Goal: Information Seeking & Learning: Learn about a topic

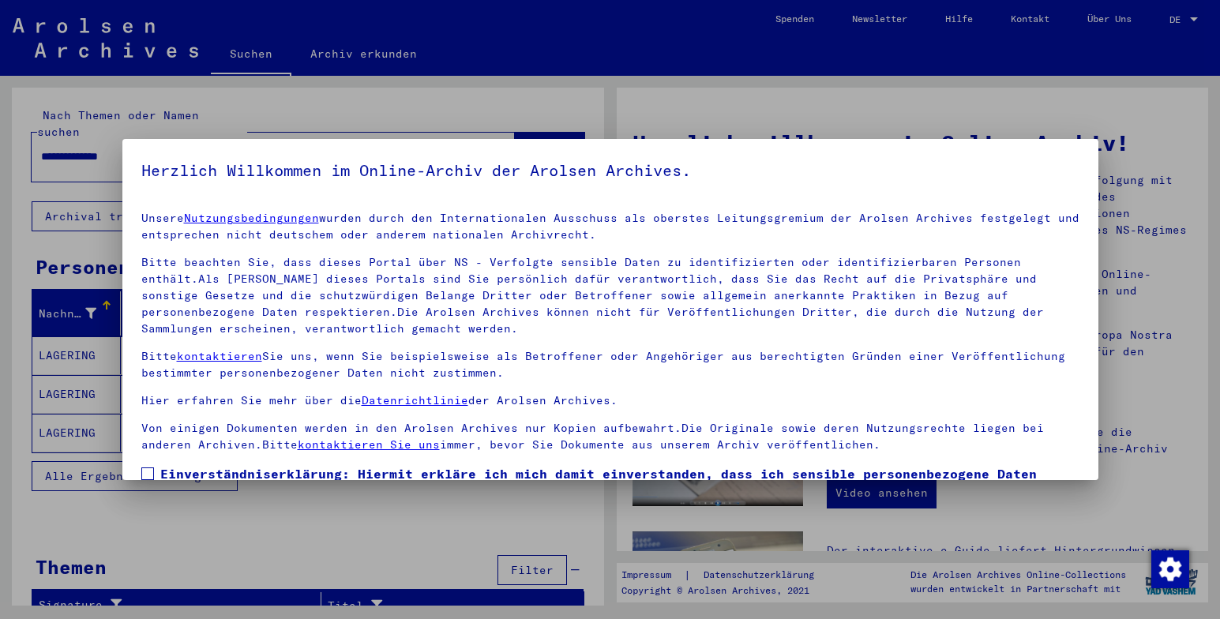
scroll to position [117, 0]
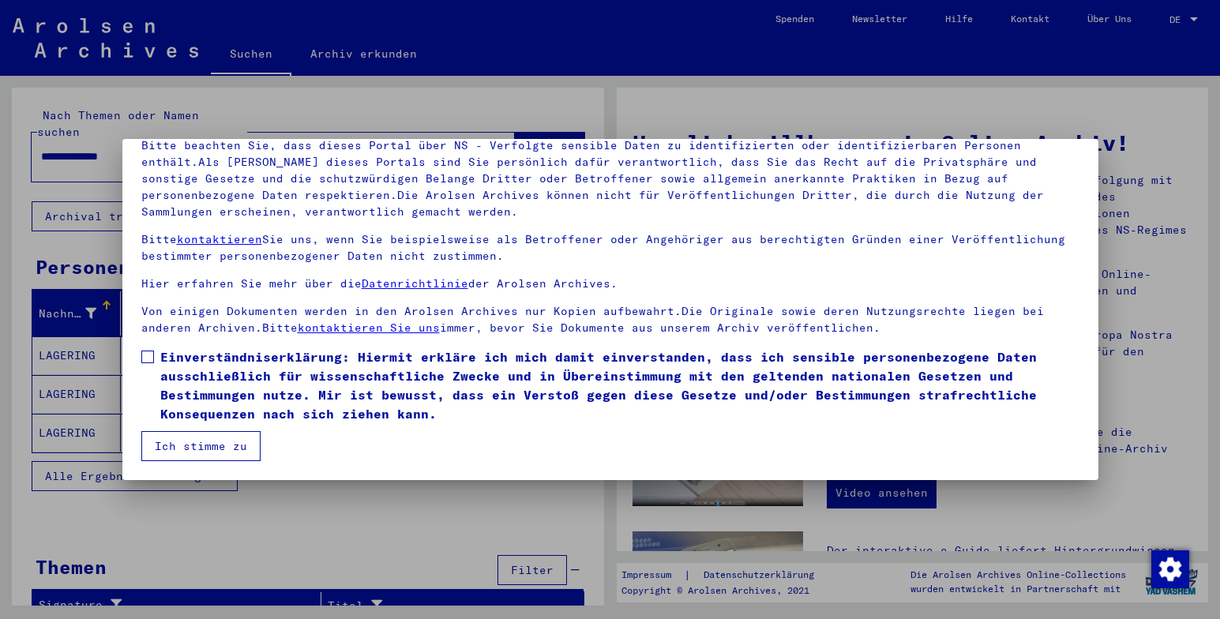
click at [221, 443] on button "Ich stimme zu" at bounding box center [200, 446] width 119 height 30
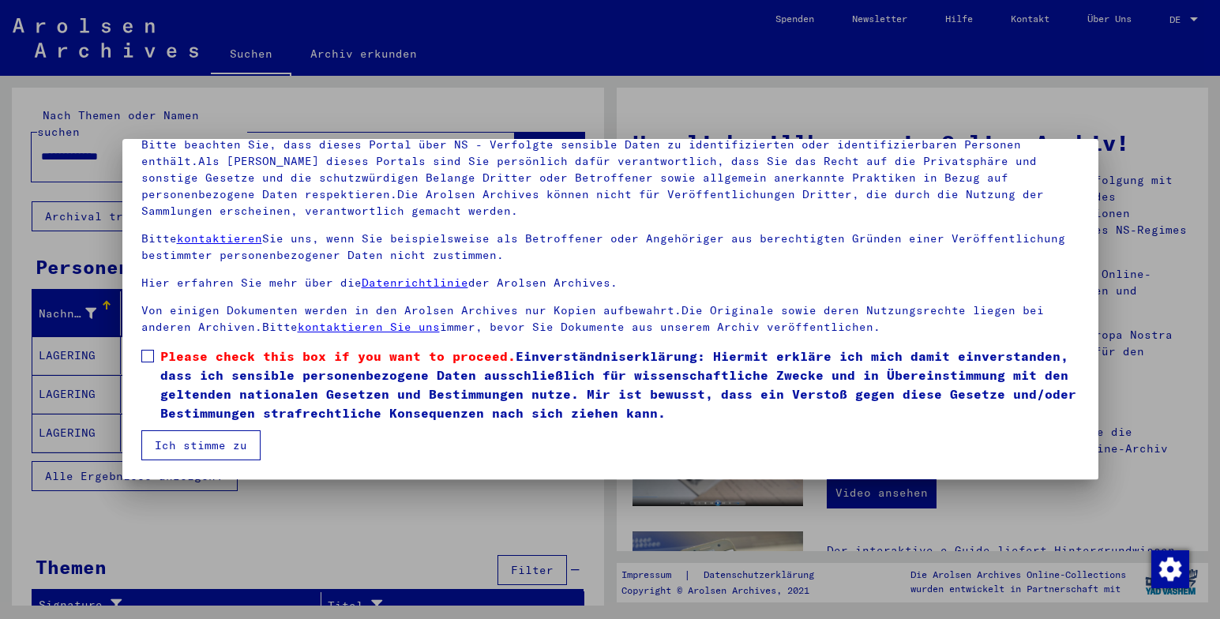
click at [151, 353] on span at bounding box center [147, 356] width 13 height 13
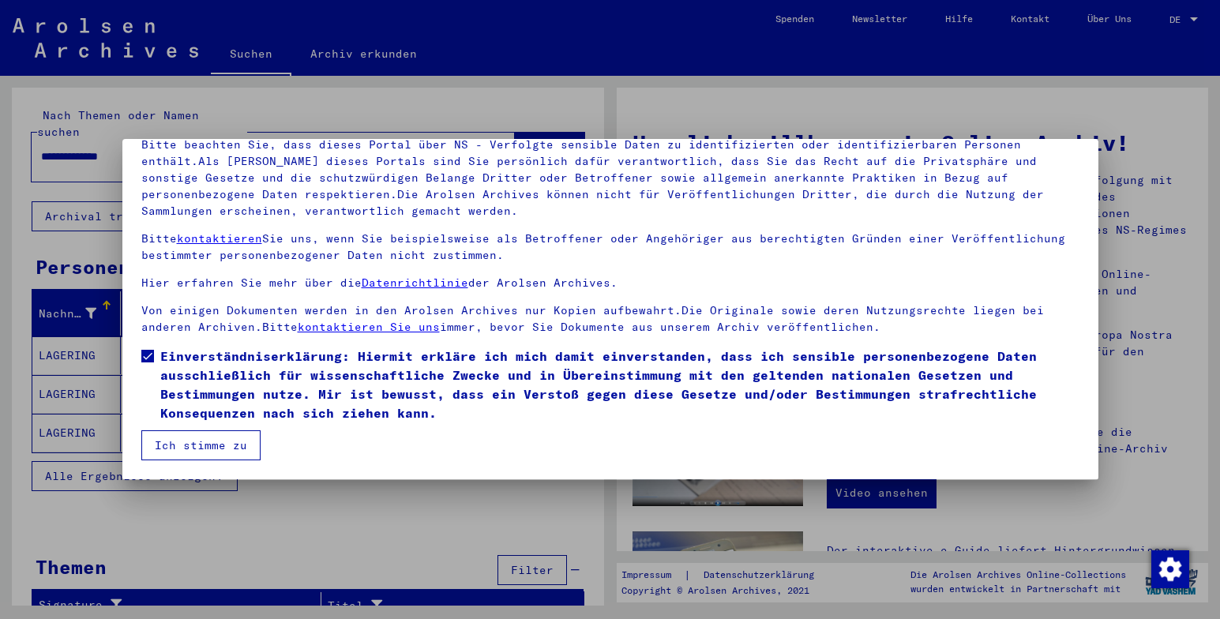
click at [195, 446] on button "Ich stimme zu" at bounding box center [200, 445] width 119 height 30
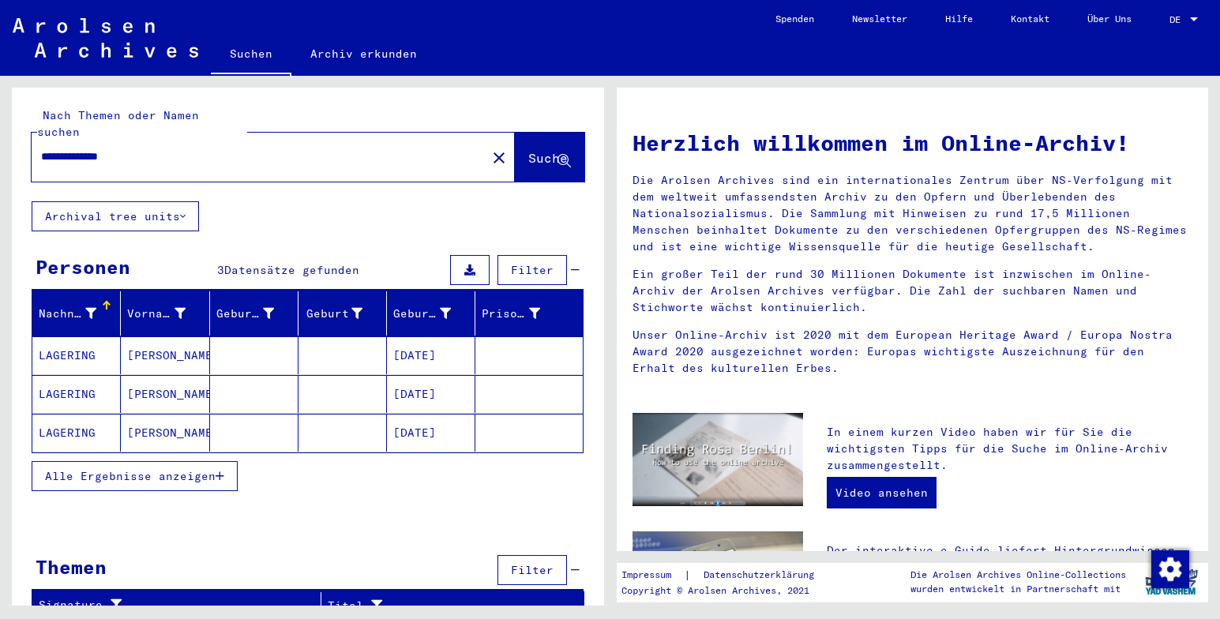
click at [341, 336] on mat-cell at bounding box center [343, 355] width 88 height 38
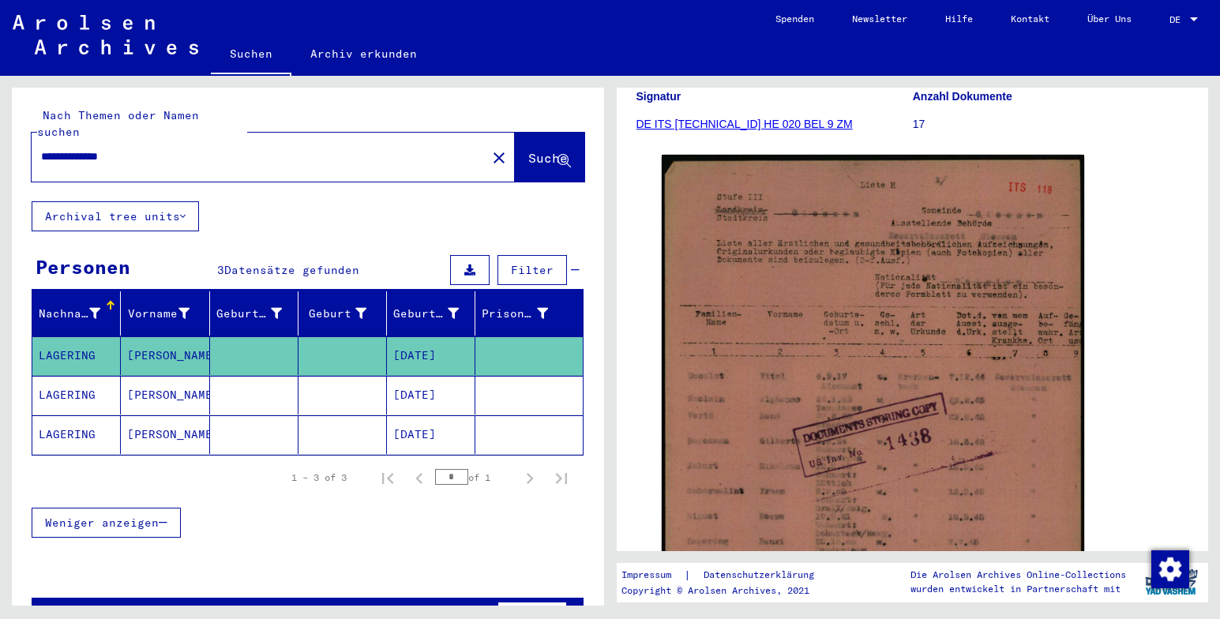
scroll to position [237, 0]
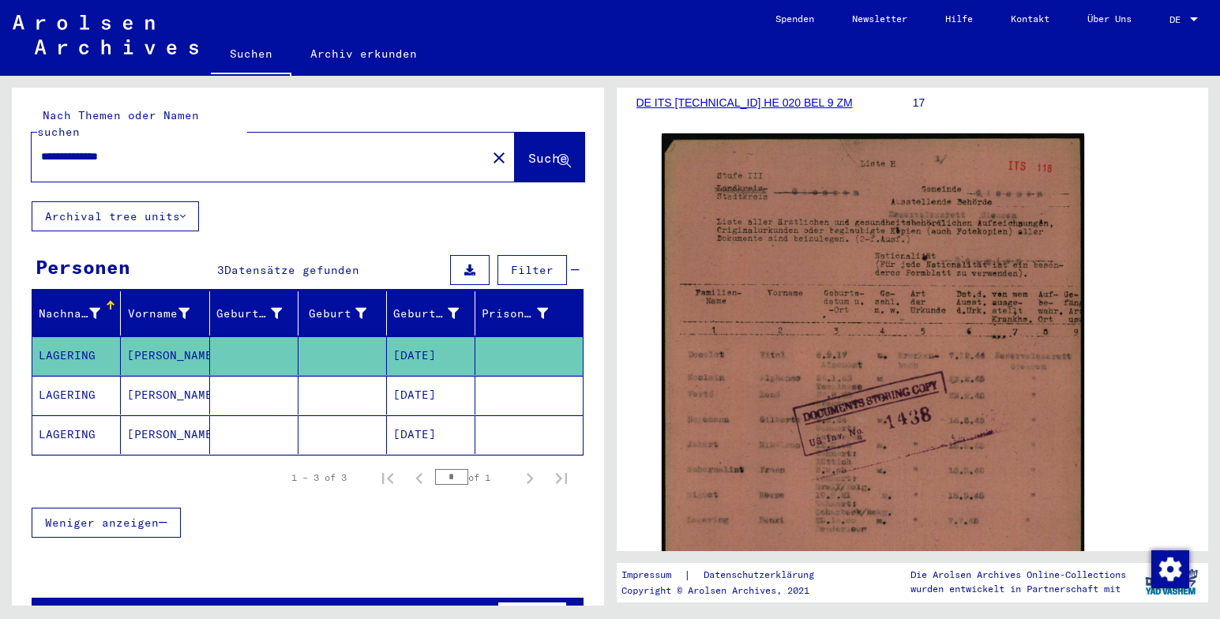
click at [410, 382] on mat-cell "[DATE]" at bounding box center [431, 395] width 88 height 39
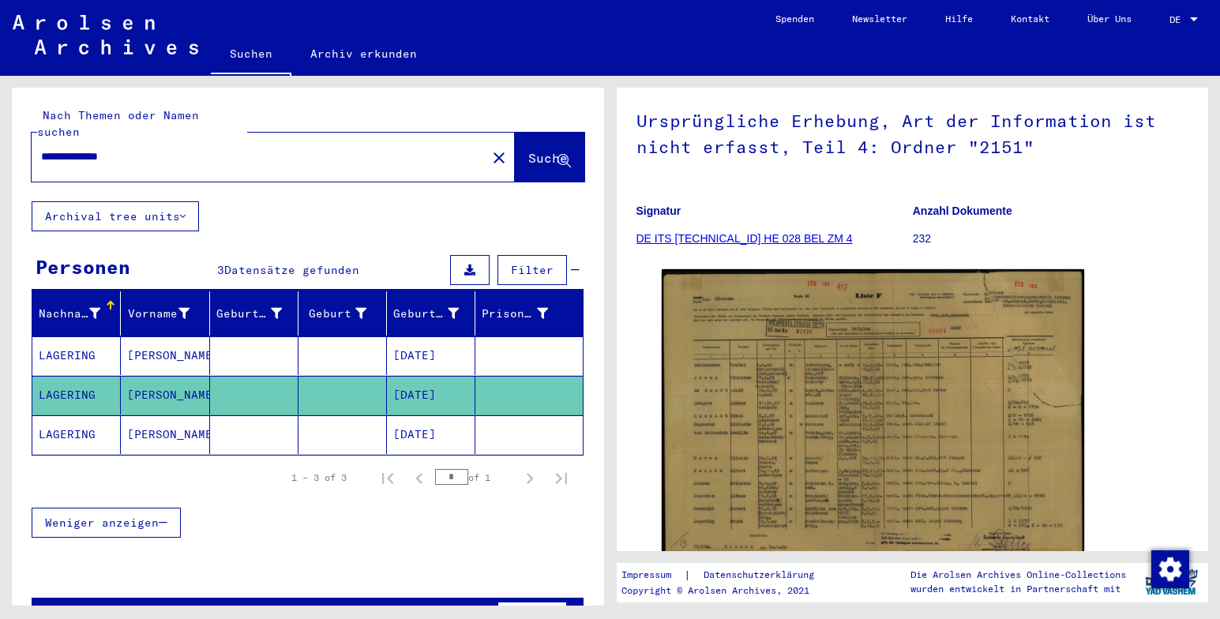
scroll to position [158, 0]
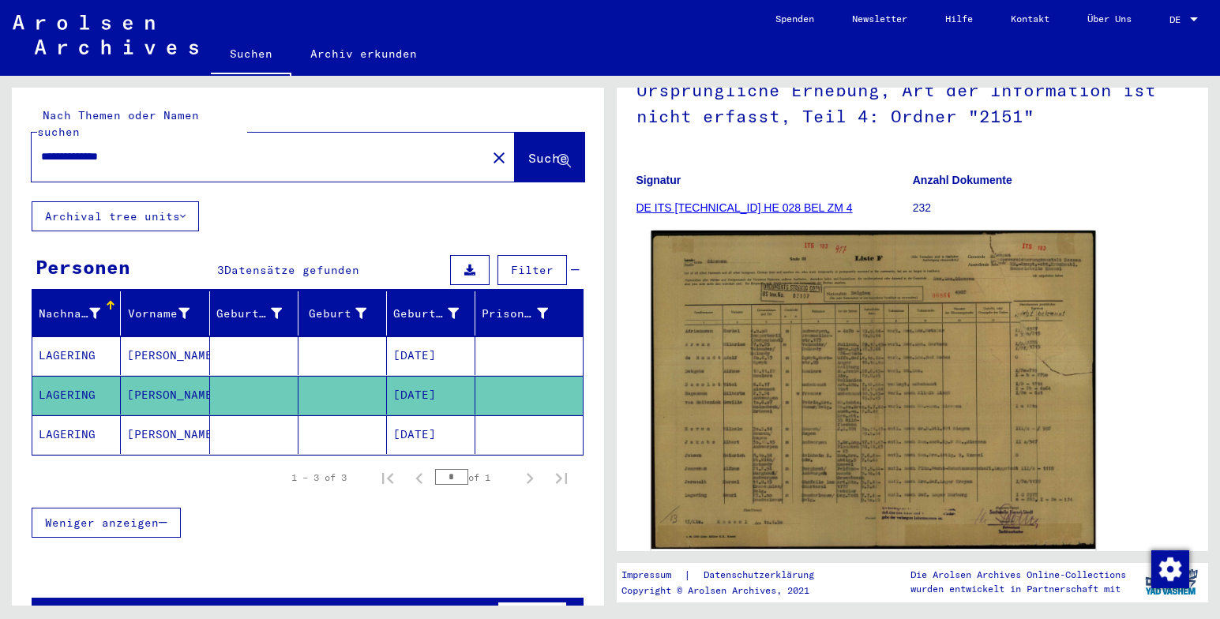
click at [885, 407] on img at bounding box center [873, 390] width 444 height 318
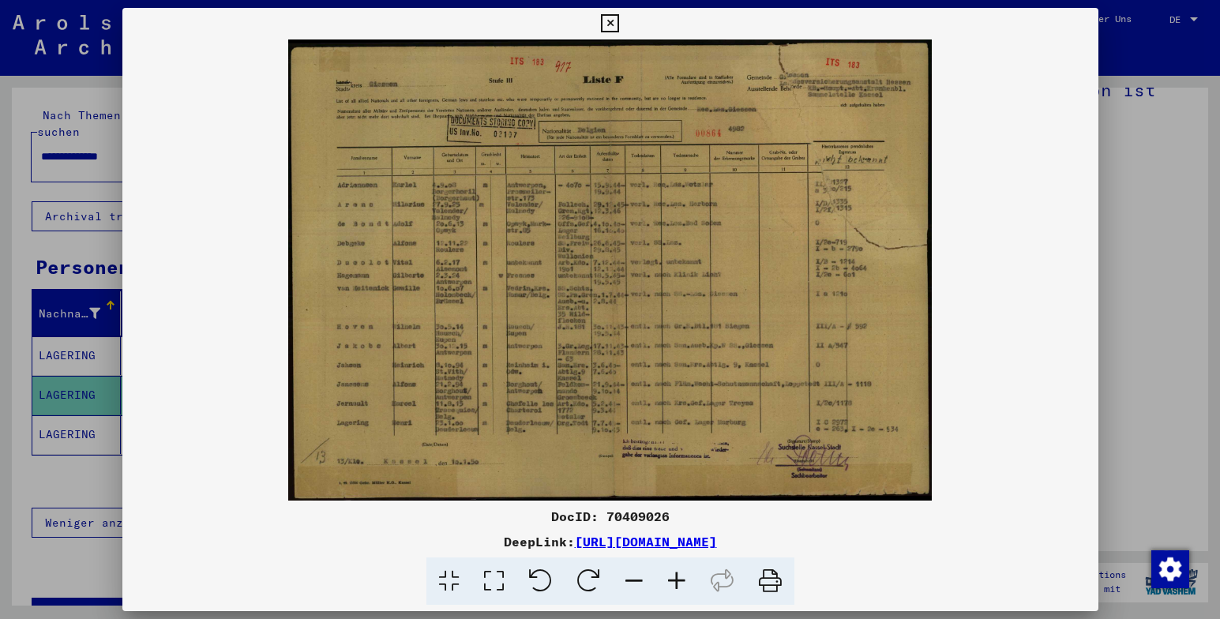
click at [996, 184] on img at bounding box center [610, 269] width 976 height 461
click at [610, 24] on icon at bounding box center [610, 23] width 18 height 19
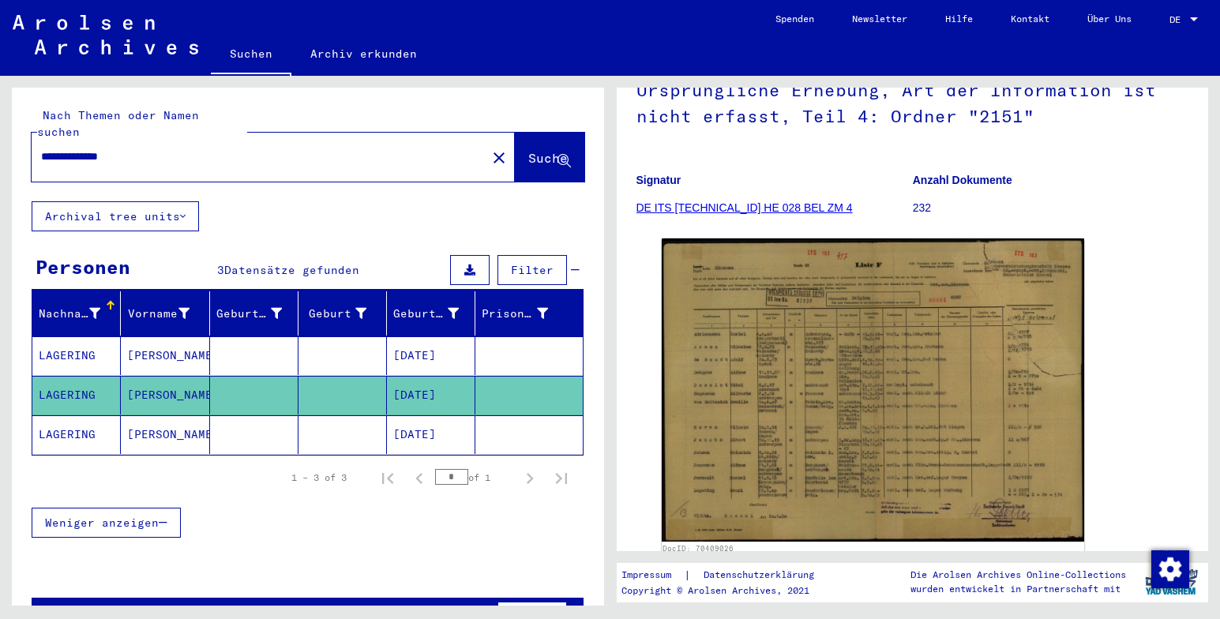
click at [688, 208] on link "DE ITS [TECHNICAL_ID] HE 028 BEL ZM 4" at bounding box center [745, 207] width 216 height 13
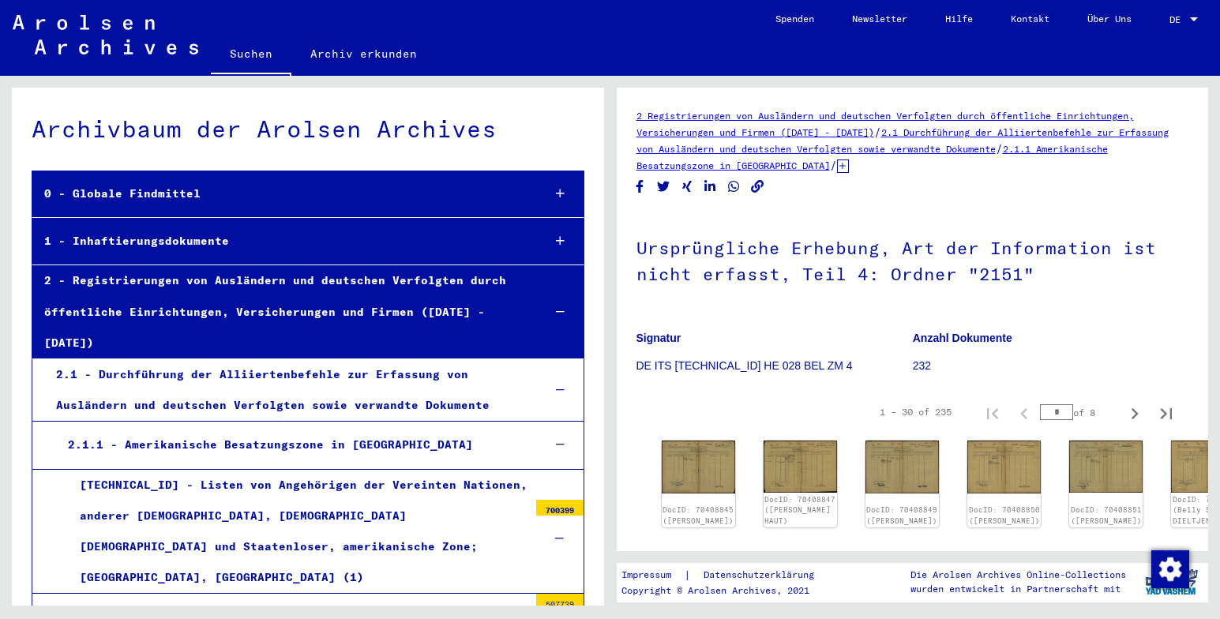
scroll to position [2789, 0]
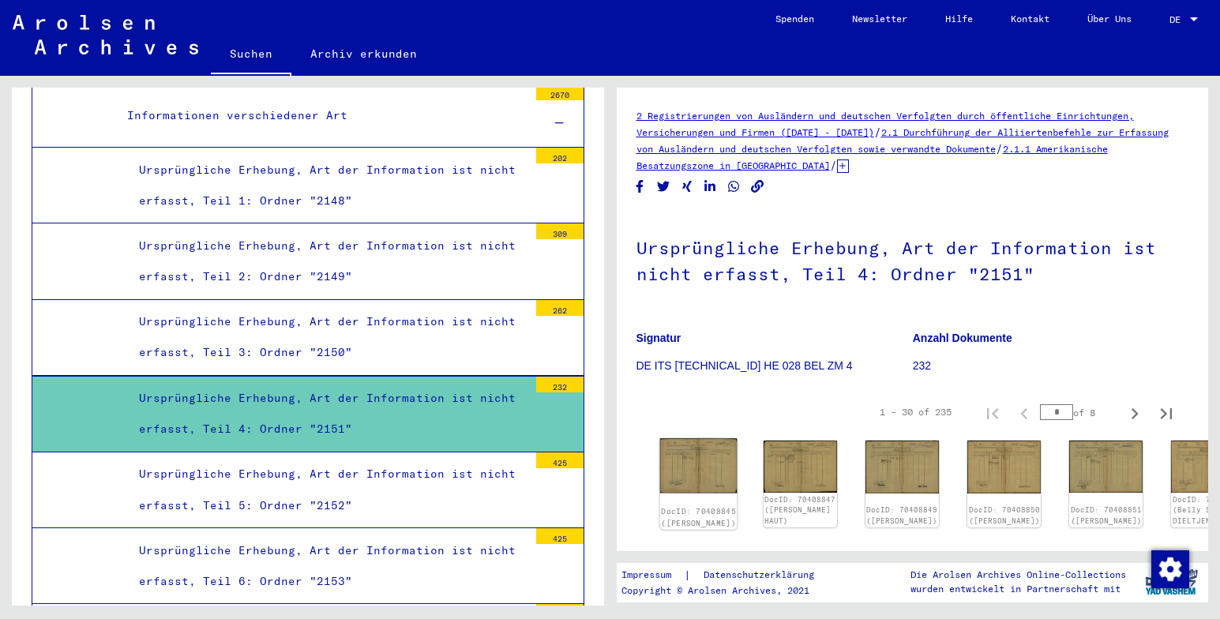
click at [701, 461] on img at bounding box center [697, 465] width 77 height 55
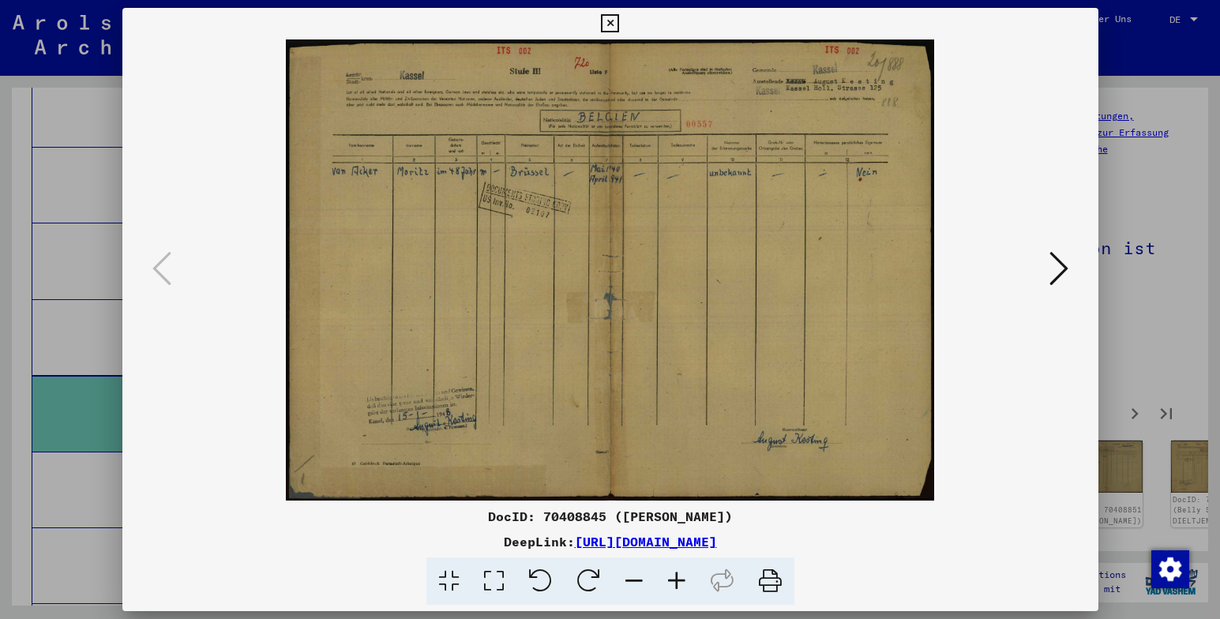
click at [1061, 269] on icon at bounding box center [1059, 269] width 19 height 38
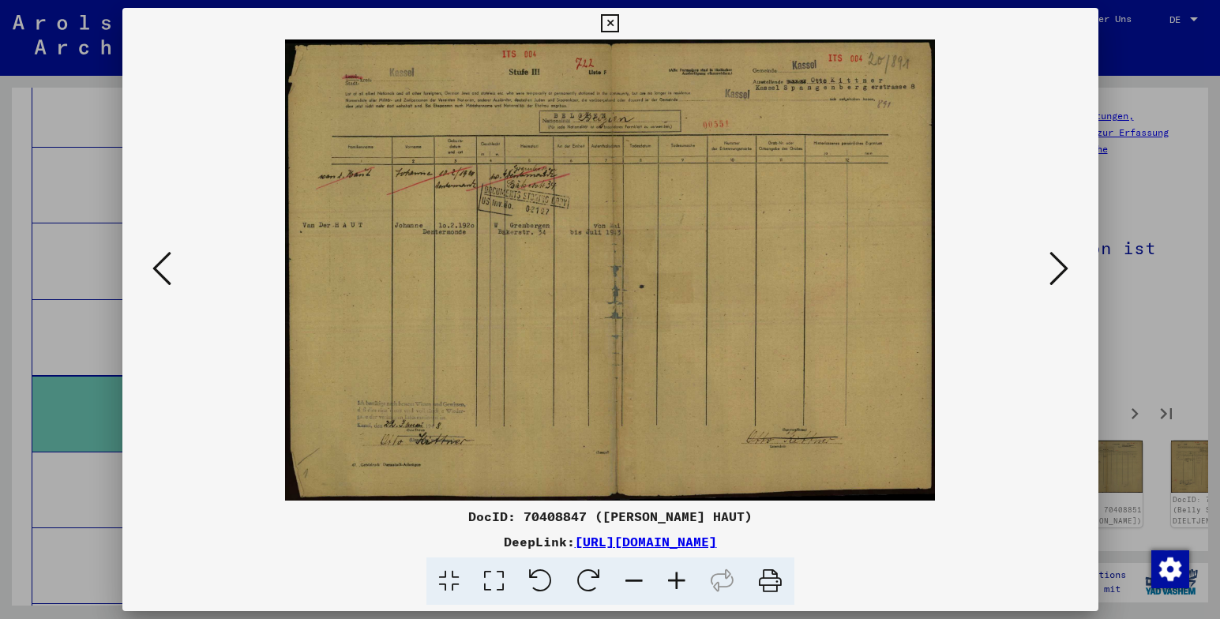
click at [1061, 269] on icon at bounding box center [1059, 269] width 19 height 38
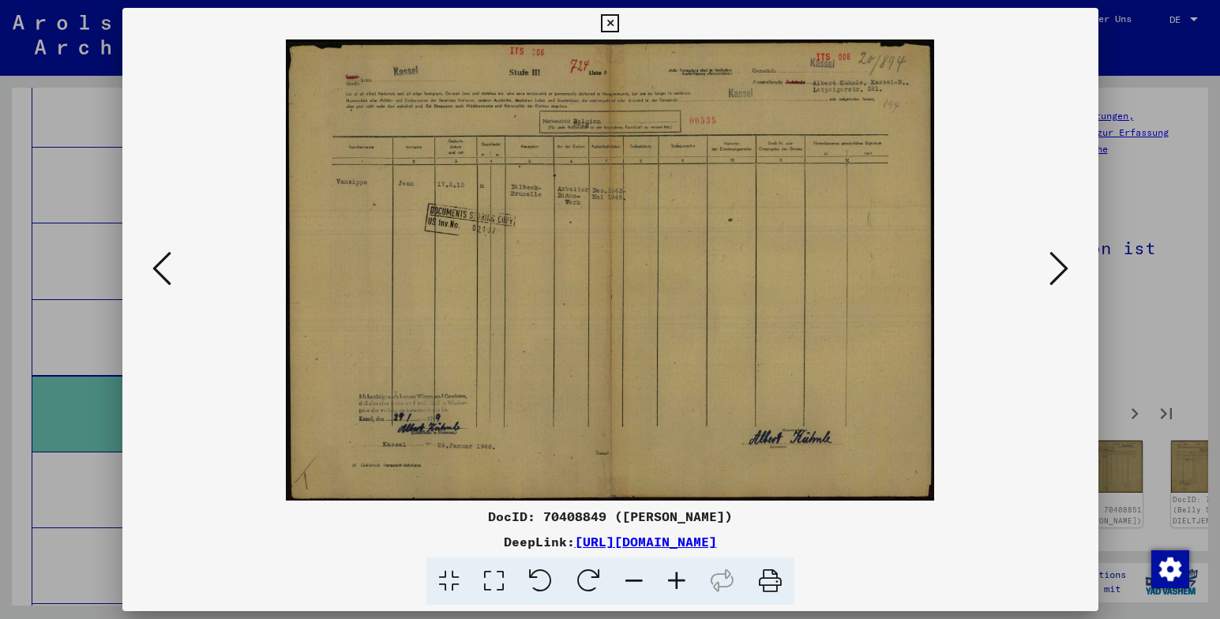
click at [1061, 269] on icon at bounding box center [1059, 269] width 19 height 38
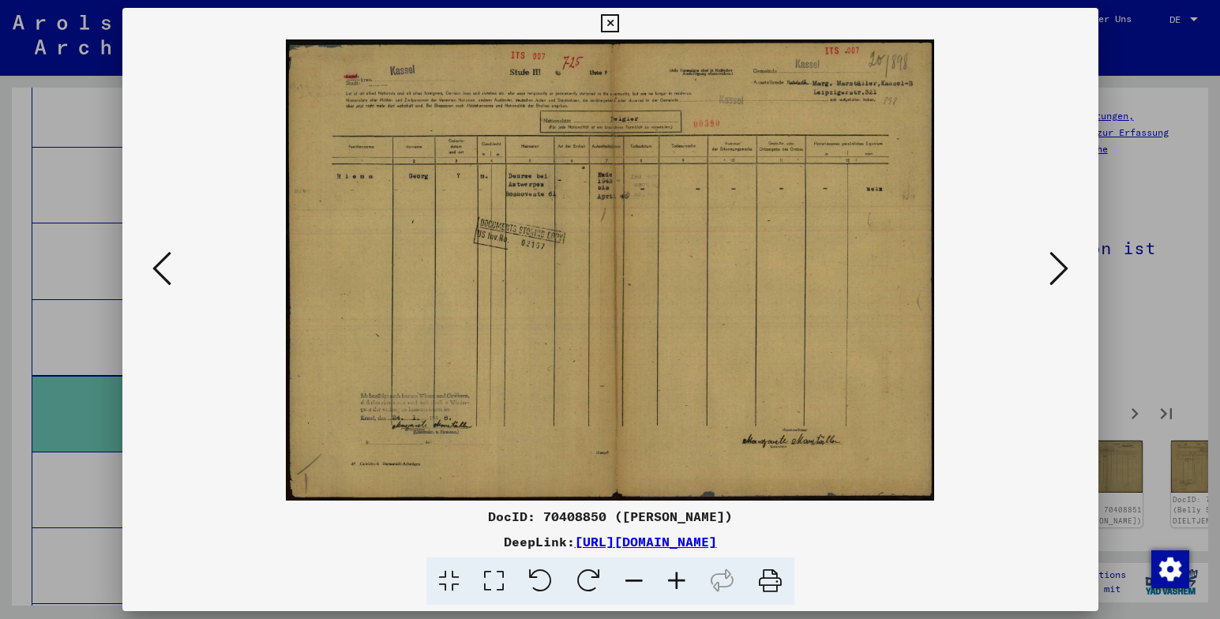
click at [1061, 269] on icon at bounding box center [1059, 269] width 19 height 38
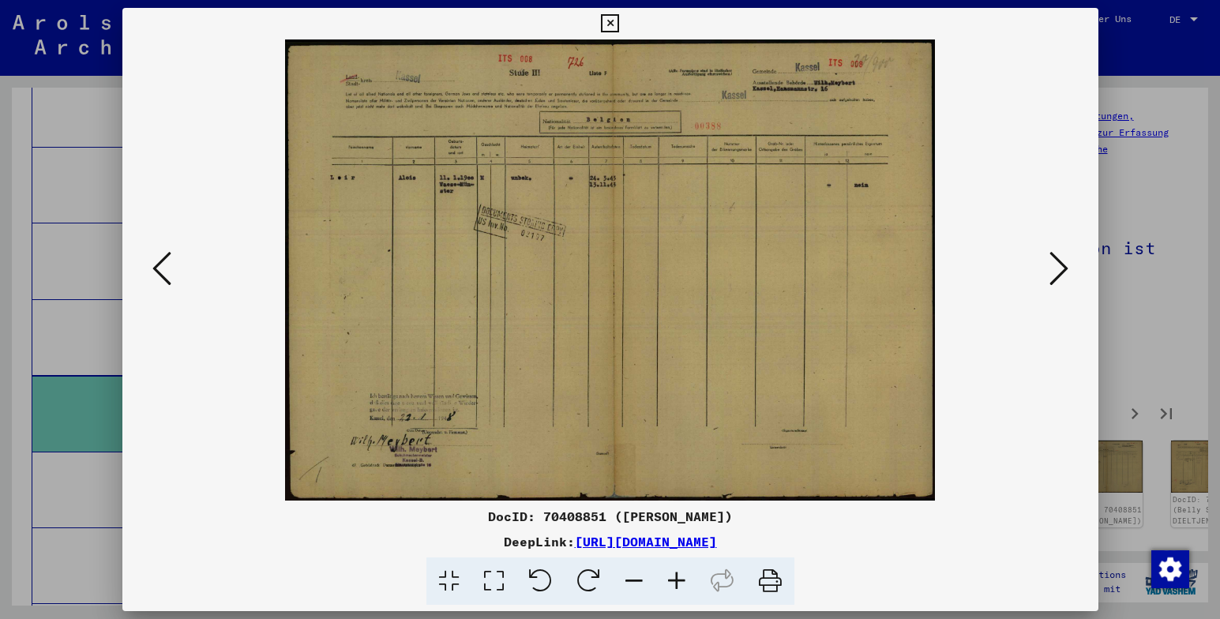
click at [1061, 269] on icon at bounding box center [1059, 269] width 19 height 38
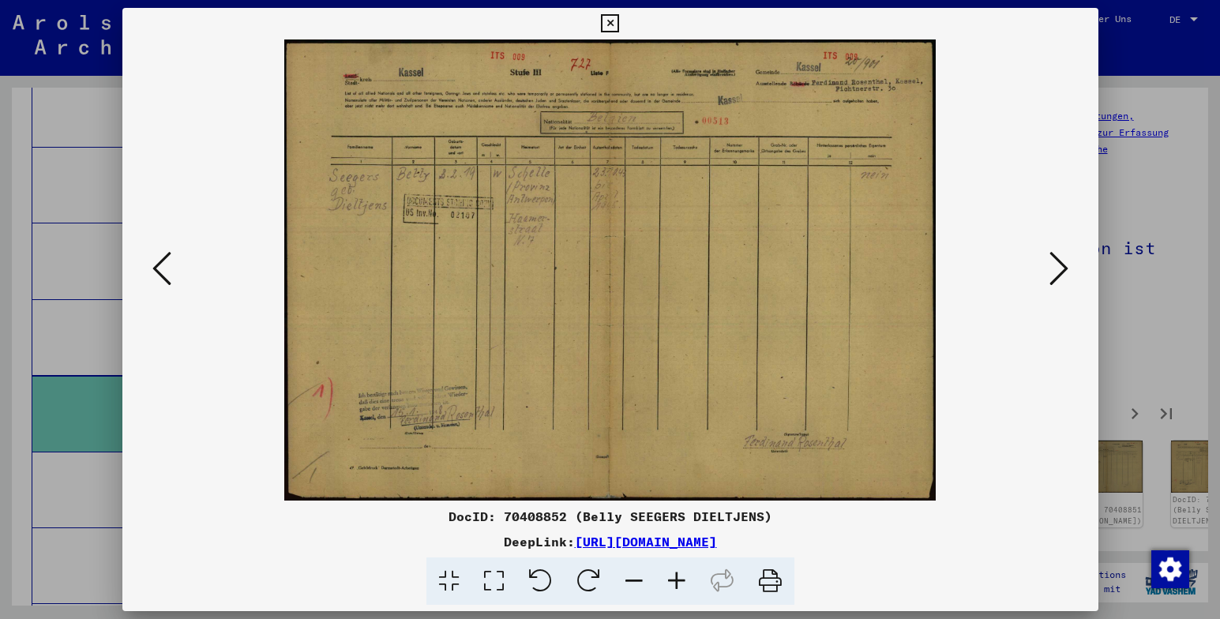
click at [1061, 269] on icon at bounding box center [1059, 269] width 19 height 38
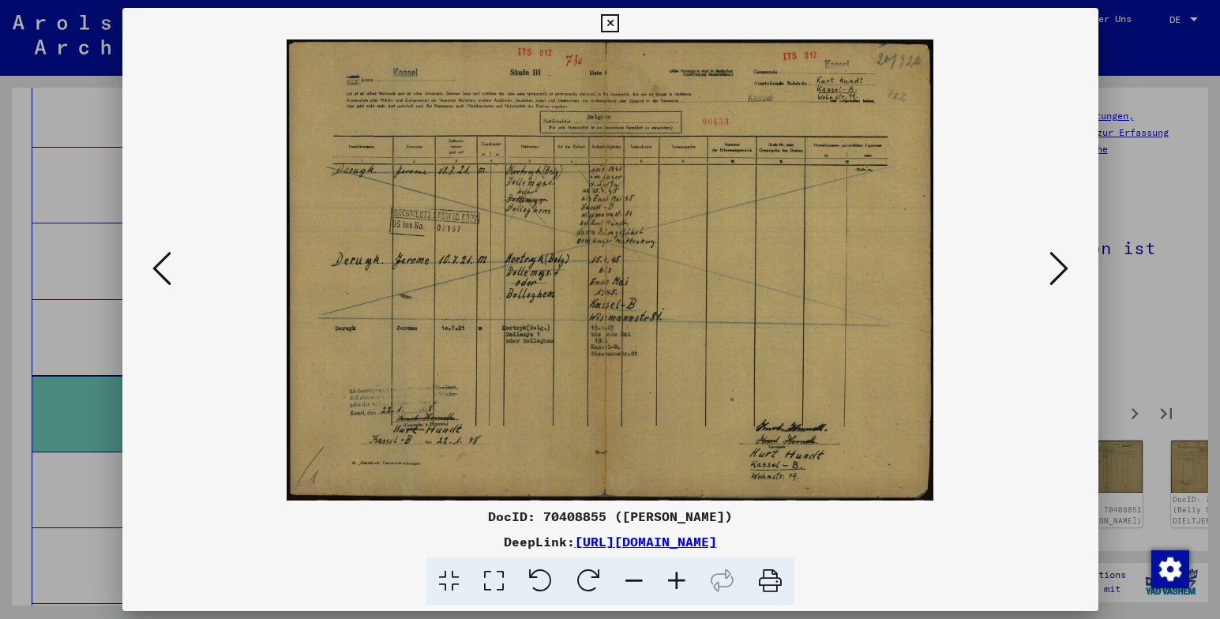
click at [1060, 268] on icon at bounding box center [1059, 269] width 19 height 38
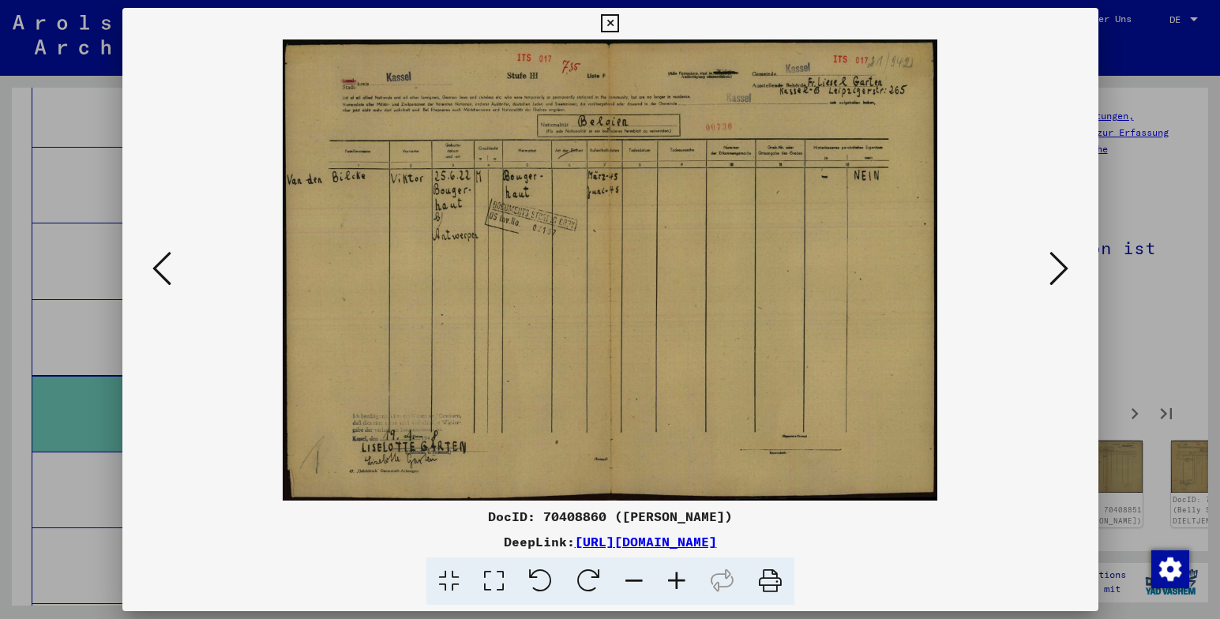
click at [1060, 268] on icon at bounding box center [1059, 269] width 19 height 38
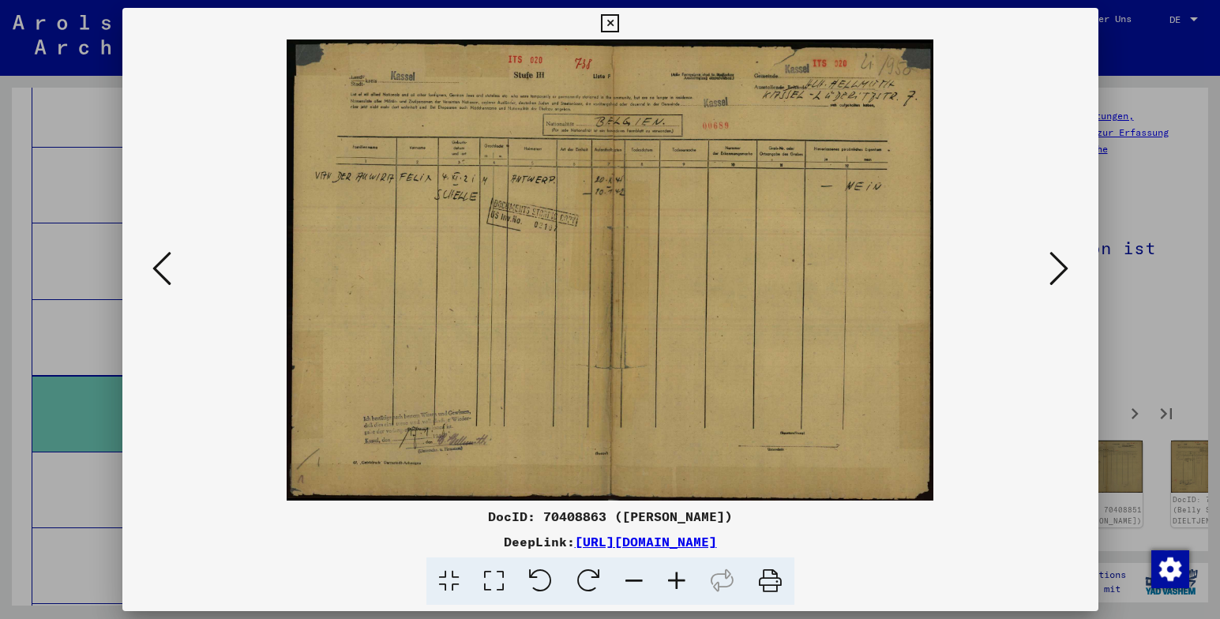
click at [1060, 268] on icon at bounding box center [1059, 269] width 19 height 38
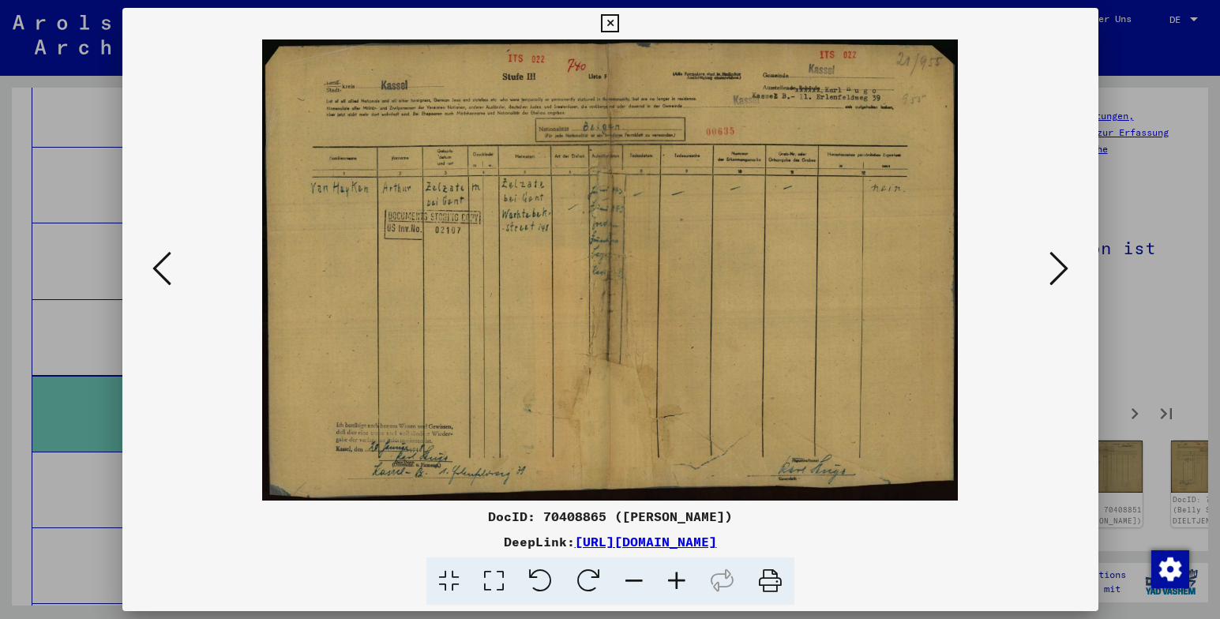
click at [1060, 268] on icon at bounding box center [1059, 269] width 19 height 38
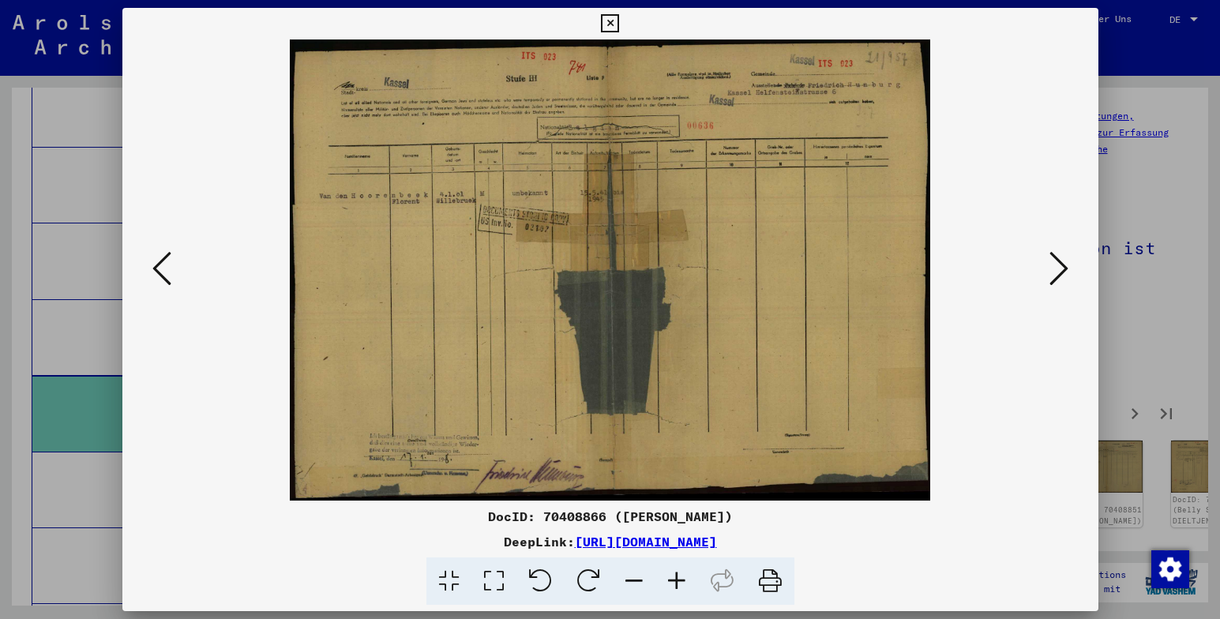
click at [1060, 268] on icon at bounding box center [1059, 269] width 19 height 38
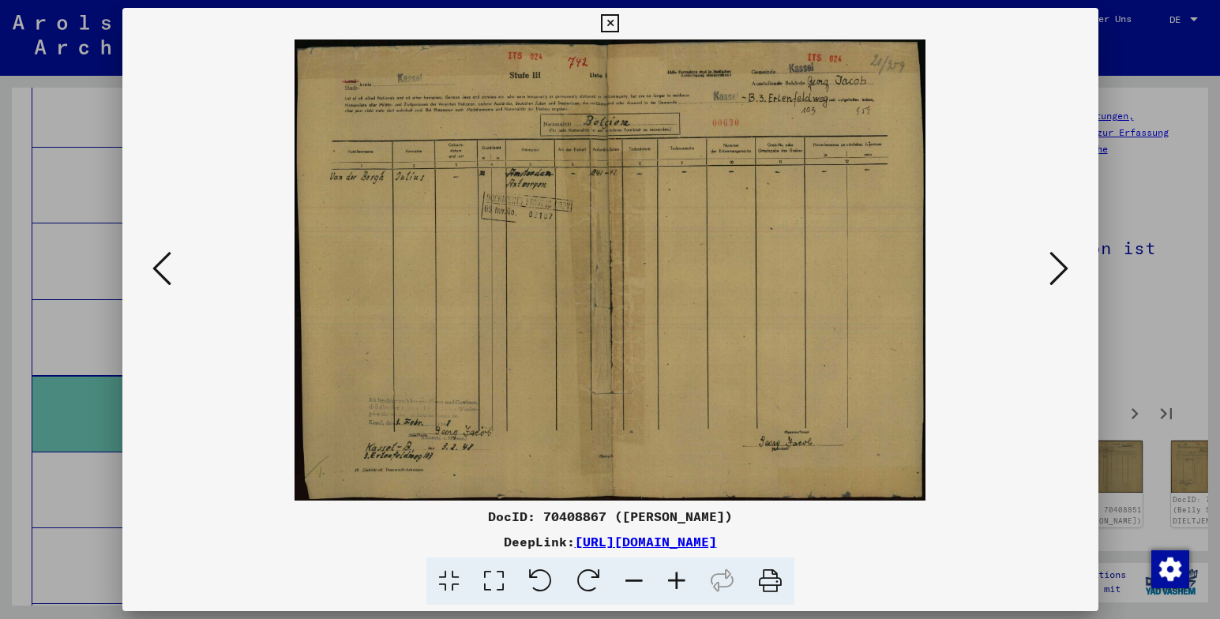
click at [1060, 268] on icon at bounding box center [1059, 269] width 19 height 38
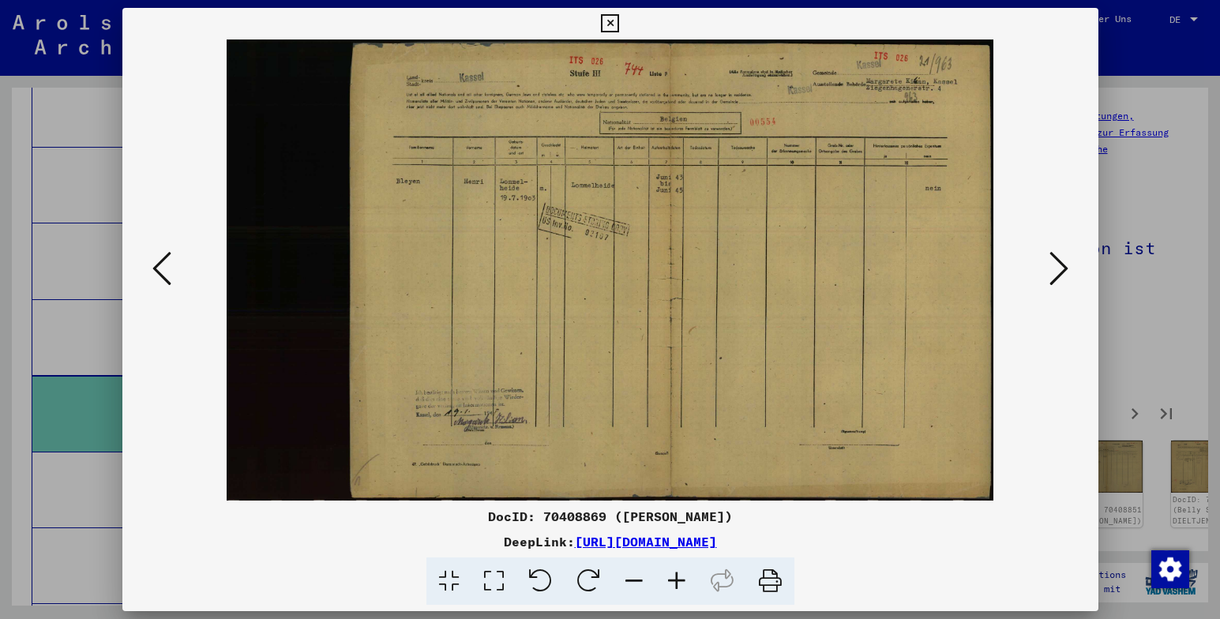
click at [1060, 268] on icon at bounding box center [1059, 269] width 19 height 38
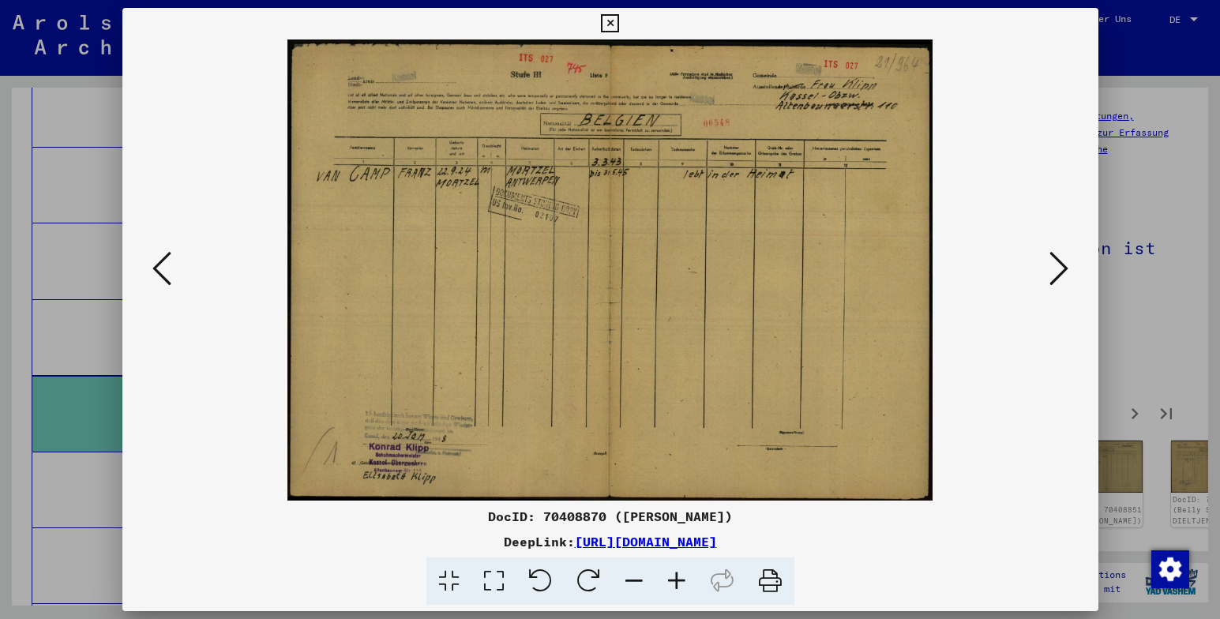
click at [1058, 268] on icon at bounding box center [1059, 269] width 19 height 38
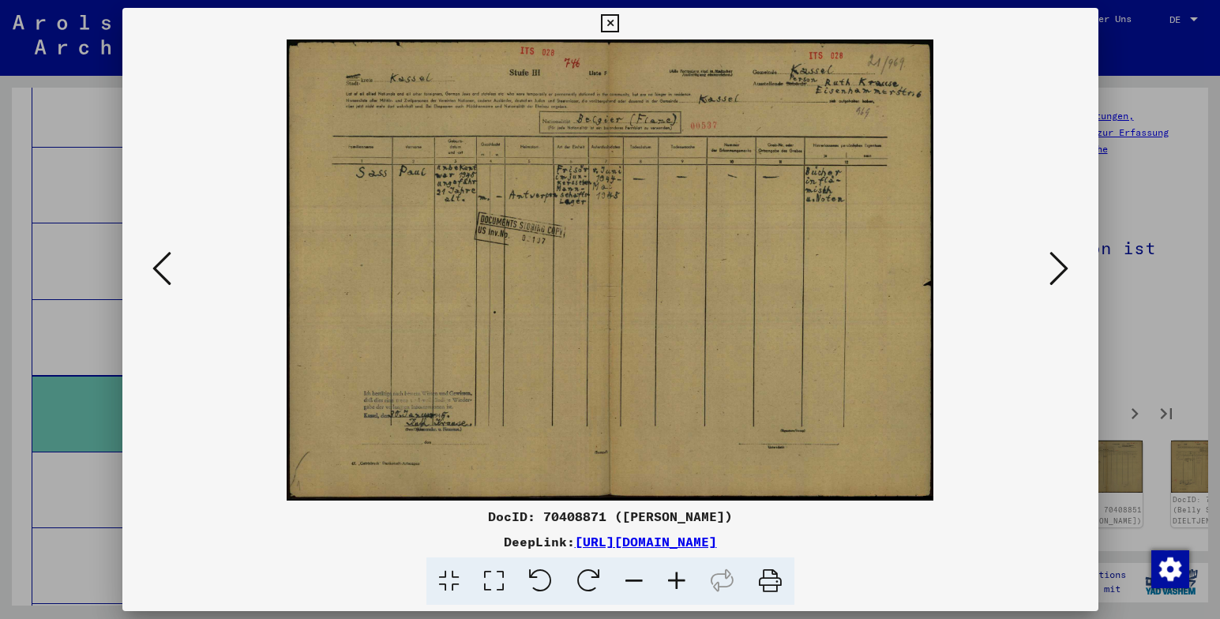
click at [1058, 268] on icon at bounding box center [1059, 269] width 19 height 38
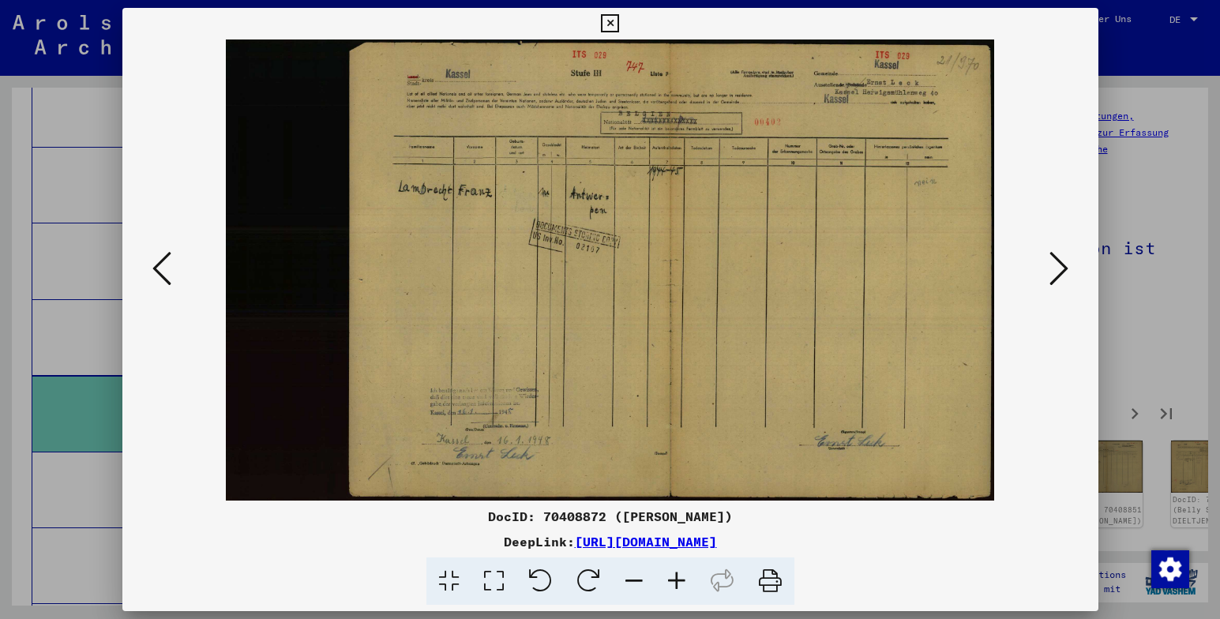
click at [1058, 268] on icon at bounding box center [1059, 269] width 19 height 38
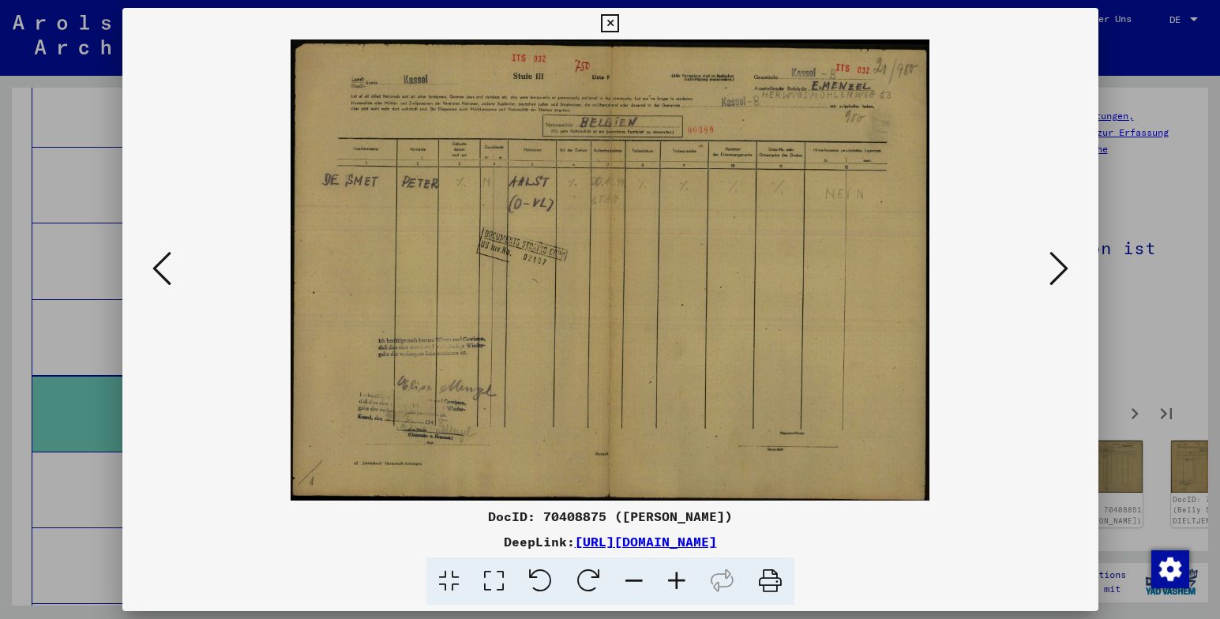
click at [1058, 268] on icon at bounding box center [1059, 269] width 19 height 38
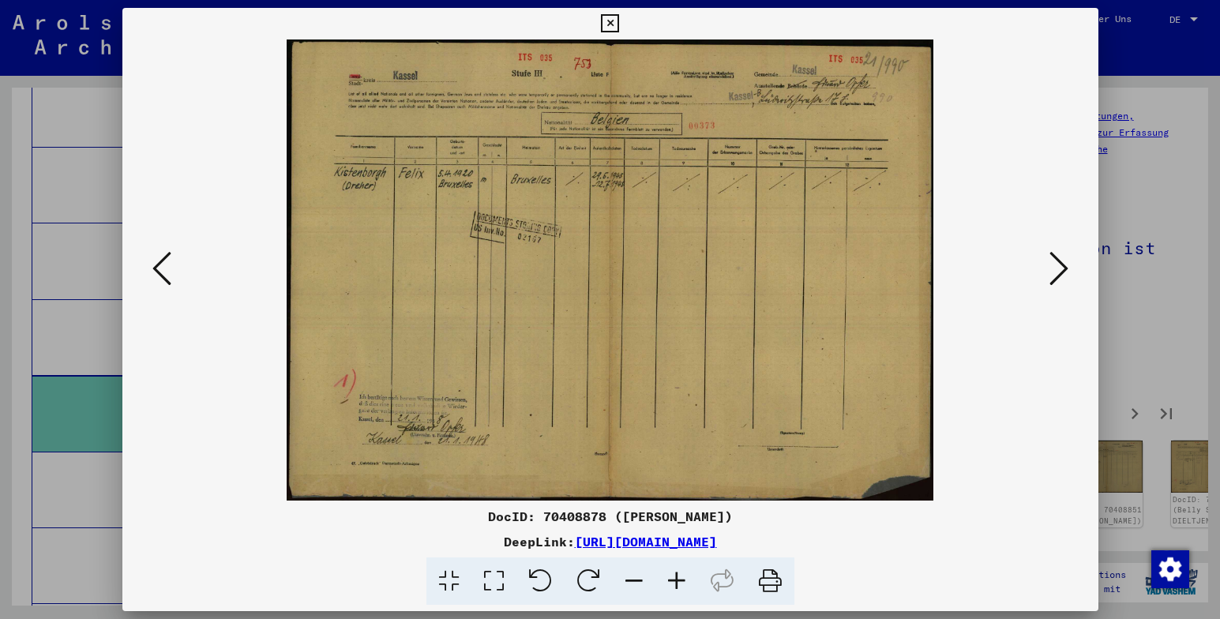
click at [1058, 268] on icon at bounding box center [1059, 269] width 19 height 38
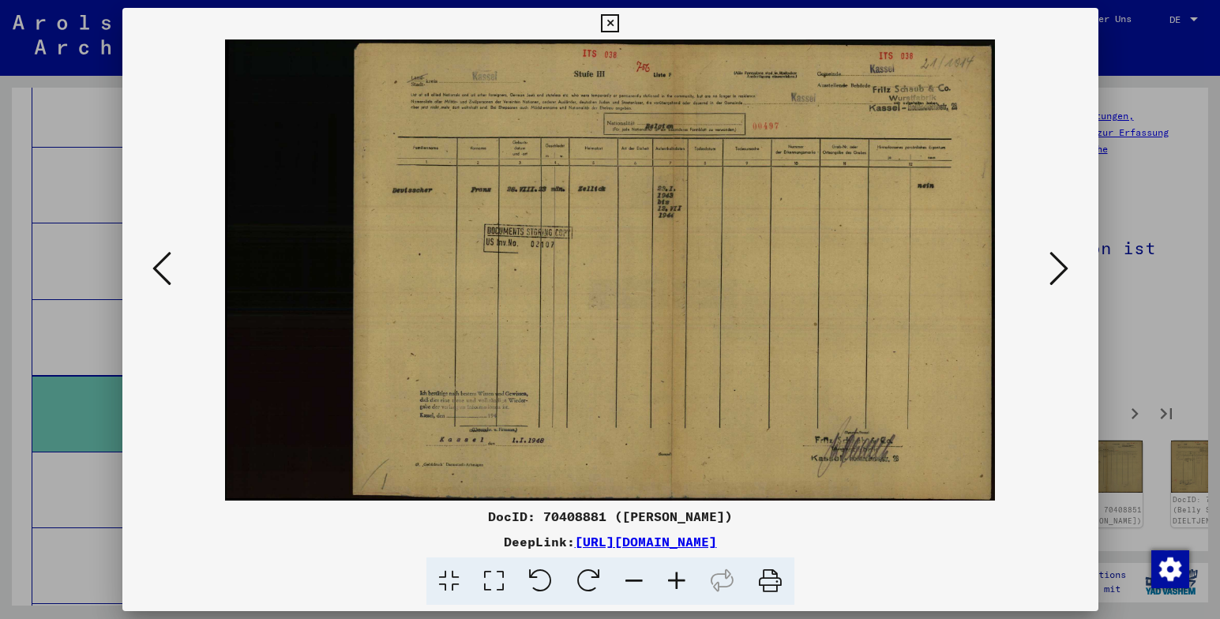
click at [1058, 268] on icon at bounding box center [1059, 269] width 19 height 38
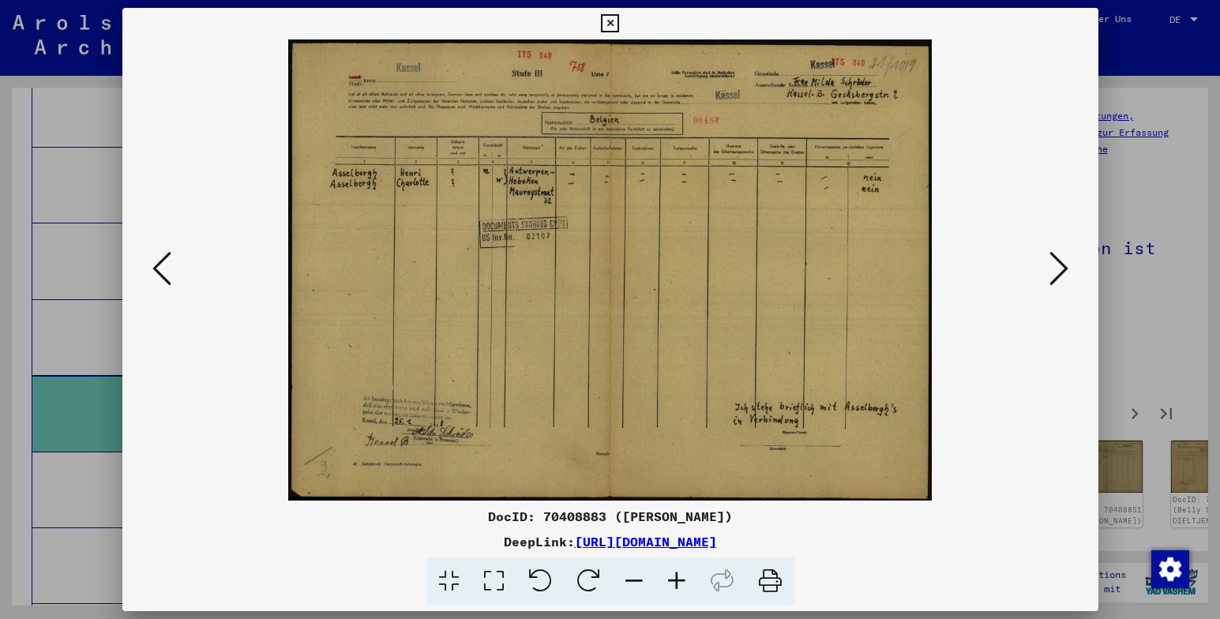
click at [1058, 268] on icon at bounding box center [1059, 269] width 19 height 38
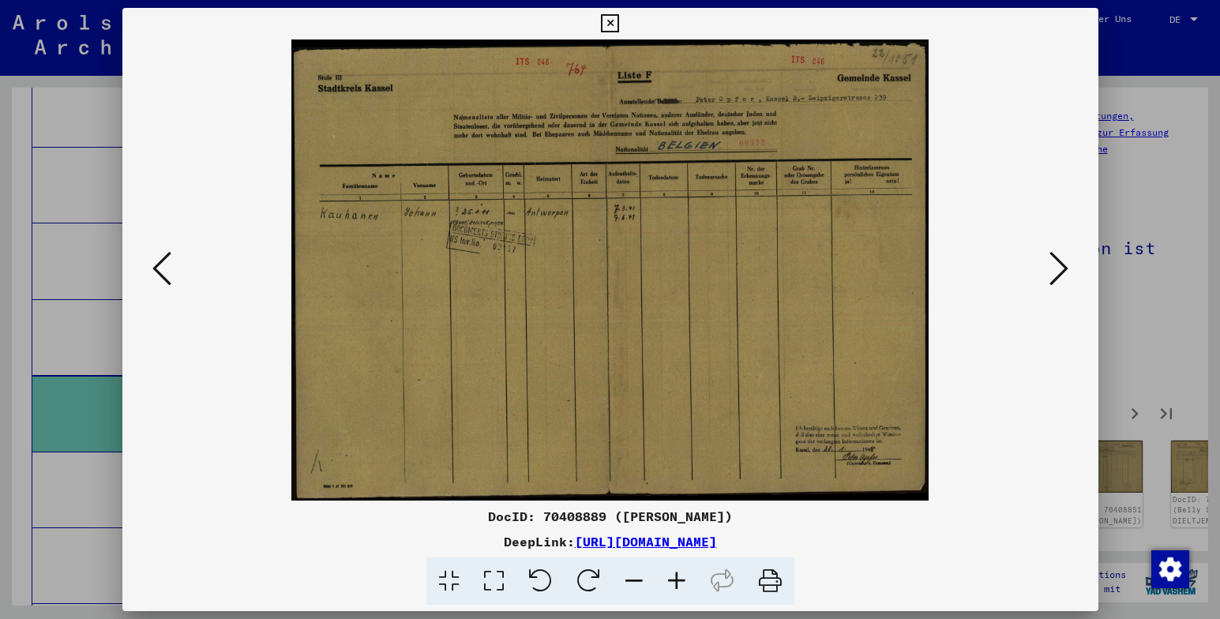
click at [1058, 268] on icon at bounding box center [1059, 269] width 19 height 38
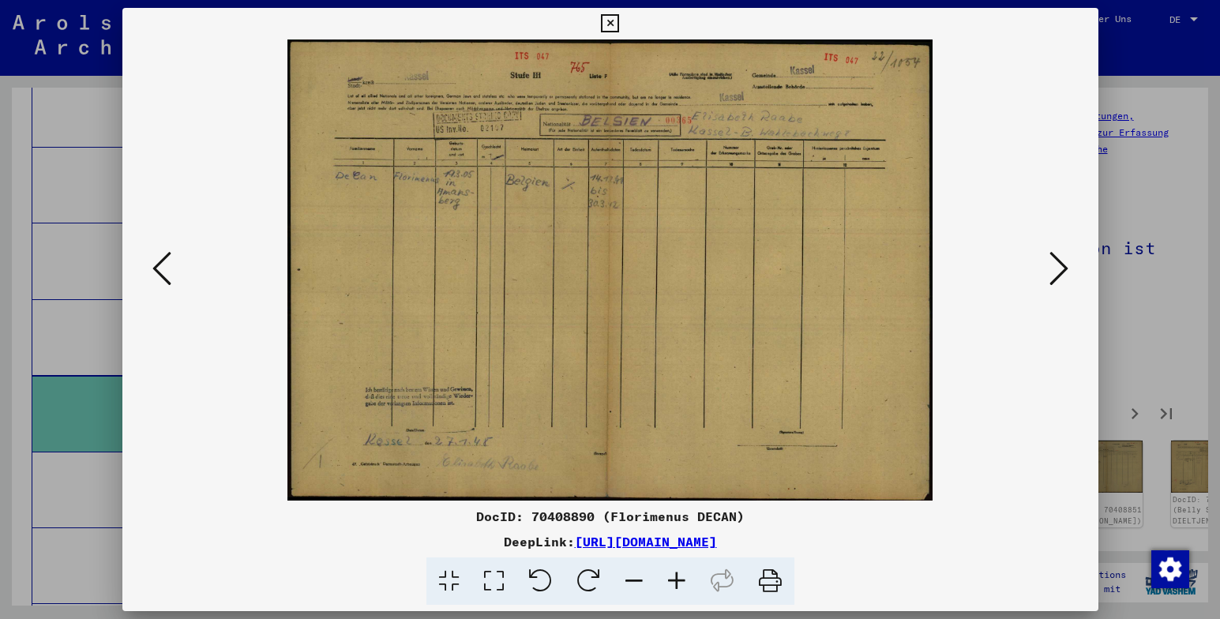
click at [1058, 268] on icon at bounding box center [1059, 269] width 19 height 38
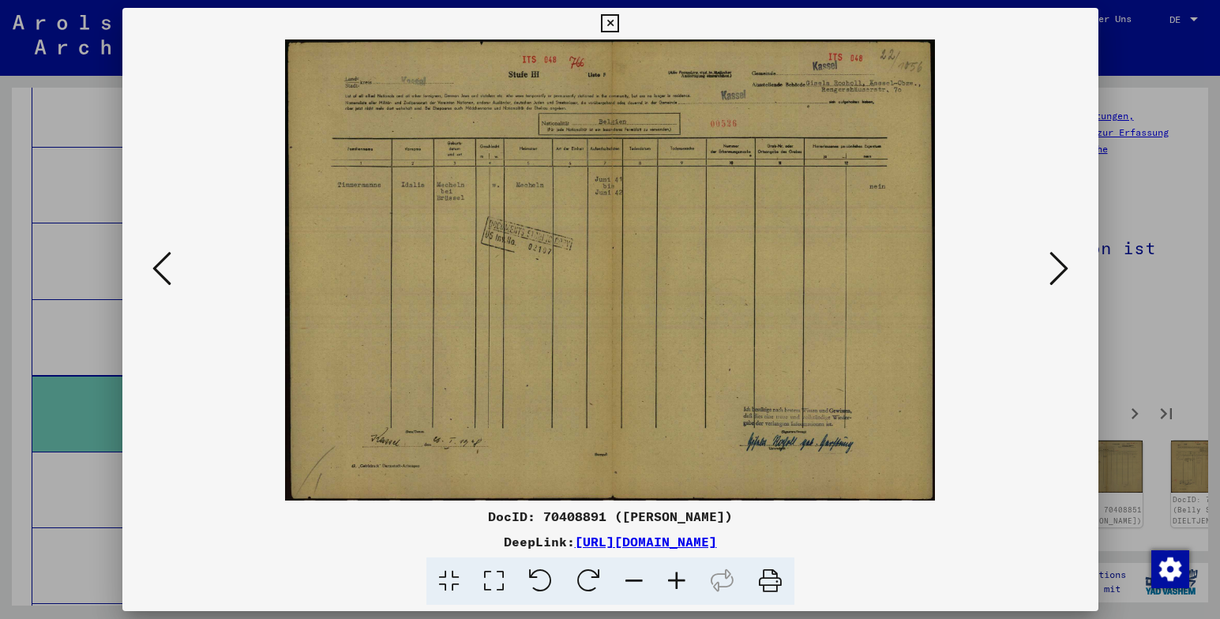
click at [1057, 267] on icon at bounding box center [1059, 269] width 19 height 38
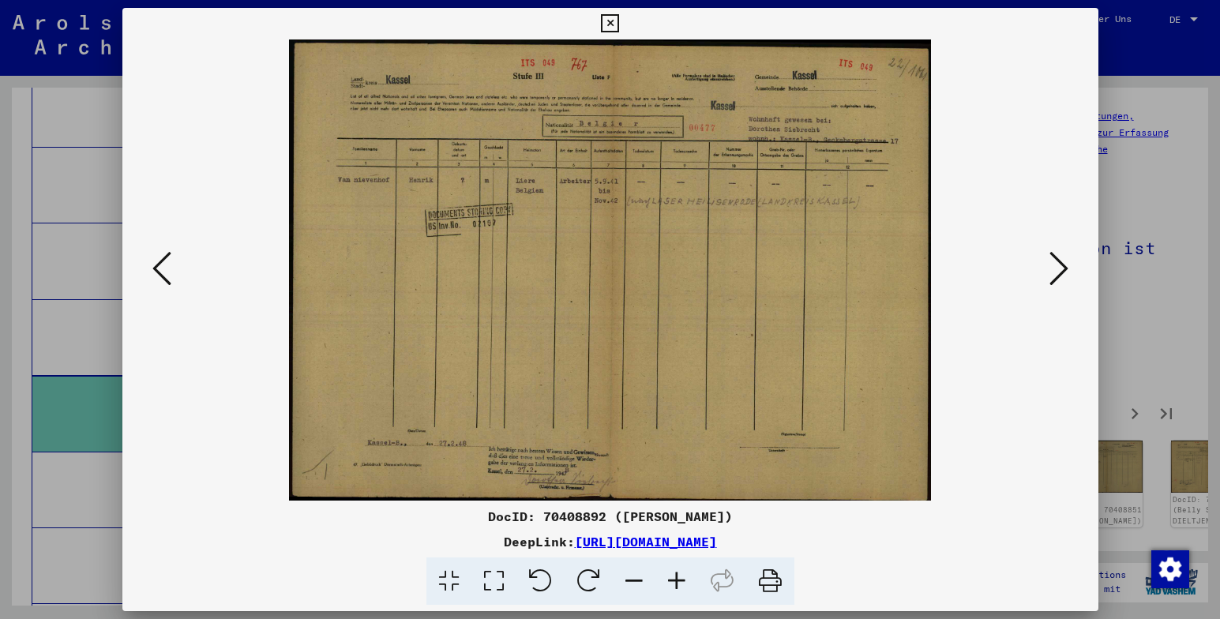
click at [1057, 267] on icon at bounding box center [1059, 269] width 19 height 38
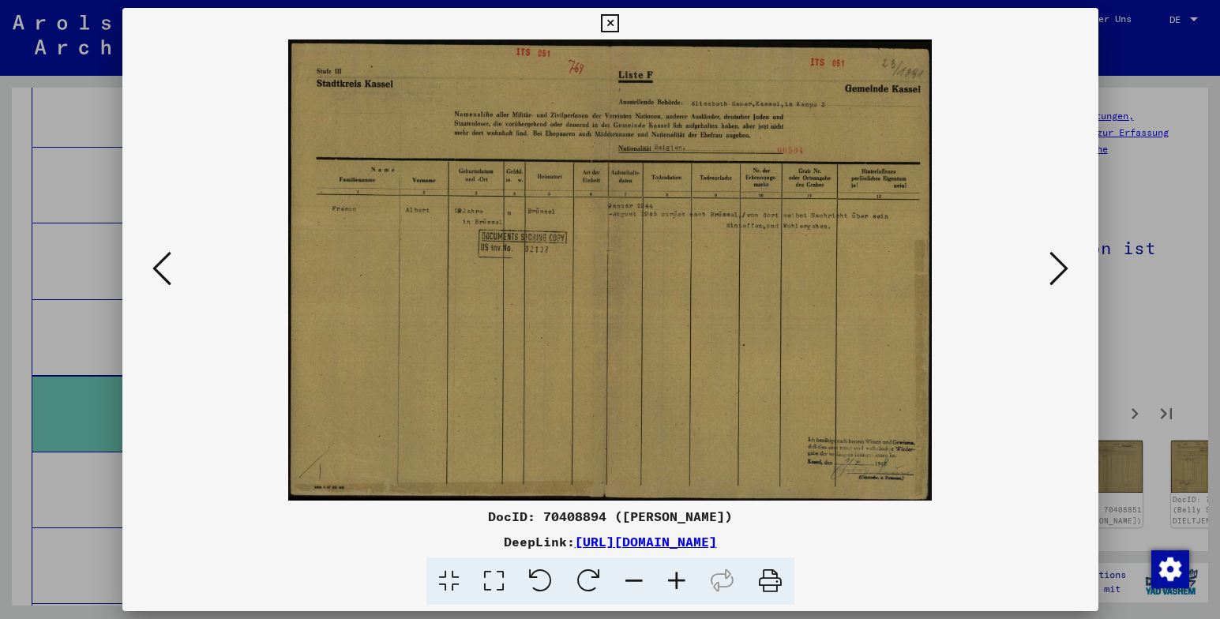
click at [1057, 267] on icon at bounding box center [1059, 269] width 19 height 38
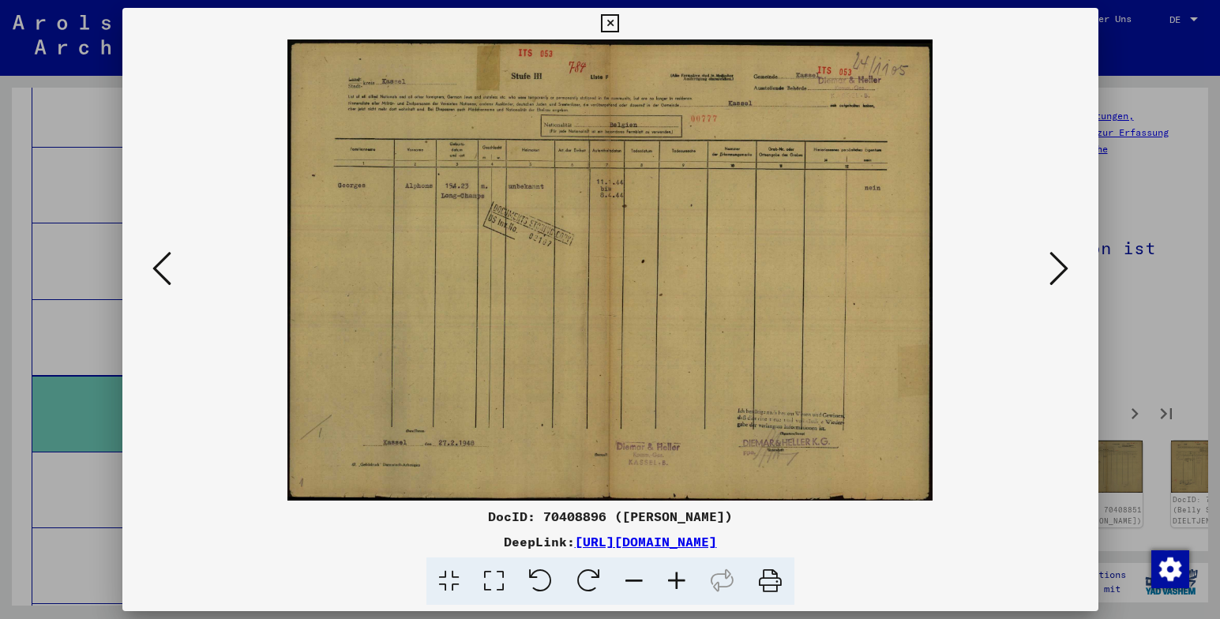
click at [1057, 267] on icon at bounding box center [1059, 269] width 19 height 38
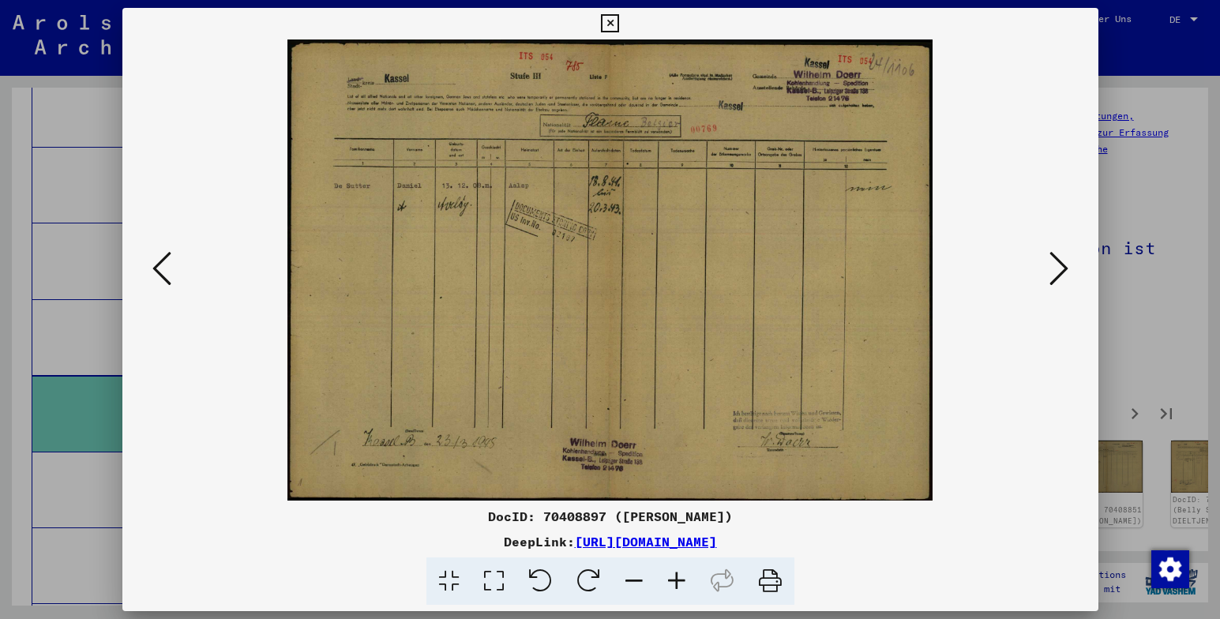
click at [1057, 267] on icon at bounding box center [1059, 269] width 19 height 38
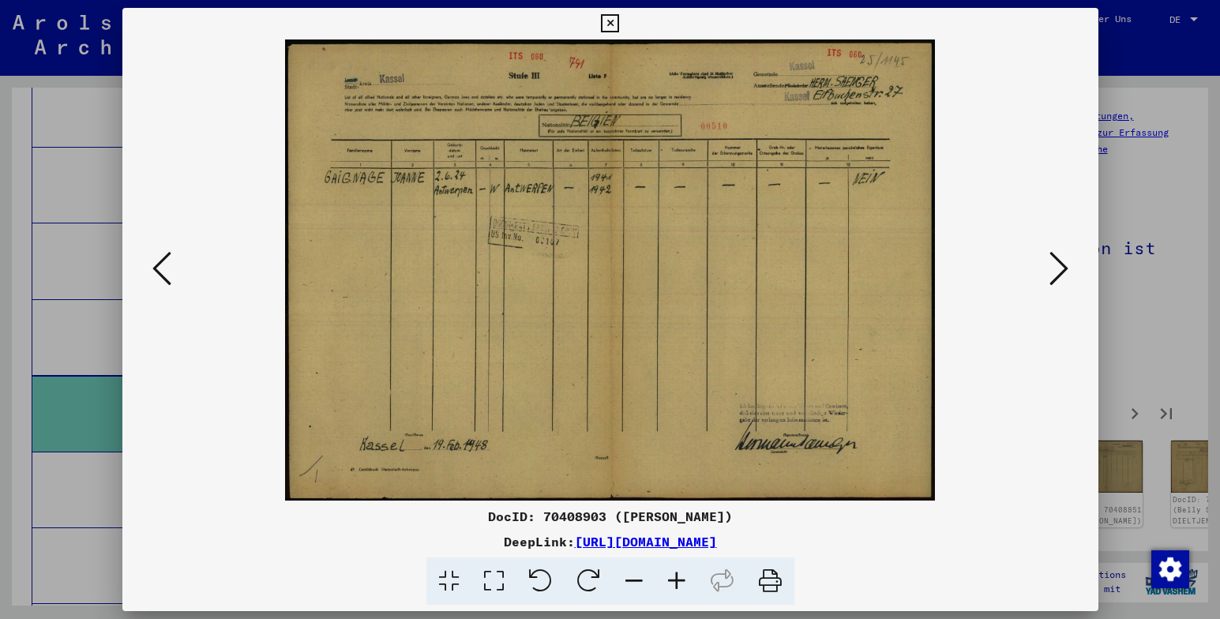
click at [1057, 267] on icon at bounding box center [1059, 269] width 19 height 38
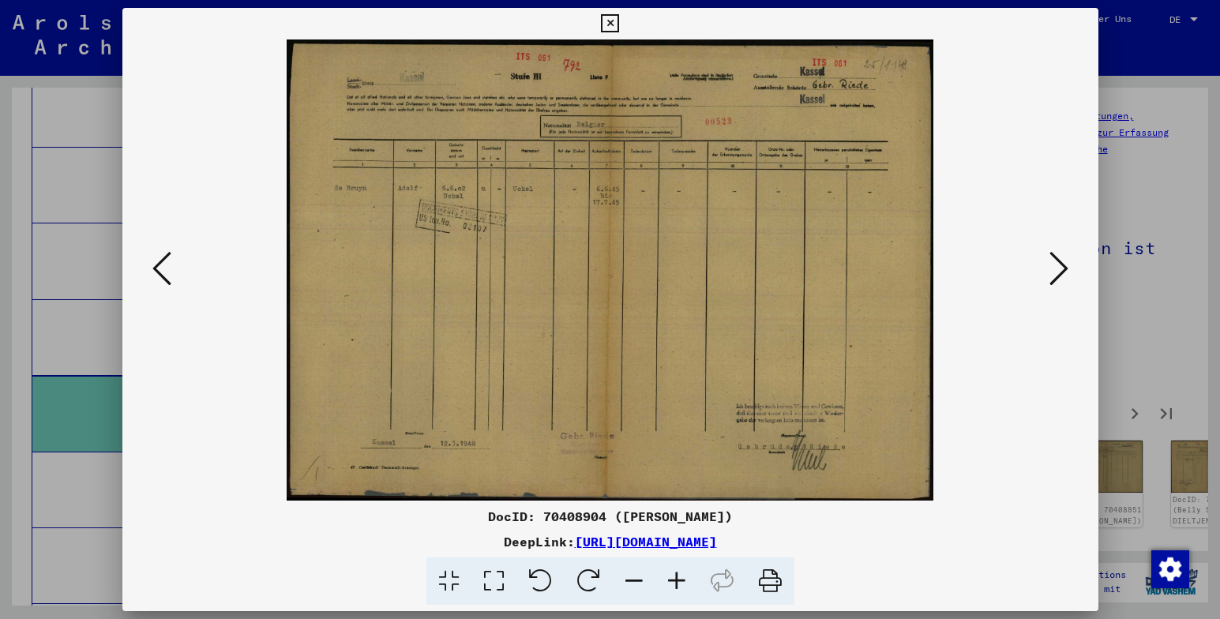
click at [1057, 267] on icon at bounding box center [1059, 269] width 19 height 38
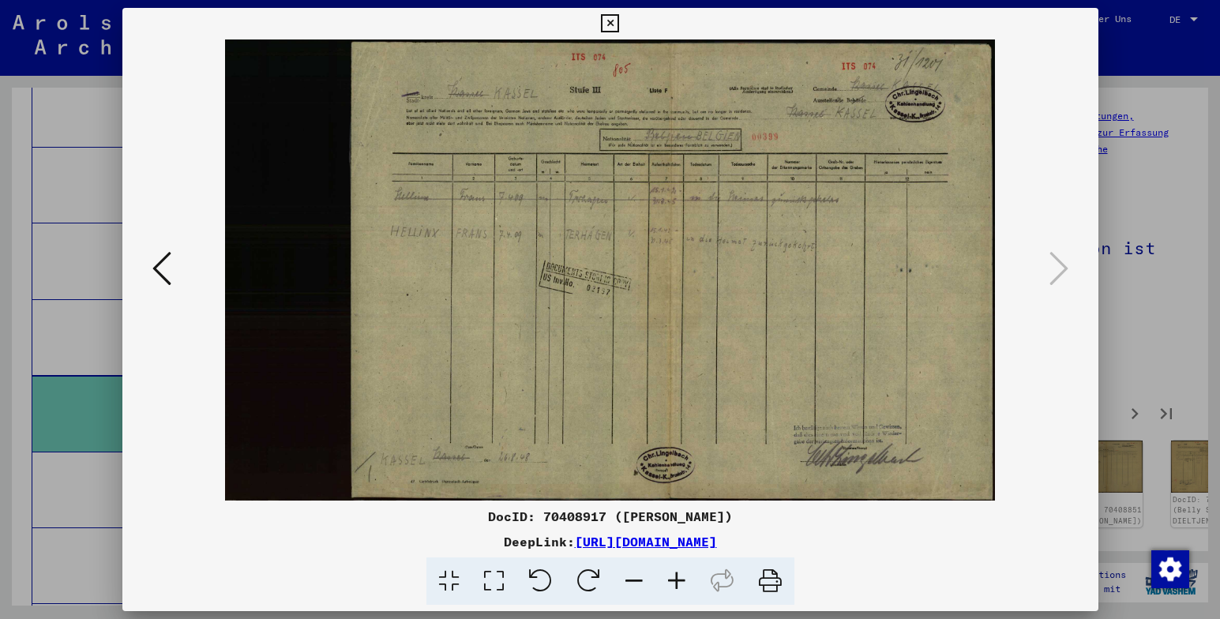
click at [611, 21] on icon at bounding box center [610, 23] width 18 height 19
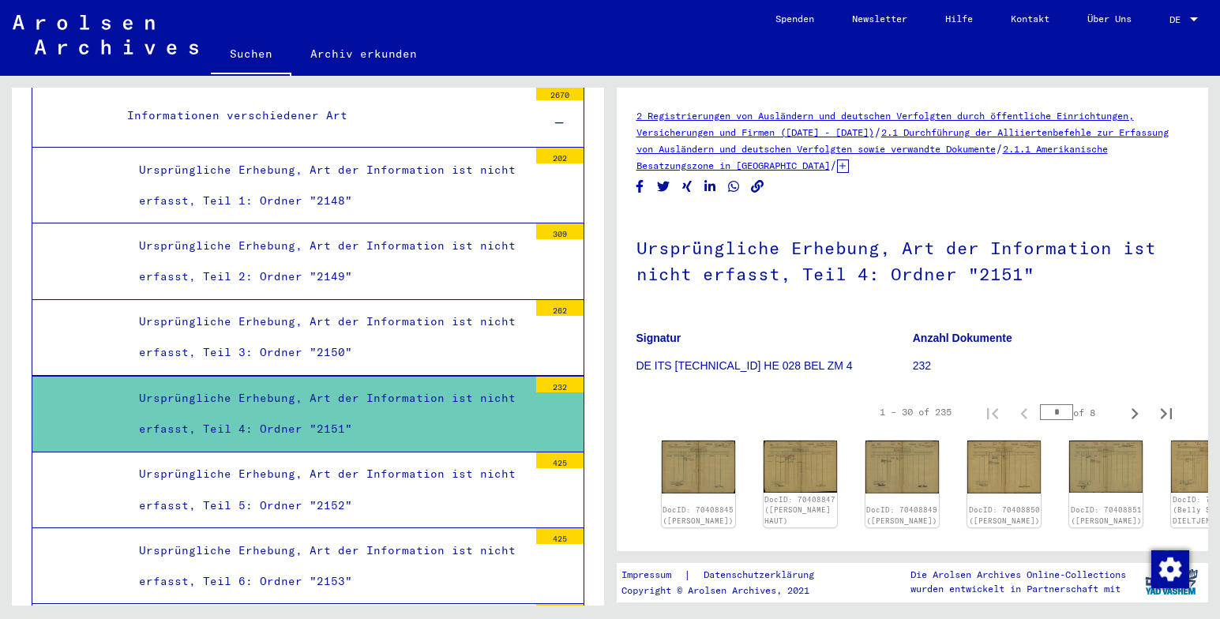
click at [1107, 403] on div "1 – 30 of 235 * of 8" at bounding box center [1021, 412] width 321 height 32
click at [1119, 404] on button "Next page" at bounding box center [1135, 412] width 32 height 32
type input "*"
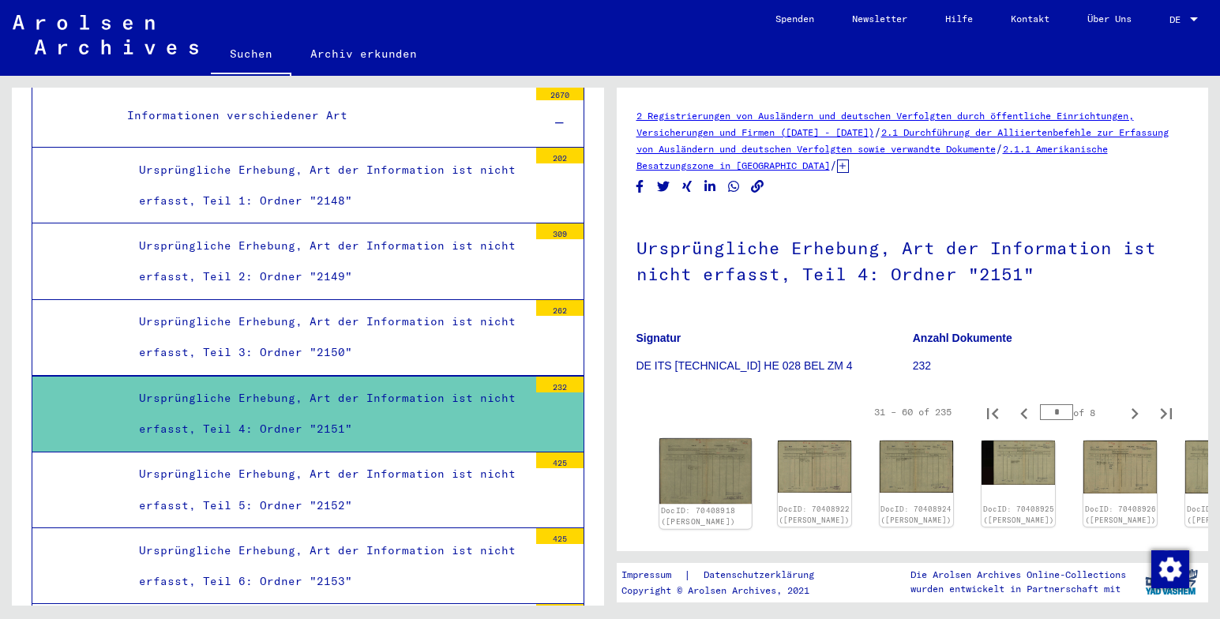
click at [708, 458] on img at bounding box center [705, 471] width 92 height 66
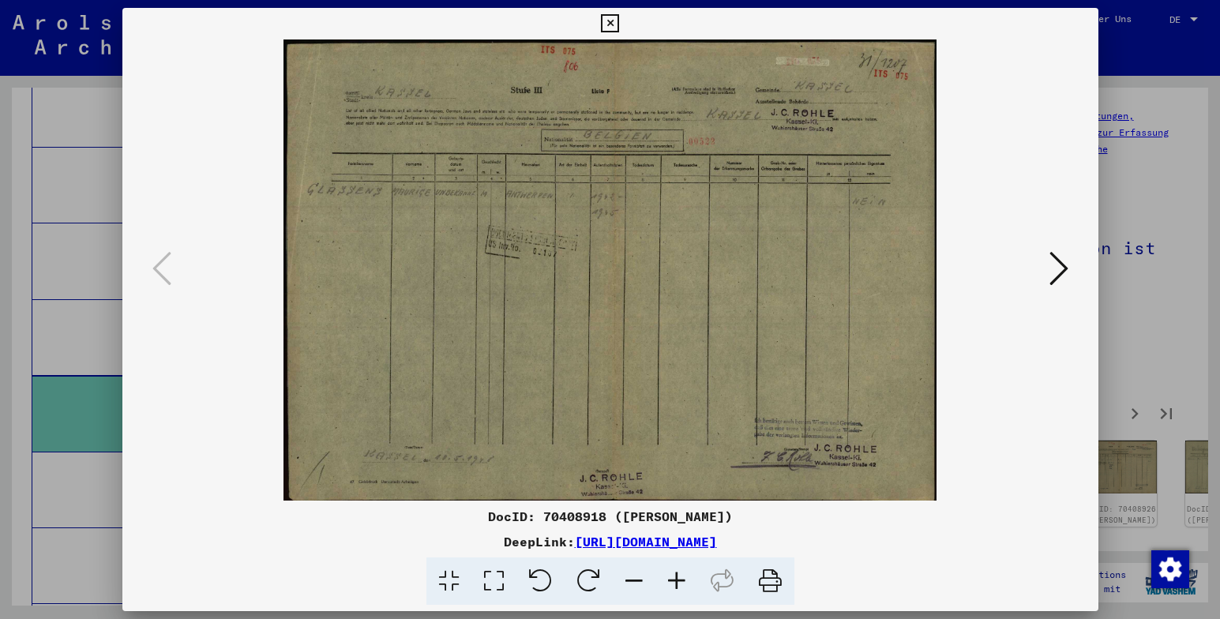
click at [1061, 267] on icon at bounding box center [1059, 269] width 19 height 38
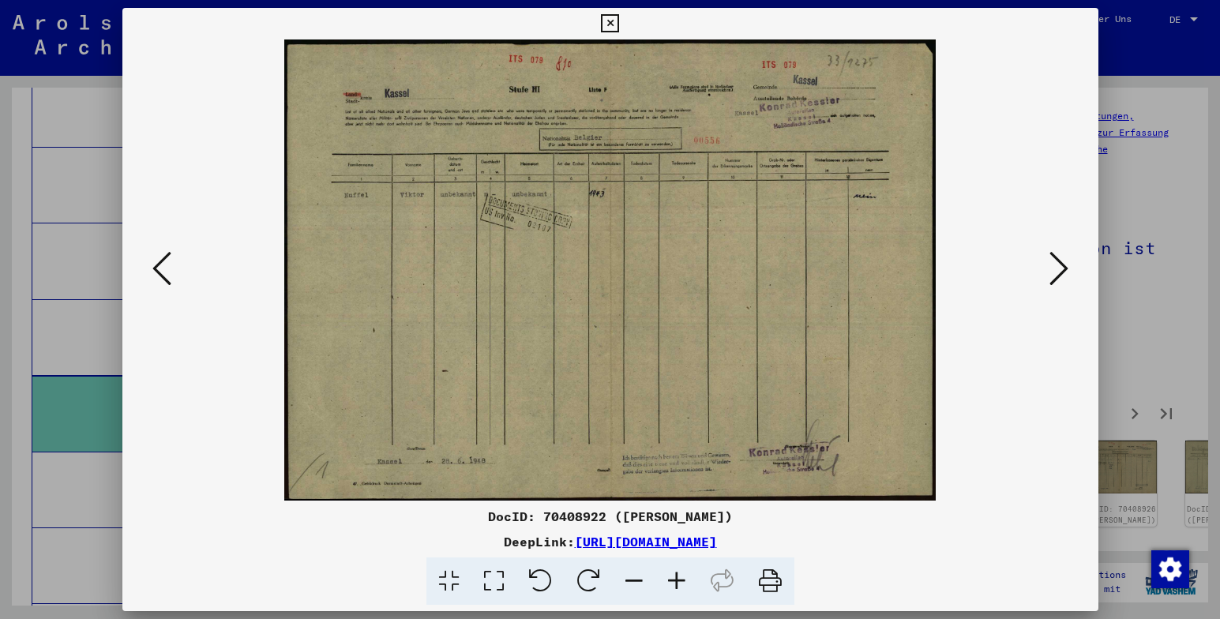
click at [1060, 266] on icon at bounding box center [1059, 269] width 19 height 38
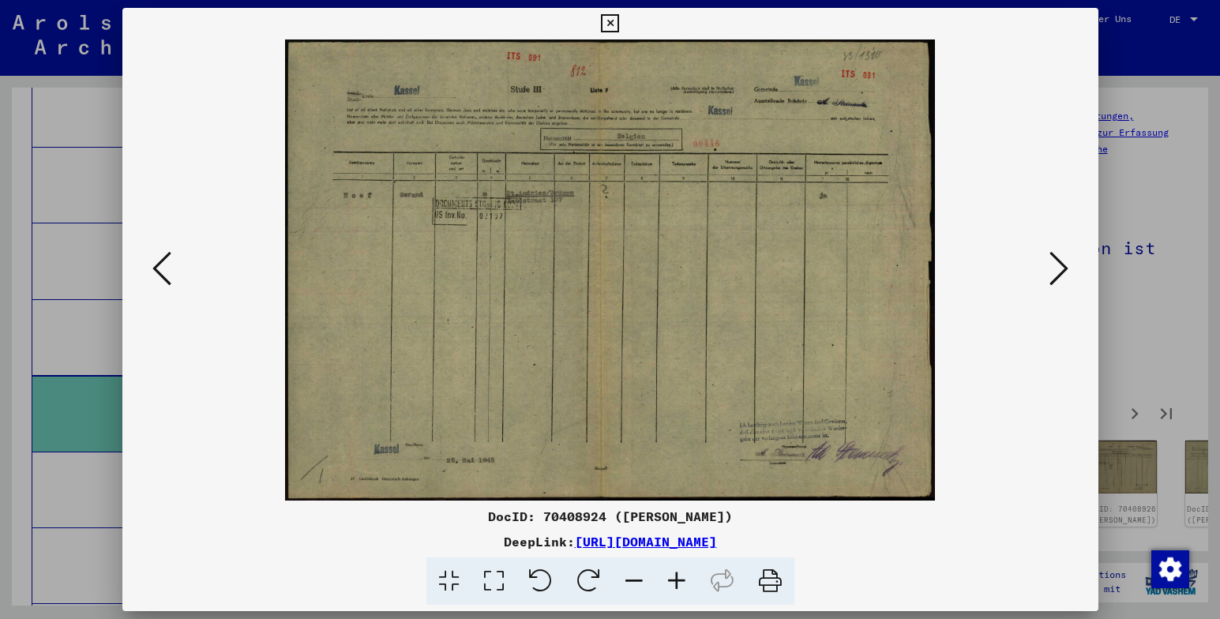
click at [1060, 266] on icon at bounding box center [1059, 269] width 19 height 38
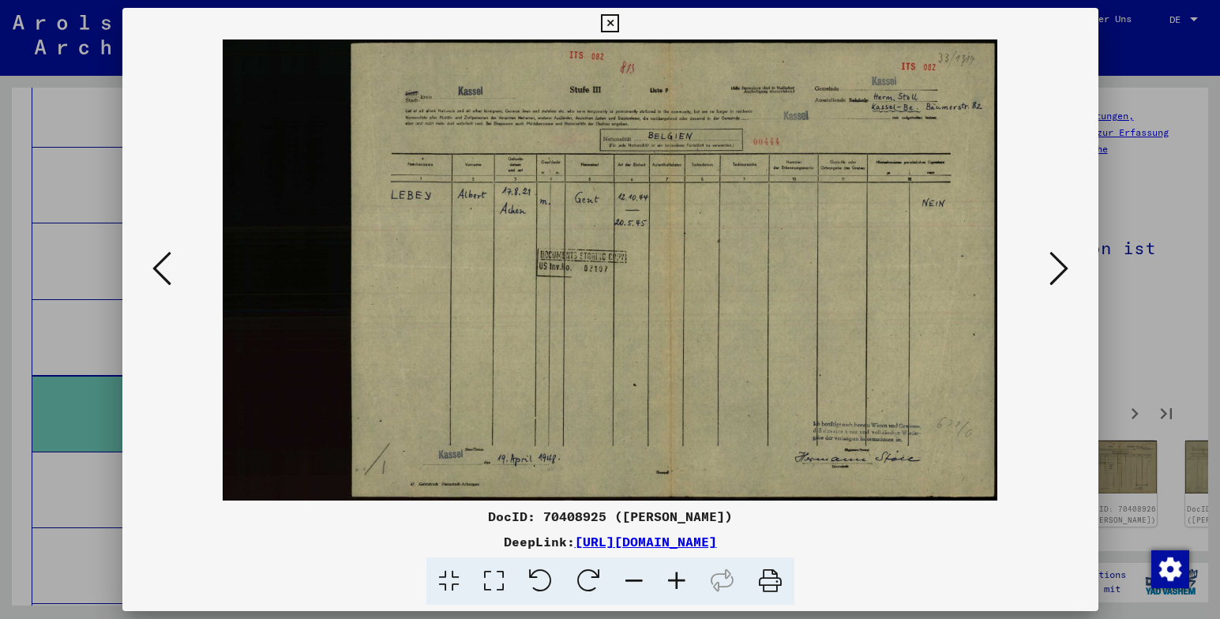
click at [1060, 266] on icon at bounding box center [1059, 269] width 19 height 38
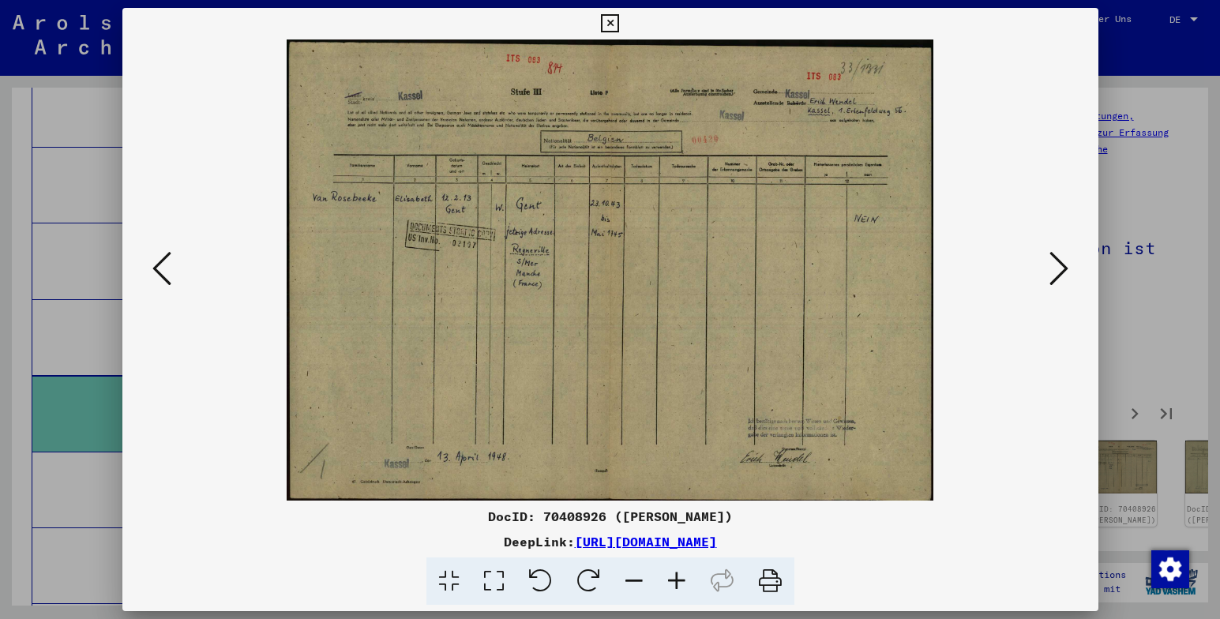
click at [1060, 266] on icon at bounding box center [1059, 269] width 19 height 38
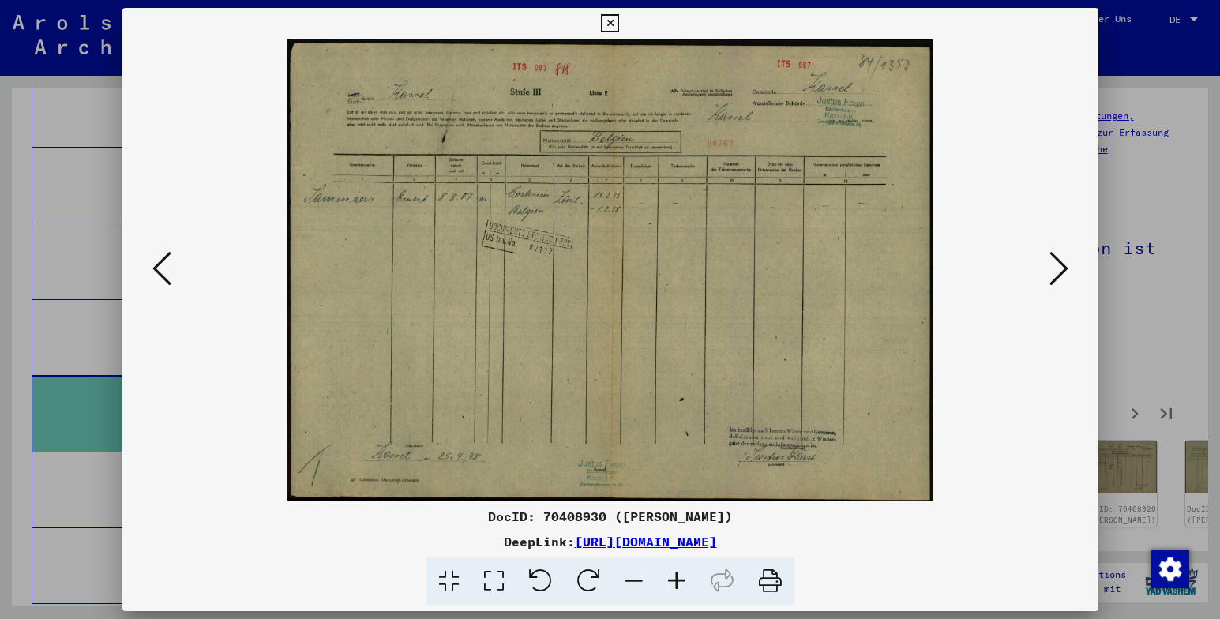
click at [1060, 266] on icon at bounding box center [1059, 269] width 19 height 38
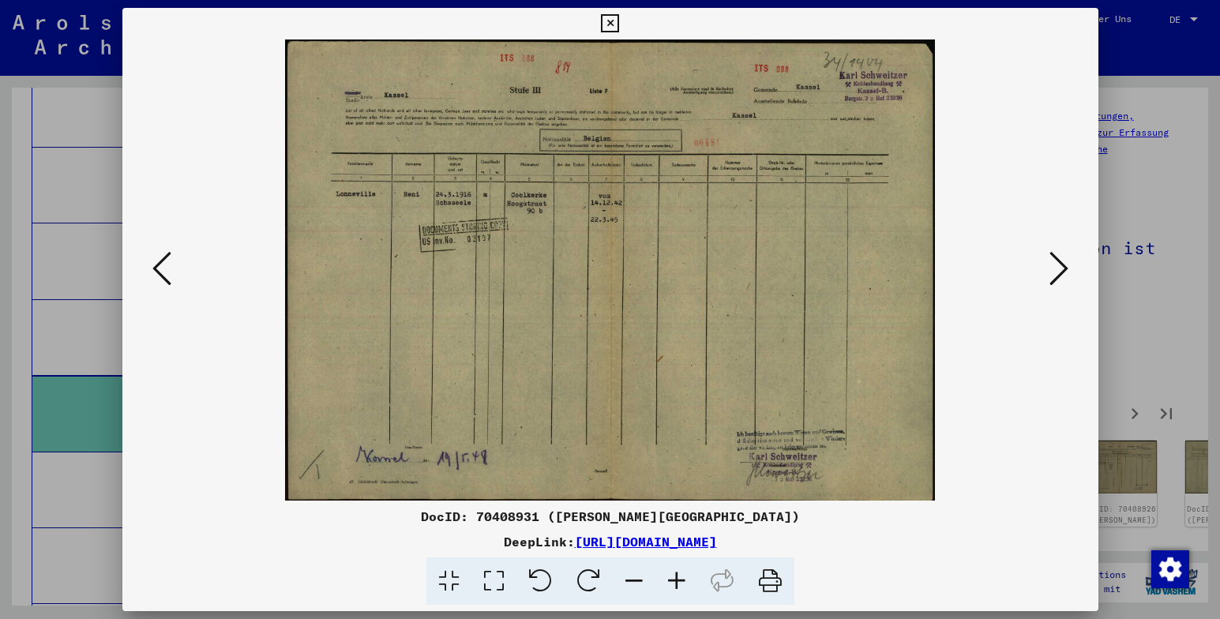
click at [1060, 266] on icon at bounding box center [1059, 269] width 19 height 38
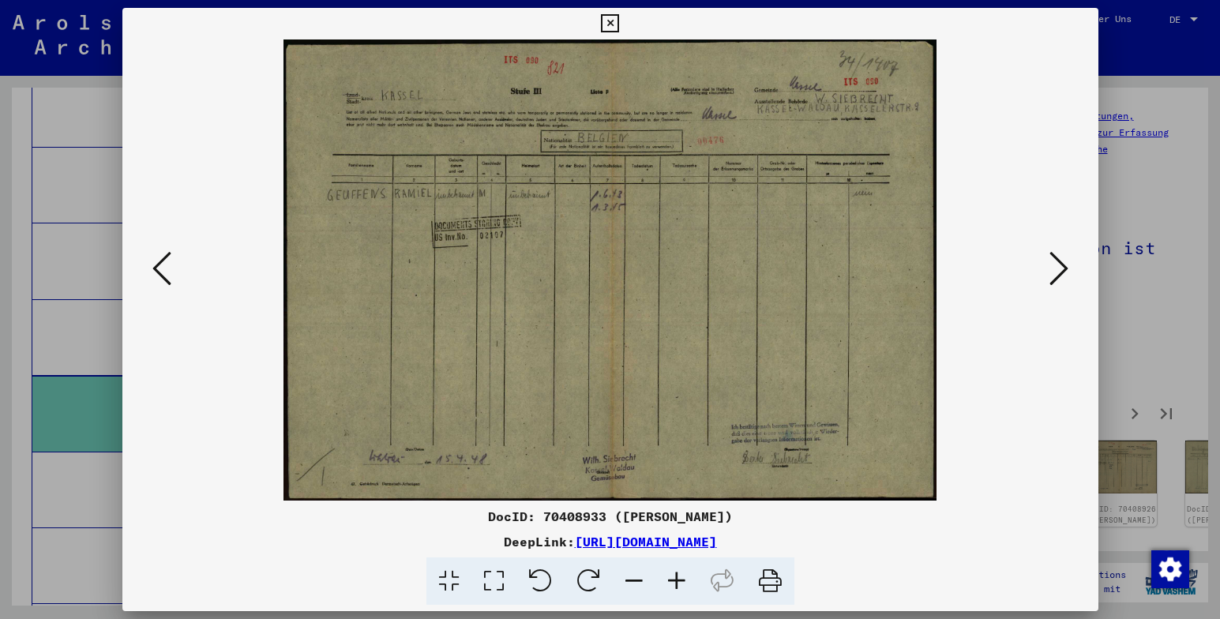
click at [1060, 266] on icon at bounding box center [1059, 269] width 19 height 38
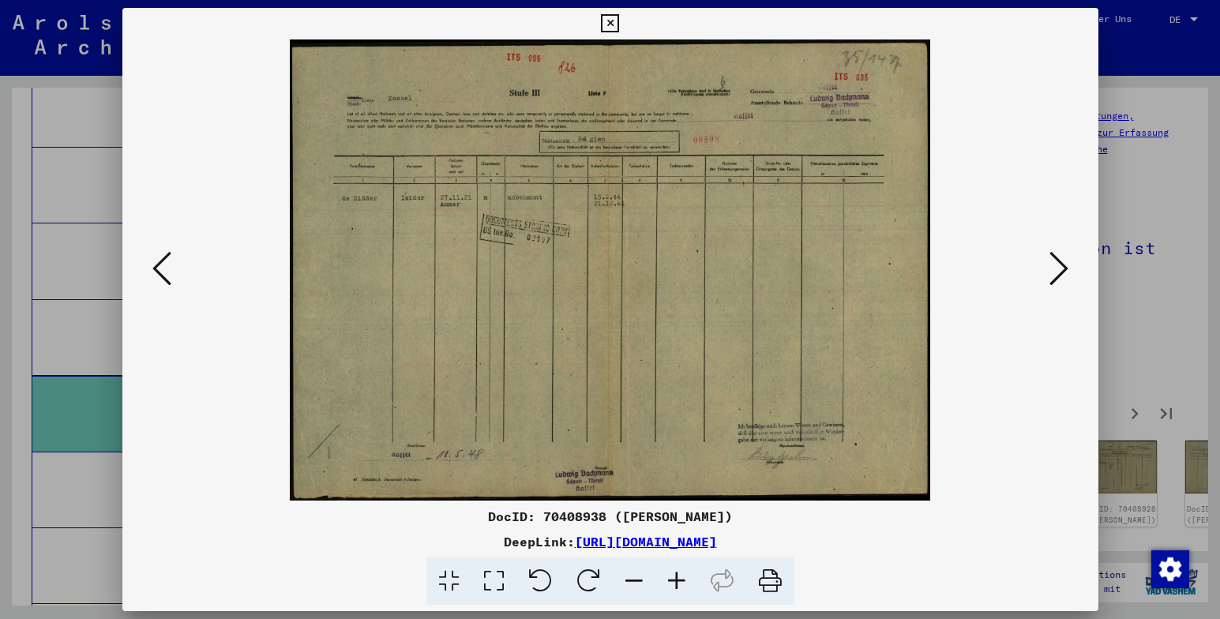
click at [1060, 266] on icon at bounding box center [1059, 269] width 19 height 38
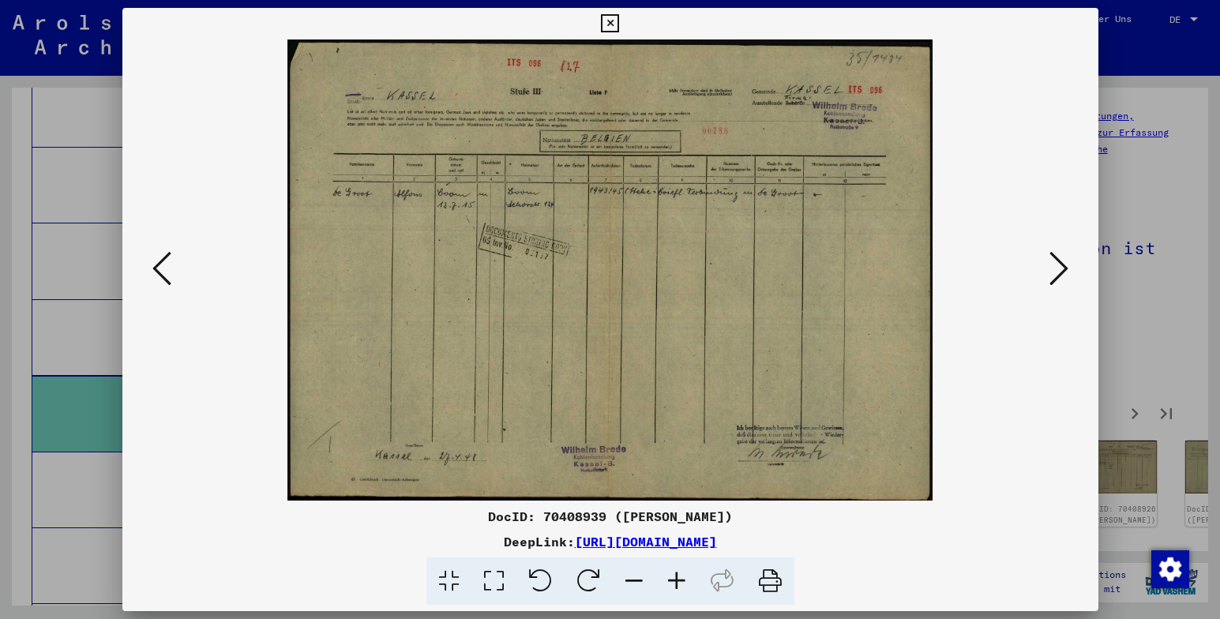
click at [1060, 266] on icon at bounding box center [1059, 269] width 19 height 38
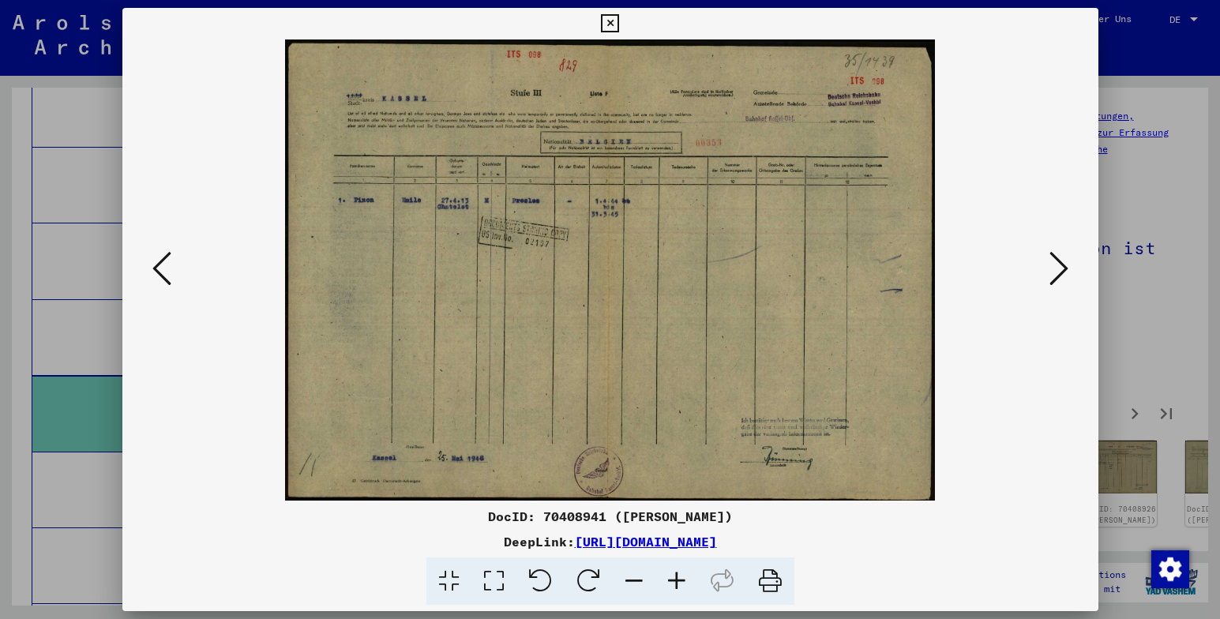
click at [1060, 266] on icon at bounding box center [1059, 269] width 19 height 38
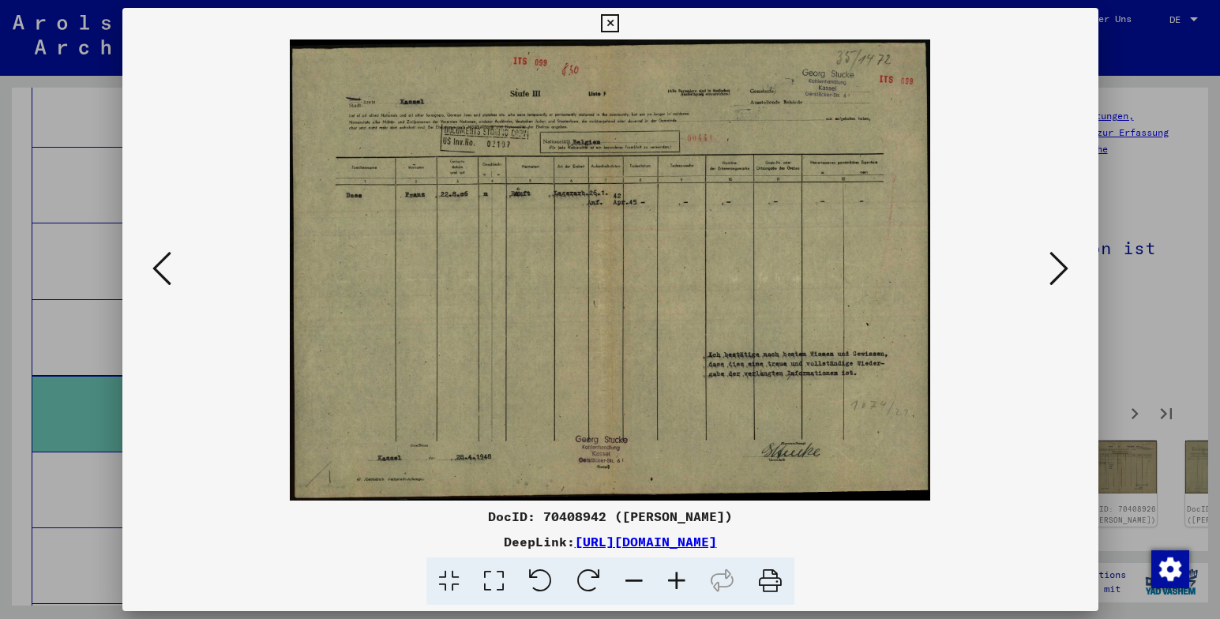
click at [1060, 266] on icon at bounding box center [1059, 269] width 19 height 38
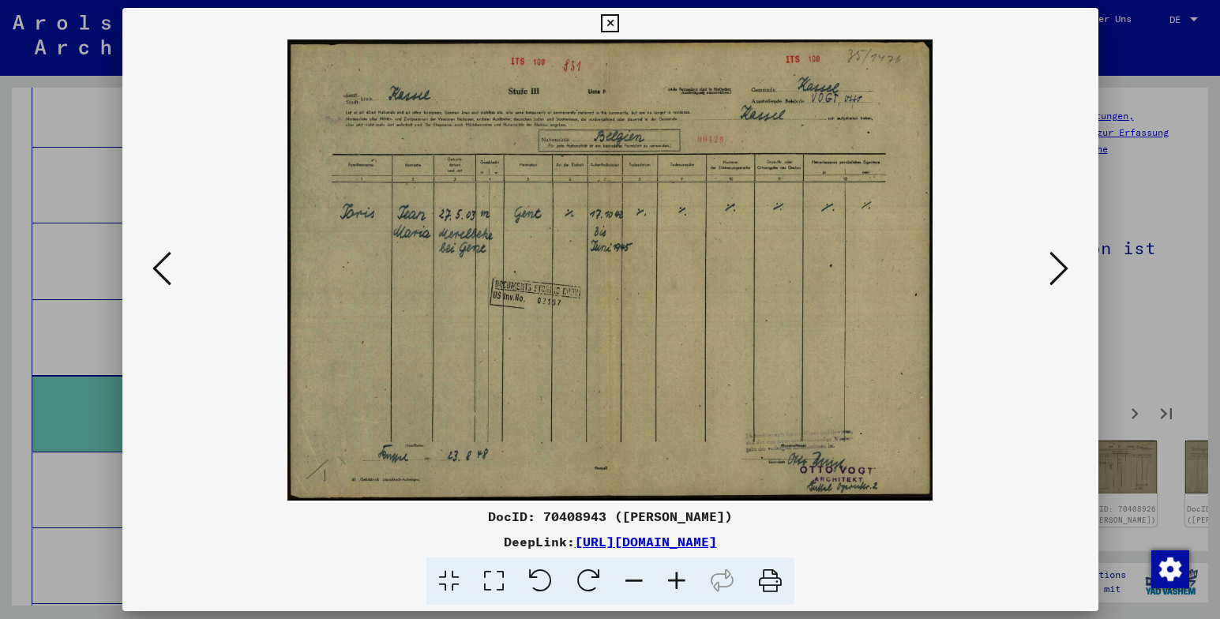
click at [1060, 266] on icon at bounding box center [1059, 269] width 19 height 38
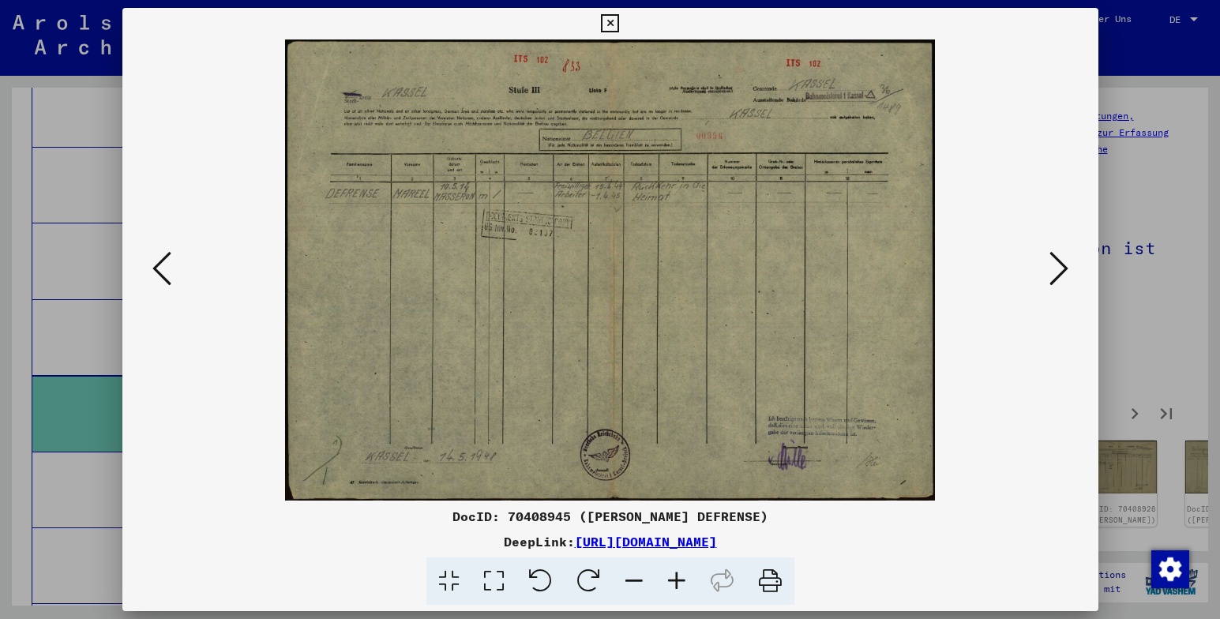
click at [1060, 266] on icon at bounding box center [1059, 269] width 19 height 38
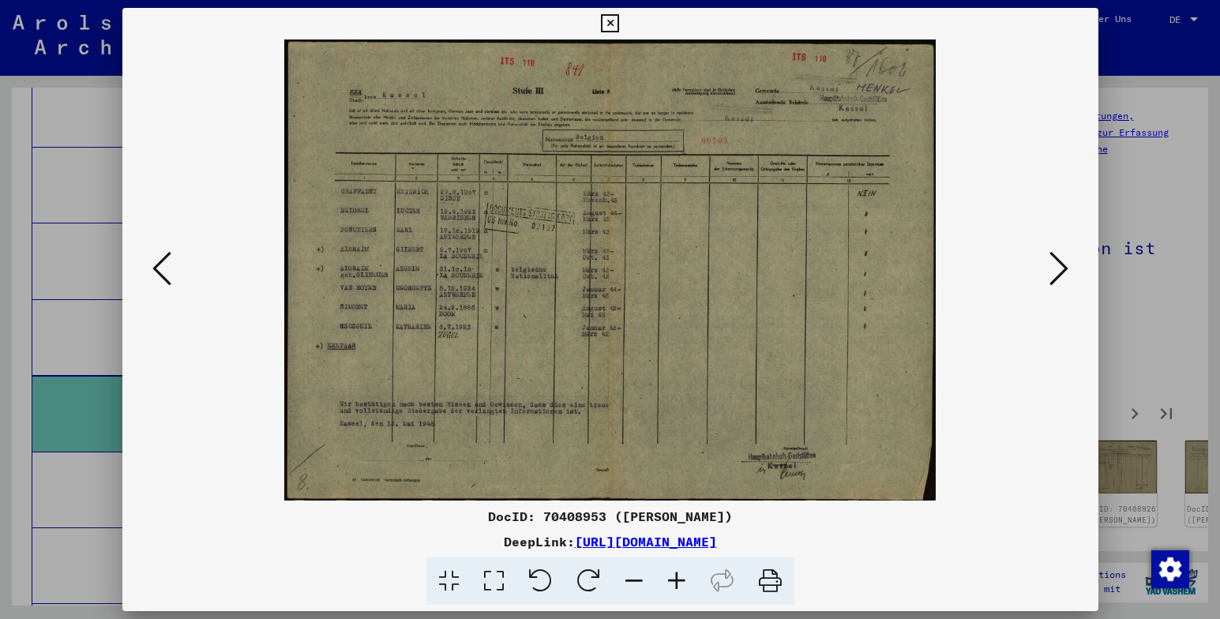
click at [1060, 266] on icon at bounding box center [1059, 269] width 19 height 38
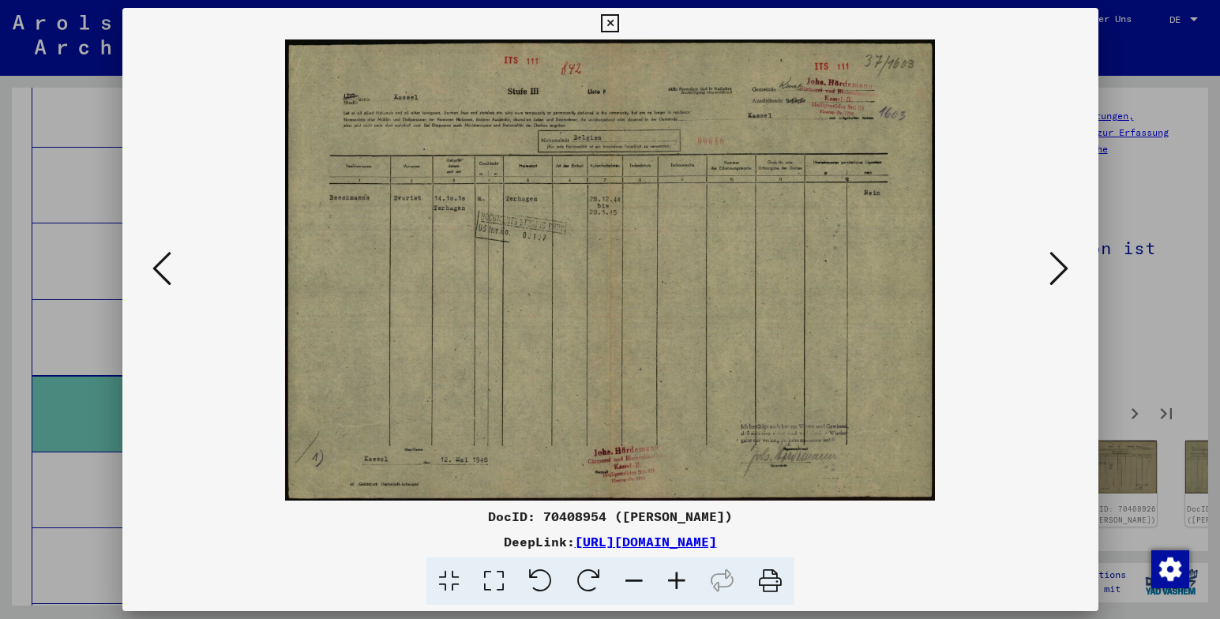
click at [1060, 266] on icon at bounding box center [1059, 269] width 19 height 38
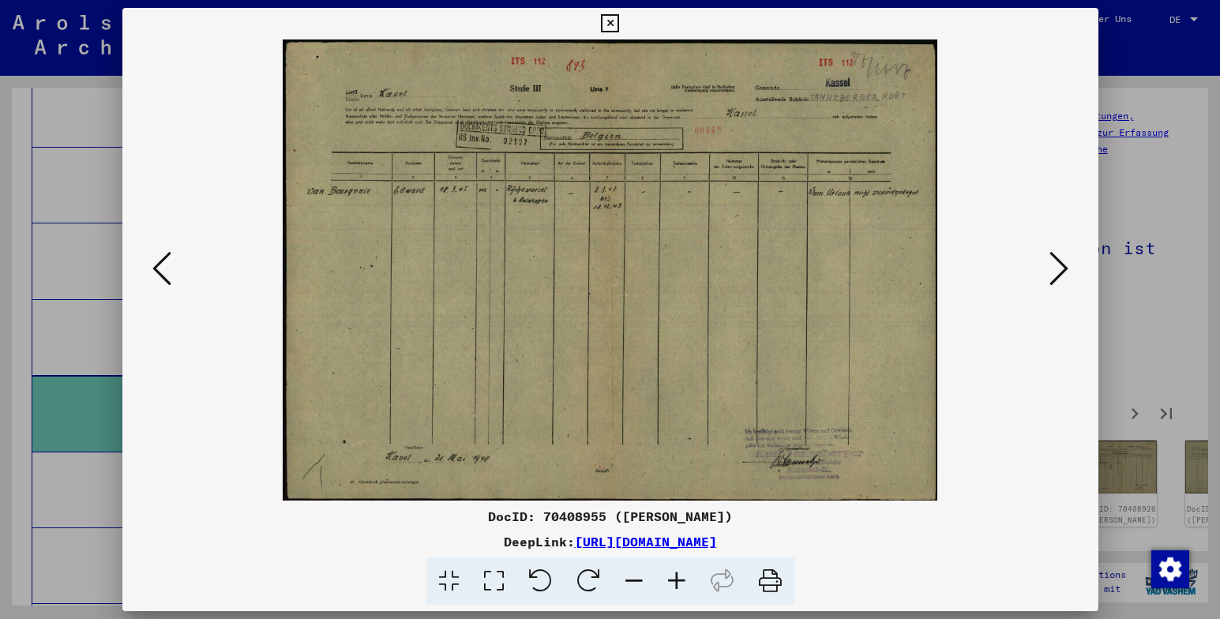
click at [1060, 266] on icon at bounding box center [1059, 269] width 19 height 38
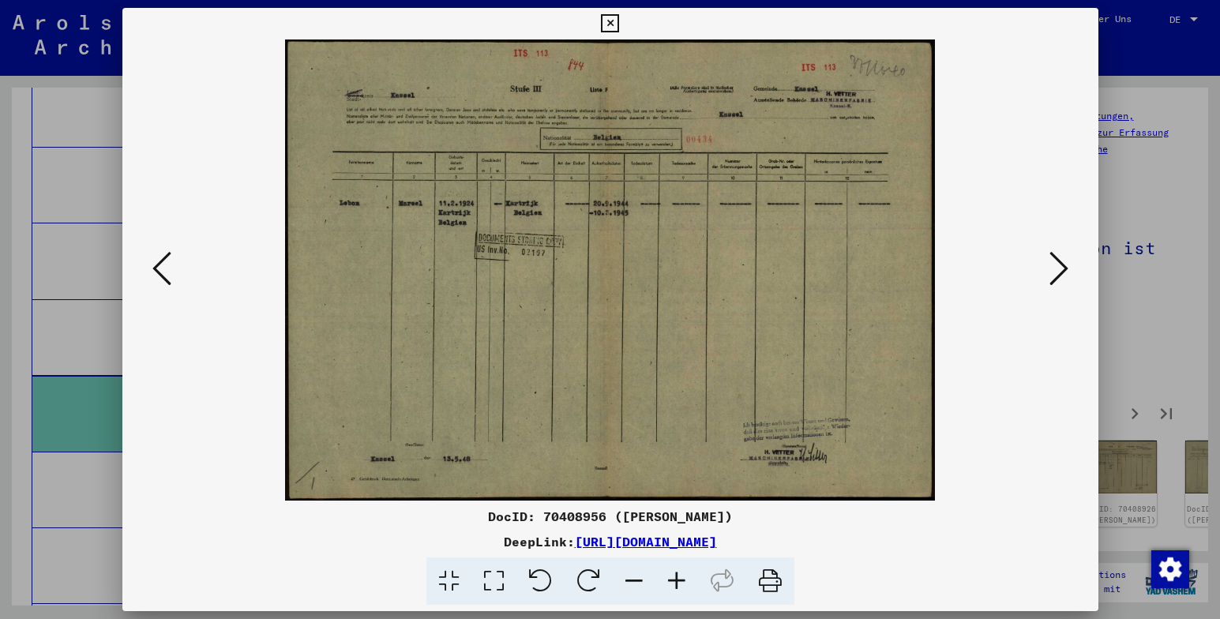
click at [1060, 266] on icon at bounding box center [1059, 269] width 19 height 38
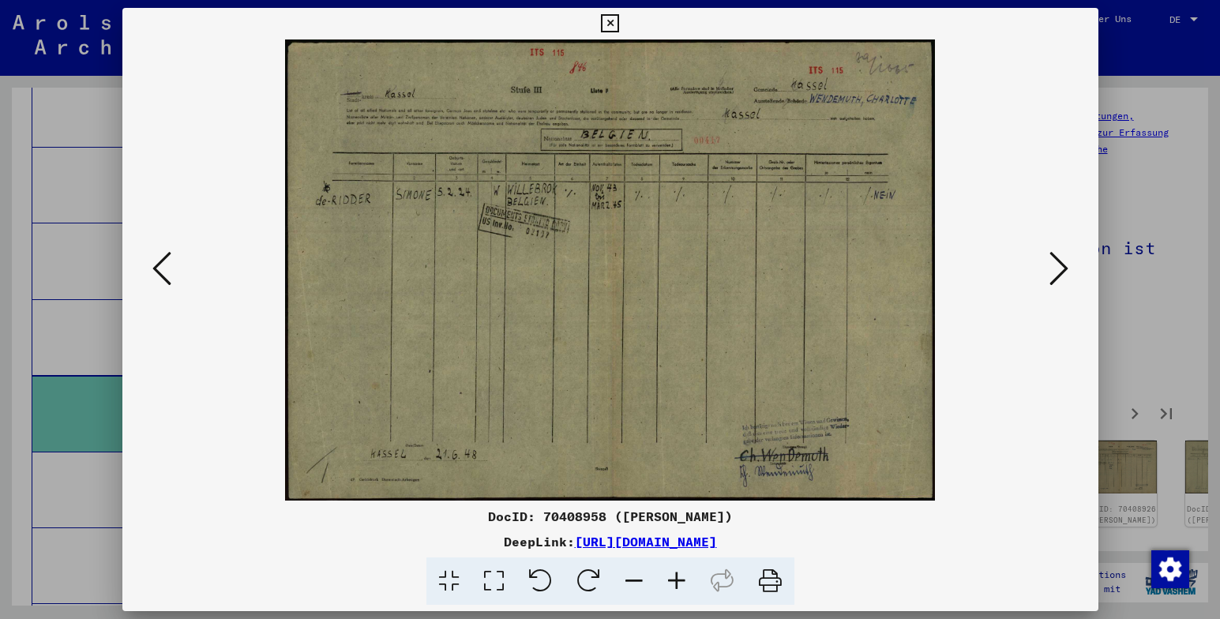
click at [1060, 266] on icon at bounding box center [1059, 269] width 19 height 38
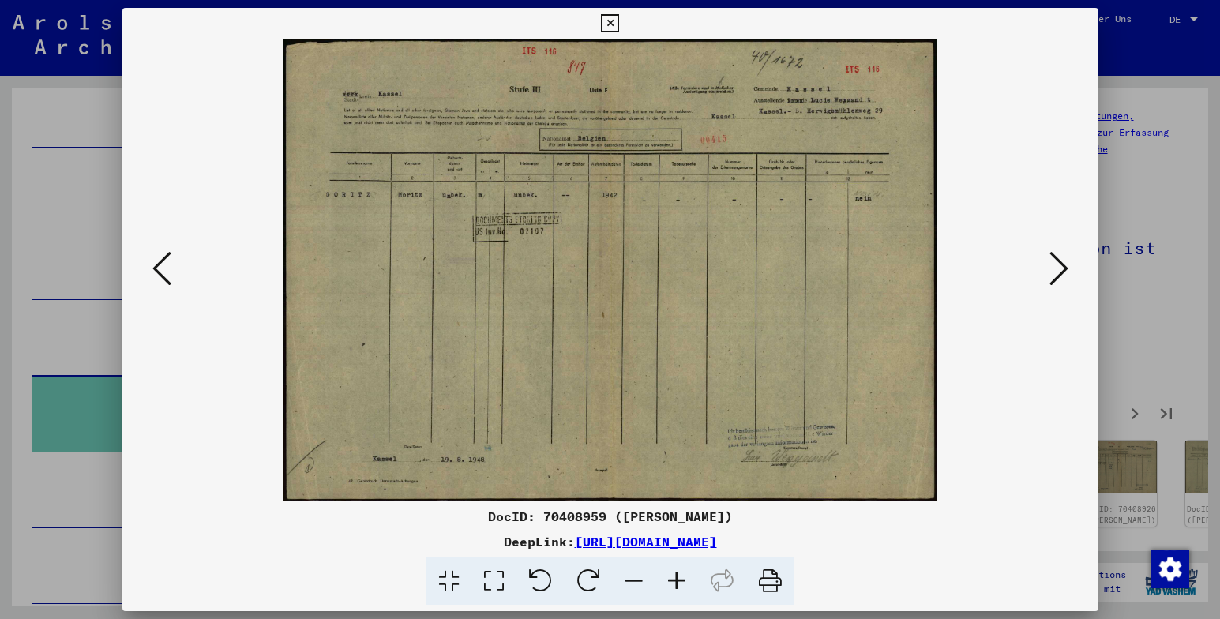
click at [1060, 266] on icon at bounding box center [1059, 269] width 19 height 38
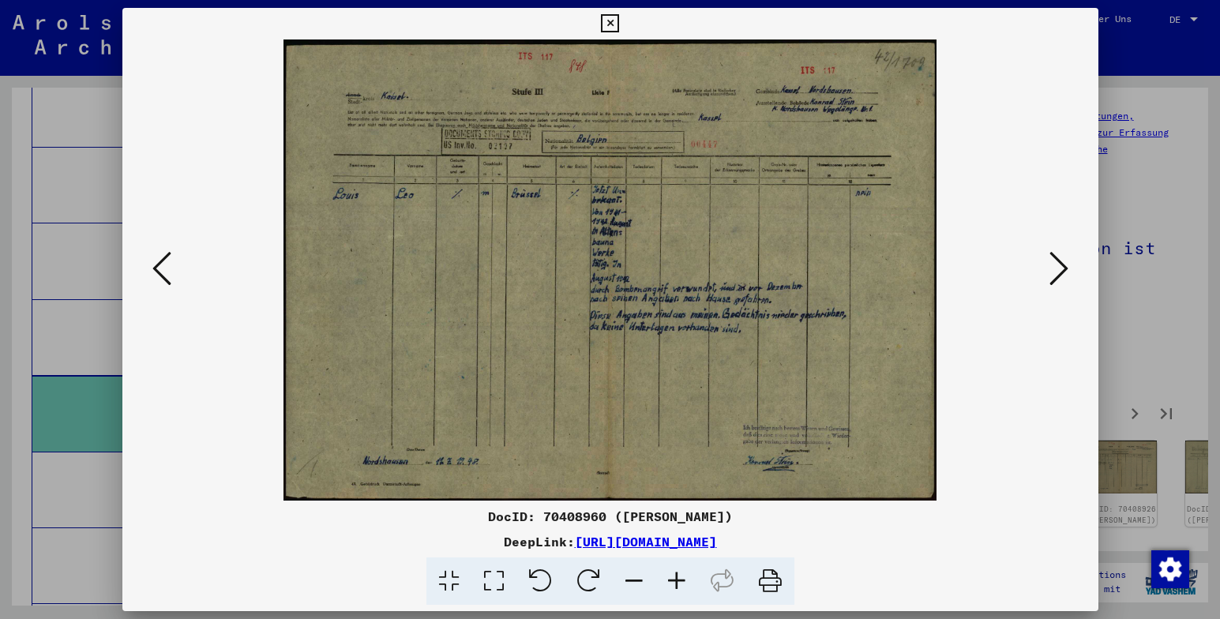
click at [1055, 268] on icon at bounding box center [1059, 269] width 19 height 38
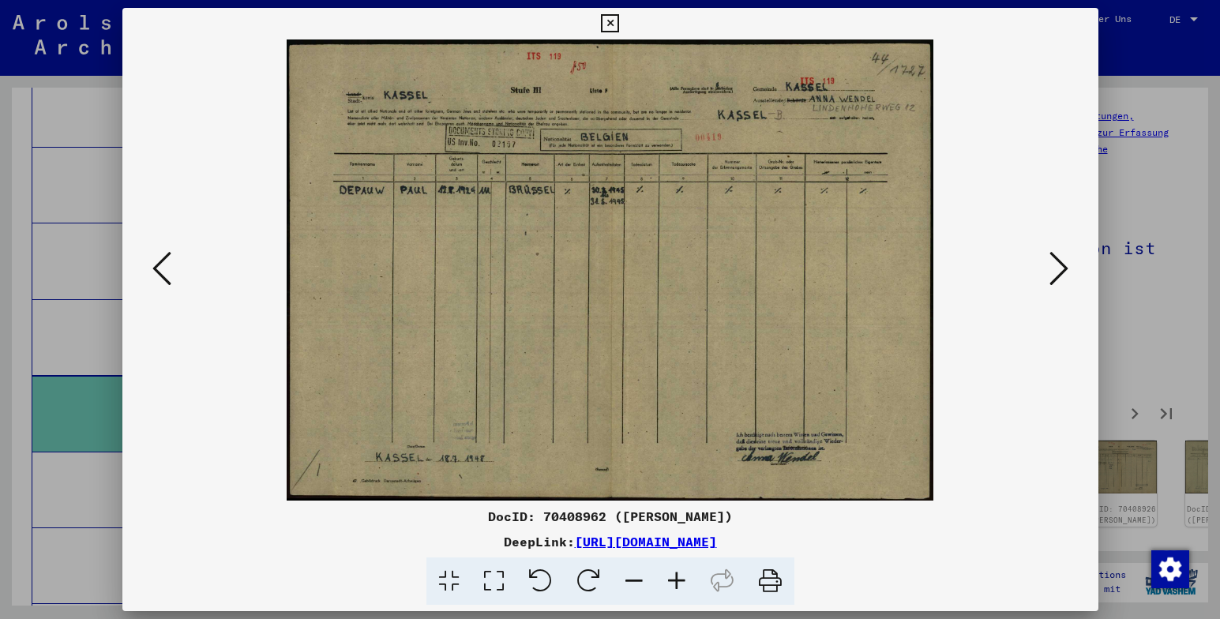
click at [1059, 269] on icon at bounding box center [1059, 269] width 19 height 38
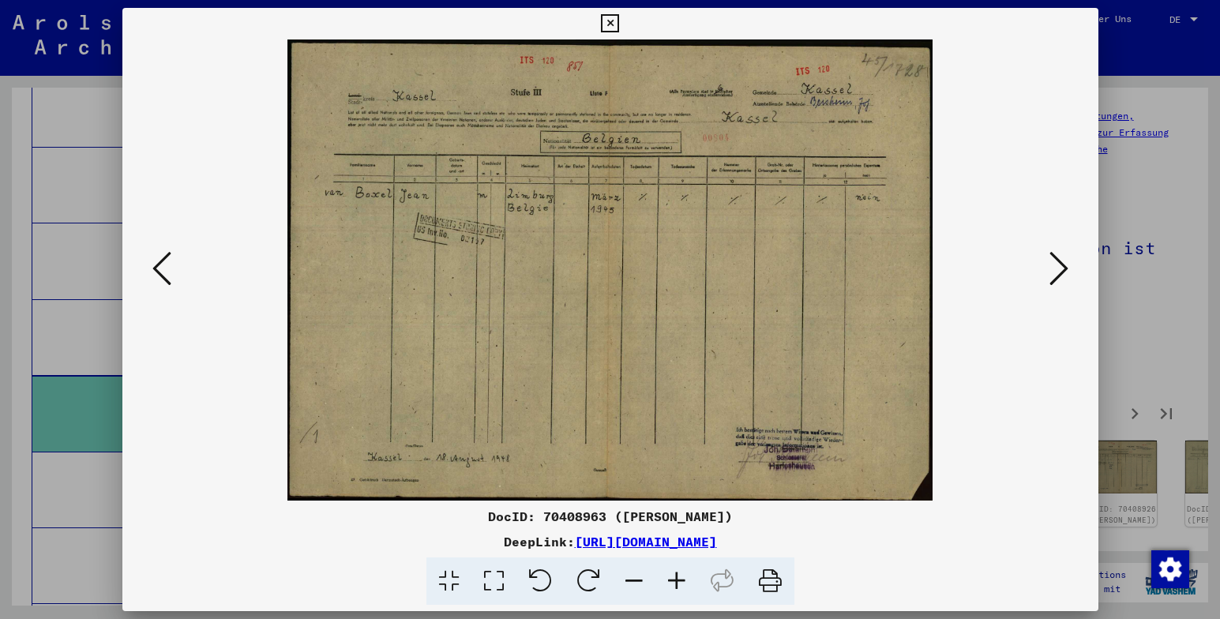
click at [1059, 268] on icon at bounding box center [1059, 269] width 19 height 38
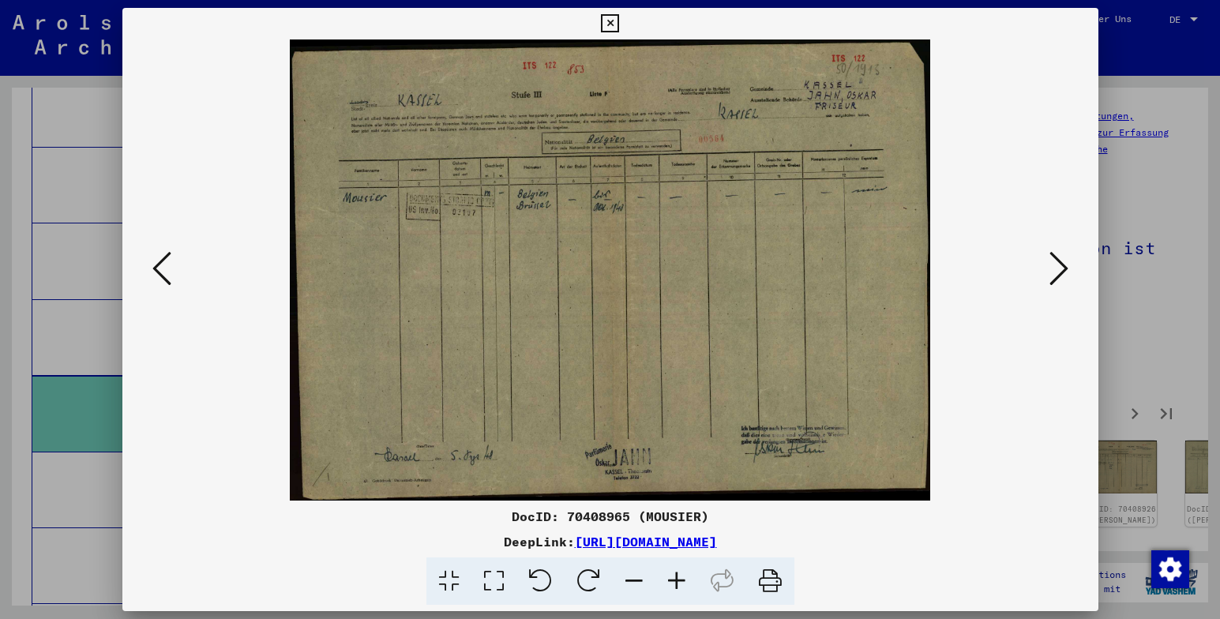
click at [1059, 268] on icon at bounding box center [1059, 269] width 19 height 38
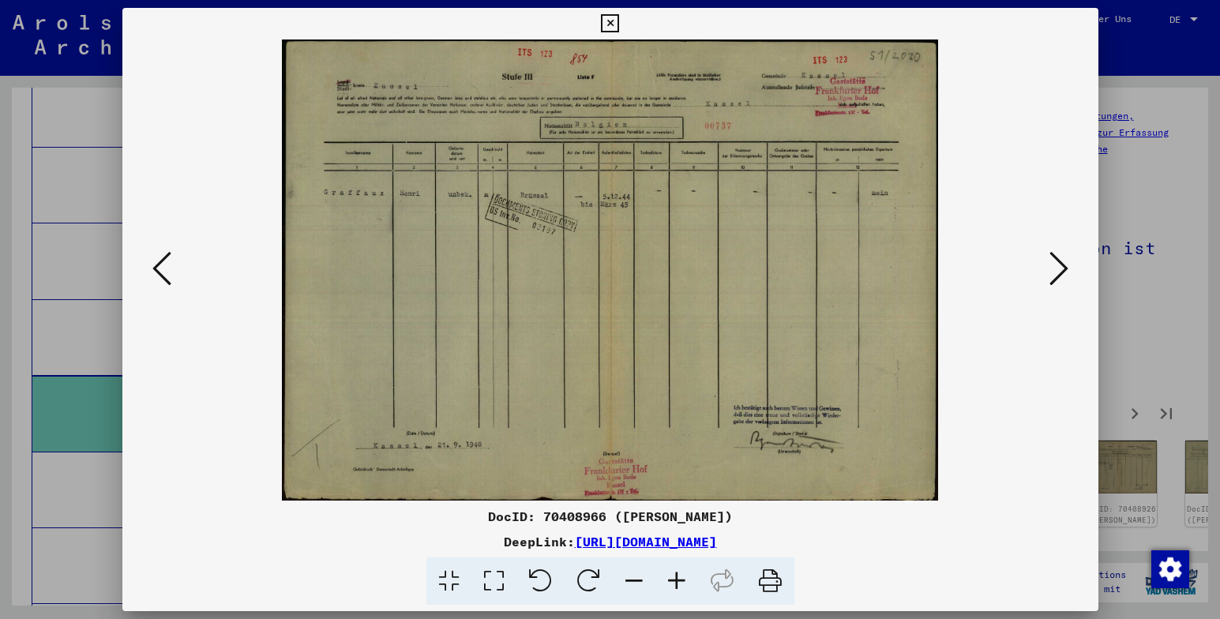
click at [1059, 268] on icon at bounding box center [1059, 269] width 19 height 38
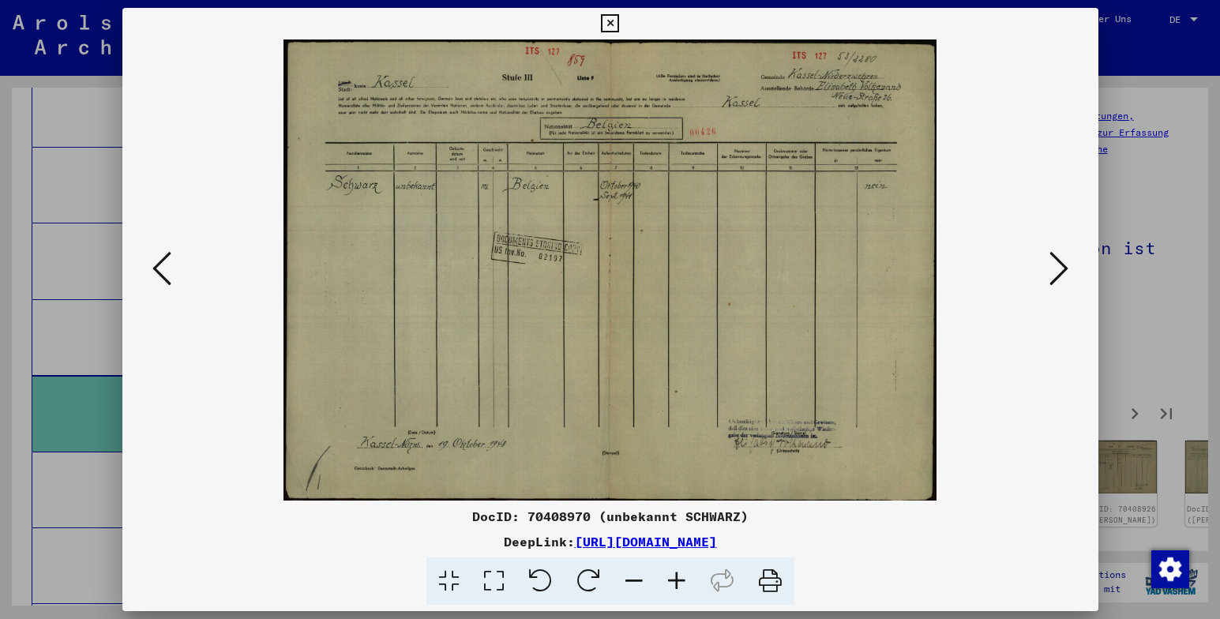
click at [1059, 267] on icon at bounding box center [1059, 269] width 19 height 38
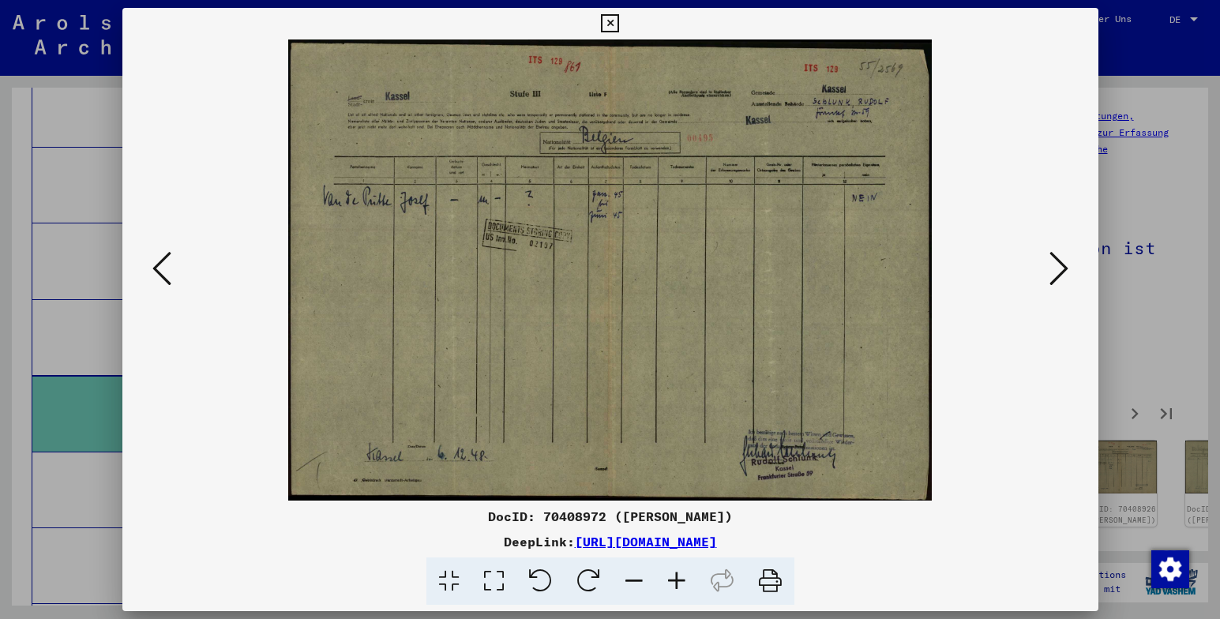
click at [1059, 267] on icon at bounding box center [1059, 269] width 19 height 38
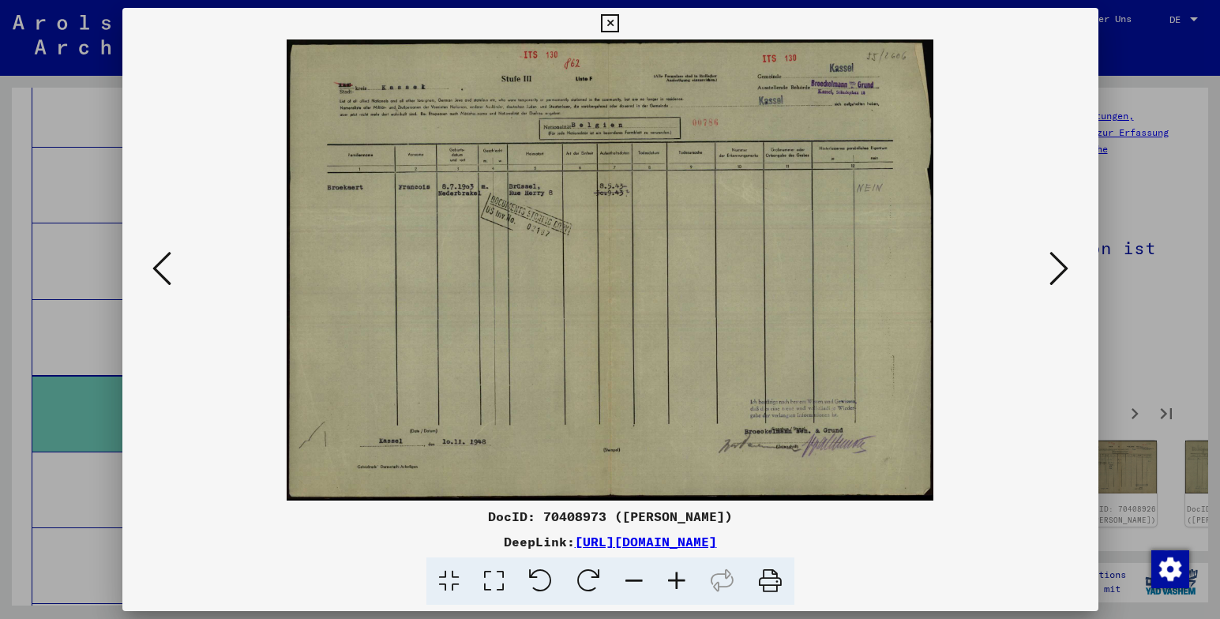
click at [1059, 267] on icon at bounding box center [1059, 269] width 19 height 38
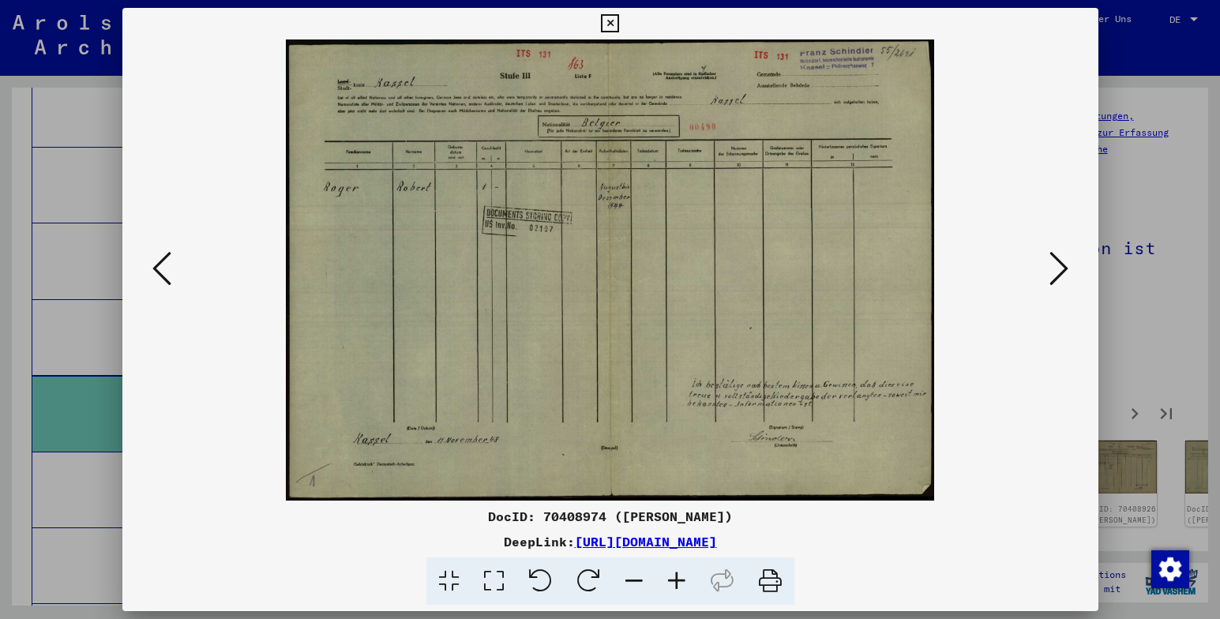
click at [1059, 267] on icon at bounding box center [1059, 269] width 19 height 38
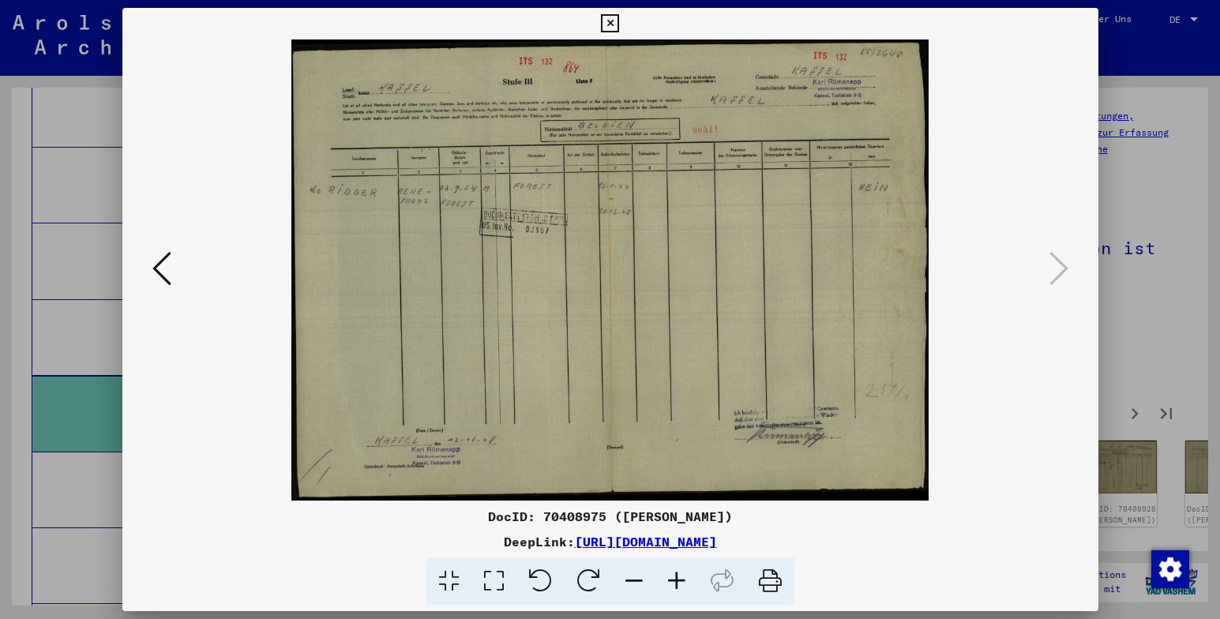
click at [609, 24] on icon at bounding box center [610, 23] width 18 height 19
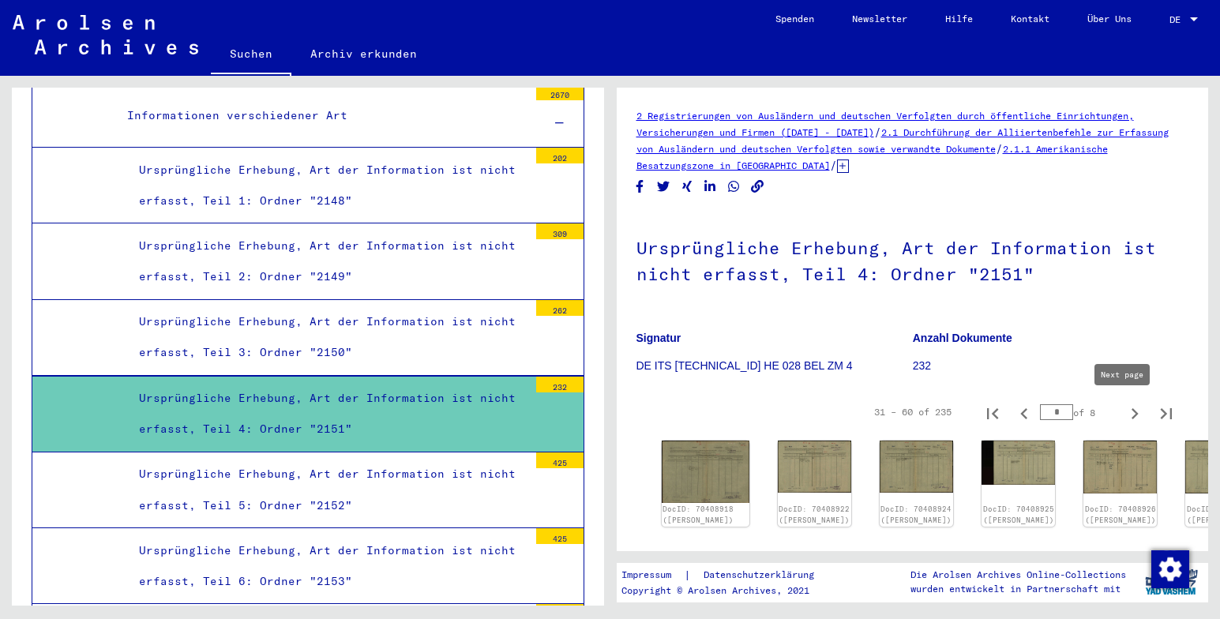
click at [1124, 407] on icon "Next page" at bounding box center [1135, 414] width 22 height 22
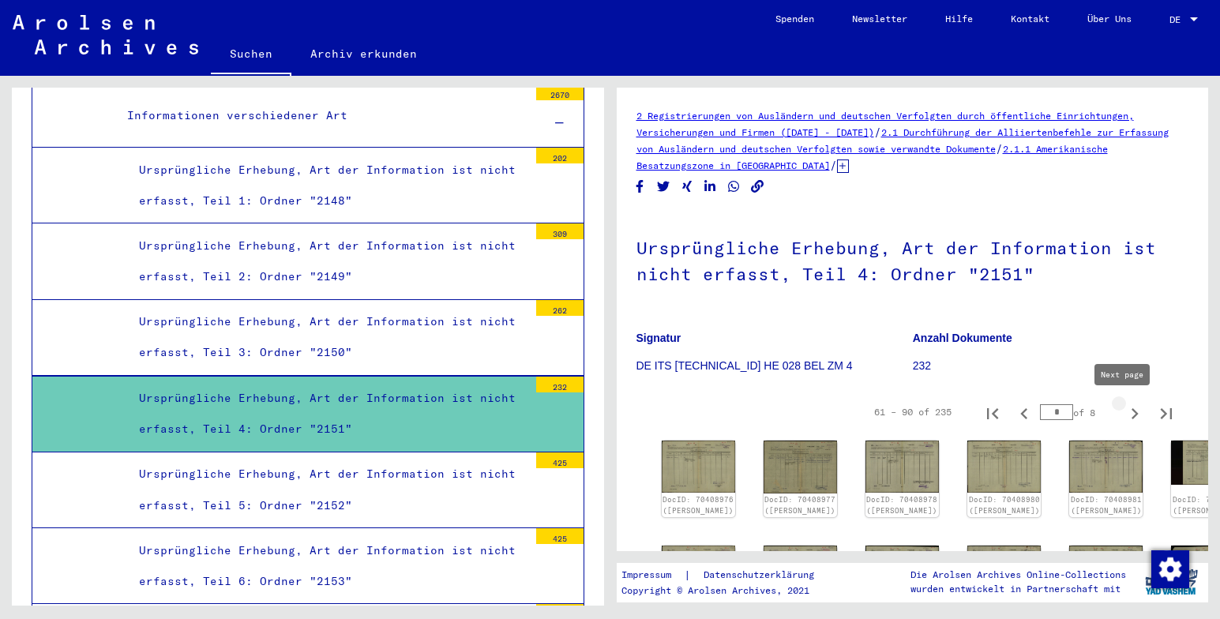
type input "*"
click at [692, 459] on img at bounding box center [697, 466] width 77 height 54
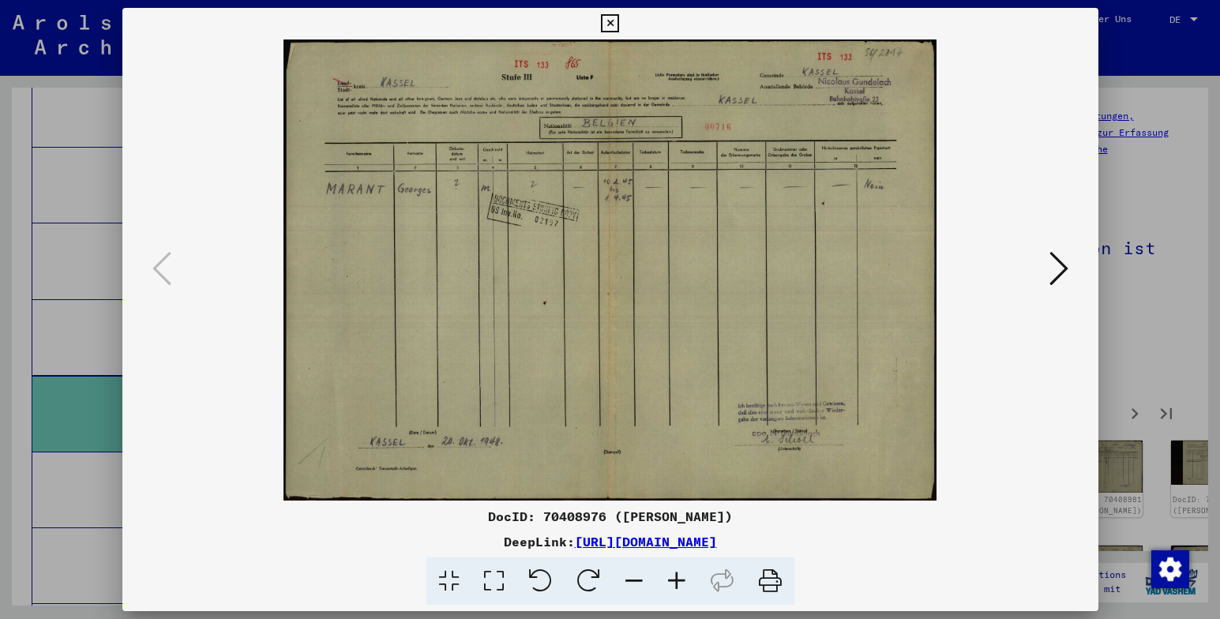
click at [1059, 272] on icon at bounding box center [1059, 269] width 19 height 38
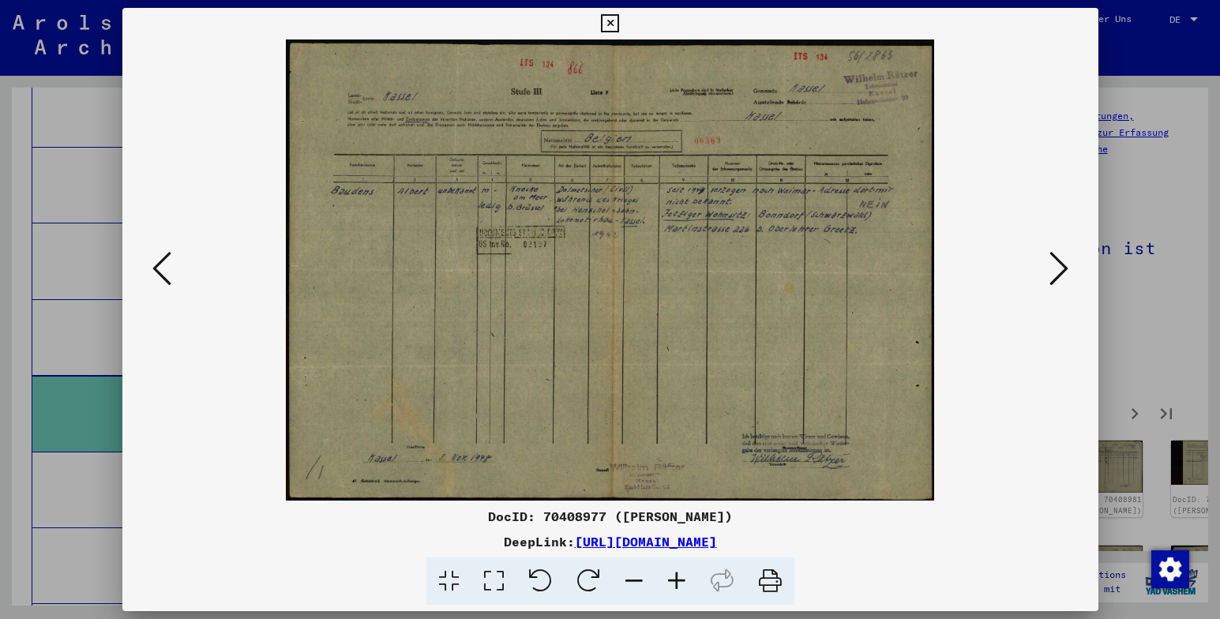
click at [1061, 269] on icon at bounding box center [1059, 269] width 19 height 38
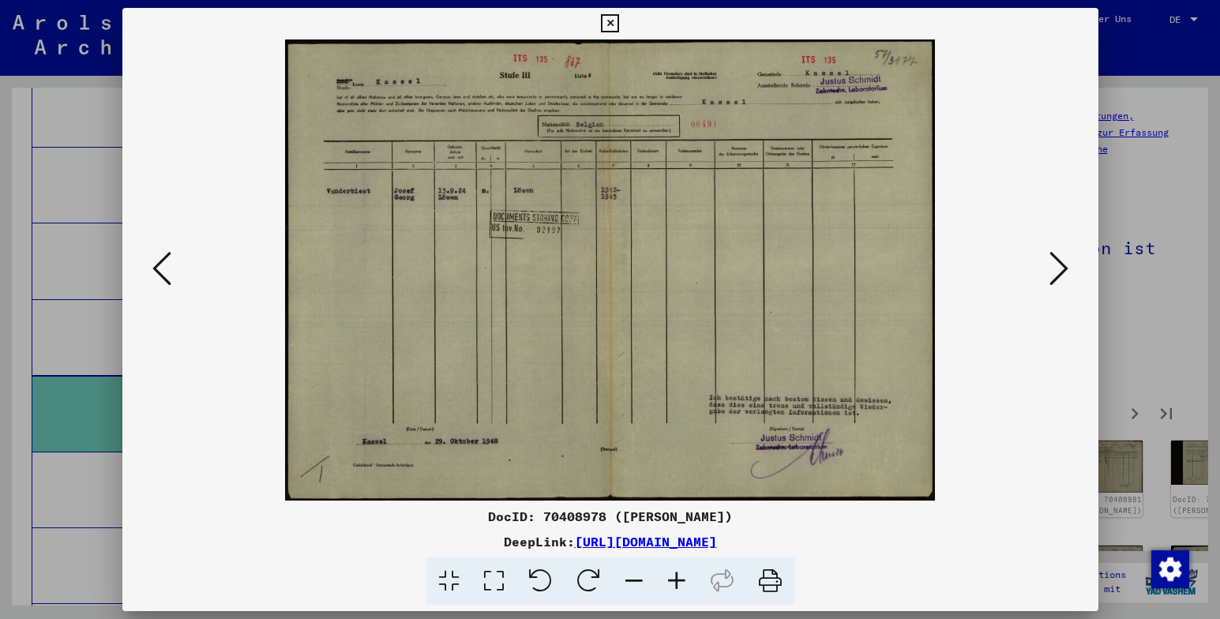
click at [1061, 269] on icon at bounding box center [1059, 269] width 19 height 38
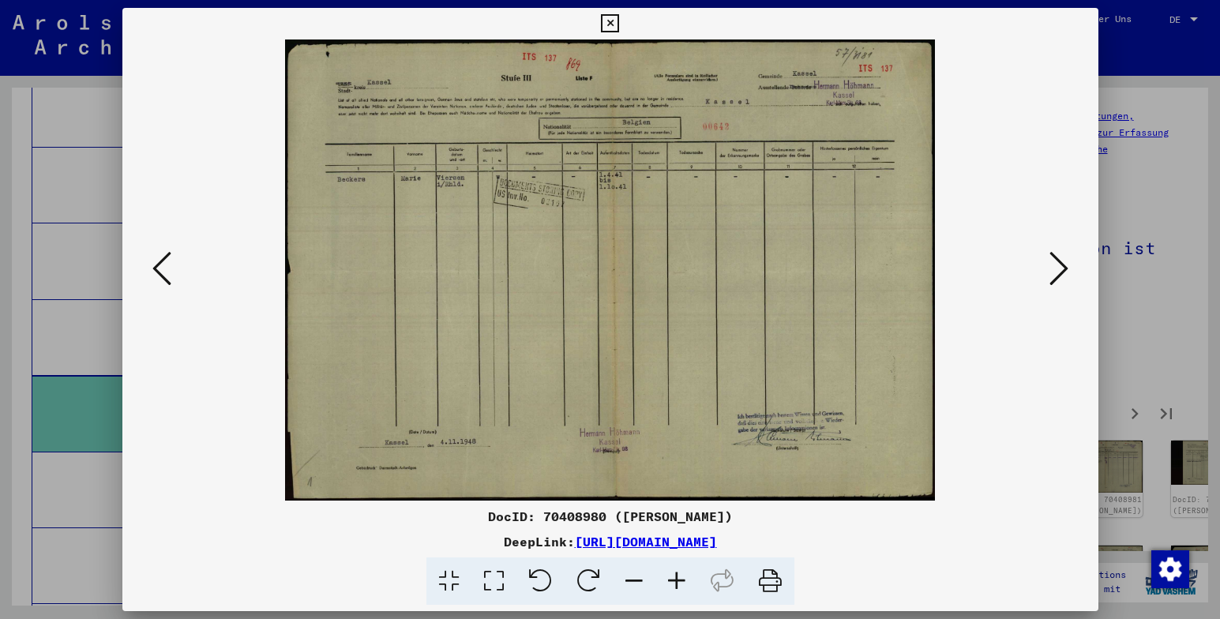
click at [1061, 269] on icon at bounding box center [1059, 269] width 19 height 38
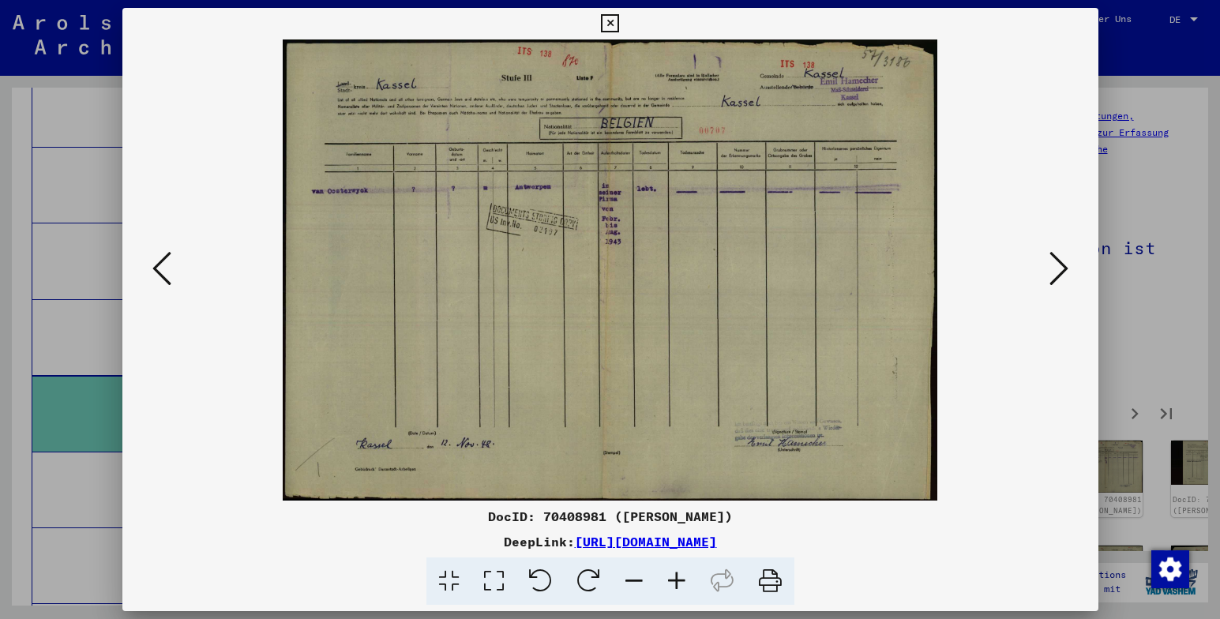
click at [1061, 269] on icon at bounding box center [1059, 269] width 19 height 38
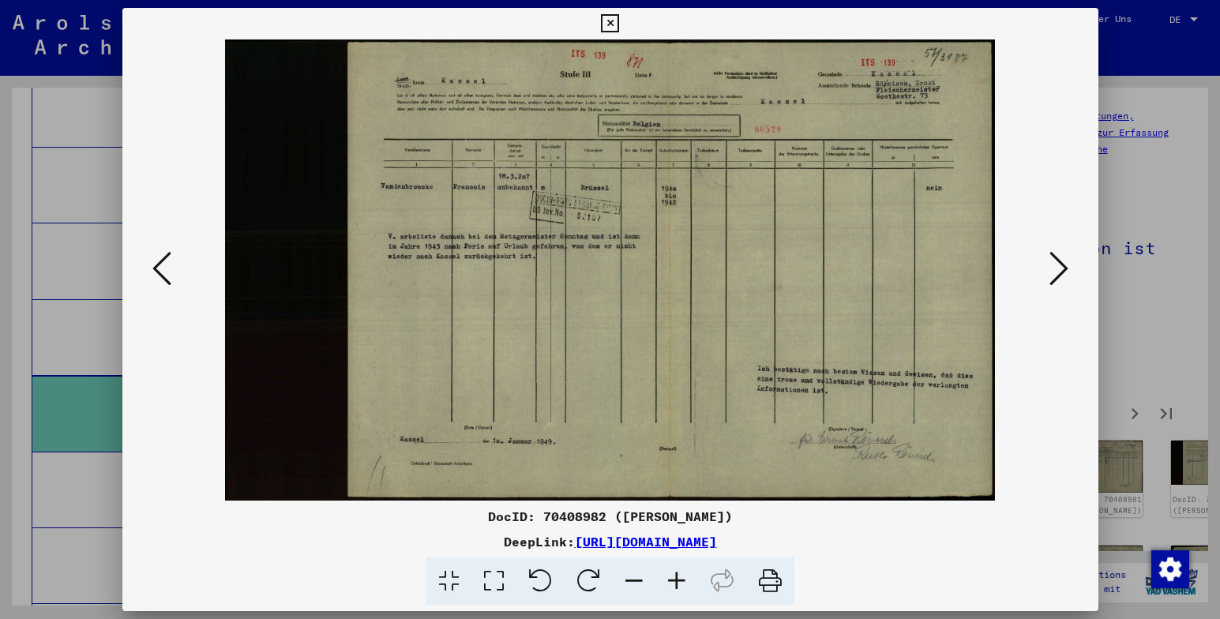
click at [1061, 269] on icon at bounding box center [1059, 269] width 19 height 38
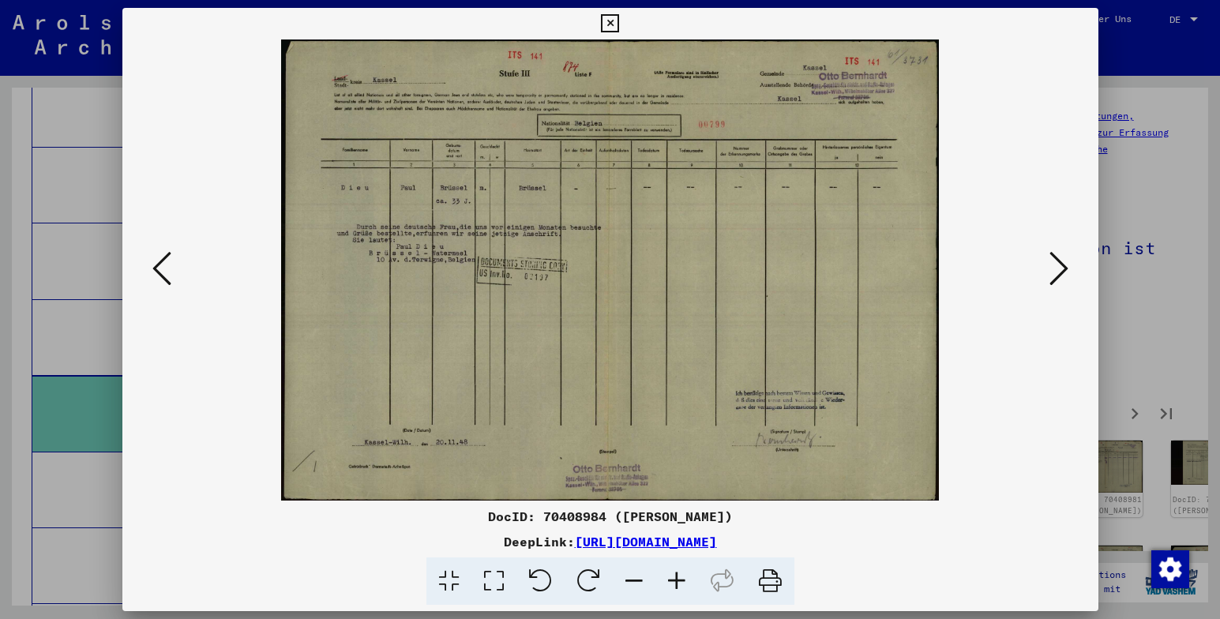
click at [1061, 269] on icon at bounding box center [1059, 269] width 19 height 38
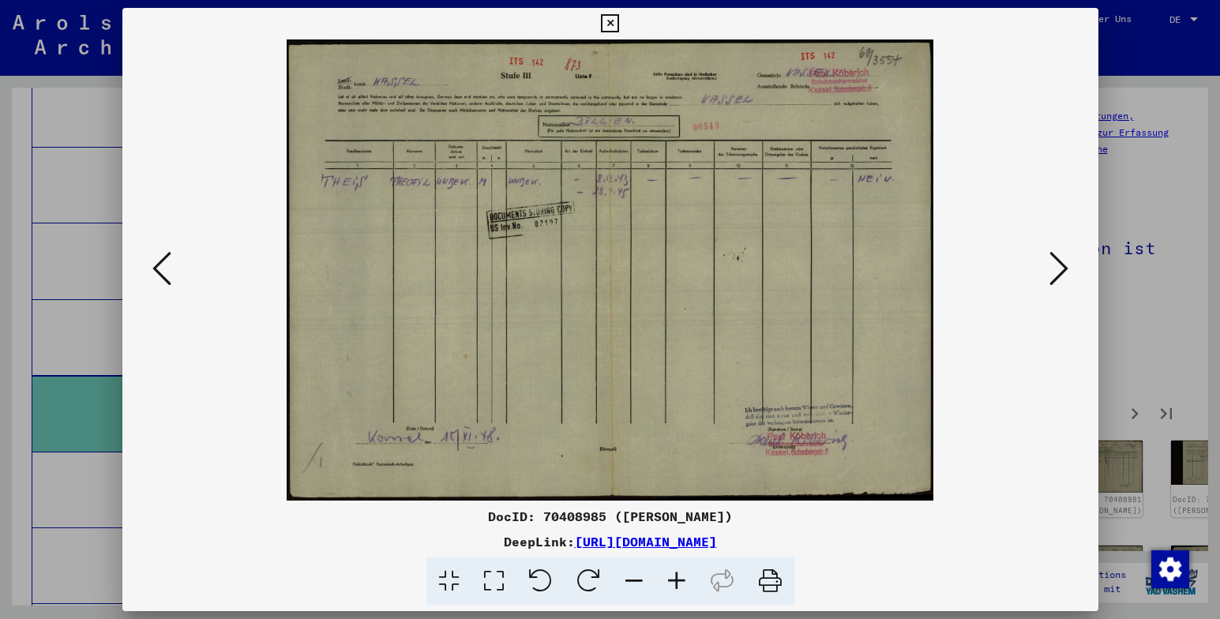
click at [1061, 269] on icon at bounding box center [1059, 269] width 19 height 38
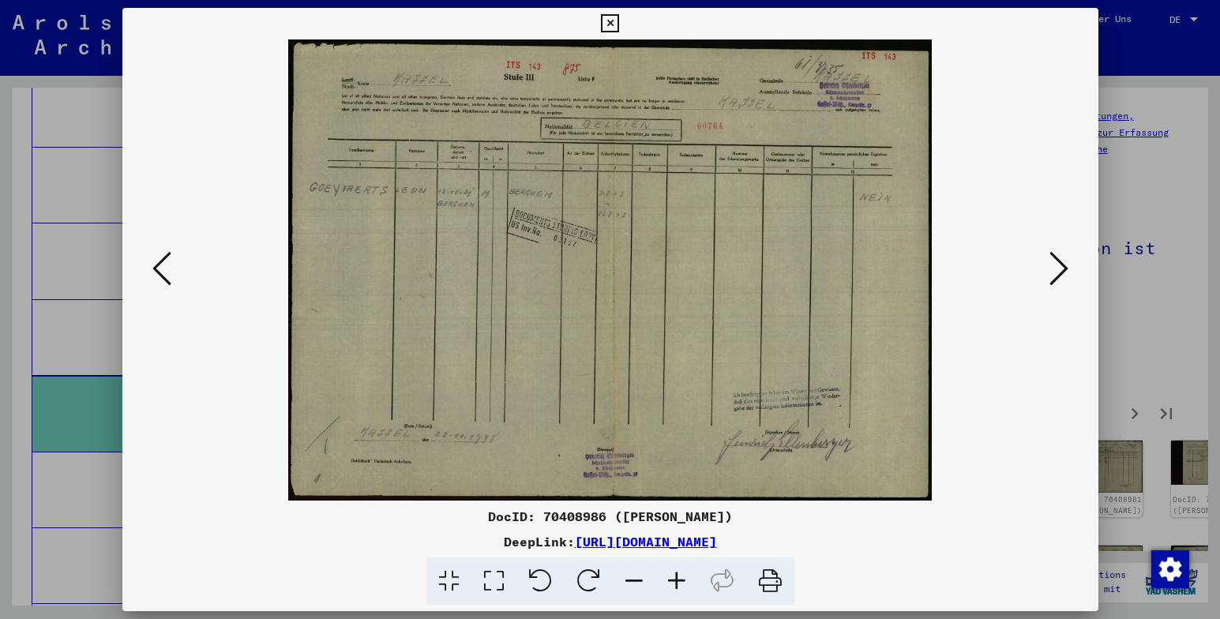
click at [1061, 269] on icon at bounding box center [1059, 269] width 19 height 38
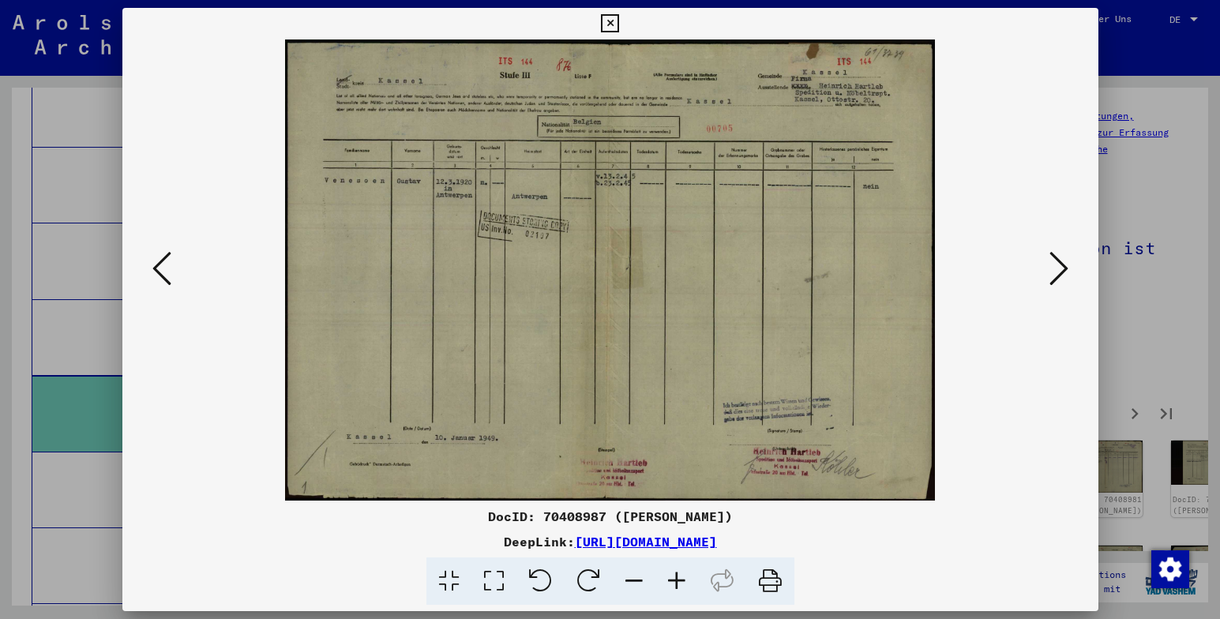
click at [1061, 269] on icon at bounding box center [1059, 269] width 19 height 38
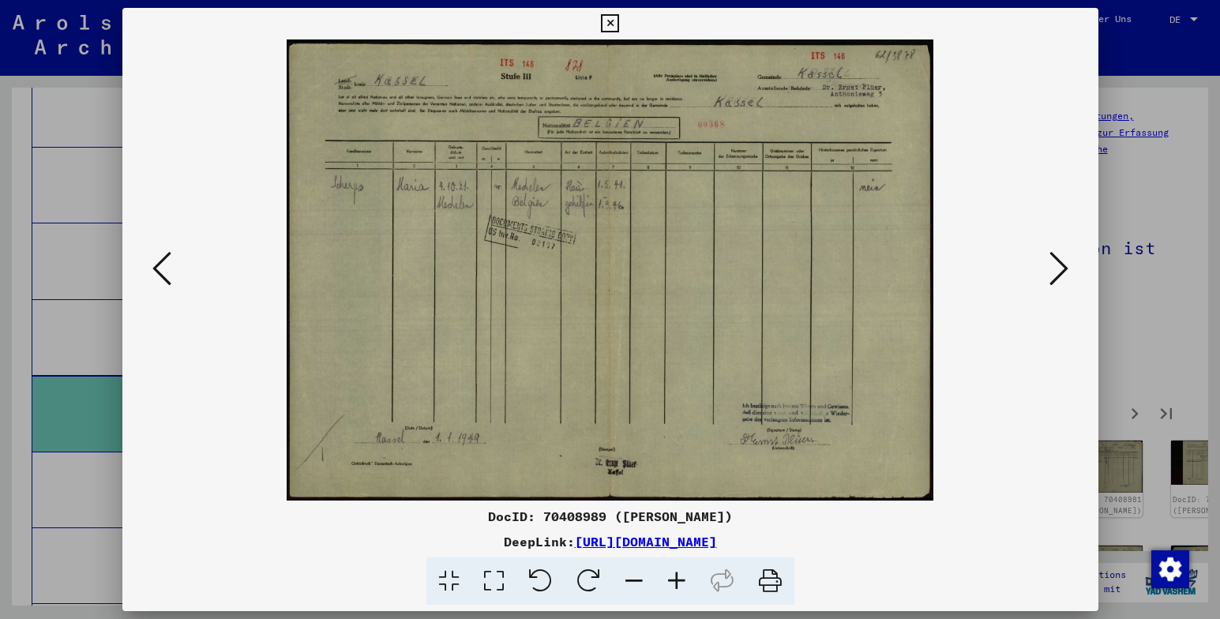
click at [1061, 269] on icon at bounding box center [1059, 269] width 19 height 38
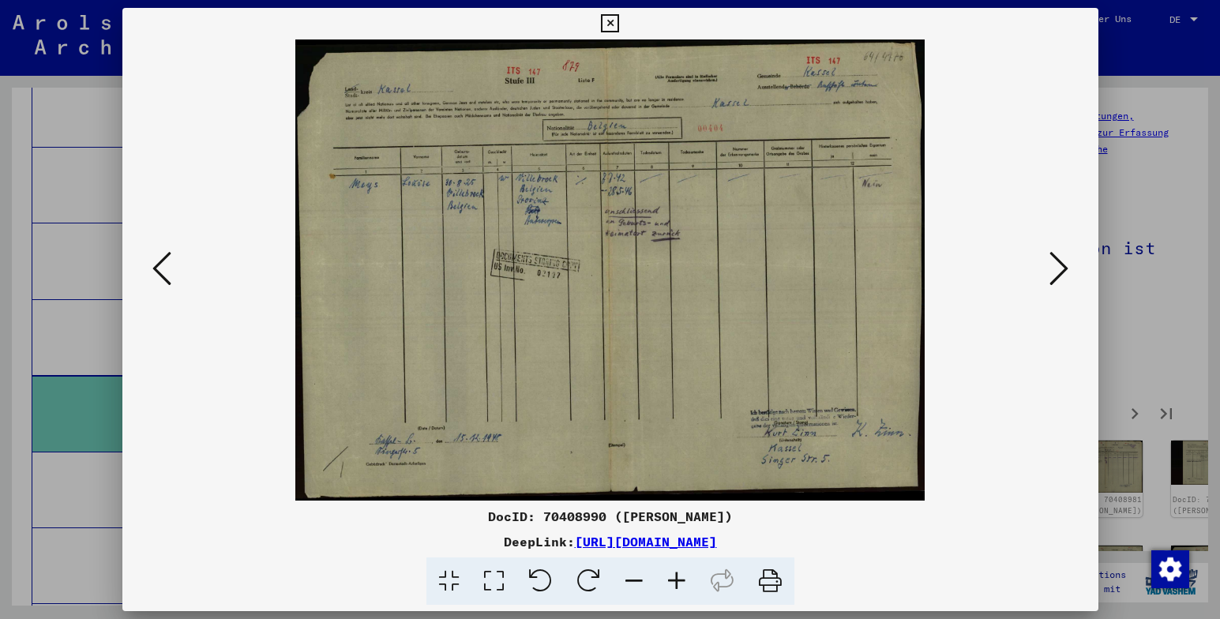
click at [1061, 269] on icon at bounding box center [1059, 269] width 19 height 38
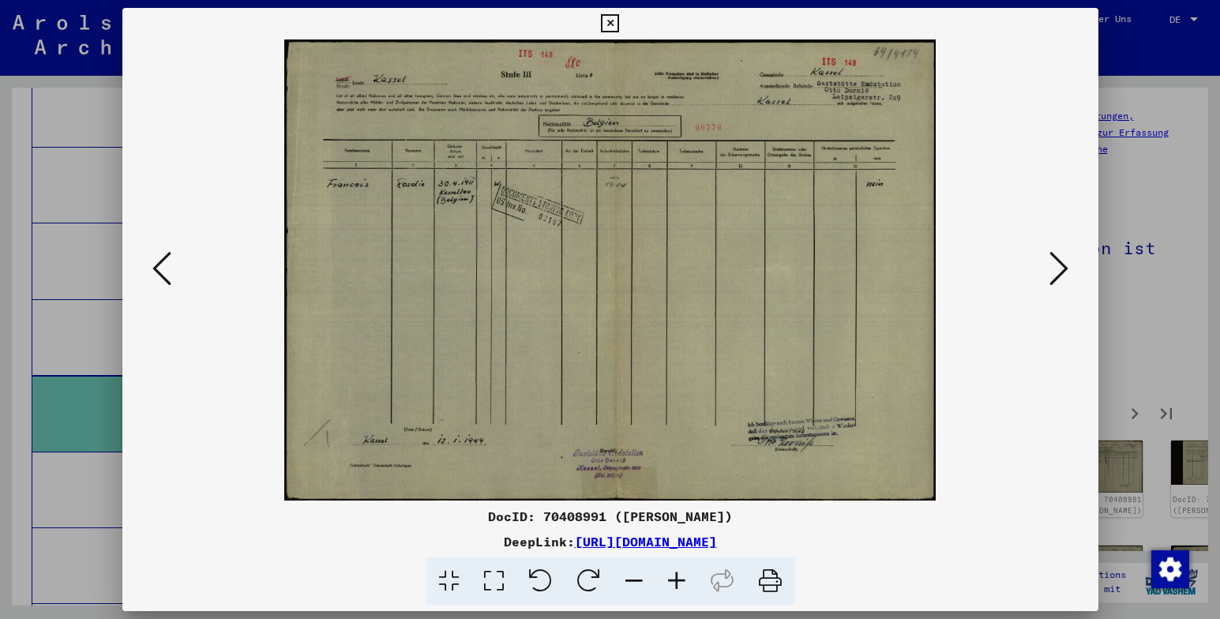
click at [1061, 269] on icon at bounding box center [1059, 269] width 19 height 38
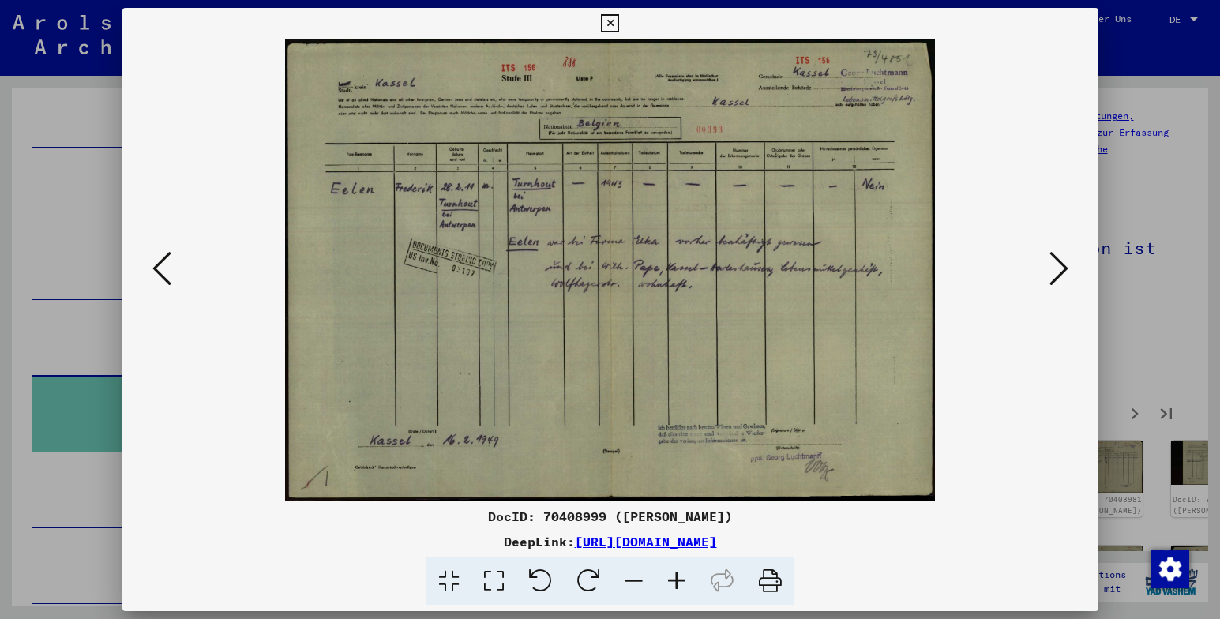
click at [1061, 269] on icon at bounding box center [1059, 269] width 19 height 38
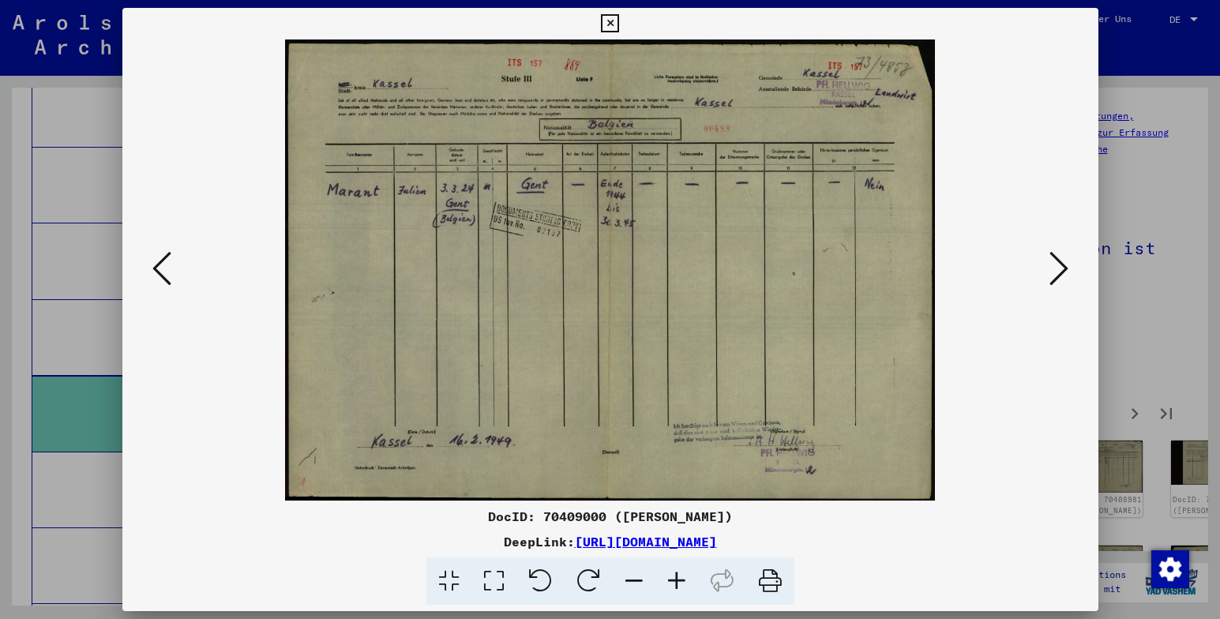
click at [1061, 269] on icon at bounding box center [1059, 269] width 19 height 38
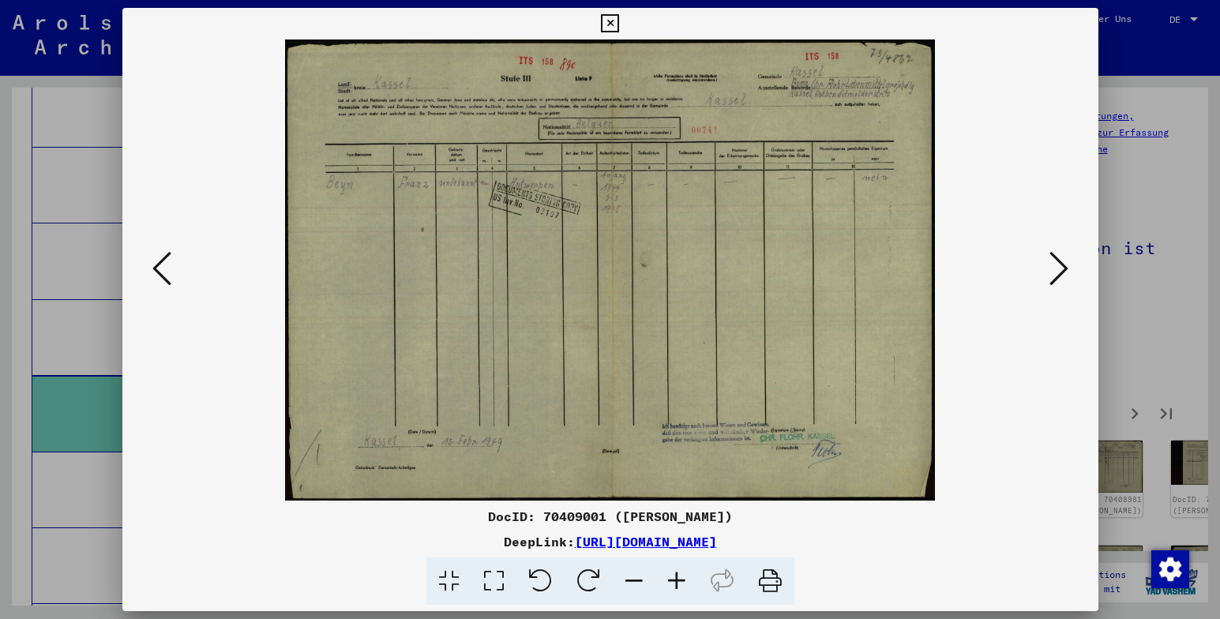
click at [1061, 269] on icon at bounding box center [1059, 269] width 19 height 38
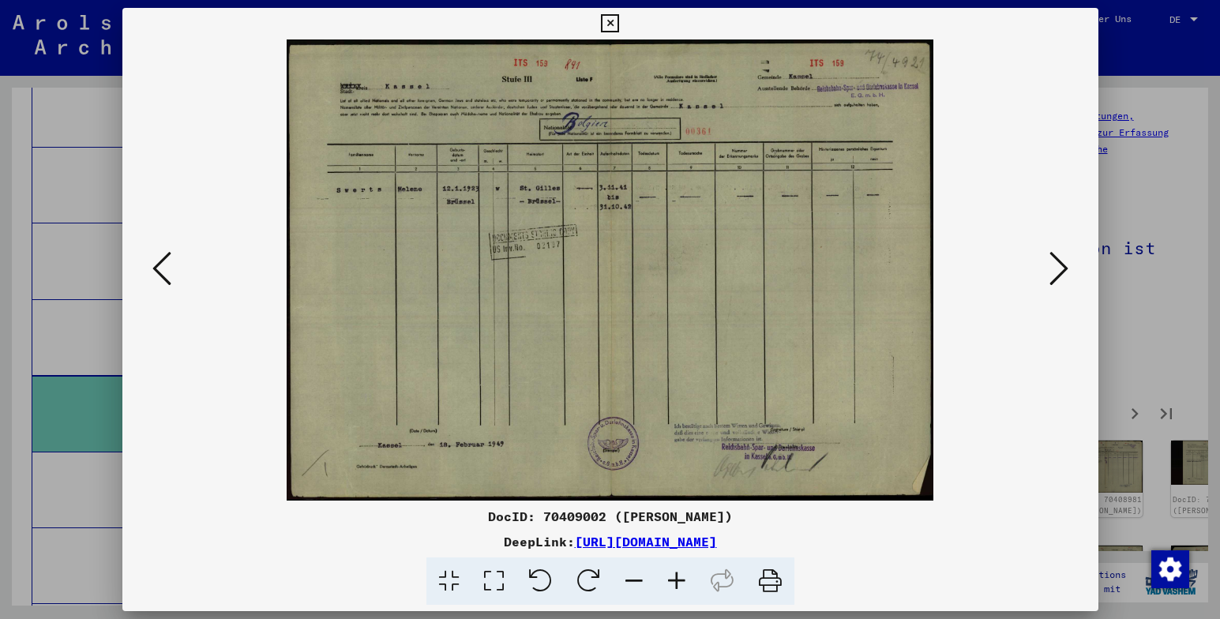
click at [1061, 269] on icon at bounding box center [1059, 269] width 19 height 38
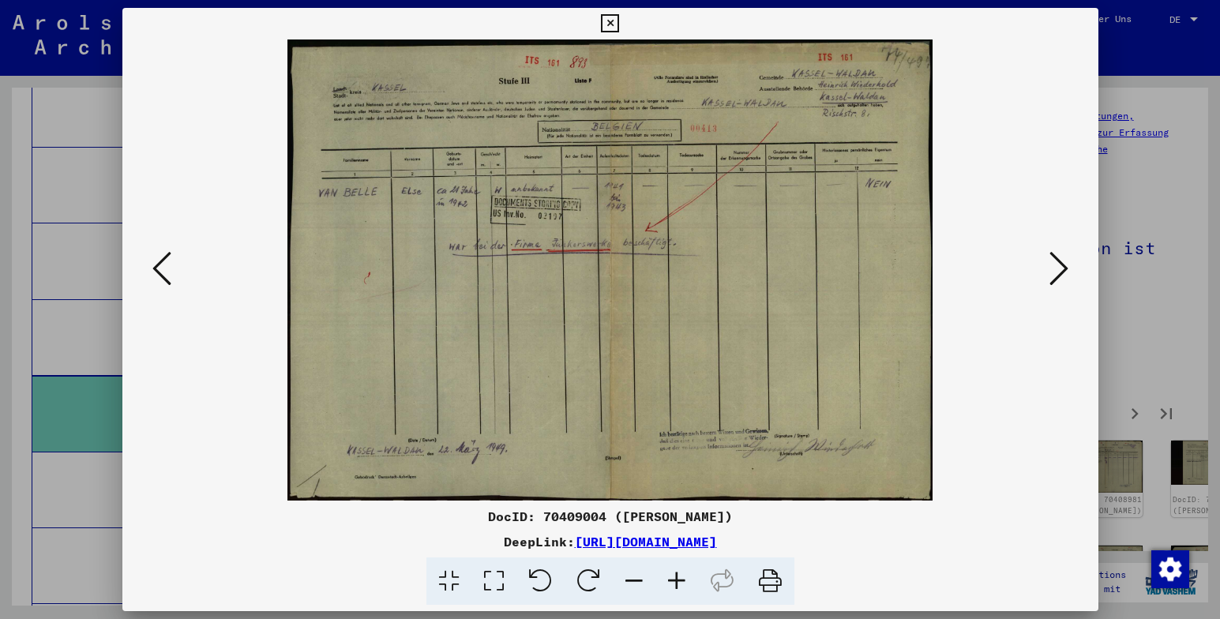
click at [1061, 269] on icon at bounding box center [1059, 269] width 19 height 38
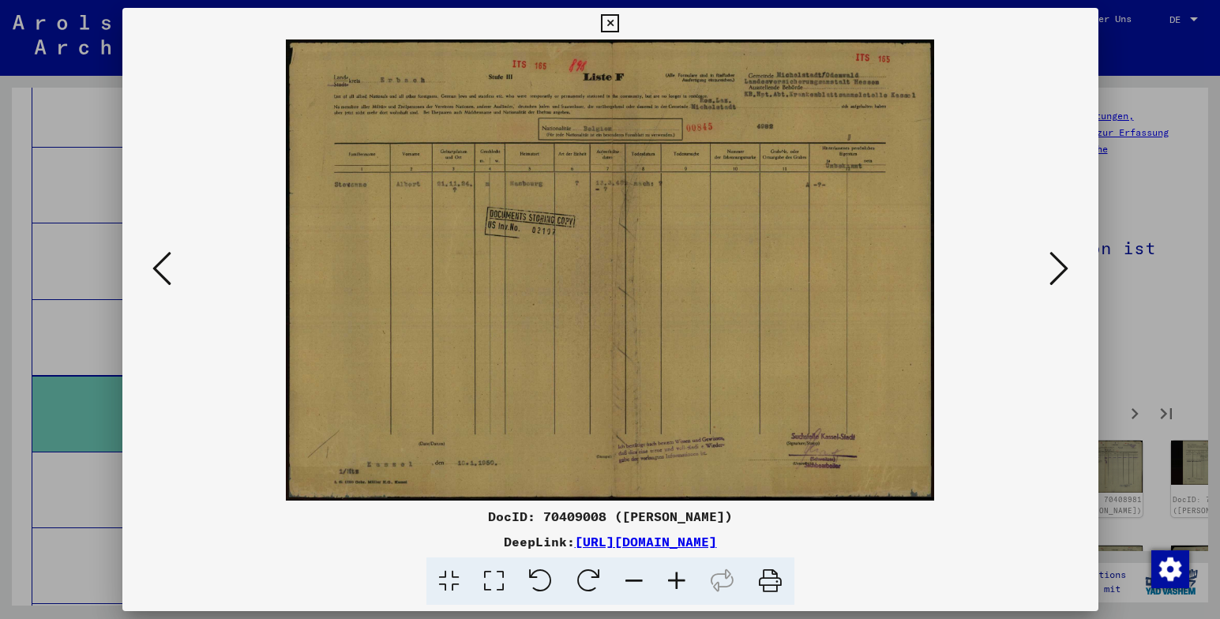
click at [163, 272] on icon at bounding box center [161, 269] width 19 height 38
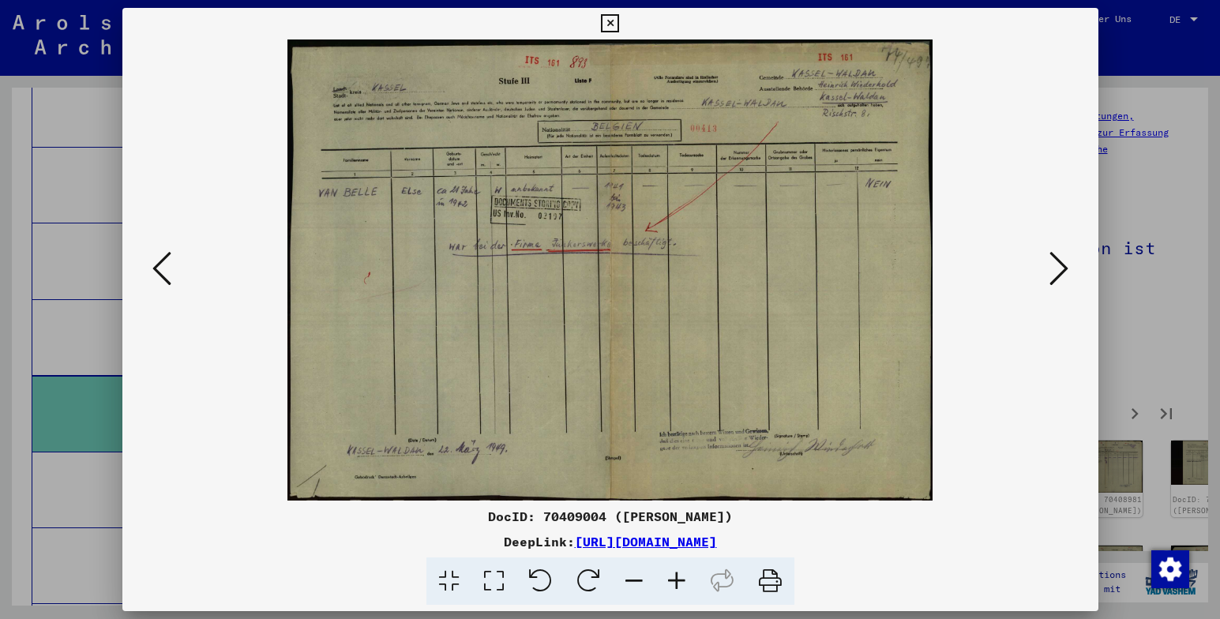
click at [1065, 266] on icon at bounding box center [1059, 269] width 19 height 38
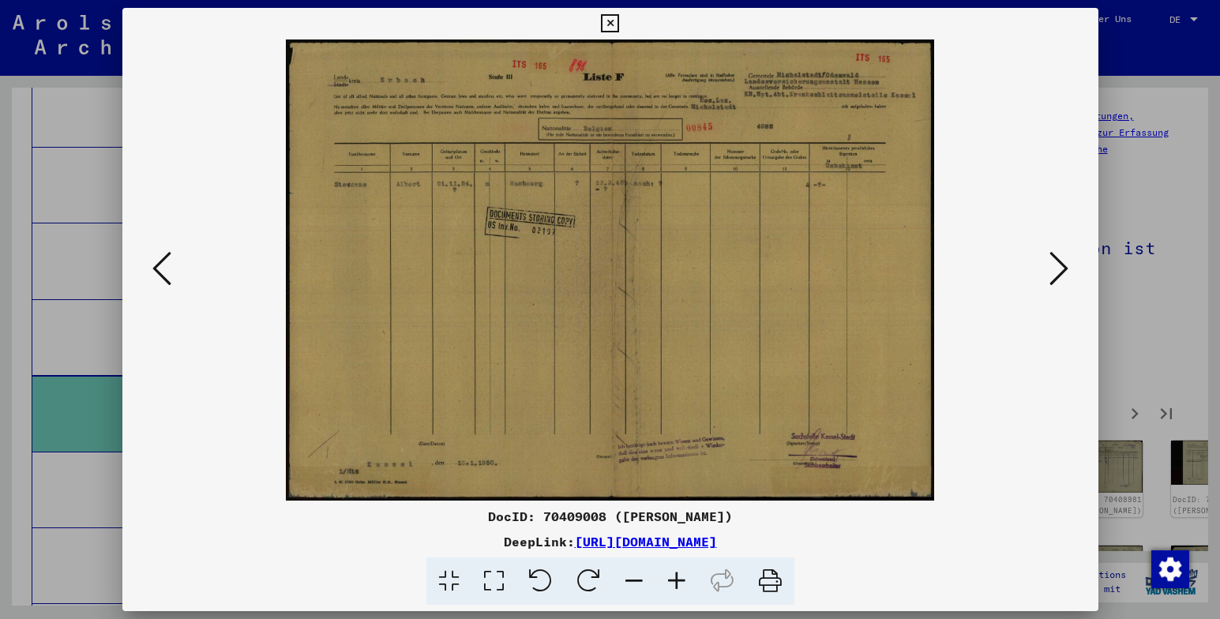
click at [1065, 267] on icon at bounding box center [1059, 269] width 19 height 38
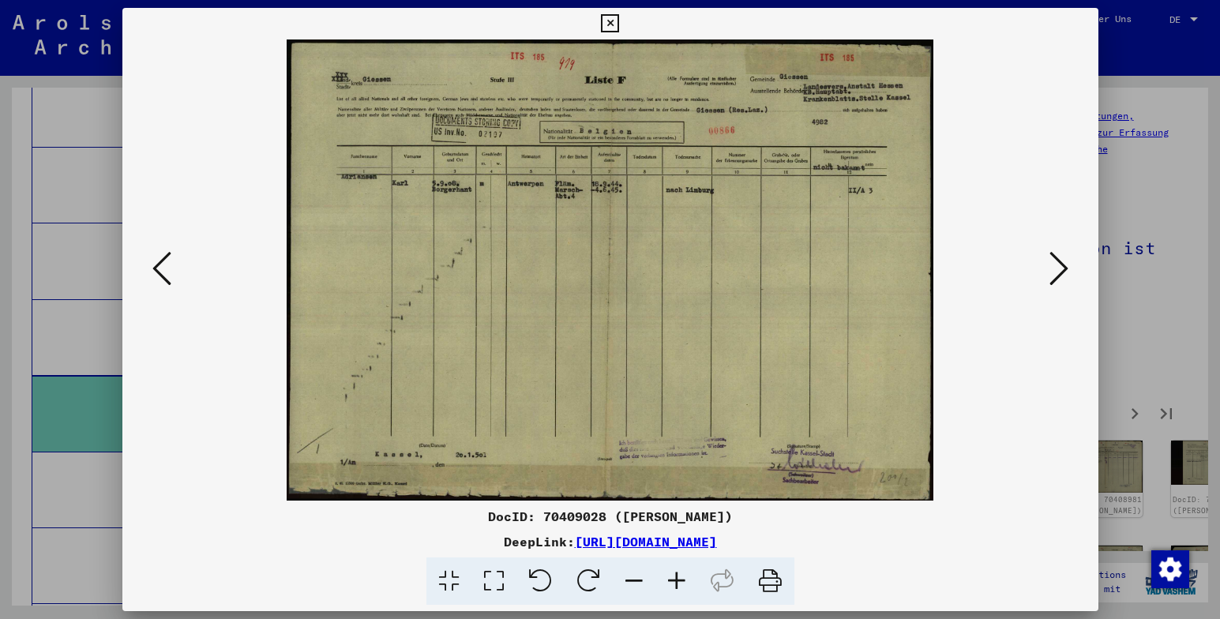
click at [975, 213] on img at bounding box center [610, 269] width 869 height 461
click at [1060, 271] on icon at bounding box center [1059, 269] width 19 height 38
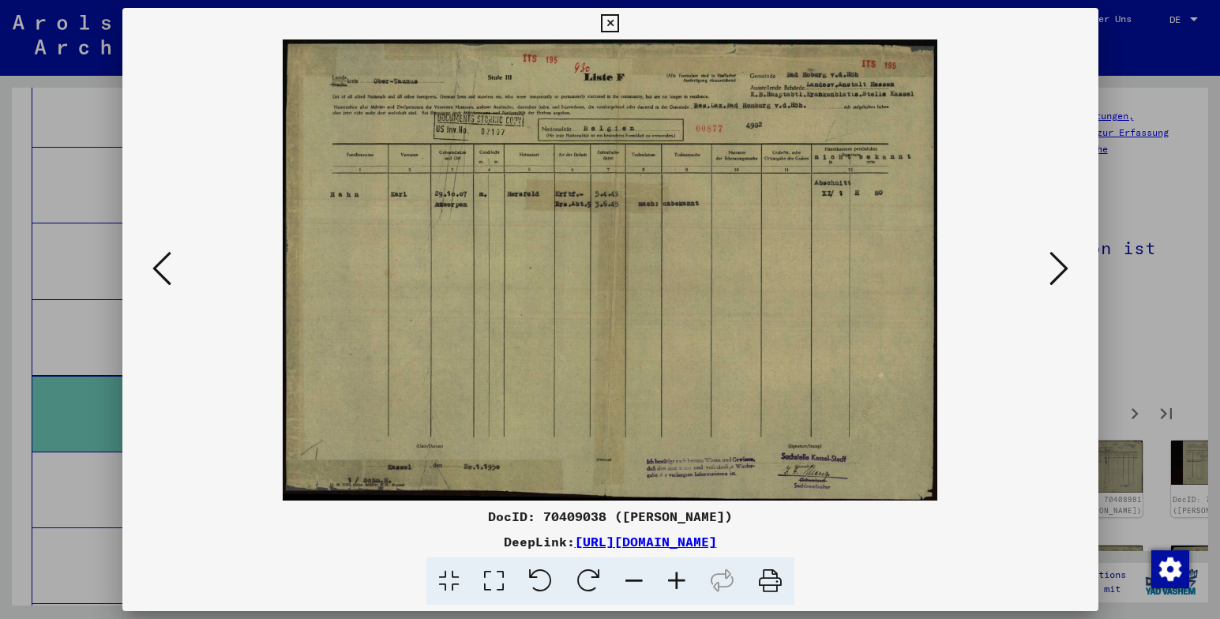
click at [1031, 346] on img at bounding box center [610, 269] width 869 height 461
click at [1057, 272] on icon at bounding box center [1059, 269] width 19 height 38
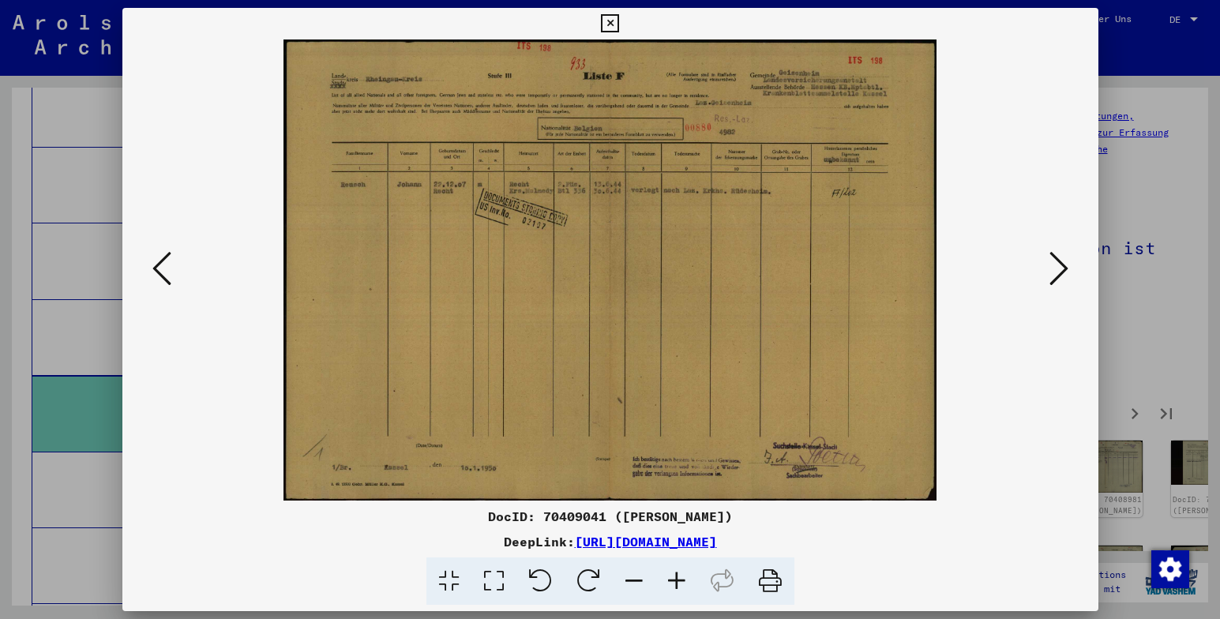
click at [1057, 272] on icon at bounding box center [1059, 269] width 19 height 38
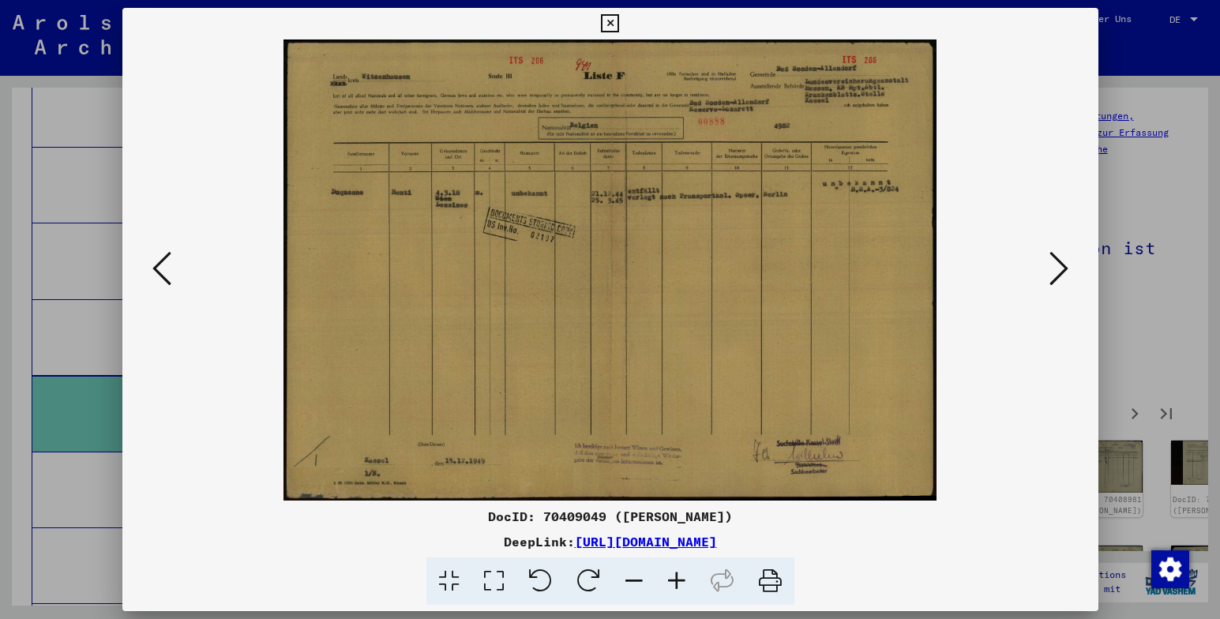
click at [1057, 270] on icon at bounding box center [1059, 269] width 19 height 38
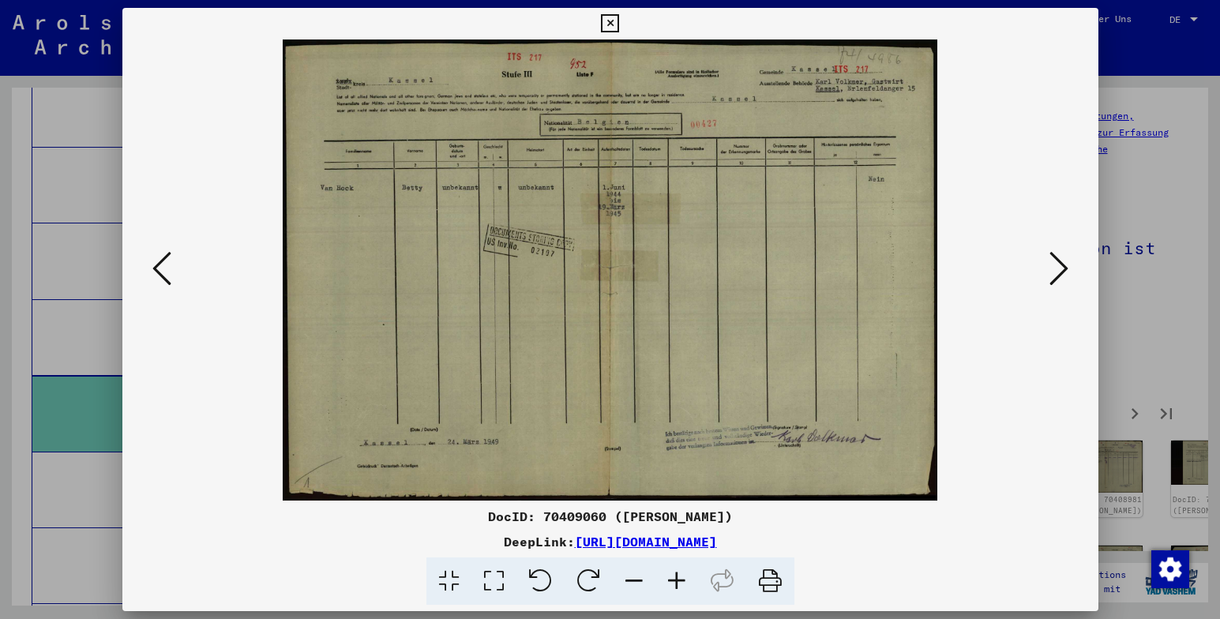
click at [1057, 270] on icon at bounding box center [1059, 269] width 19 height 38
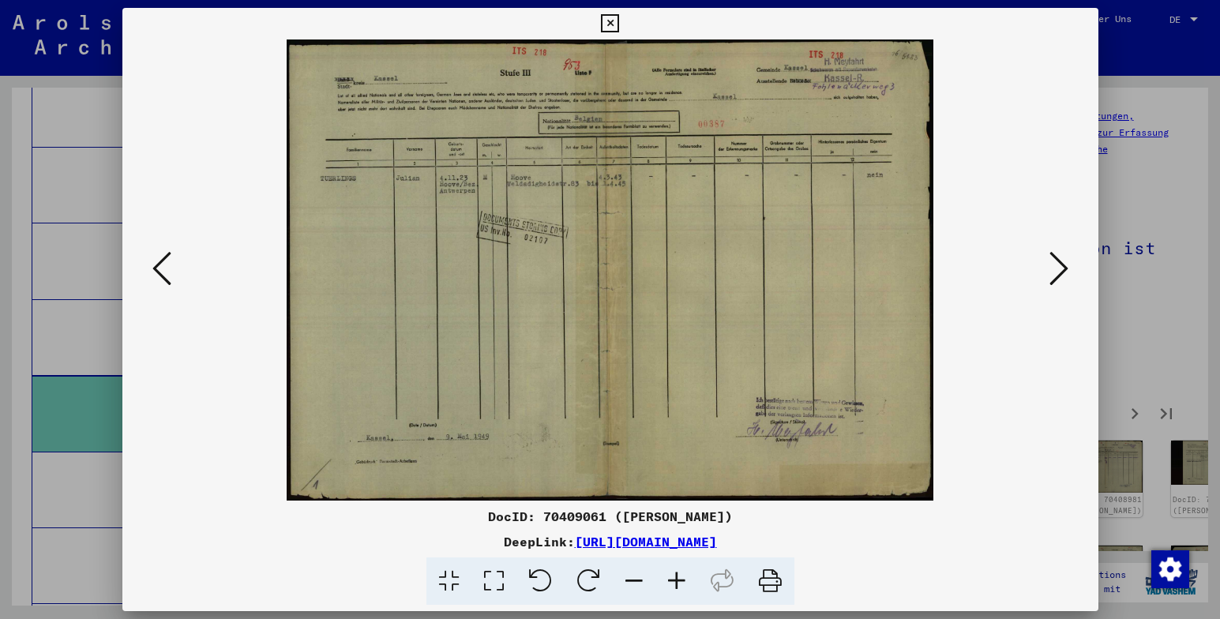
click at [1057, 270] on icon at bounding box center [1059, 269] width 19 height 38
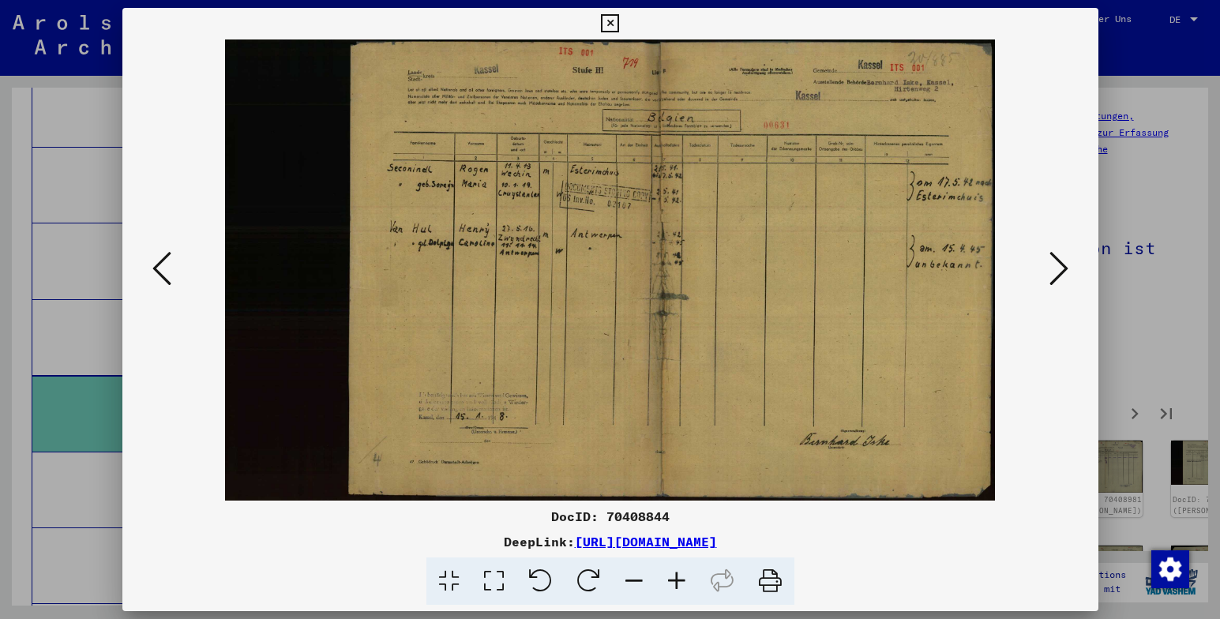
click at [1057, 270] on icon at bounding box center [1059, 269] width 19 height 38
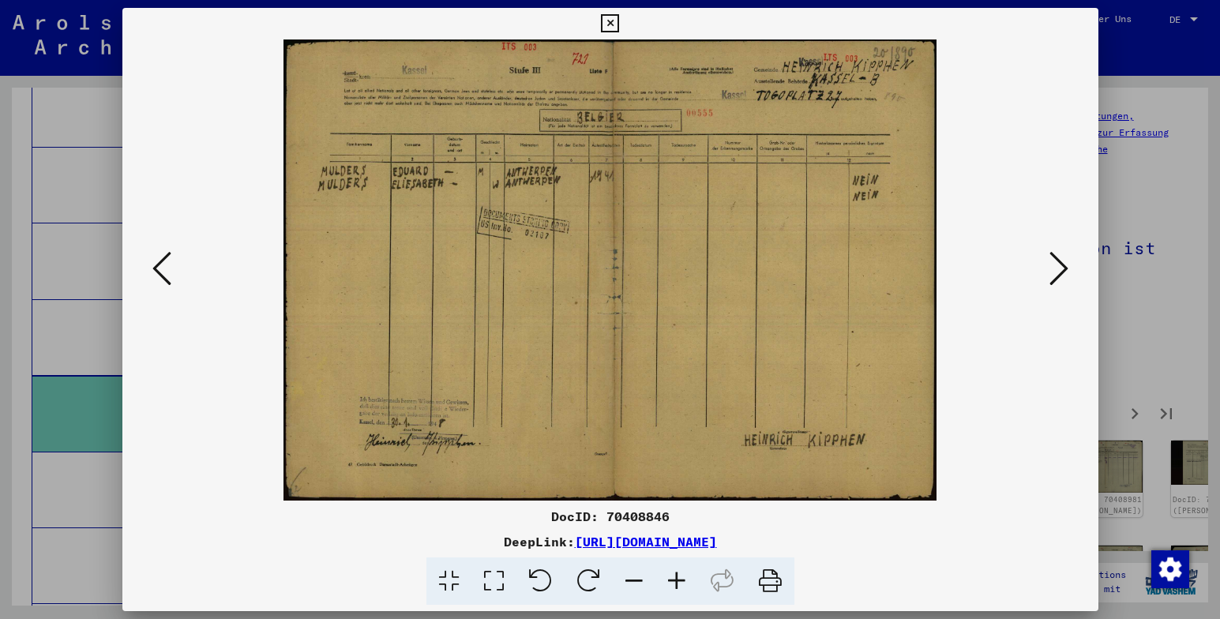
click at [1057, 269] on icon at bounding box center [1059, 269] width 19 height 38
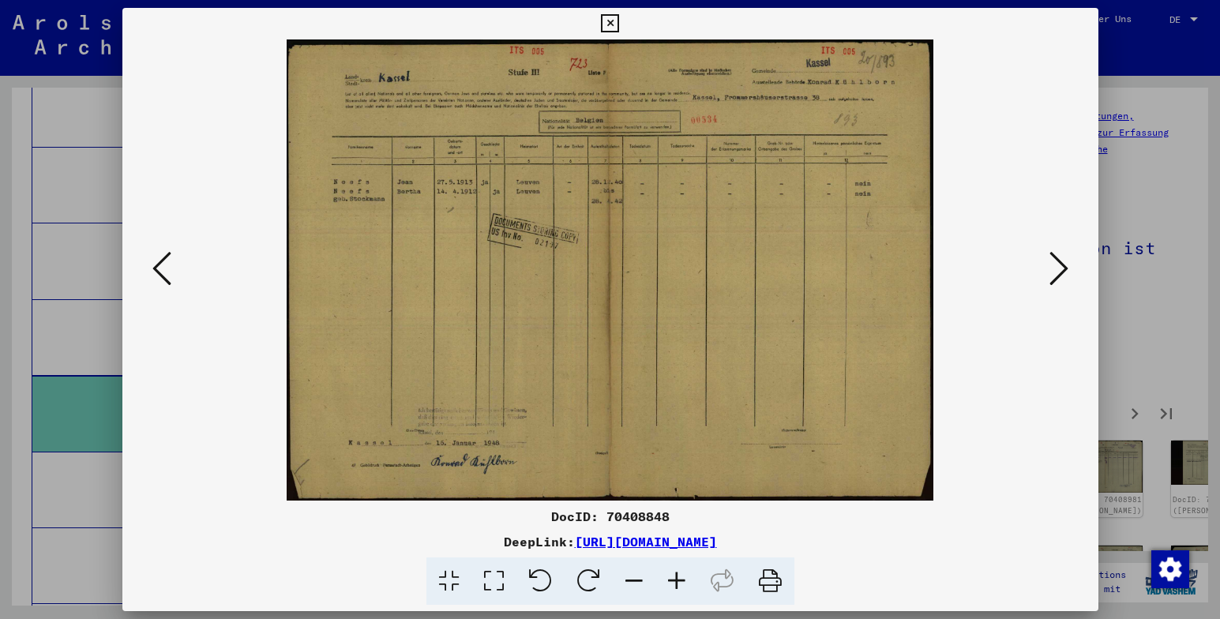
click at [1057, 269] on icon at bounding box center [1059, 269] width 19 height 38
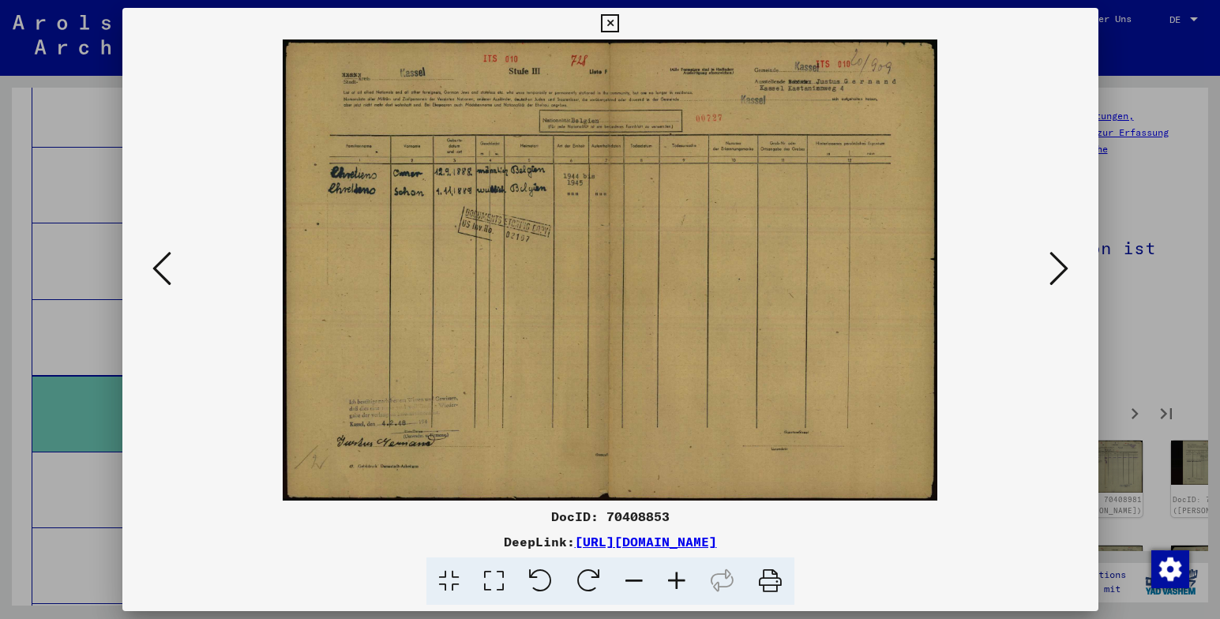
click at [1057, 269] on icon at bounding box center [1059, 269] width 19 height 38
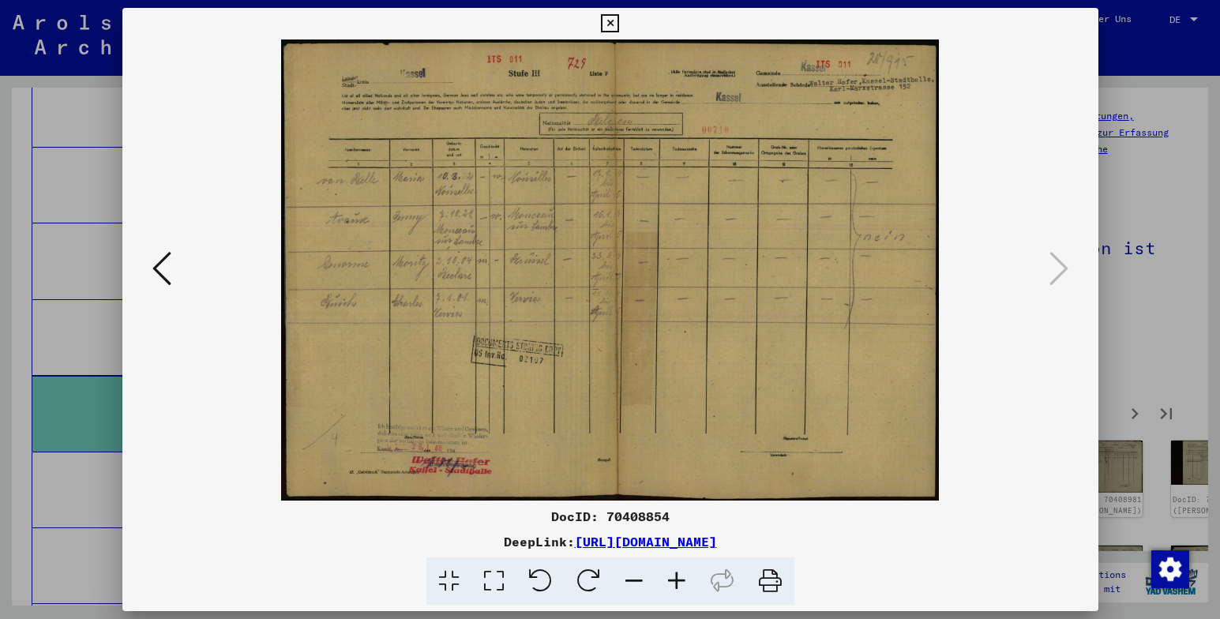
click at [610, 17] on icon at bounding box center [610, 23] width 18 height 19
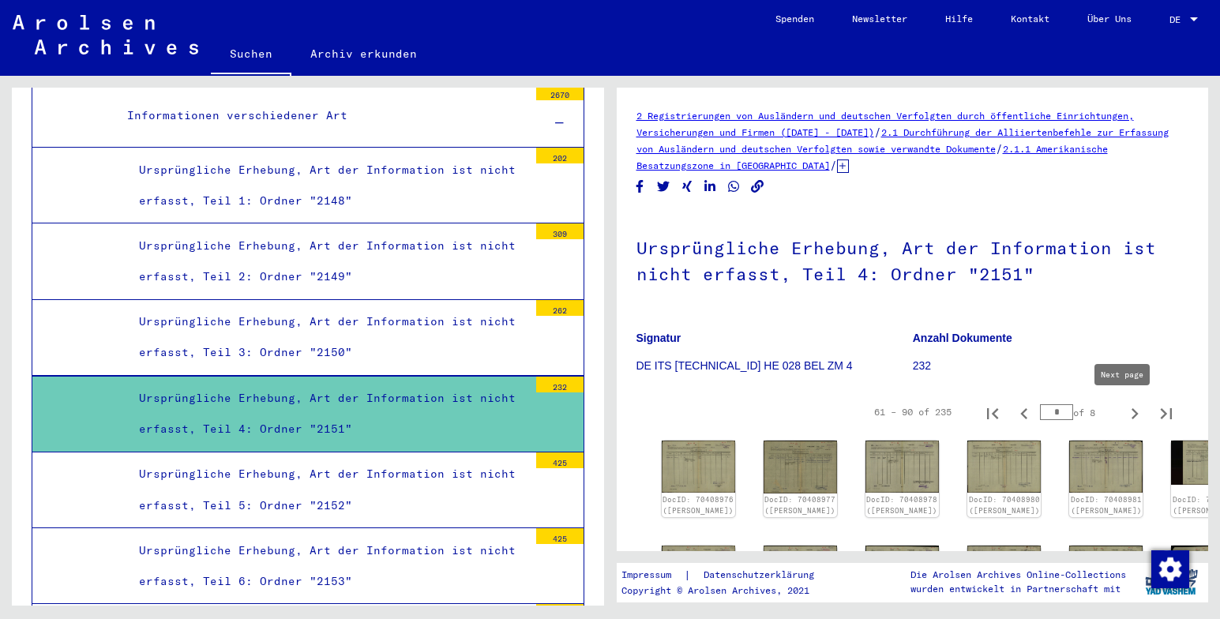
drag, startPoint x: 1115, startPoint y: 410, endPoint x: 1125, endPoint y: 326, distance: 84.2
click at [1124, 410] on icon "Next page" at bounding box center [1135, 414] width 22 height 22
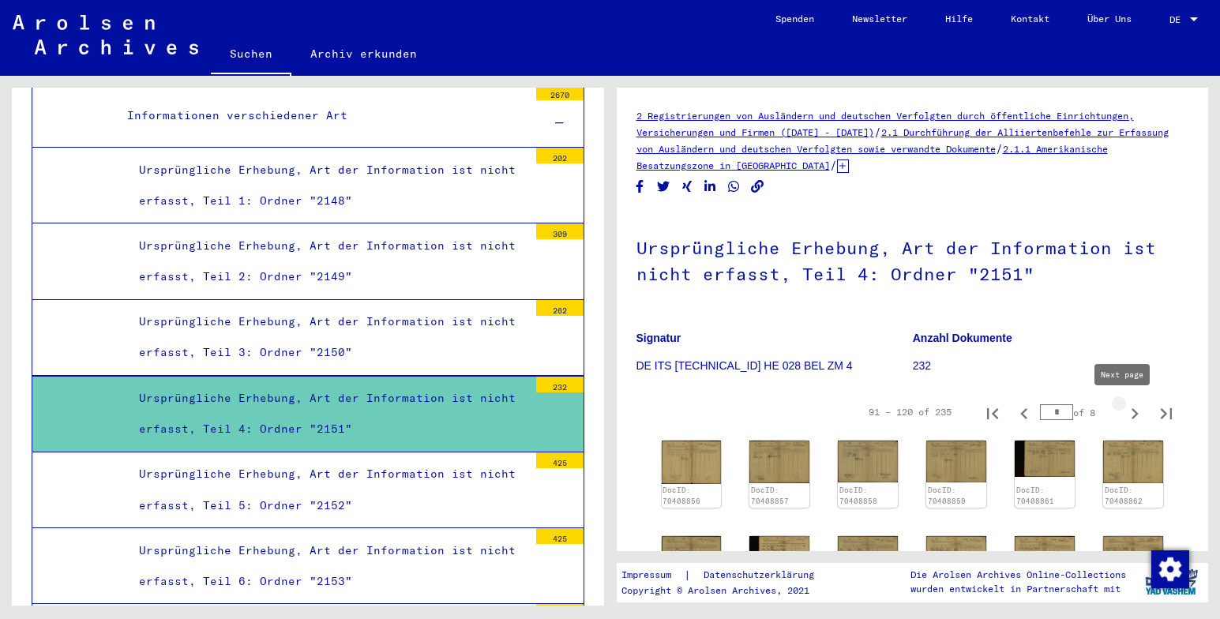
type input "*"
click at [685, 464] on img at bounding box center [691, 461] width 63 height 45
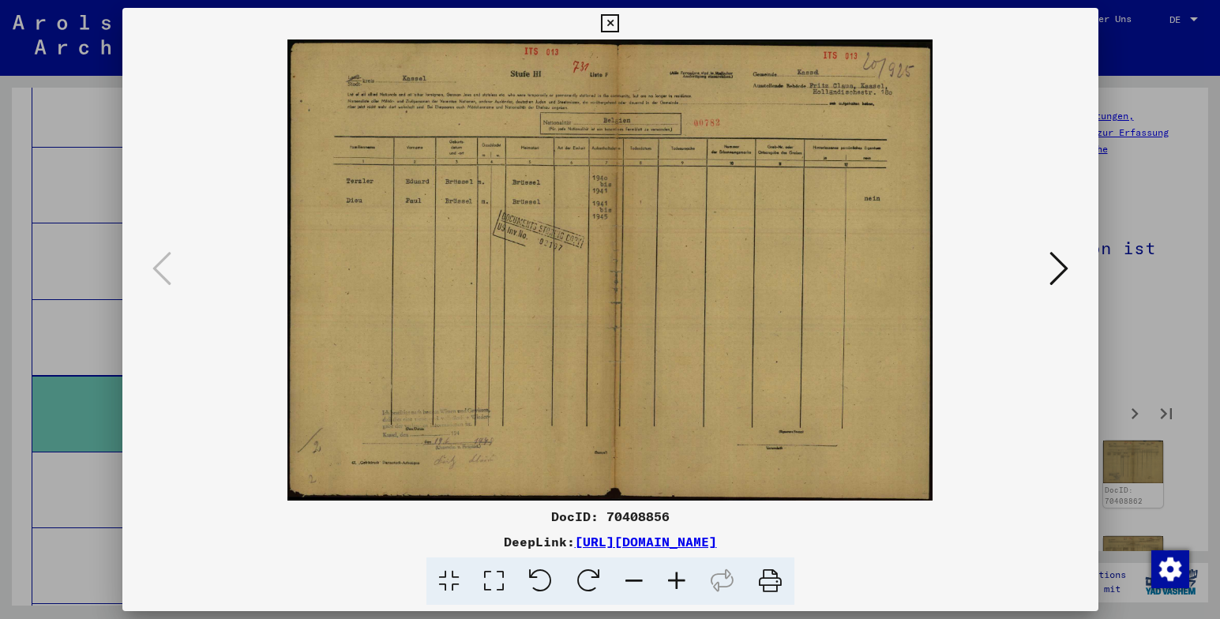
click at [1060, 263] on icon at bounding box center [1059, 269] width 19 height 38
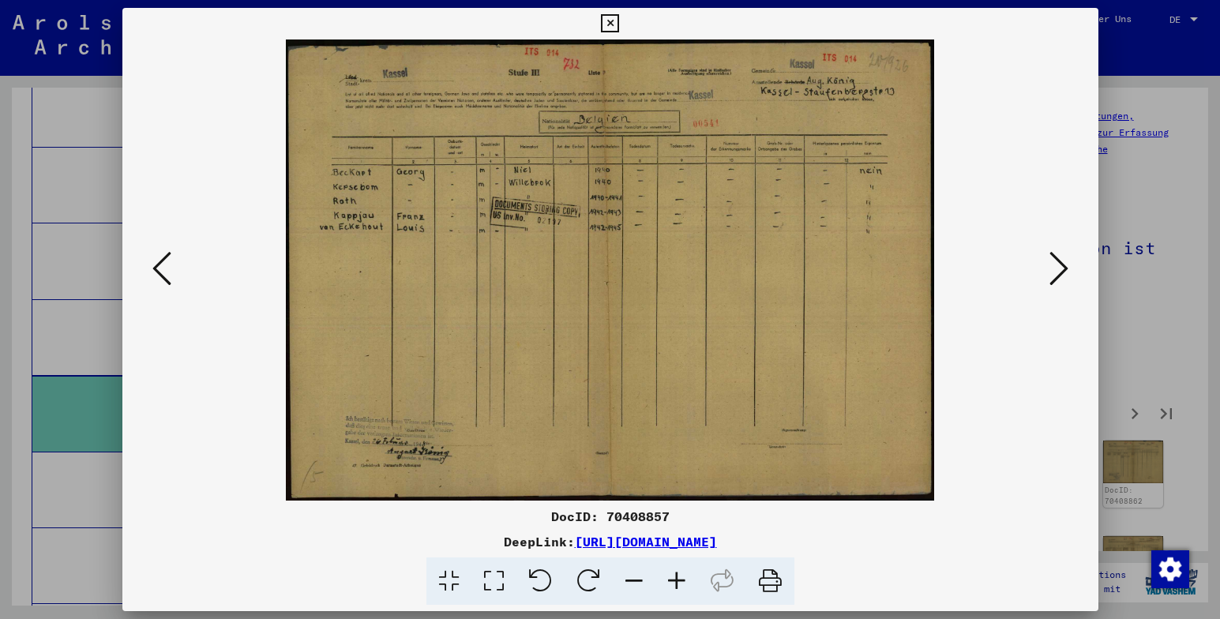
click at [1056, 270] on icon at bounding box center [1059, 269] width 19 height 38
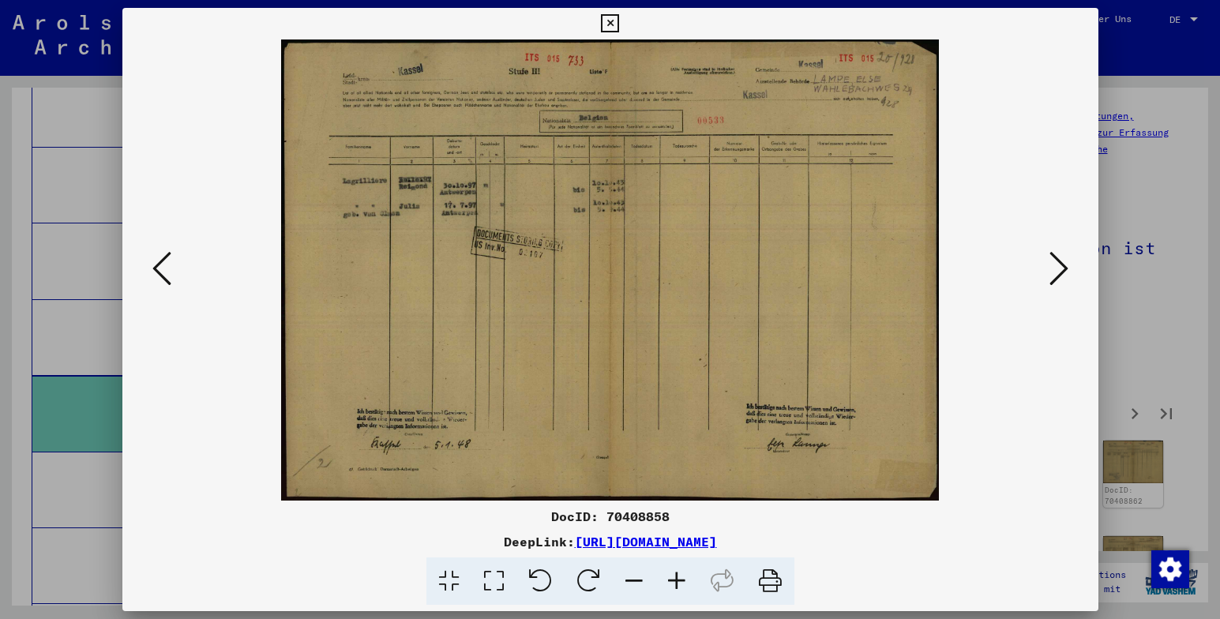
click at [1057, 270] on icon at bounding box center [1059, 269] width 19 height 38
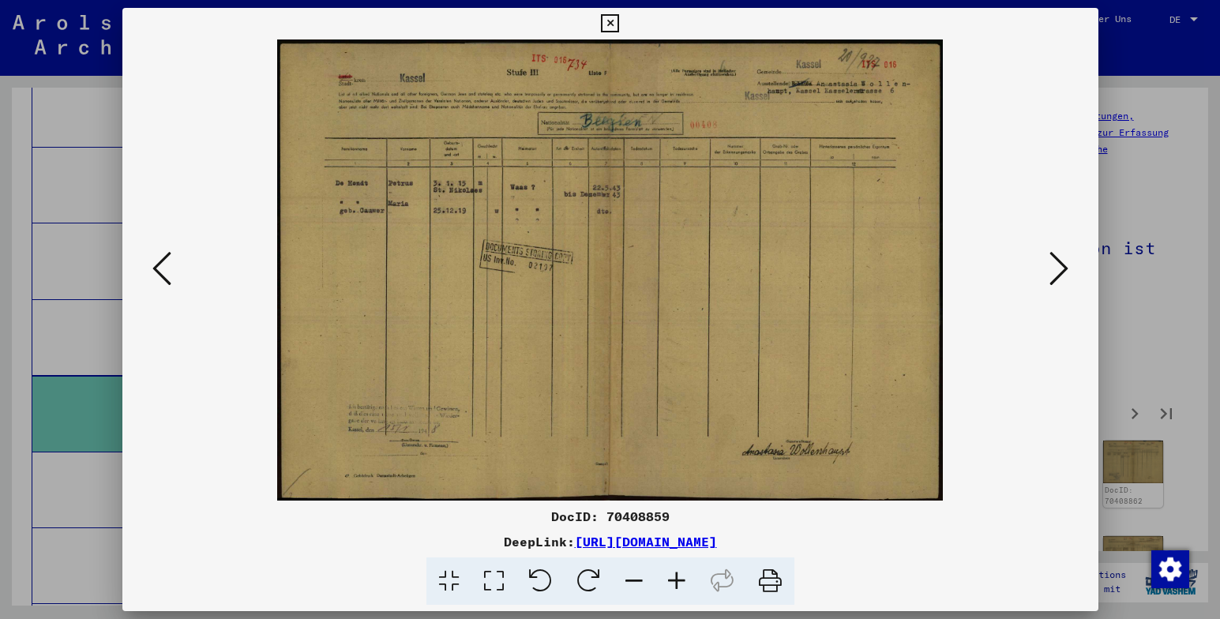
click at [1057, 270] on icon at bounding box center [1059, 269] width 19 height 38
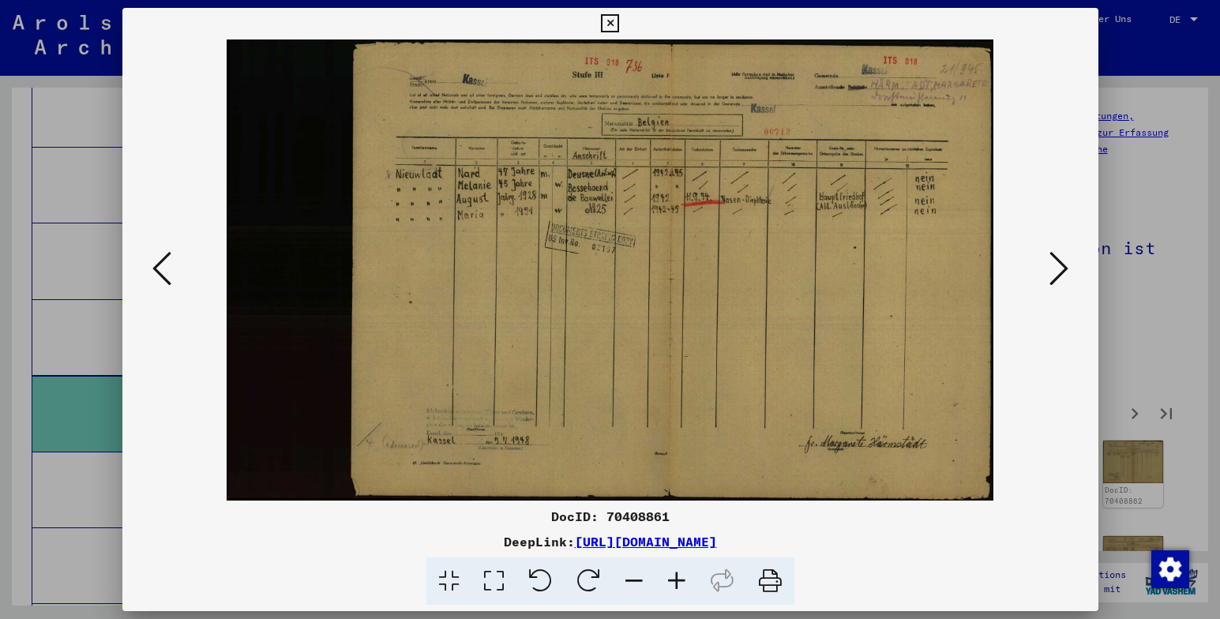
click at [1057, 270] on icon at bounding box center [1059, 269] width 19 height 38
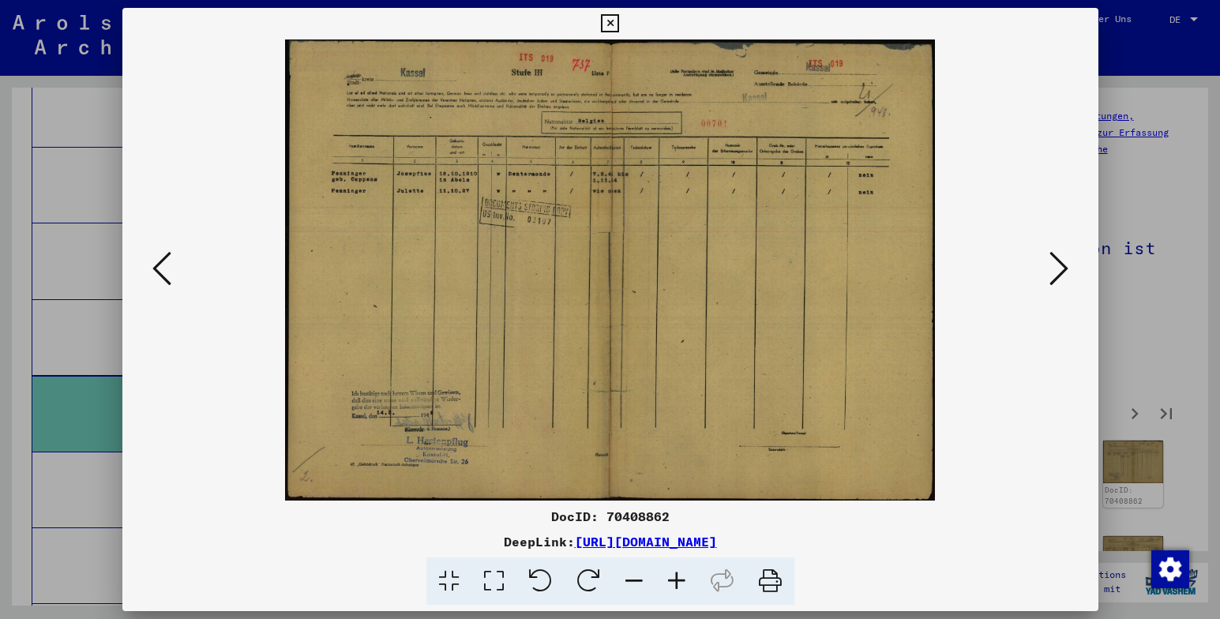
click at [1057, 270] on icon at bounding box center [1059, 269] width 19 height 38
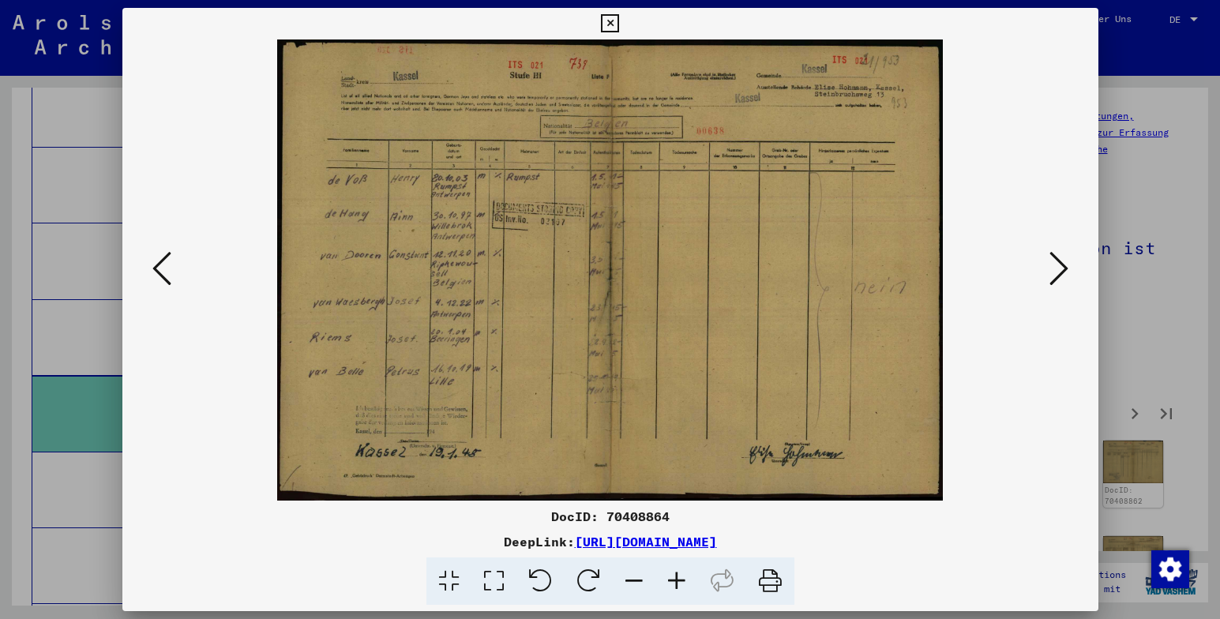
click at [1057, 270] on icon at bounding box center [1059, 269] width 19 height 38
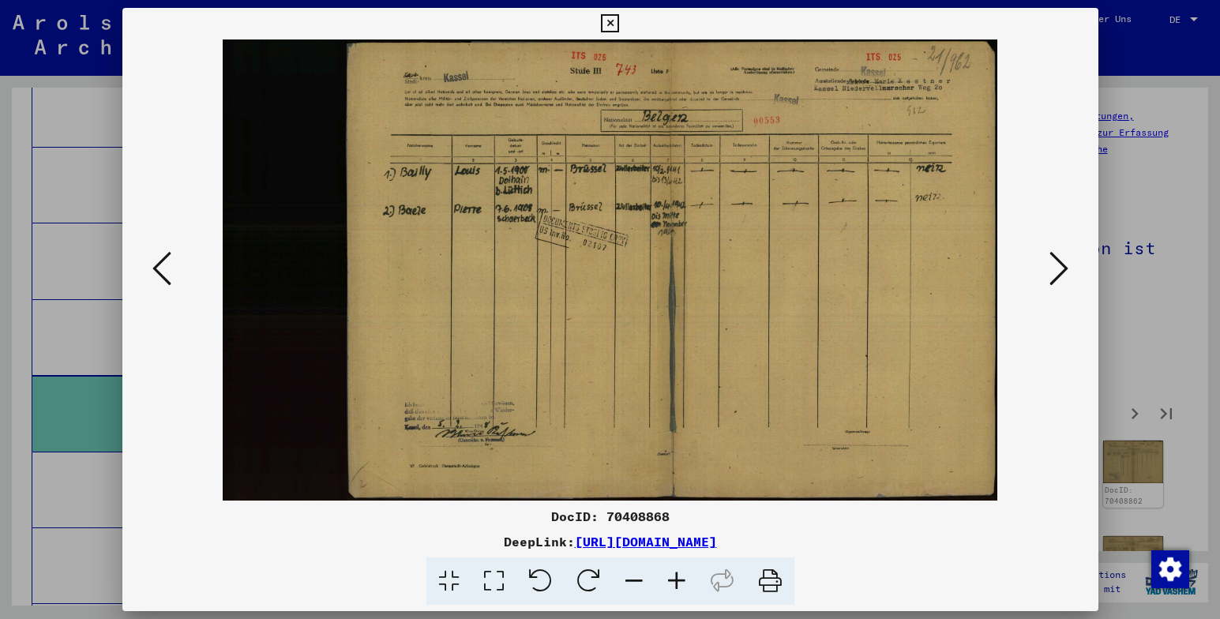
click at [1057, 270] on icon at bounding box center [1059, 269] width 19 height 38
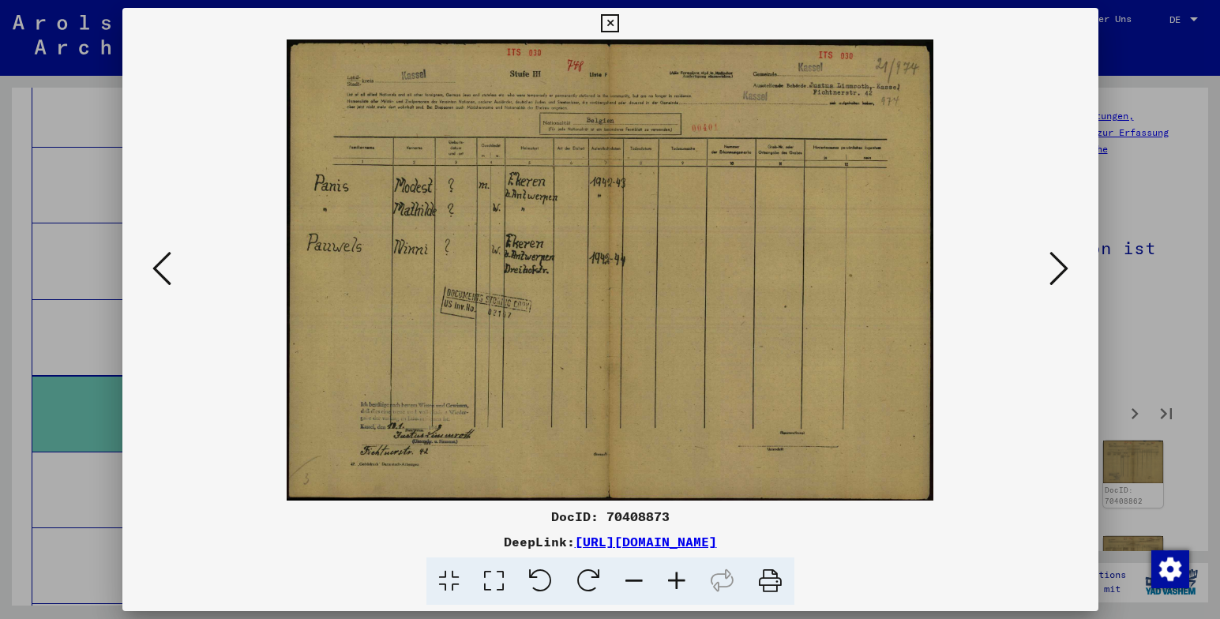
click at [1057, 270] on icon at bounding box center [1059, 269] width 19 height 38
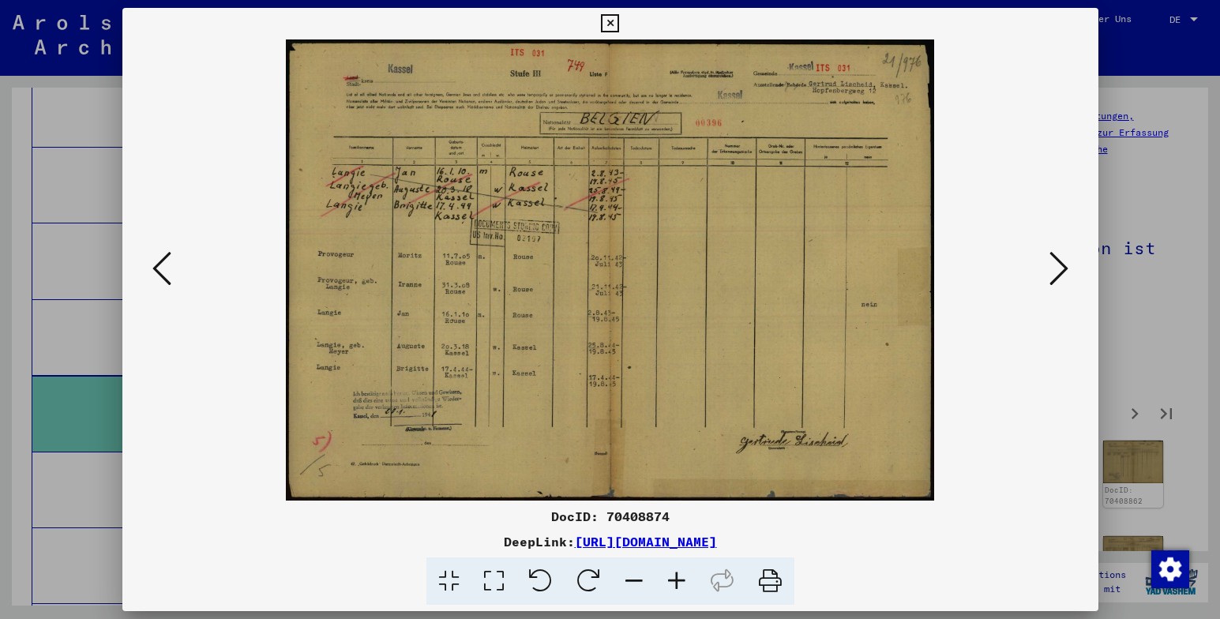
click at [1057, 270] on icon at bounding box center [1059, 269] width 19 height 38
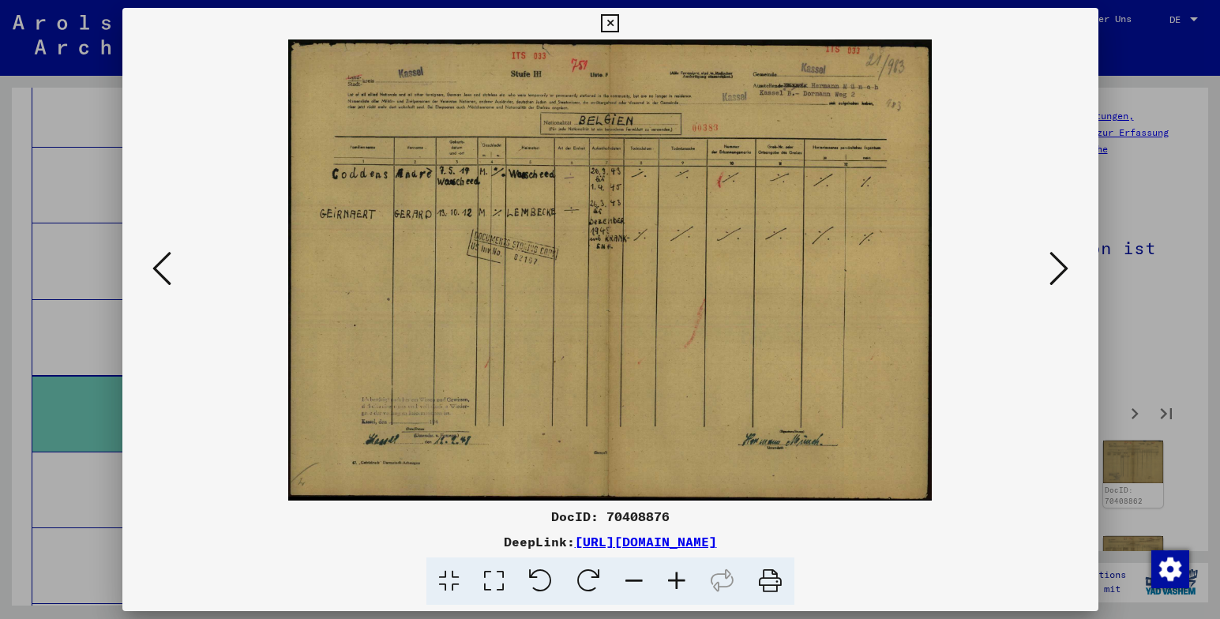
click at [1057, 270] on icon at bounding box center [1059, 269] width 19 height 38
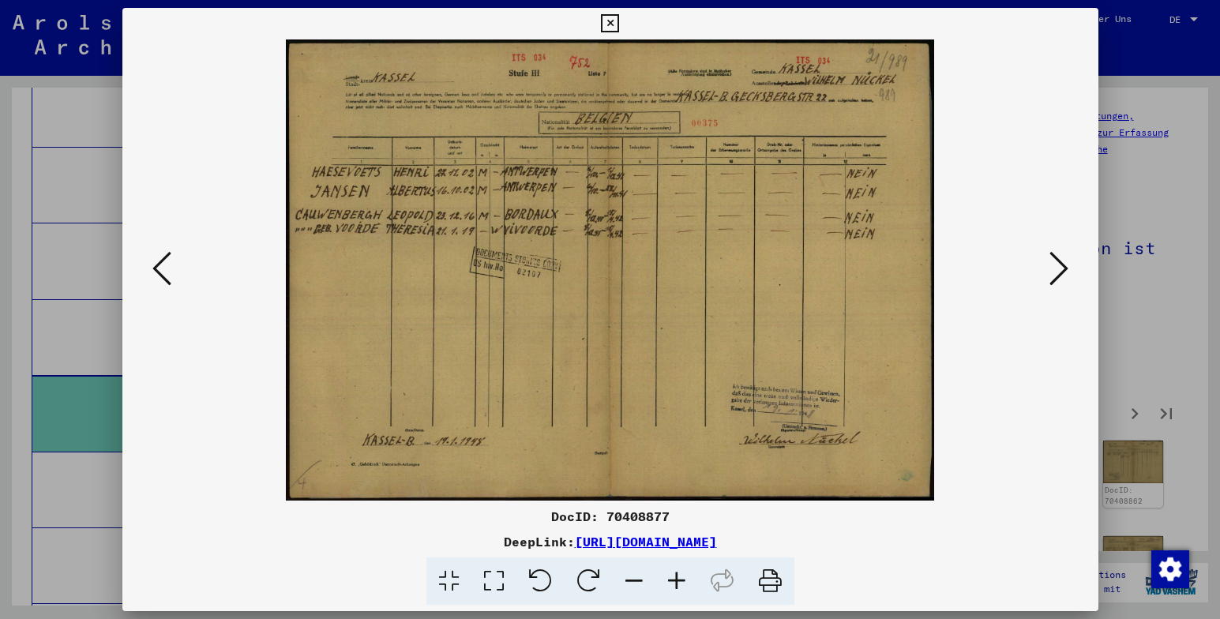
click at [1057, 270] on icon at bounding box center [1059, 269] width 19 height 38
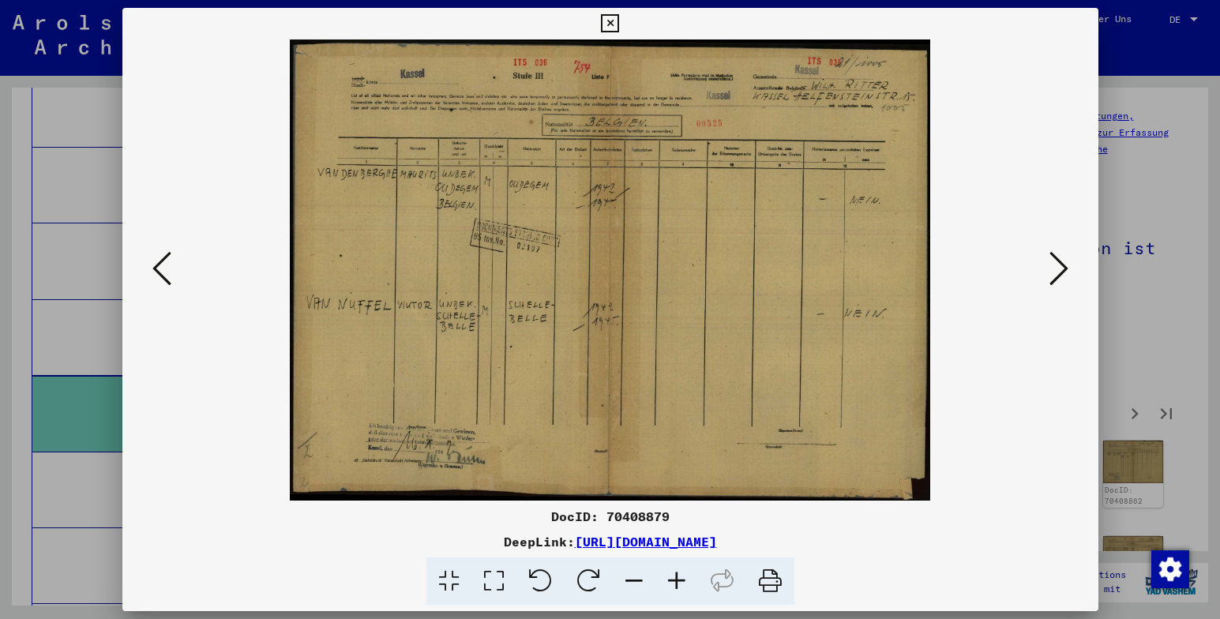
click at [1057, 270] on icon at bounding box center [1059, 269] width 19 height 38
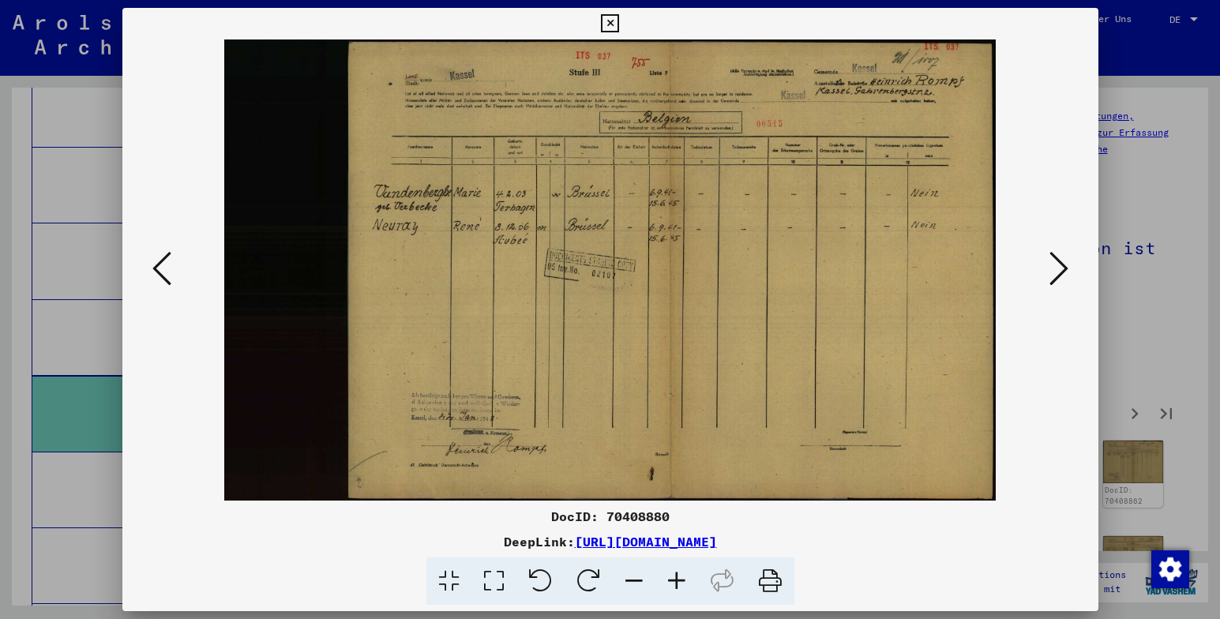
click at [1057, 270] on icon at bounding box center [1059, 269] width 19 height 38
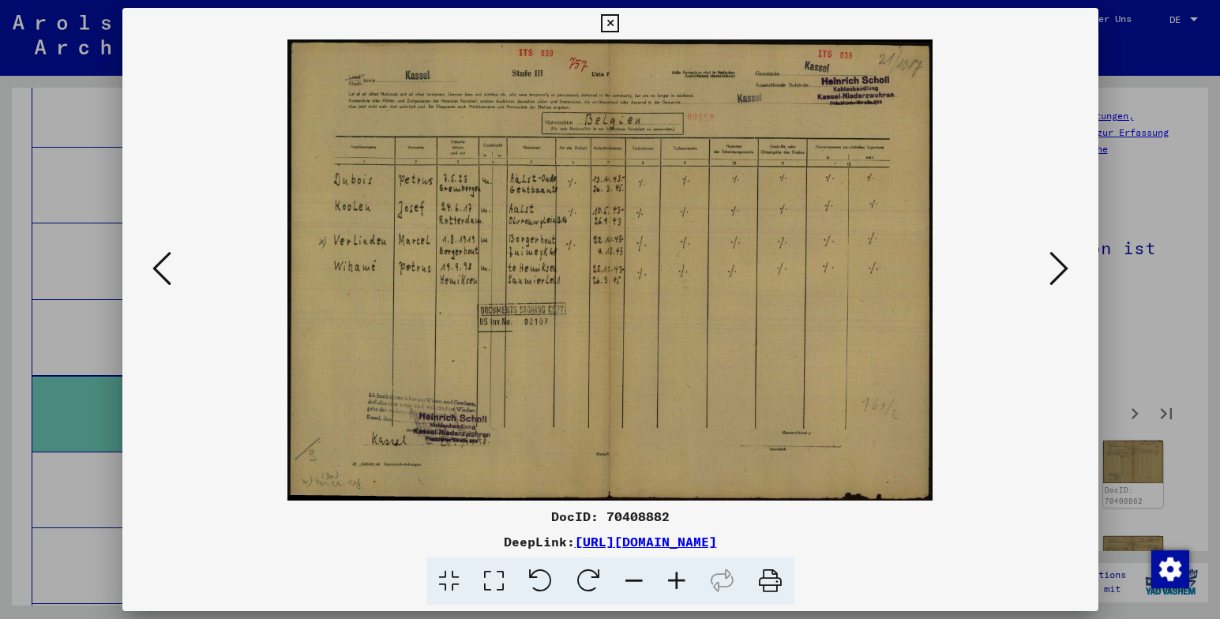
click at [1057, 270] on icon at bounding box center [1059, 269] width 19 height 38
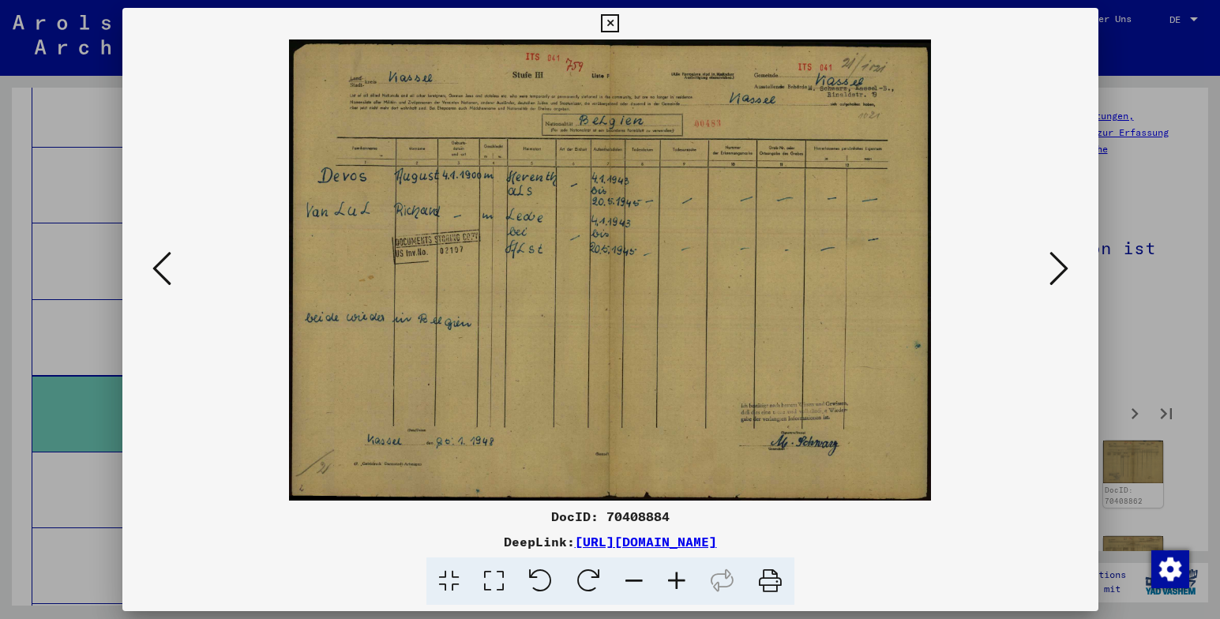
click at [1057, 270] on icon at bounding box center [1059, 269] width 19 height 38
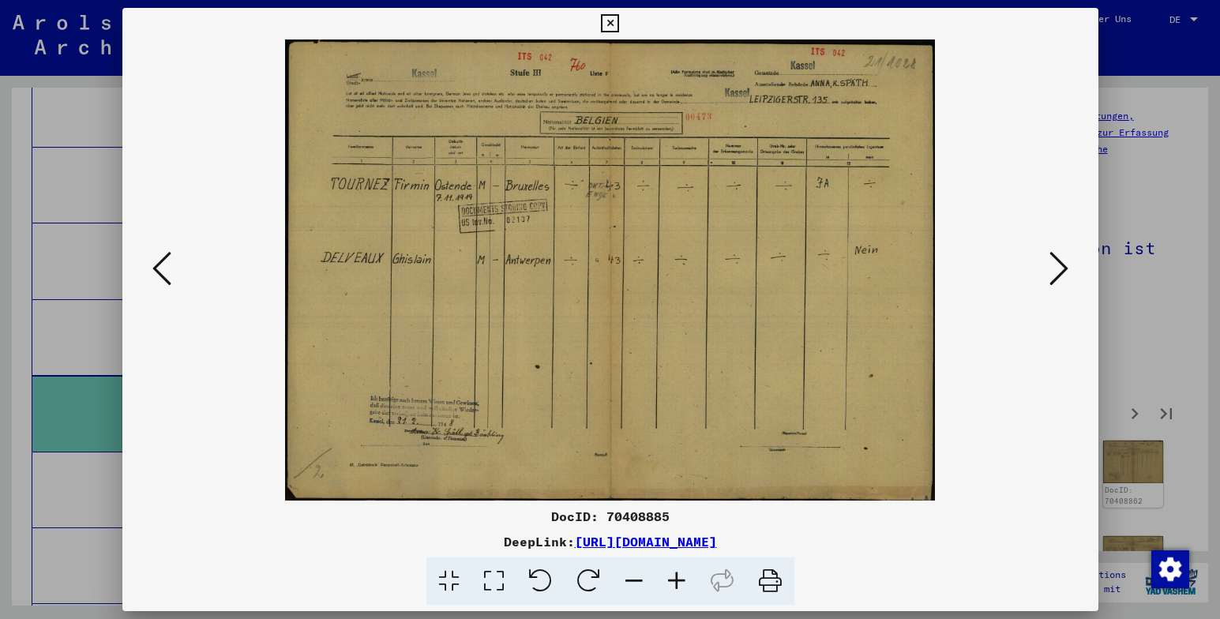
click at [1057, 270] on icon at bounding box center [1059, 269] width 19 height 38
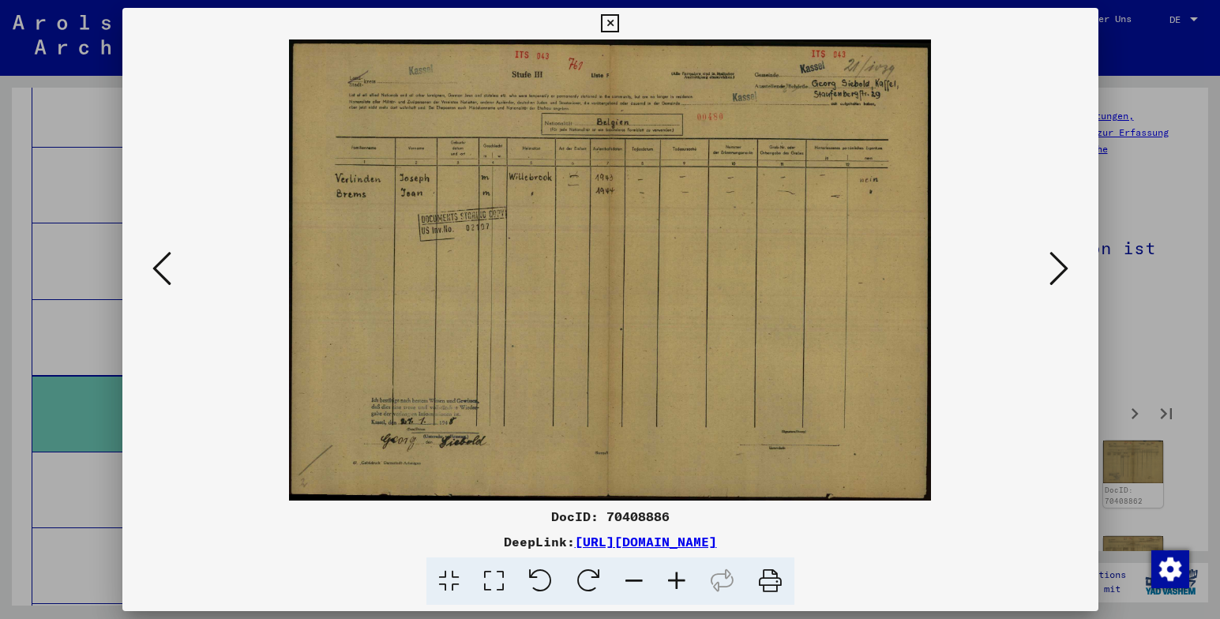
click at [1057, 270] on icon at bounding box center [1059, 269] width 19 height 38
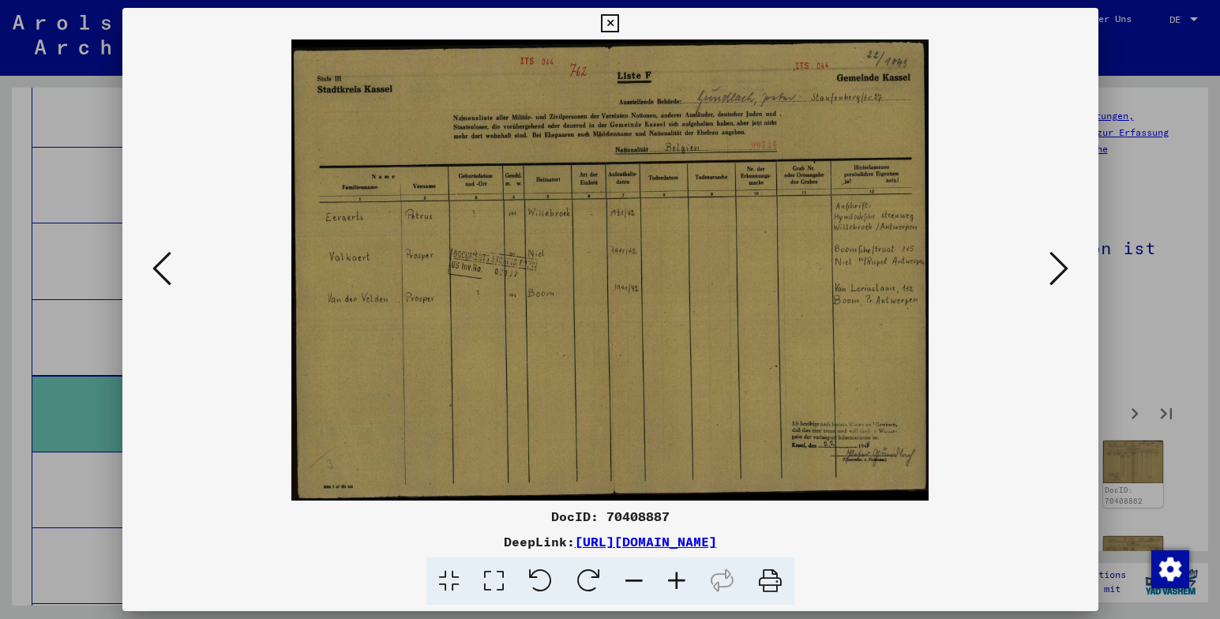
click at [1057, 270] on icon at bounding box center [1059, 269] width 19 height 38
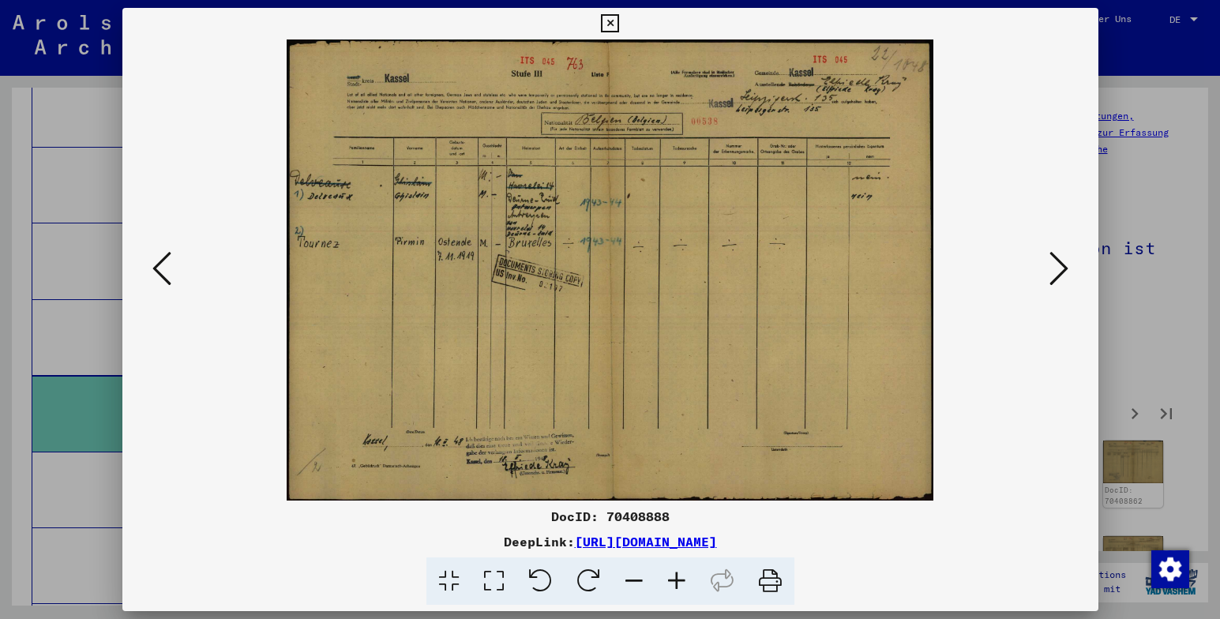
click at [1057, 270] on icon at bounding box center [1059, 269] width 19 height 38
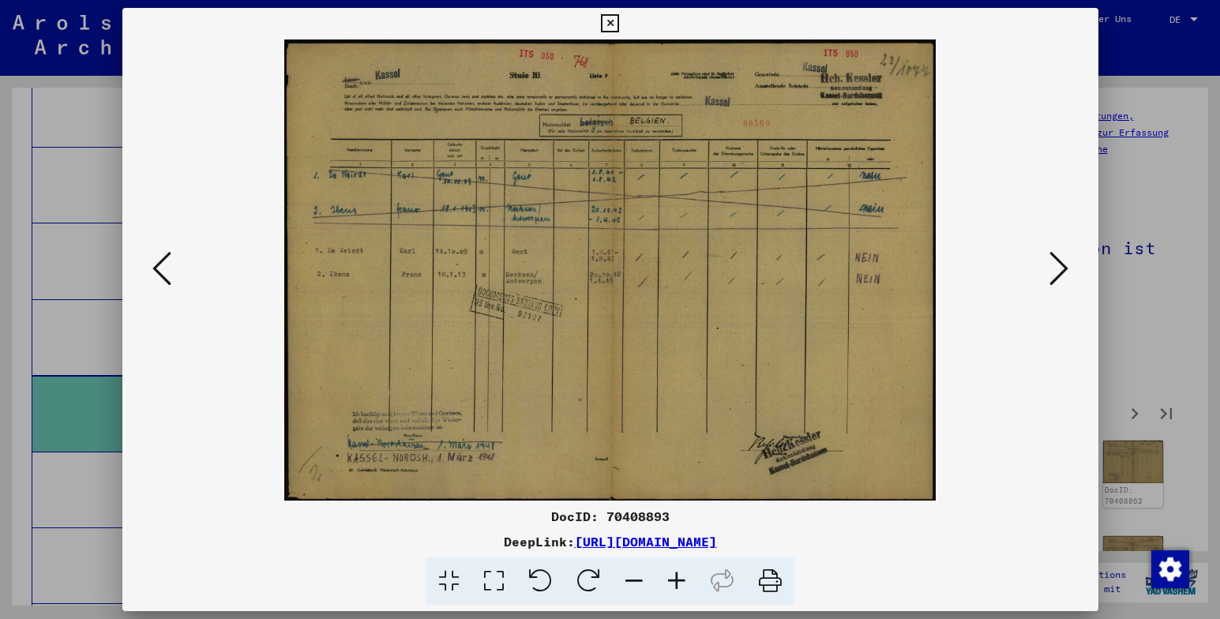
click at [1057, 270] on icon at bounding box center [1059, 269] width 19 height 38
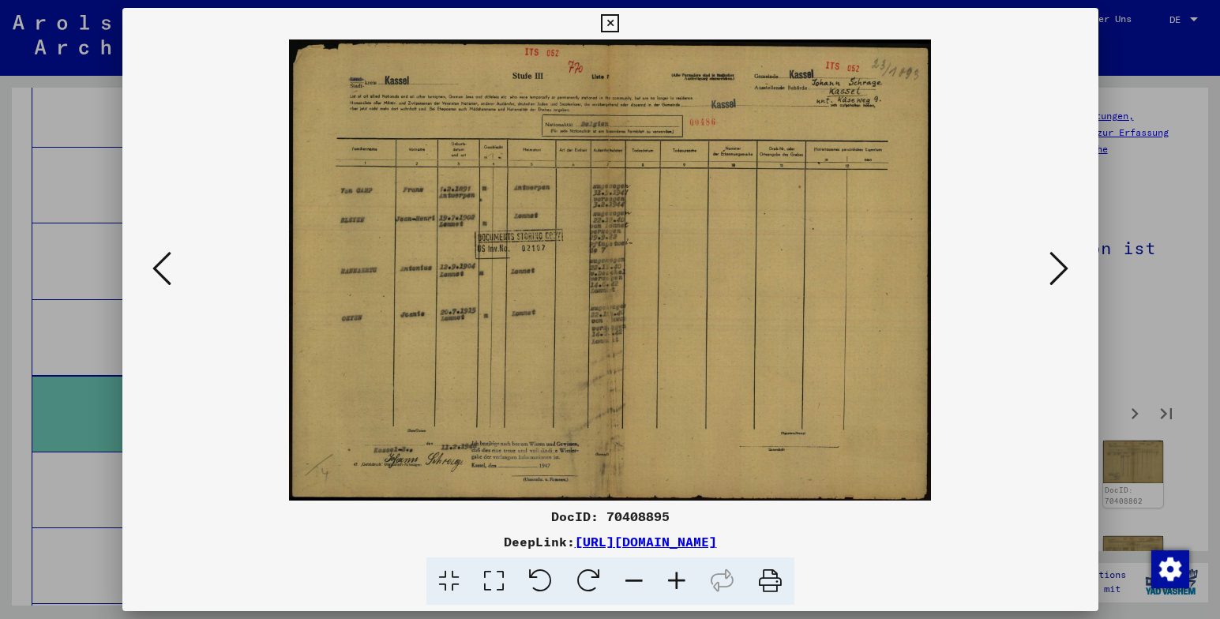
click at [1057, 270] on icon at bounding box center [1059, 269] width 19 height 38
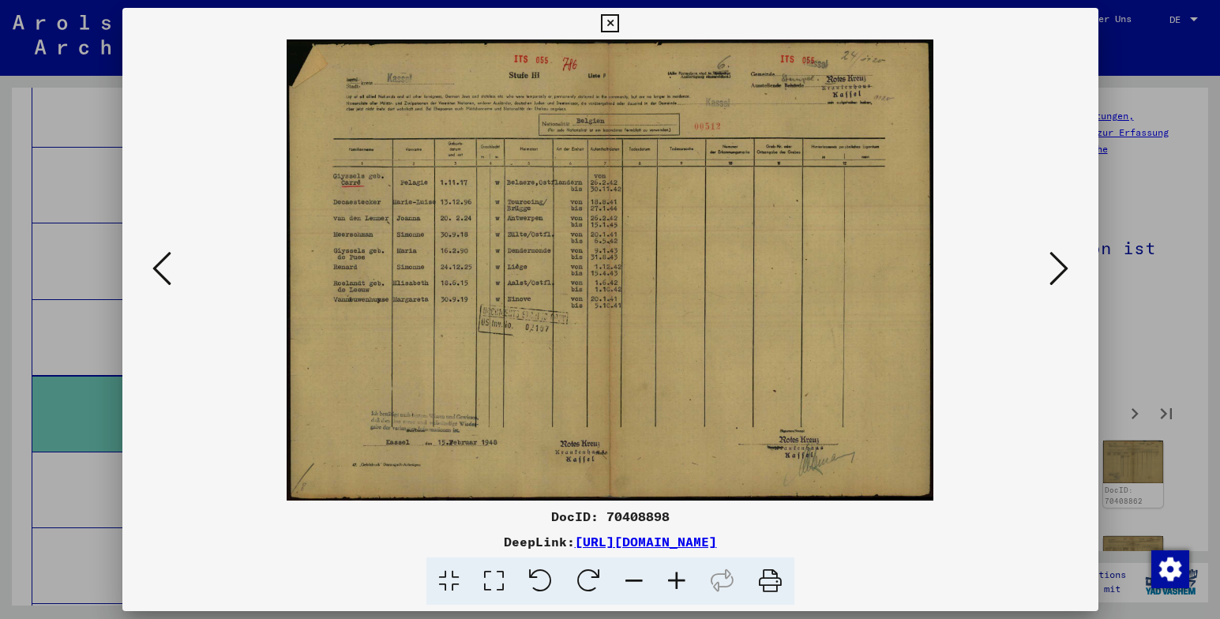
click at [1057, 270] on icon at bounding box center [1059, 269] width 19 height 38
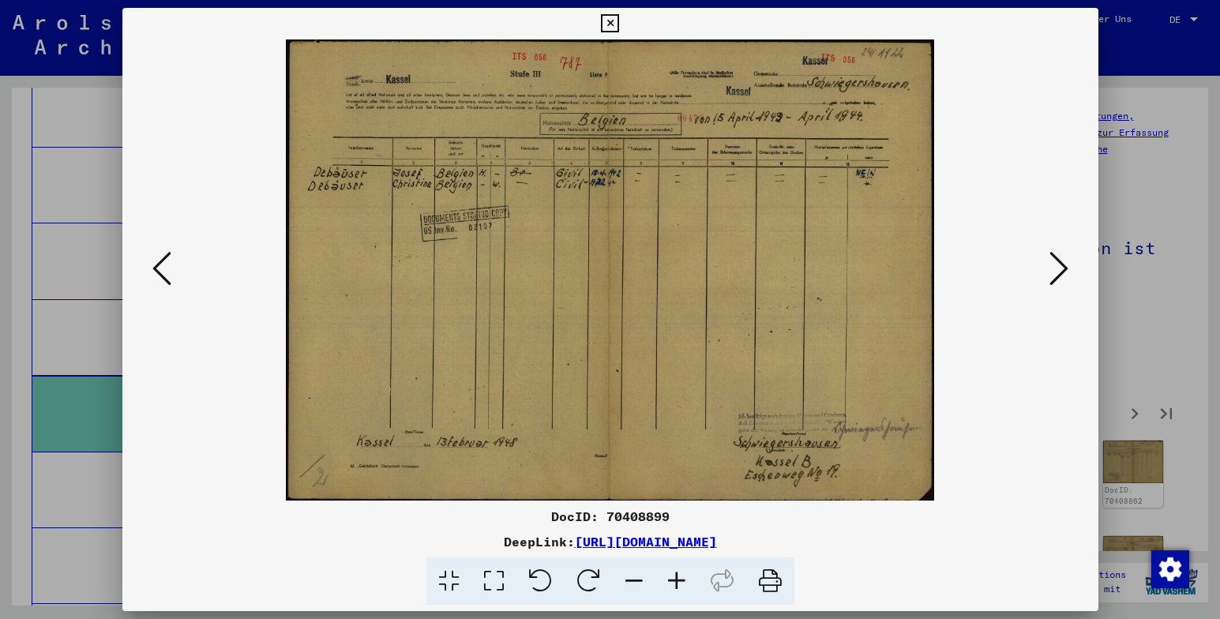
click at [1057, 270] on icon at bounding box center [1059, 269] width 19 height 38
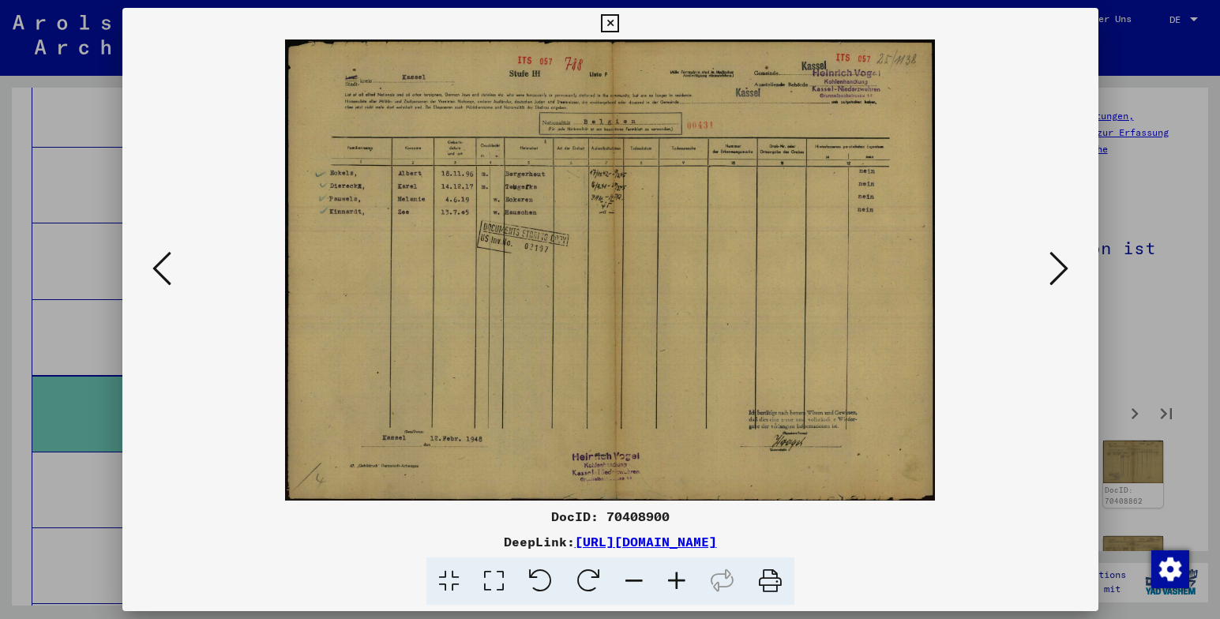
click at [1057, 270] on icon at bounding box center [1059, 269] width 19 height 38
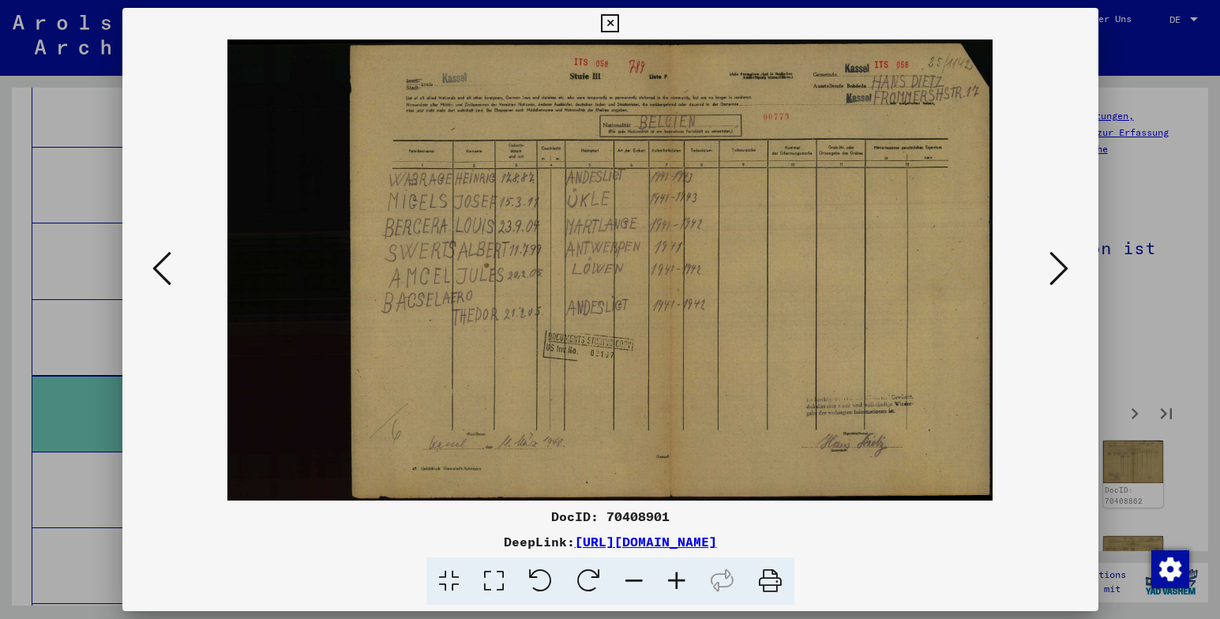
click at [1057, 270] on icon at bounding box center [1059, 269] width 19 height 38
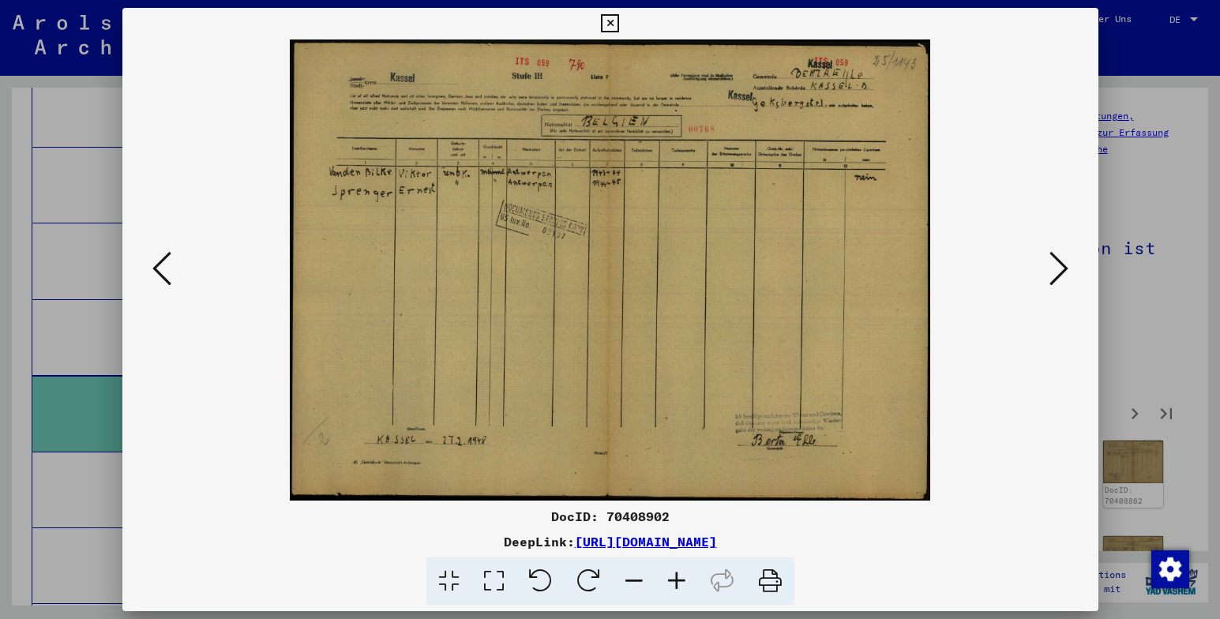
click at [1057, 267] on icon at bounding box center [1059, 269] width 19 height 38
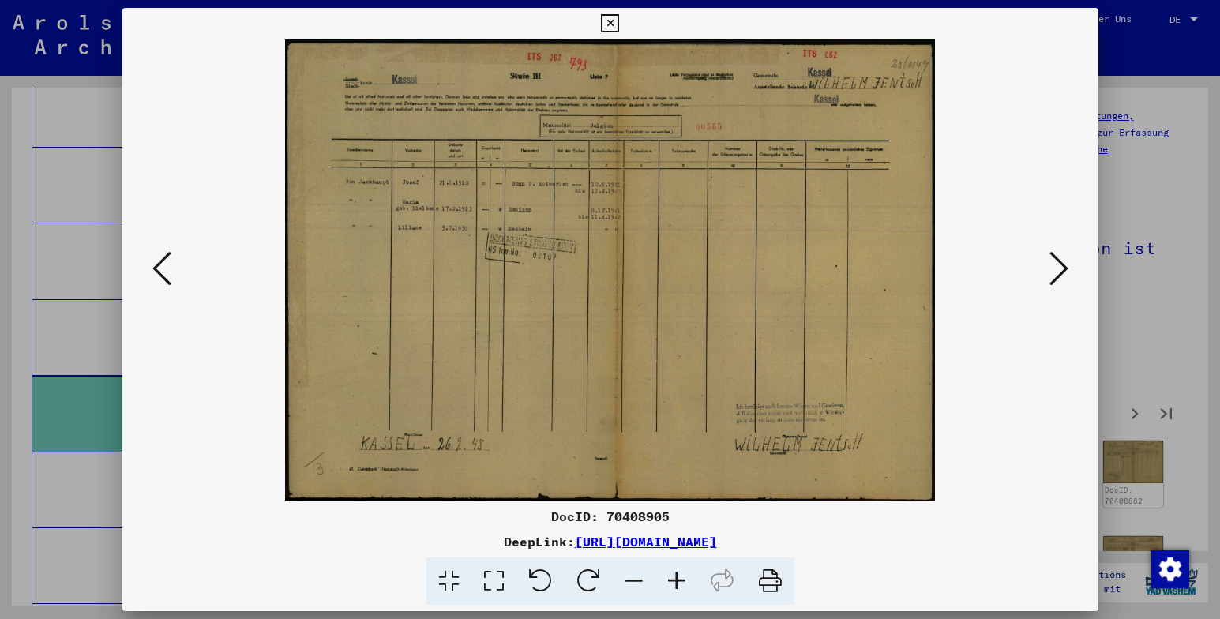
click at [1057, 267] on icon at bounding box center [1059, 269] width 19 height 38
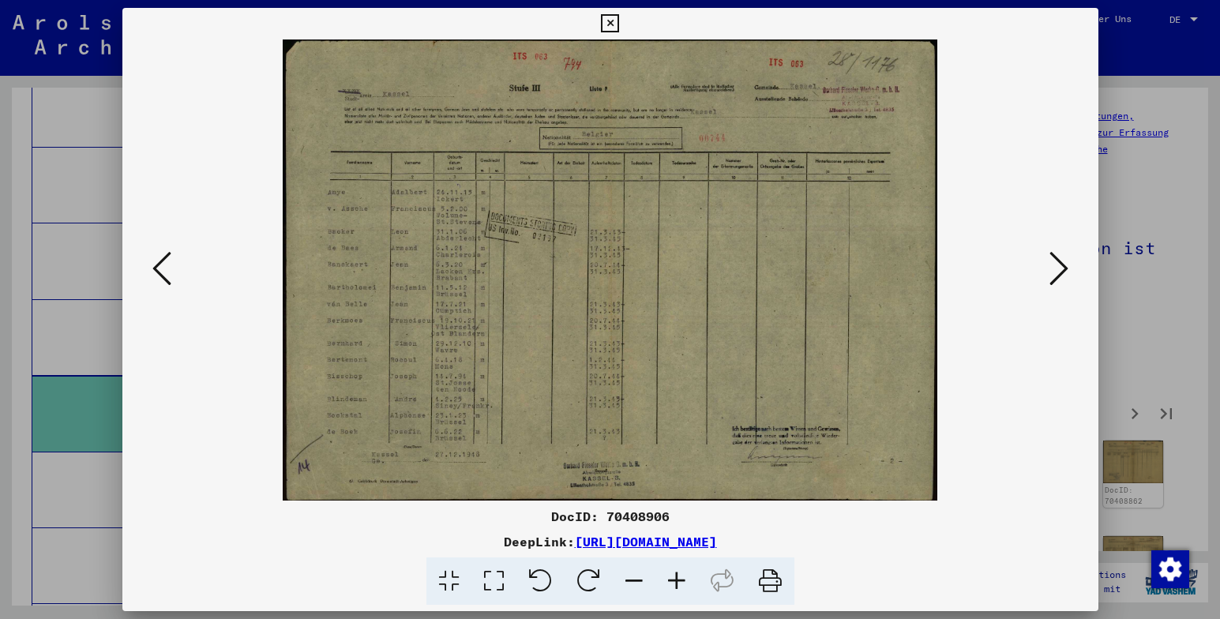
click at [1057, 267] on icon at bounding box center [1059, 269] width 19 height 38
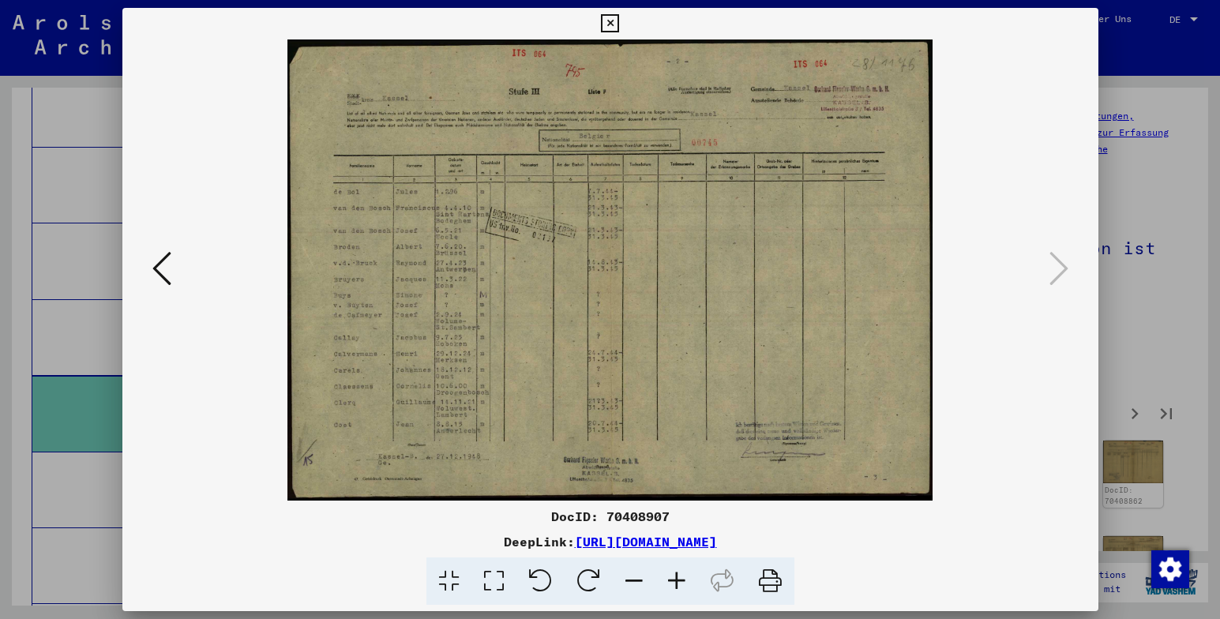
click at [607, 25] on icon at bounding box center [610, 23] width 18 height 19
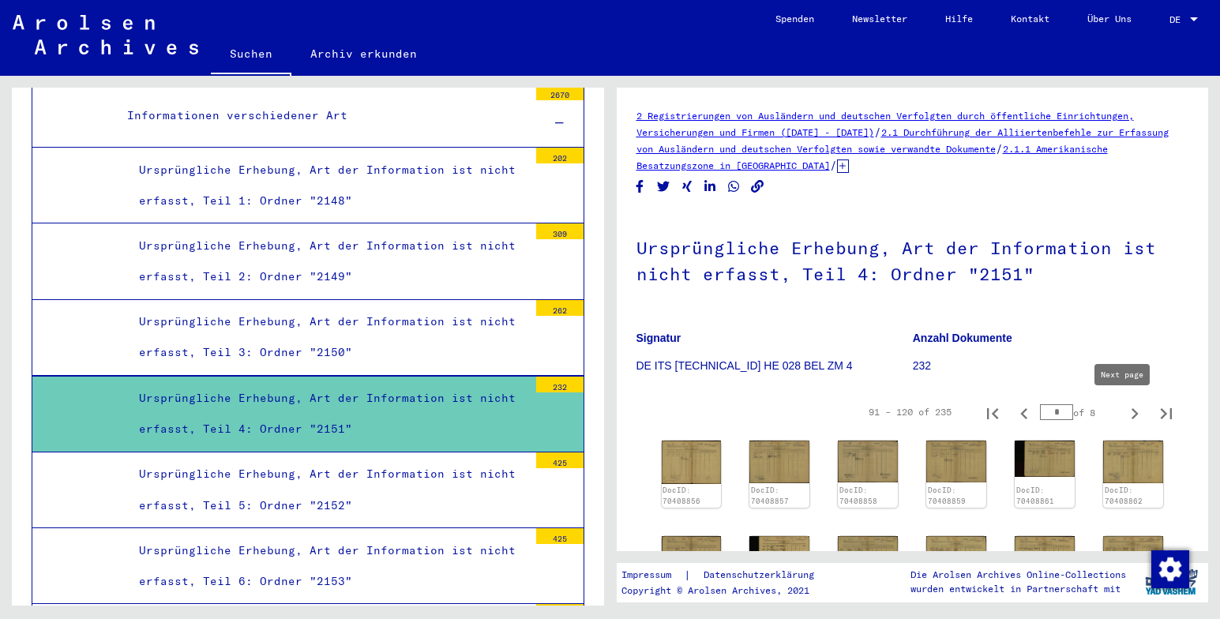
click at [1124, 404] on icon "Next page" at bounding box center [1135, 414] width 22 height 22
type input "*"
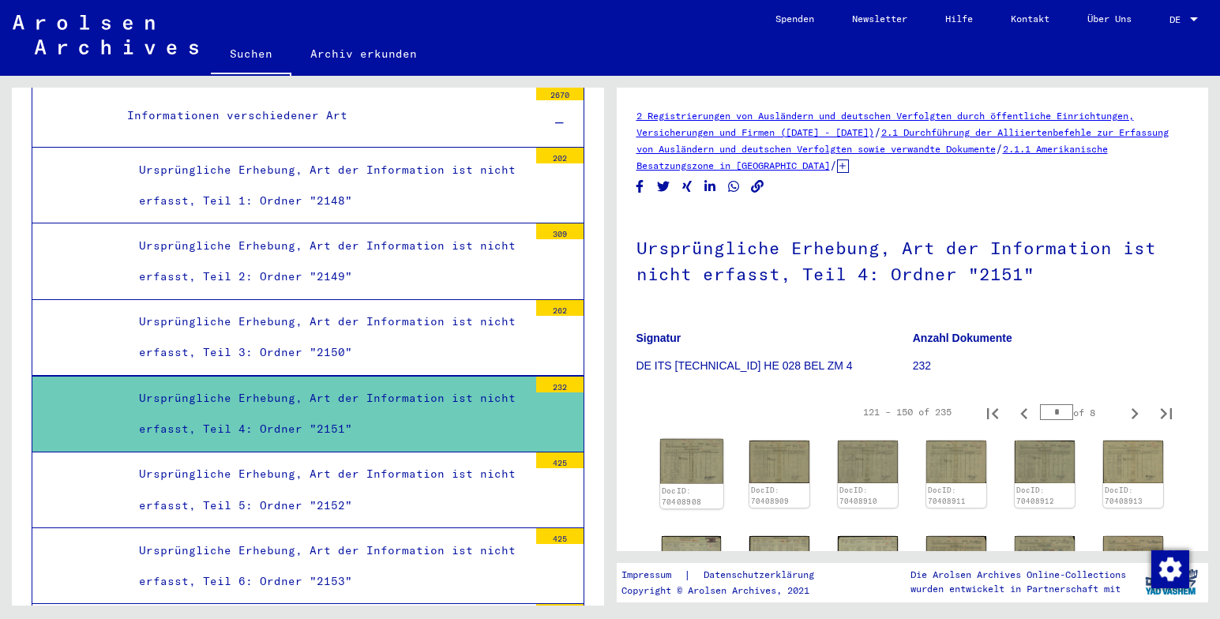
click at [690, 459] on img at bounding box center [691, 461] width 63 height 44
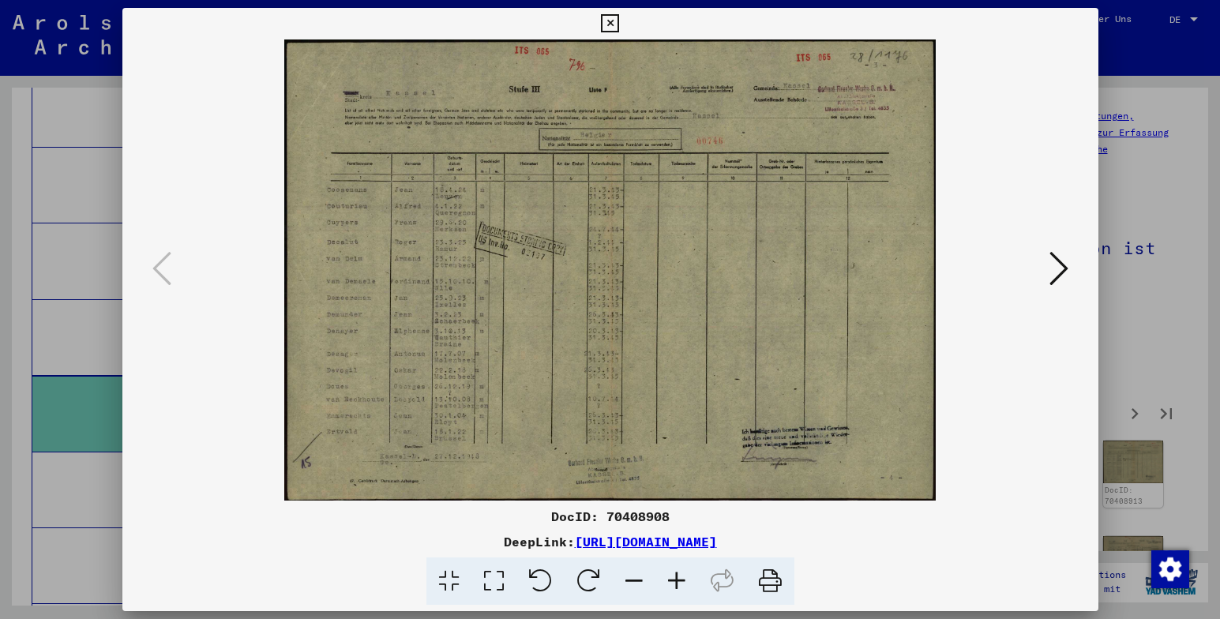
click at [1057, 272] on icon at bounding box center [1059, 269] width 19 height 38
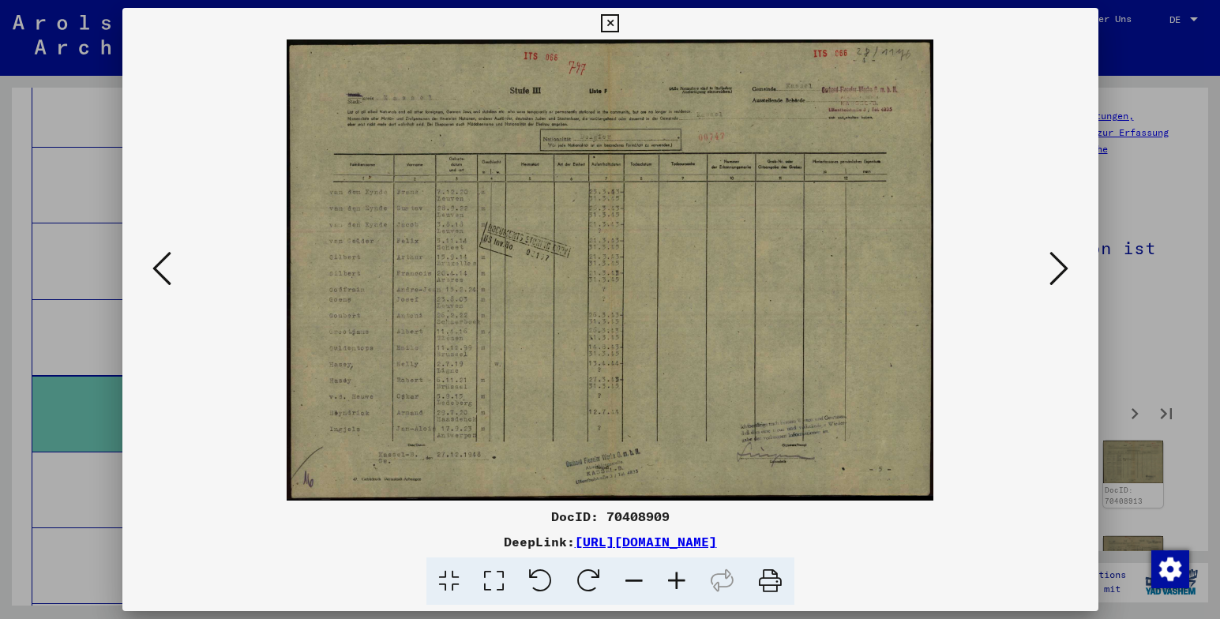
click at [1057, 272] on icon at bounding box center [1059, 269] width 19 height 38
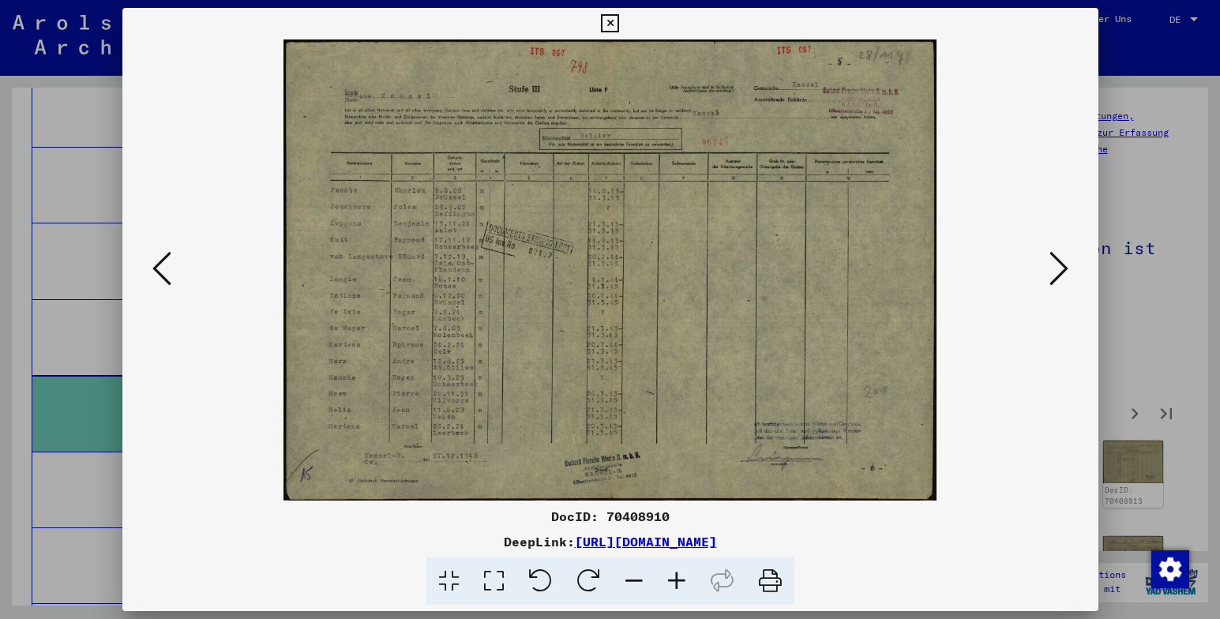
click at [1057, 272] on icon at bounding box center [1059, 269] width 19 height 38
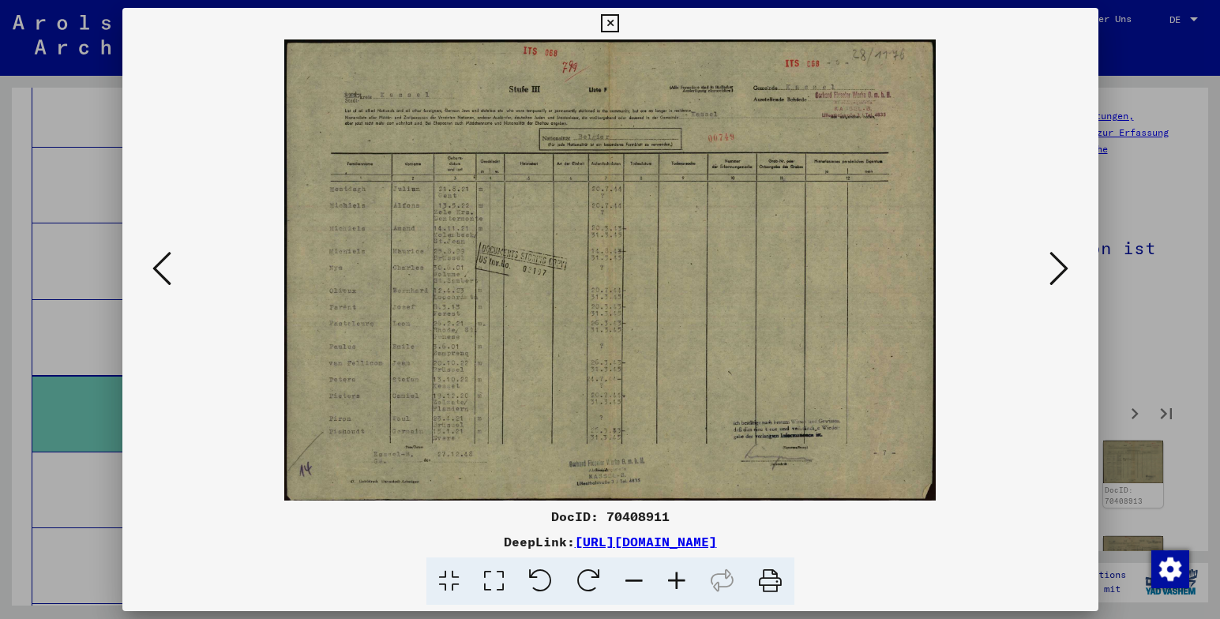
click at [1057, 272] on icon at bounding box center [1059, 269] width 19 height 38
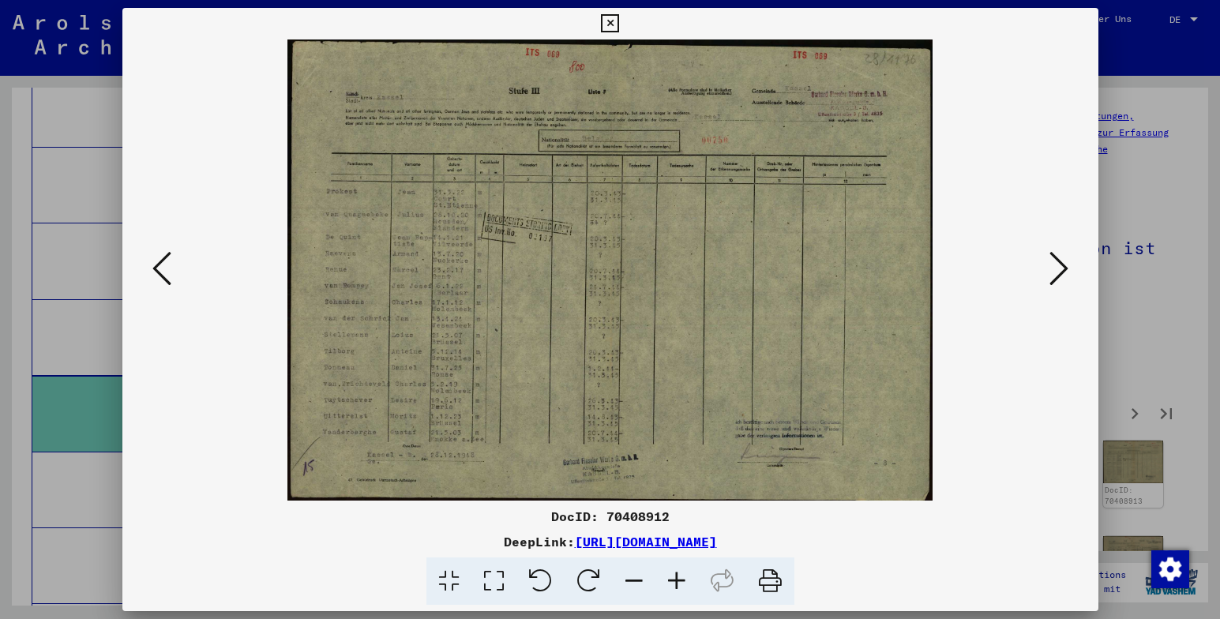
click at [1057, 272] on icon at bounding box center [1059, 269] width 19 height 38
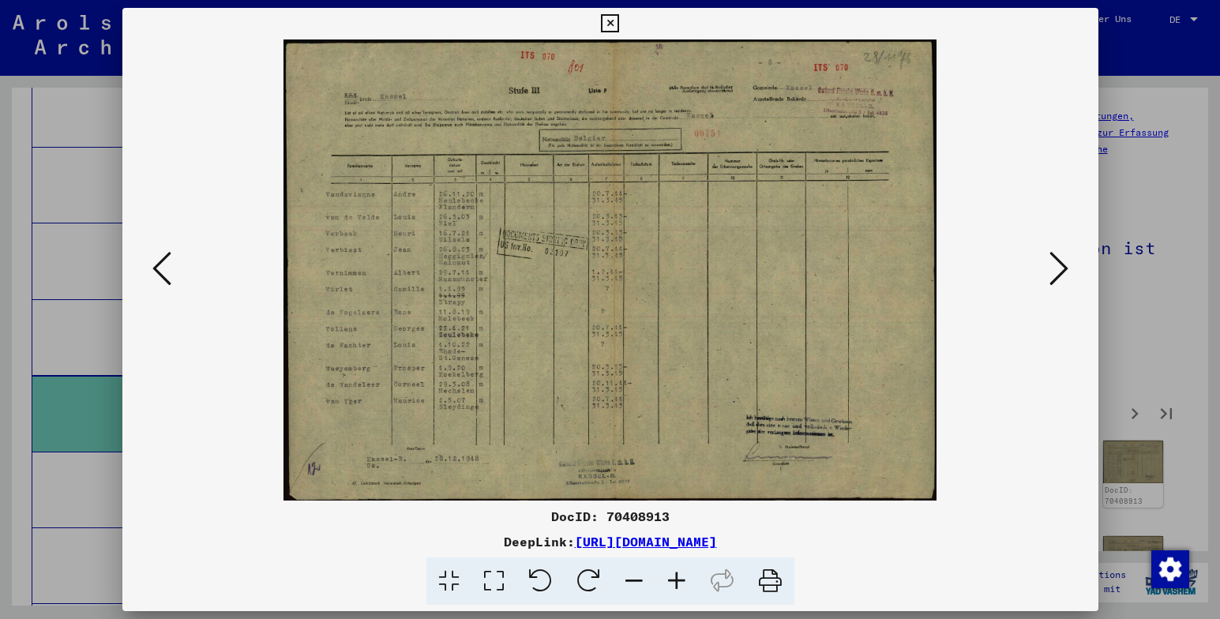
click at [1057, 272] on icon at bounding box center [1059, 269] width 19 height 38
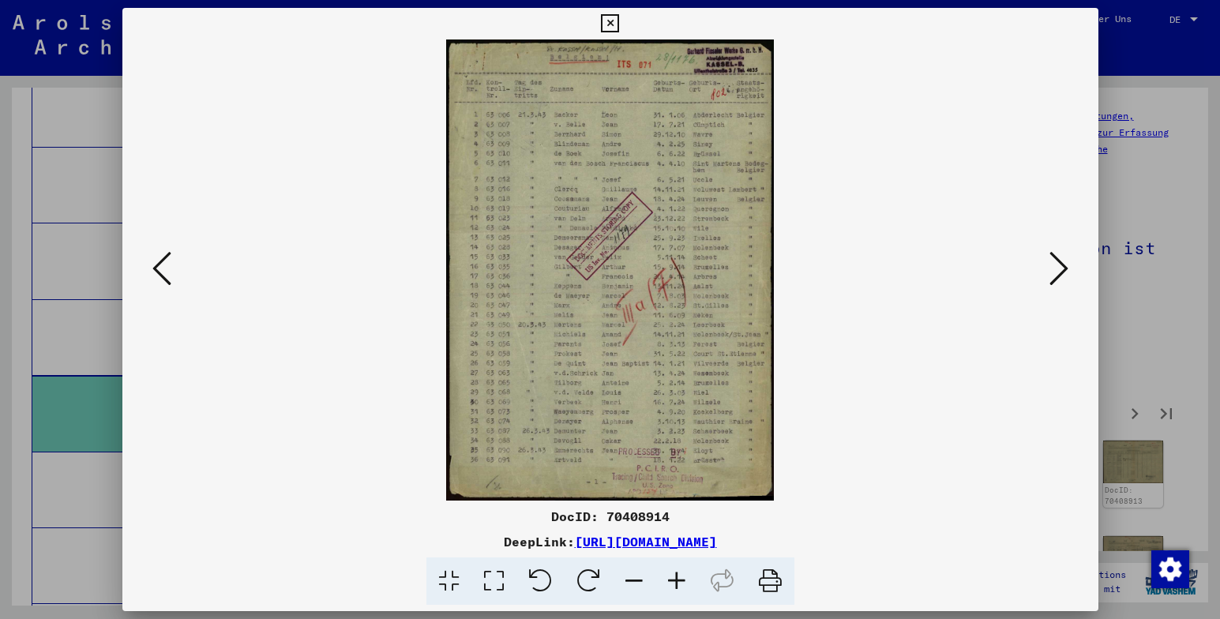
click at [1057, 272] on icon at bounding box center [1059, 269] width 19 height 38
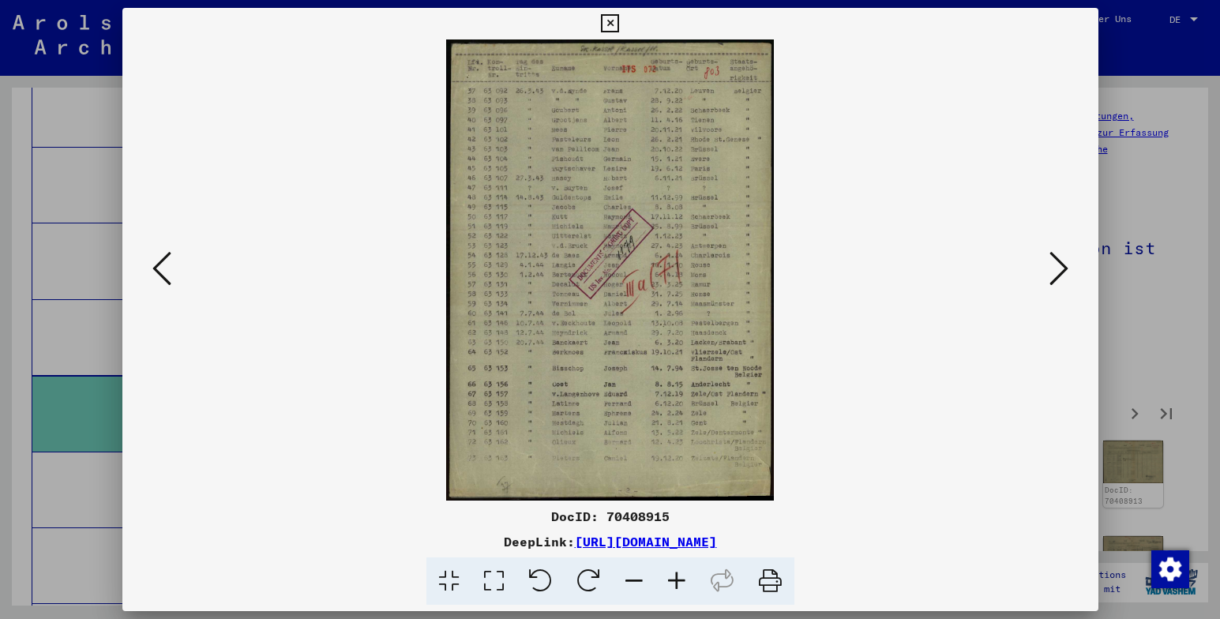
click at [1057, 272] on icon at bounding box center [1059, 269] width 19 height 38
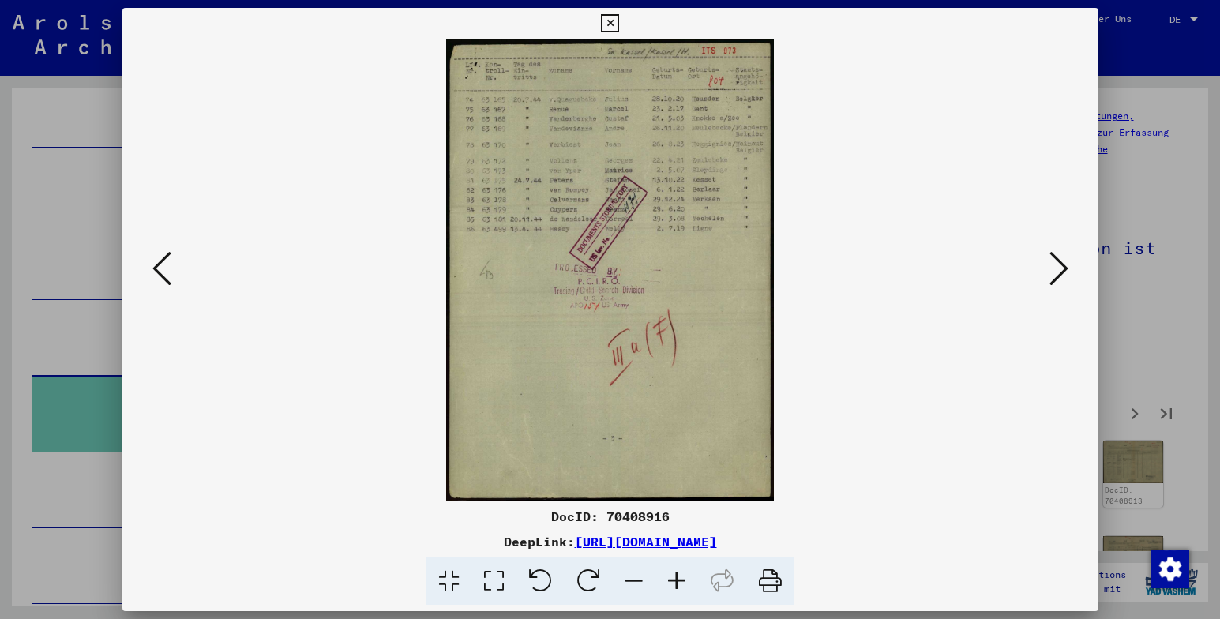
click at [1057, 272] on icon at bounding box center [1059, 269] width 19 height 38
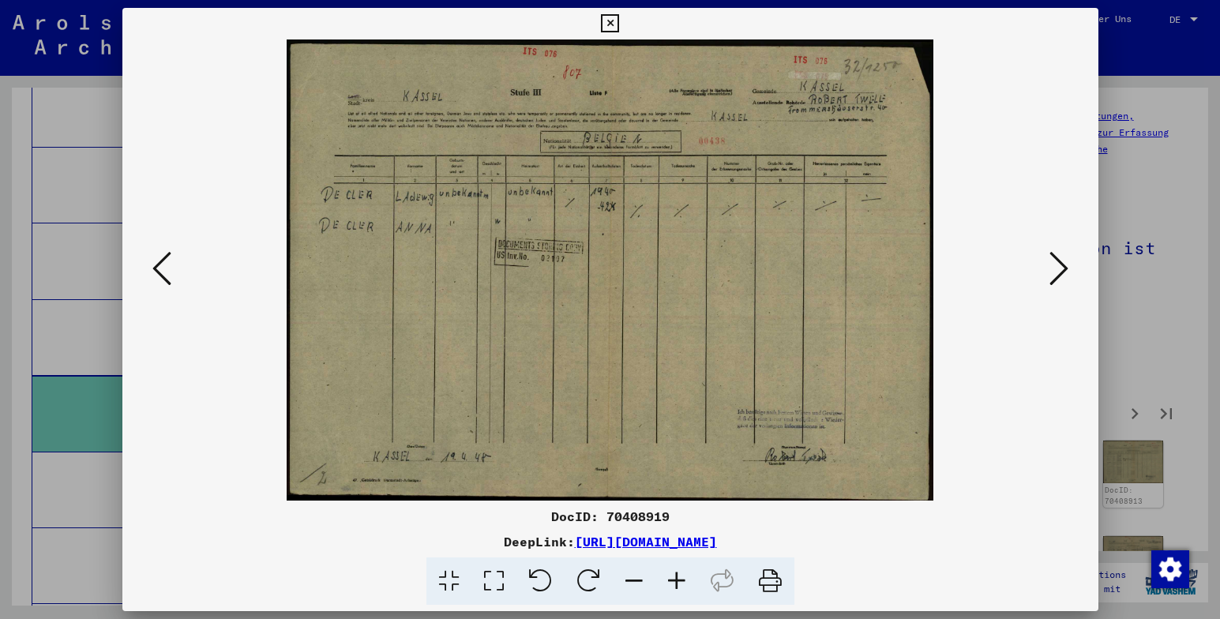
click at [1057, 272] on icon at bounding box center [1059, 269] width 19 height 38
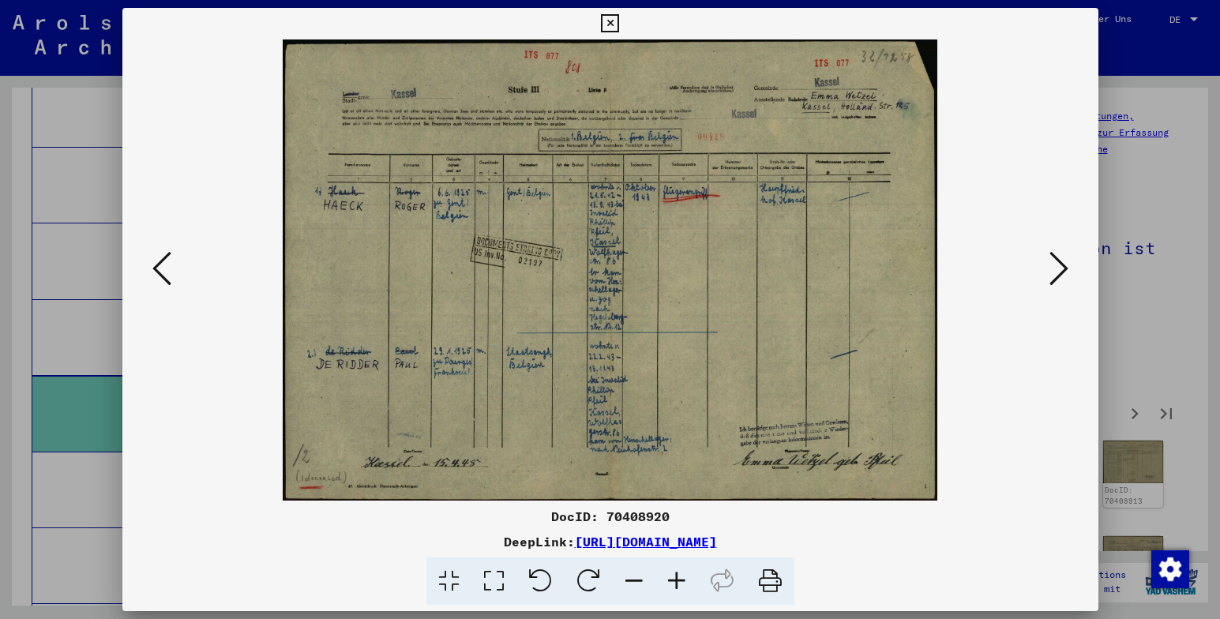
click at [1057, 272] on icon at bounding box center [1059, 269] width 19 height 38
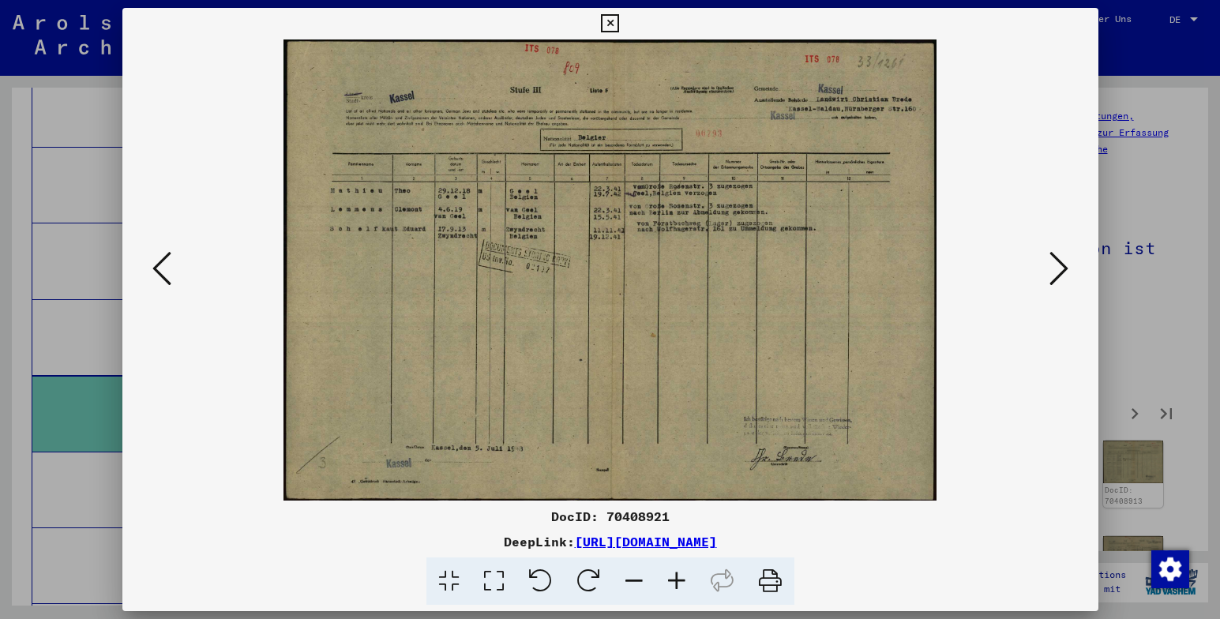
click at [1058, 272] on icon at bounding box center [1059, 269] width 19 height 38
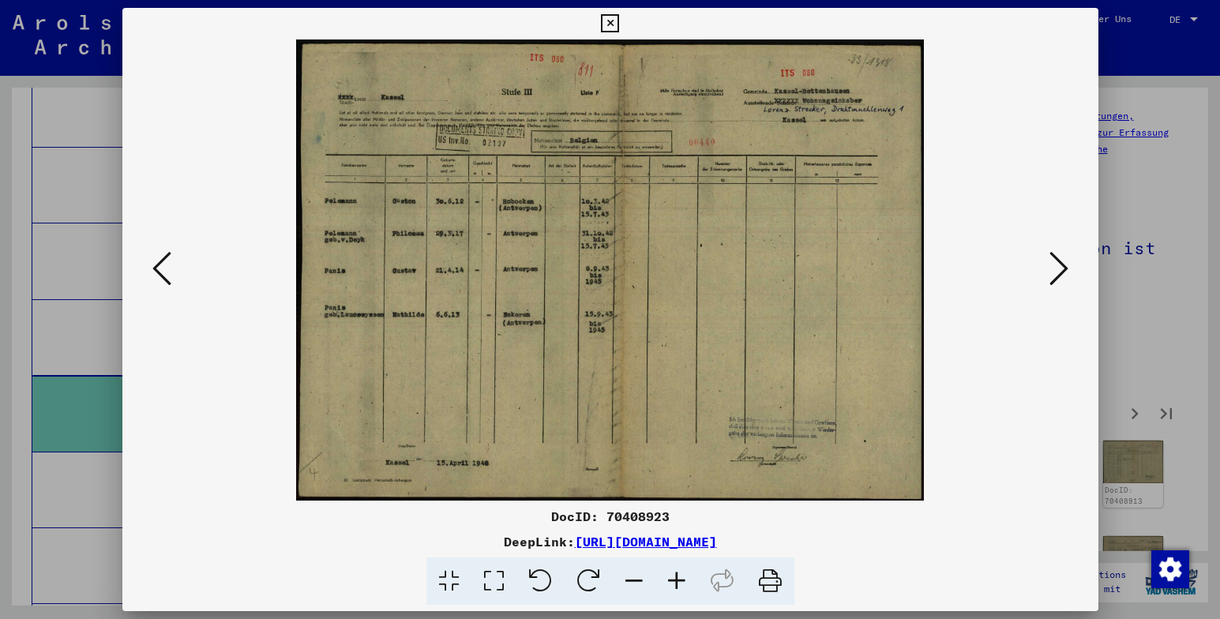
click at [1058, 272] on icon at bounding box center [1059, 269] width 19 height 38
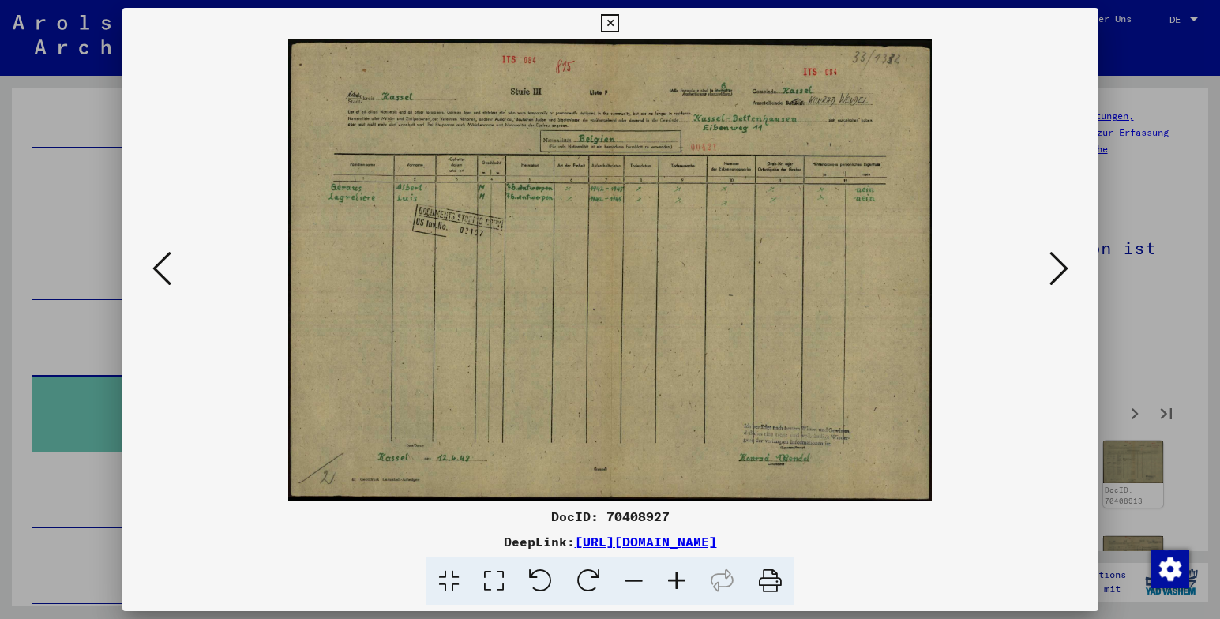
click at [1058, 272] on icon at bounding box center [1059, 269] width 19 height 38
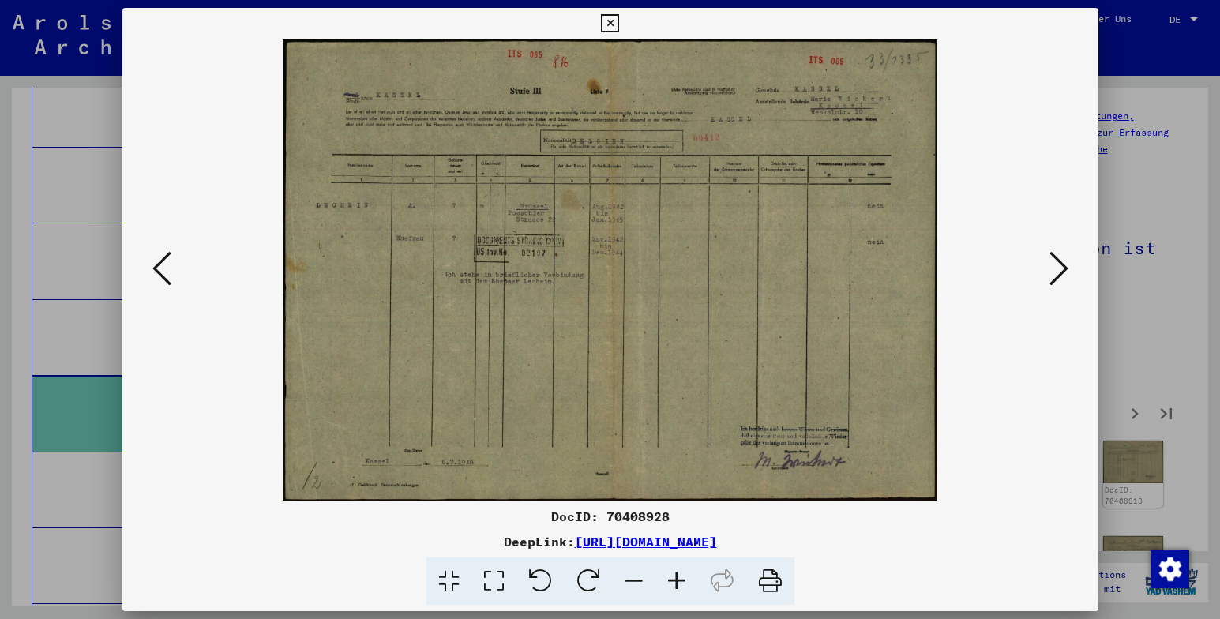
click at [1058, 272] on icon at bounding box center [1059, 269] width 19 height 38
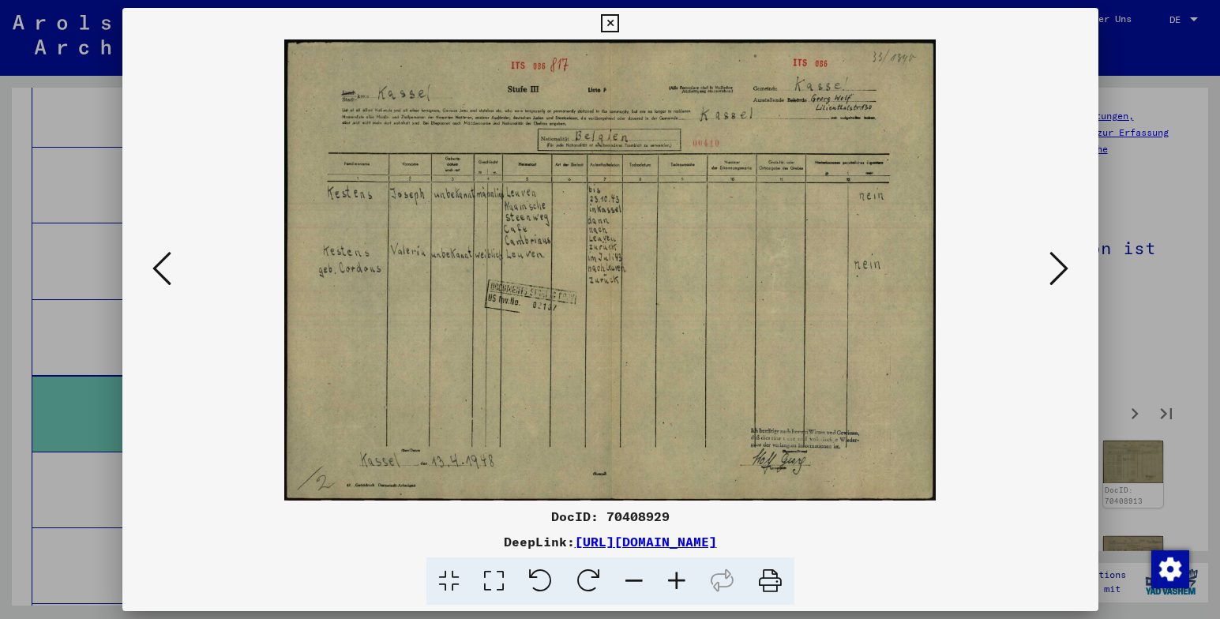
click at [1058, 272] on icon at bounding box center [1059, 269] width 19 height 38
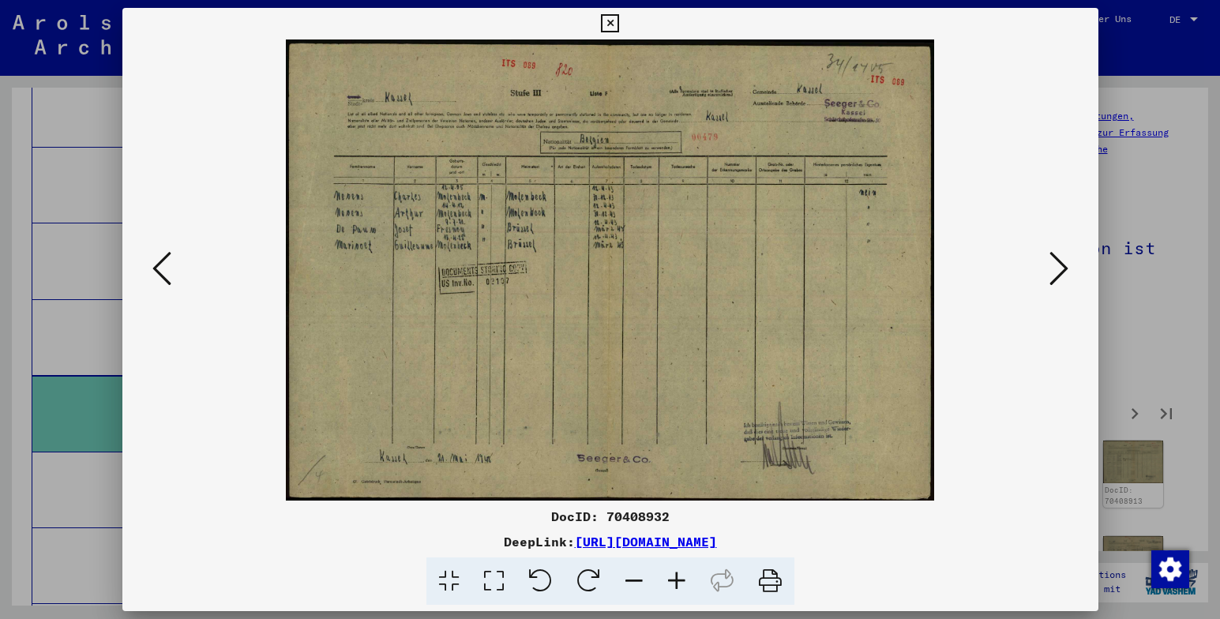
click at [1058, 272] on icon at bounding box center [1059, 269] width 19 height 38
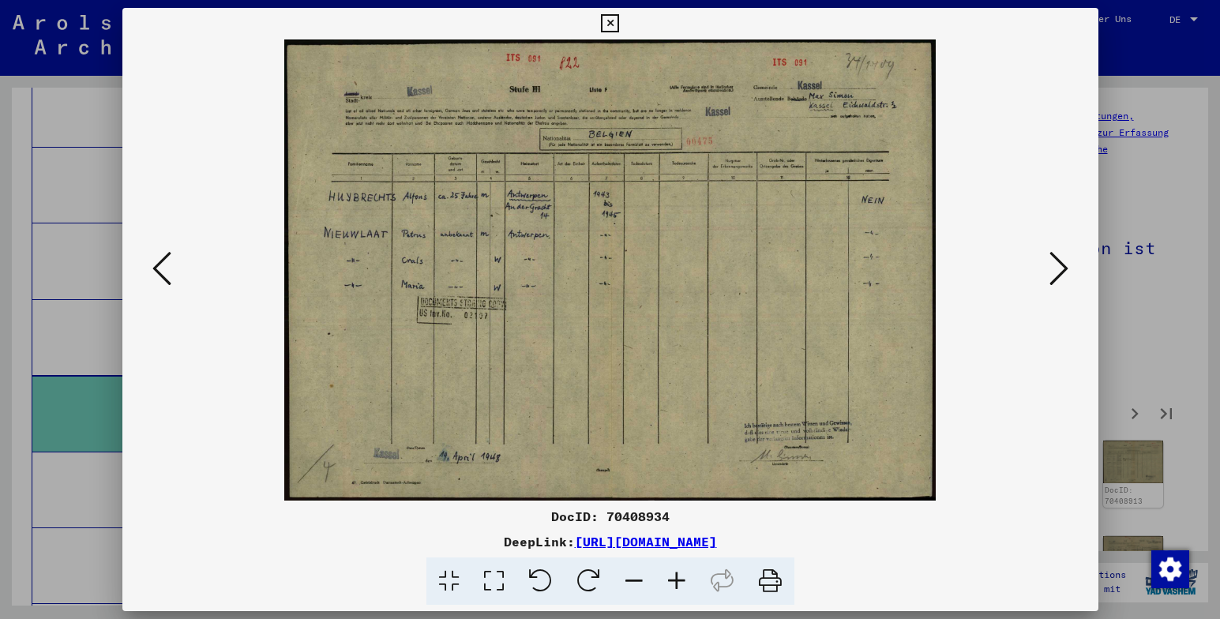
click at [1058, 272] on icon at bounding box center [1059, 269] width 19 height 38
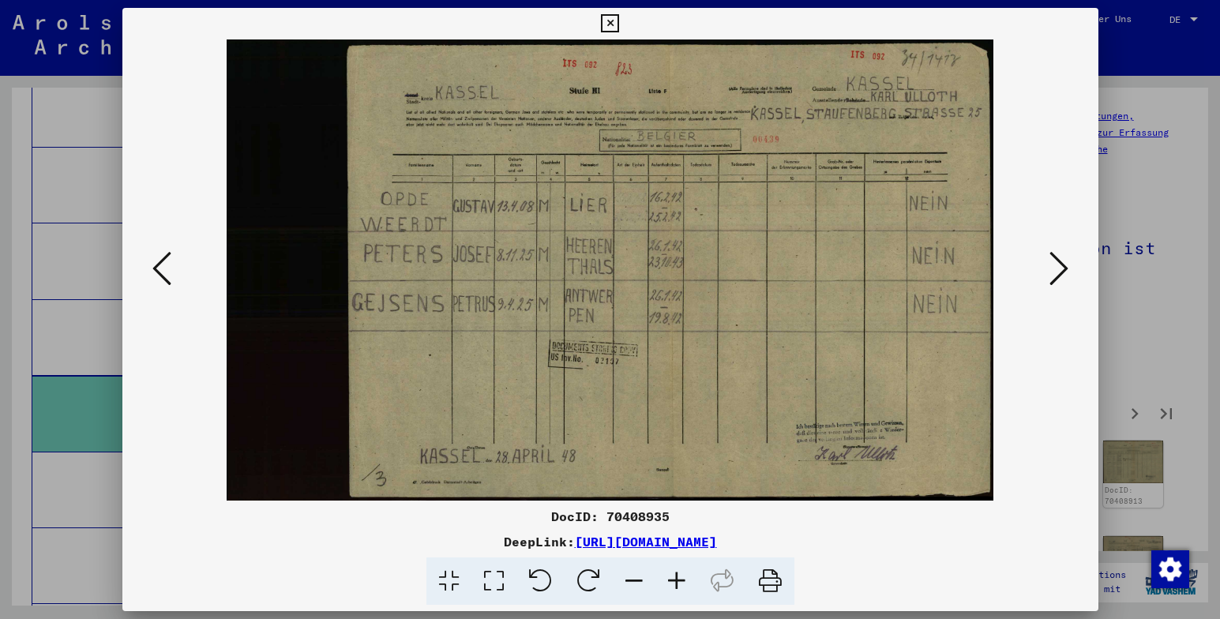
click at [1058, 272] on icon at bounding box center [1059, 269] width 19 height 38
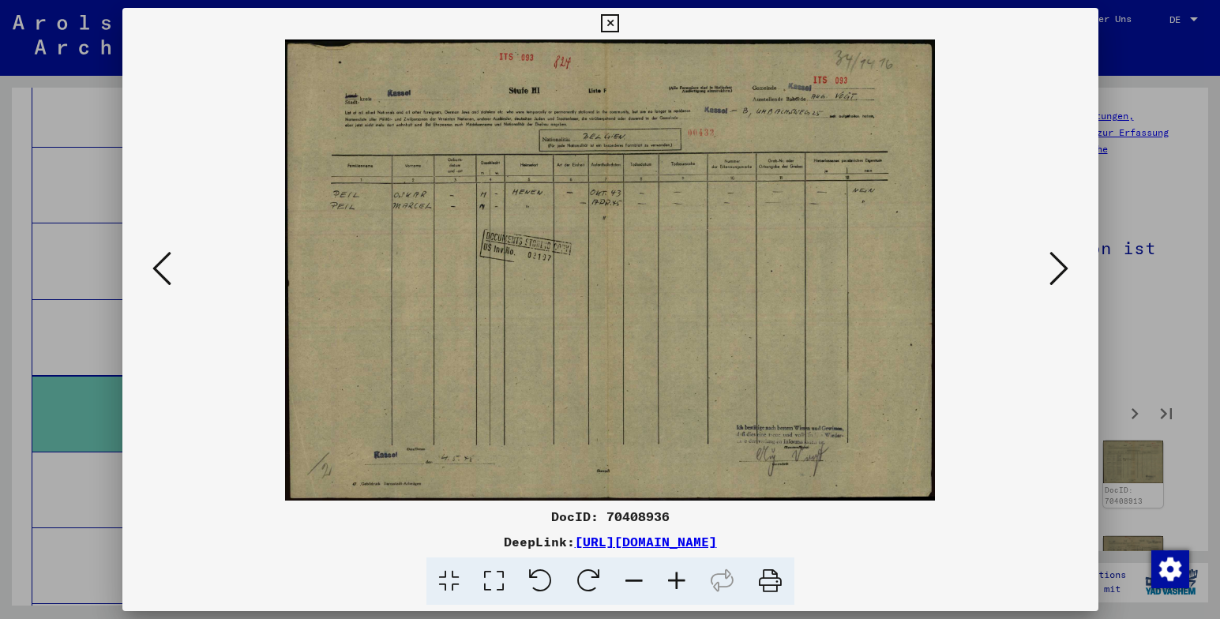
click at [1058, 272] on icon at bounding box center [1059, 269] width 19 height 38
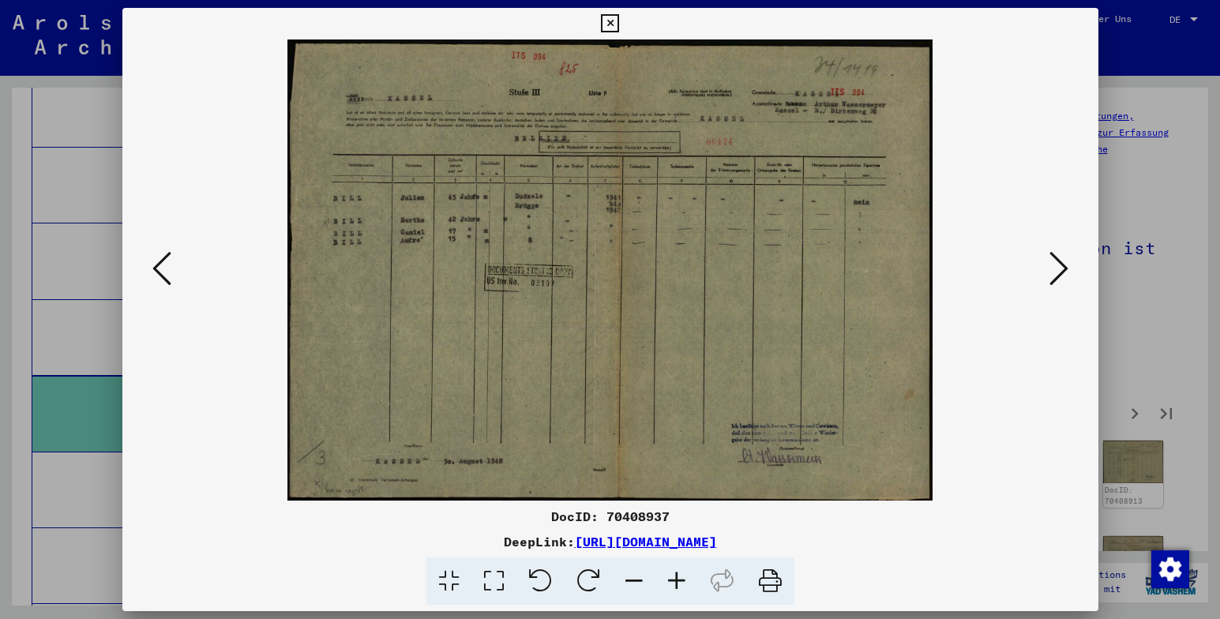
click at [1058, 272] on icon at bounding box center [1059, 269] width 19 height 38
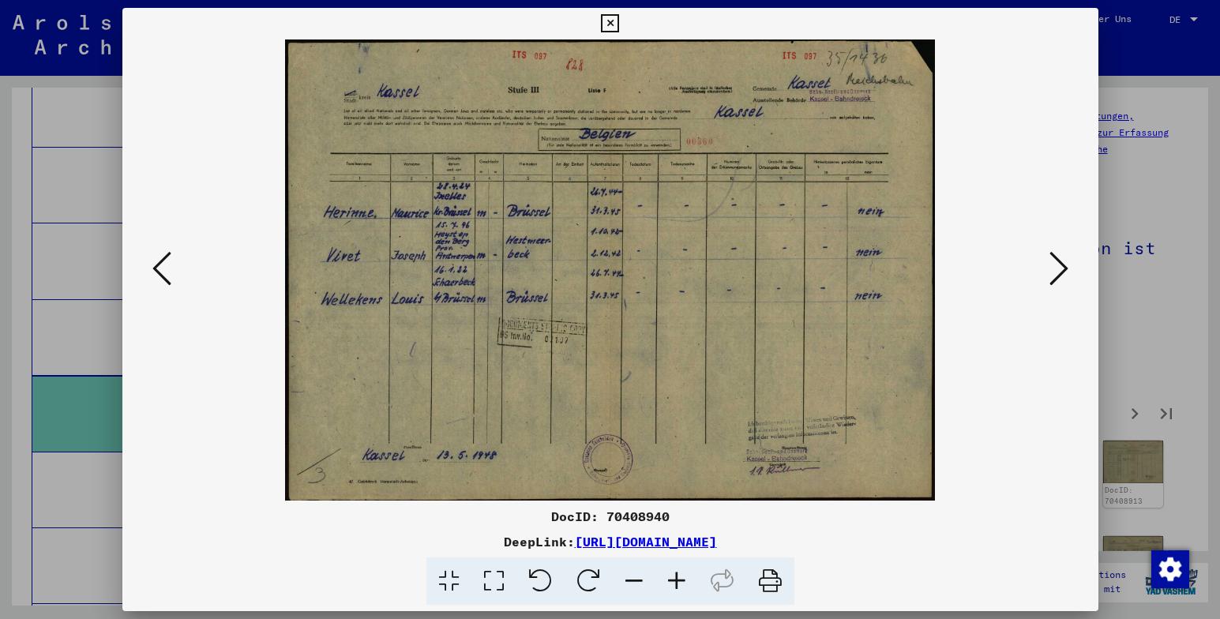
click at [1058, 272] on icon at bounding box center [1059, 269] width 19 height 38
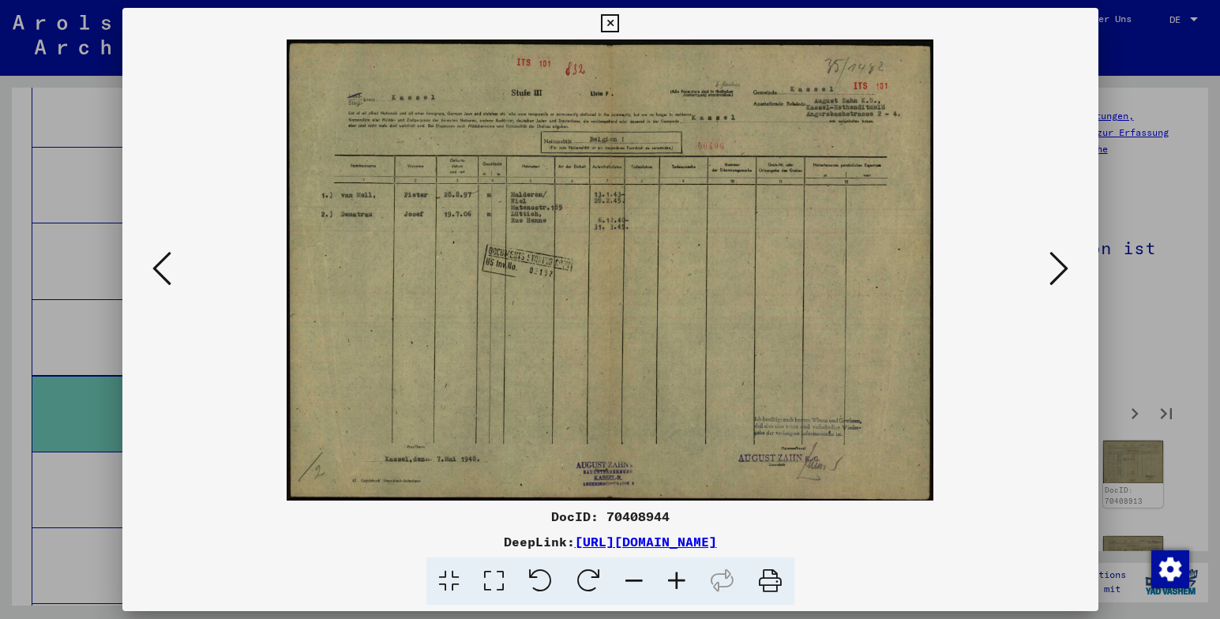
click at [1058, 272] on icon at bounding box center [1059, 269] width 19 height 38
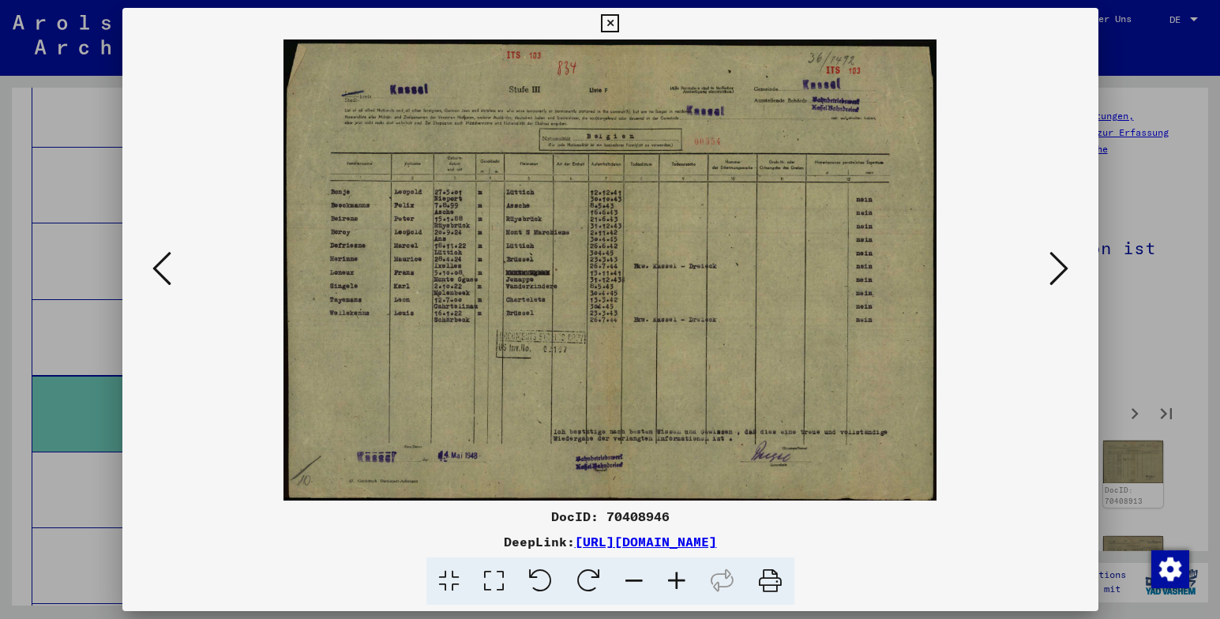
click at [1058, 272] on icon at bounding box center [1059, 269] width 19 height 38
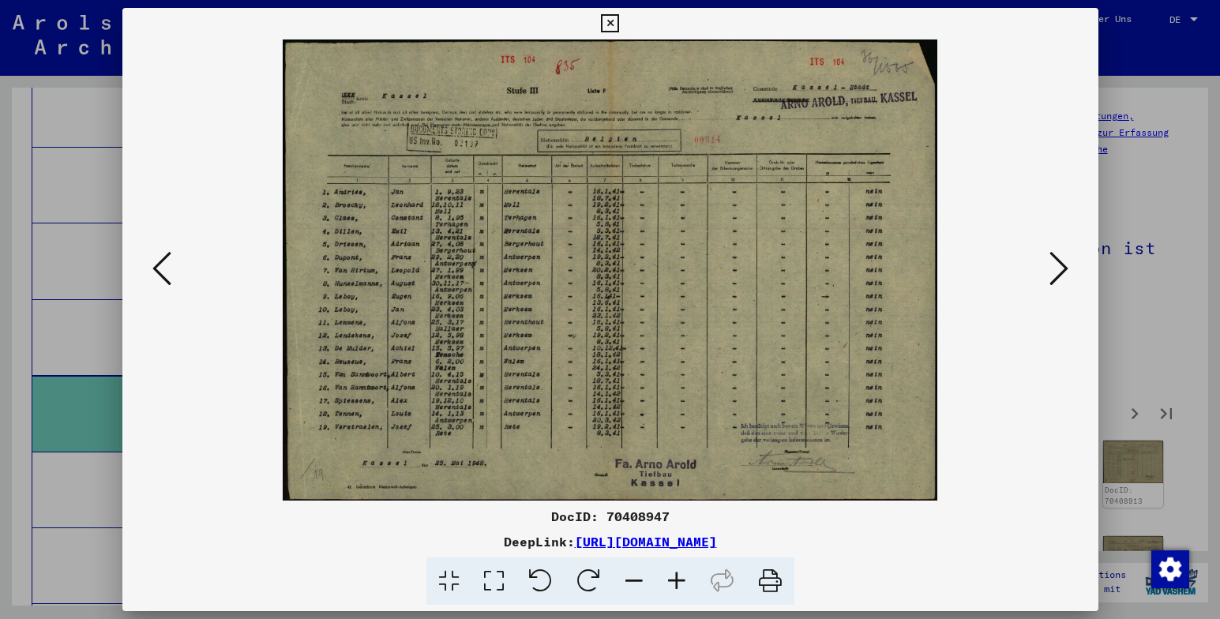
click at [1058, 272] on icon at bounding box center [1059, 269] width 19 height 38
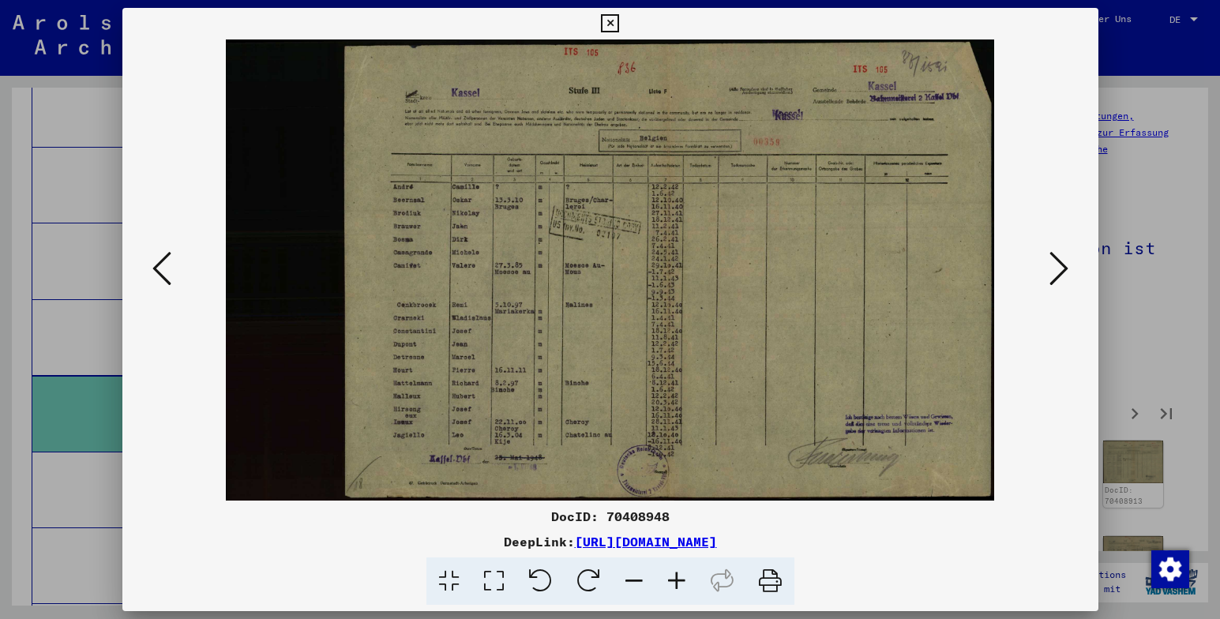
click at [1058, 272] on icon at bounding box center [1059, 269] width 19 height 38
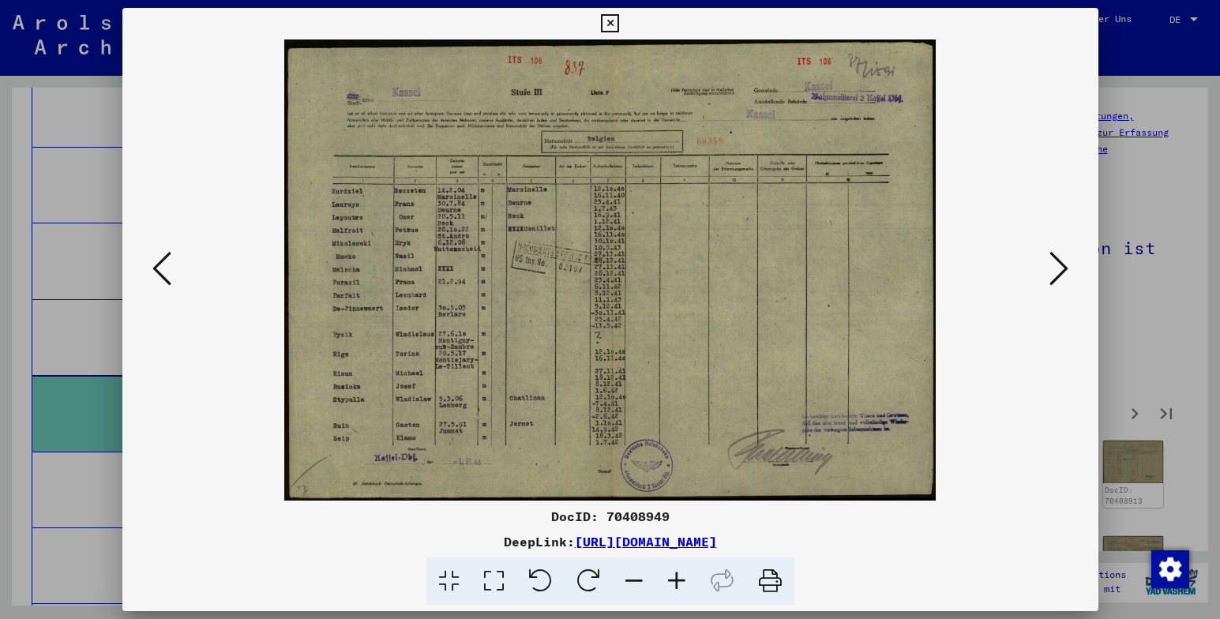
click at [1058, 272] on icon at bounding box center [1059, 269] width 19 height 38
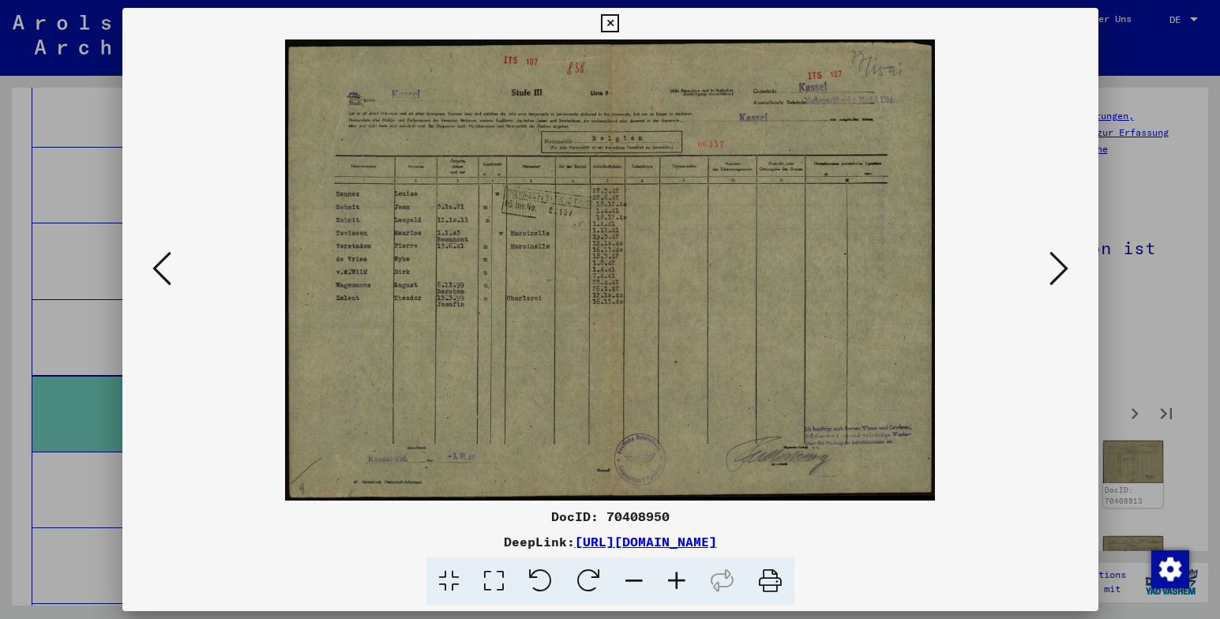
click at [1058, 272] on icon at bounding box center [1059, 269] width 19 height 38
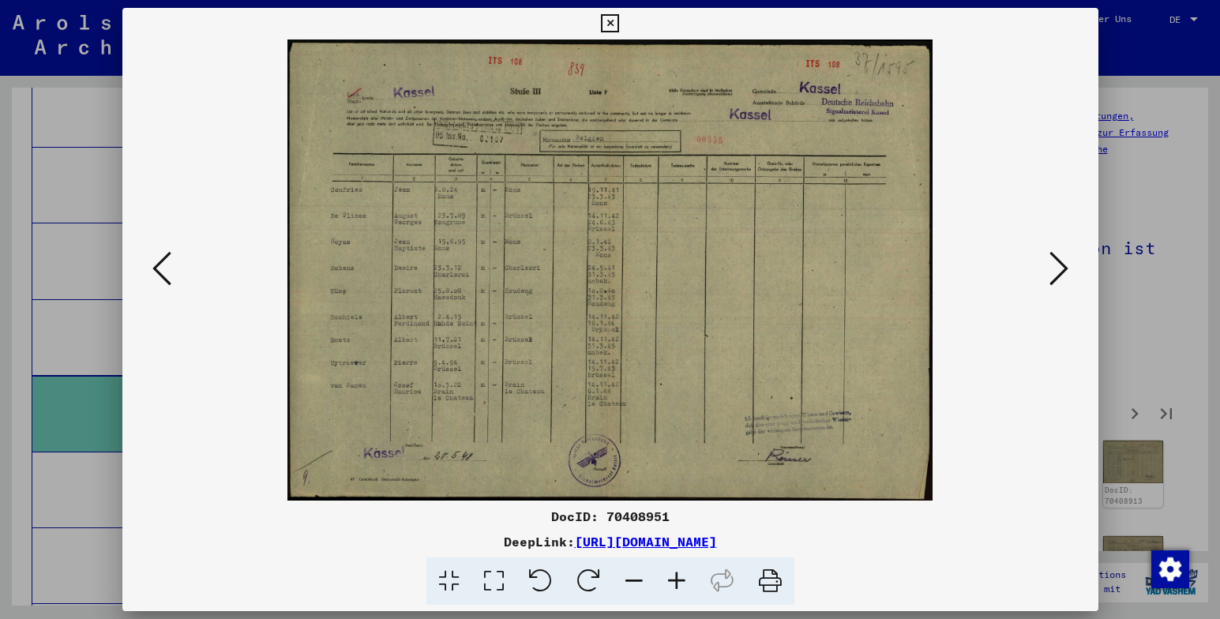
click at [1057, 272] on icon at bounding box center [1059, 269] width 19 height 38
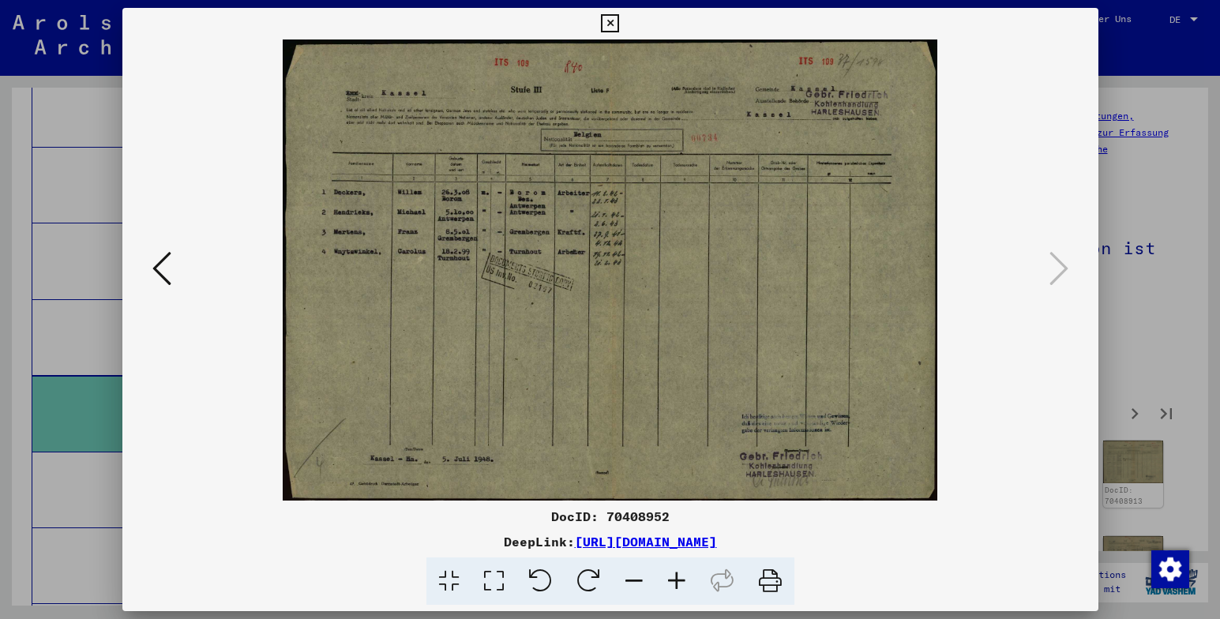
click at [611, 25] on icon at bounding box center [610, 23] width 18 height 19
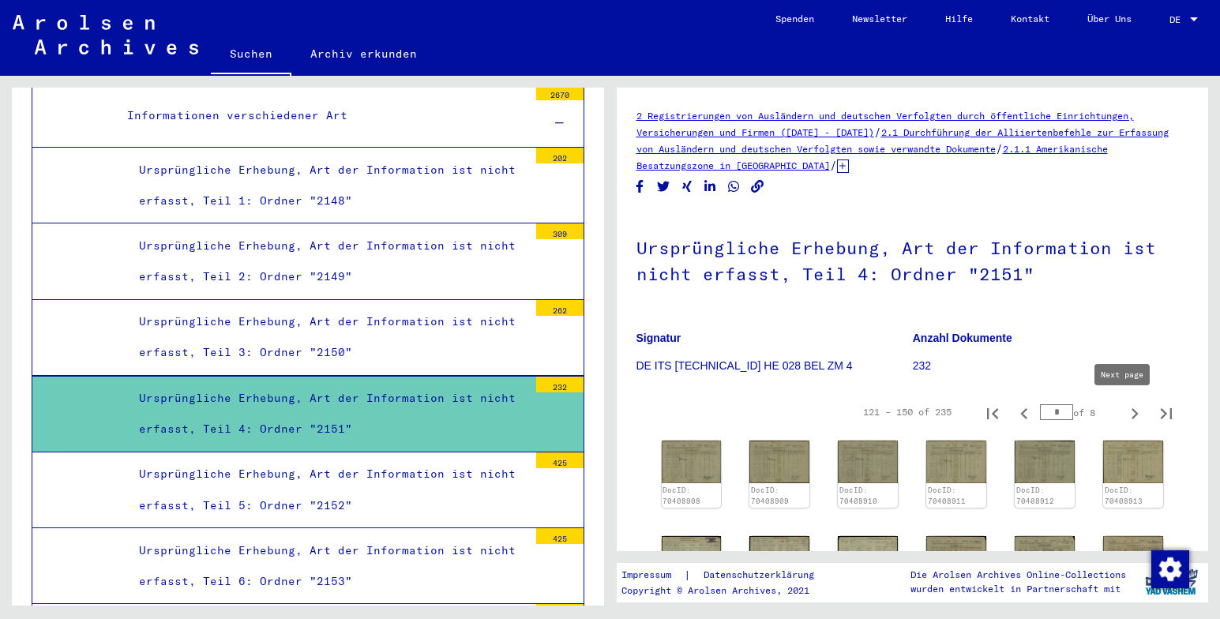
drag, startPoint x: 1117, startPoint y: 408, endPoint x: 1121, endPoint y: 332, distance: 76.7
click at [1124, 408] on icon "Next page" at bounding box center [1135, 414] width 22 height 22
type input "*"
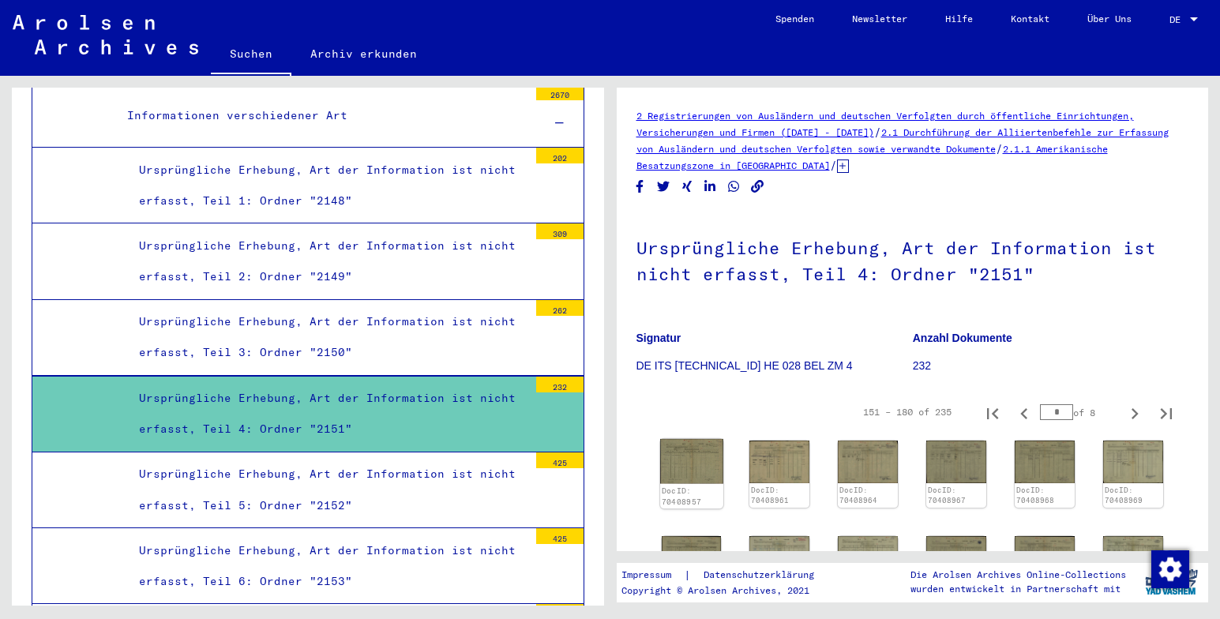
click at [693, 458] on img at bounding box center [691, 461] width 63 height 44
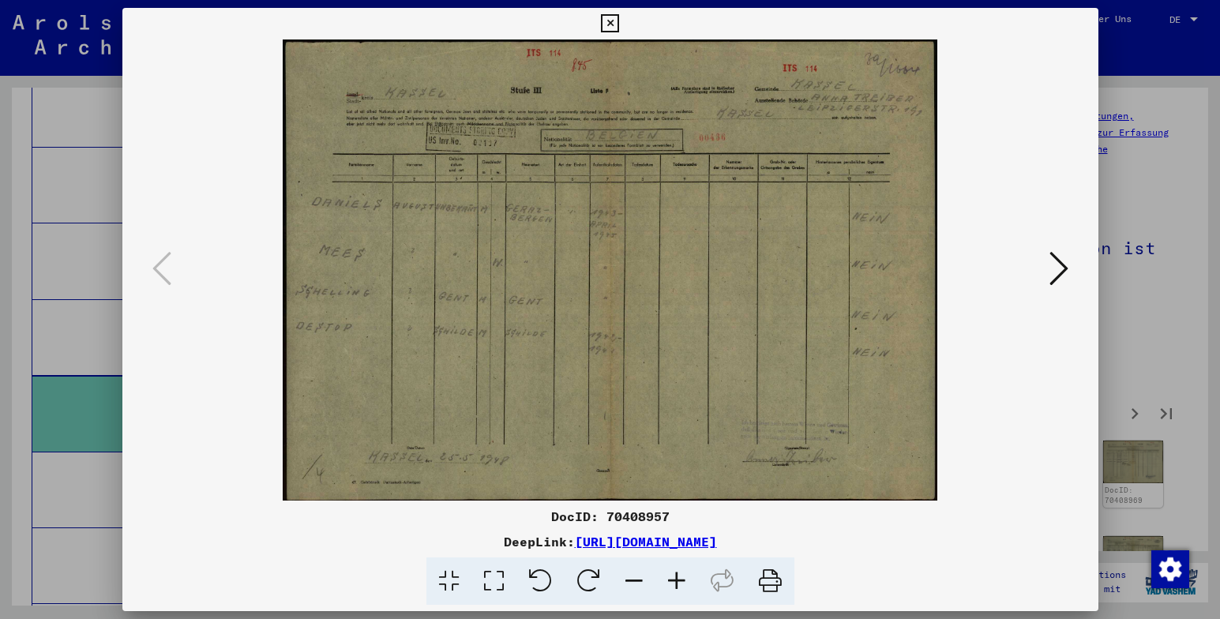
click at [1061, 271] on icon at bounding box center [1059, 269] width 19 height 38
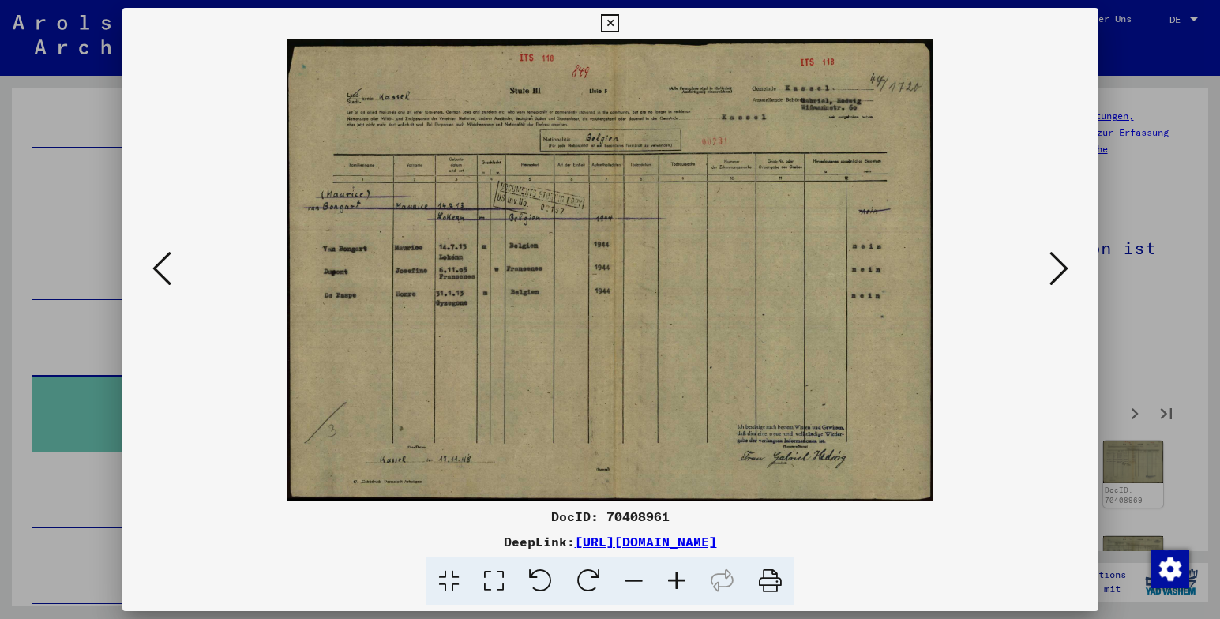
click at [1060, 268] on icon at bounding box center [1059, 269] width 19 height 38
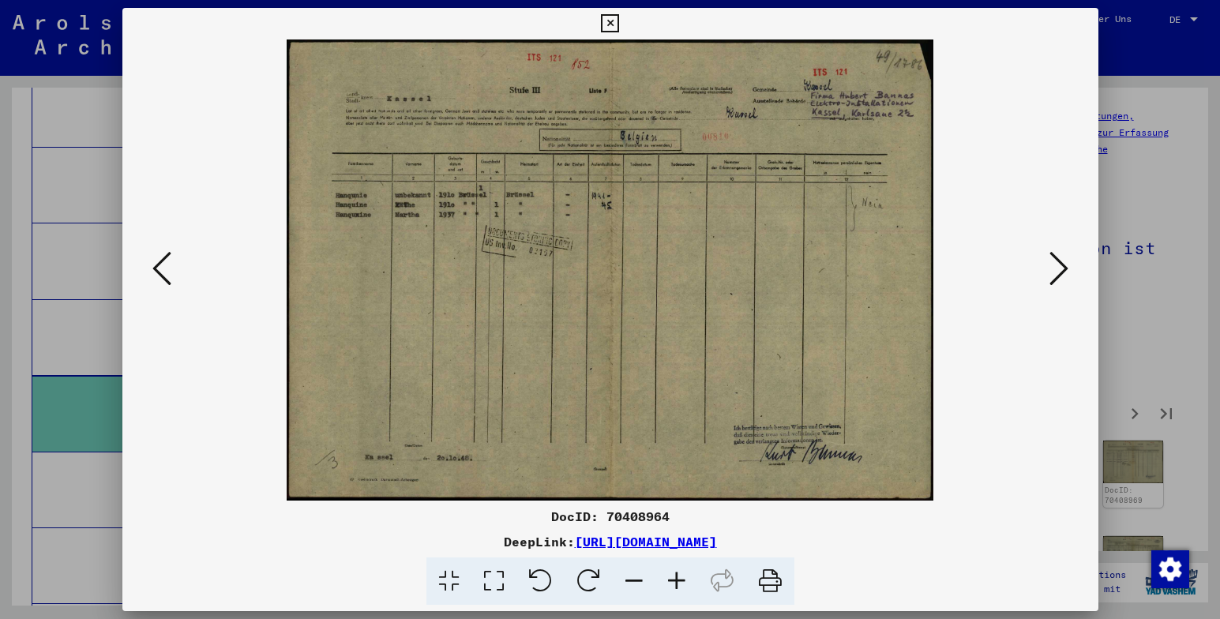
click at [1060, 268] on icon at bounding box center [1059, 269] width 19 height 38
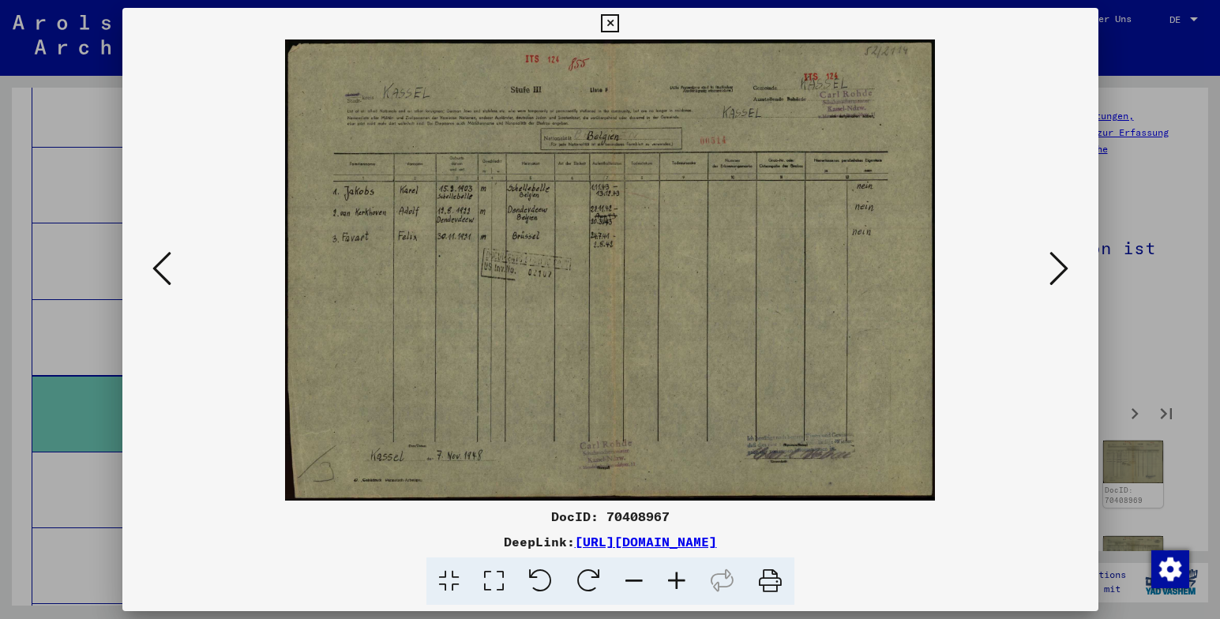
click at [1060, 268] on icon at bounding box center [1059, 269] width 19 height 38
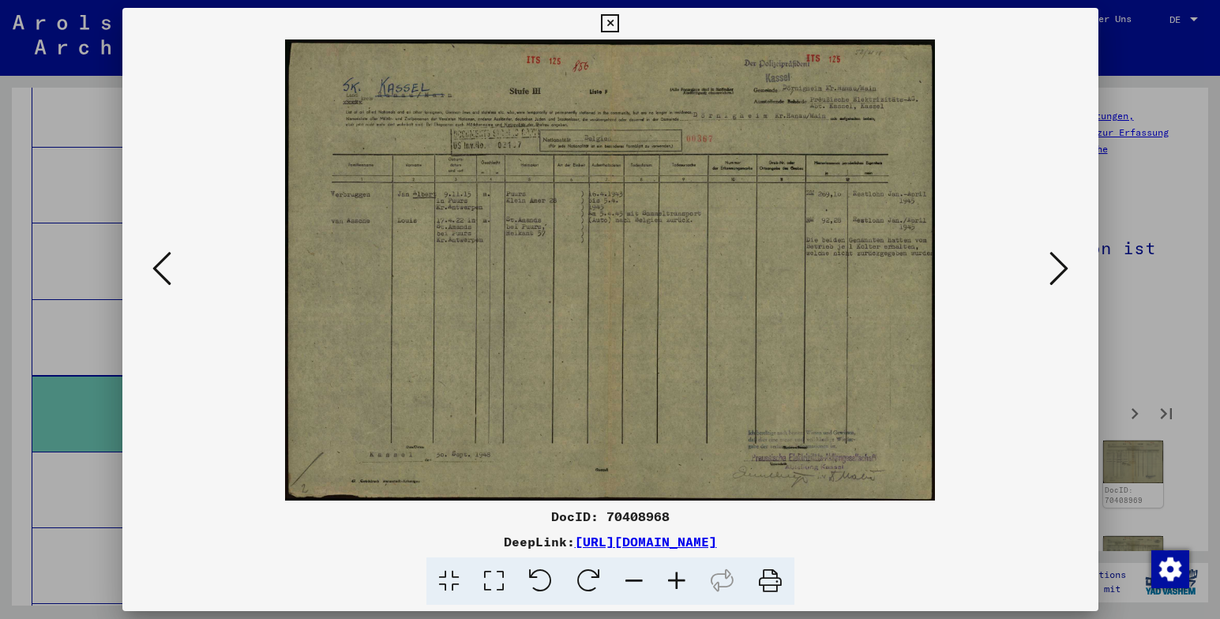
click at [1062, 267] on icon at bounding box center [1059, 269] width 19 height 38
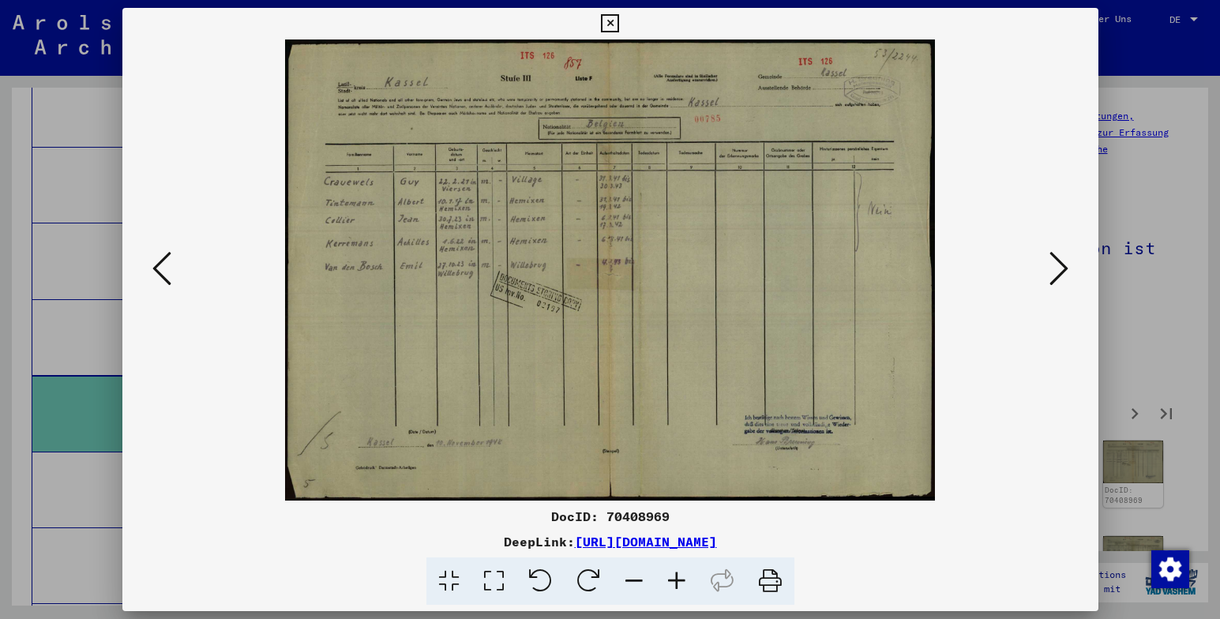
click at [1062, 267] on icon at bounding box center [1059, 269] width 19 height 38
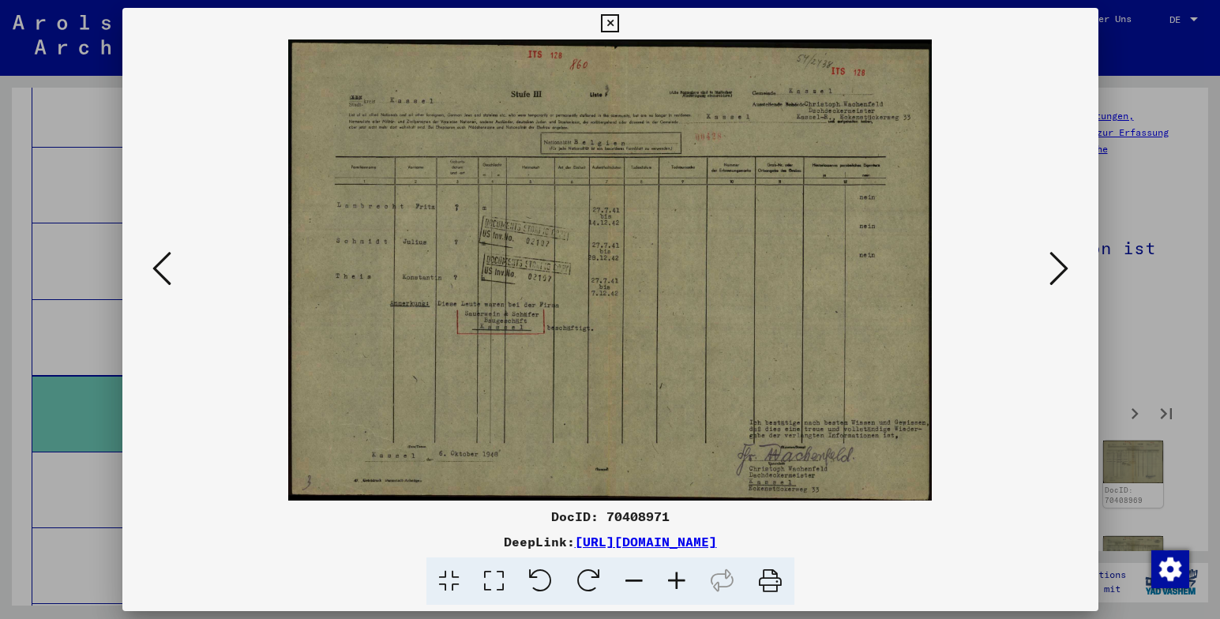
click at [1062, 267] on icon at bounding box center [1059, 269] width 19 height 38
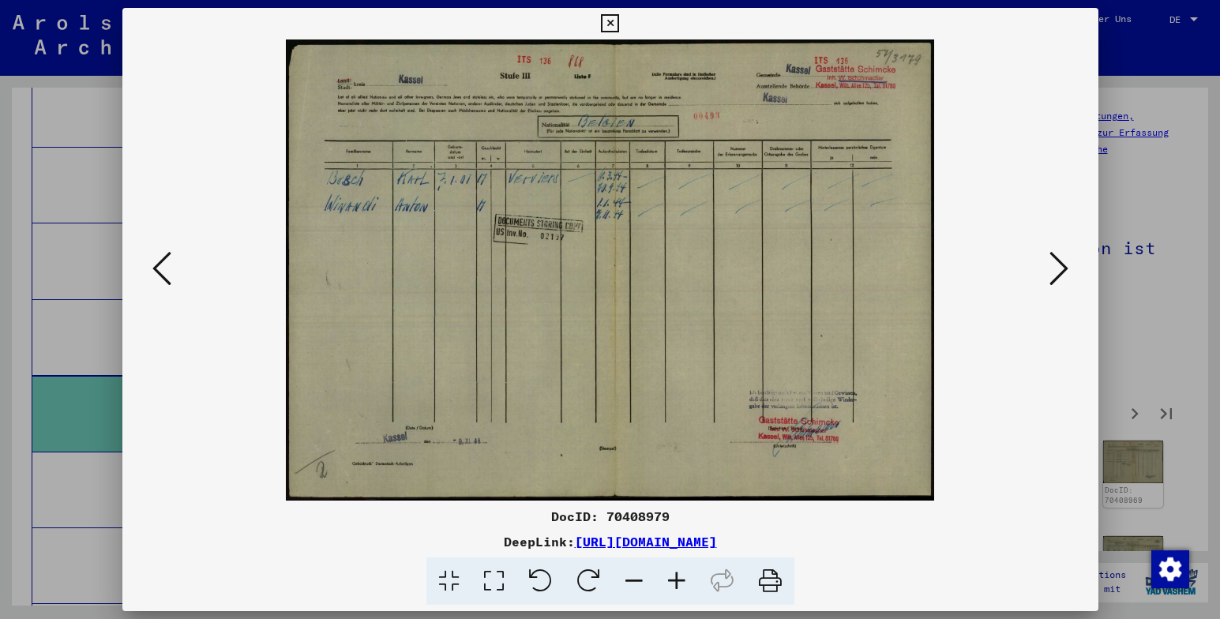
click at [1062, 267] on icon at bounding box center [1059, 269] width 19 height 38
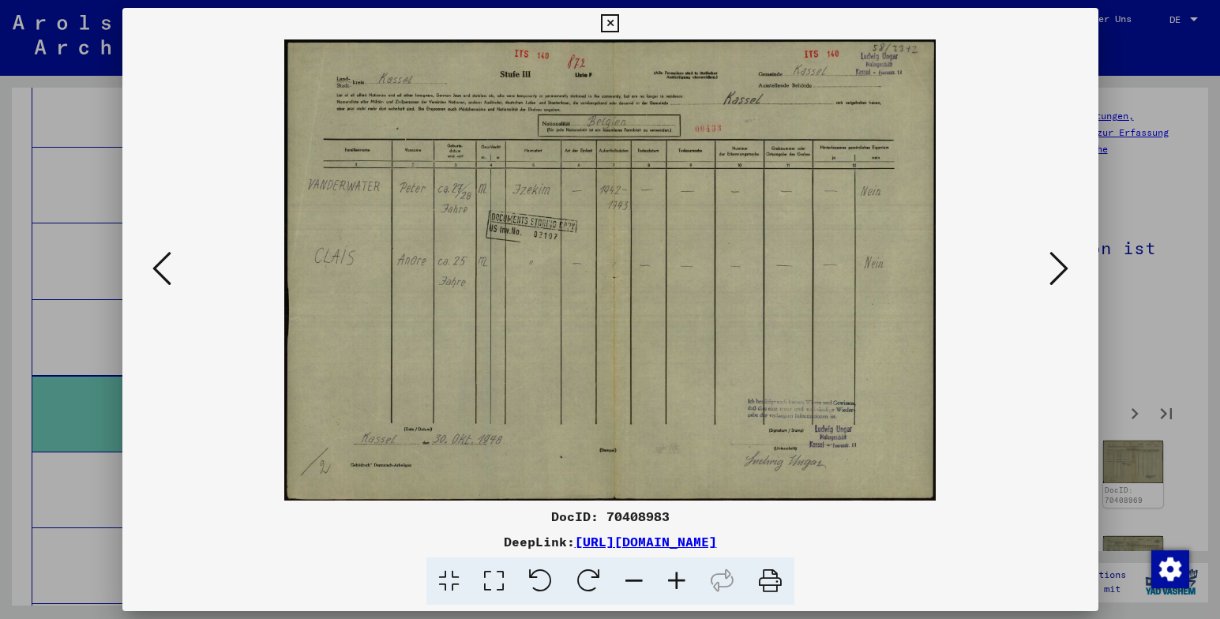
click at [1062, 267] on icon at bounding box center [1059, 269] width 19 height 38
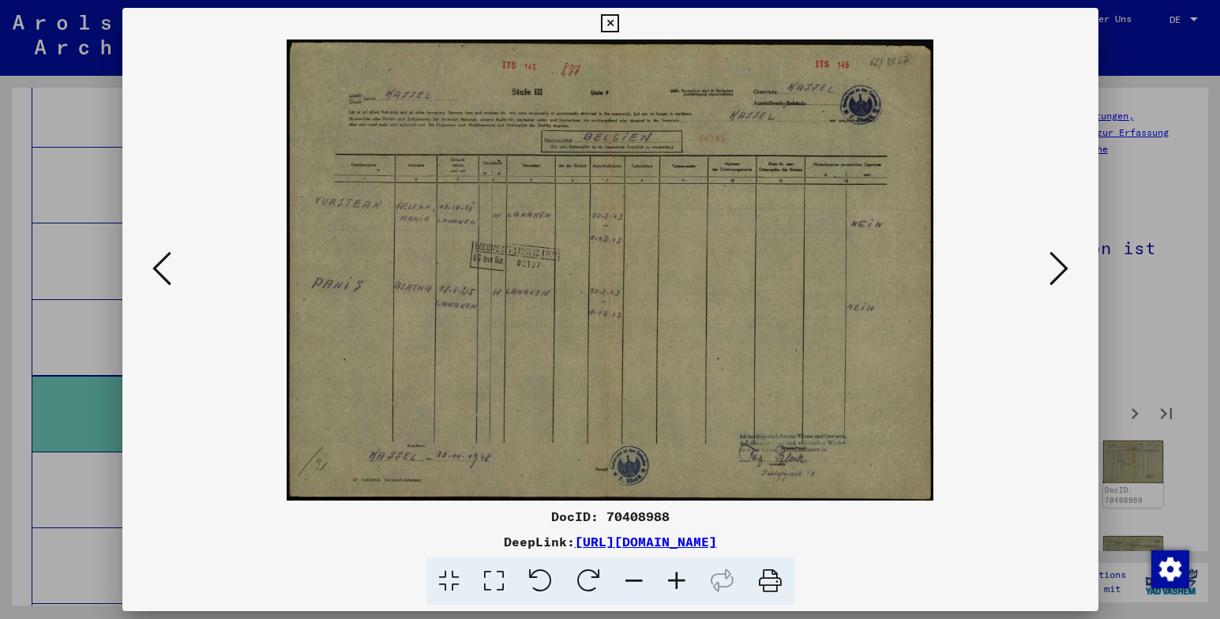
click at [1062, 267] on icon at bounding box center [1059, 269] width 19 height 38
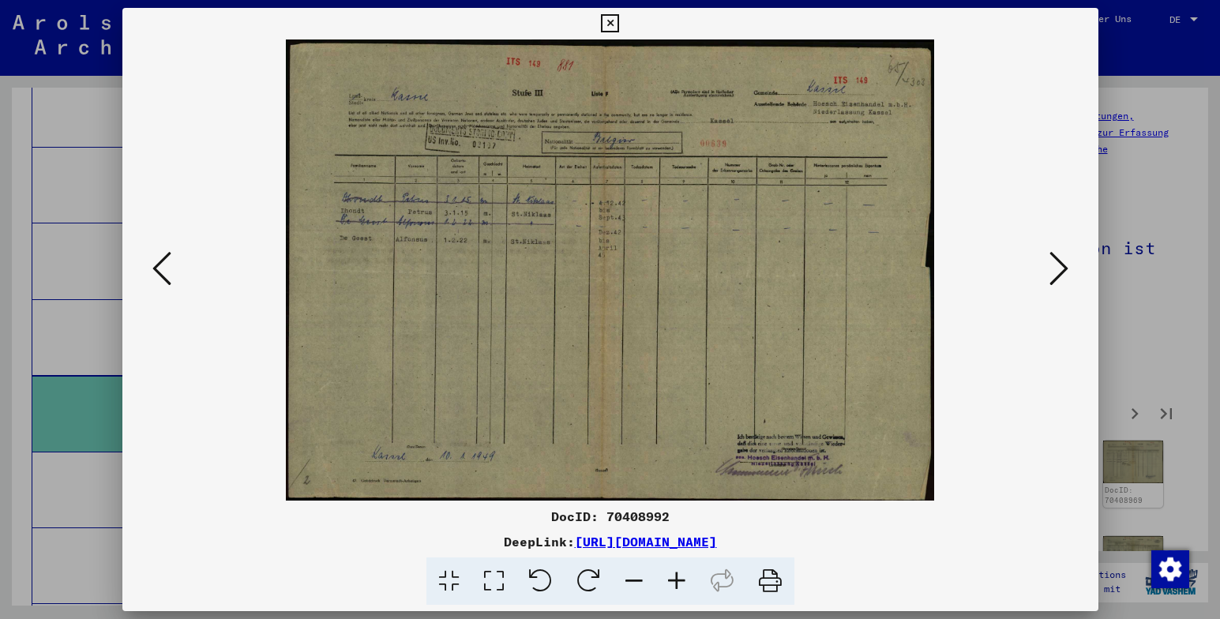
click at [1062, 267] on icon at bounding box center [1059, 269] width 19 height 38
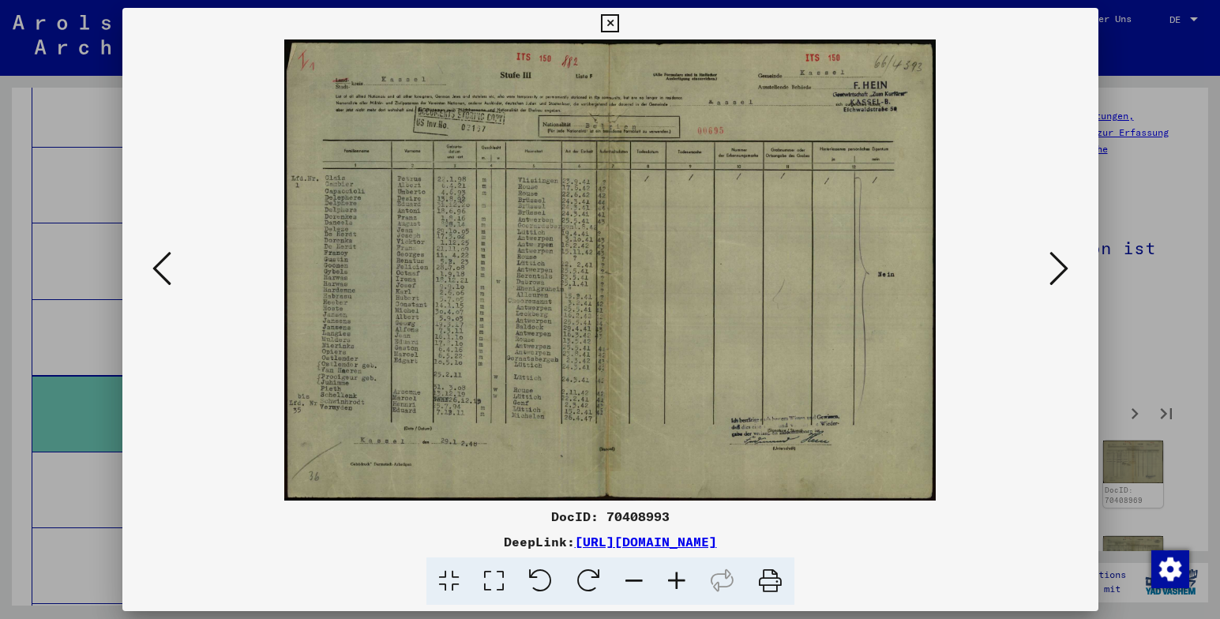
click at [1062, 267] on icon at bounding box center [1059, 269] width 19 height 38
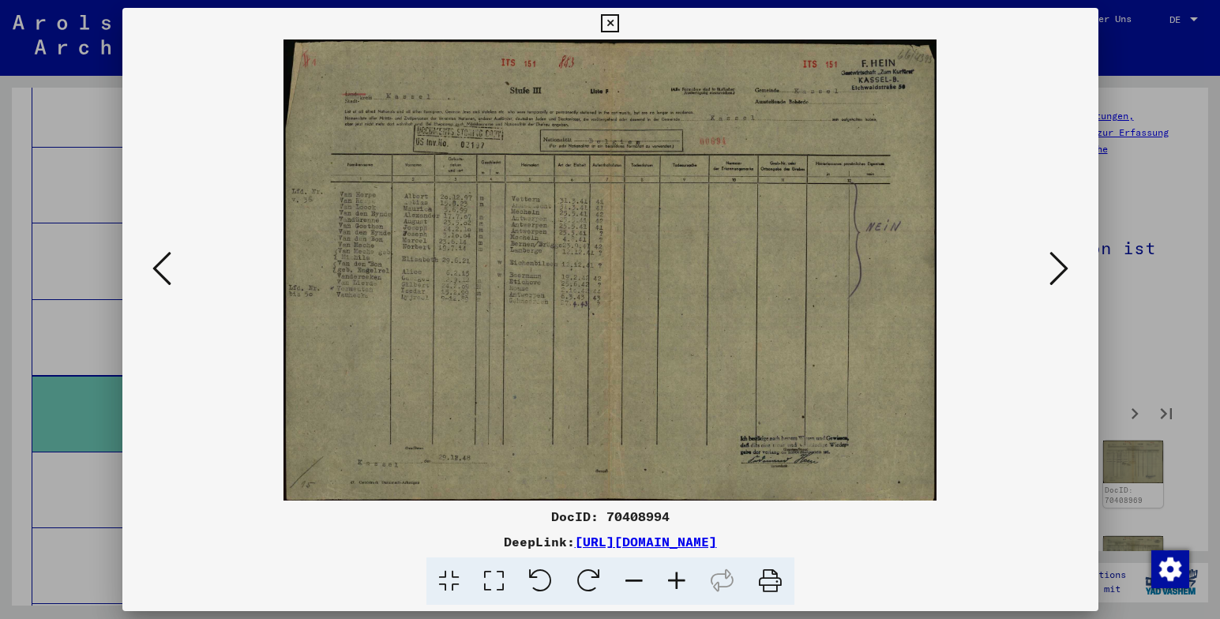
click at [1062, 267] on icon at bounding box center [1059, 269] width 19 height 38
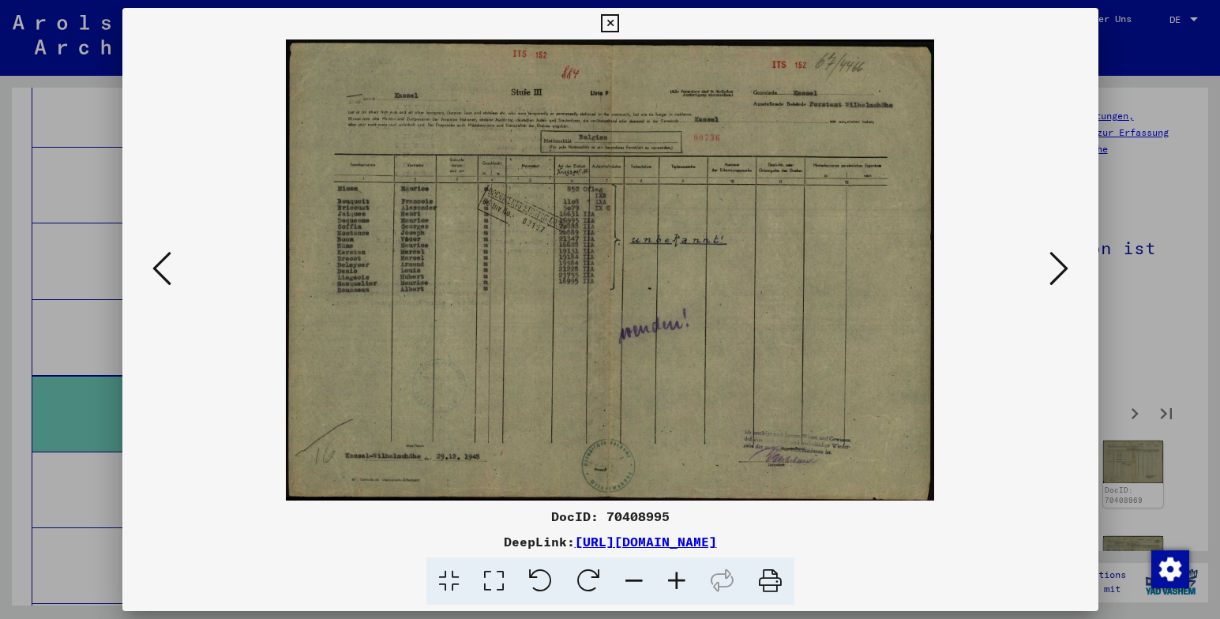
click at [1062, 267] on icon at bounding box center [1059, 269] width 19 height 38
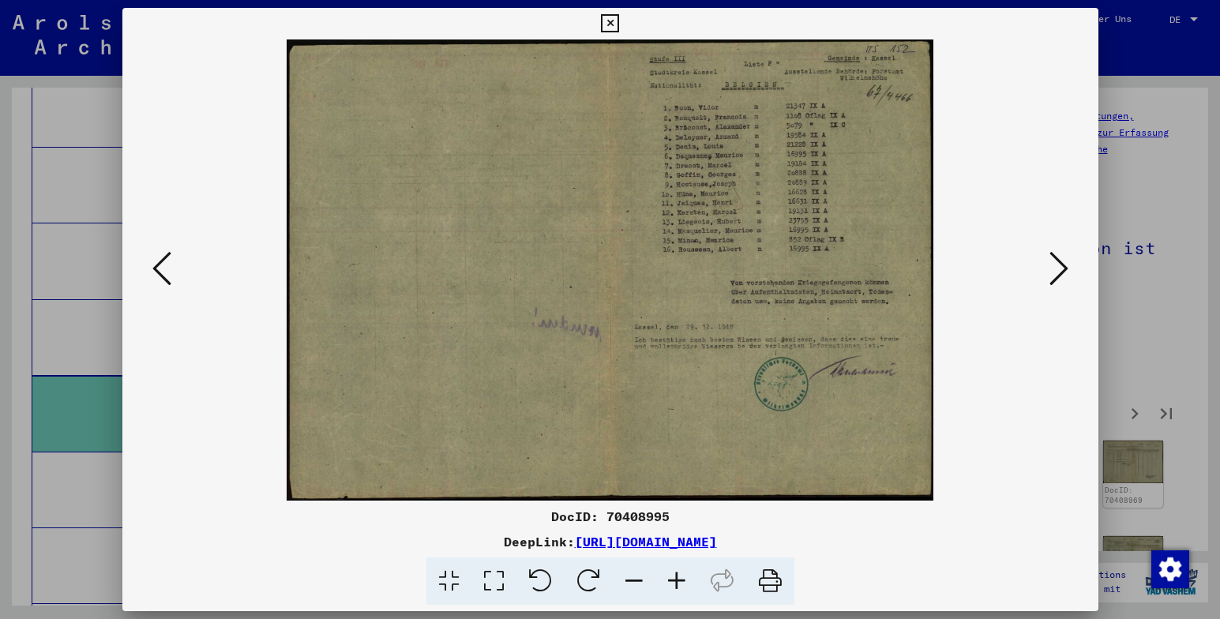
click at [1062, 267] on icon at bounding box center [1059, 269] width 19 height 38
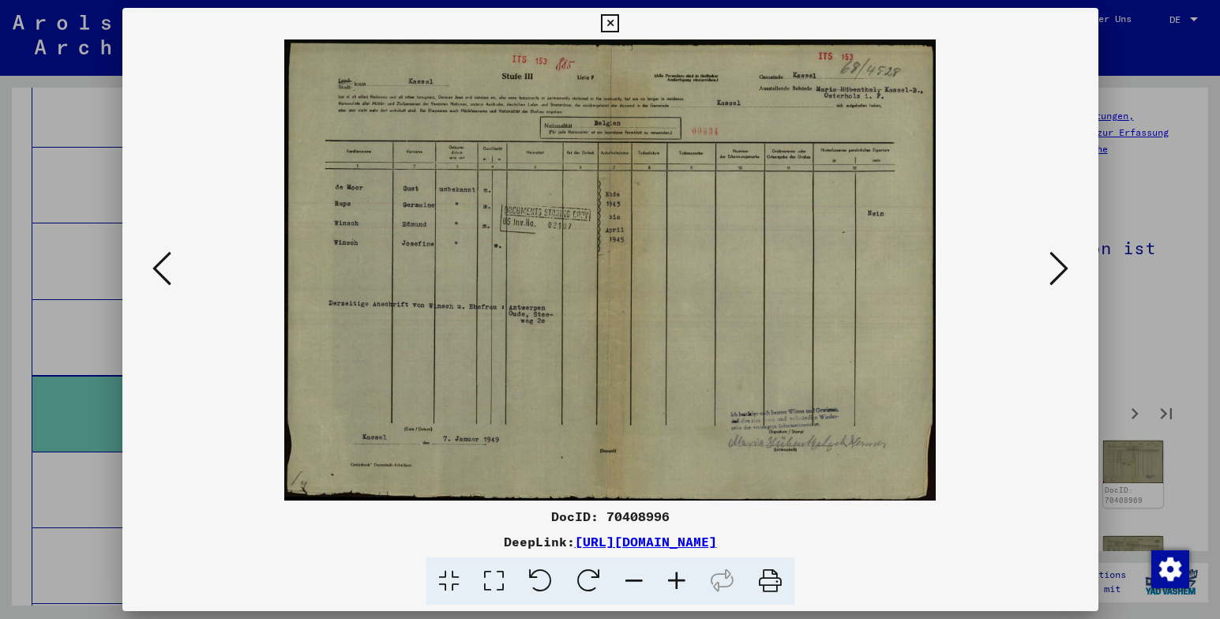
click at [1062, 267] on icon at bounding box center [1059, 269] width 19 height 38
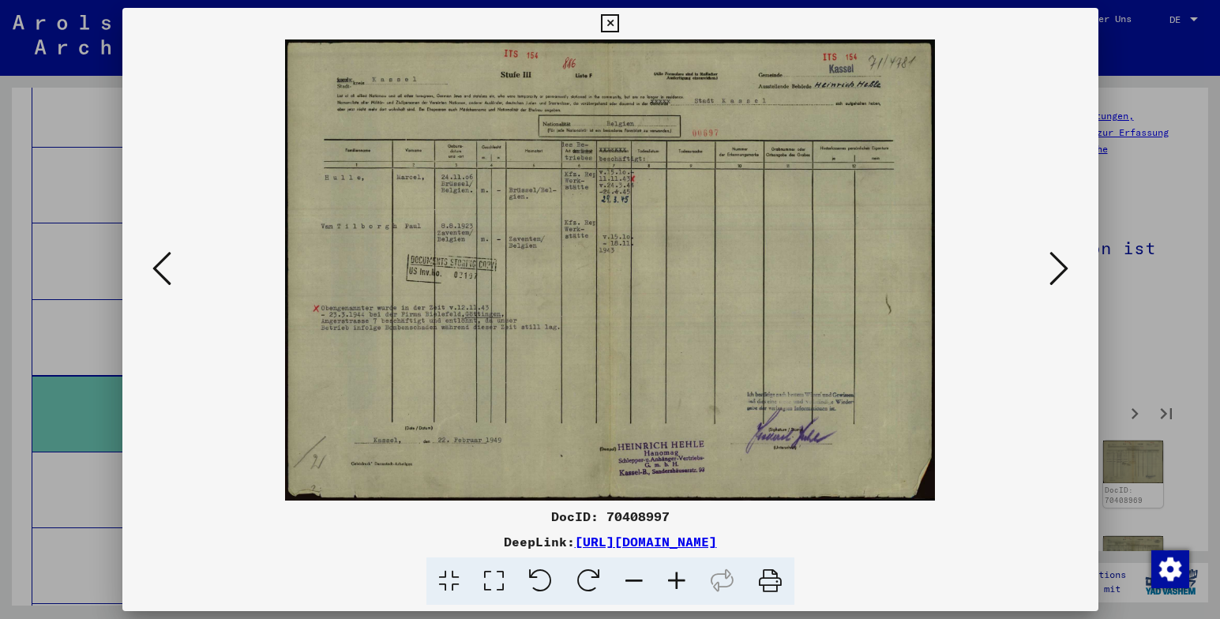
click at [1062, 267] on icon at bounding box center [1059, 269] width 19 height 38
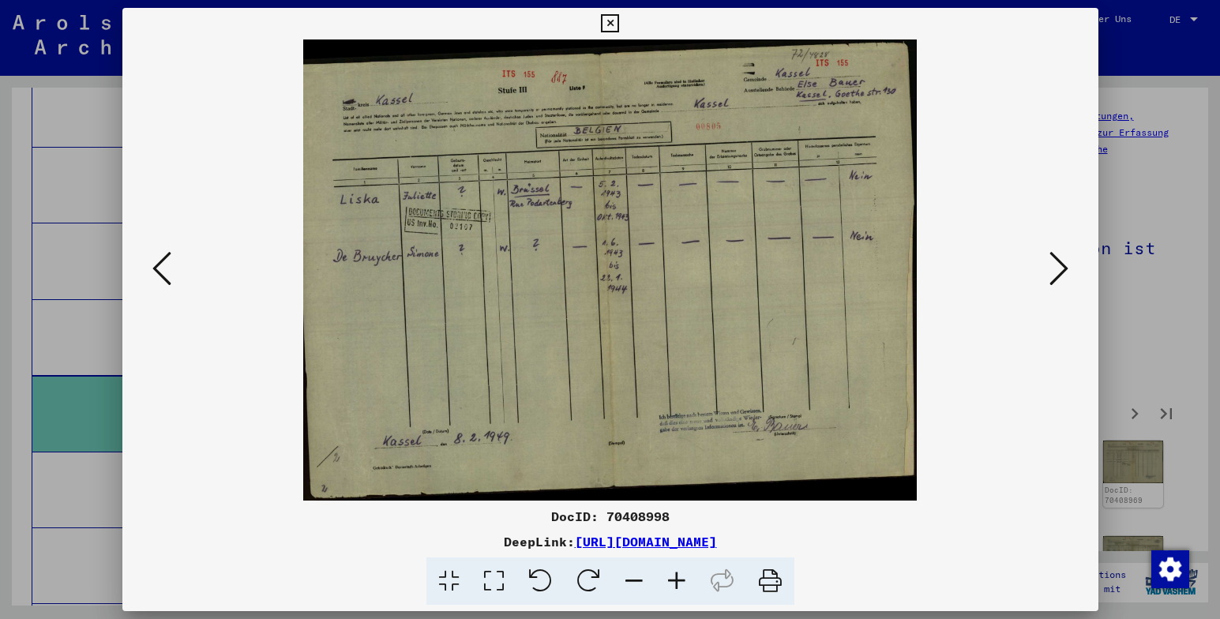
click at [1062, 267] on icon at bounding box center [1059, 269] width 19 height 38
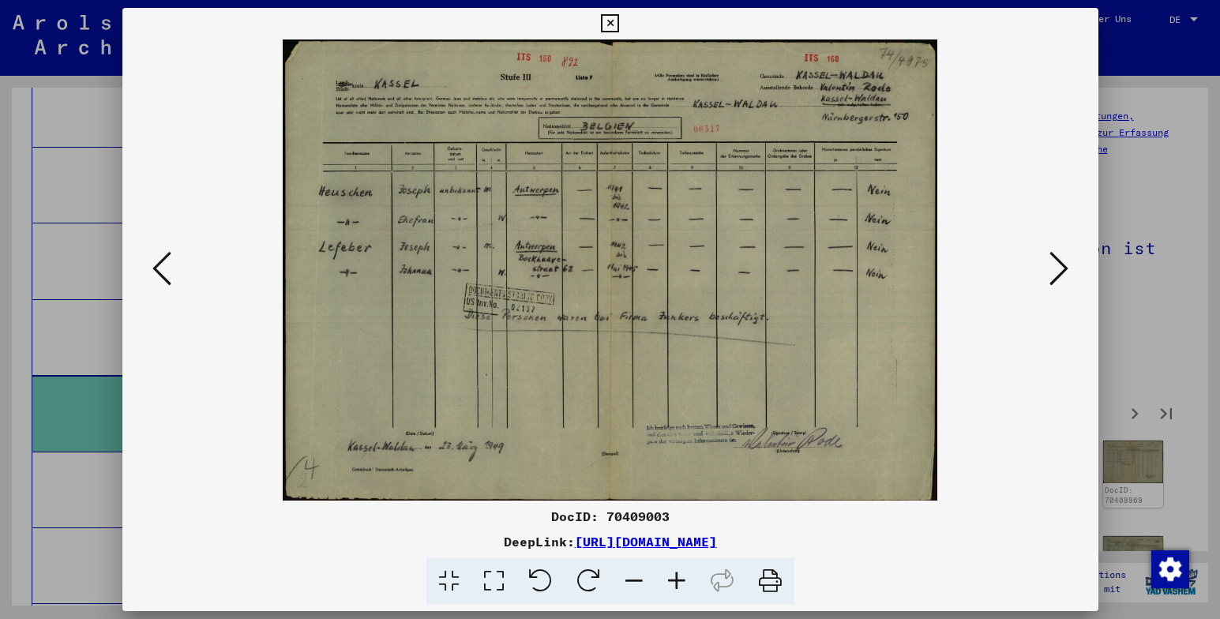
click at [1062, 267] on icon at bounding box center [1059, 269] width 19 height 38
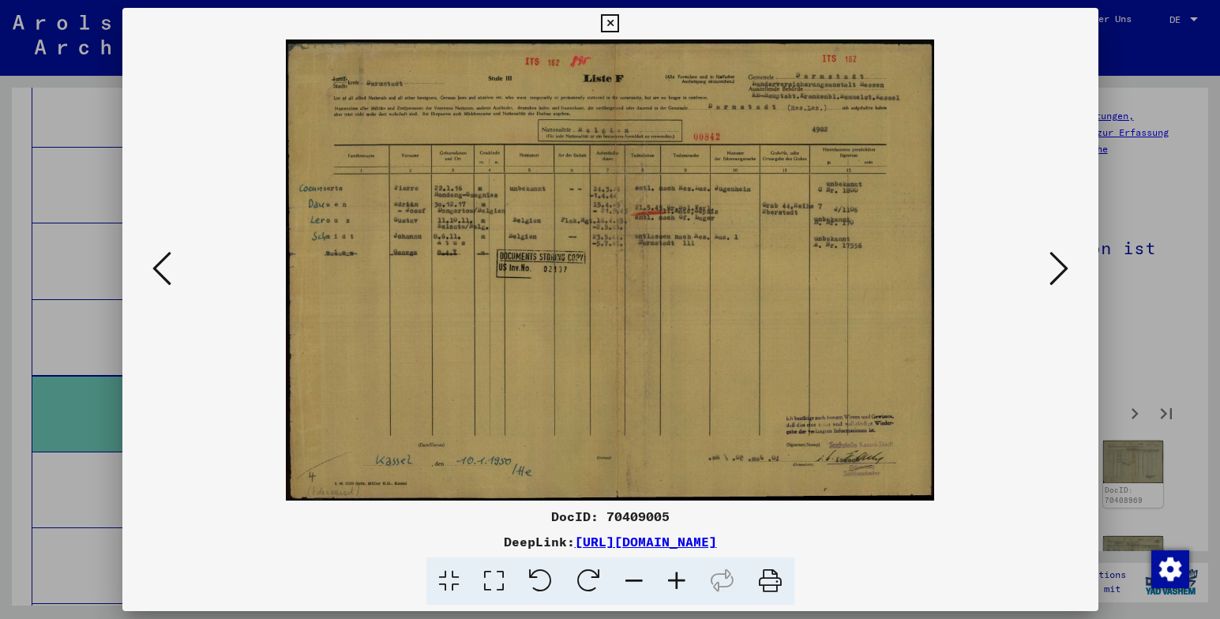
click at [1063, 265] on icon at bounding box center [1059, 269] width 19 height 38
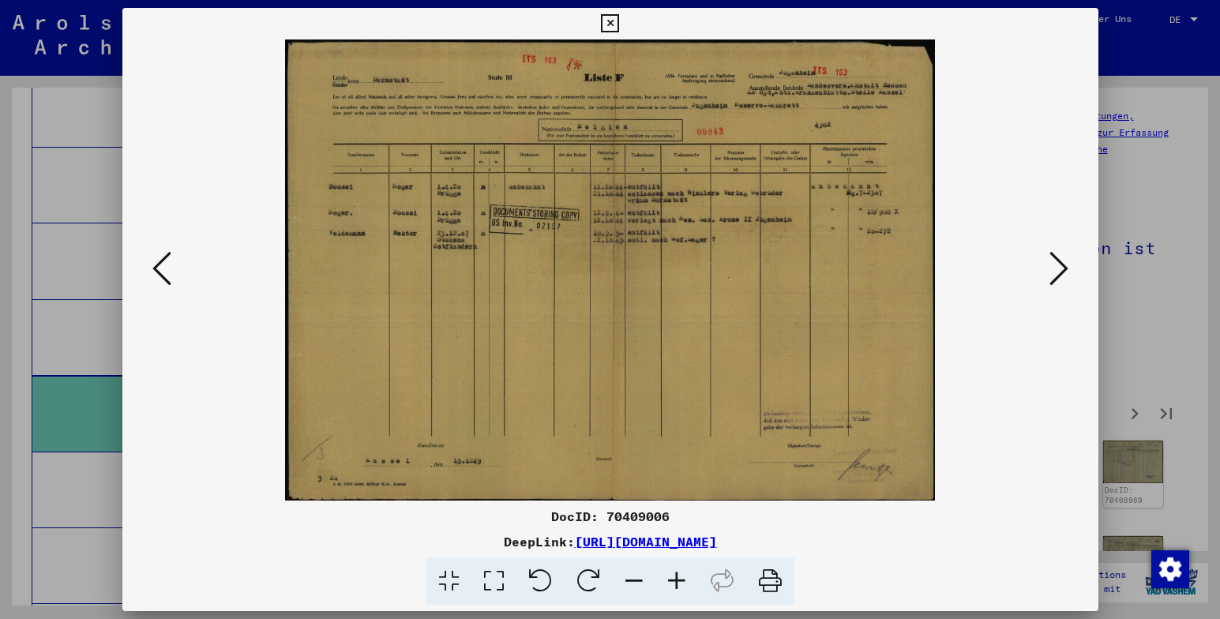
click at [1061, 264] on icon at bounding box center [1059, 269] width 19 height 38
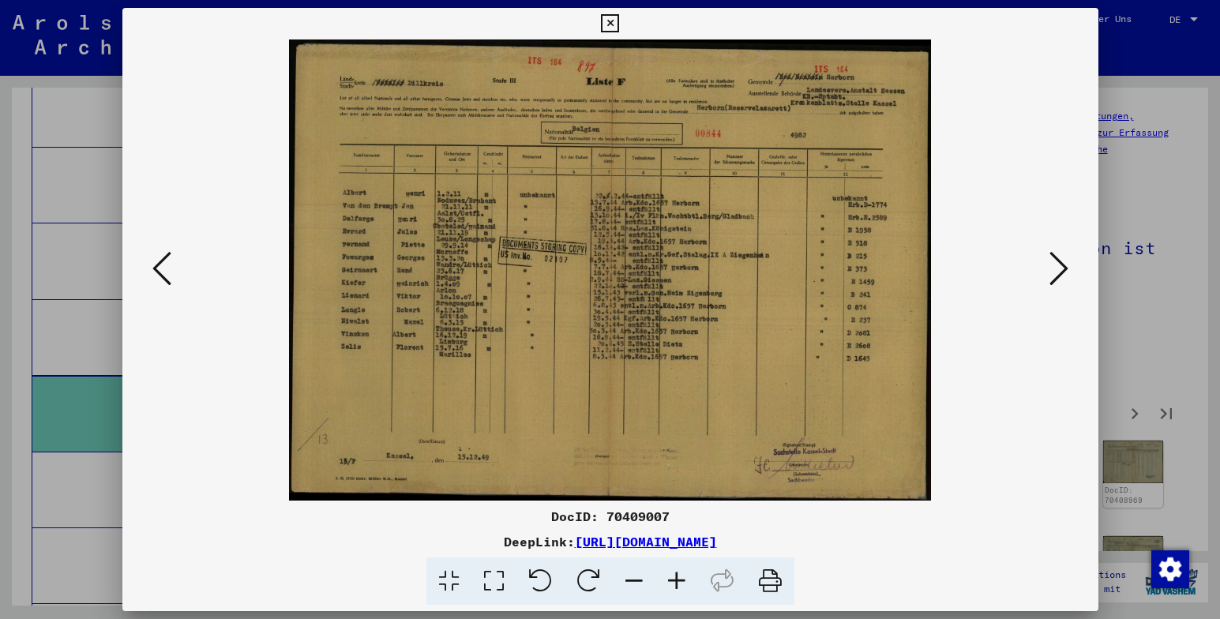
click at [1061, 264] on icon at bounding box center [1059, 269] width 19 height 38
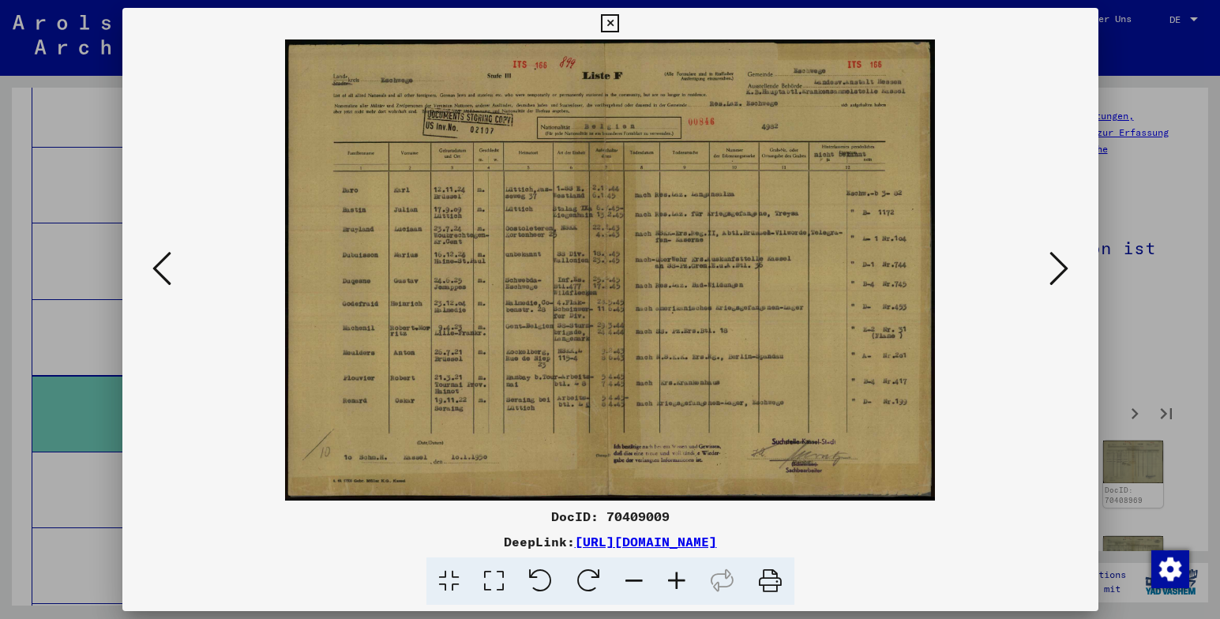
drag, startPoint x: 1002, startPoint y: 385, endPoint x: 1016, endPoint y: 364, distance: 25.6
click at [1002, 385] on img at bounding box center [610, 269] width 869 height 461
click at [1054, 273] on icon at bounding box center [1059, 269] width 19 height 38
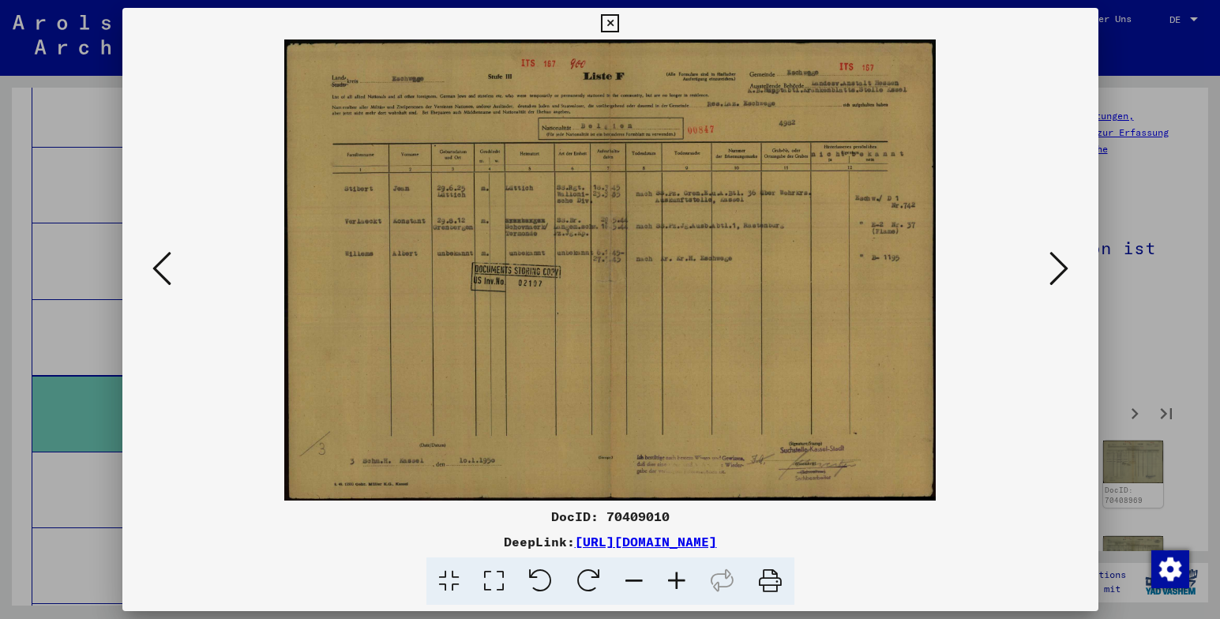
click at [1039, 366] on img at bounding box center [610, 269] width 869 height 461
click at [1058, 273] on icon at bounding box center [1059, 269] width 19 height 38
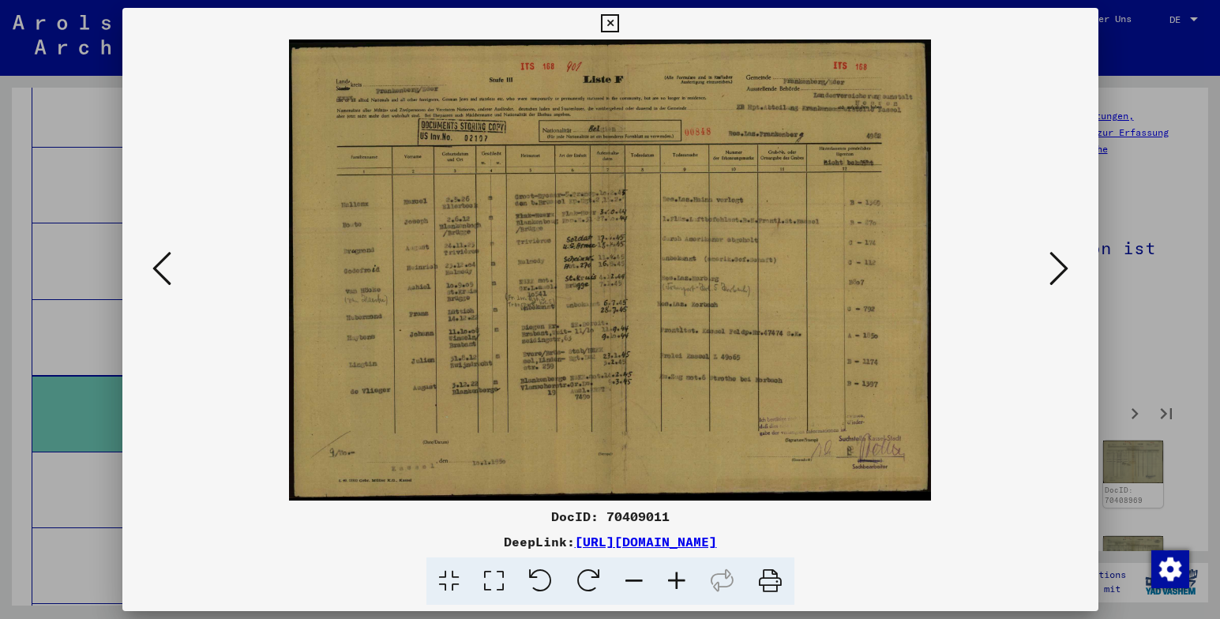
drag, startPoint x: 997, startPoint y: 452, endPoint x: 993, endPoint y: 404, distance: 48.3
click at [996, 448] on img at bounding box center [610, 269] width 869 height 461
click at [1063, 270] on icon at bounding box center [1059, 269] width 19 height 38
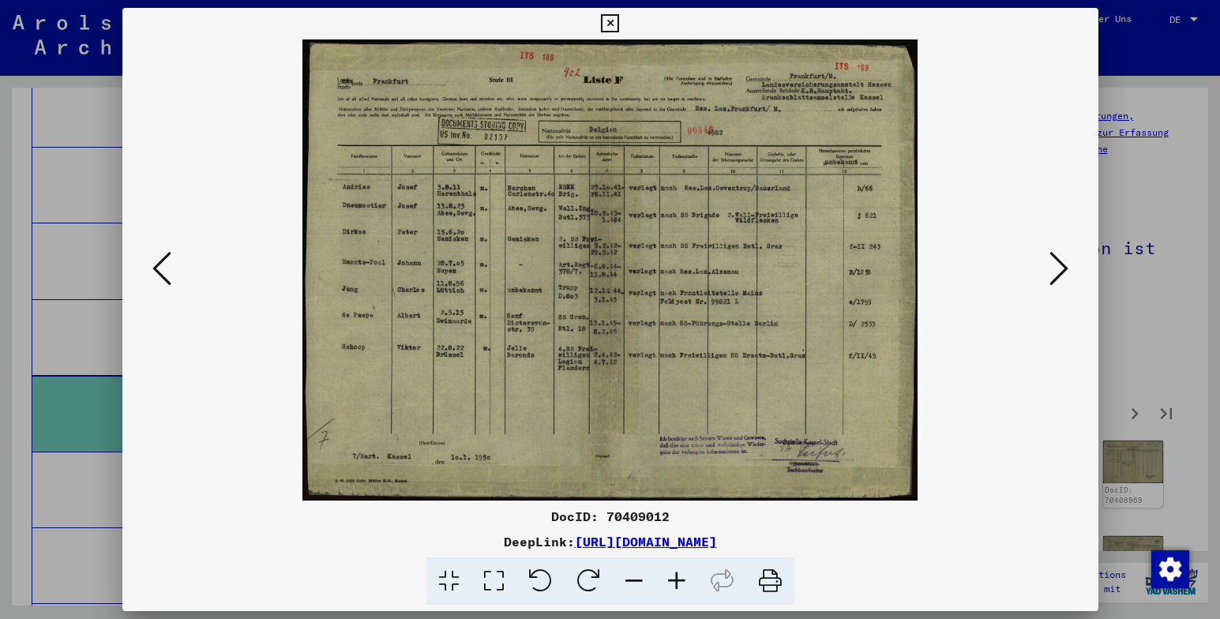
click at [974, 421] on img at bounding box center [610, 269] width 869 height 461
click at [1059, 265] on icon at bounding box center [1059, 269] width 19 height 38
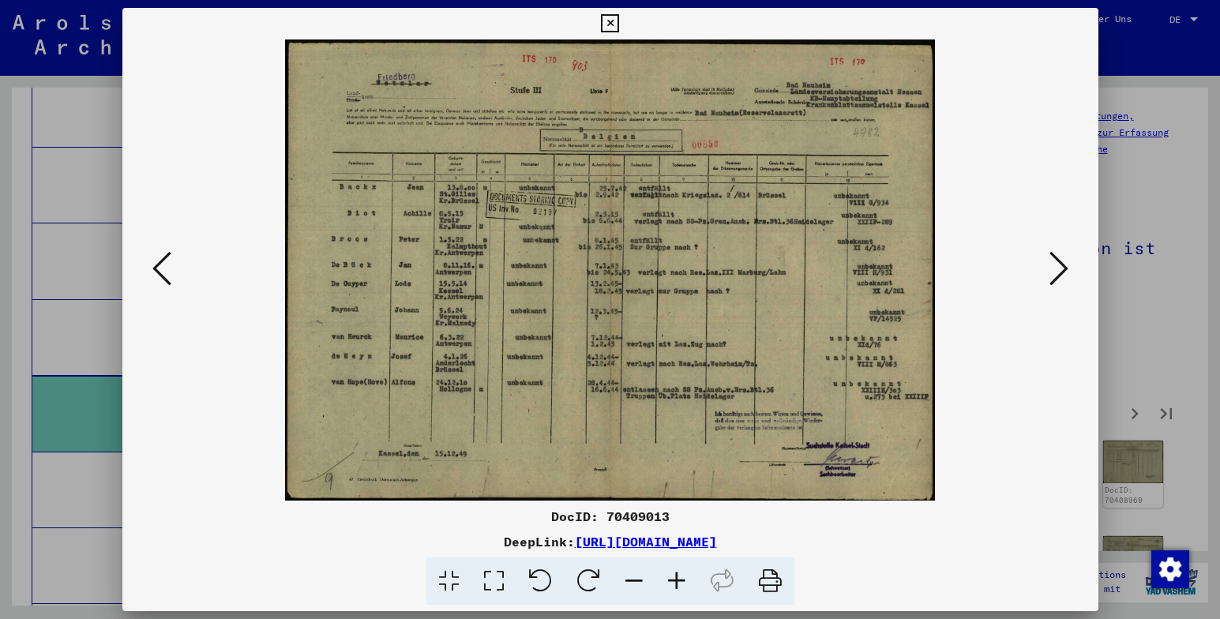
click at [1060, 267] on icon at bounding box center [1059, 269] width 19 height 38
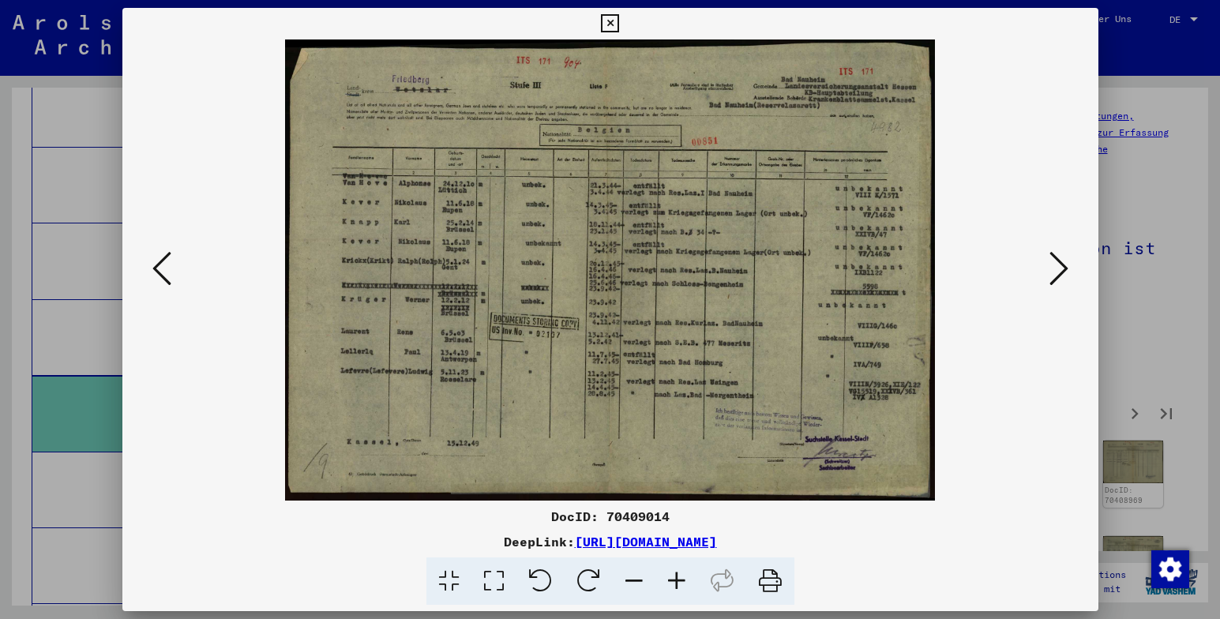
click at [1060, 269] on icon at bounding box center [1059, 269] width 19 height 38
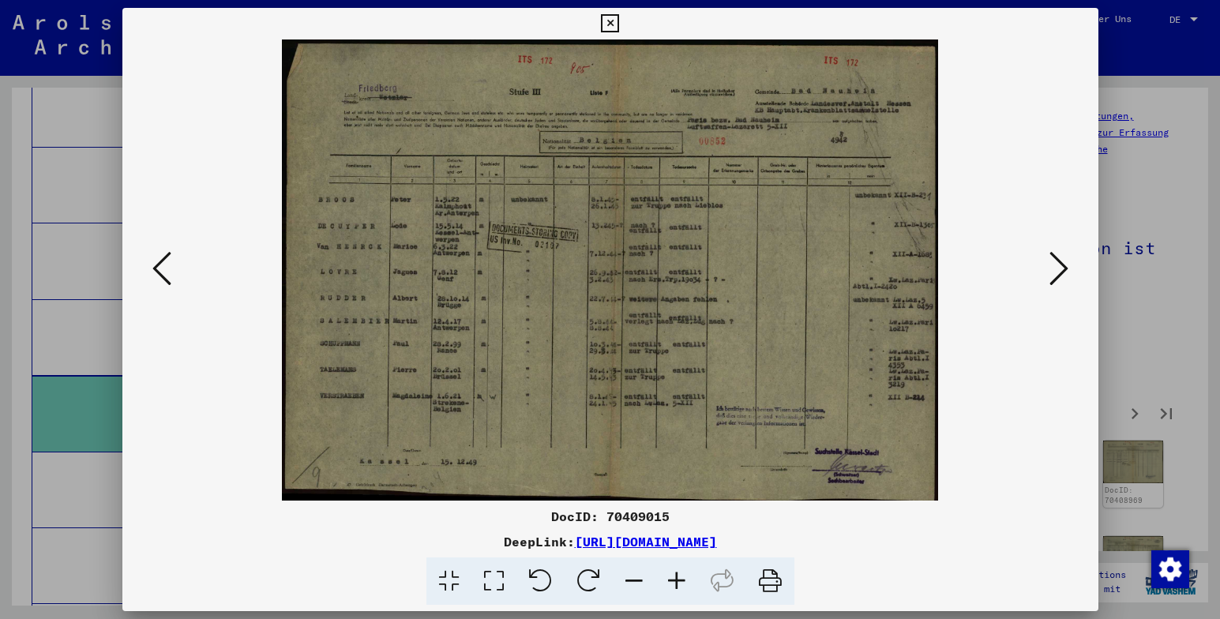
click at [1058, 266] on icon at bounding box center [1059, 269] width 19 height 38
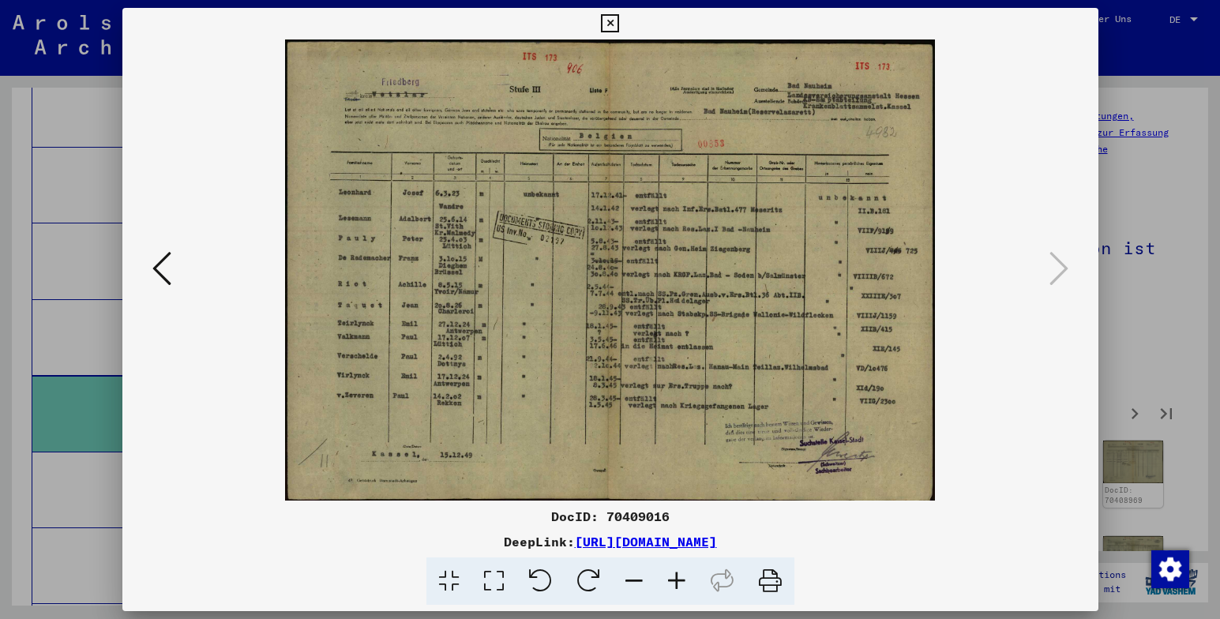
click at [614, 23] on icon at bounding box center [610, 23] width 18 height 19
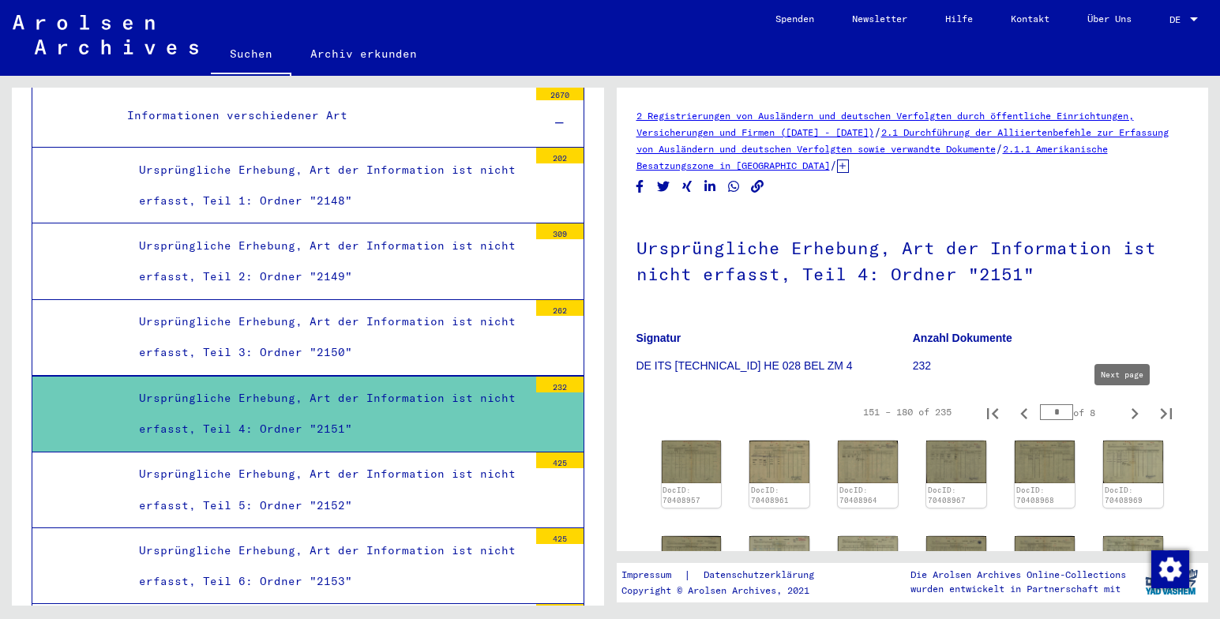
click at [1124, 404] on icon "Next page" at bounding box center [1135, 414] width 22 height 22
type input "*"
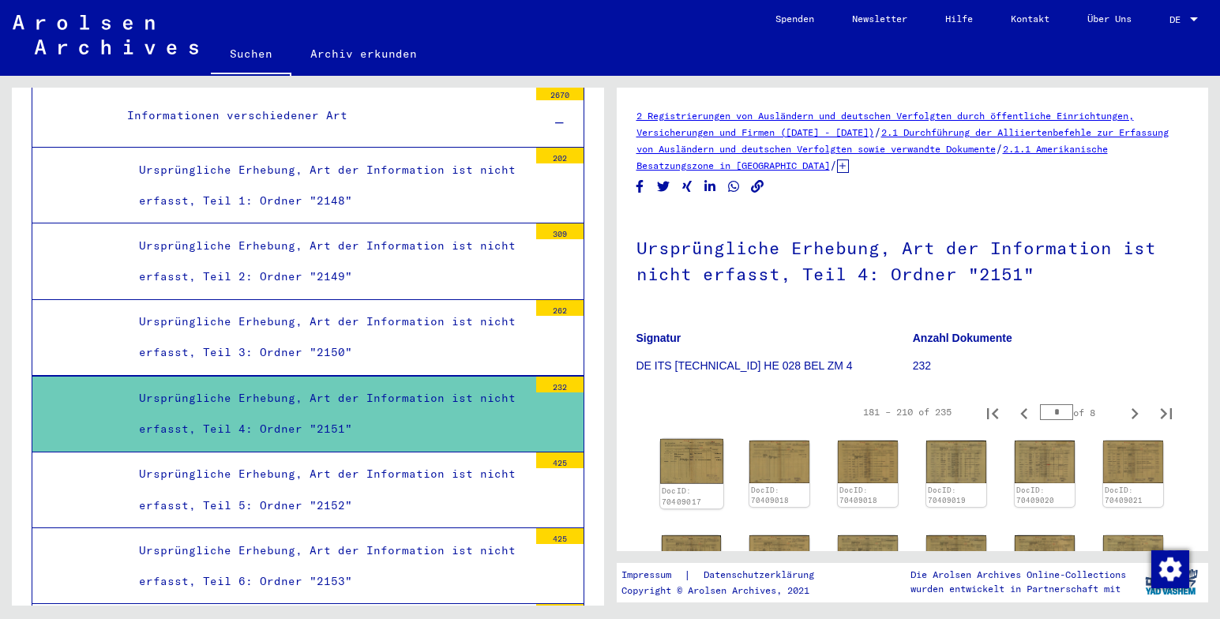
click at [682, 460] on img at bounding box center [691, 461] width 63 height 45
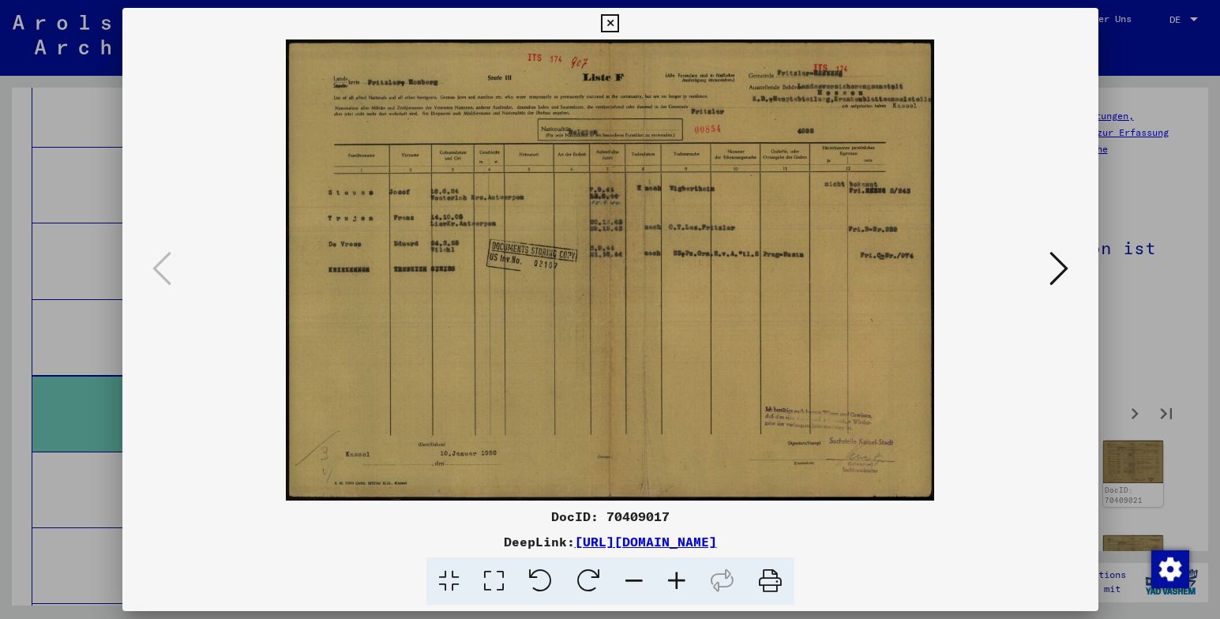
click at [1059, 269] on icon at bounding box center [1059, 269] width 19 height 38
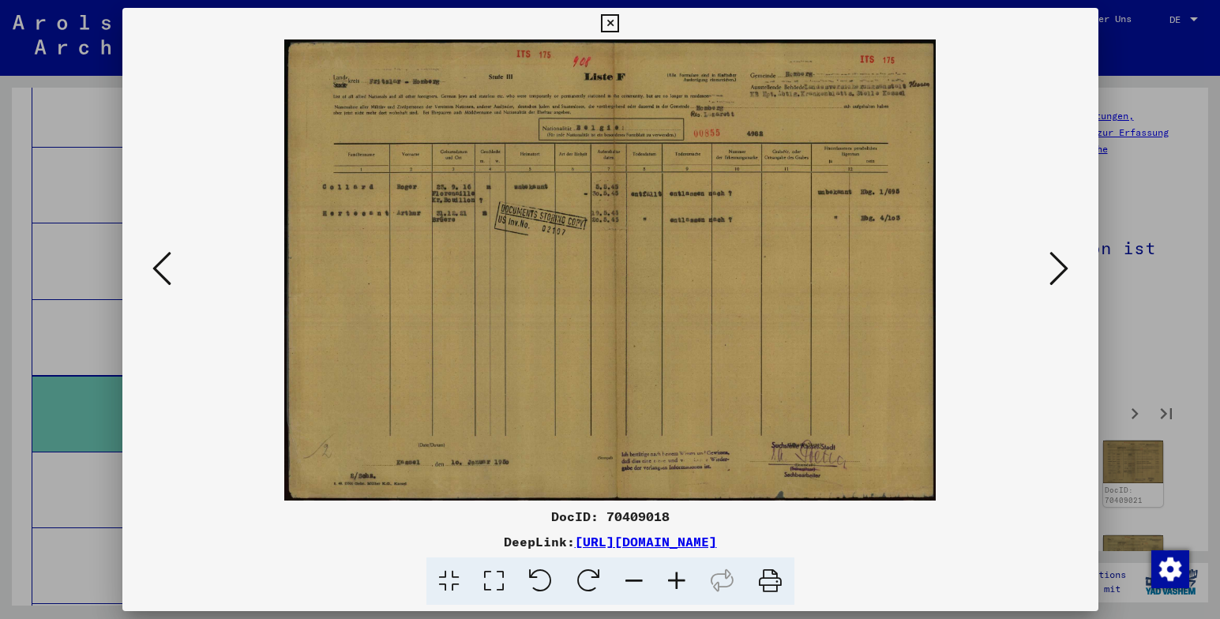
click at [1060, 269] on icon at bounding box center [1059, 269] width 19 height 38
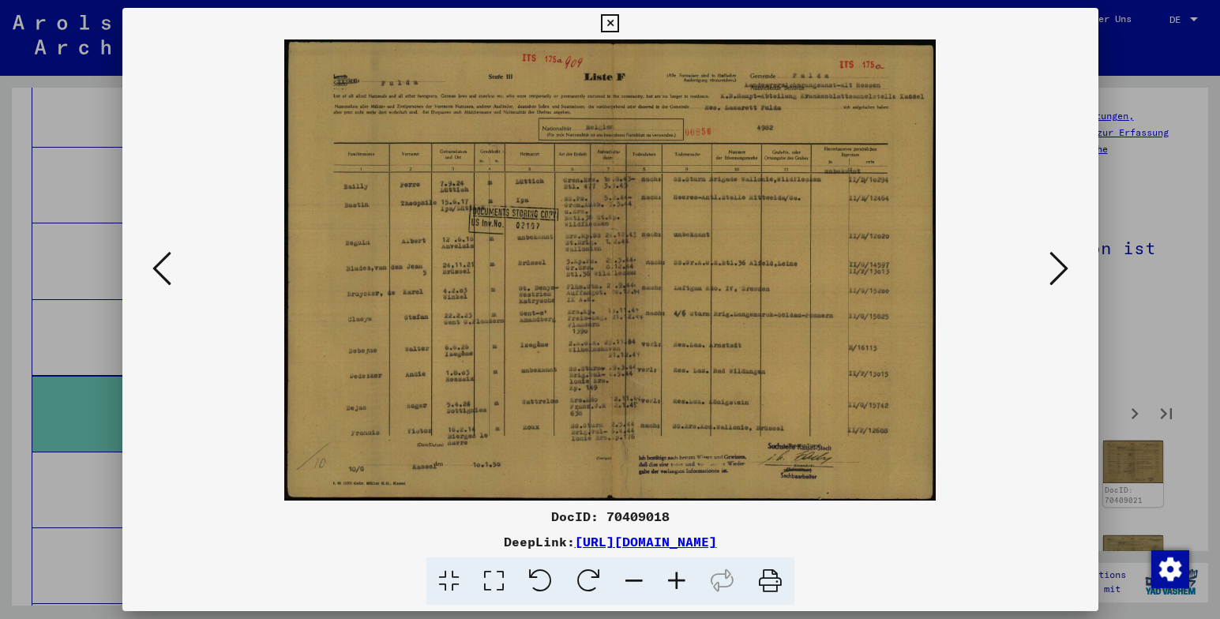
drag, startPoint x: 1016, startPoint y: 514, endPoint x: 1022, endPoint y: 480, distance: 34.5
click at [1016, 509] on div "DocID: 70409018" at bounding box center [610, 516] width 976 height 19
click at [1060, 272] on icon at bounding box center [1059, 269] width 19 height 38
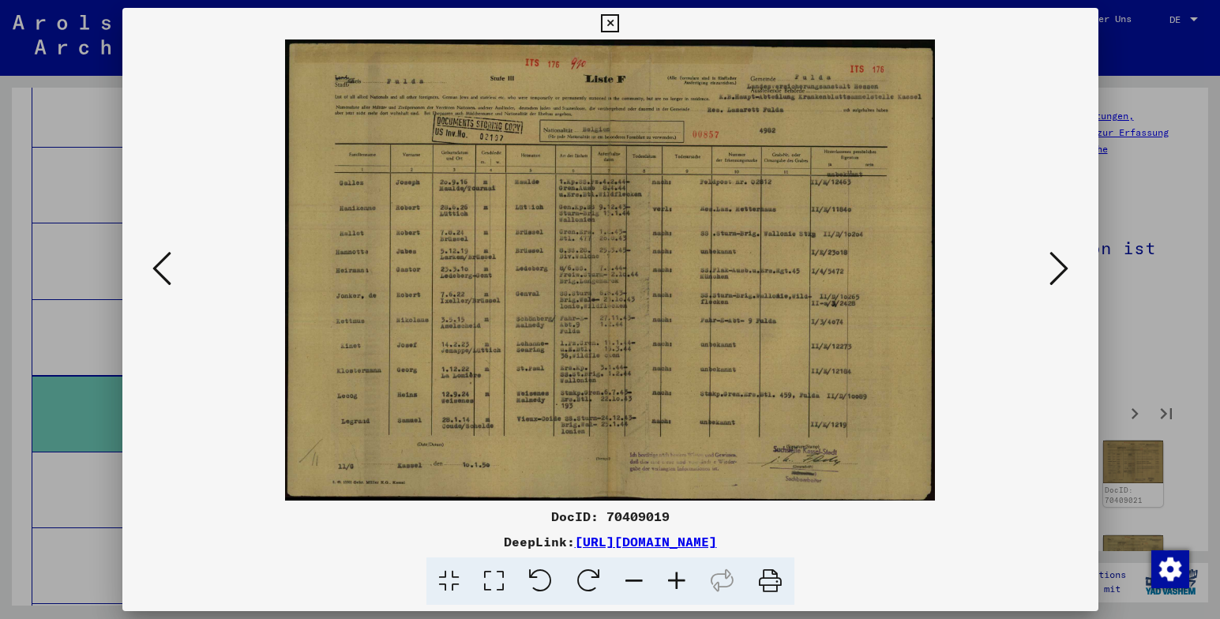
click at [1024, 548] on div "DeepLink: [URL][DOMAIN_NAME]" at bounding box center [610, 541] width 976 height 19
click at [1060, 266] on icon at bounding box center [1059, 269] width 19 height 38
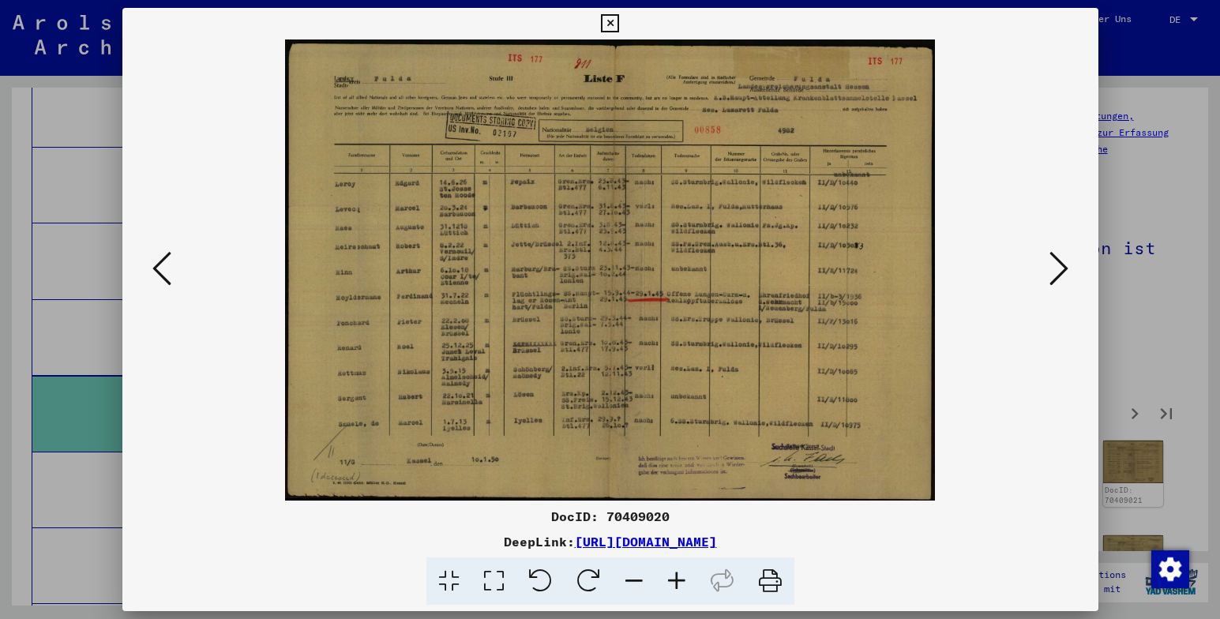
click at [1061, 269] on icon at bounding box center [1059, 269] width 19 height 38
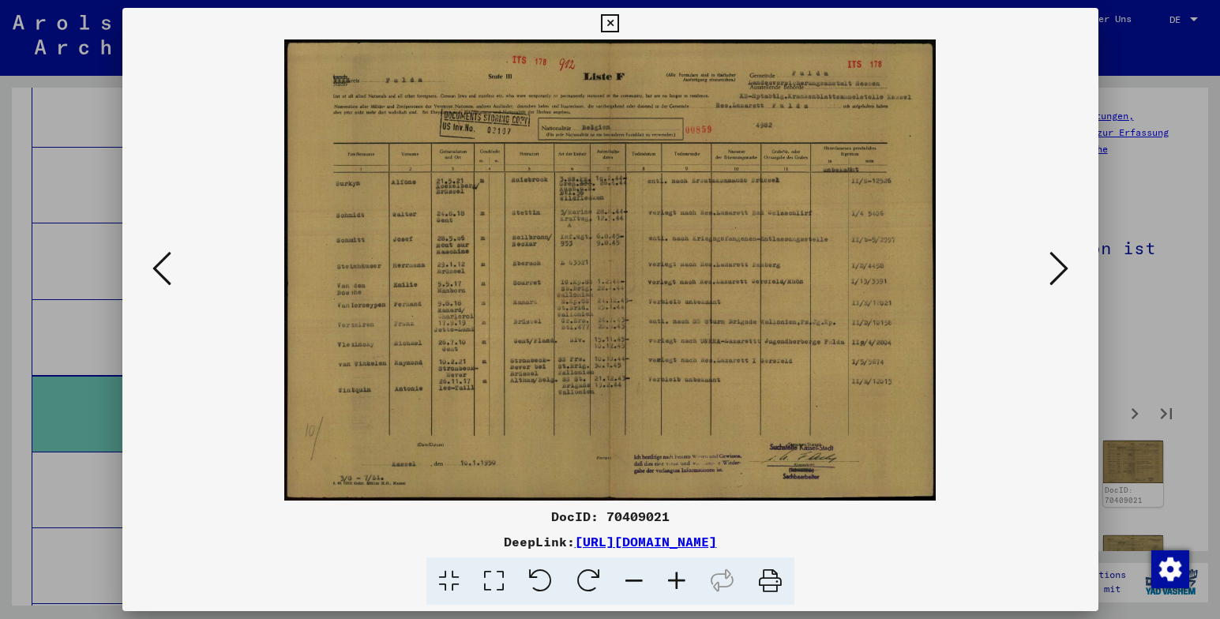
click at [1061, 272] on icon at bounding box center [1059, 269] width 19 height 38
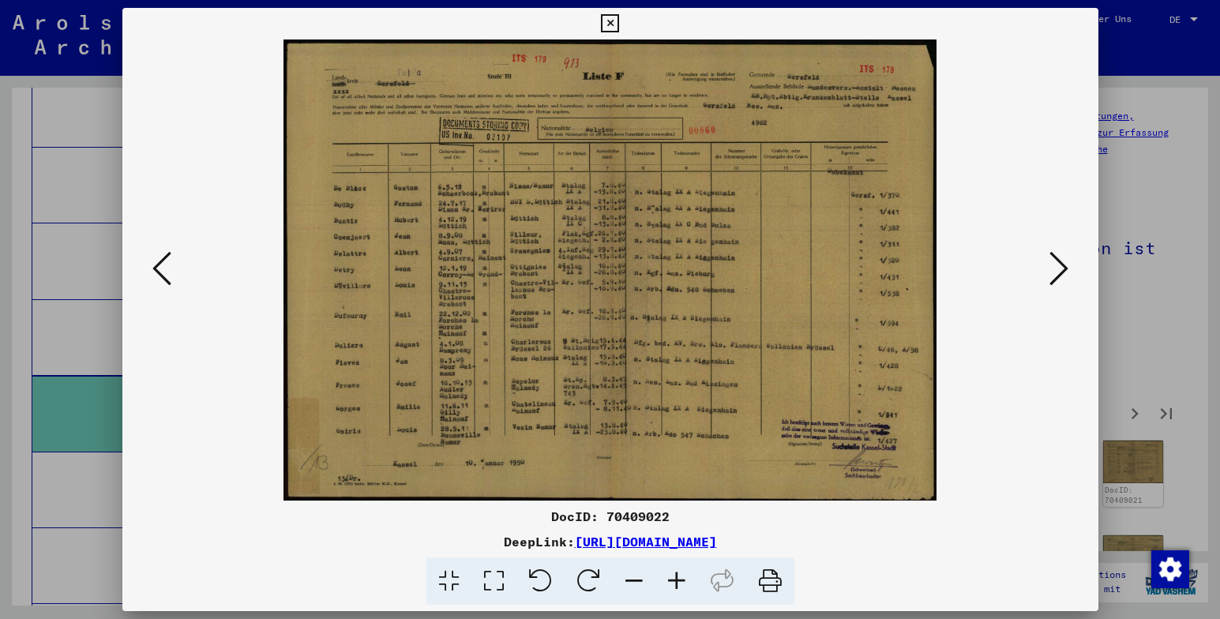
click at [1062, 272] on icon at bounding box center [1059, 269] width 19 height 38
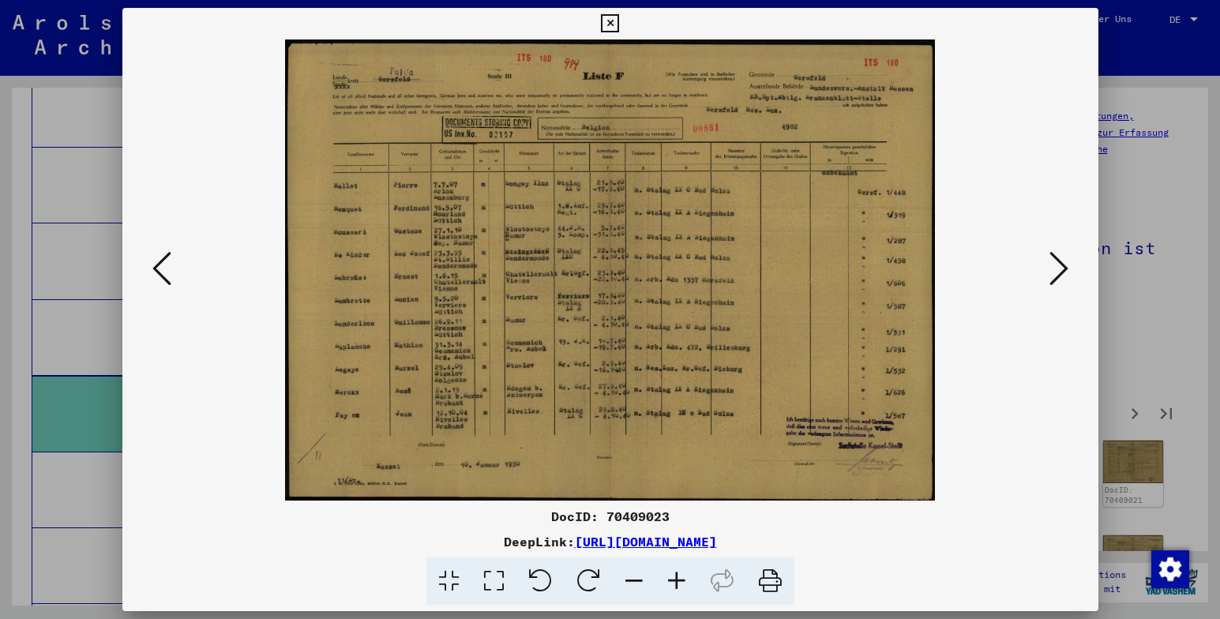
click at [1063, 270] on icon at bounding box center [1059, 269] width 19 height 38
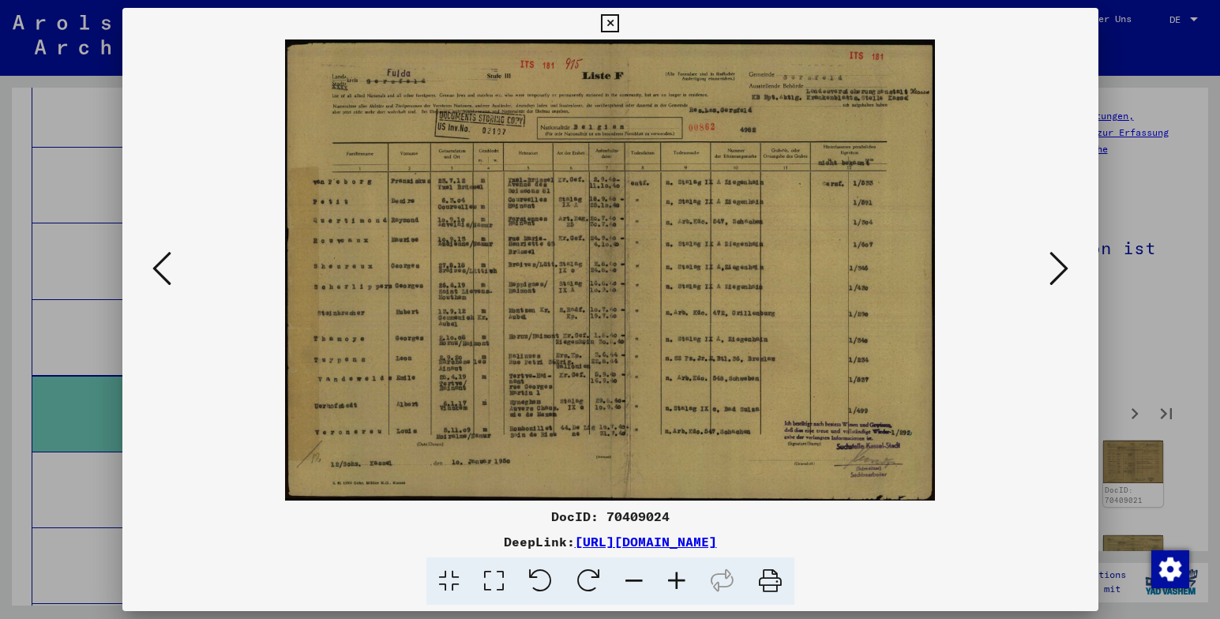
click at [1063, 270] on icon at bounding box center [1059, 269] width 19 height 38
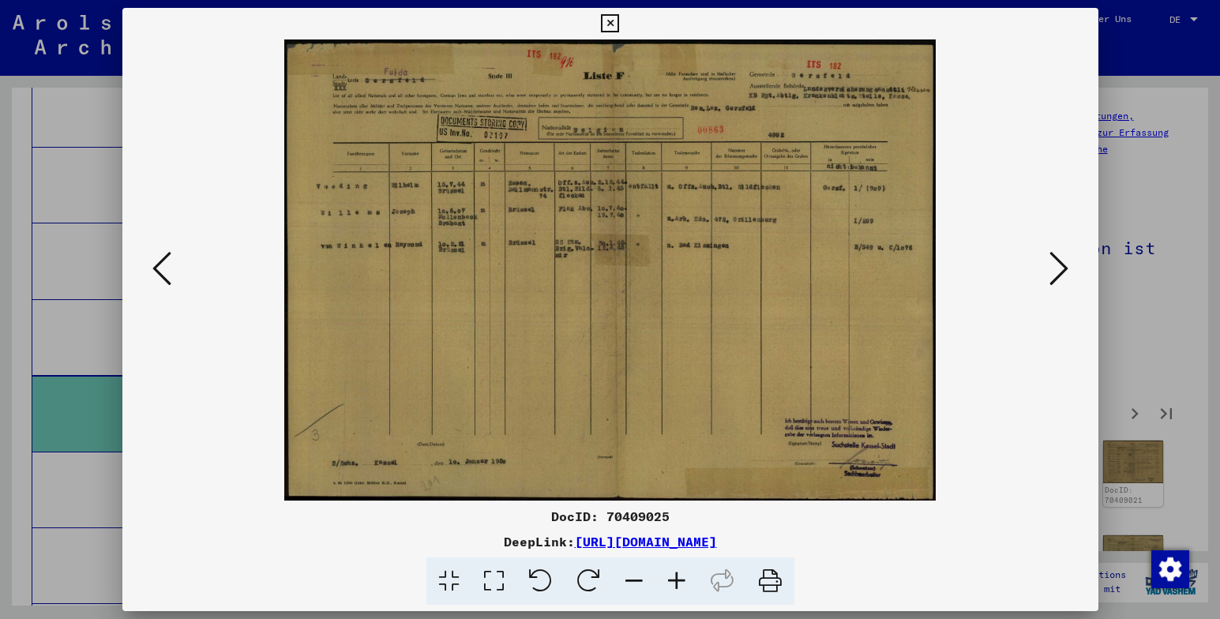
drag, startPoint x: 946, startPoint y: 569, endPoint x: 955, endPoint y: 539, distance: 31.2
click at [946, 565] on div at bounding box center [610, 582] width 963 height 48
click at [1062, 268] on icon at bounding box center [1059, 269] width 19 height 38
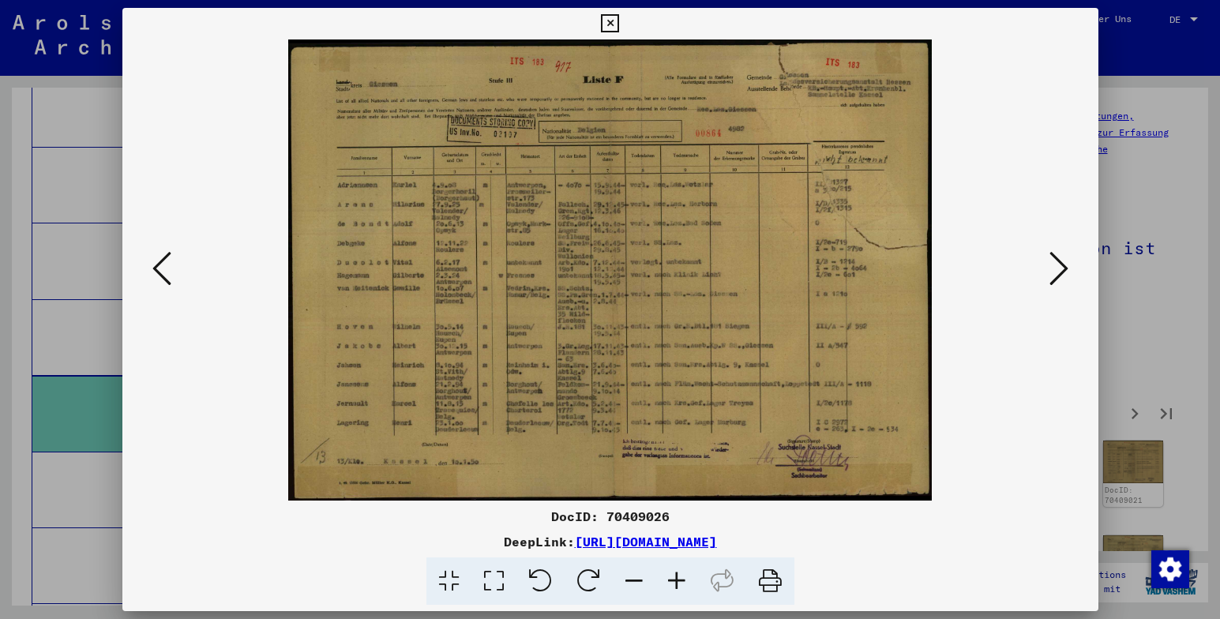
click at [1061, 270] on icon at bounding box center [1059, 269] width 19 height 38
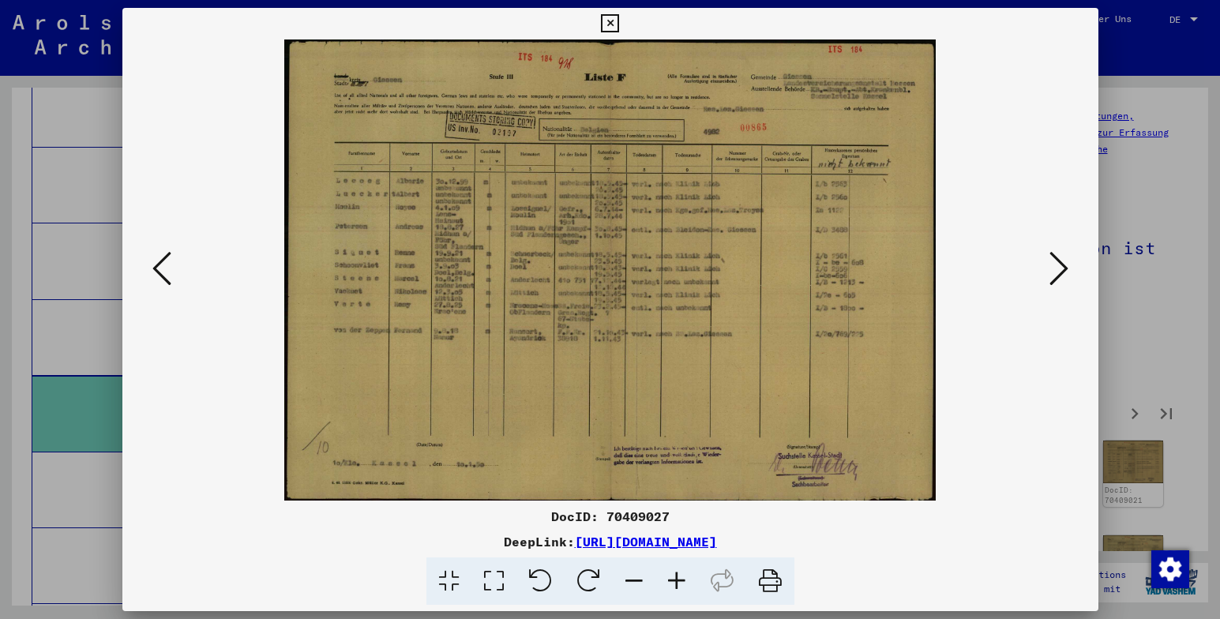
drag, startPoint x: 947, startPoint y: 554, endPoint x: 960, endPoint y: 535, distance: 23.9
click at [947, 553] on div "DocID: 70409027 DeepLink: [URL][DOMAIN_NAME]" at bounding box center [610, 556] width 976 height 99
click at [1061, 266] on icon at bounding box center [1059, 269] width 19 height 38
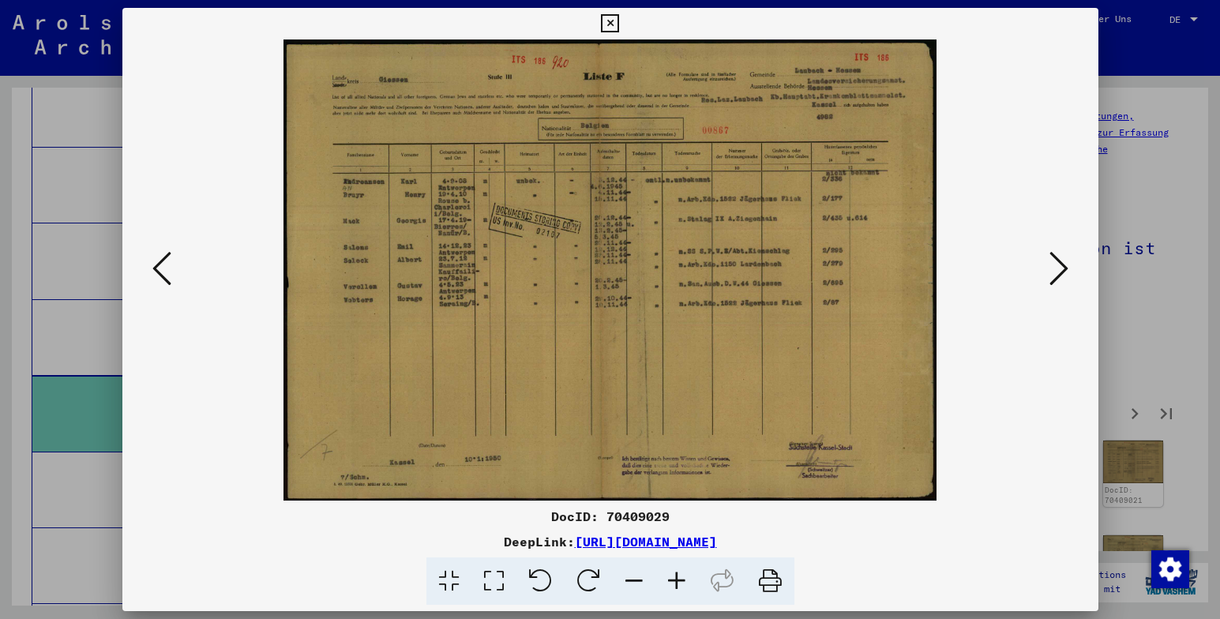
click at [1042, 269] on img at bounding box center [610, 269] width 869 height 461
click at [1057, 272] on icon at bounding box center [1059, 269] width 19 height 38
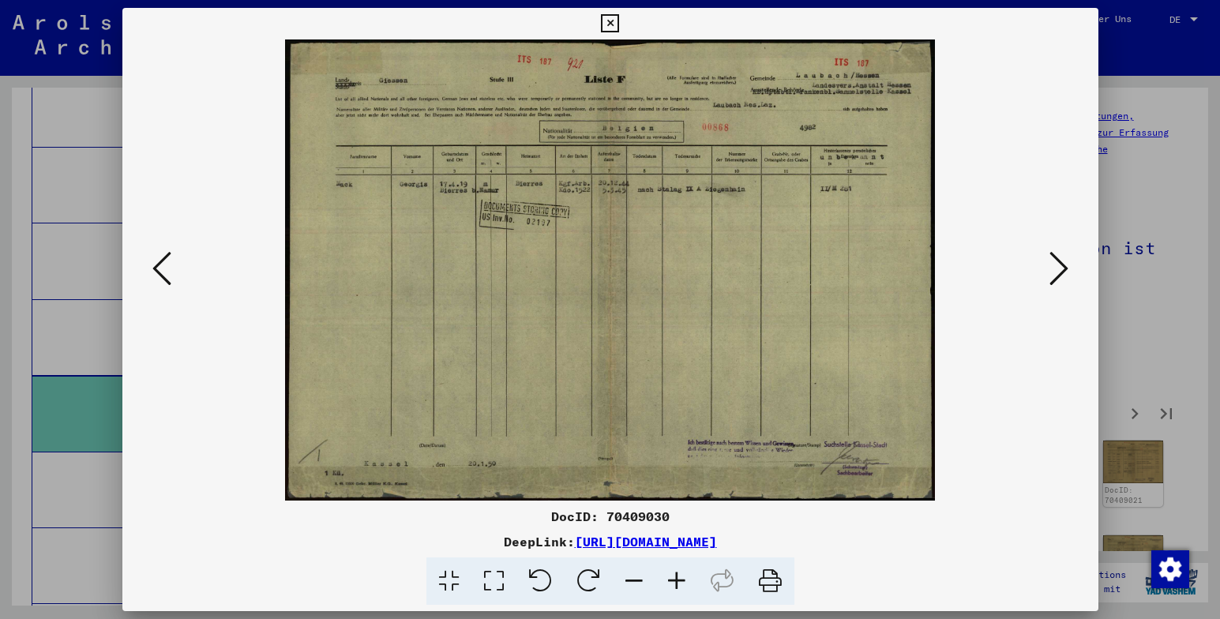
click at [1061, 271] on icon at bounding box center [1059, 269] width 19 height 38
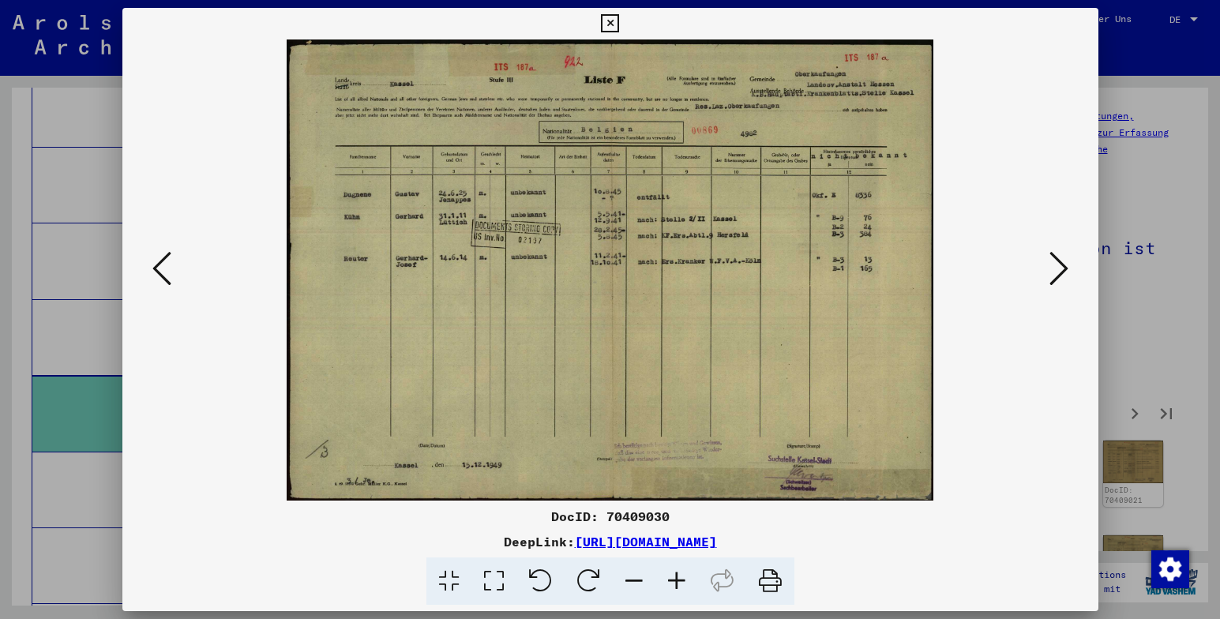
click at [1061, 271] on icon at bounding box center [1059, 269] width 19 height 38
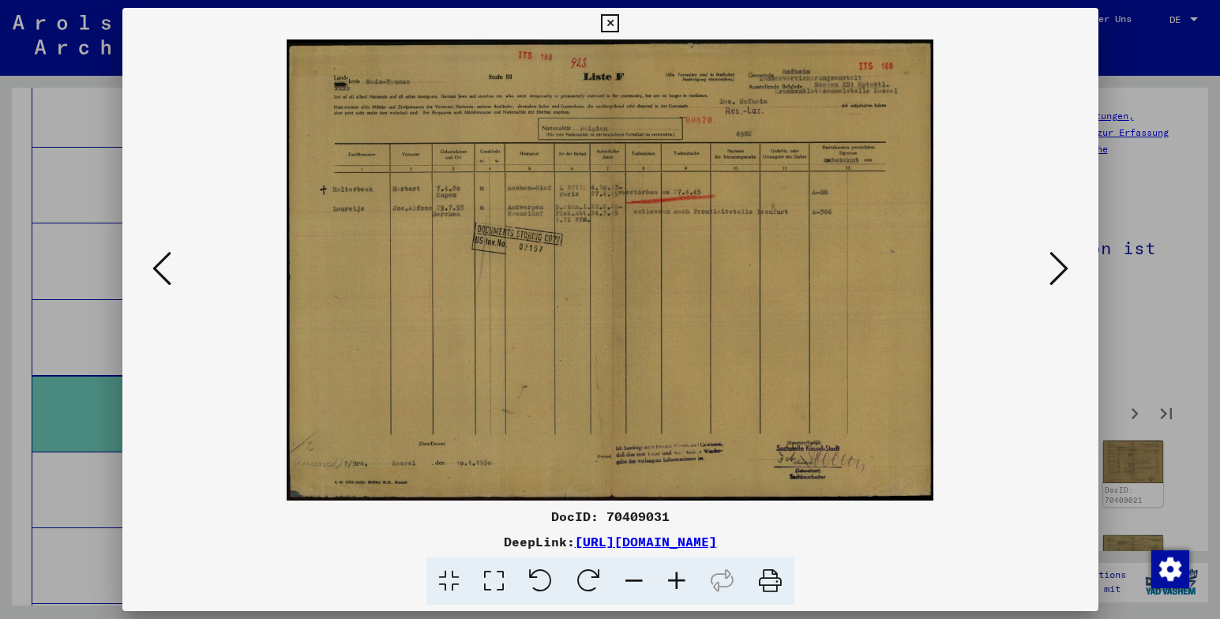
click at [952, 561] on div at bounding box center [610, 582] width 963 height 48
click at [1062, 265] on icon at bounding box center [1059, 269] width 19 height 38
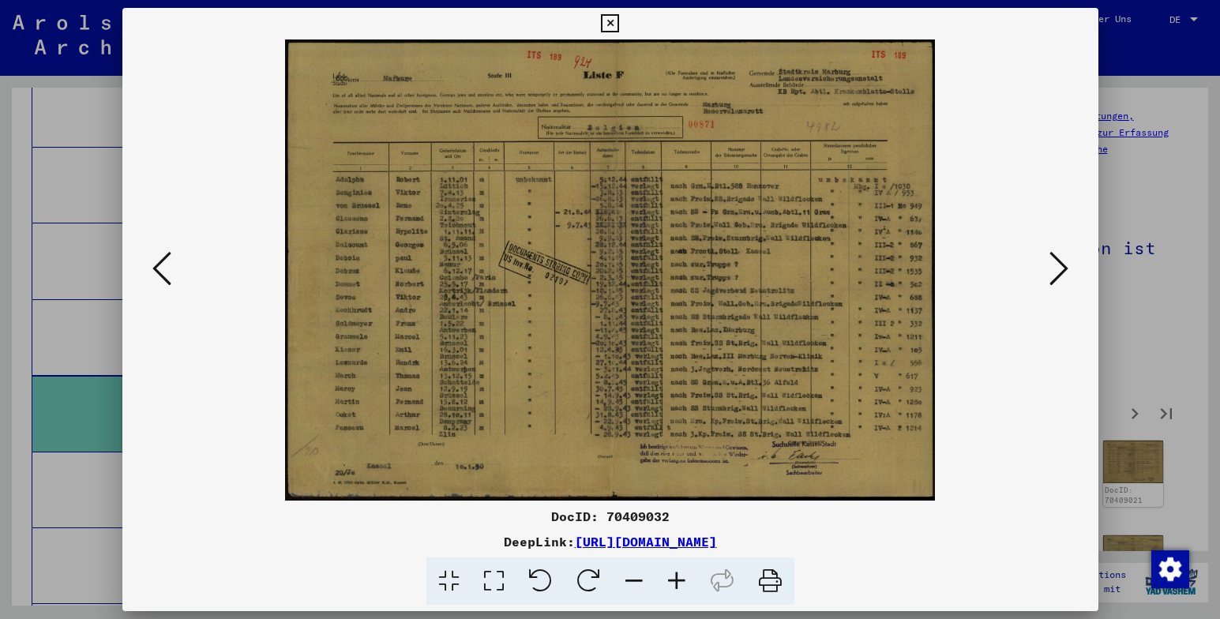
click at [1198, 430] on div at bounding box center [610, 309] width 1220 height 619
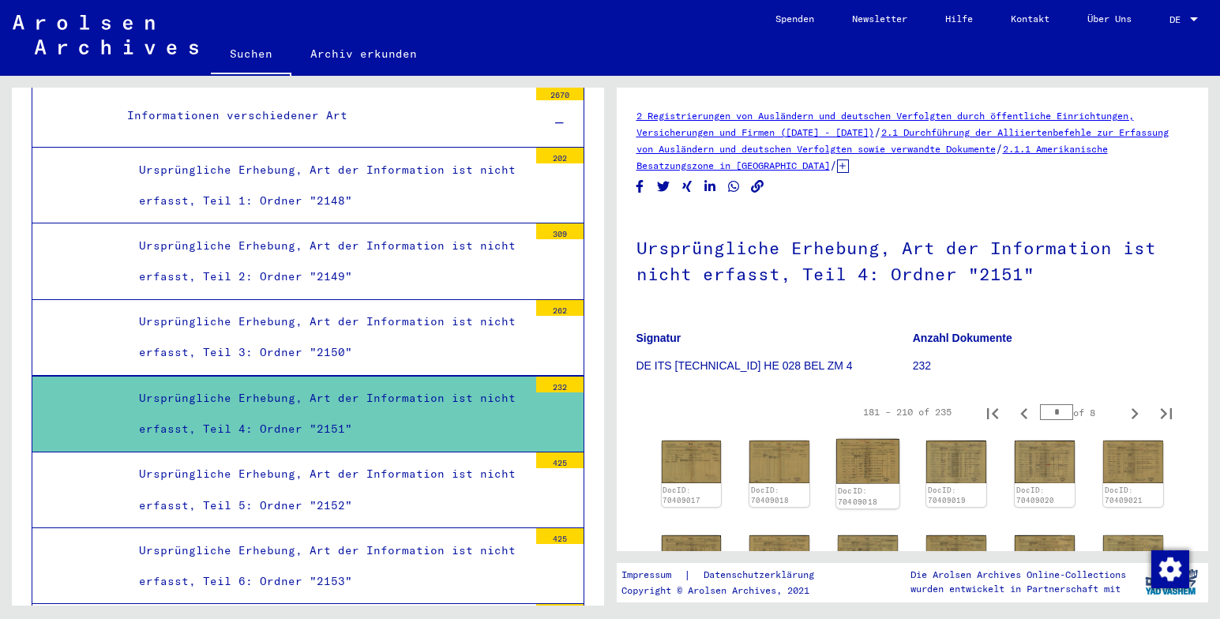
click at [866, 466] on img at bounding box center [867, 461] width 63 height 44
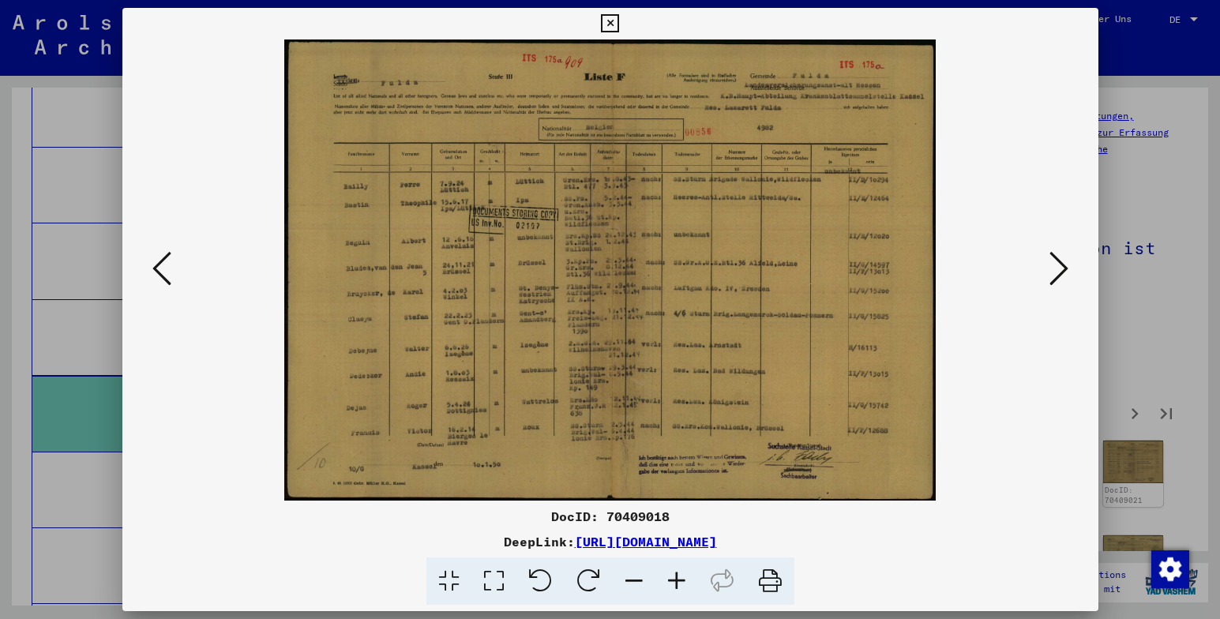
click at [1065, 269] on icon at bounding box center [1059, 269] width 19 height 38
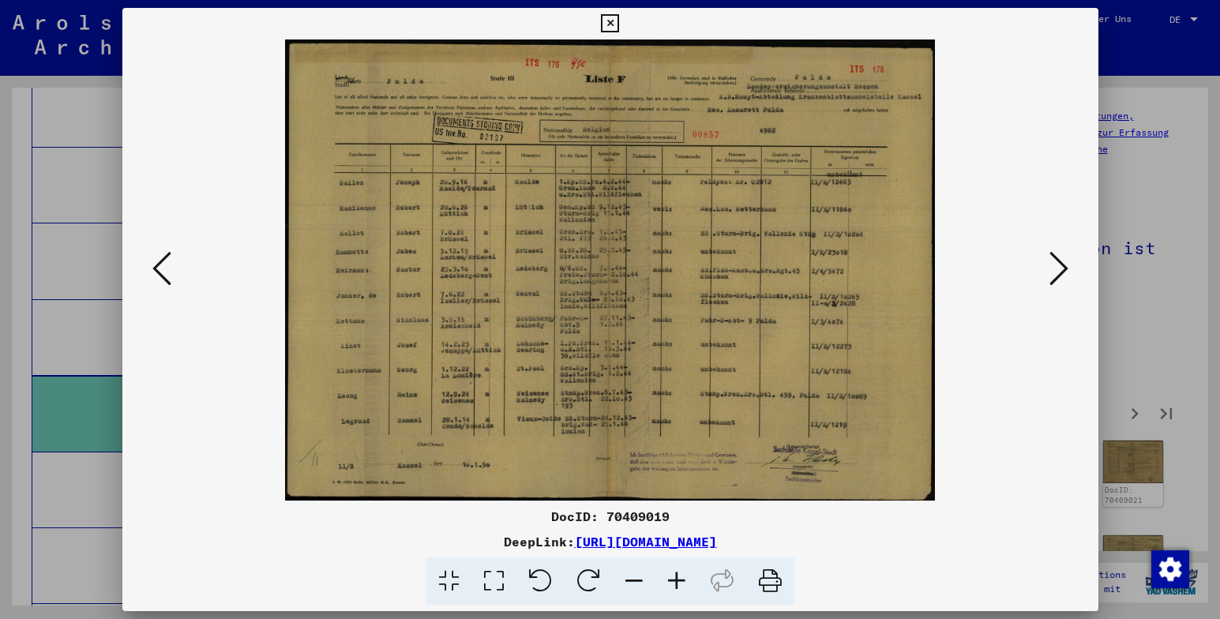
click at [1061, 269] on icon at bounding box center [1059, 269] width 19 height 38
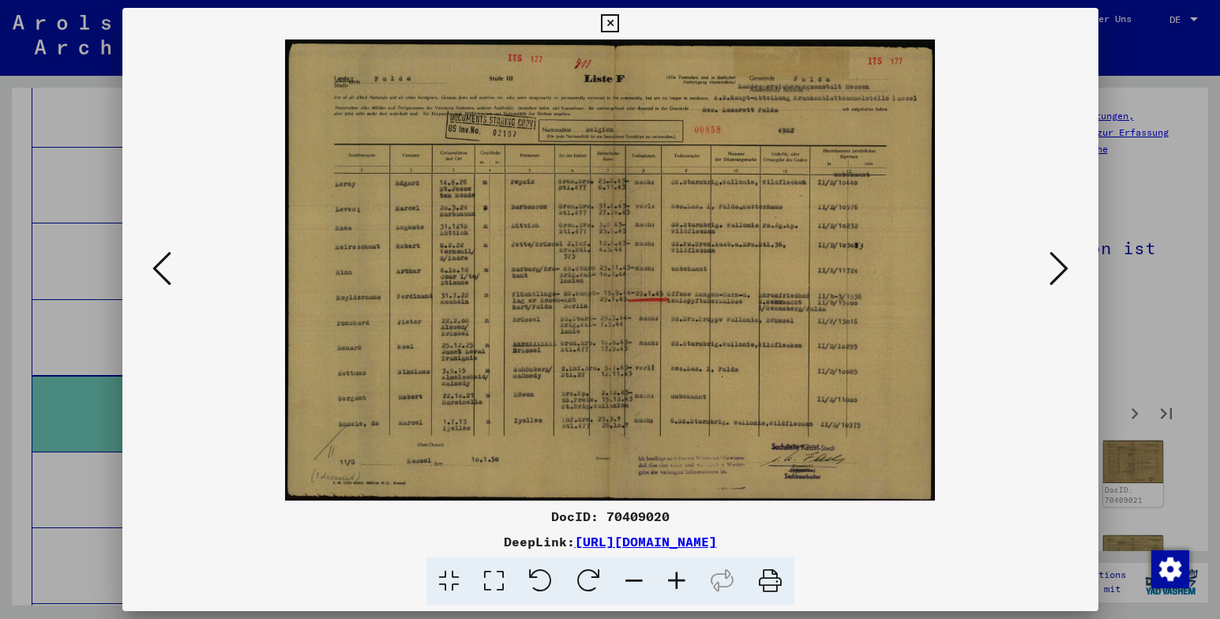
click at [1057, 268] on icon at bounding box center [1059, 269] width 19 height 38
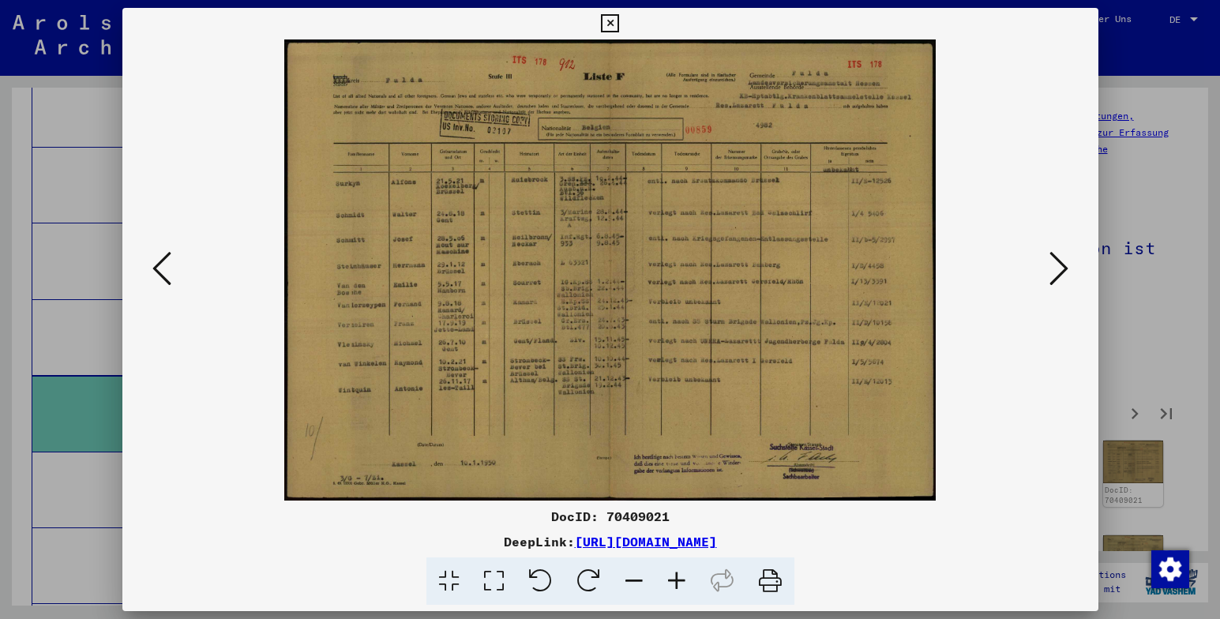
click at [1057, 268] on icon at bounding box center [1059, 269] width 19 height 38
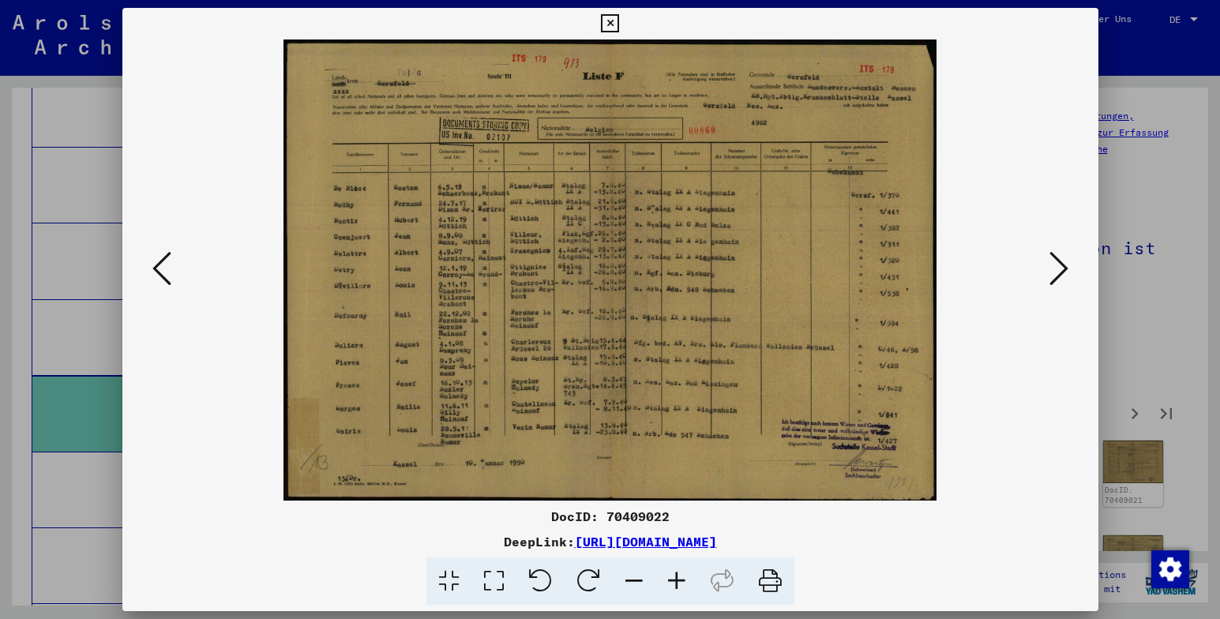
click at [1057, 268] on icon at bounding box center [1059, 269] width 19 height 38
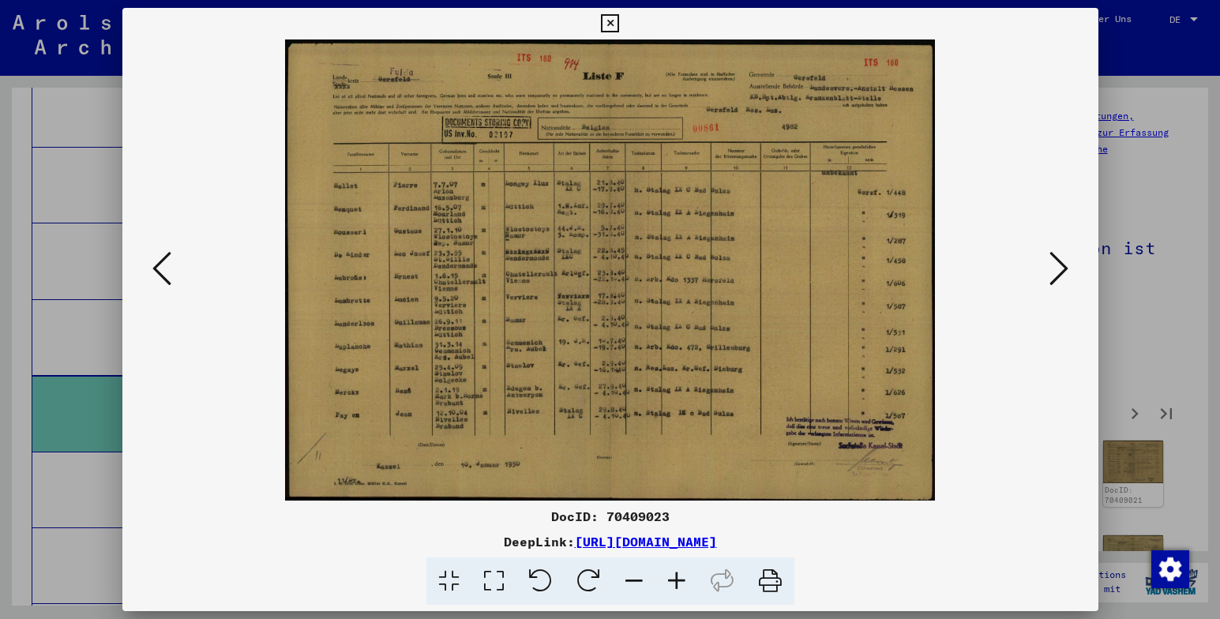
click at [1057, 268] on icon at bounding box center [1059, 269] width 19 height 38
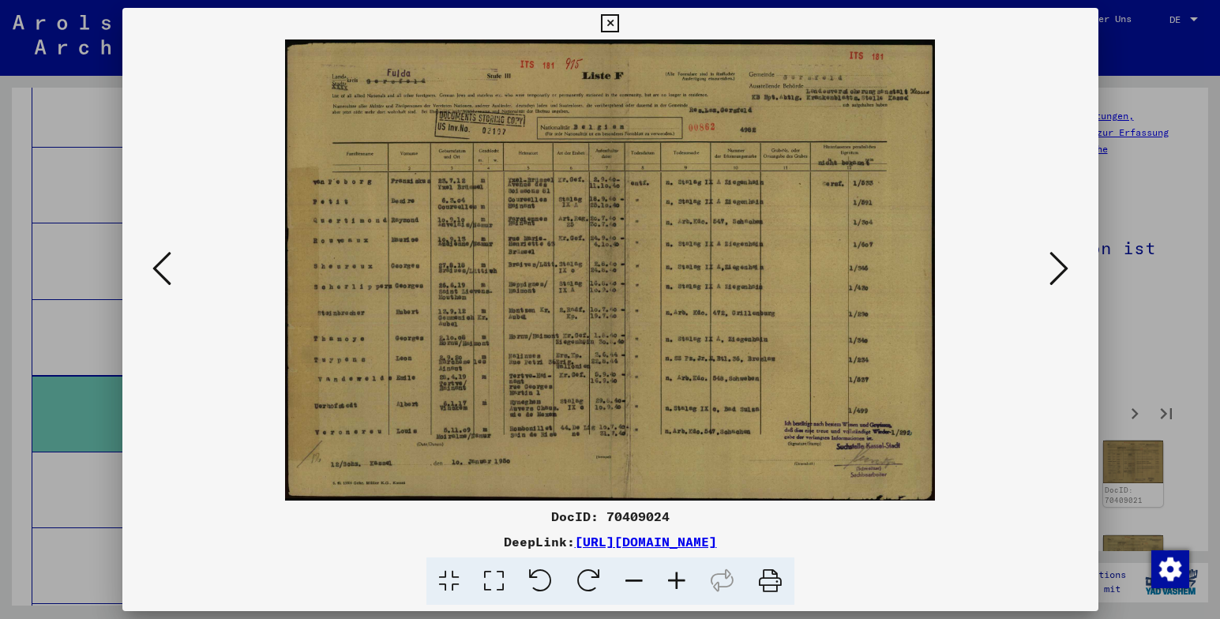
click at [1057, 268] on icon at bounding box center [1059, 269] width 19 height 38
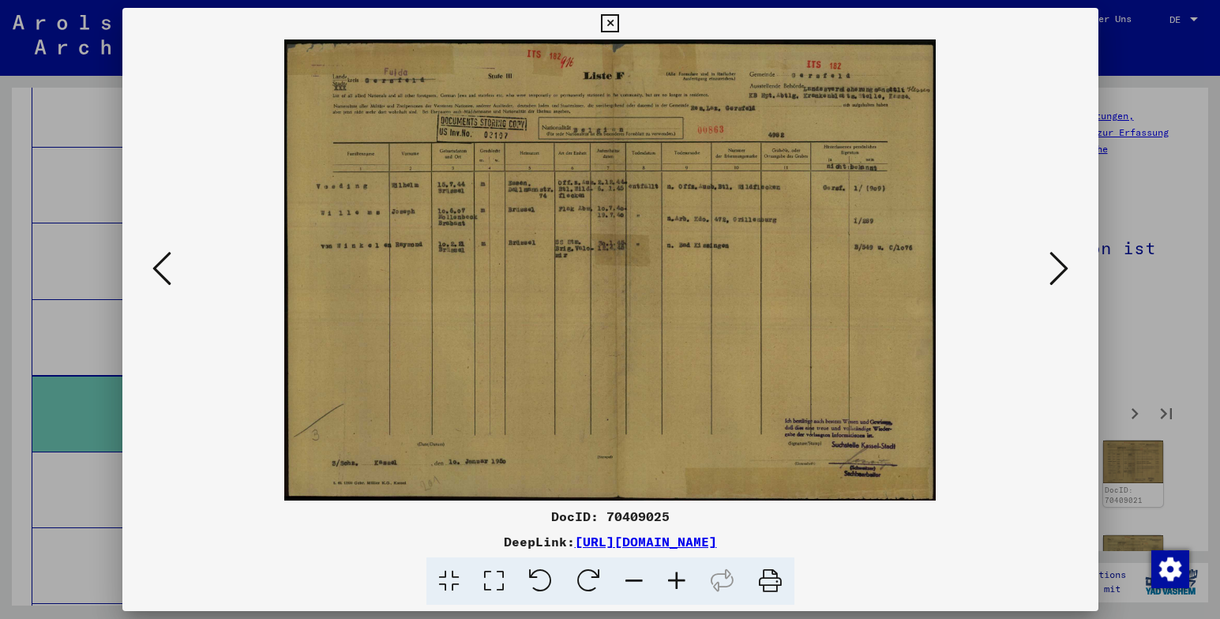
click at [1057, 268] on icon at bounding box center [1059, 269] width 19 height 38
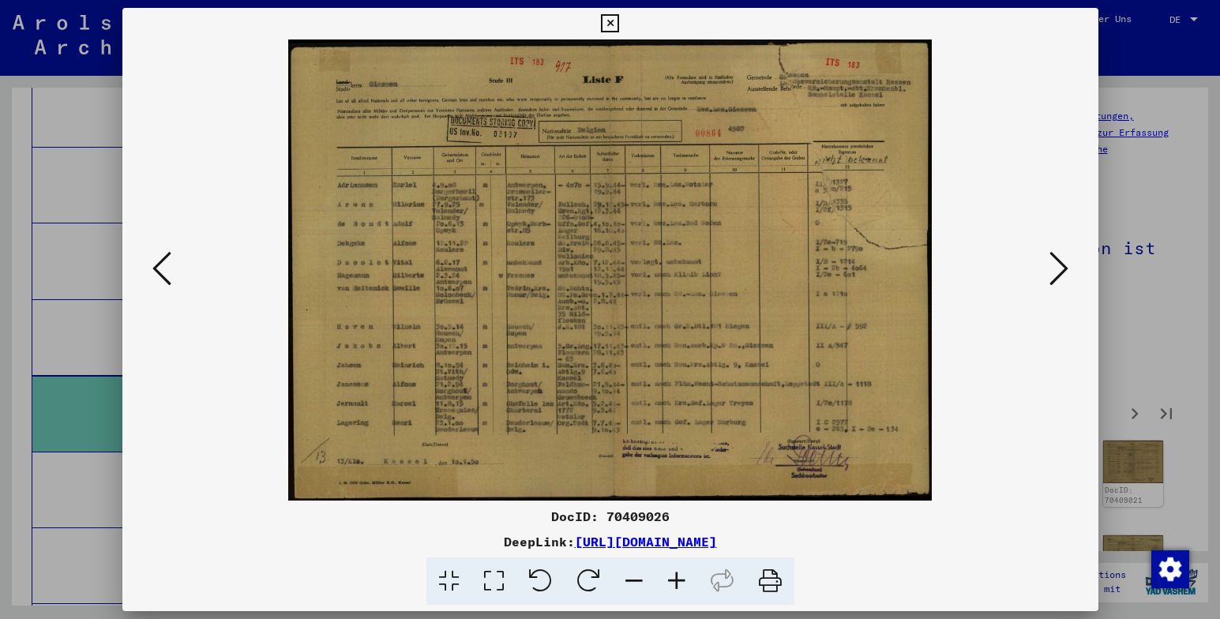
click at [1057, 268] on icon at bounding box center [1059, 269] width 19 height 38
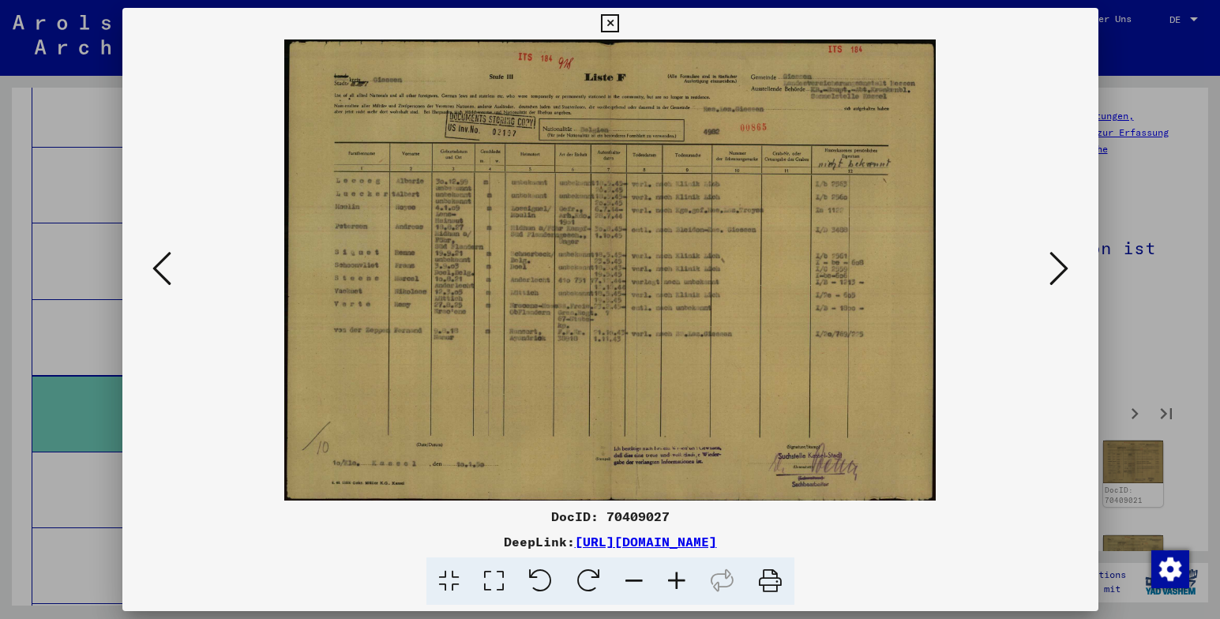
click at [1057, 268] on icon at bounding box center [1059, 269] width 19 height 38
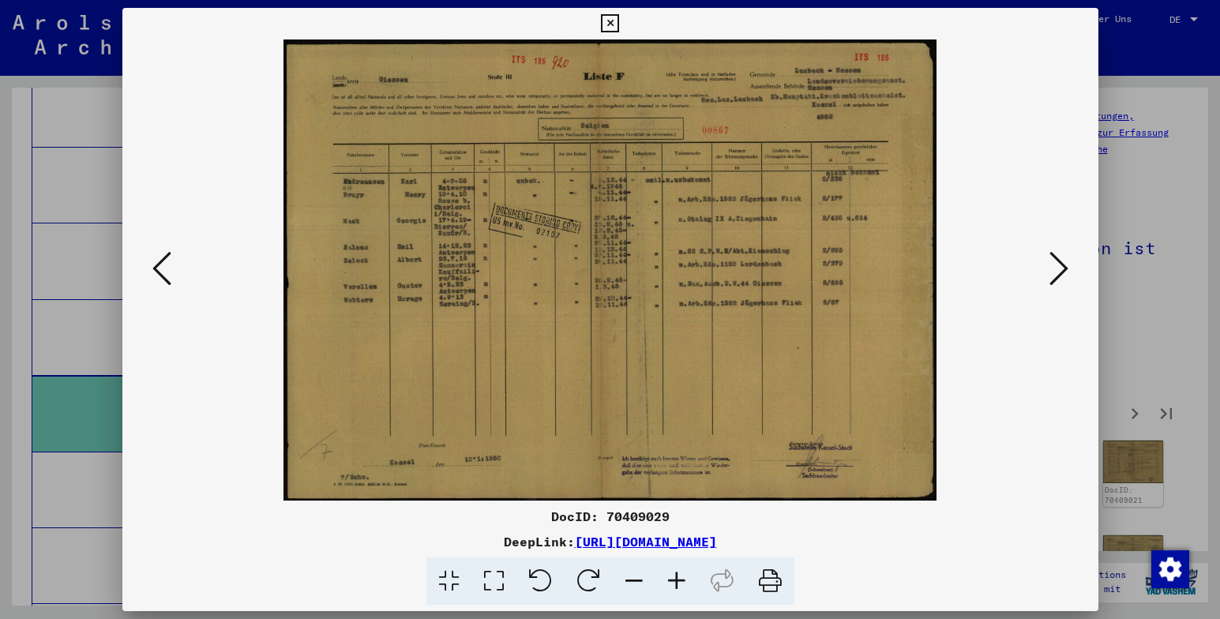
click at [1057, 268] on icon at bounding box center [1059, 269] width 19 height 38
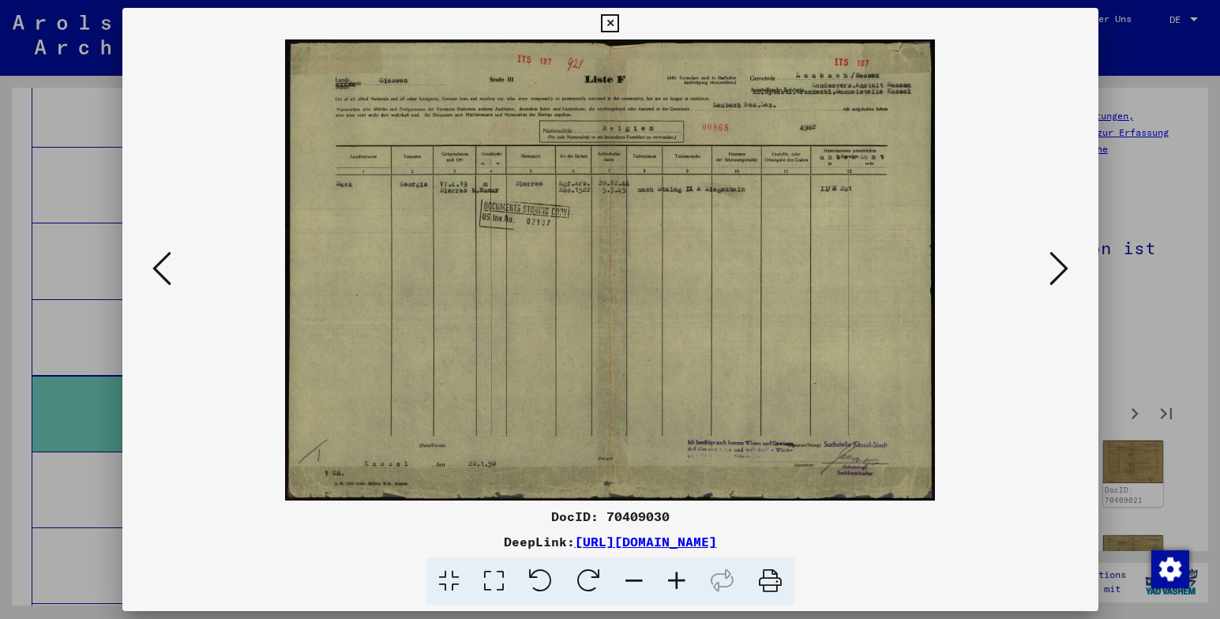
click at [1057, 266] on icon at bounding box center [1059, 269] width 19 height 38
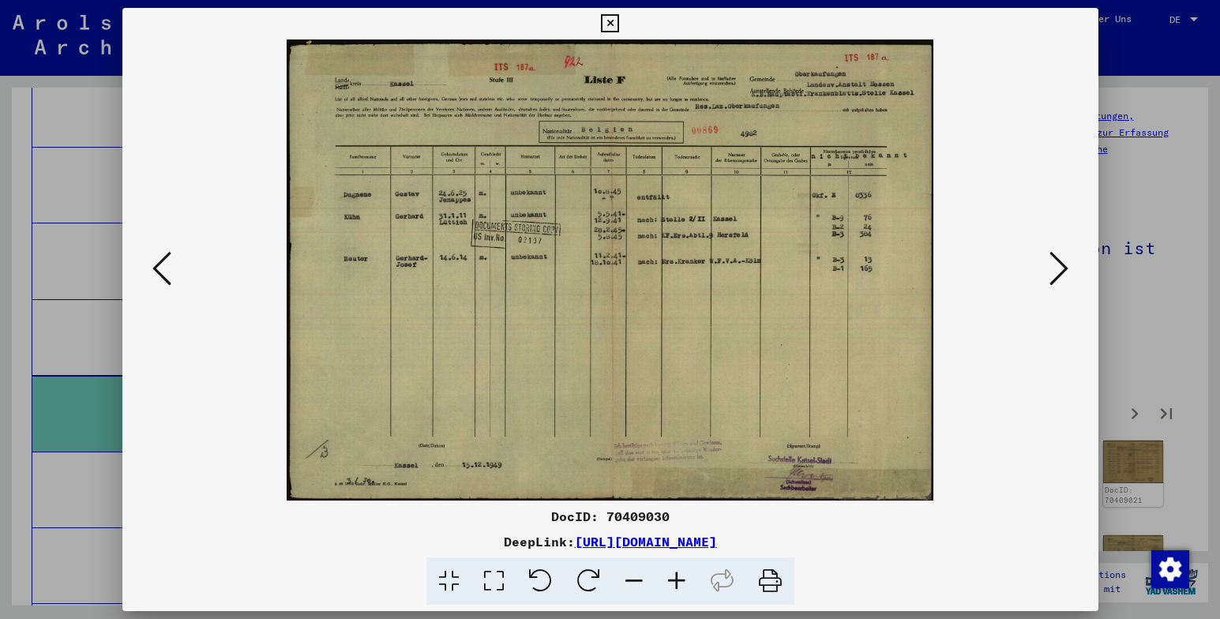
click at [1057, 266] on icon at bounding box center [1059, 269] width 19 height 38
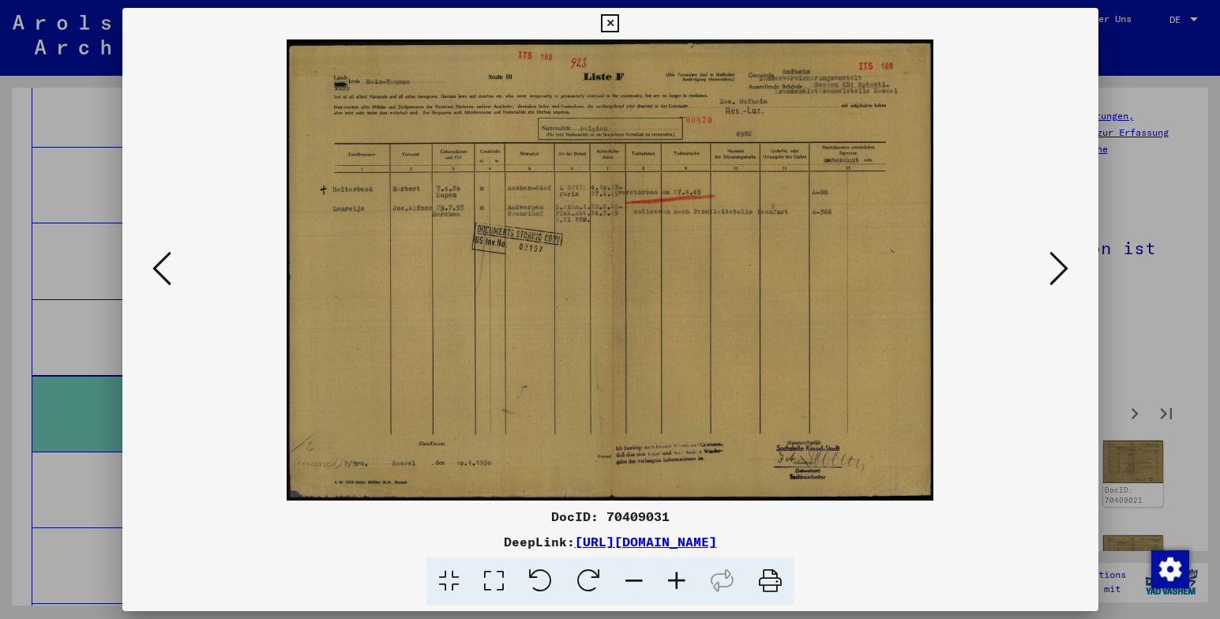
click at [1057, 265] on icon at bounding box center [1059, 269] width 19 height 38
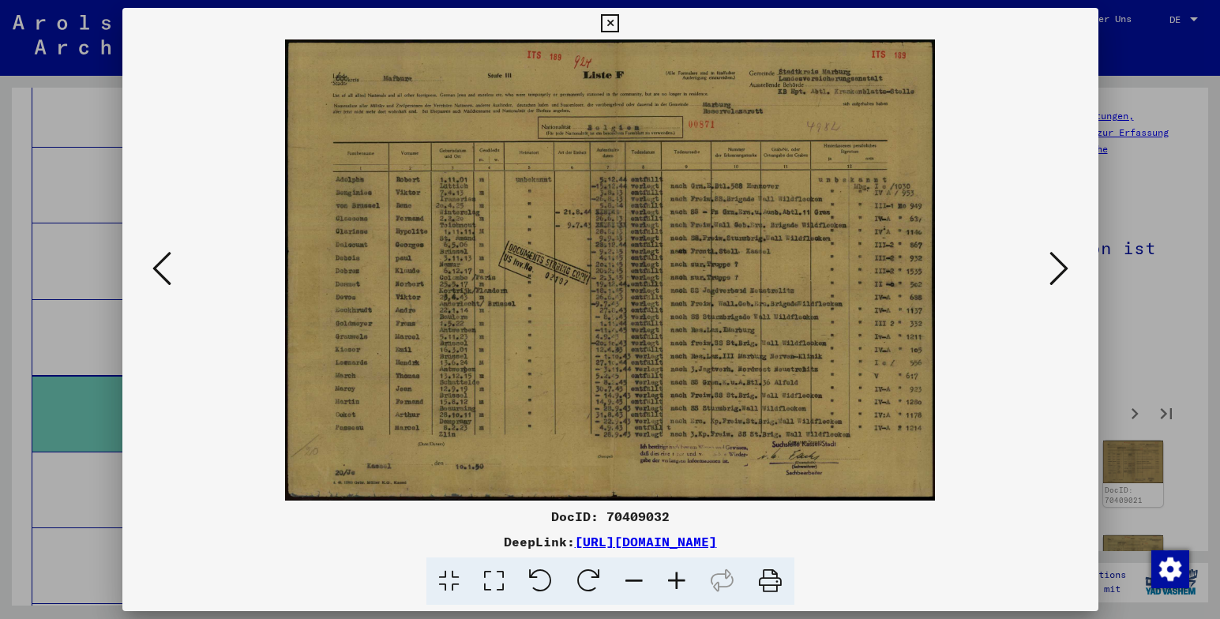
click at [1057, 265] on icon at bounding box center [1059, 269] width 19 height 38
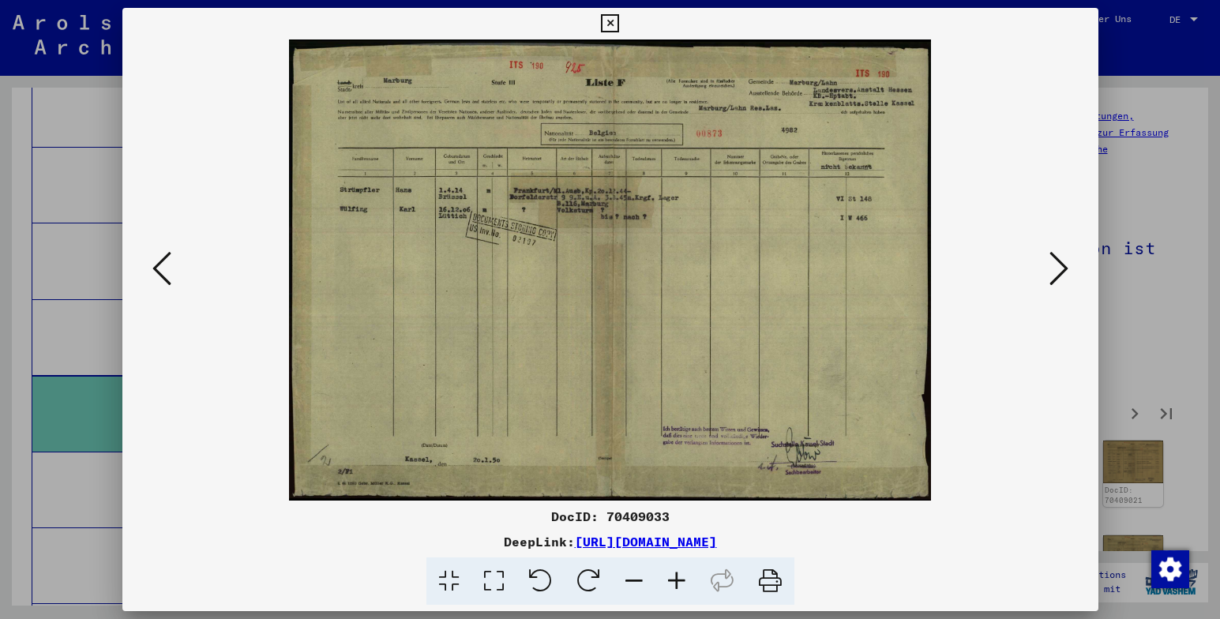
click at [1068, 269] on icon at bounding box center [1059, 269] width 19 height 38
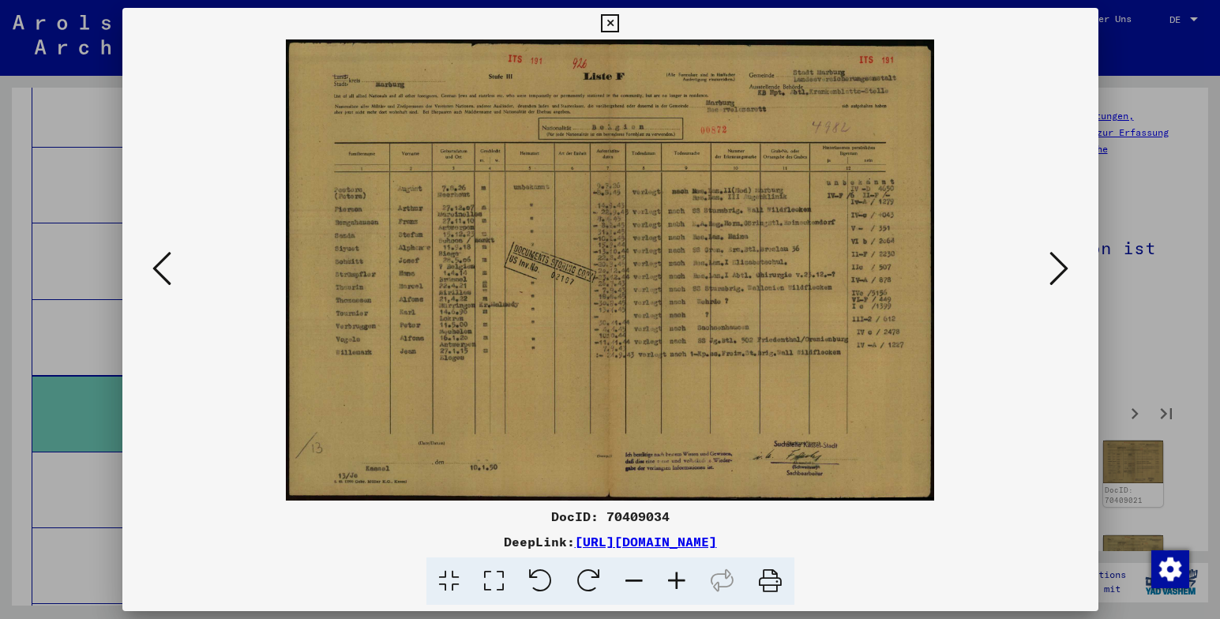
click at [911, 541] on div "DeepLink: [URL][DOMAIN_NAME]" at bounding box center [610, 541] width 976 height 19
click at [1062, 271] on icon at bounding box center [1059, 269] width 19 height 38
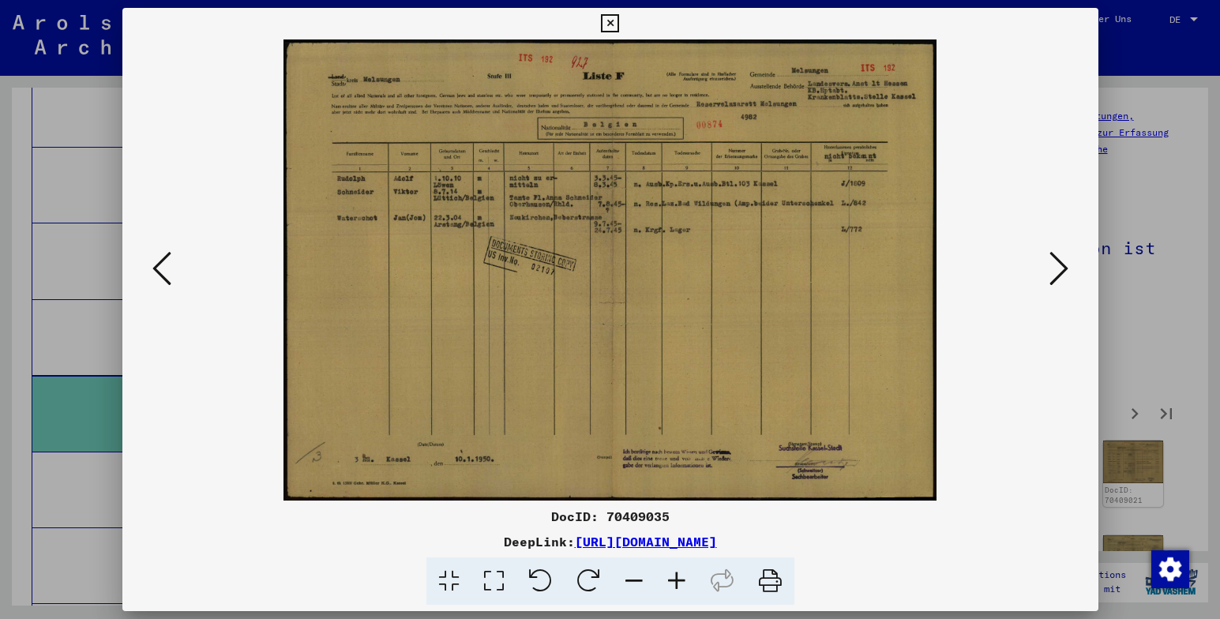
click at [922, 535] on div "DeepLink: [URL][DOMAIN_NAME]" at bounding box center [610, 541] width 976 height 19
click at [1061, 269] on icon at bounding box center [1059, 269] width 19 height 38
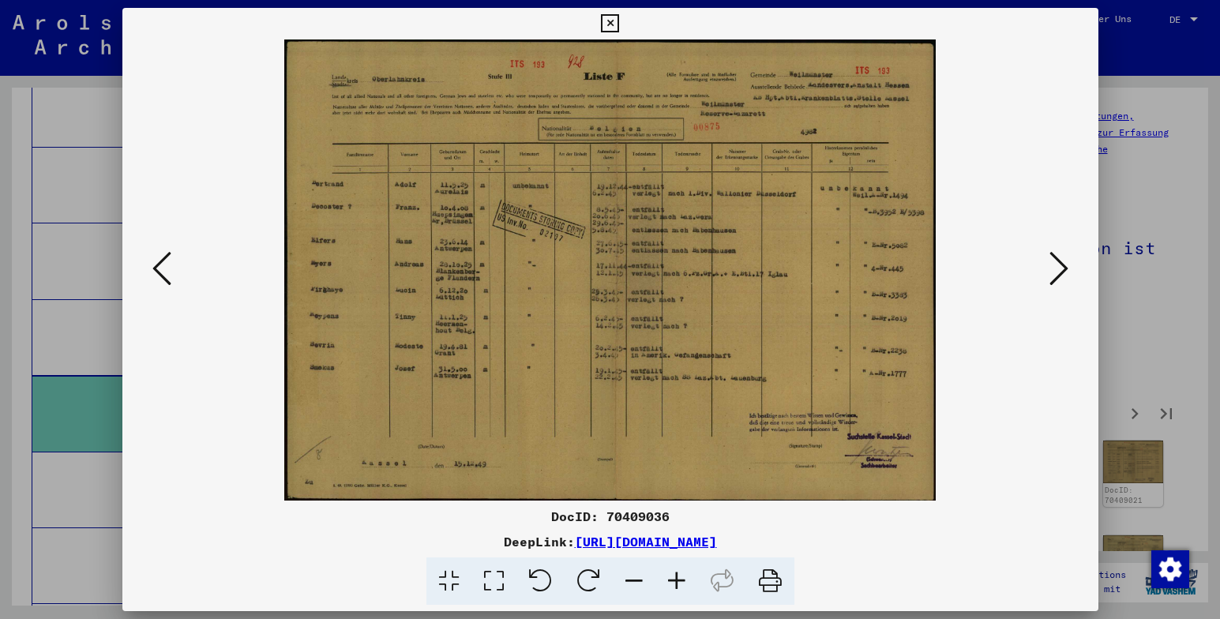
click at [1072, 543] on div "DeepLink: [URL][DOMAIN_NAME]" at bounding box center [610, 541] width 976 height 19
click at [1060, 265] on icon at bounding box center [1059, 269] width 19 height 38
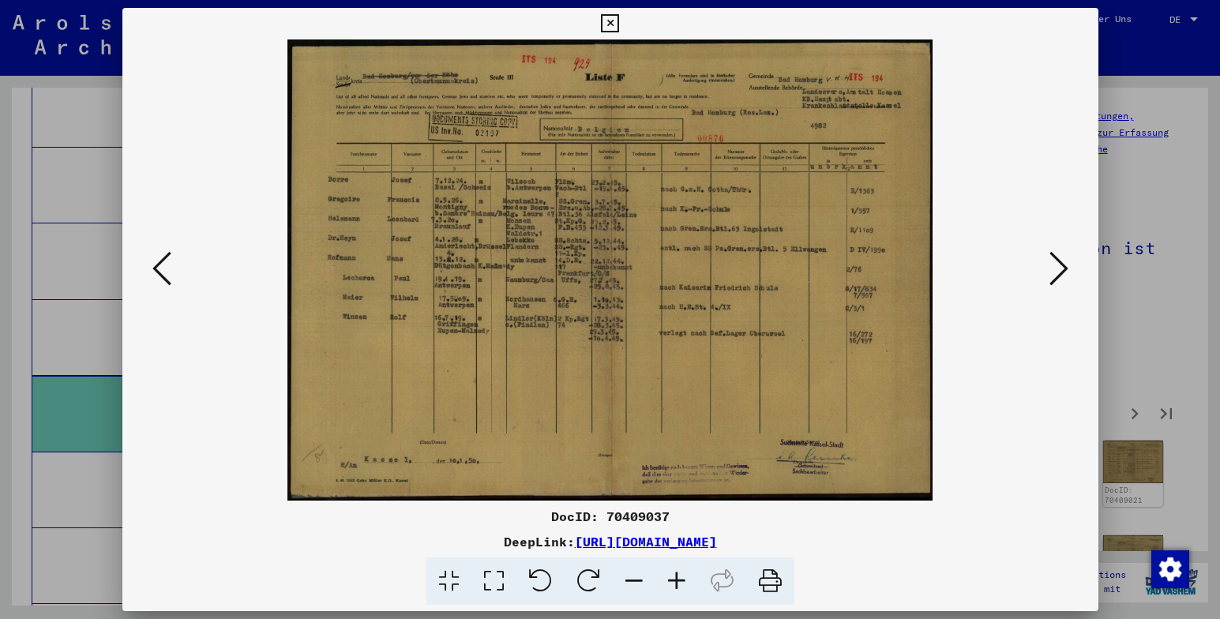
click at [956, 559] on div at bounding box center [610, 582] width 963 height 48
click at [1063, 271] on icon at bounding box center [1059, 269] width 19 height 38
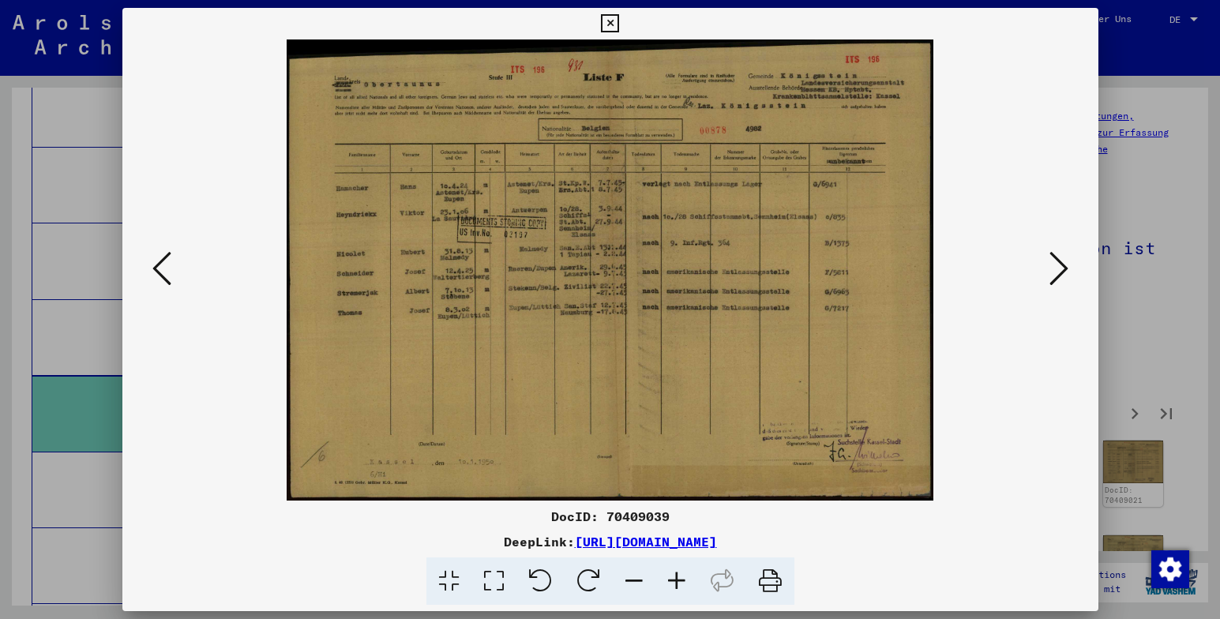
click at [957, 555] on div "DocID: 70409039 DeepLink: [URL][DOMAIN_NAME]" at bounding box center [610, 556] width 976 height 99
click at [1062, 270] on icon at bounding box center [1059, 269] width 19 height 38
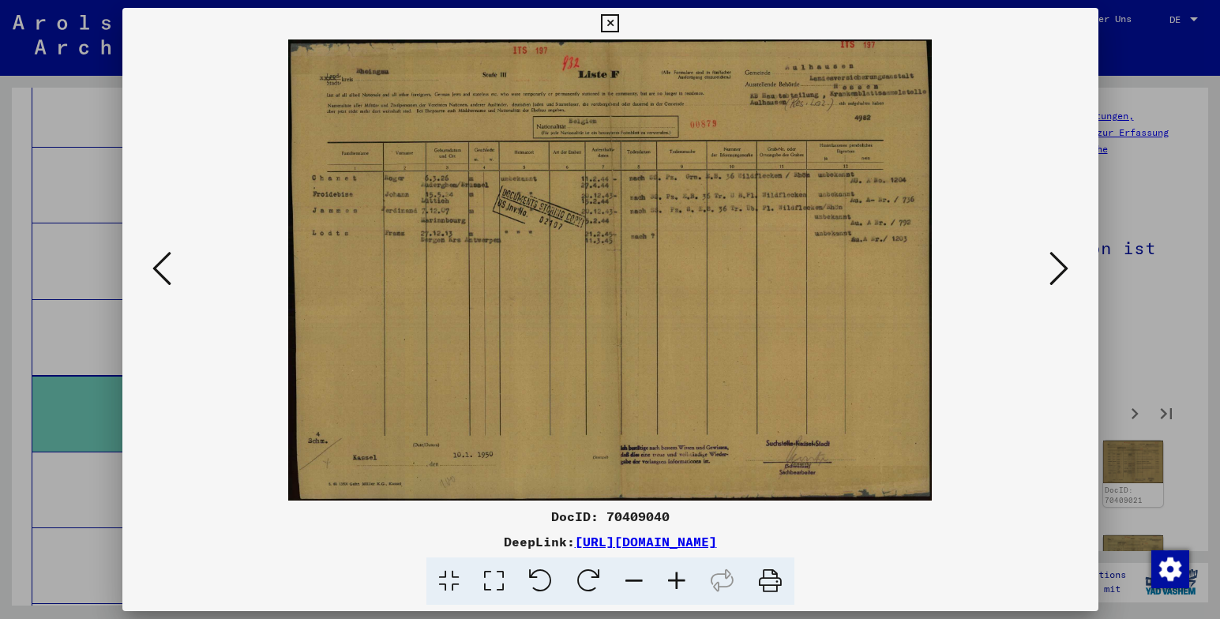
click at [1061, 271] on icon at bounding box center [1059, 269] width 19 height 38
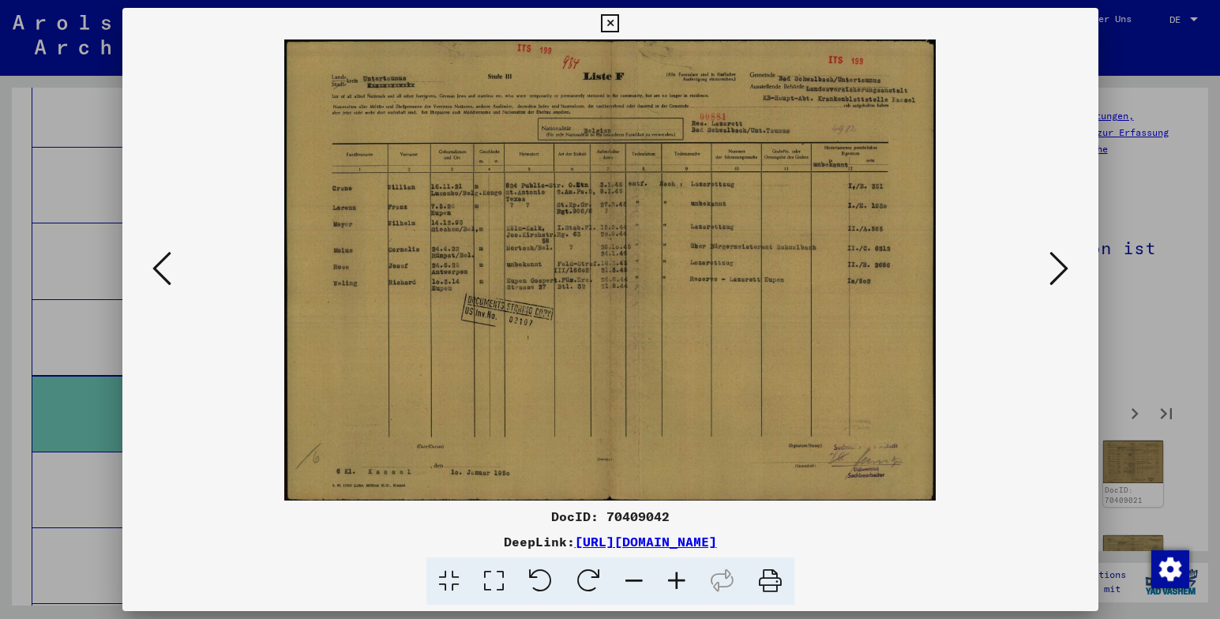
click at [1055, 272] on icon at bounding box center [1059, 269] width 19 height 38
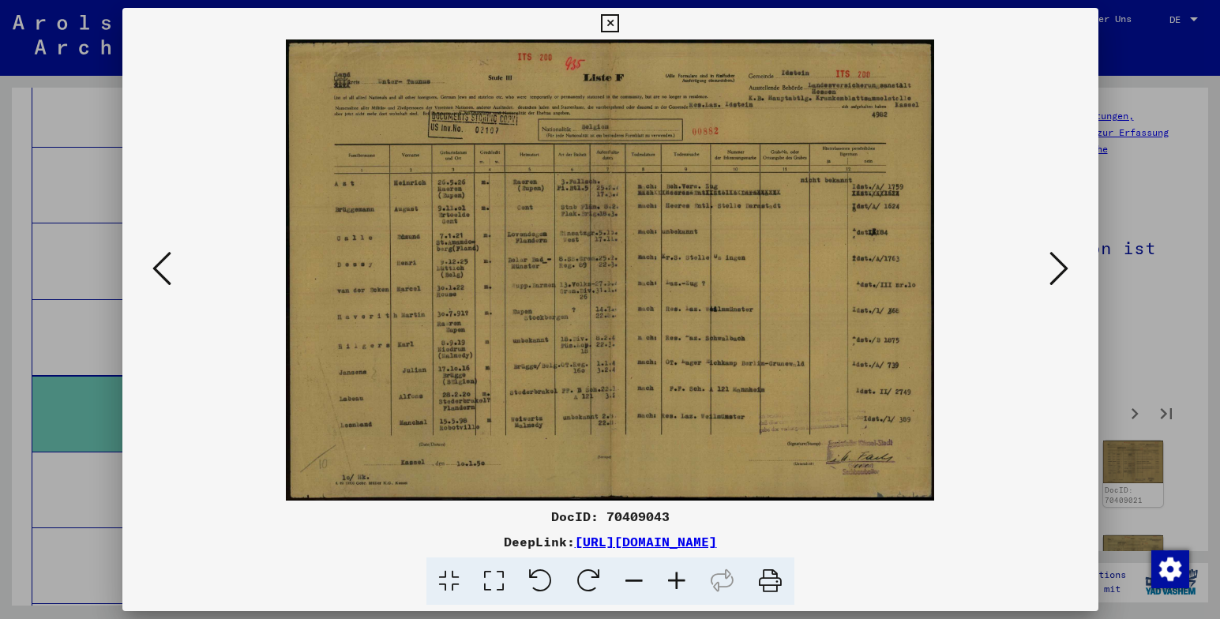
click at [680, 577] on icon at bounding box center [676, 582] width 43 height 48
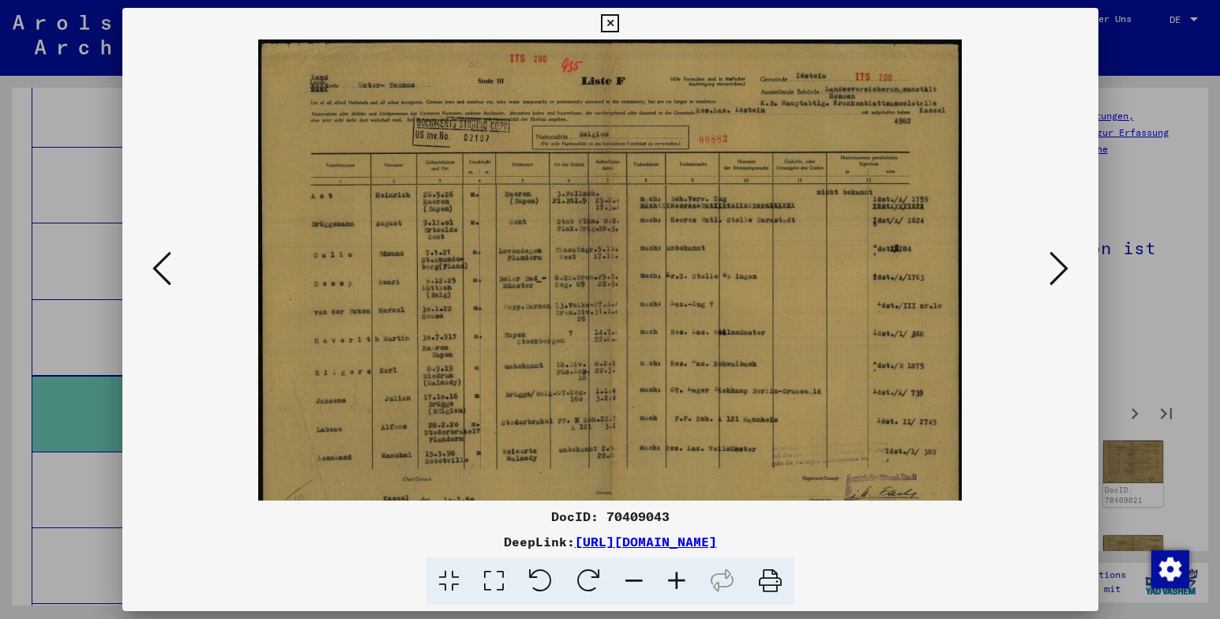
click at [680, 577] on icon at bounding box center [676, 582] width 43 height 48
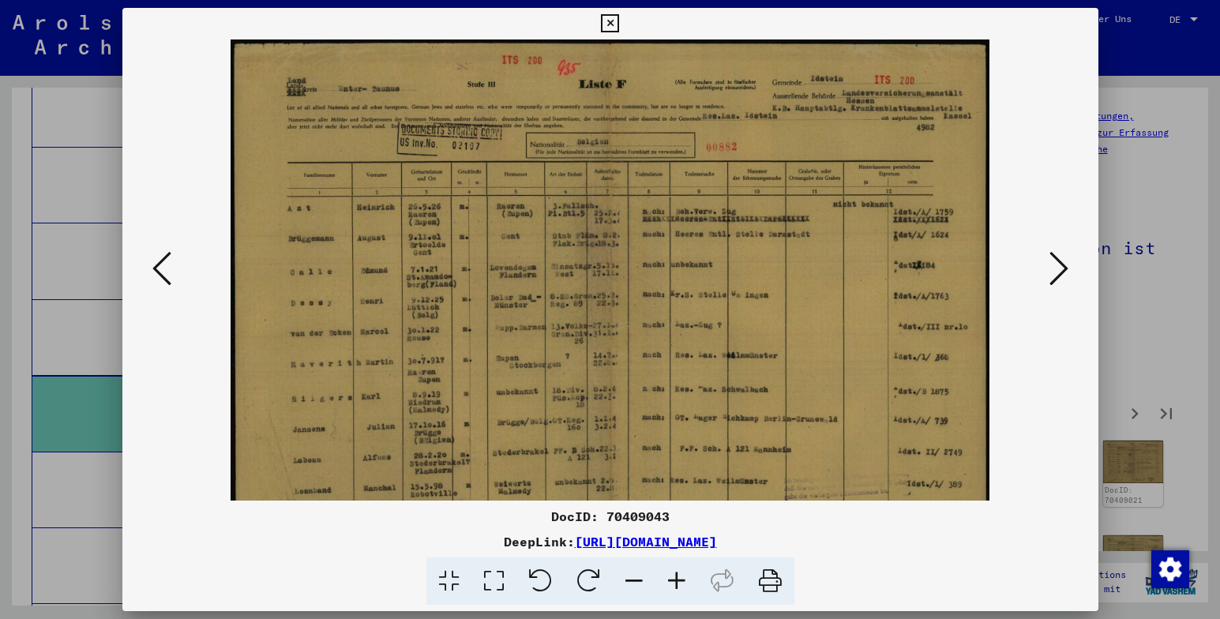
click at [681, 577] on icon at bounding box center [676, 582] width 43 height 48
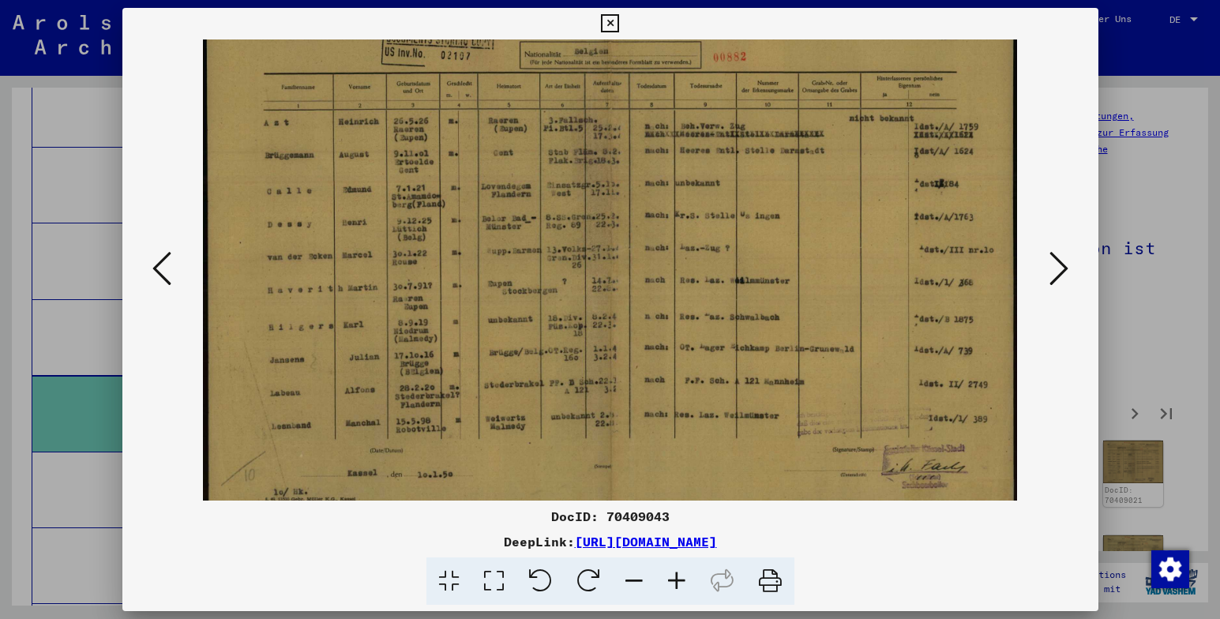
scroll to position [100, 0]
drag, startPoint x: 614, startPoint y: 385, endPoint x: 616, endPoint y: 284, distance: 100.3
click at [616, 284] on img at bounding box center [610, 229] width 815 height 580
click at [632, 575] on icon at bounding box center [634, 582] width 43 height 48
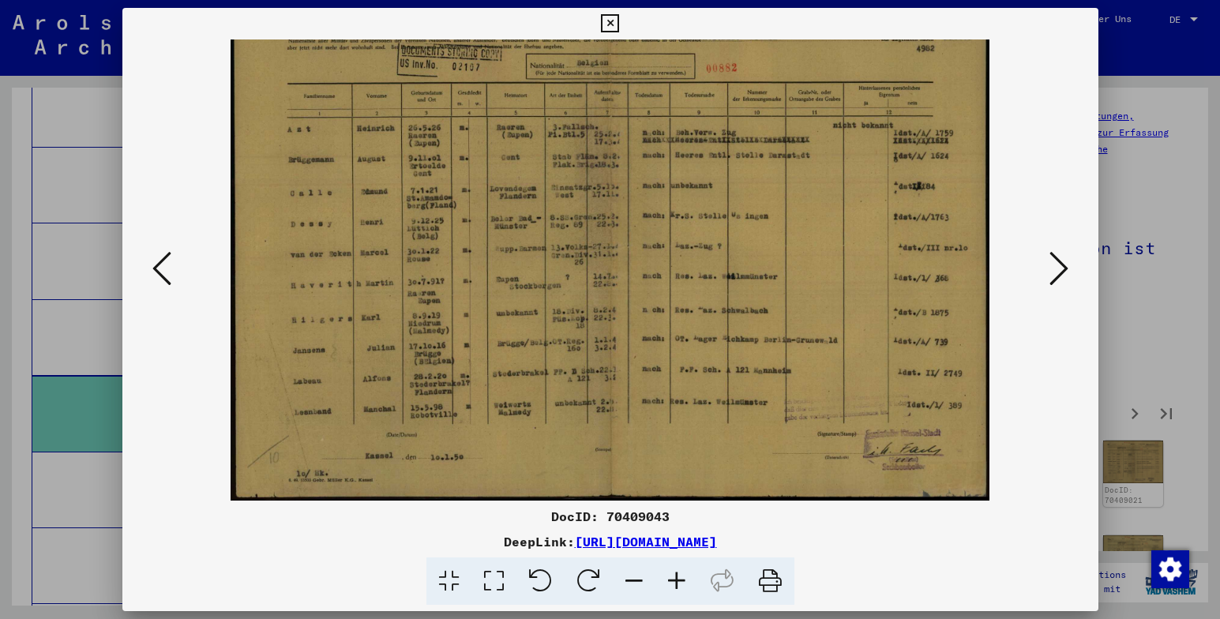
click at [632, 575] on icon at bounding box center [634, 582] width 43 height 48
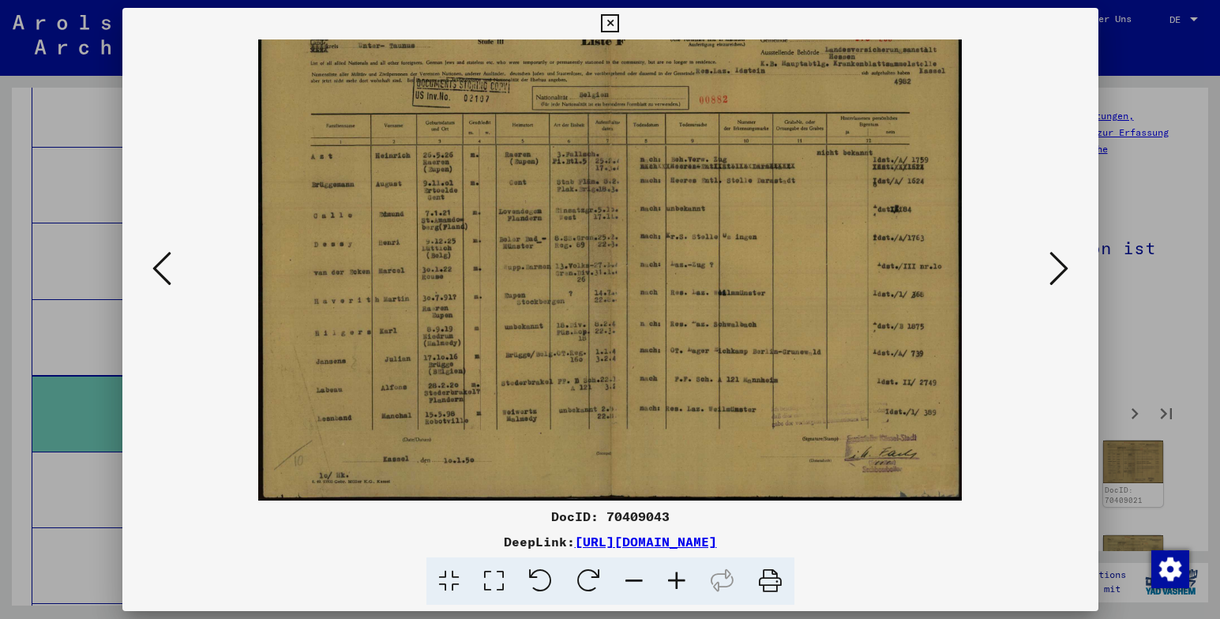
scroll to position [39, 0]
click at [633, 575] on icon at bounding box center [634, 582] width 43 height 48
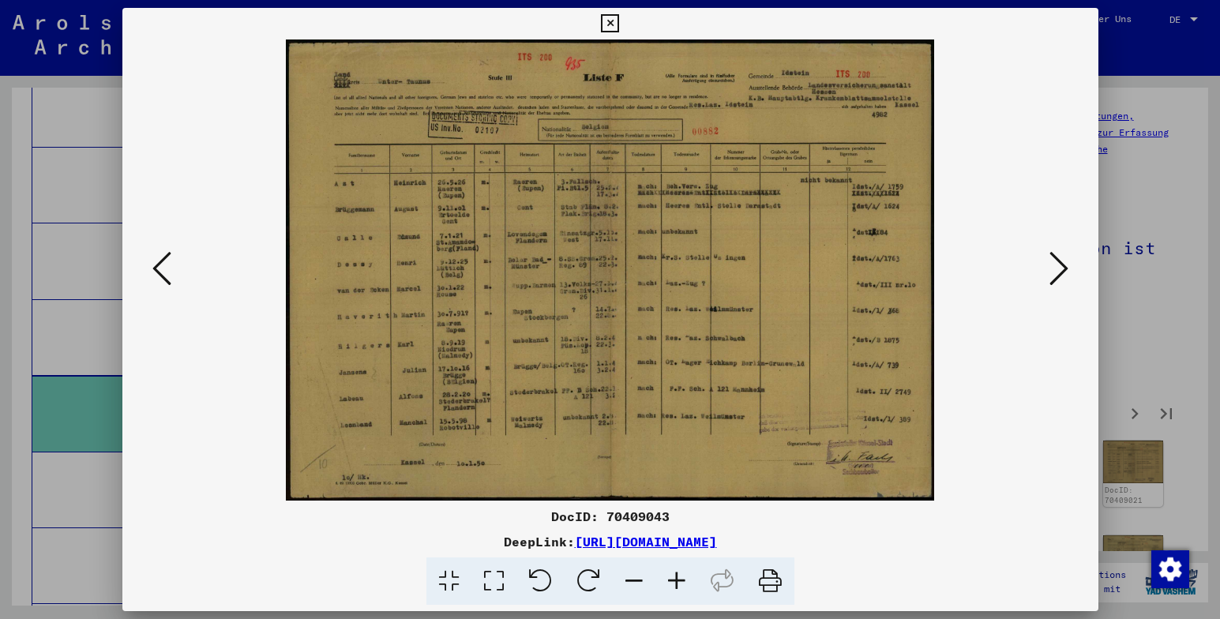
scroll to position [0, 0]
drag, startPoint x: 945, startPoint y: 535, endPoint x: 952, endPoint y: 527, distance: 11.2
click at [946, 534] on div "DeepLink: [URL][DOMAIN_NAME]" at bounding box center [610, 541] width 976 height 19
click at [1057, 271] on icon at bounding box center [1059, 269] width 19 height 38
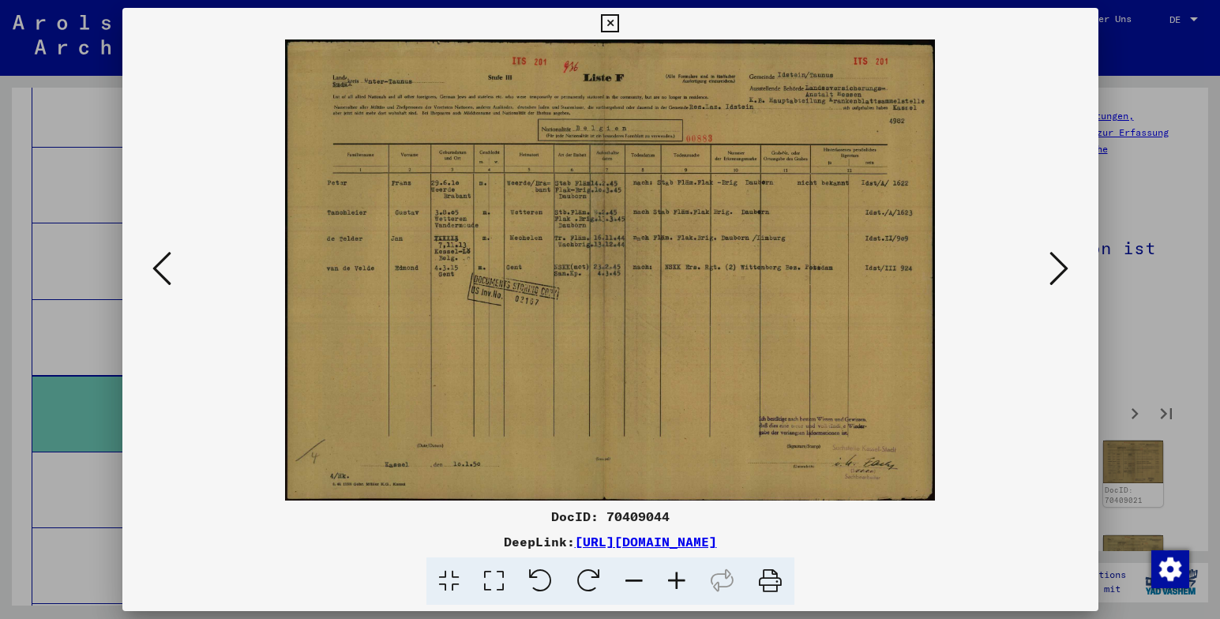
click at [1057, 271] on icon at bounding box center [1059, 269] width 19 height 38
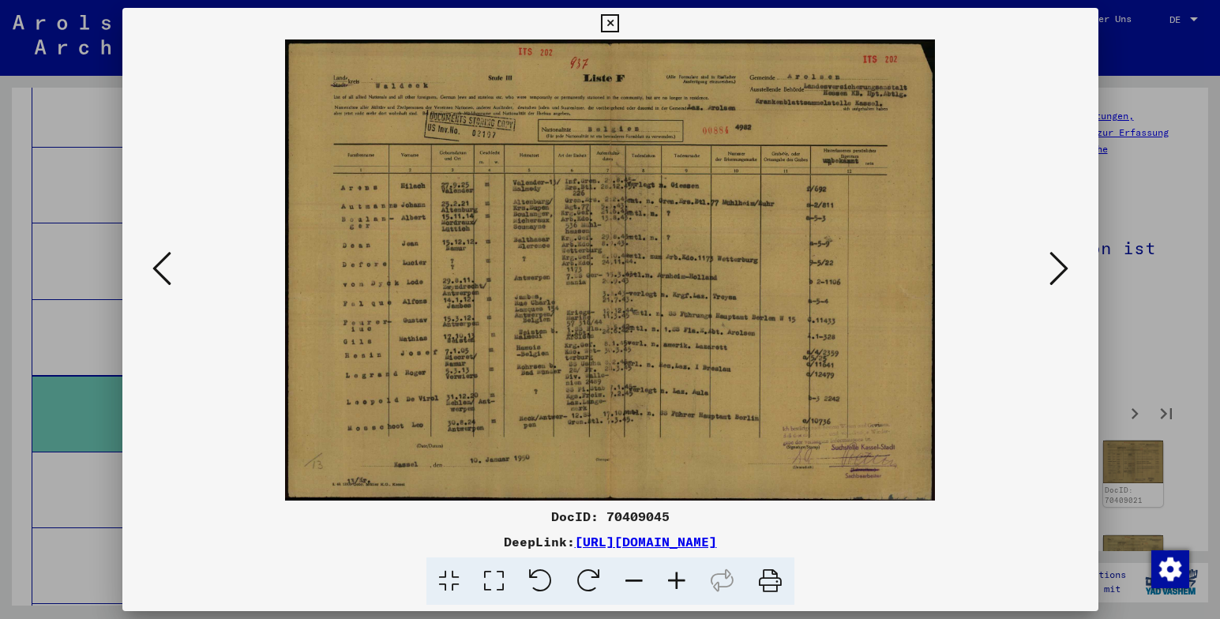
click at [958, 543] on div "DeepLink: [URL][DOMAIN_NAME]" at bounding box center [610, 541] width 976 height 19
click at [1057, 271] on icon at bounding box center [1059, 269] width 19 height 38
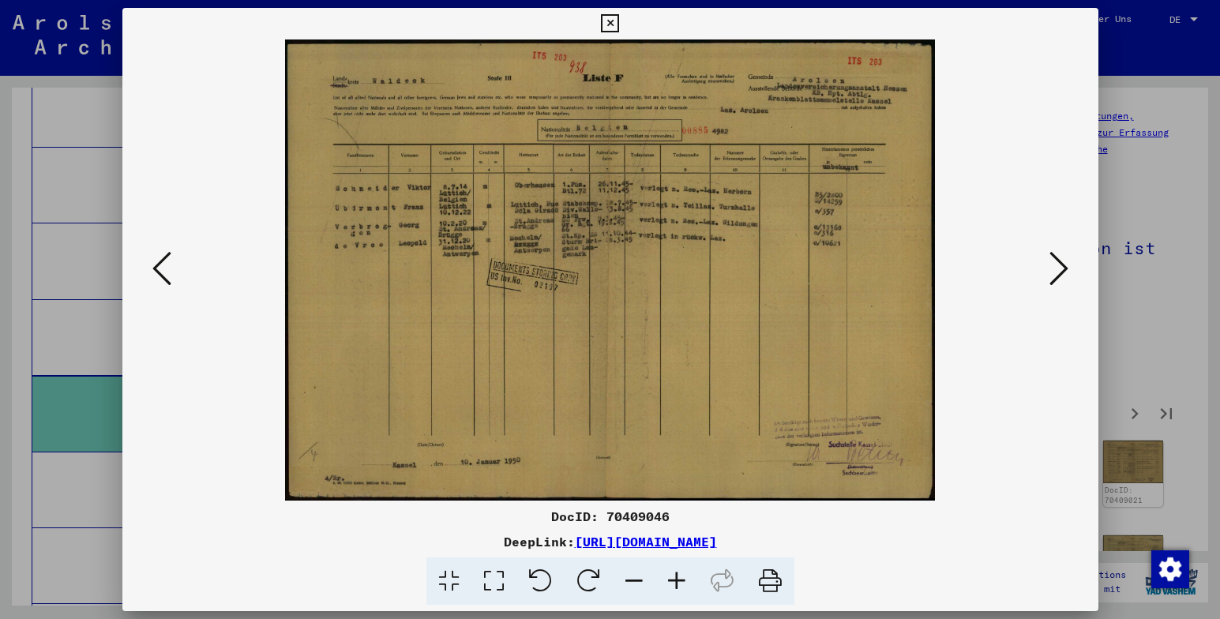
click at [939, 563] on div at bounding box center [610, 582] width 963 height 48
click at [1062, 270] on icon at bounding box center [1059, 269] width 19 height 38
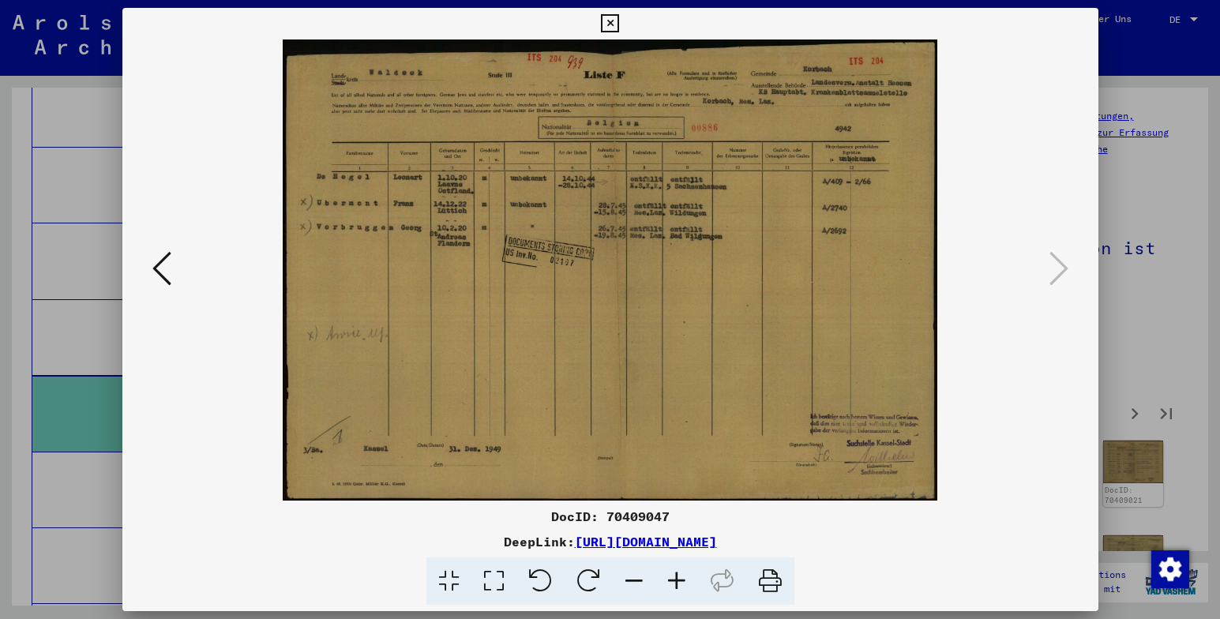
click at [952, 545] on div "DeepLink: [URL][DOMAIN_NAME]" at bounding box center [610, 541] width 976 height 19
click at [612, 19] on icon at bounding box center [610, 23] width 18 height 19
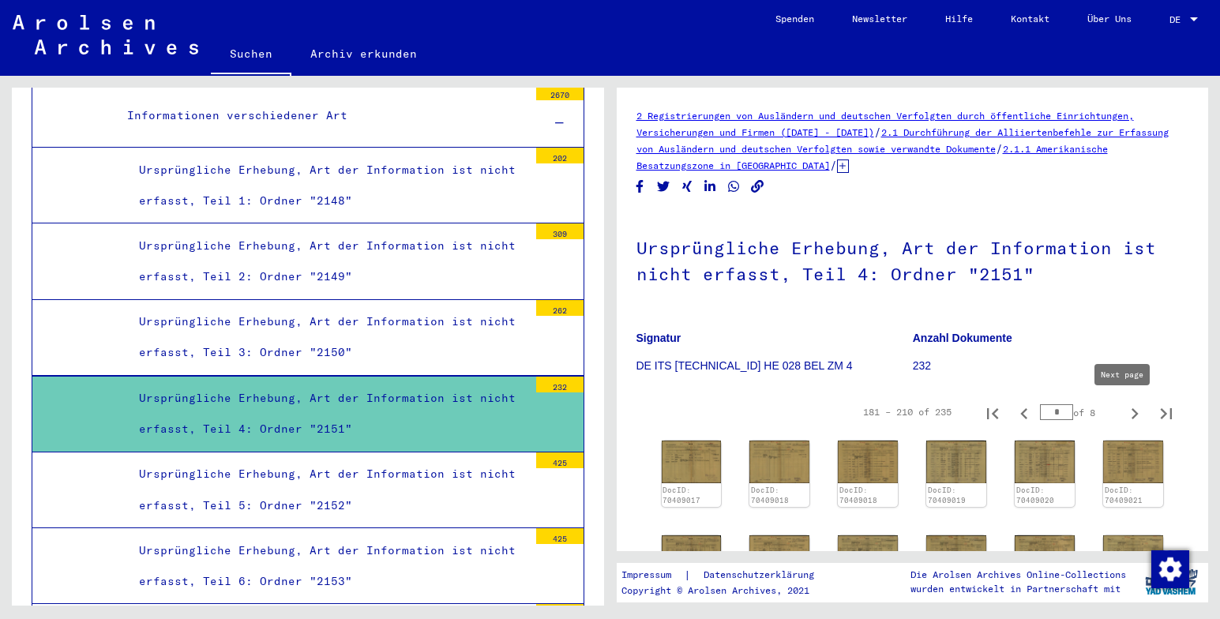
drag, startPoint x: 1119, startPoint y: 407, endPoint x: 1162, endPoint y: 204, distance: 207.6
click at [1124, 407] on icon "Next page" at bounding box center [1135, 414] width 22 height 22
type input "*"
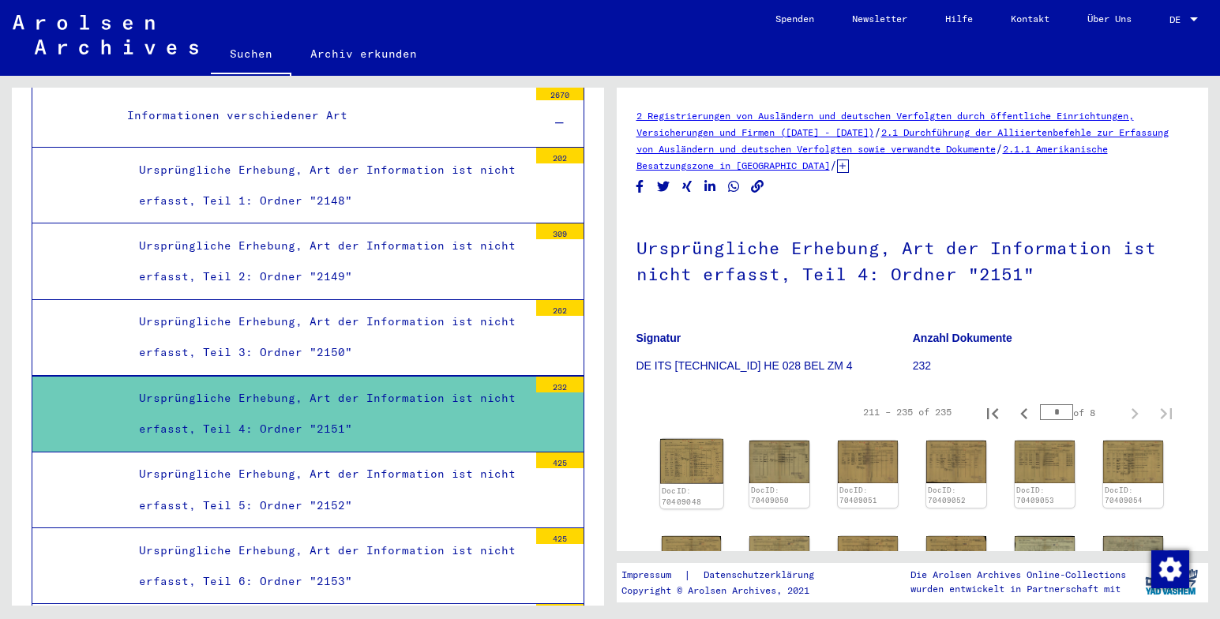
click at [685, 462] on img at bounding box center [691, 461] width 63 height 45
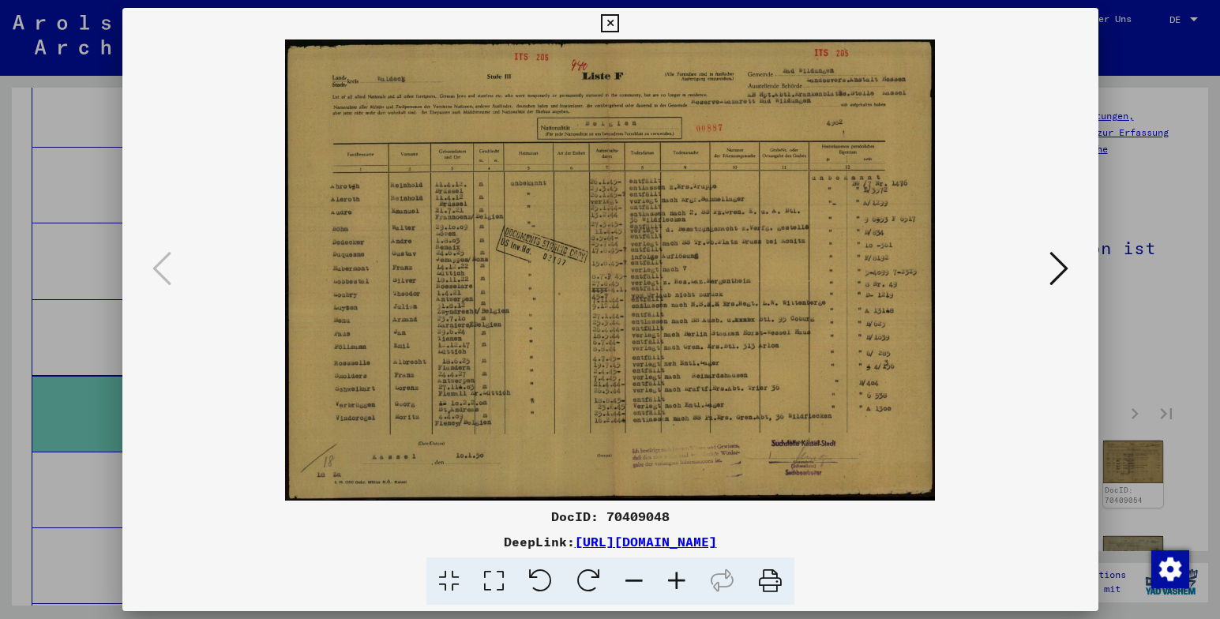
drag, startPoint x: 933, startPoint y: 558, endPoint x: 954, endPoint y: 524, distance: 39.7
click at [936, 547] on div "DocID: 70409048 DeepLink: [URL][DOMAIN_NAME]" at bounding box center [610, 556] width 976 height 99
click at [1055, 272] on icon at bounding box center [1059, 269] width 19 height 38
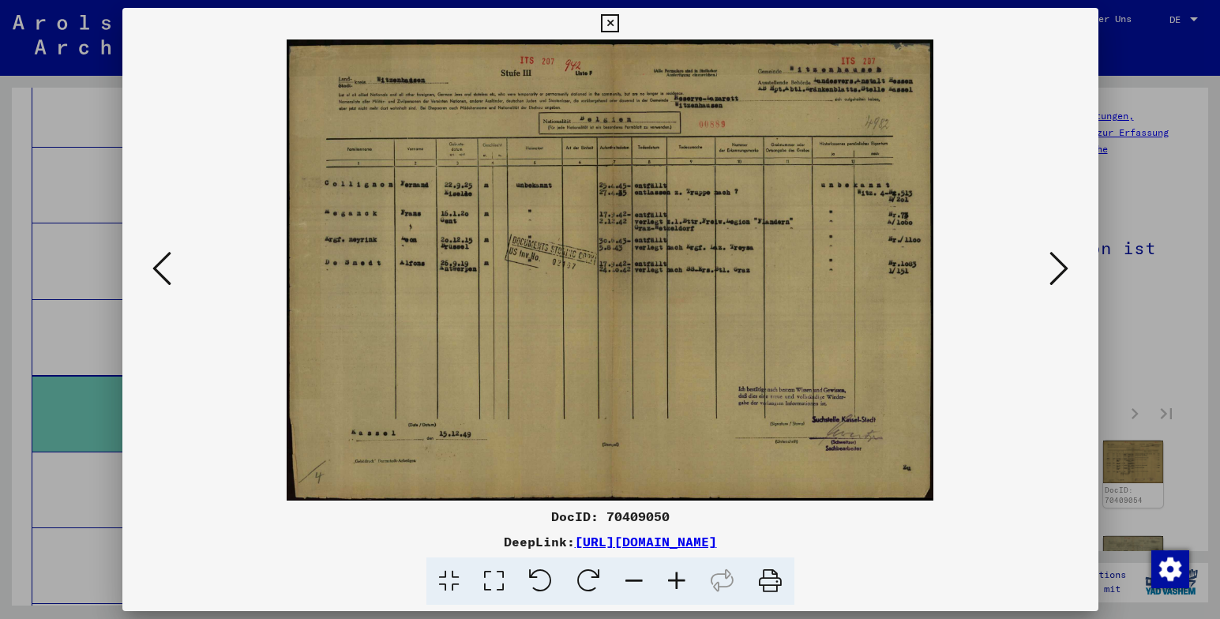
click at [979, 542] on div "DeepLink: [URL][DOMAIN_NAME]" at bounding box center [610, 541] width 976 height 19
click at [1060, 269] on icon at bounding box center [1059, 269] width 19 height 38
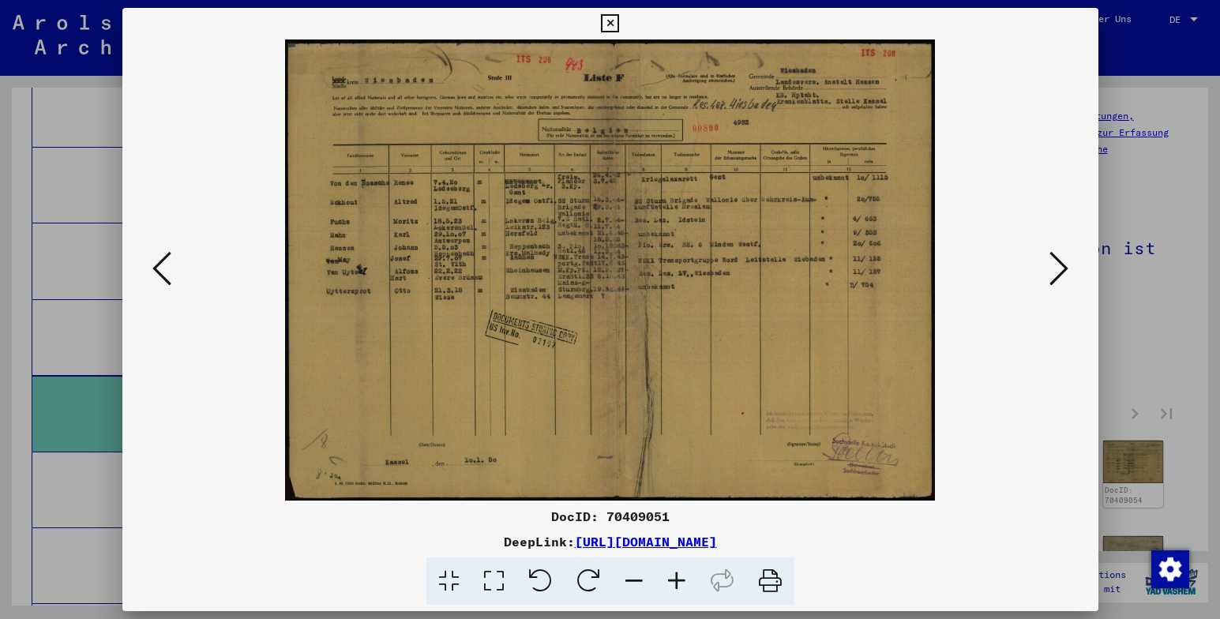
drag, startPoint x: 970, startPoint y: 556, endPoint x: 975, endPoint y: 546, distance: 11.7
click at [970, 556] on div "DocID: 70409051 DeepLink: [URL][DOMAIN_NAME]" at bounding box center [610, 556] width 976 height 99
click at [1061, 269] on icon at bounding box center [1059, 269] width 19 height 38
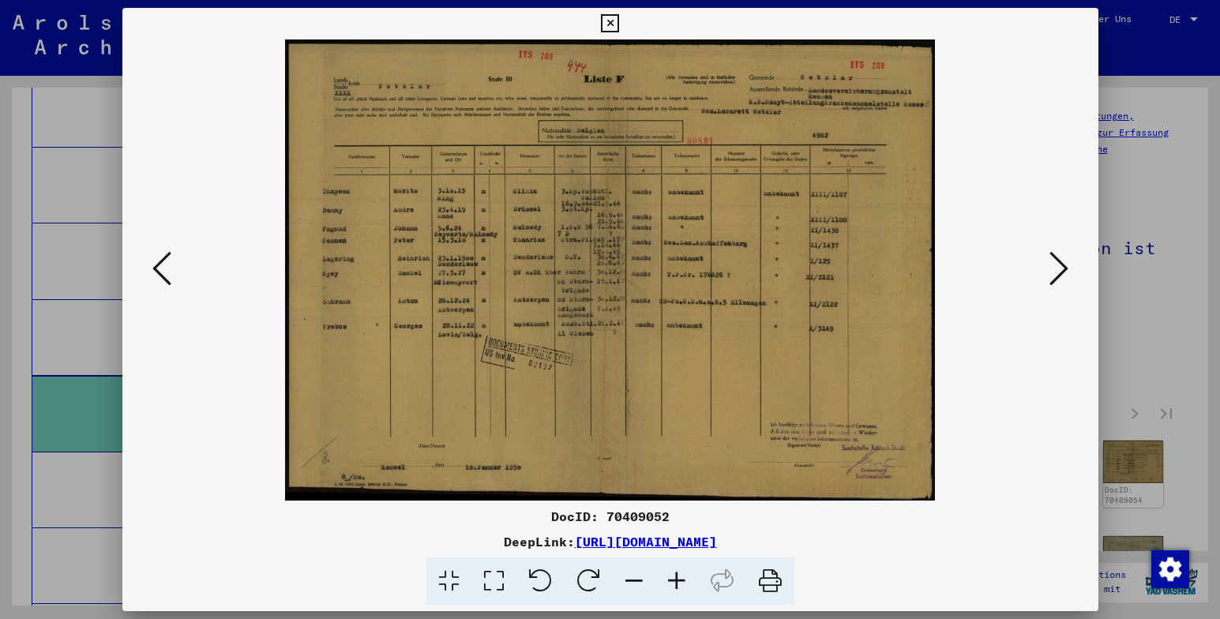
click at [911, 541] on div "DeepLink: [URL][DOMAIN_NAME]" at bounding box center [610, 541] width 976 height 19
click at [1061, 270] on icon at bounding box center [1059, 269] width 19 height 38
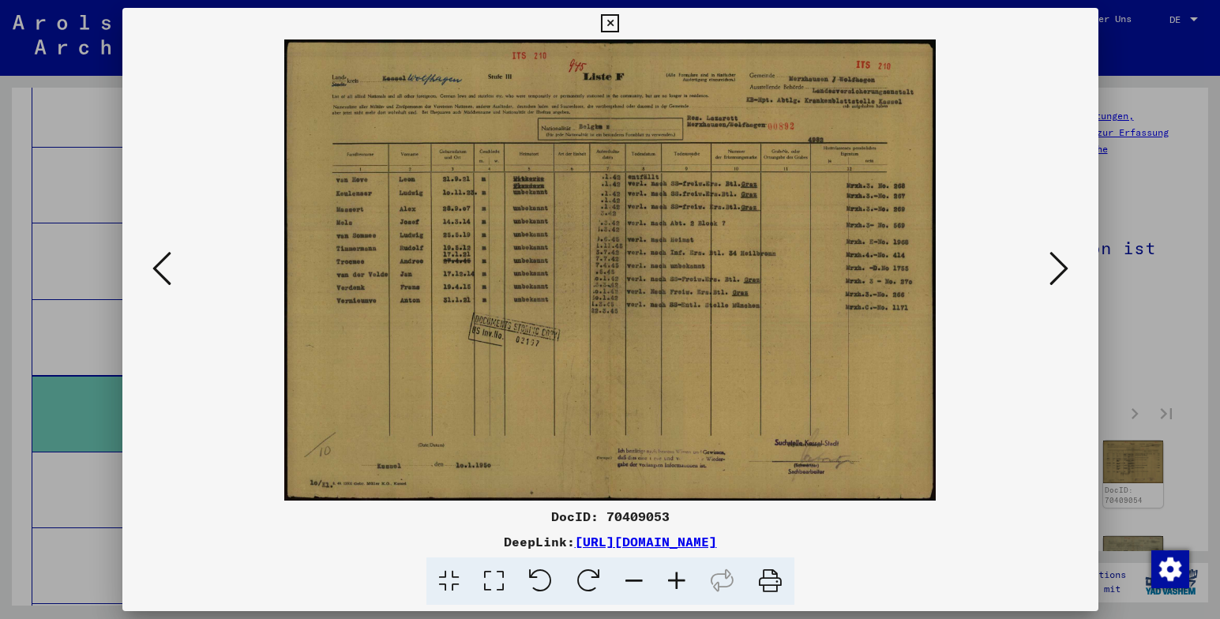
click at [979, 551] on div "DocID: 70409053 DeepLink: [URL][DOMAIN_NAME]" at bounding box center [610, 556] width 976 height 99
click at [1061, 266] on icon at bounding box center [1059, 269] width 19 height 38
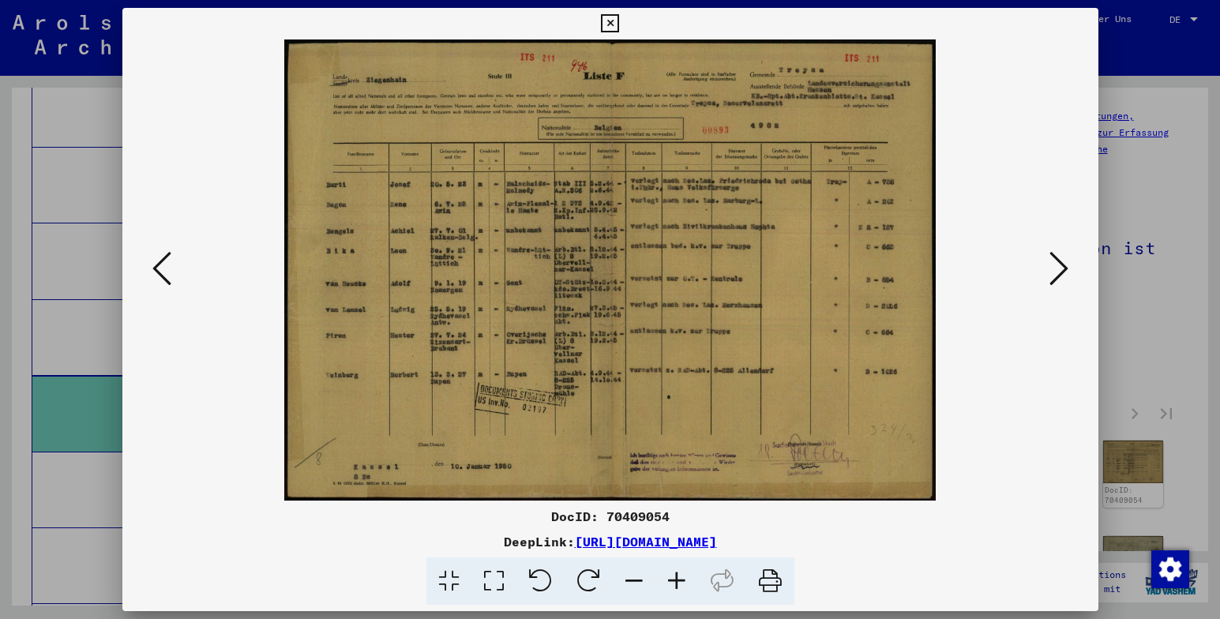
click at [926, 550] on div "DocID: 70409054 DeepLink: [URL][DOMAIN_NAME]" at bounding box center [610, 556] width 976 height 99
click at [1061, 269] on icon at bounding box center [1059, 269] width 19 height 38
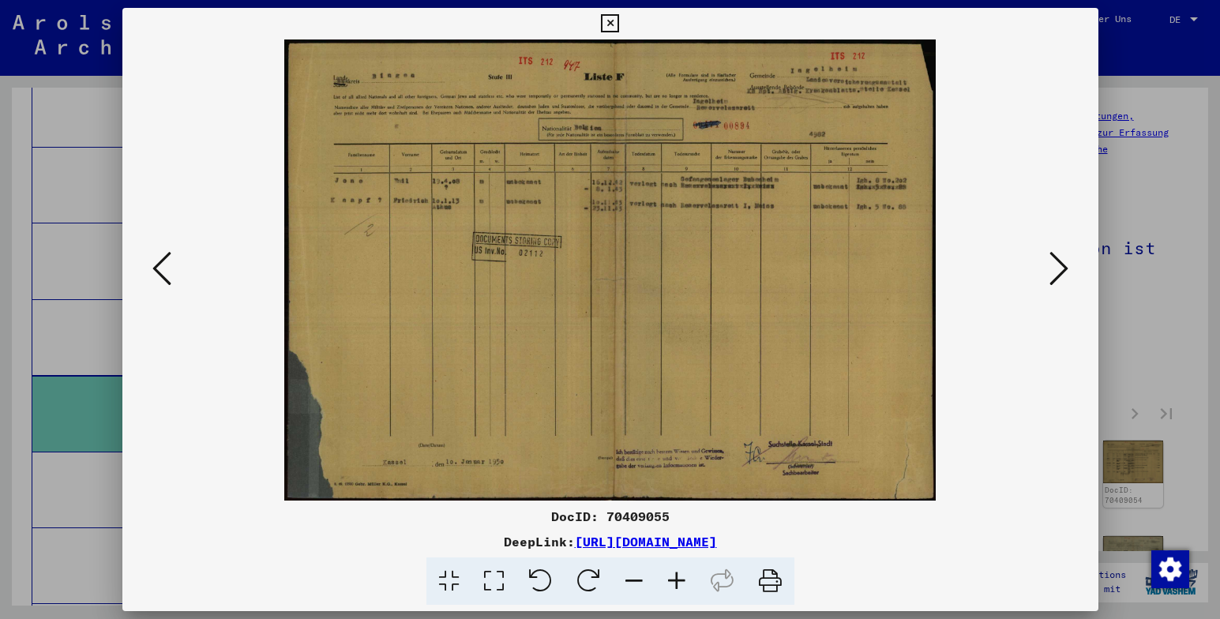
click at [1042, 265] on img at bounding box center [610, 269] width 869 height 461
click at [1060, 269] on icon at bounding box center [1059, 269] width 19 height 38
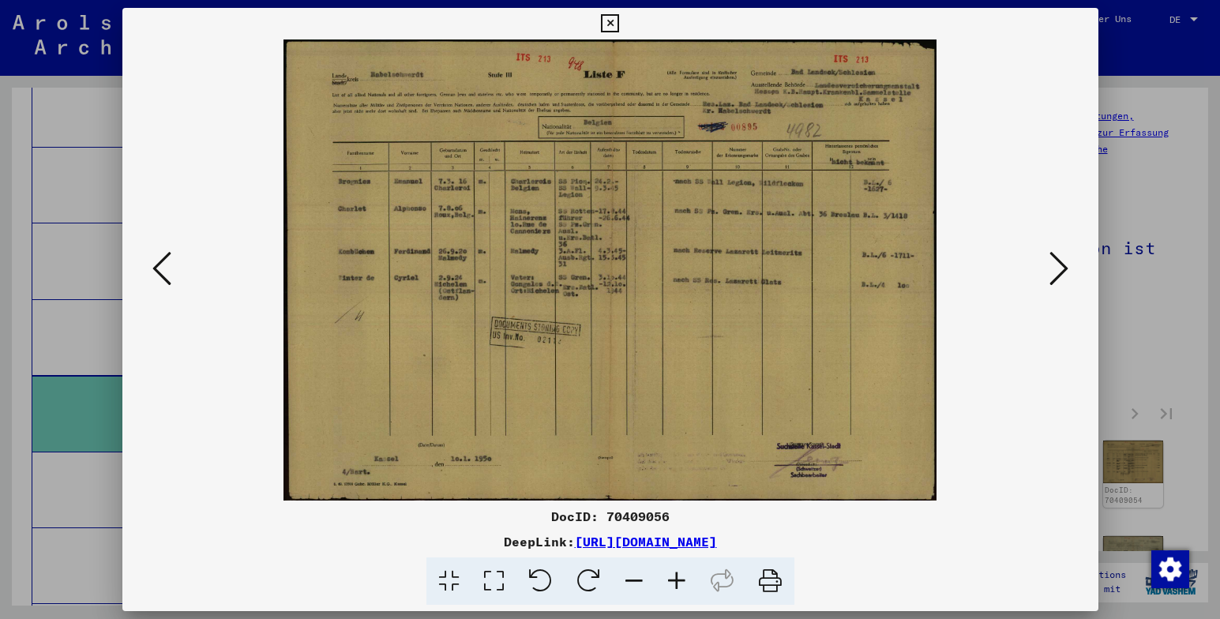
click at [896, 535] on div "DeepLink: [URL][DOMAIN_NAME]" at bounding box center [610, 541] width 976 height 19
click at [1056, 271] on icon at bounding box center [1059, 269] width 19 height 38
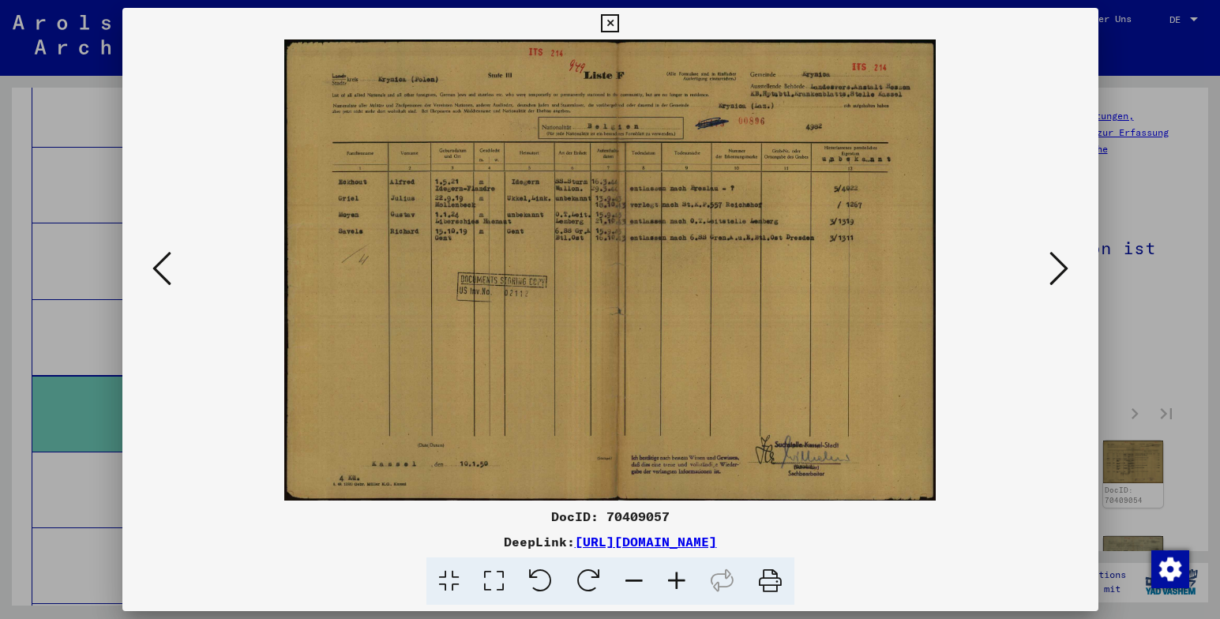
click at [1058, 269] on icon at bounding box center [1059, 269] width 19 height 38
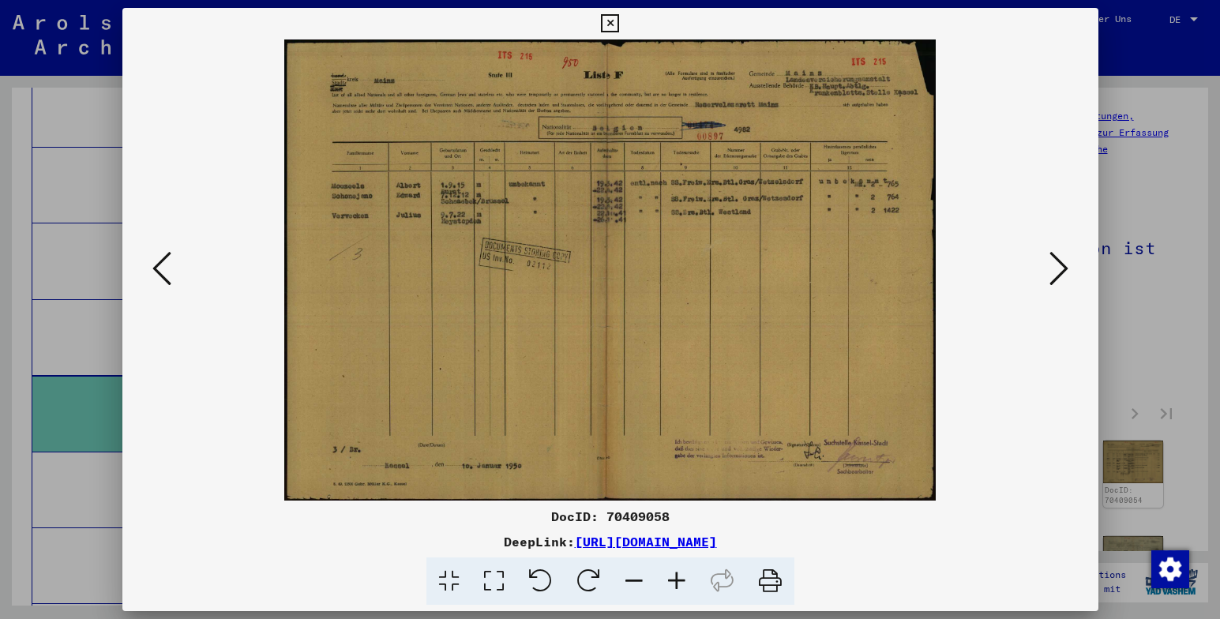
click at [1057, 272] on icon at bounding box center [1059, 269] width 19 height 38
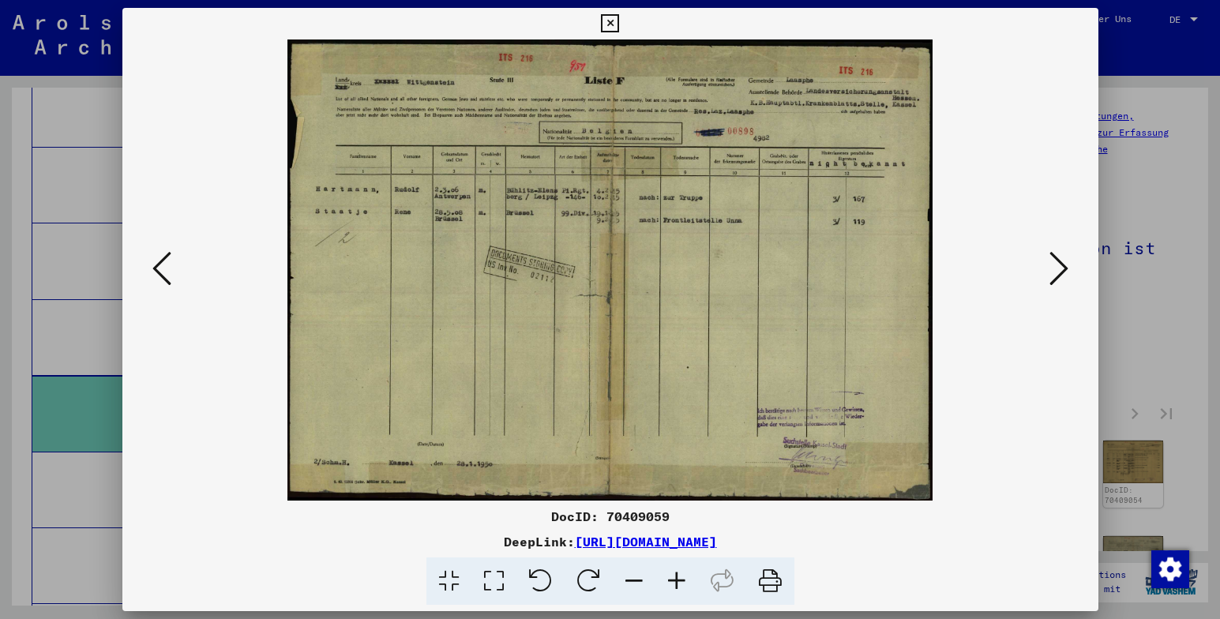
drag, startPoint x: 926, startPoint y: 555, endPoint x: 964, endPoint y: 452, distance: 110.2
click at [926, 554] on div "DocID: 70409059 DeepLink: [URL][DOMAIN_NAME]" at bounding box center [610, 556] width 976 height 99
click at [1061, 272] on icon at bounding box center [1059, 269] width 19 height 38
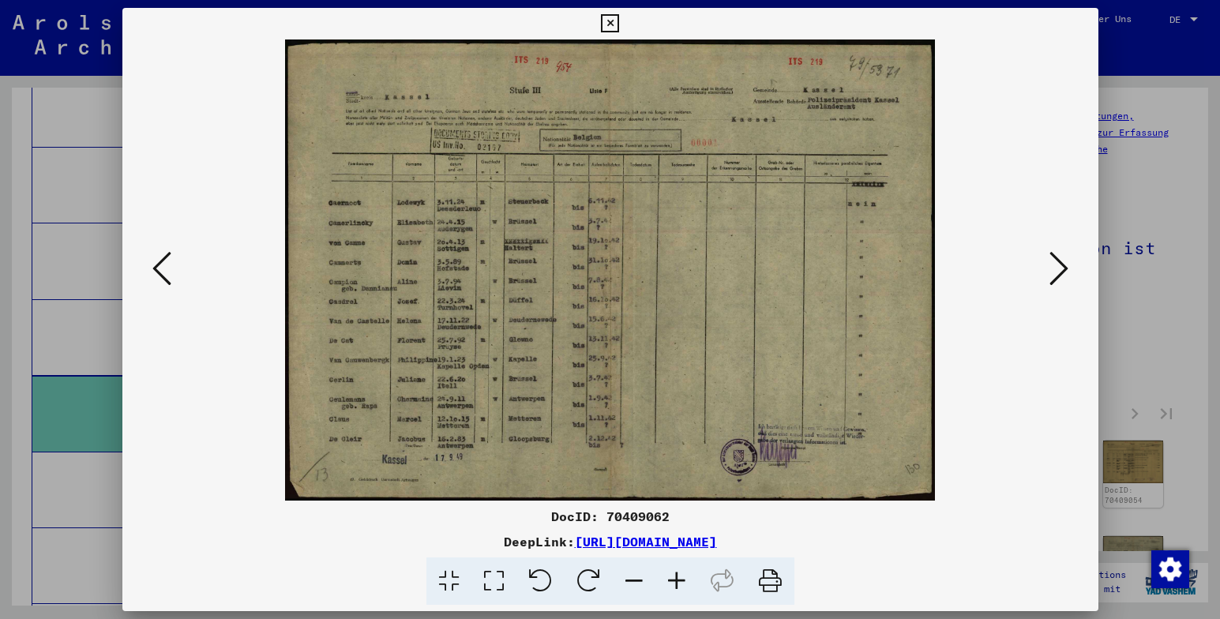
click at [1058, 272] on icon at bounding box center [1059, 269] width 19 height 38
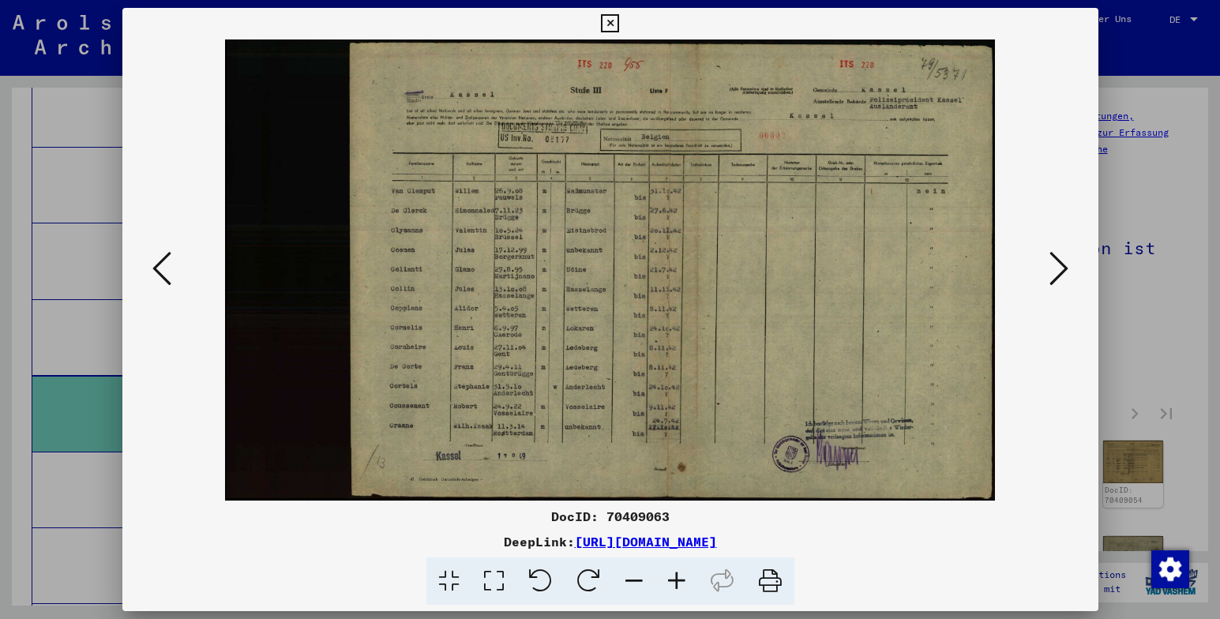
click at [1058, 272] on icon at bounding box center [1059, 269] width 19 height 38
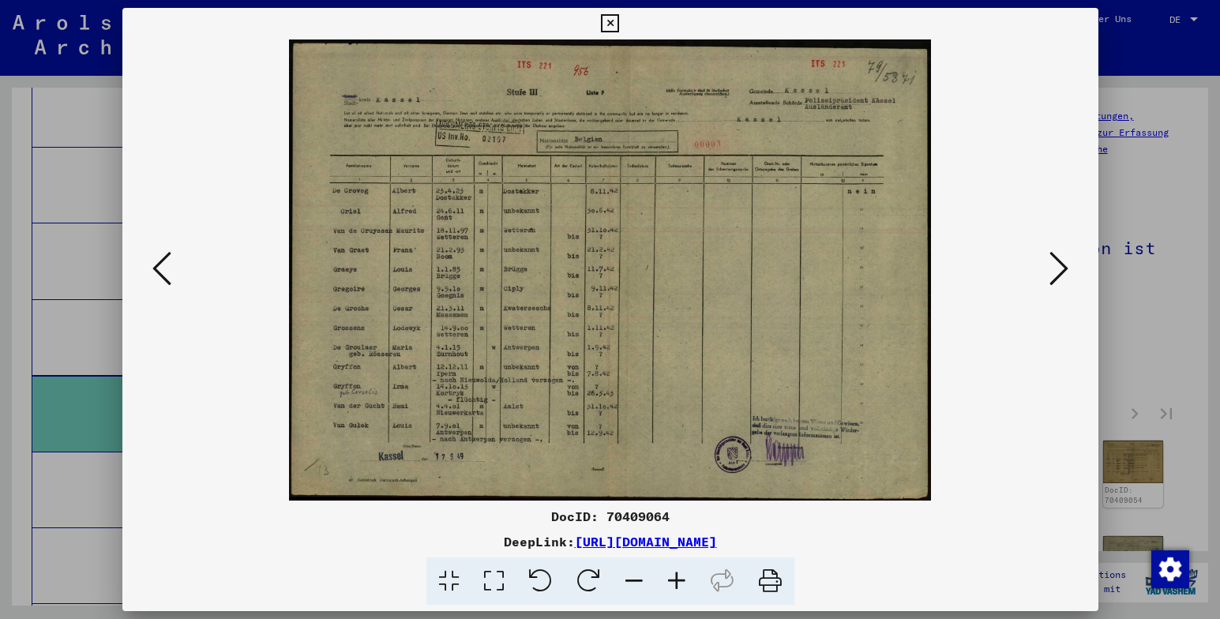
click at [1057, 272] on icon at bounding box center [1059, 269] width 19 height 38
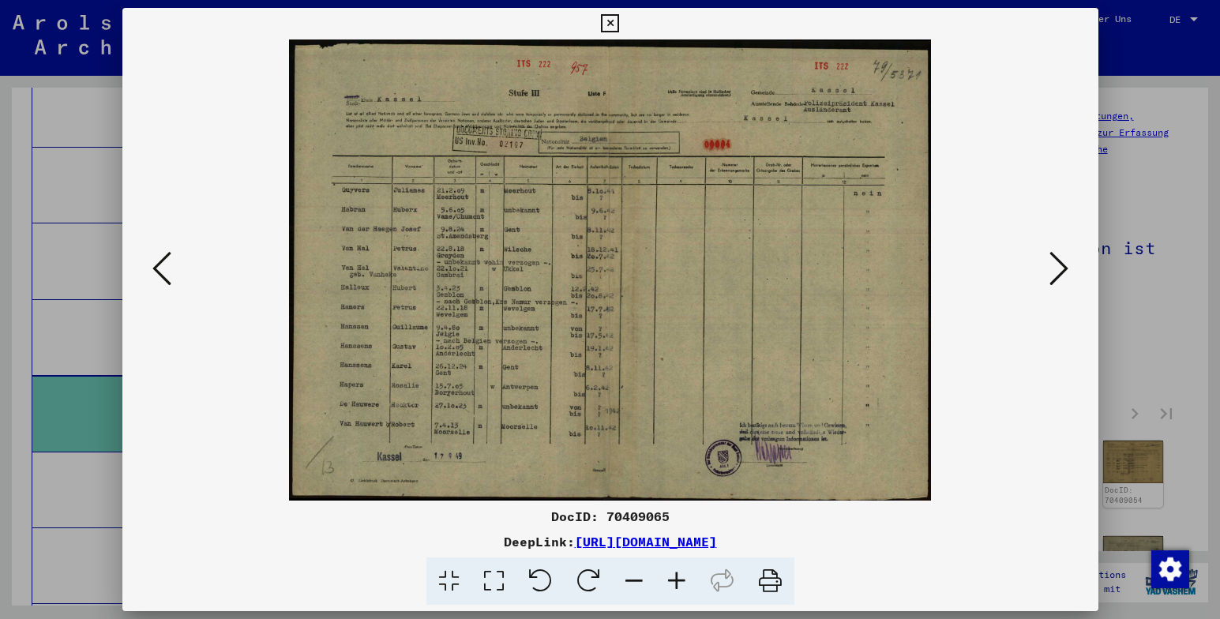
click at [1057, 272] on icon at bounding box center [1059, 269] width 19 height 38
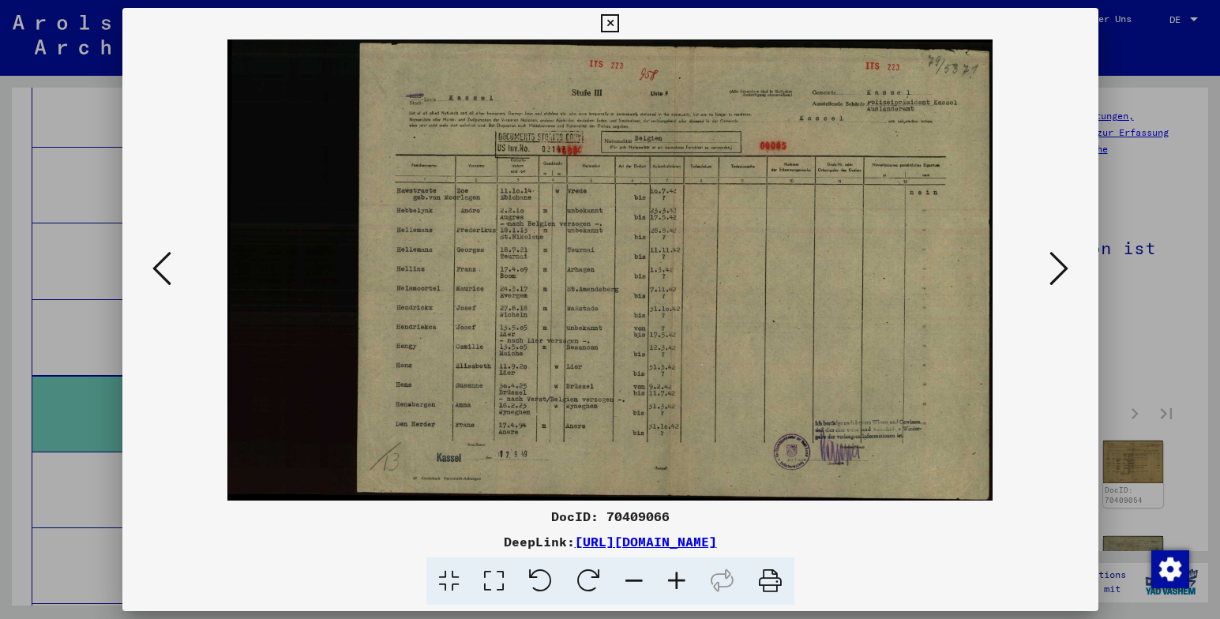
click at [1057, 272] on icon at bounding box center [1059, 269] width 19 height 38
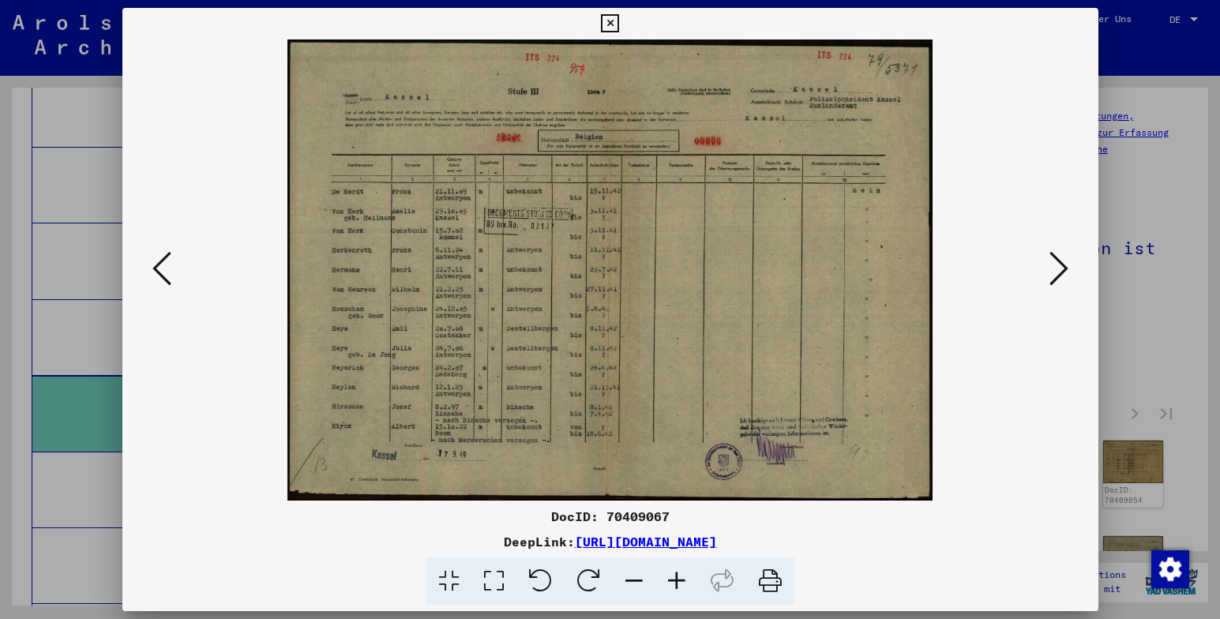
click at [1057, 272] on icon at bounding box center [1059, 269] width 19 height 38
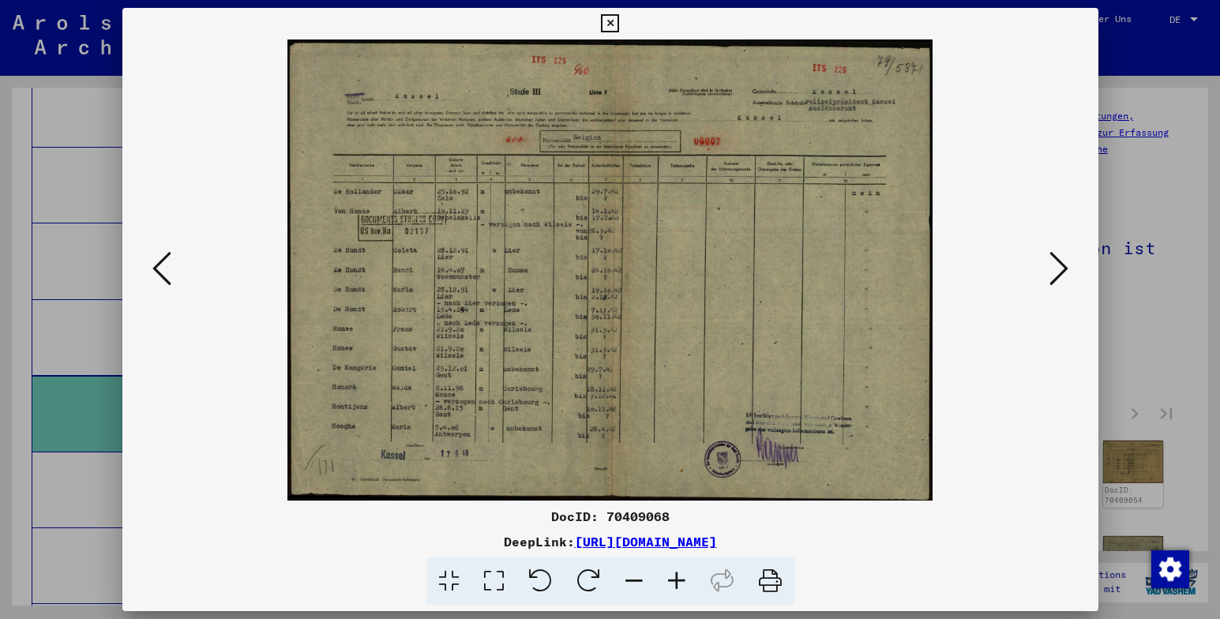
click at [1057, 272] on icon at bounding box center [1059, 269] width 19 height 38
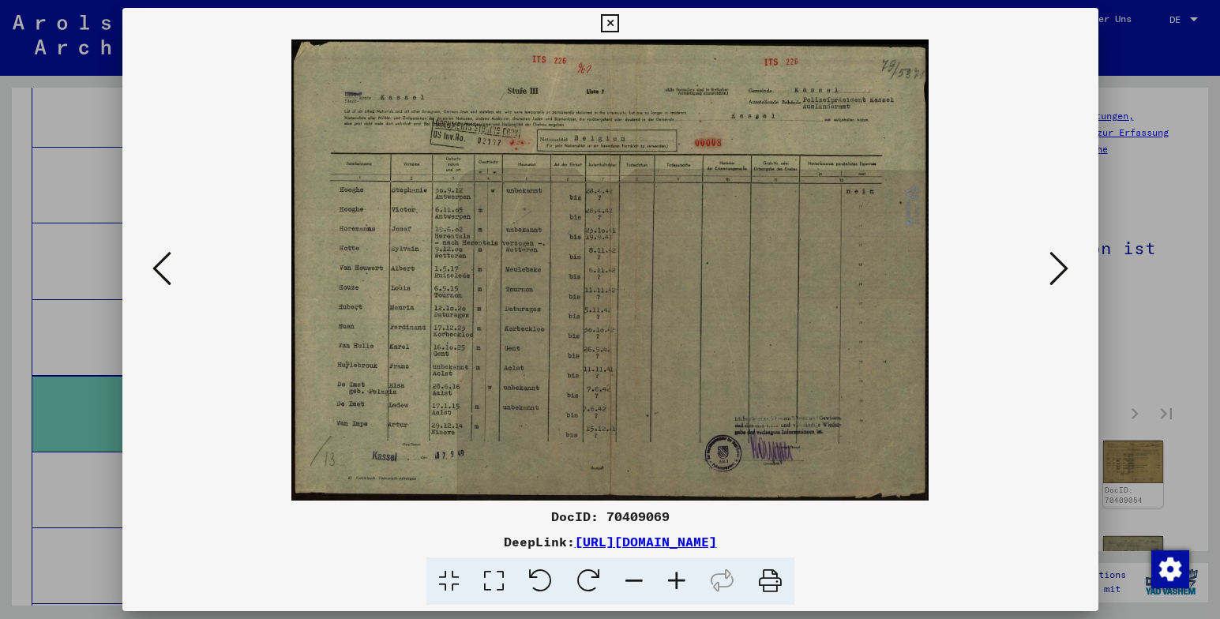
click at [1057, 272] on icon at bounding box center [1059, 269] width 19 height 38
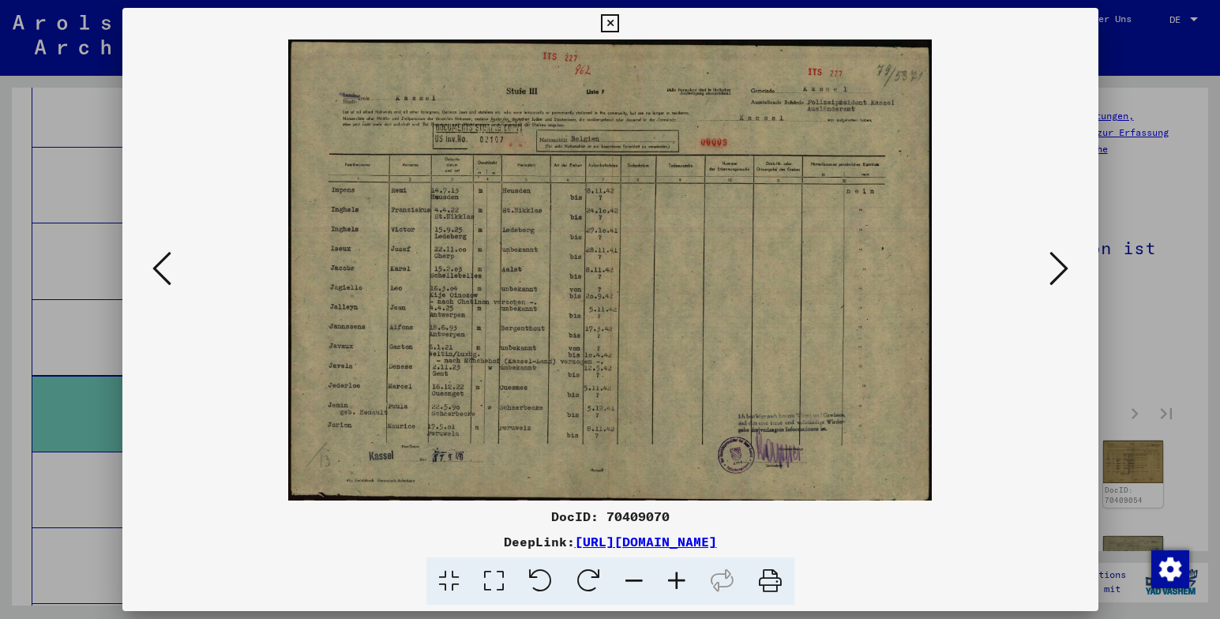
click at [1056, 272] on icon at bounding box center [1059, 269] width 19 height 38
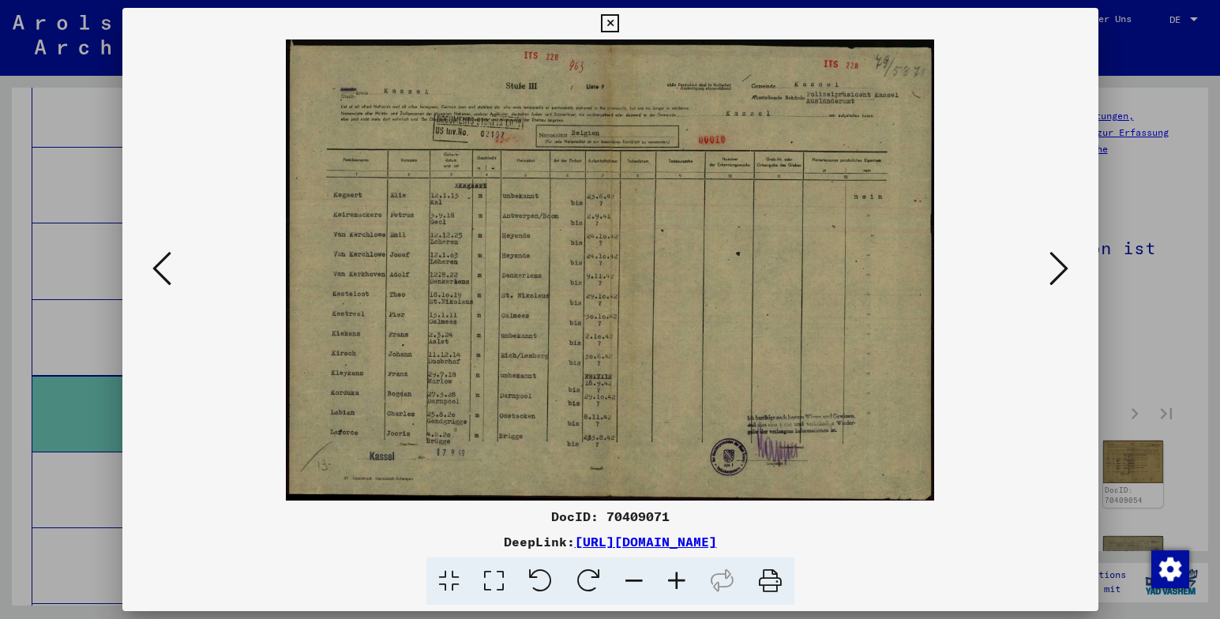
click at [1056, 272] on icon at bounding box center [1059, 269] width 19 height 38
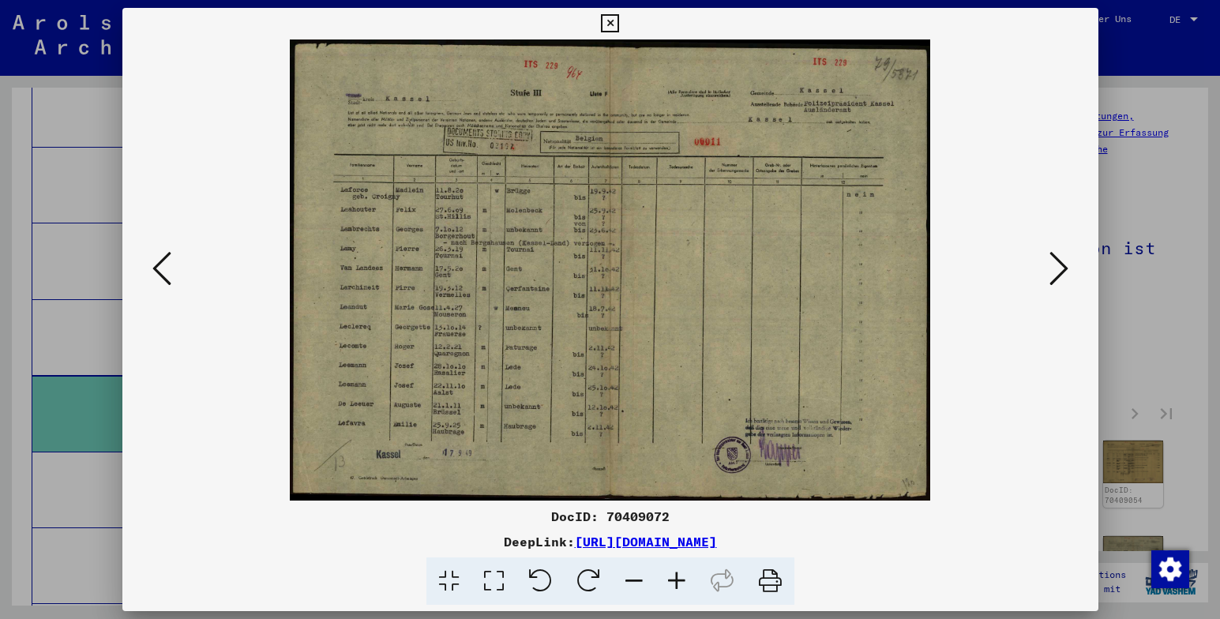
click at [1056, 272] on icon at bounding box center [1059, 269] width 19 height 38
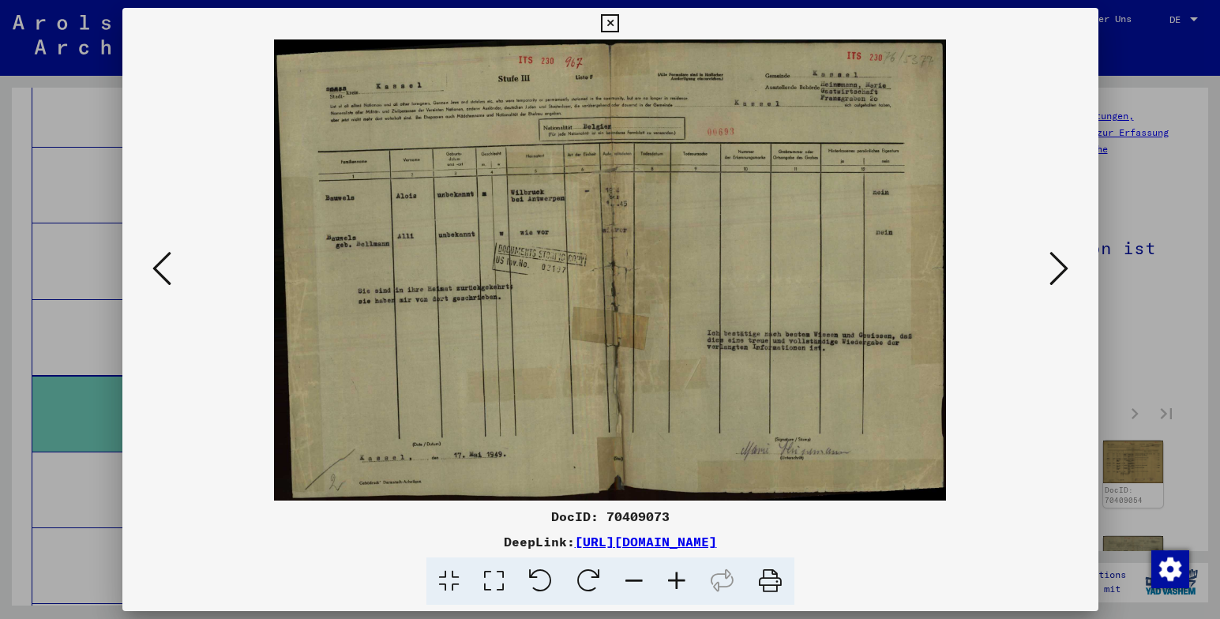
click at [1056, 272] on icon at bounding box center [1059, 269] width 19 height 38
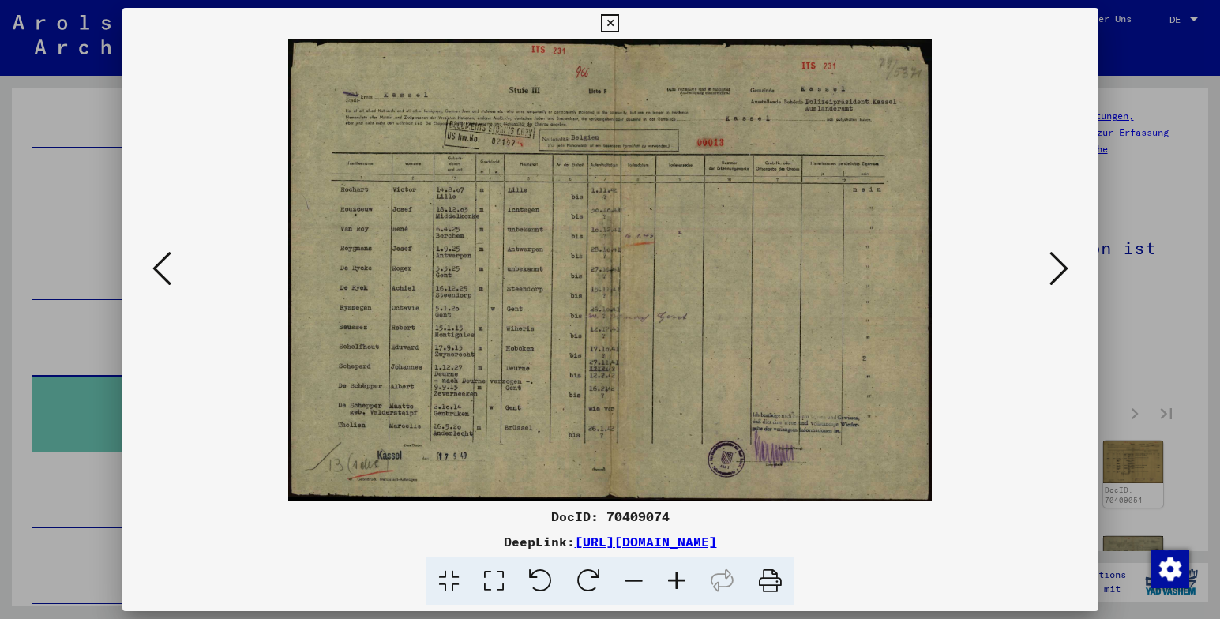
click at [1056, 272] on icon at bounding box center [1059, 269] width 19 height 38
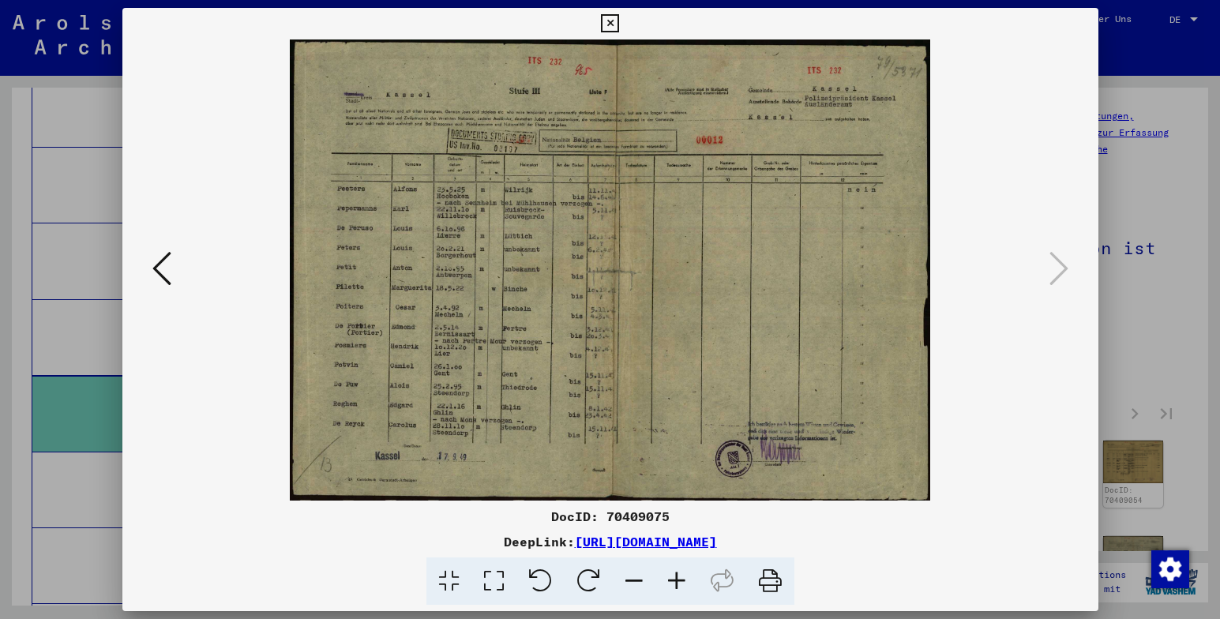
click at [611, 21] on icon at bounding box center [610, 23] width 18 height 19
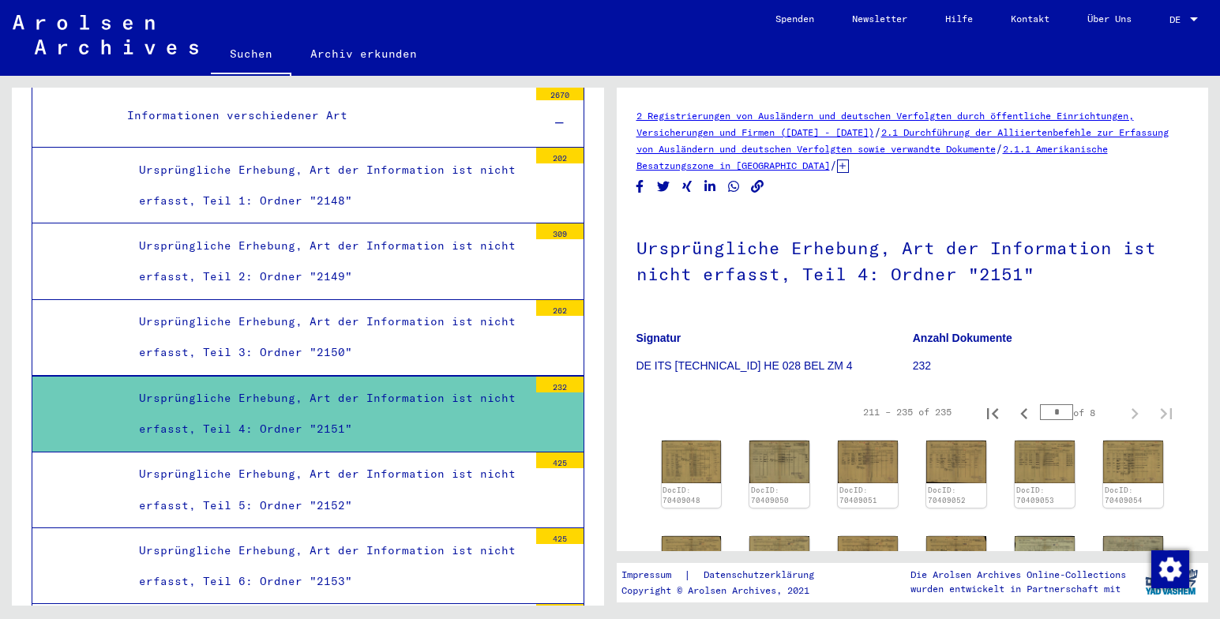
click at [400, 459] on div "Ursprüngliche Erhebung, Art der Information ist nicht erfasst, Teil 5: Ordner "…" at bounding box center [327, 490] width 401 height 62
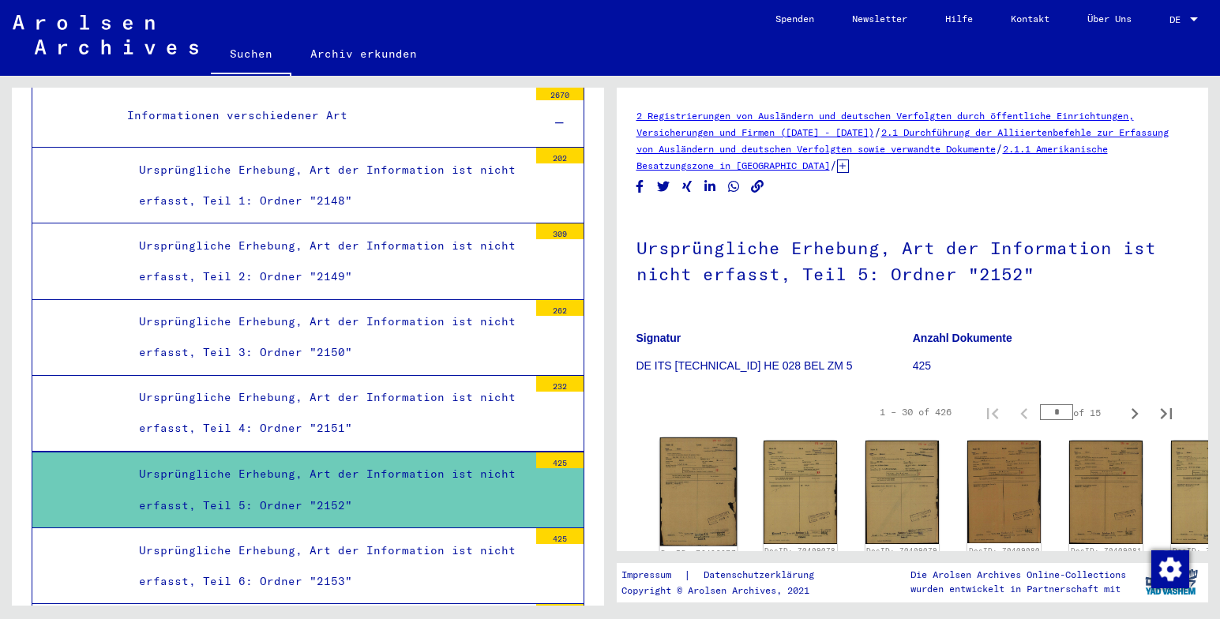
click at [693, 473] on img at bounding box center [697, 492] width 77 height 108
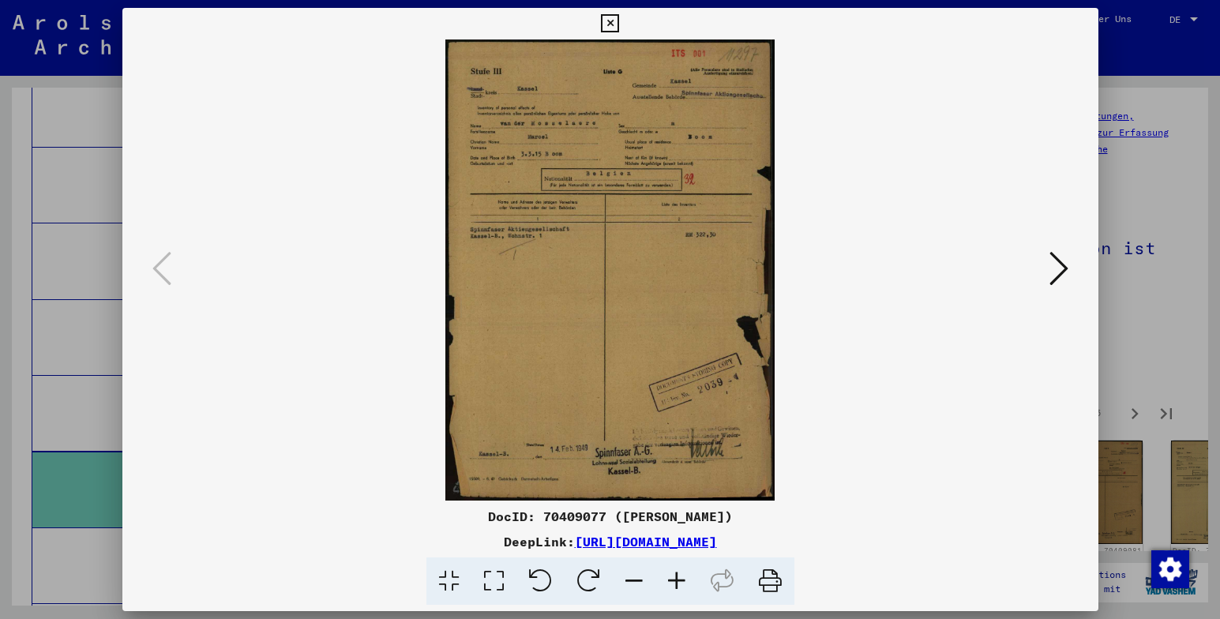
click at [1058, 267] on icon at bounding box center [1059, 269] width 19 height 38
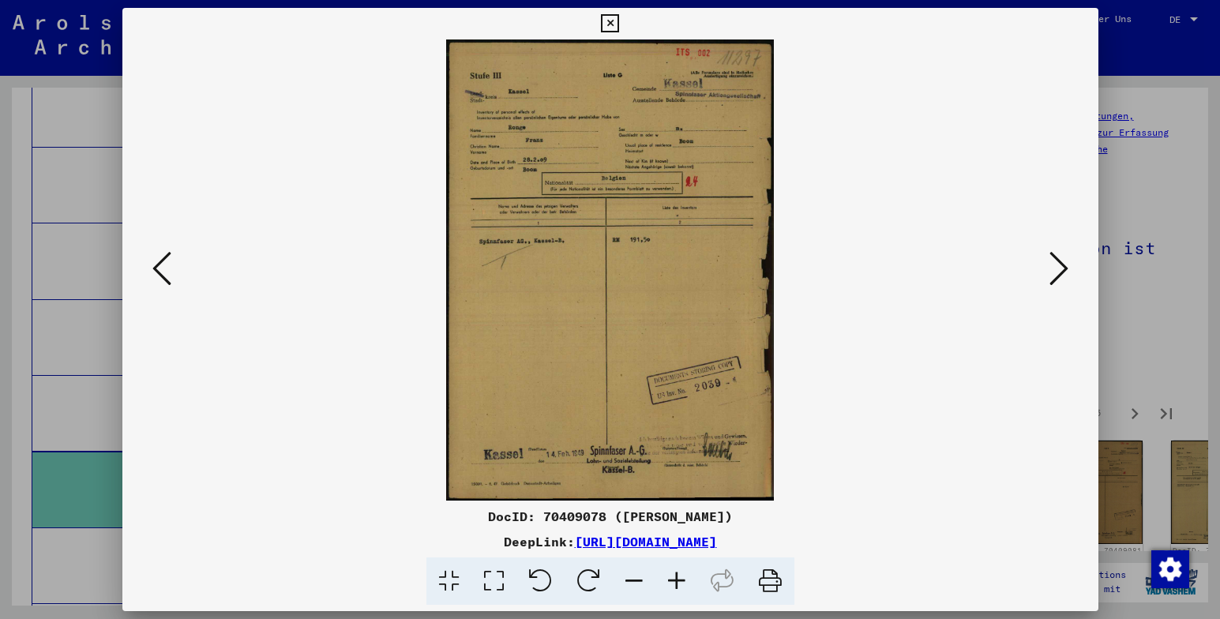
click at [1057, 266] on icon at bounding box center [1059, 269] width 19 height 38
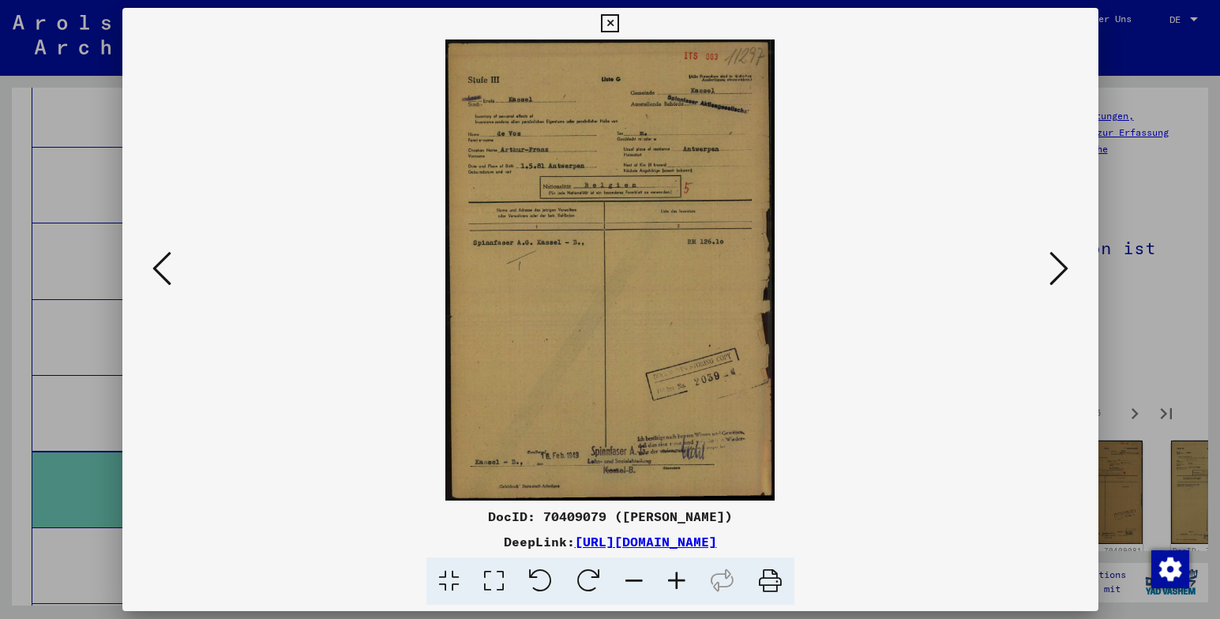
click at [1057, 266] on icon at bounding box center [1059, 269] width 19 height 38
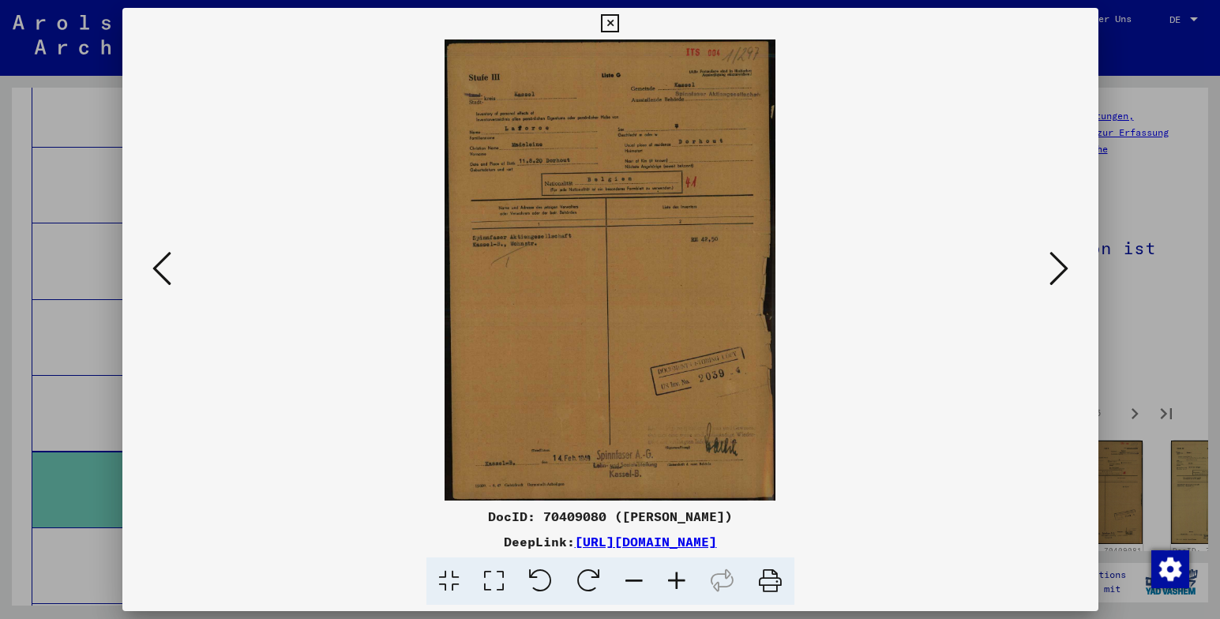
click at [1057, 266] on icon at bounding box center [1059, 269] width 19 height 38
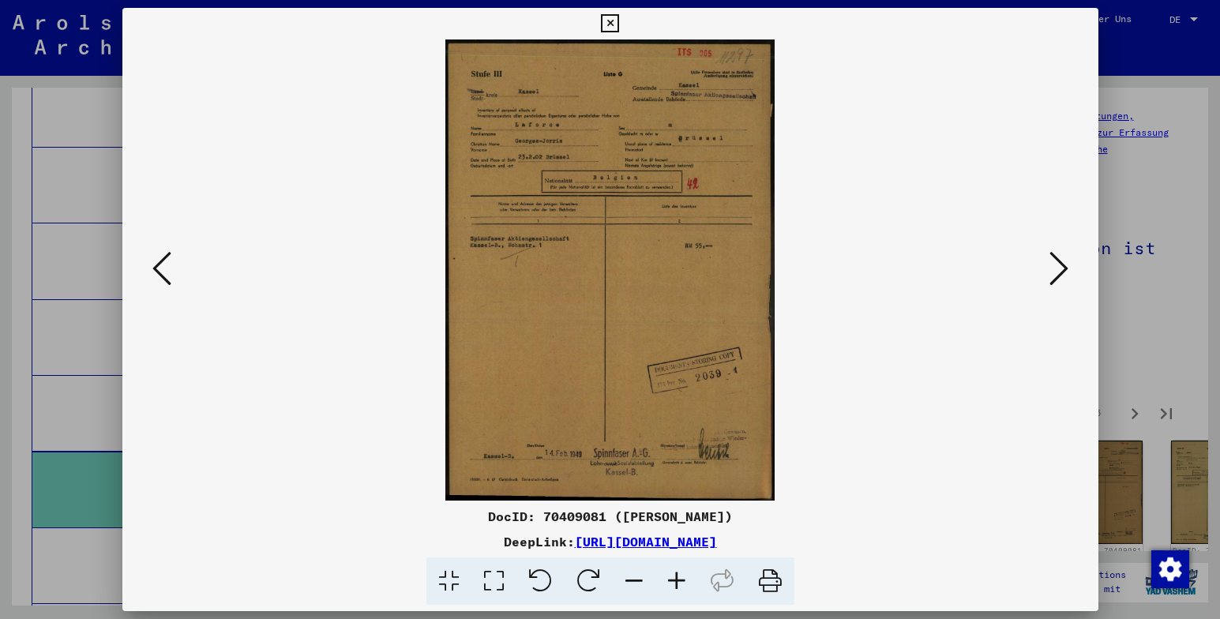
click at [611, 25] on icon at bounding box center [610, 23] width 18 height 19
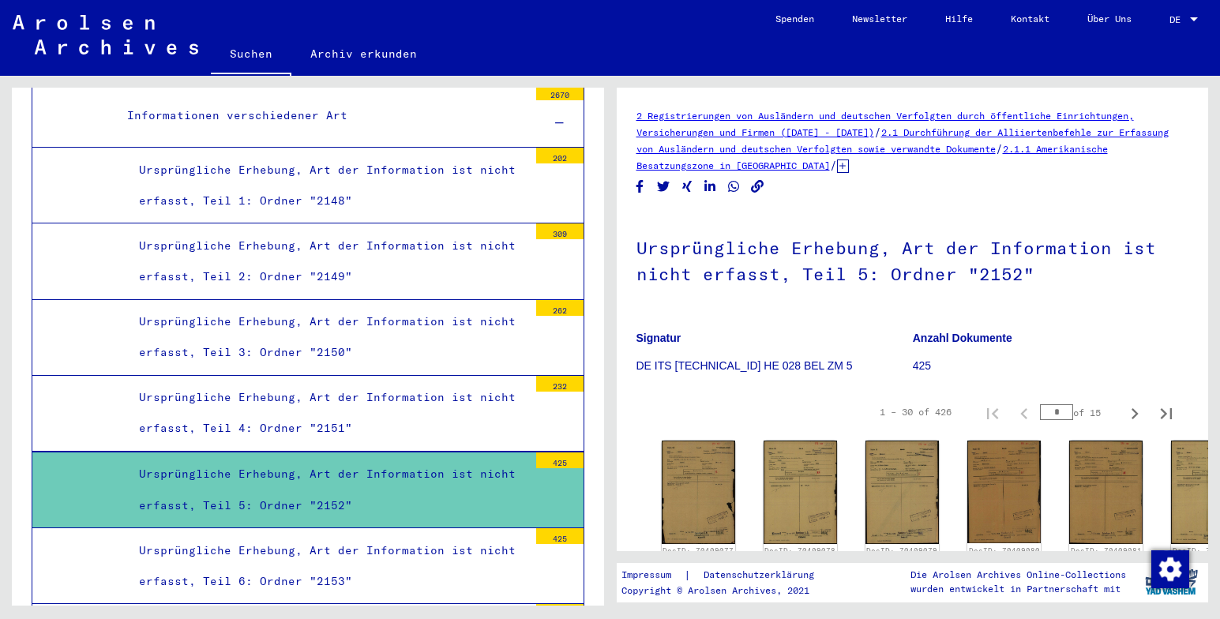
click at [440, 306] on div "Ursprüngliche Erhebung, Art der Information ist nicht erfasst, Teil 3: Ordner "…" at bounding box center [327, 337] width 401 height 62
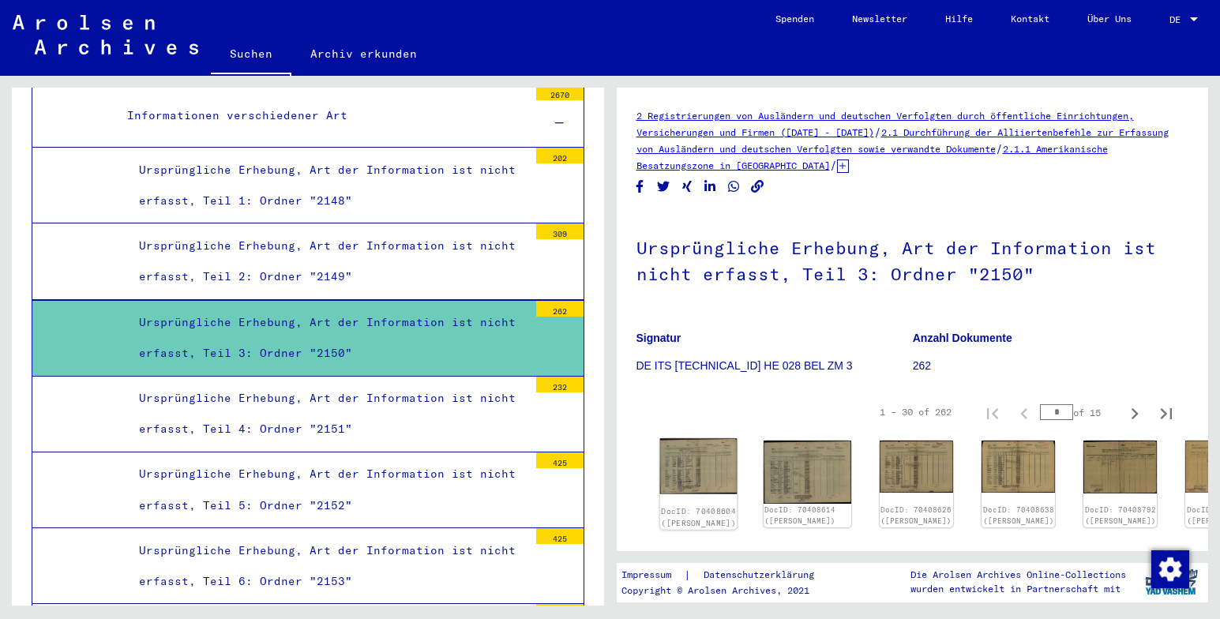
click at [693, 465] on img at bounding box center [697, 465] width 77 height 55
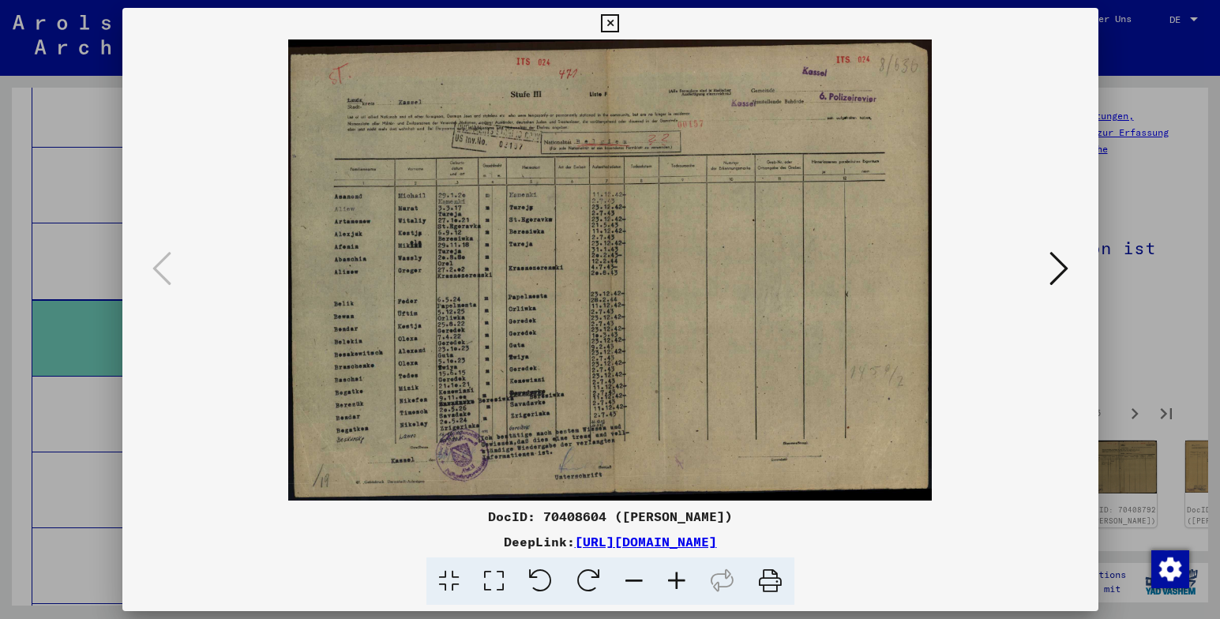
click at [1059, 265] on icon at bounding box center [1059, 269] width 19 height 38
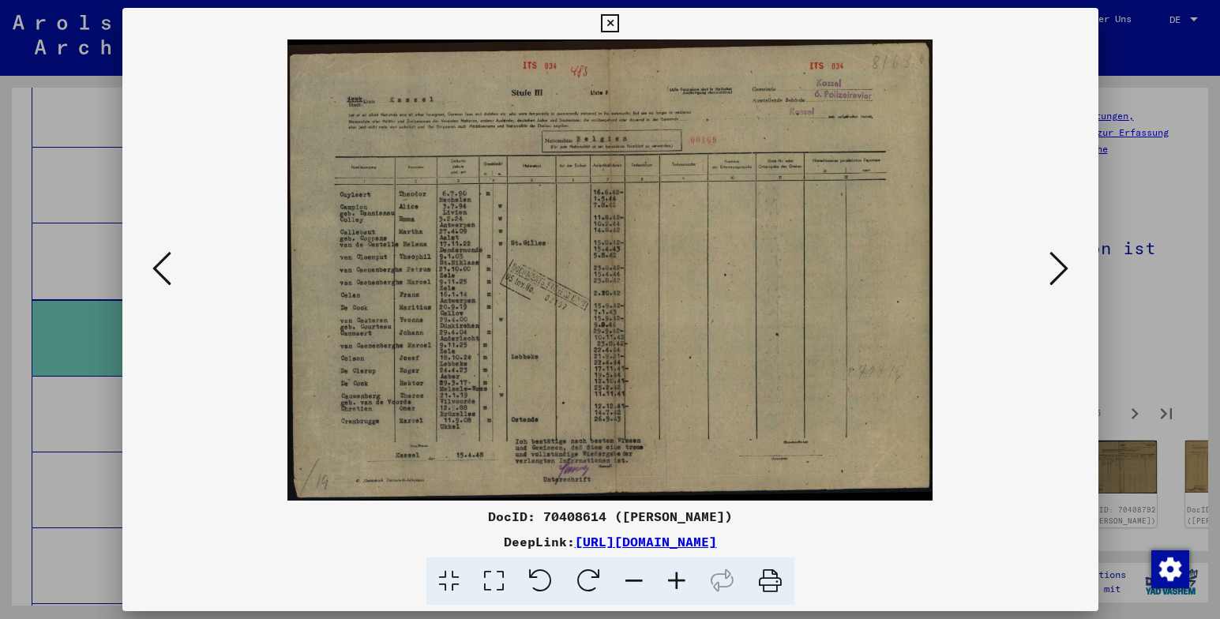
click at [1057, 266] on icon at bounding box center [1059, 269] width 19 height 38
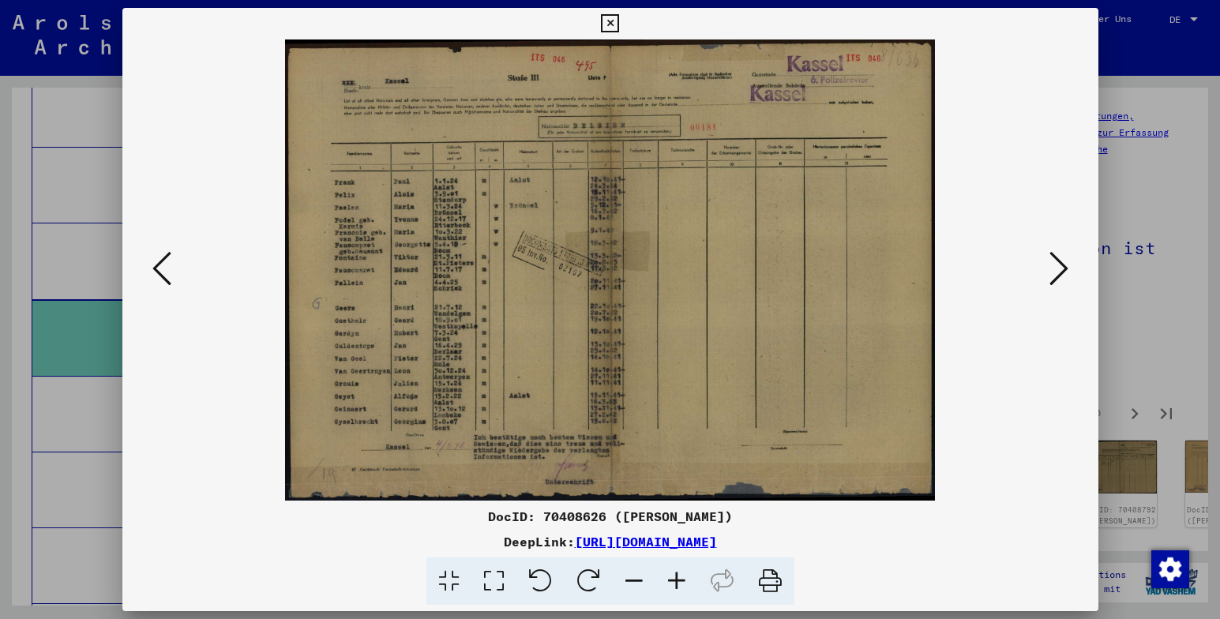
click at [1055, 264] on icon at bounding box center [1059, 269] width 19 height 38
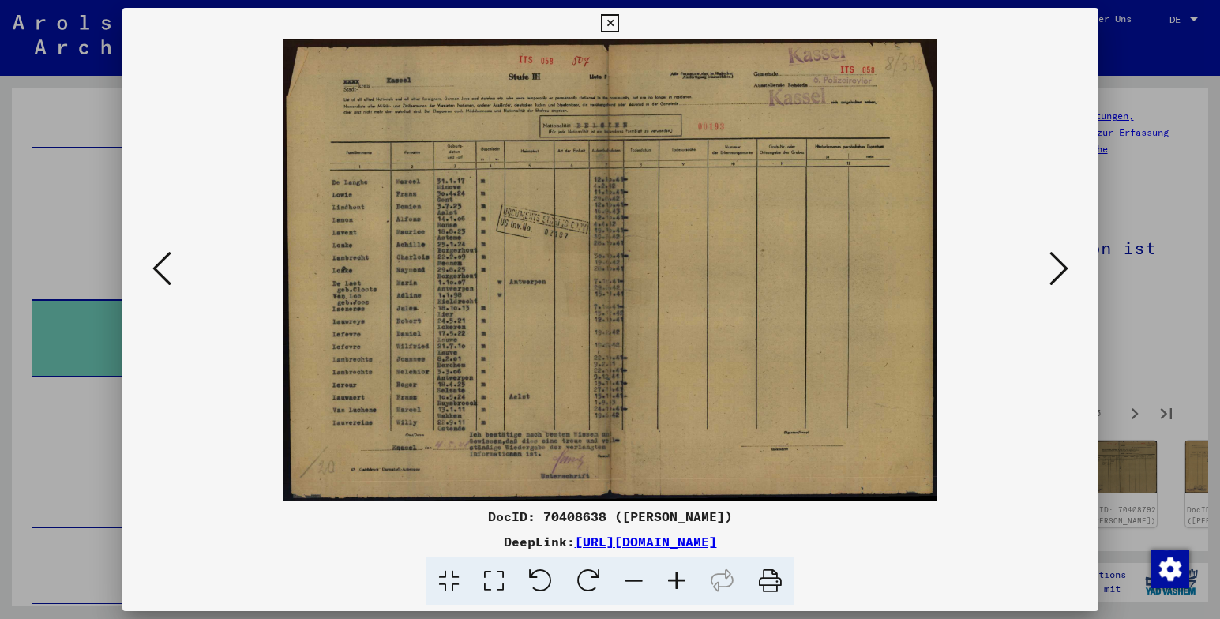
click at [1054, 264] on icon at bounding box center [1059, 269] width 19 height 38
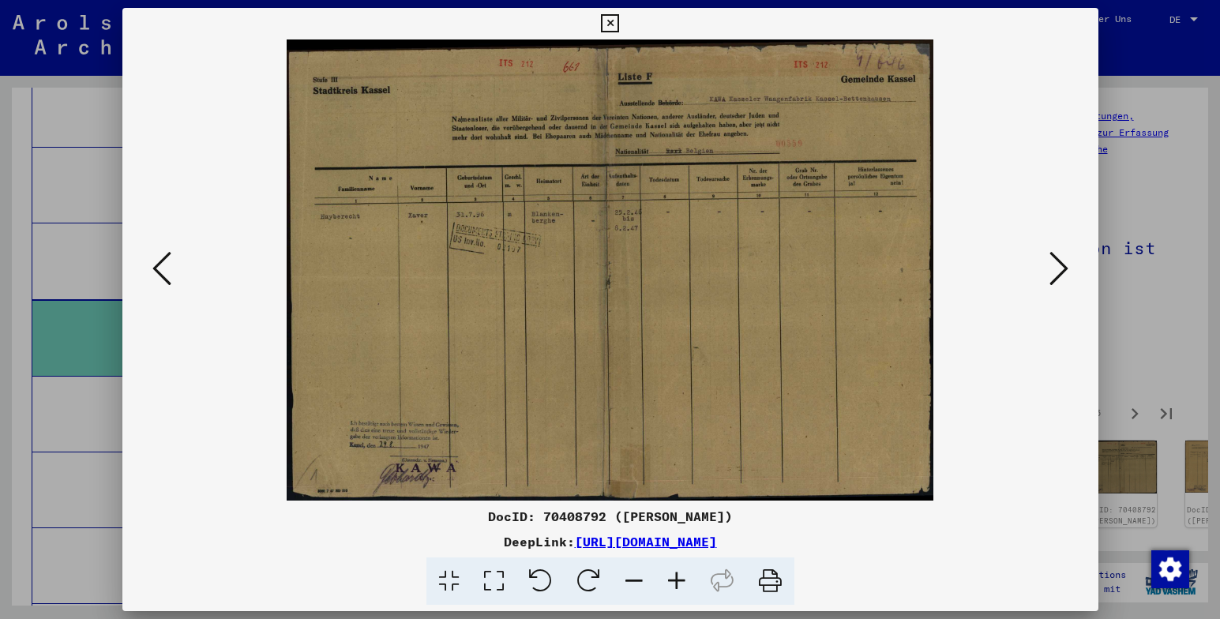
click at [1054, 264] on icon at bounding box center [1059, 269] width 19 height 38
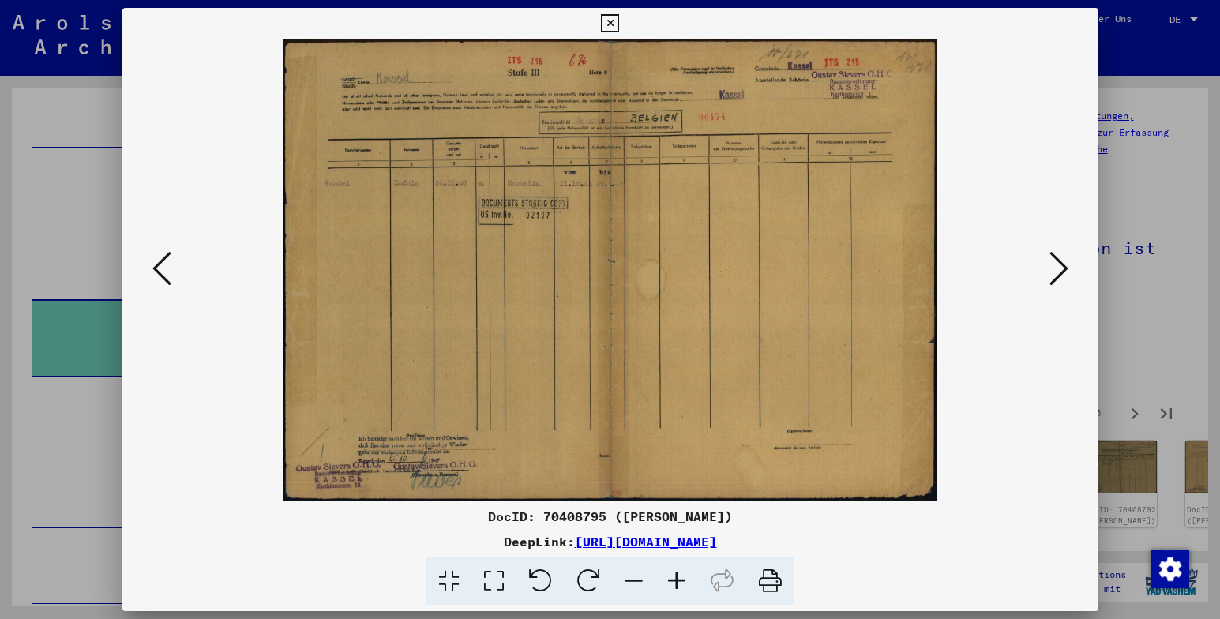
click at [1054, 264] on icon at bounding box center [1059, 269] width 19 height 38
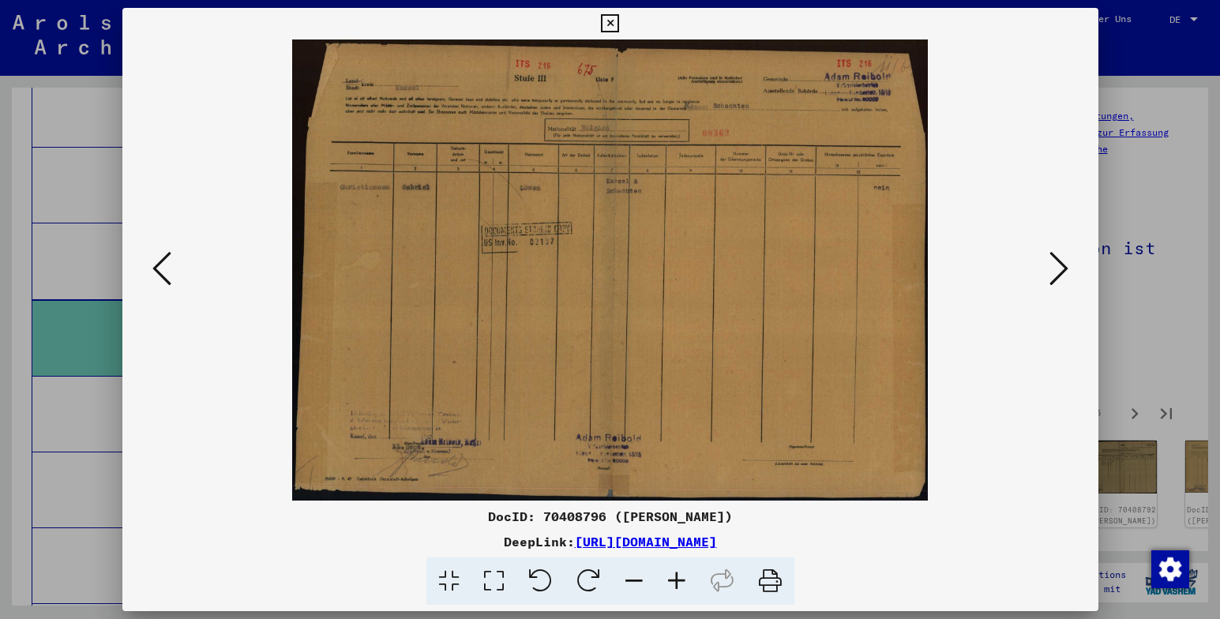
click at [1054, 264] on icon at bounding box center [1059, 269] width 19 height 38
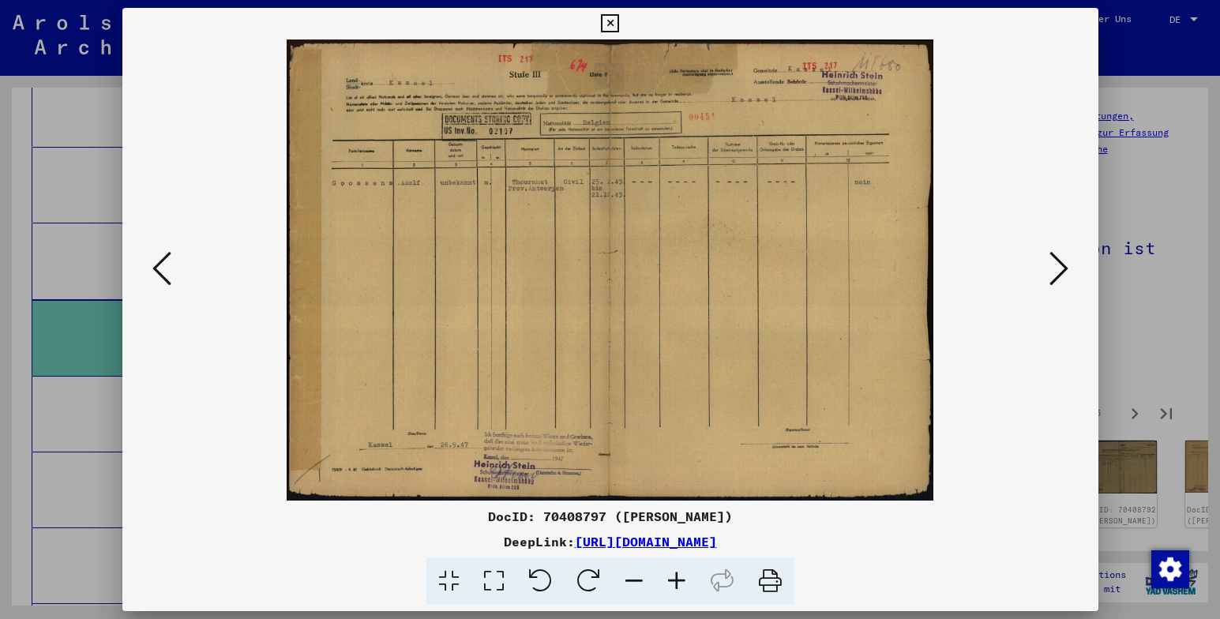
click at [1054, 264] on icon at bounding box center [1059, 269] width 19 height 38
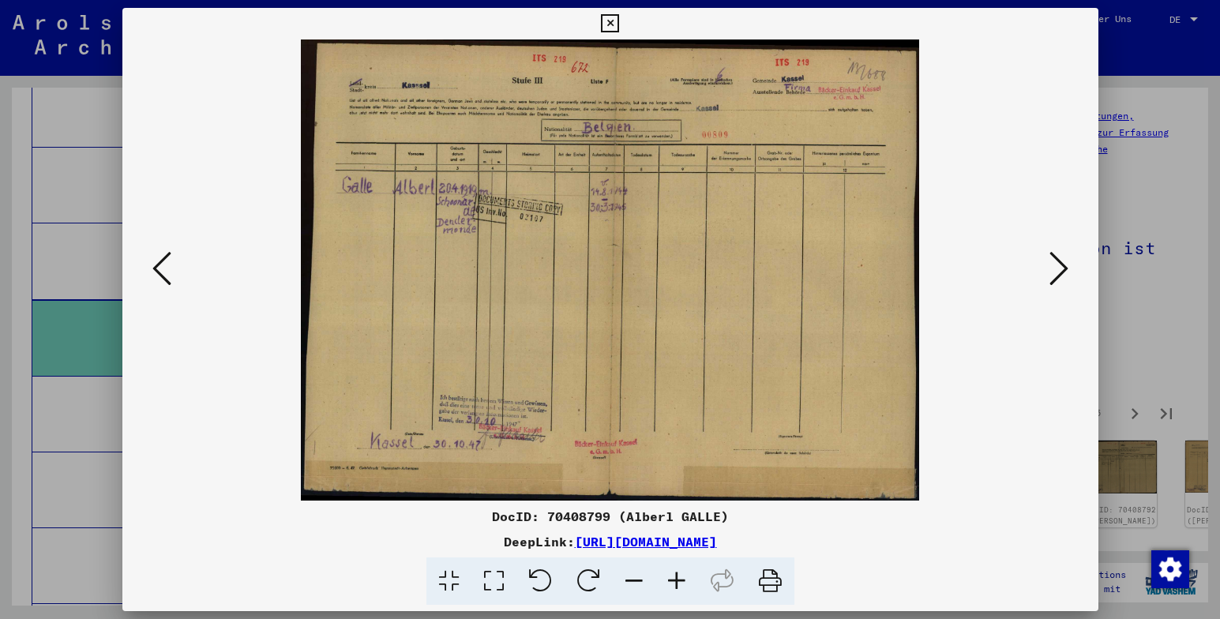
click at [1054, 264] on icon at bounding box center [1059, 269] width 19 height 38
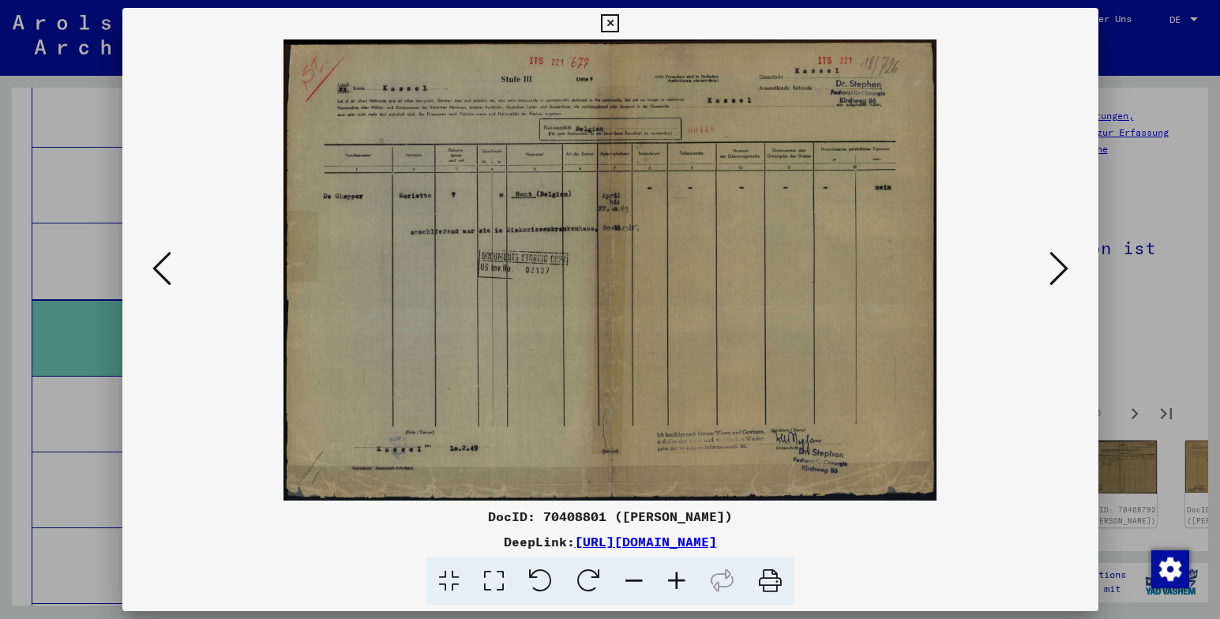
click at [1054, 264] on icon at bounding box center [1059, 269] width 19 height 38
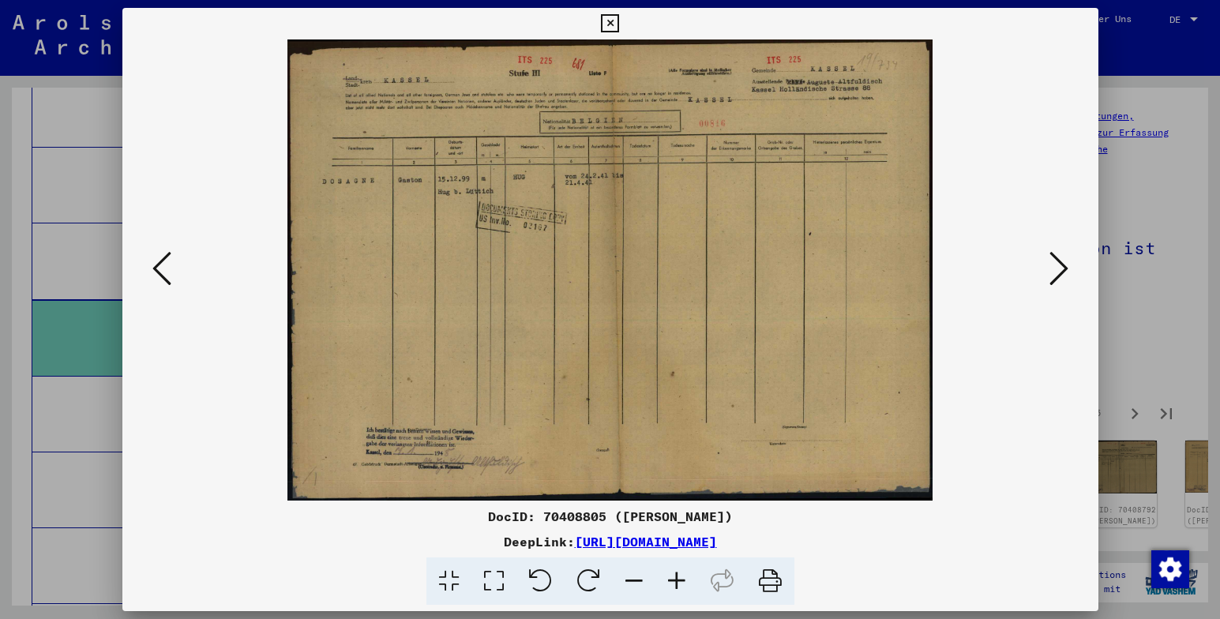
click at [1054, 264] on icon at bounding box center [1059, 269] width 19 height 38
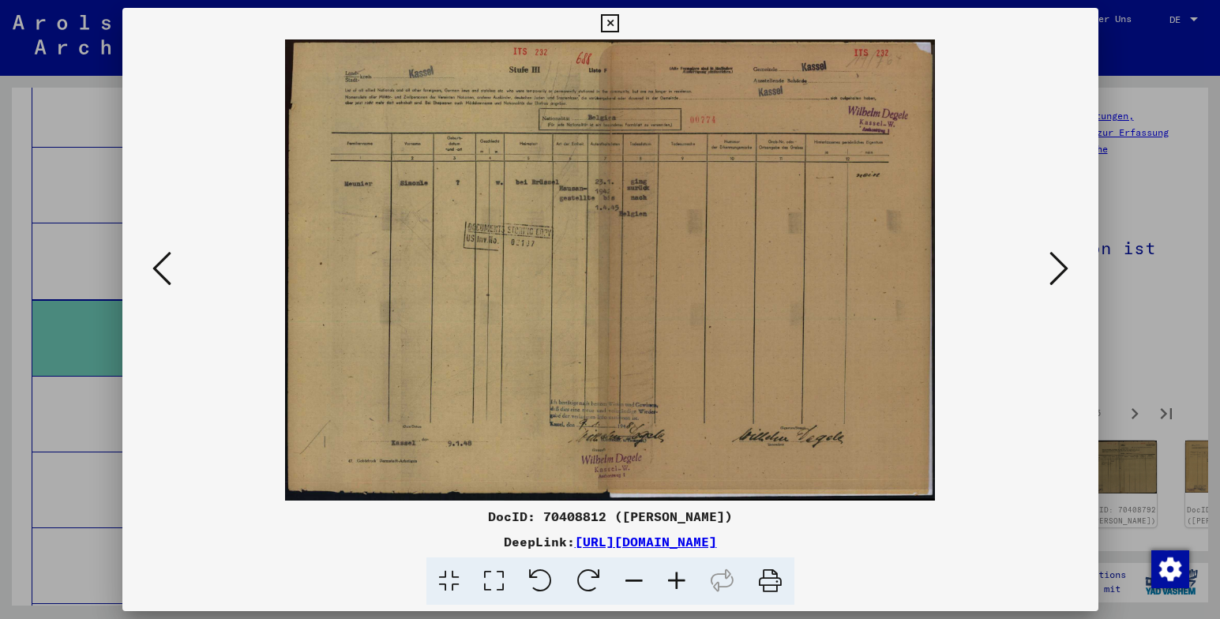
click at [1054, 264] on icon at bounding box center [1059, 269] width 19 height 38
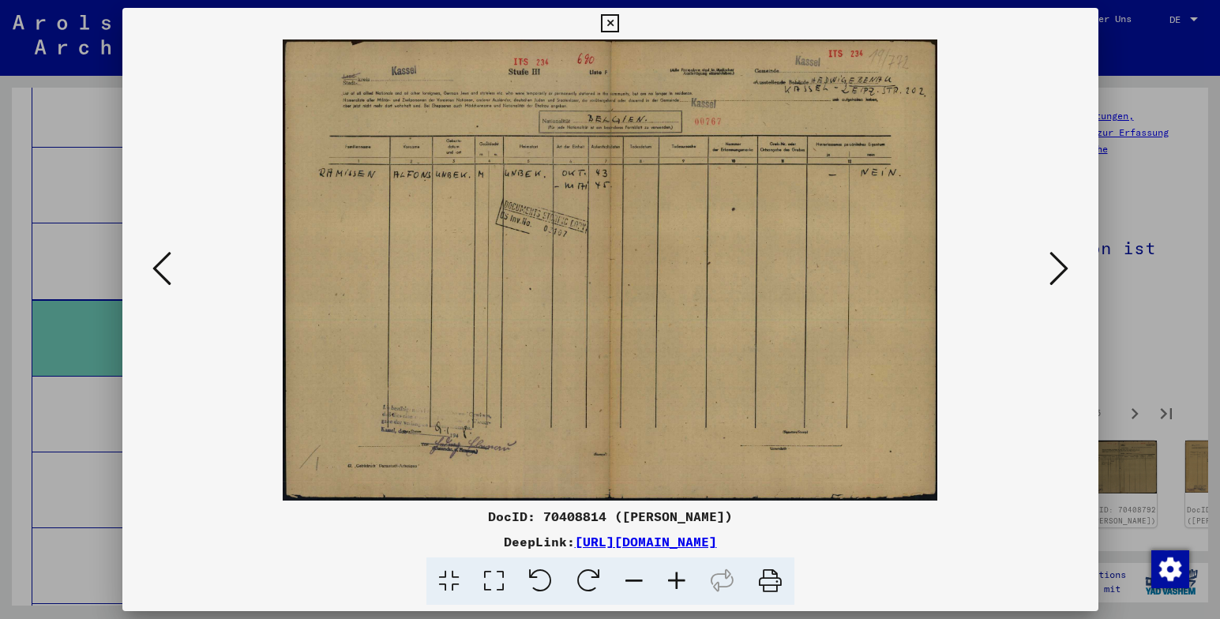
click at [1054, 264] on icon at bounding box center [1059, 269] width 19 height 38
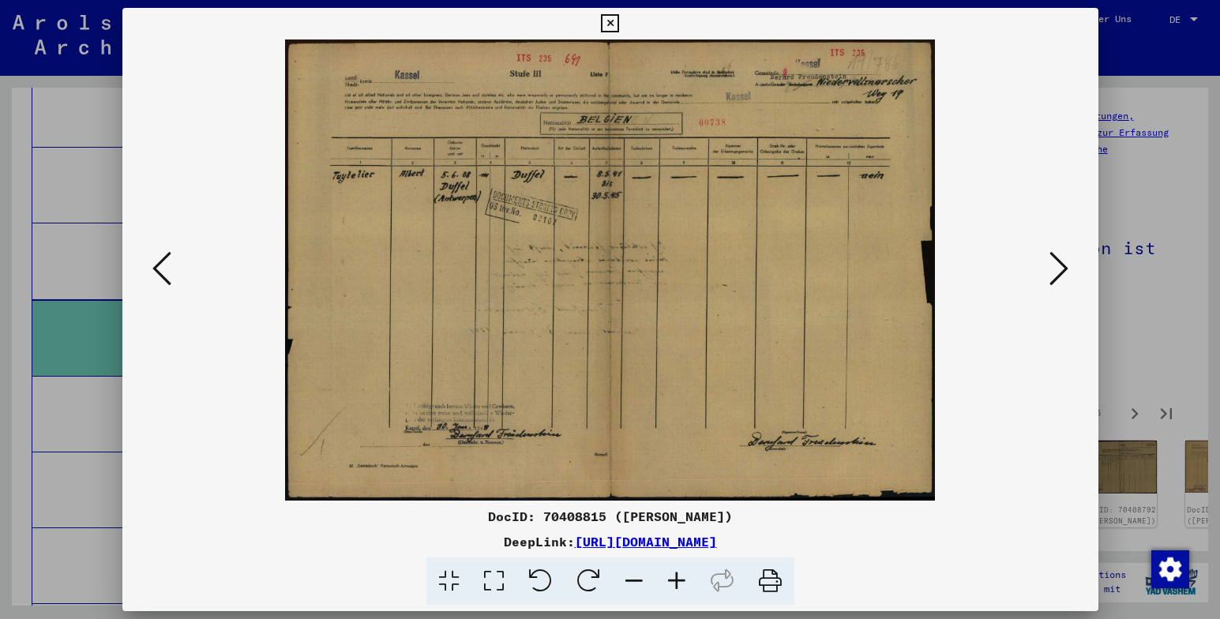
click at [1054, 264] on icon at bounding box center [1059, 269] width 19 height 38
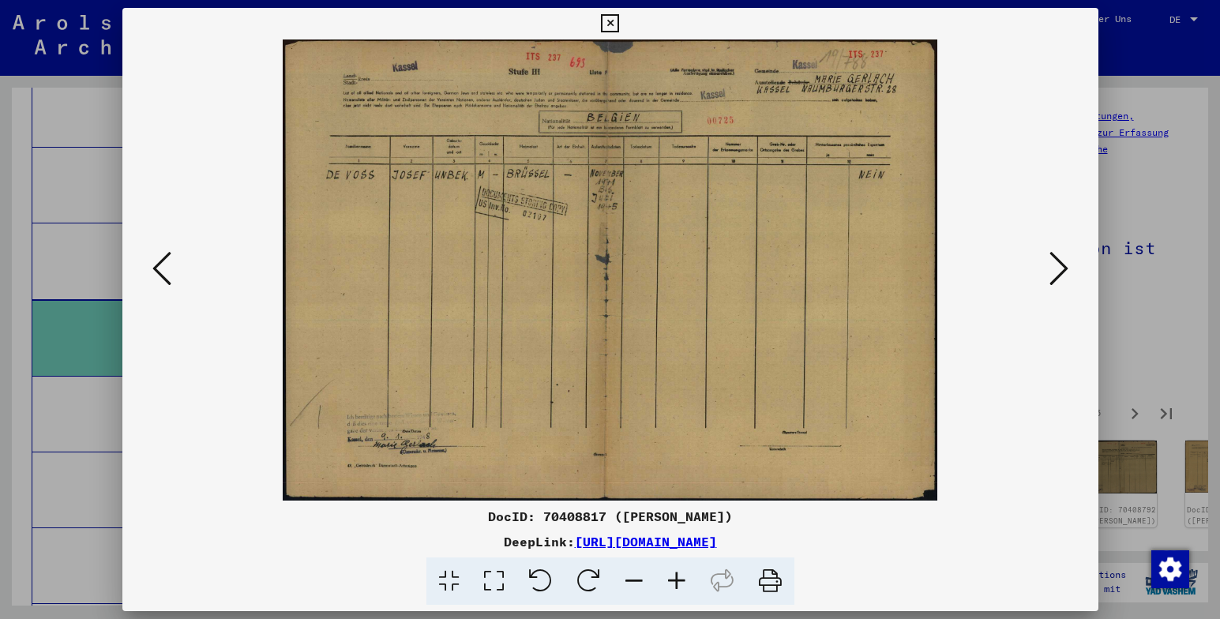
click at [1054, 264] on icon at bounding box center [1059, 269] width 19 height 38
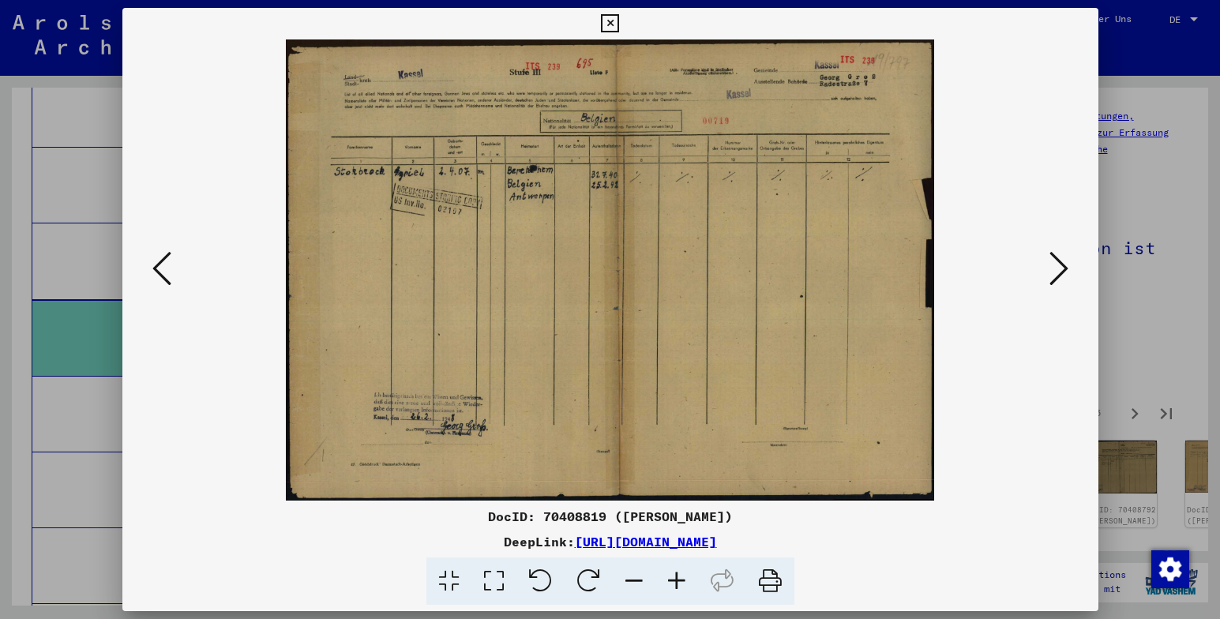
click at [1054, 264] on icon at bounding box center [1059, 269] width 19 height 38
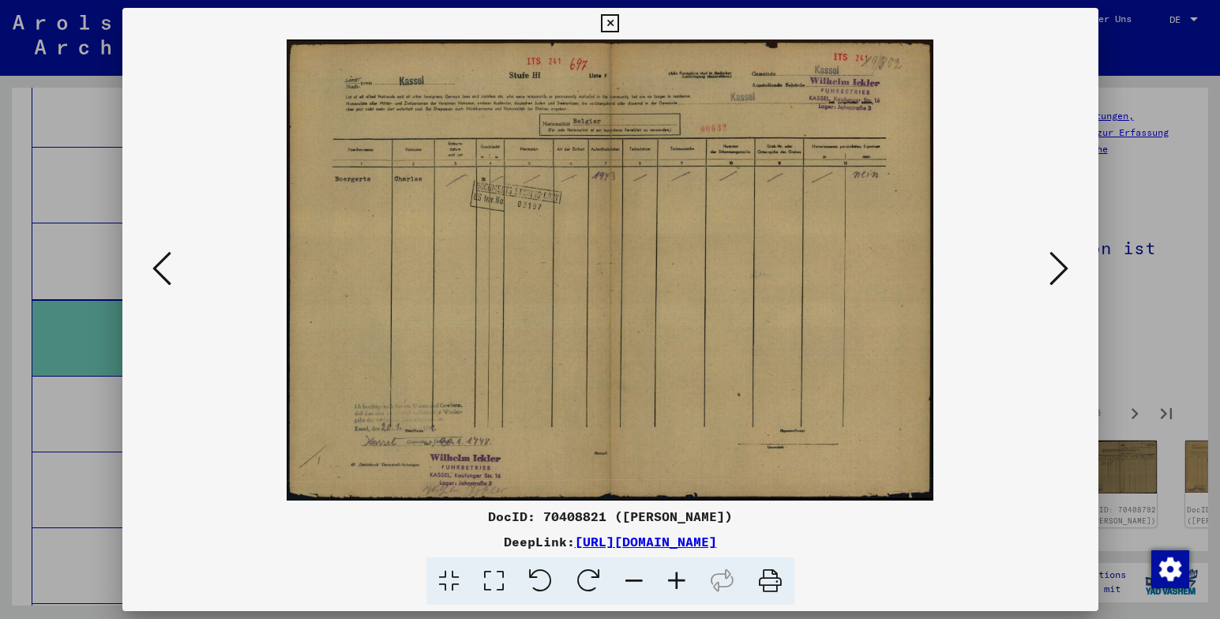
click at [1054, 264] on icon at bounding box center [1059, 269] width 19 height 38
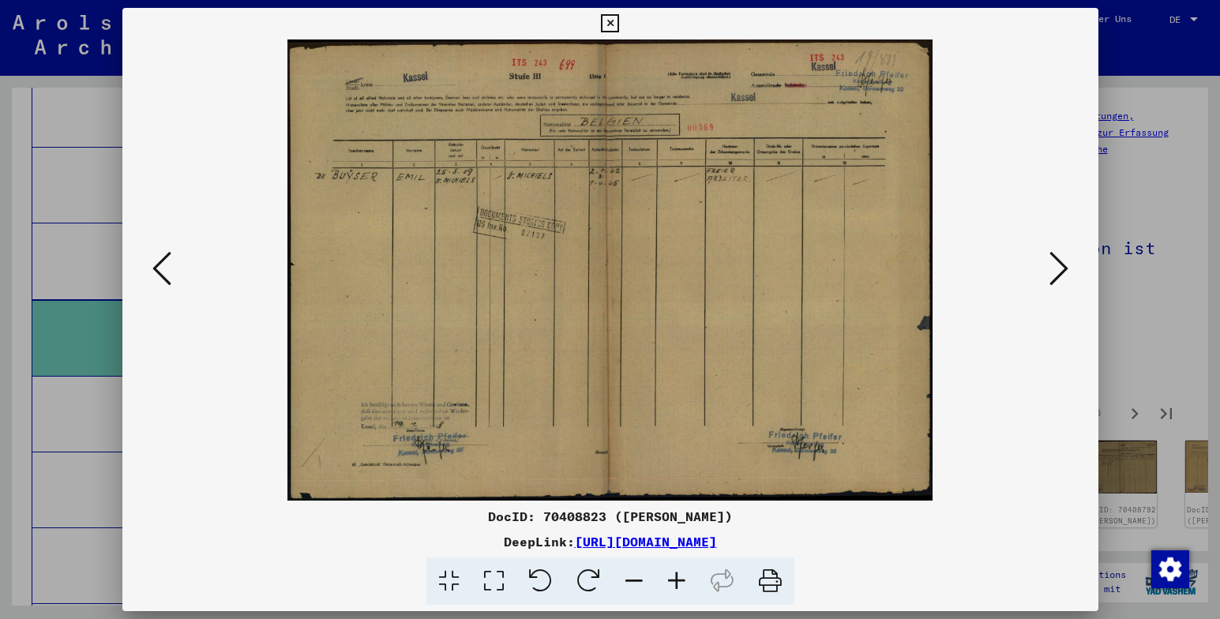
click at [1054, 264] on icon at bounding box center [1059, 269] width 19 height 38
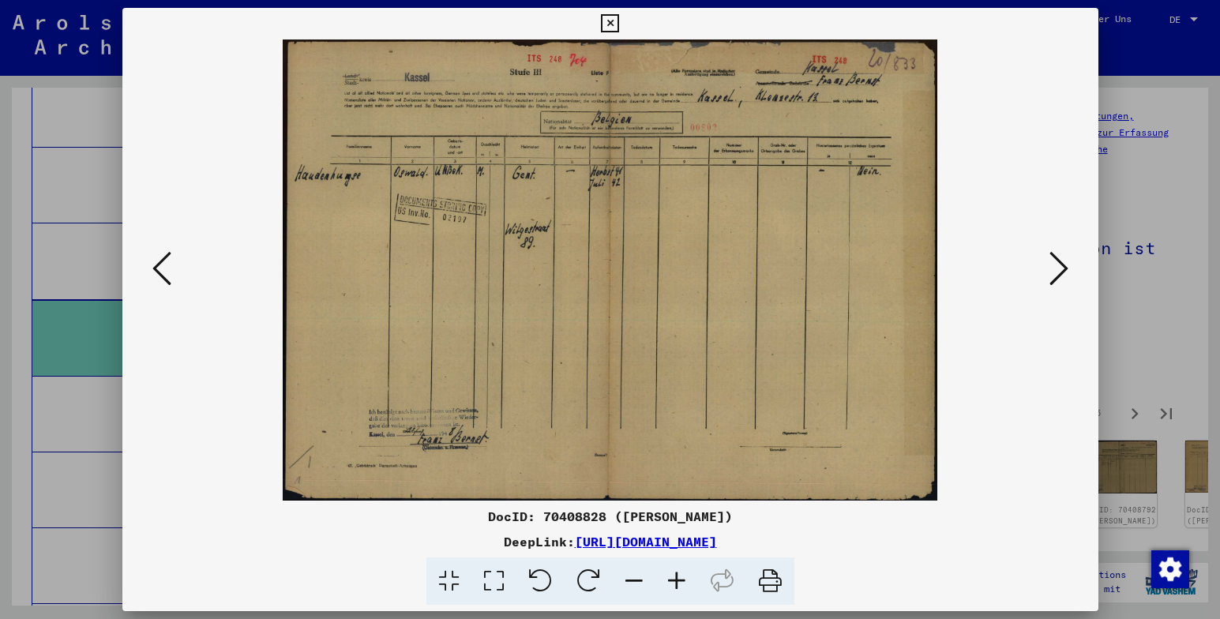
click at [1054, 264] on icon at bounding box center [1059, 269] width 19 height 38
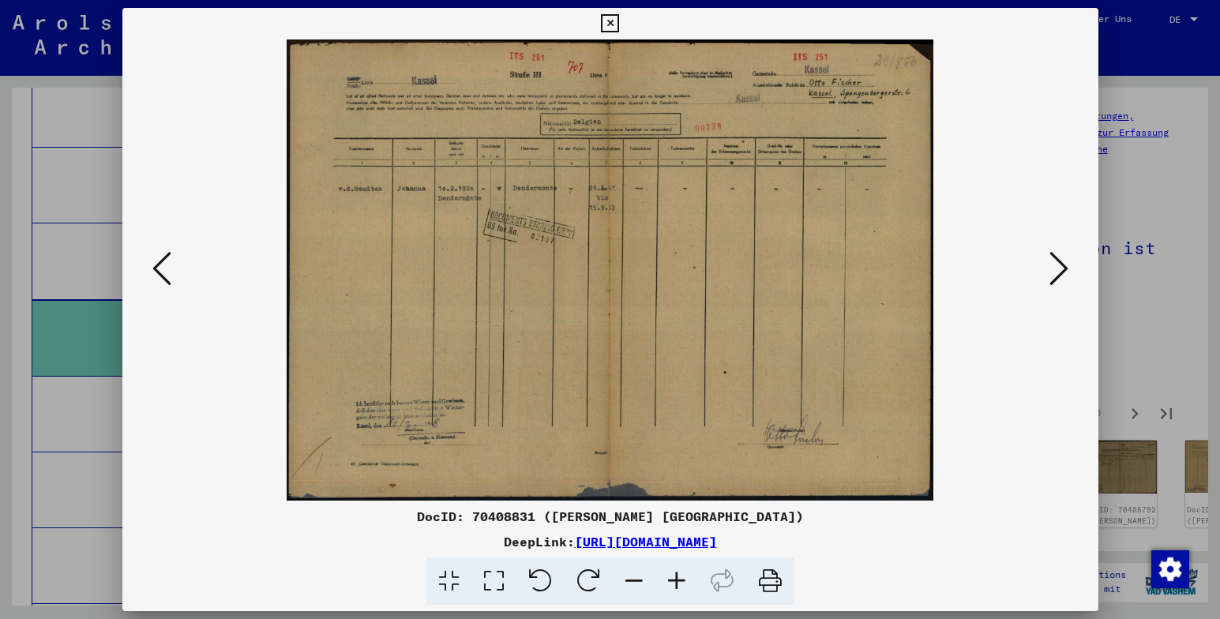
click at [1054, 264] on icon at bounding box center [1059, 269] width 19 height 38
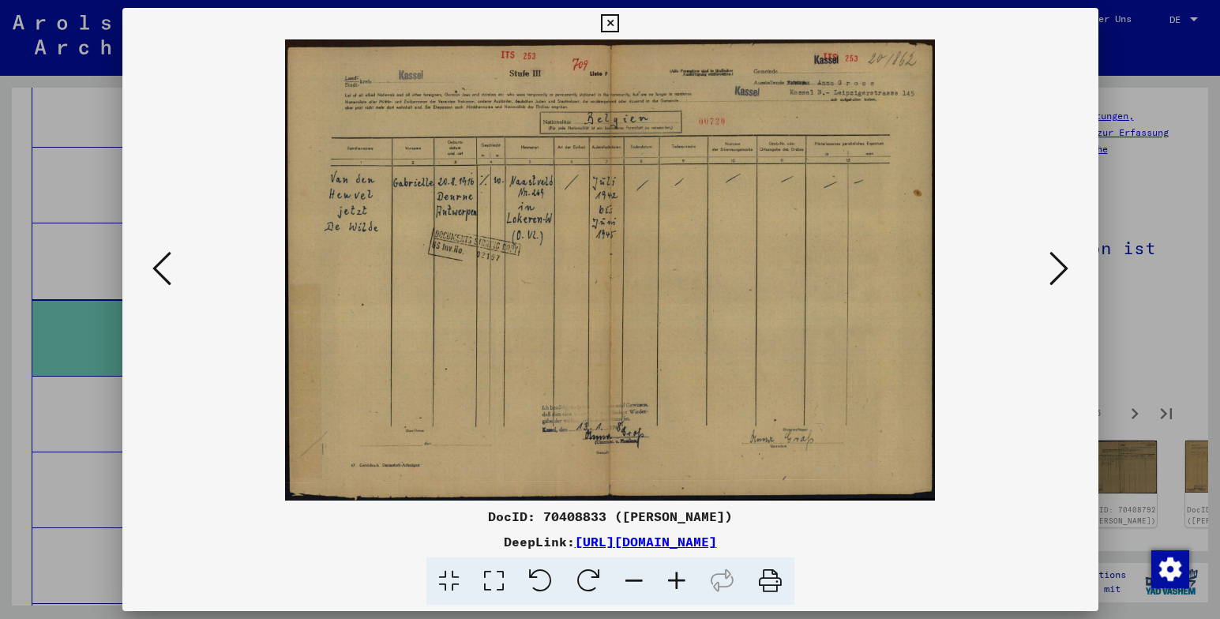
click at [1054, 264] on icon at bounding box center [1059, 269] width 19 height 38
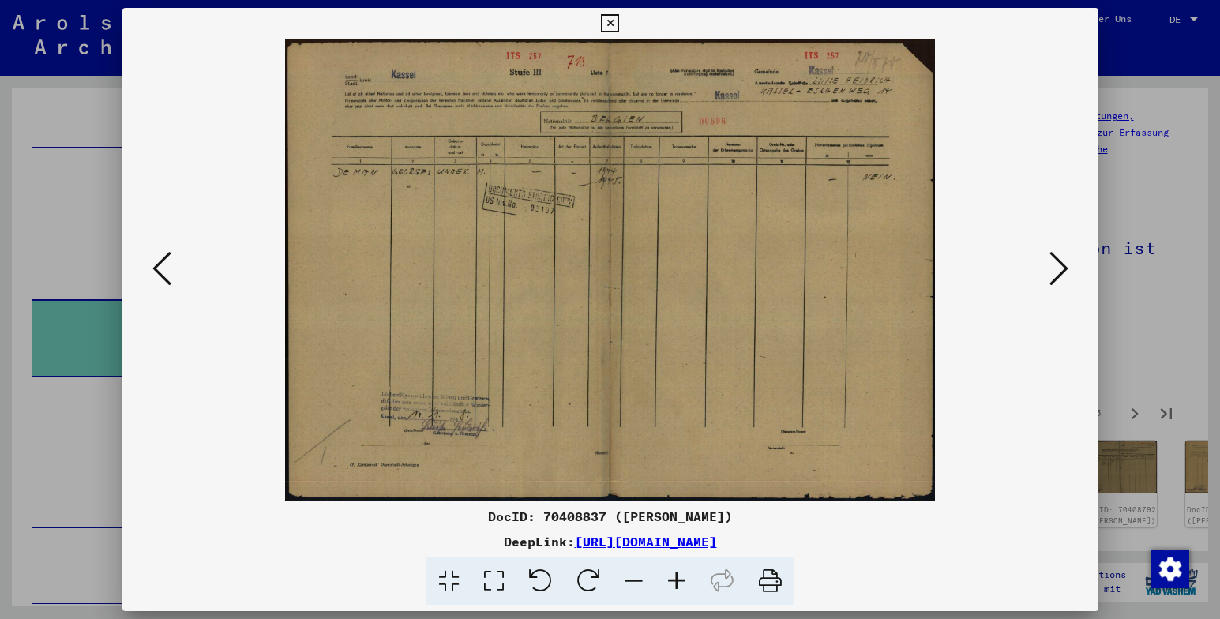
click at [1054, 264] on icon at bounding box center [1059, 269] width 19 height 38
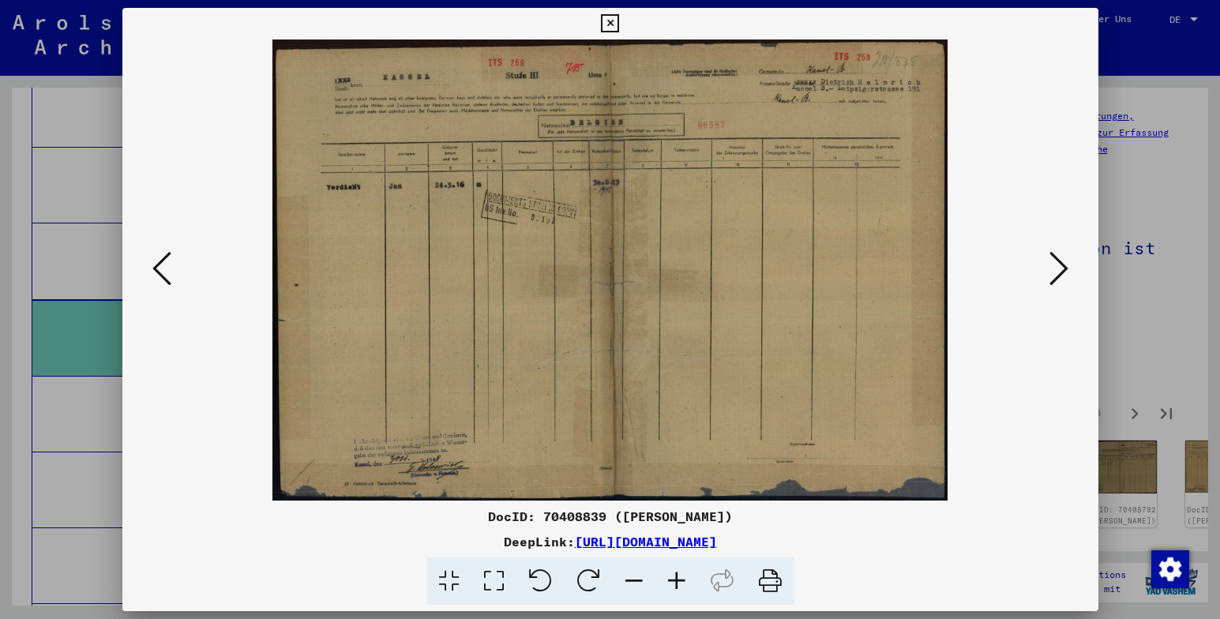
click at [1054, 264] on icon at bounding box center [1059, 269] width 19 height 38
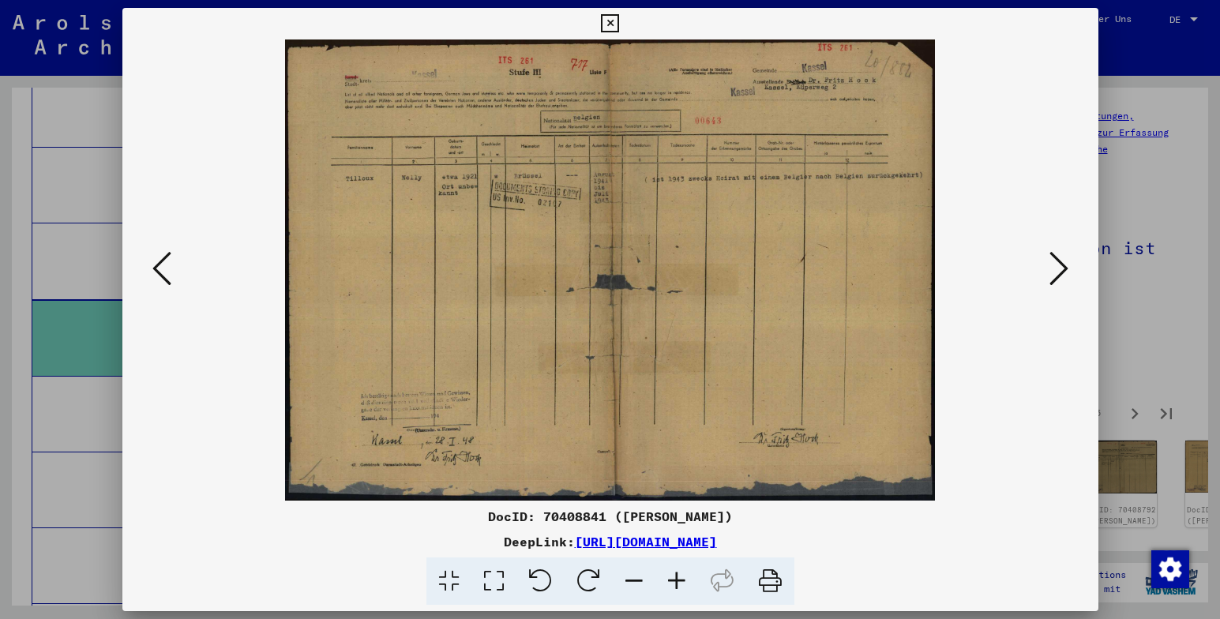
click at [1054, 264] on icon at bounding box center [1059, 269] width 19 height 38
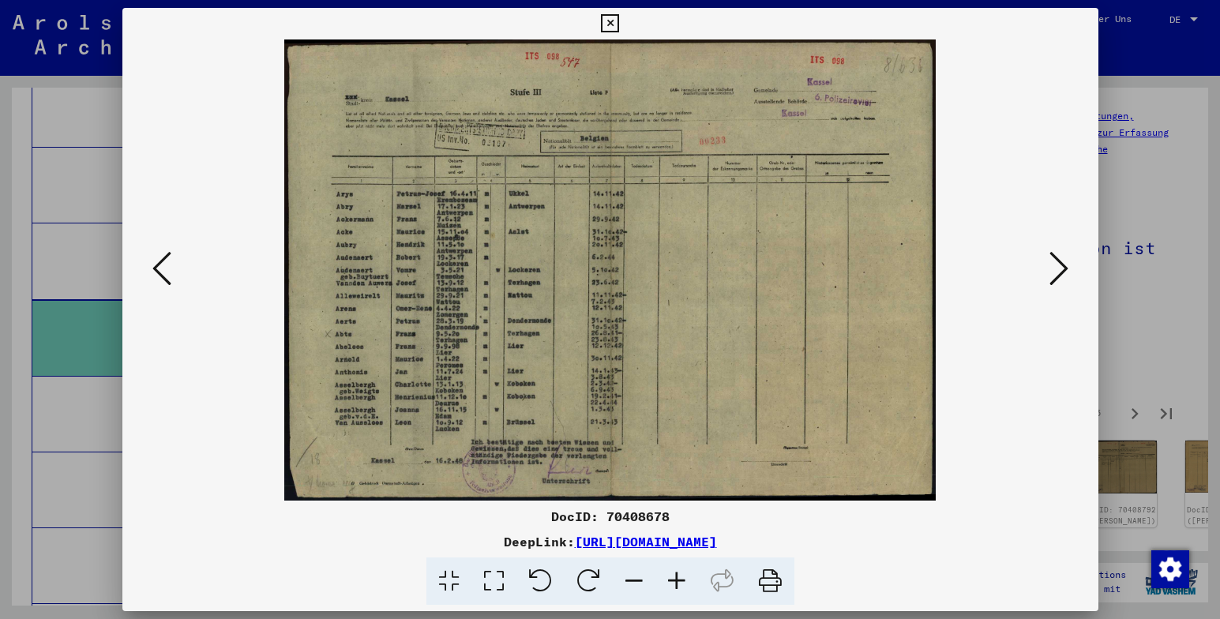
click at [1054, 264] on icon at bounding box center [1059, 269] width 19 height 38
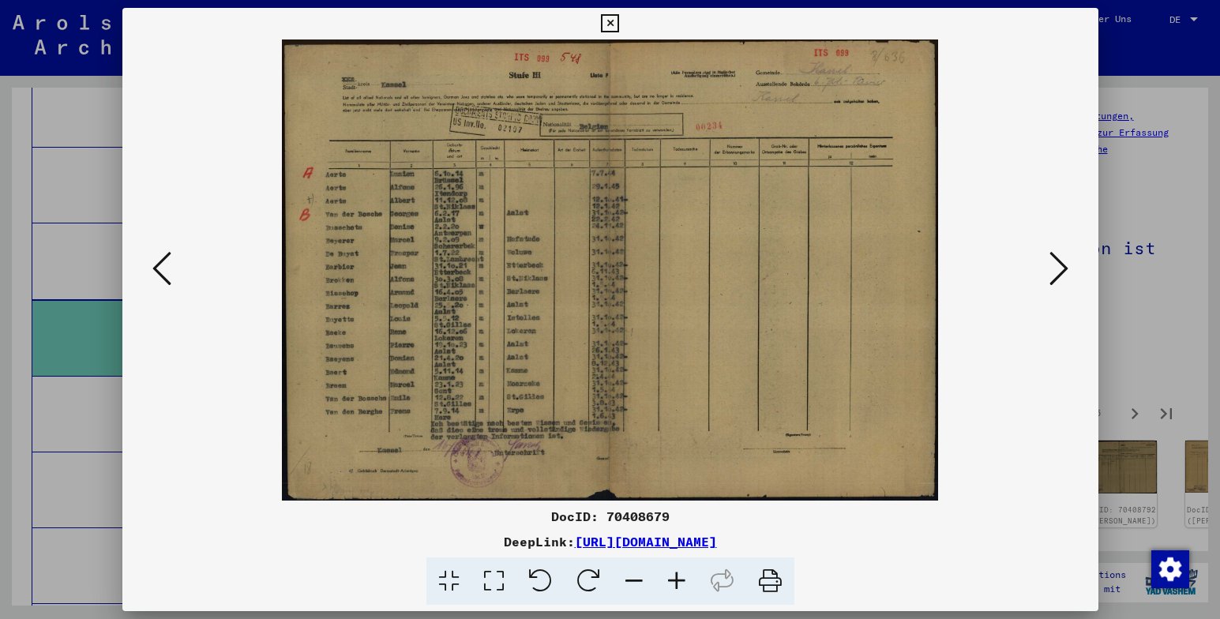
click at [1054, 264] on icon at bounding box center [1059, 269] width 19 height 38
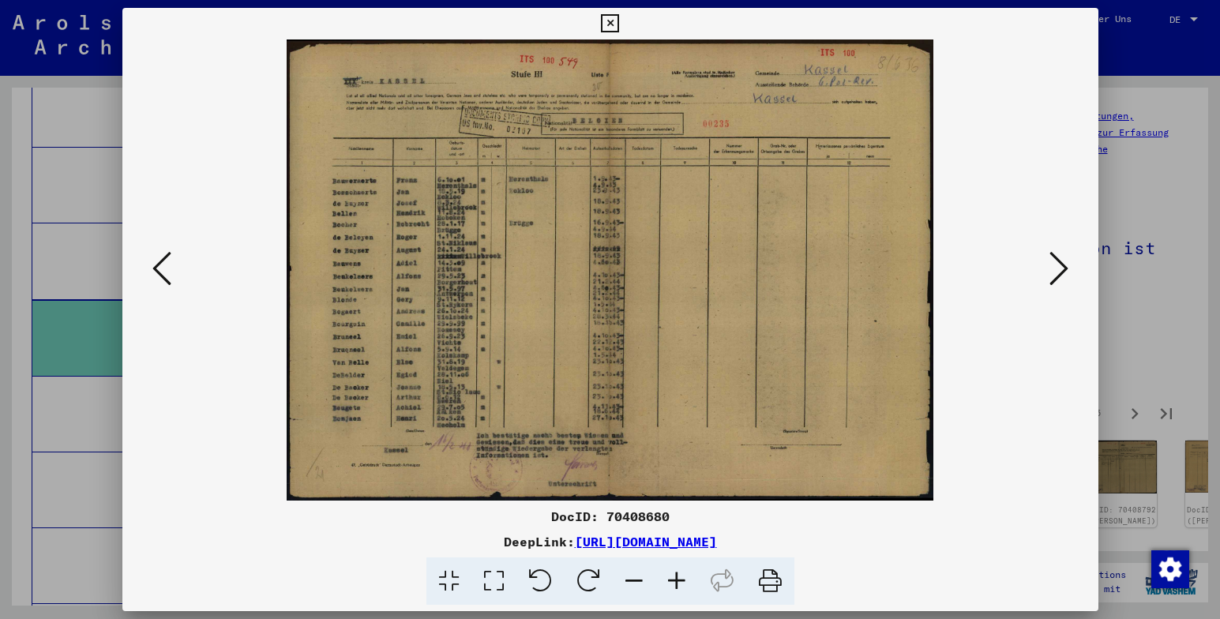
click at [1054, 264] on icon at bounding box center [1059, 269] width 19 height 38
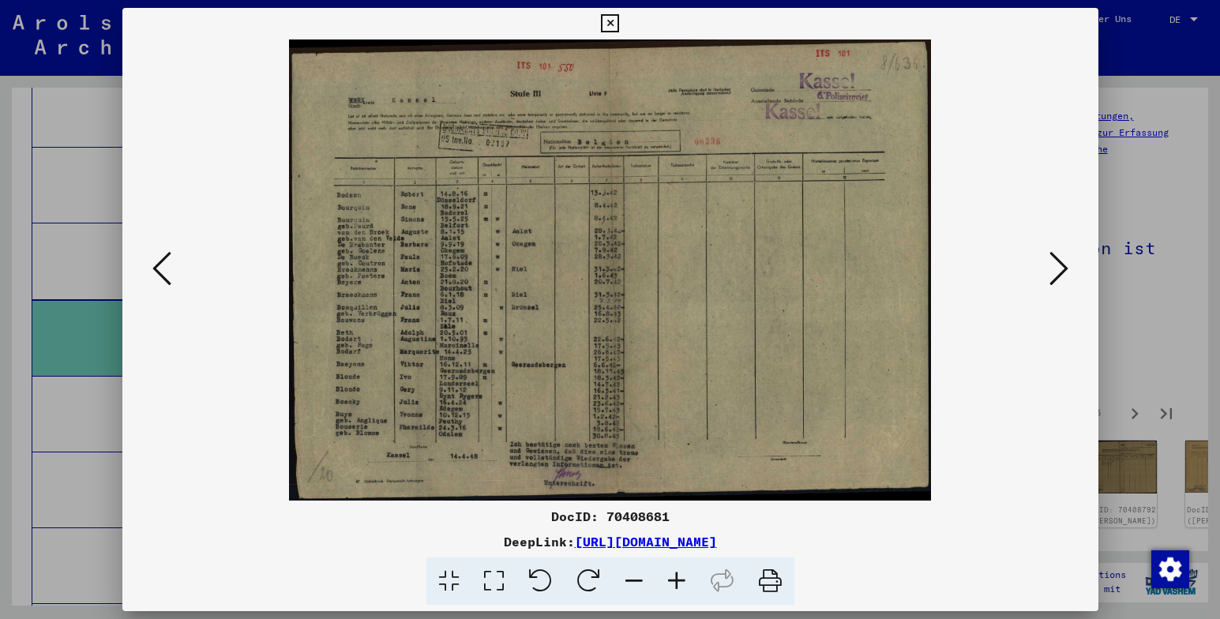
click at [1054, 264] on icon at bounding box center [1059, 269] width 19 height 38
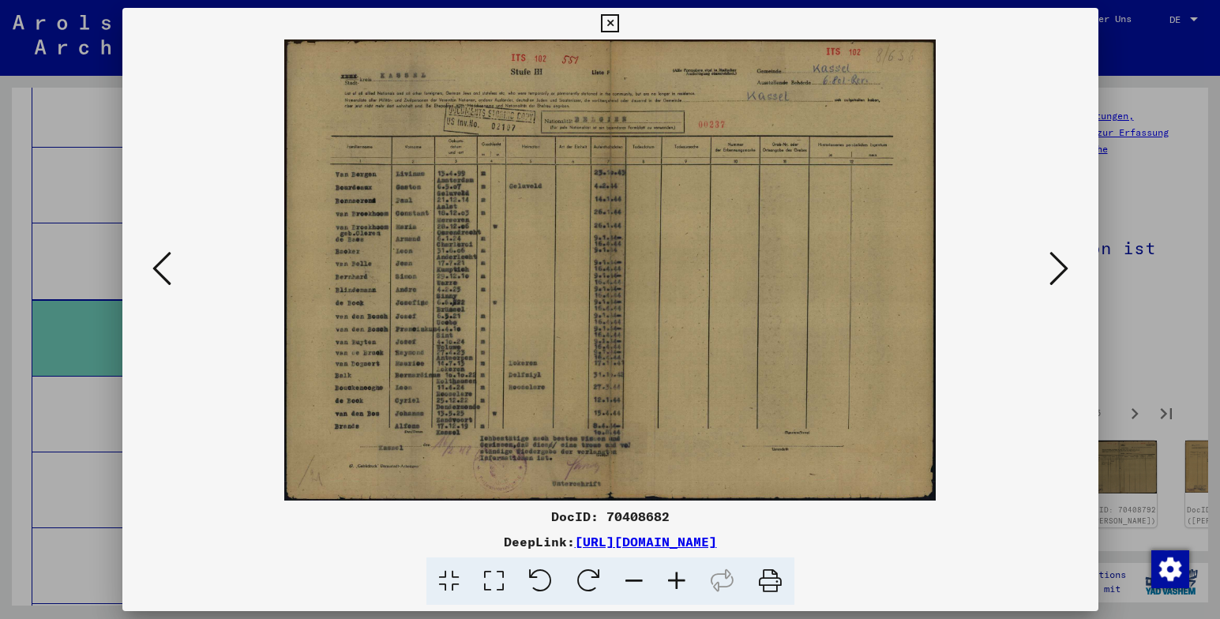
click at [1054, 264] on icon at bounding box center [1059, 269] width 19 height 38
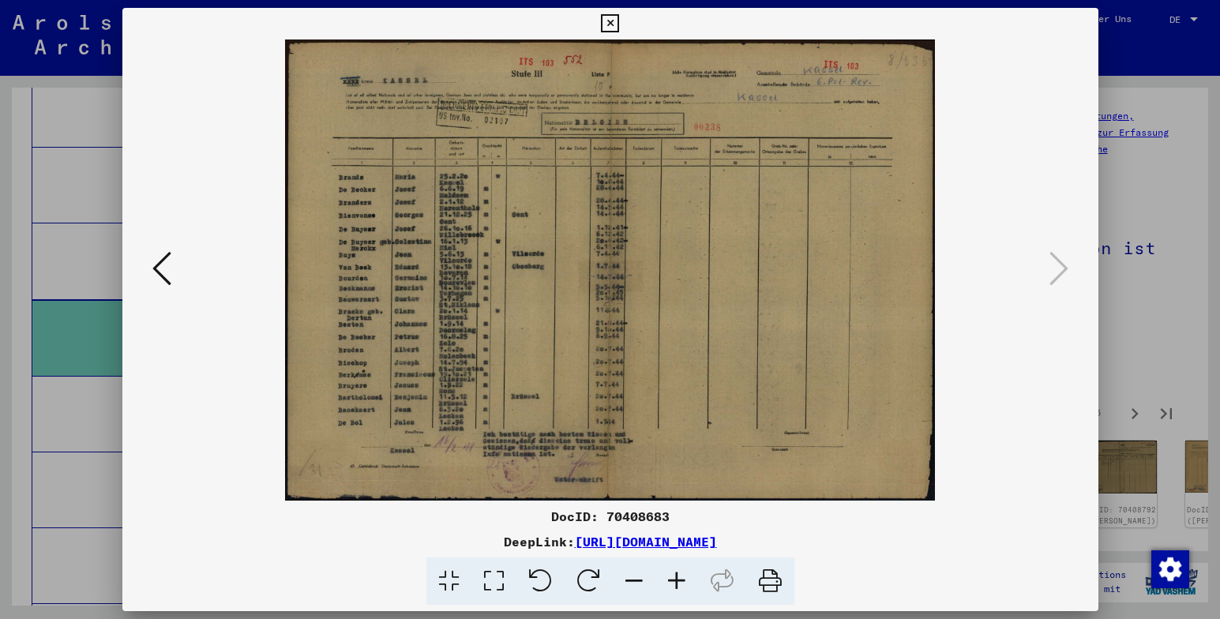
click at [613, 22] on icon at bounding box center [610, 23] width 18 height 19
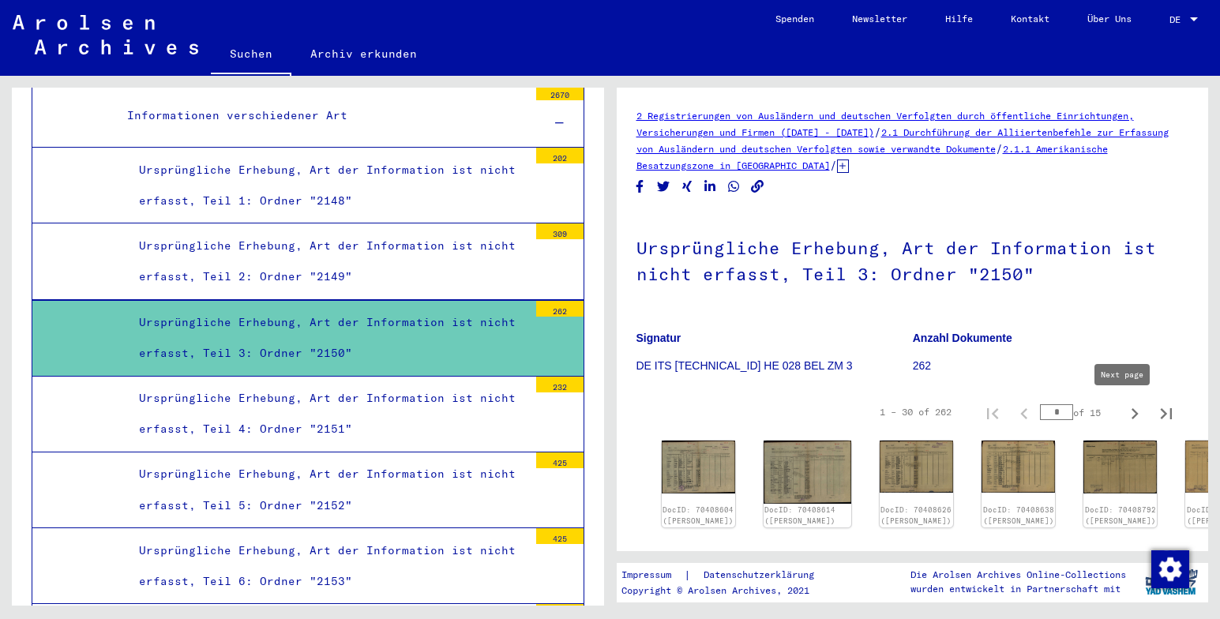
click at [1119, 402] on button "Next page" at bounding box center [1135, 412] width 32 height 32
type input "*"
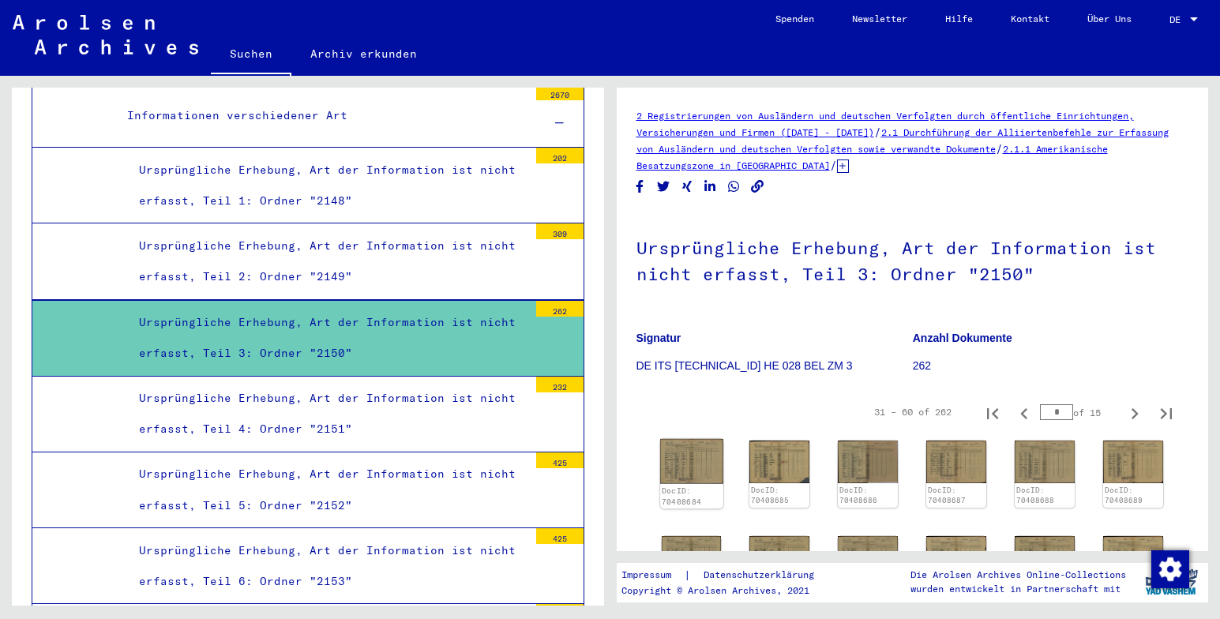
click at [697, 468] on img at bounding box center [691, 461] width 63 height 45
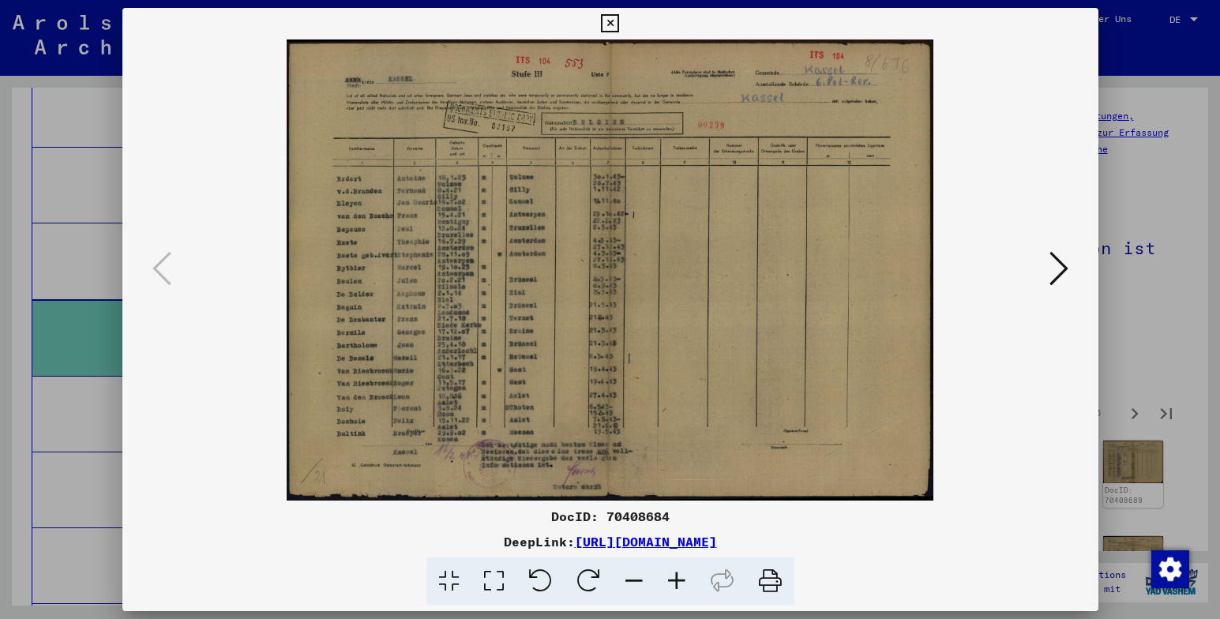
click at [1058, 268] on icon at bounding box center [1059, 269] width 19 height 38
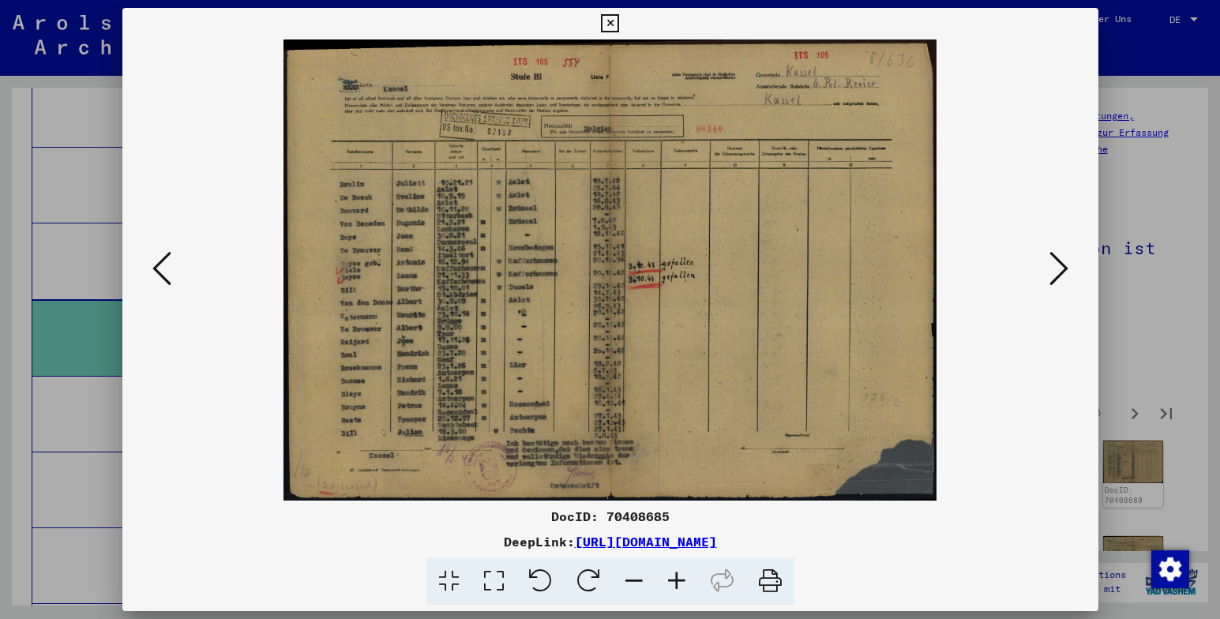
click at [1060, 269] on icon at bounding box center [1059, 269] width 19 height 38
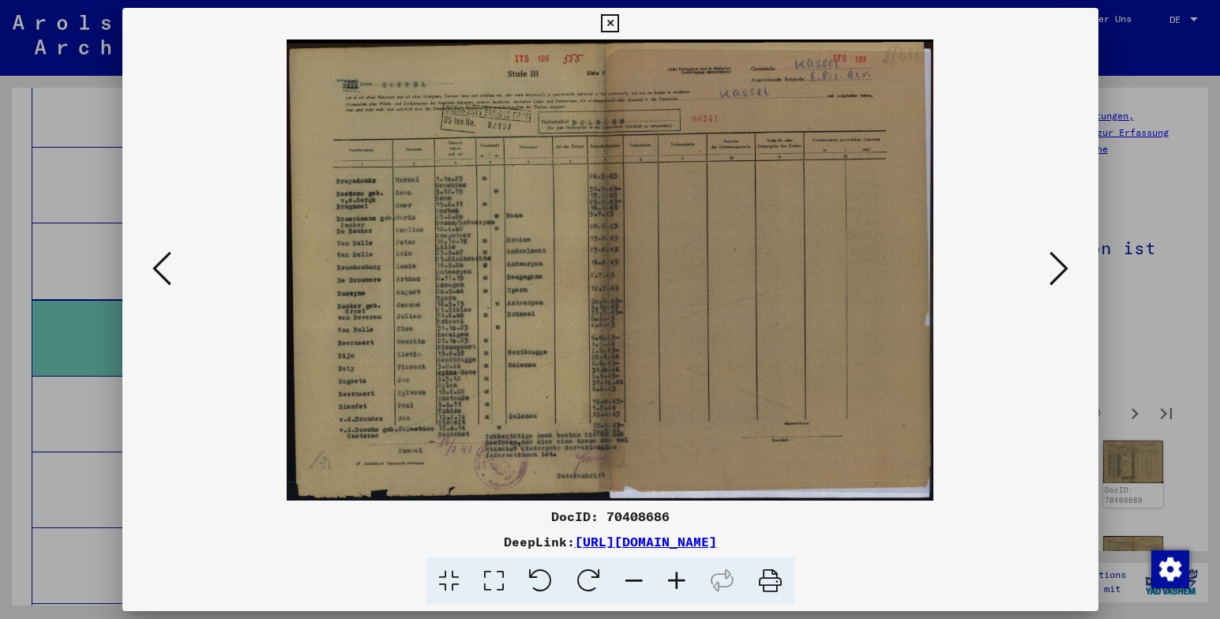
click at [1060, 269] on icon at bounding box center [1059, 269] width 19 height 38
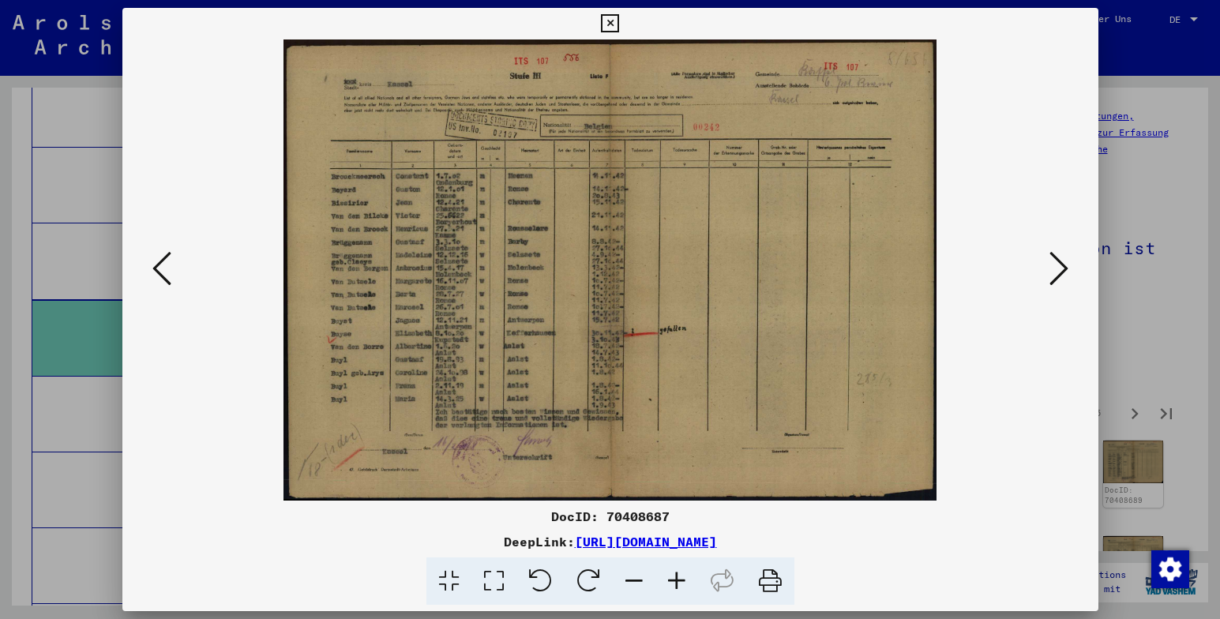
click at [1060, 269] on icon at bounding box center [1059, 269] width 19 height 38
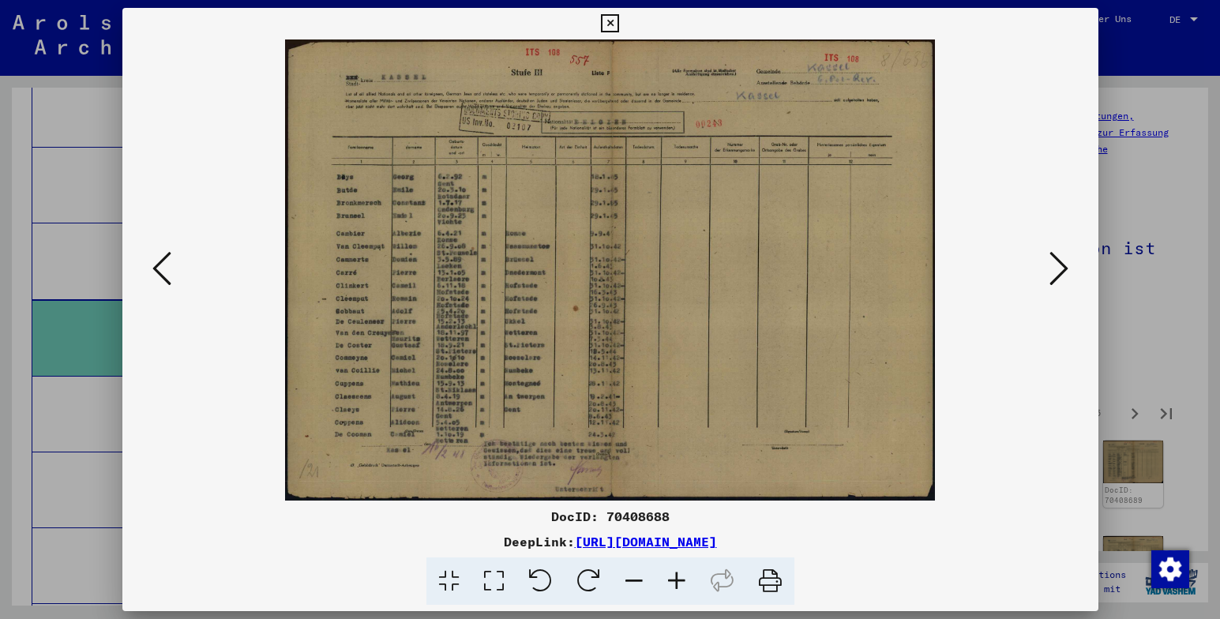
click at [1060, 269] on icon at bounding box center [1059, 269] width 19 height 38
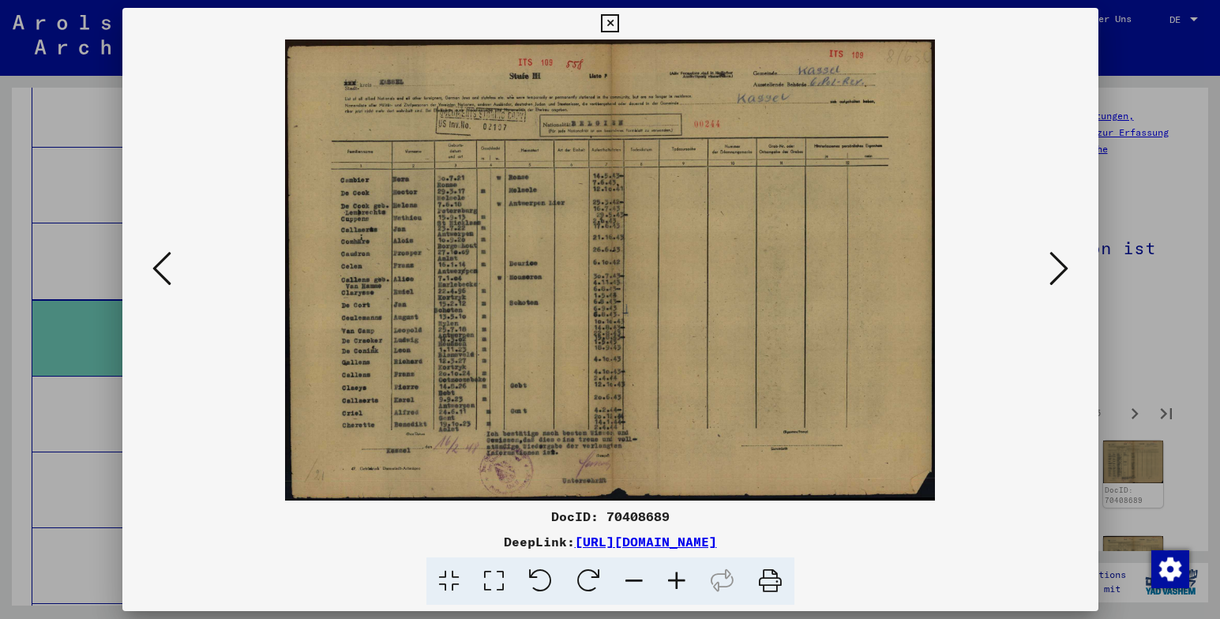
click at [1060, 269] on icon at bounding box center [1059, 269] width 19 height 38
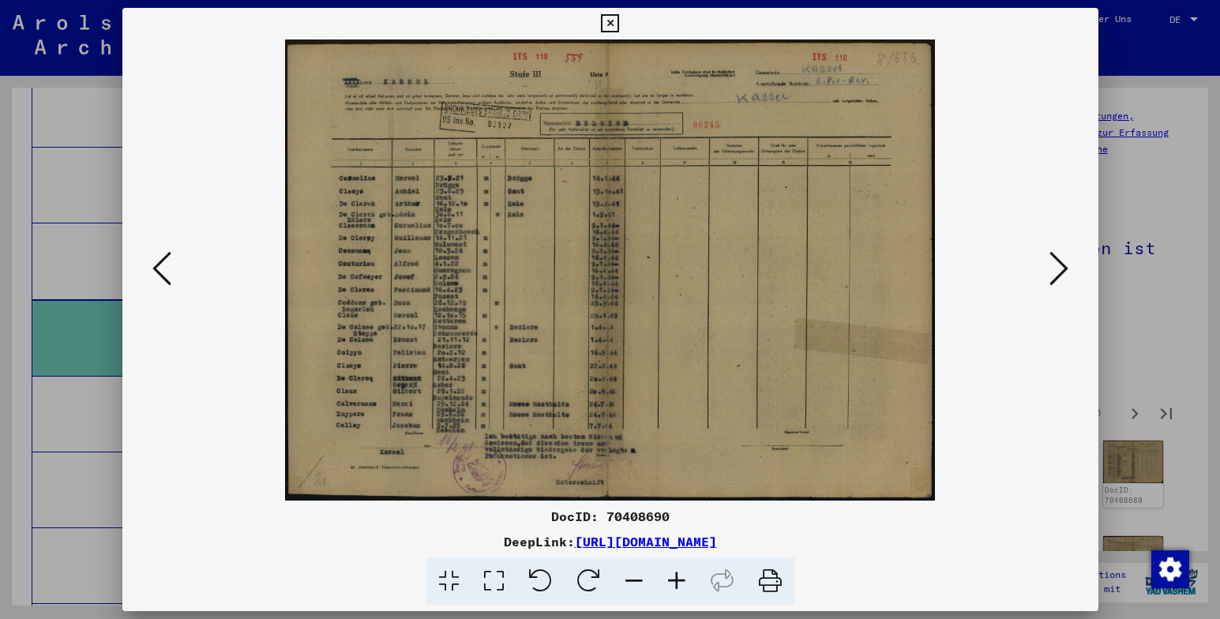
click at [1060, 269] on icon at bounding box center [1059, 269] width 19 height 38
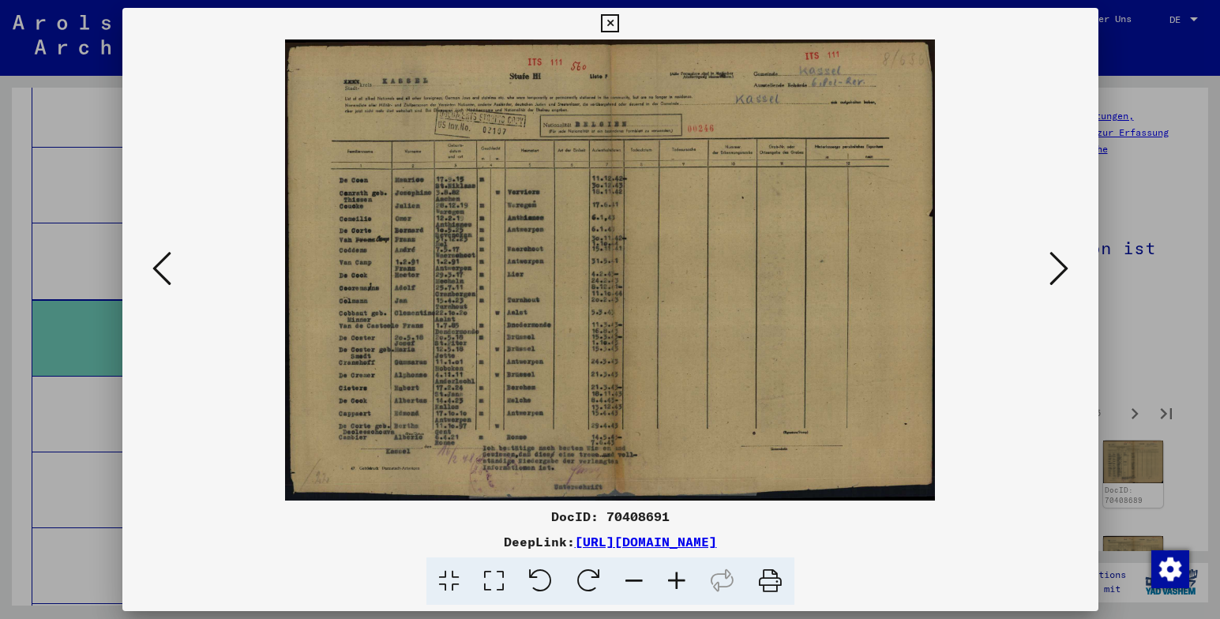
click at [1060, 269] on icon at bounding box center [1059, 269] width 19 height 38
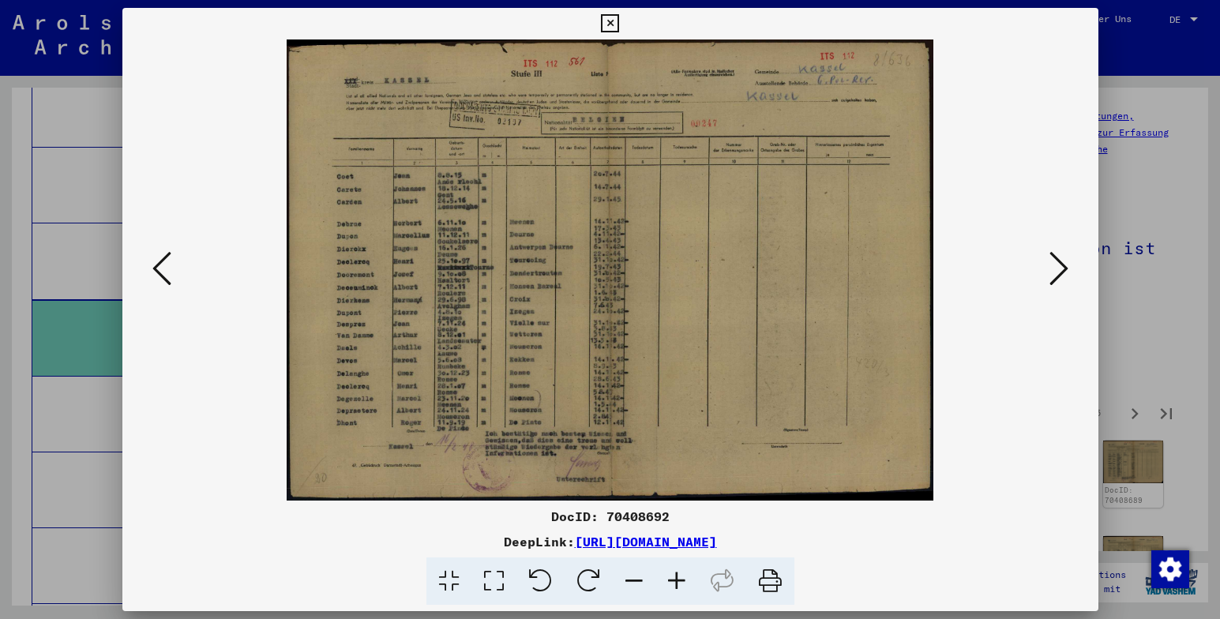
click at [1060, 269] on icon at bounding box center [1059, 269] width 19 height 38
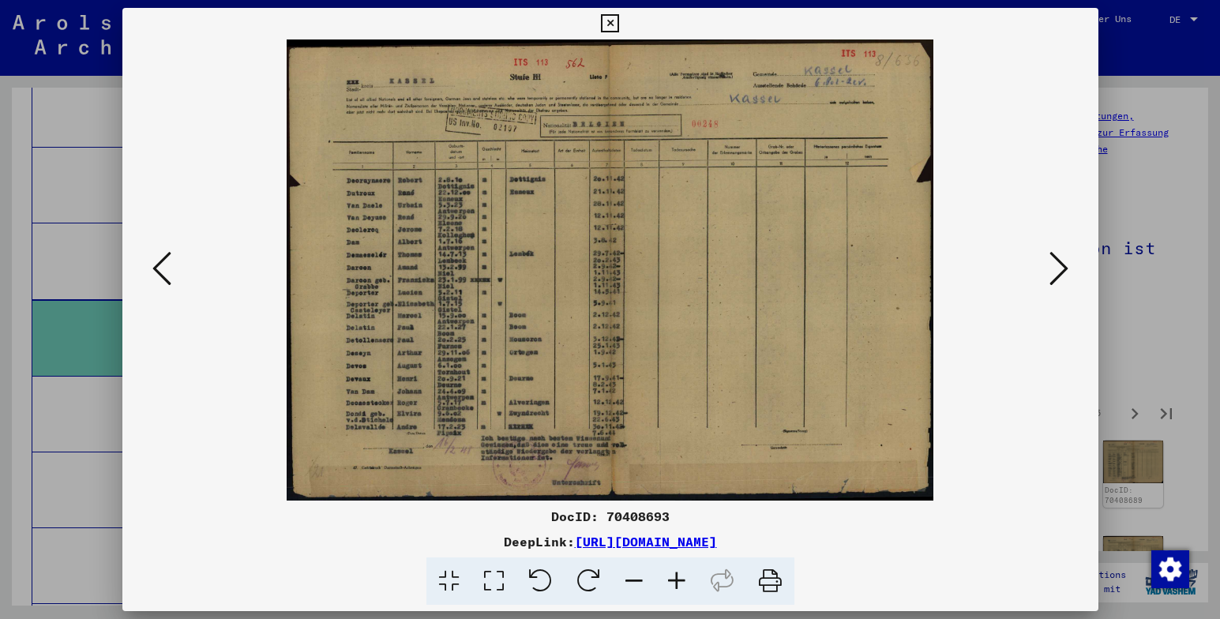
click at [1060, 269] on icon at bounding box center [1059, 269] width 19 height 38
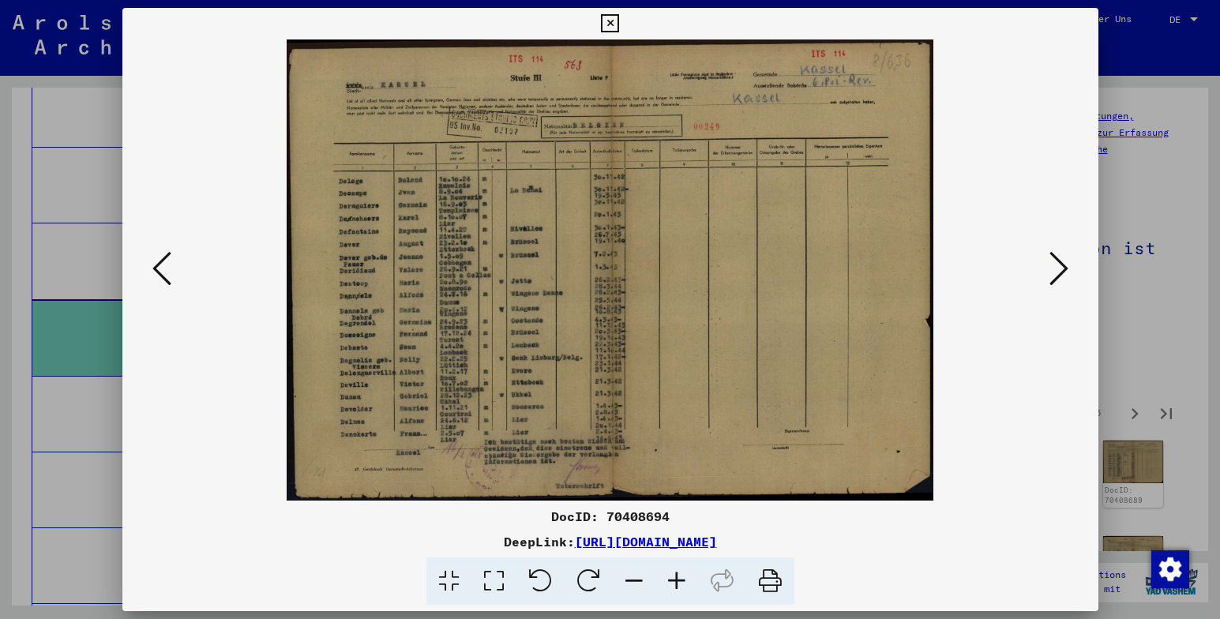
click at [1060, 269] on icon at bounding box center [1059, 269] width 19 height 38
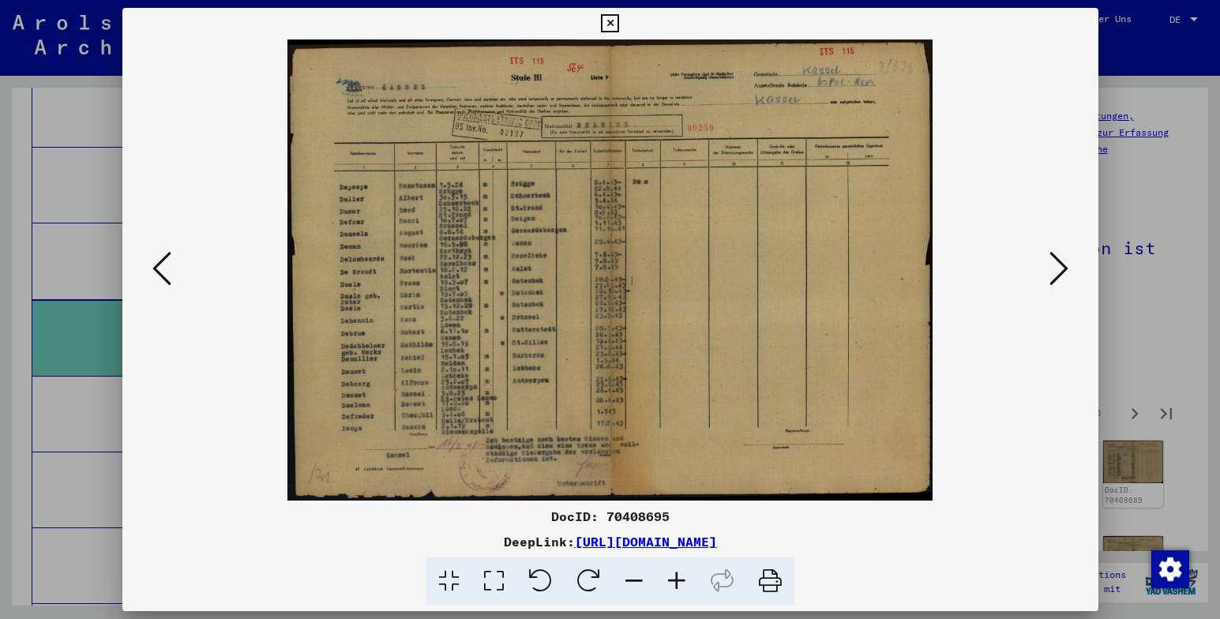
click at [1060, 269] on icon at bounding box center [1059, 269] width 19 height 38
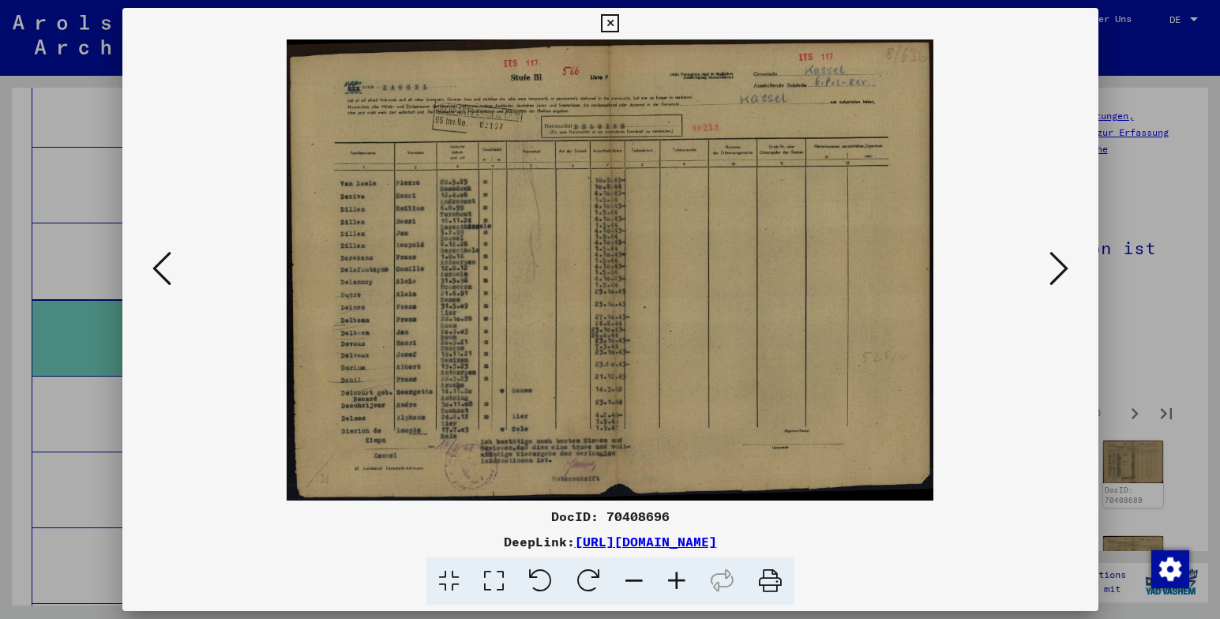
click at [1060, 269] on icon at bounding box center [1059, 269] width 19 height 38
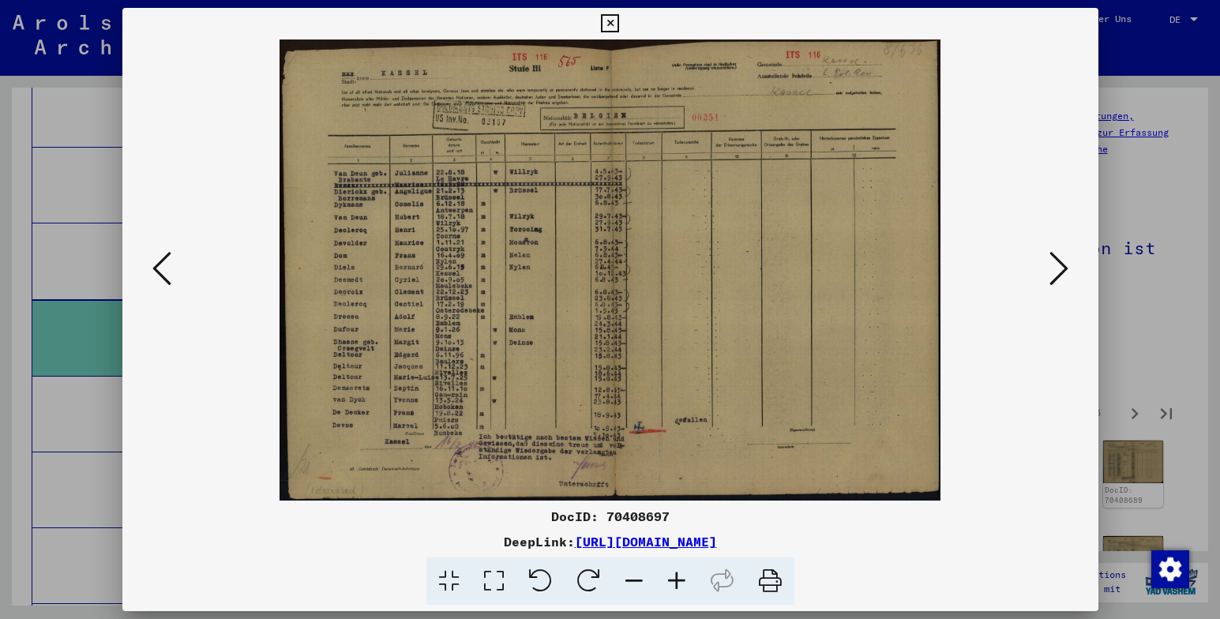
click at [1060, 269] on icon at bounding box center [1059, 269] width 19 height 38
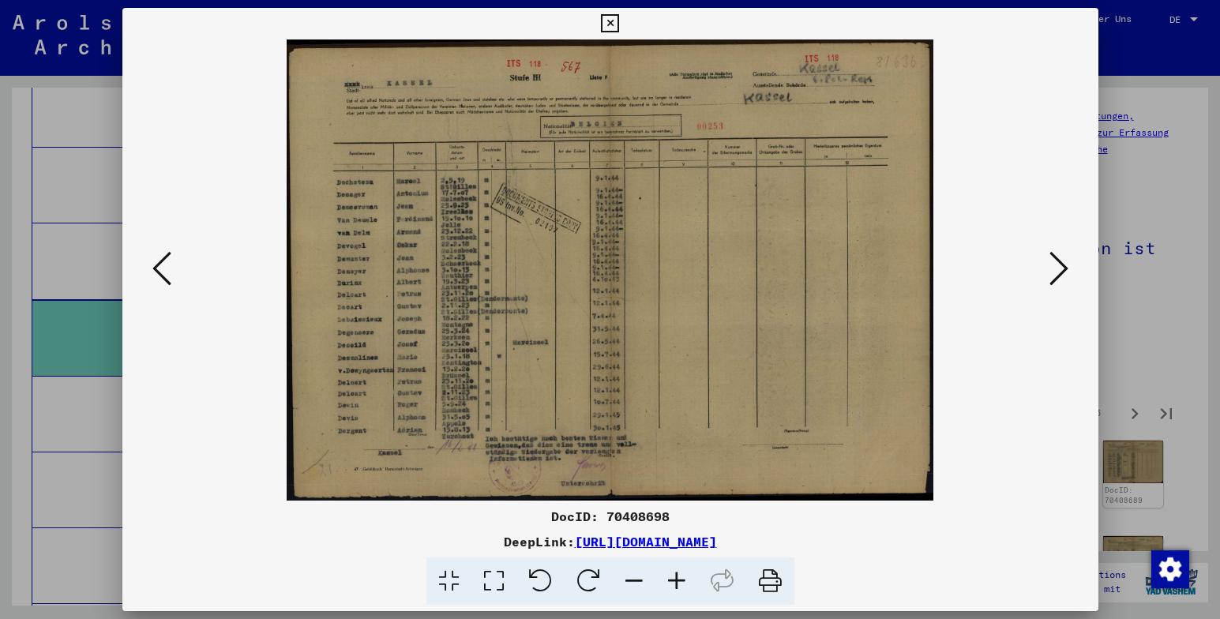
click at [156, 269] on icon at bounding box center [161, 269] width 19 height 38
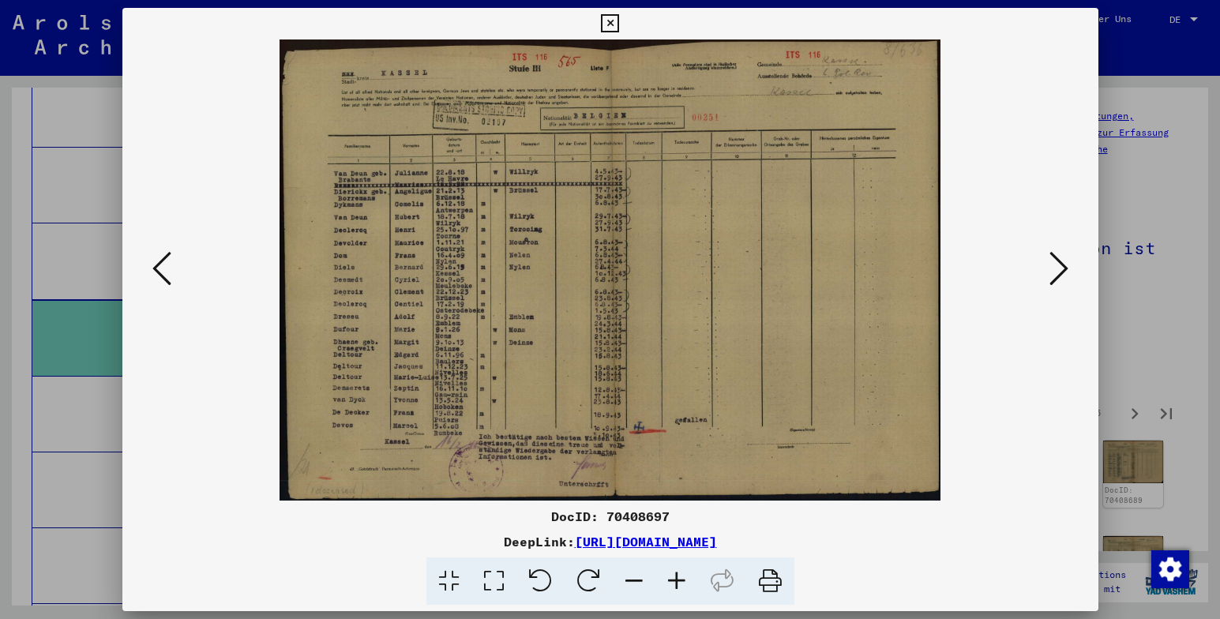
click at [1057, 272] on icon at bounding box center [1059, 269] width 19 height 38
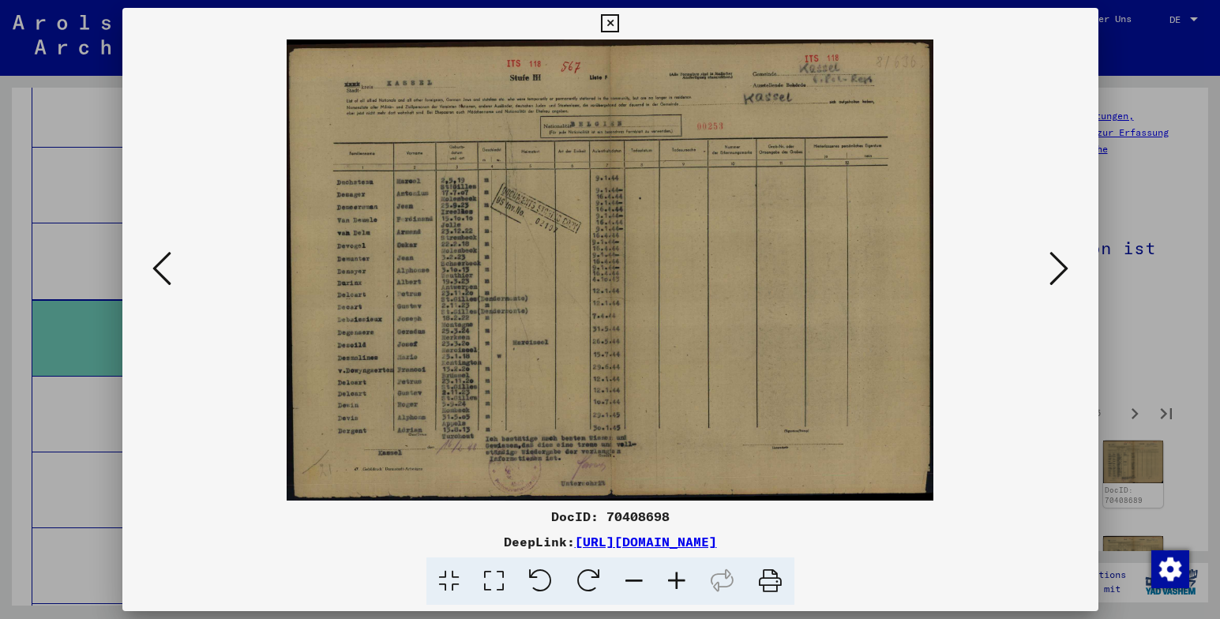
click at [1059, 269] on icon at bounding box center [1059, 269] width 19 height 38
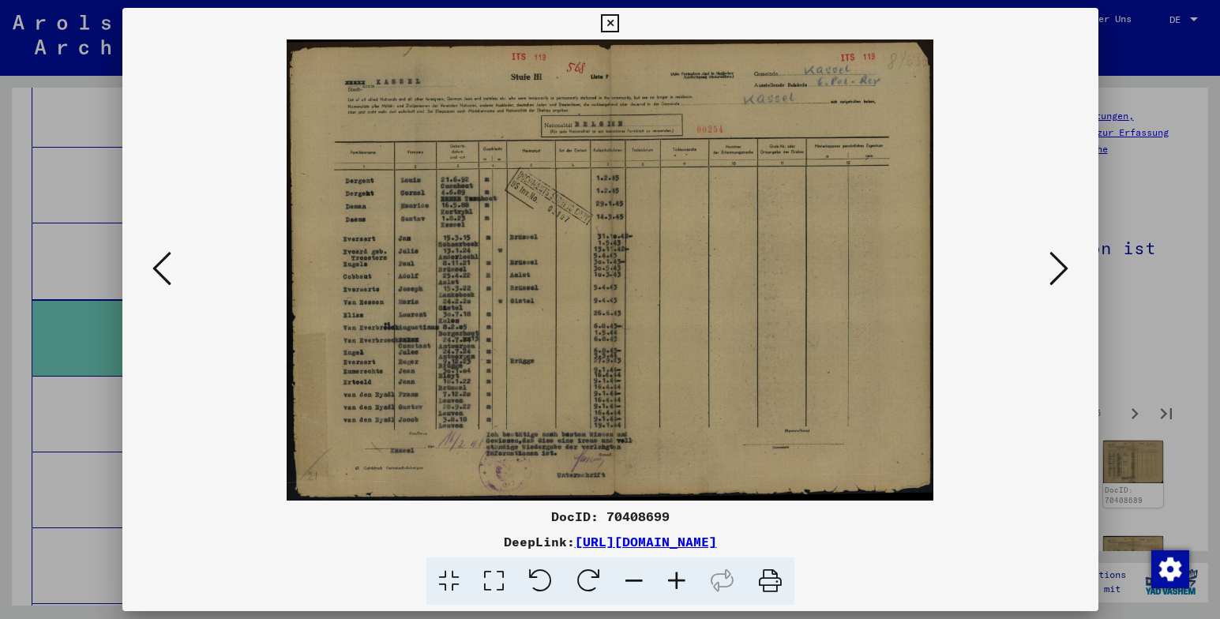
click at [1059, 269] on icon at bounding box center [1059, 269] width 19 height 38
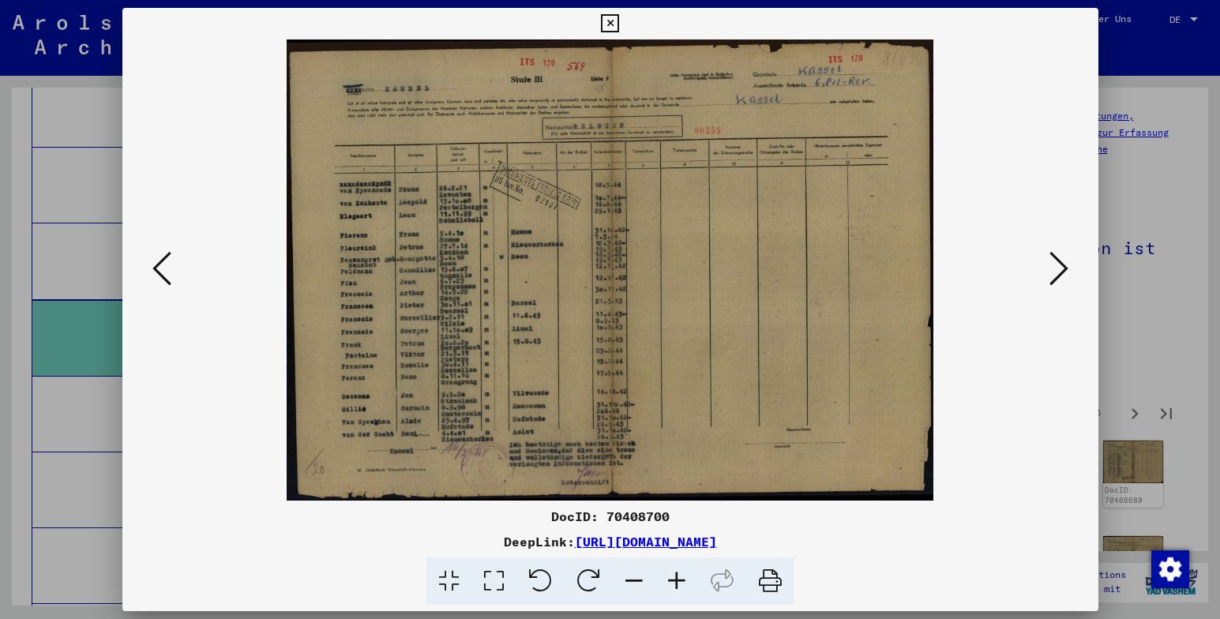
click at [1059, 269] on icon at bounding box center [1059, 269] width 19 height 38
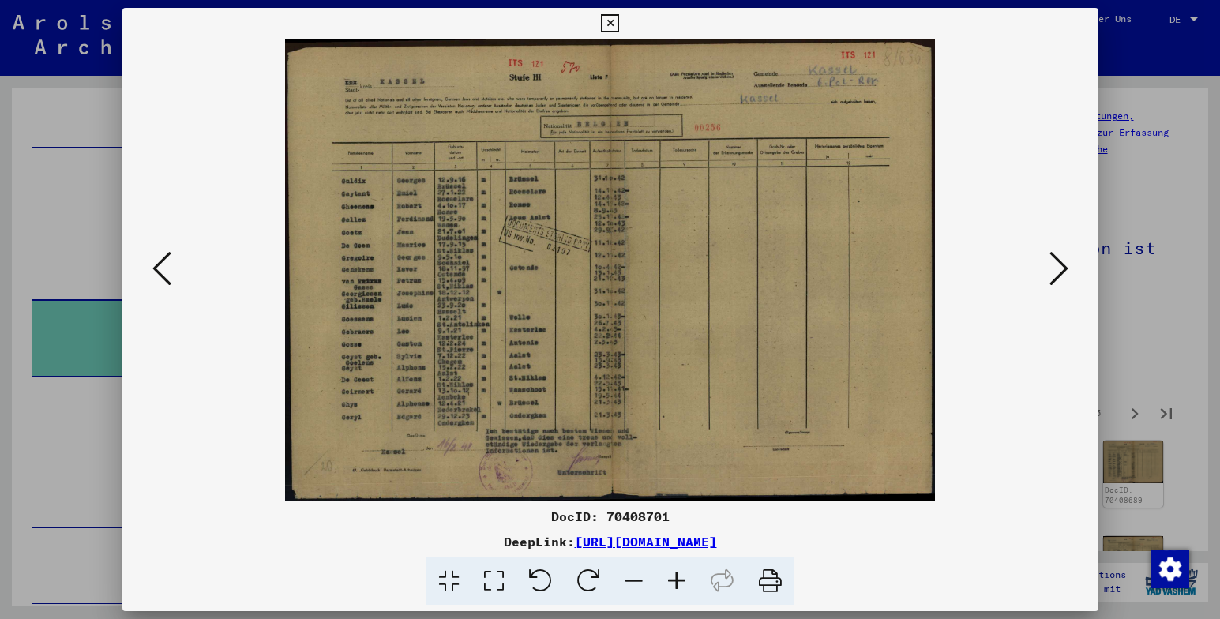
click at [1059, 269] on icon at bounding box center [1059, 269] width 19 height 38
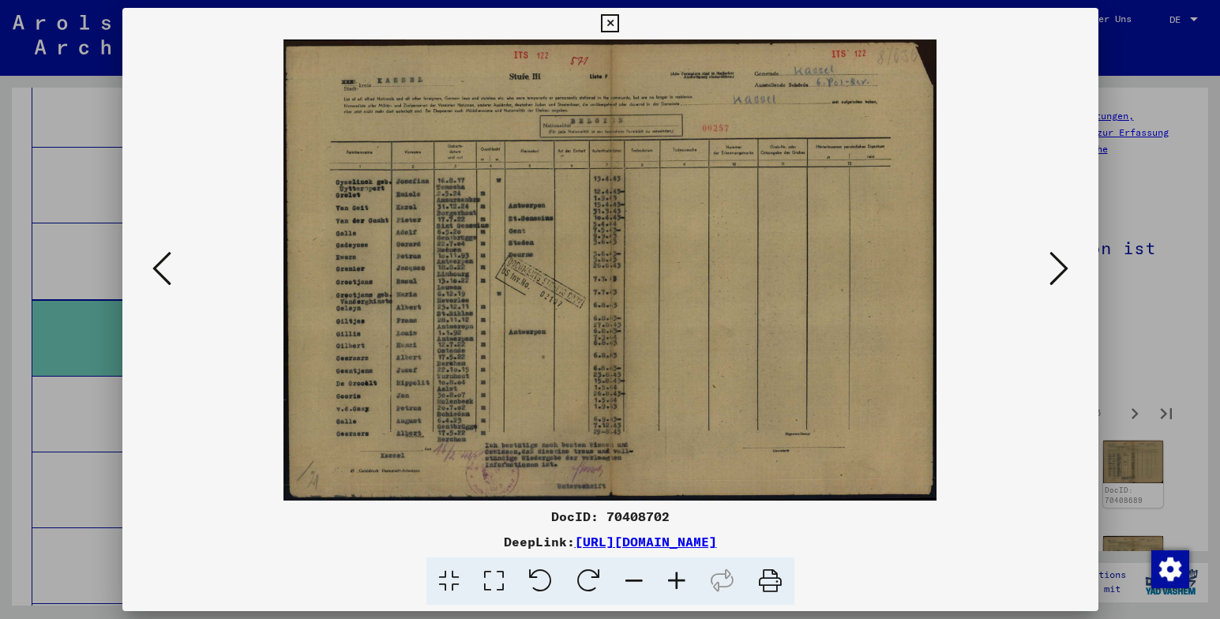
click at [1059, 269] on icon at bounding box center [1059, 269] width 19 height 38
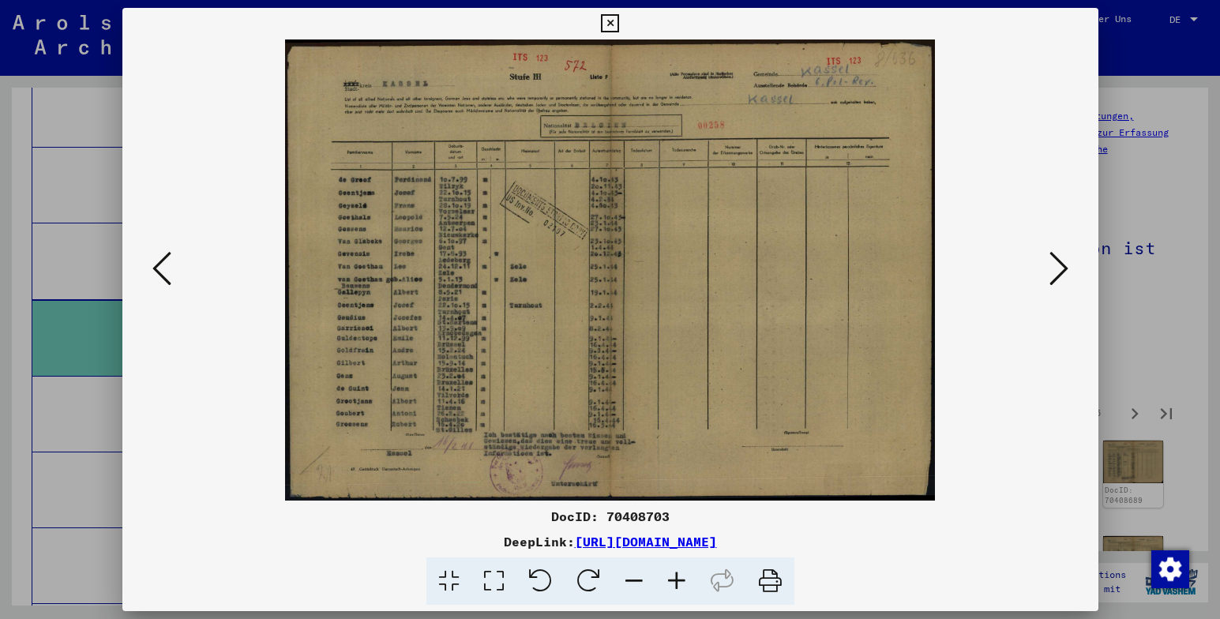
click at [1061, 268] on icon at bounding box center [1059, 269] width 19 height 38
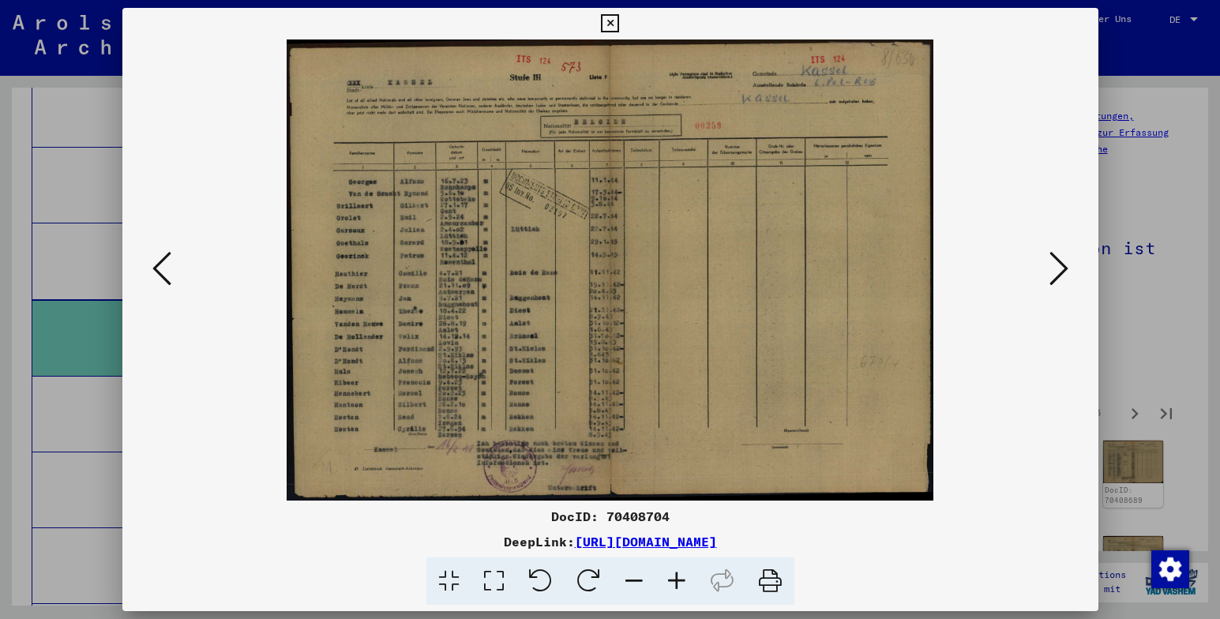
click at [1066, 266] on icon at bounding box center [1059, 269] width 19 height 38
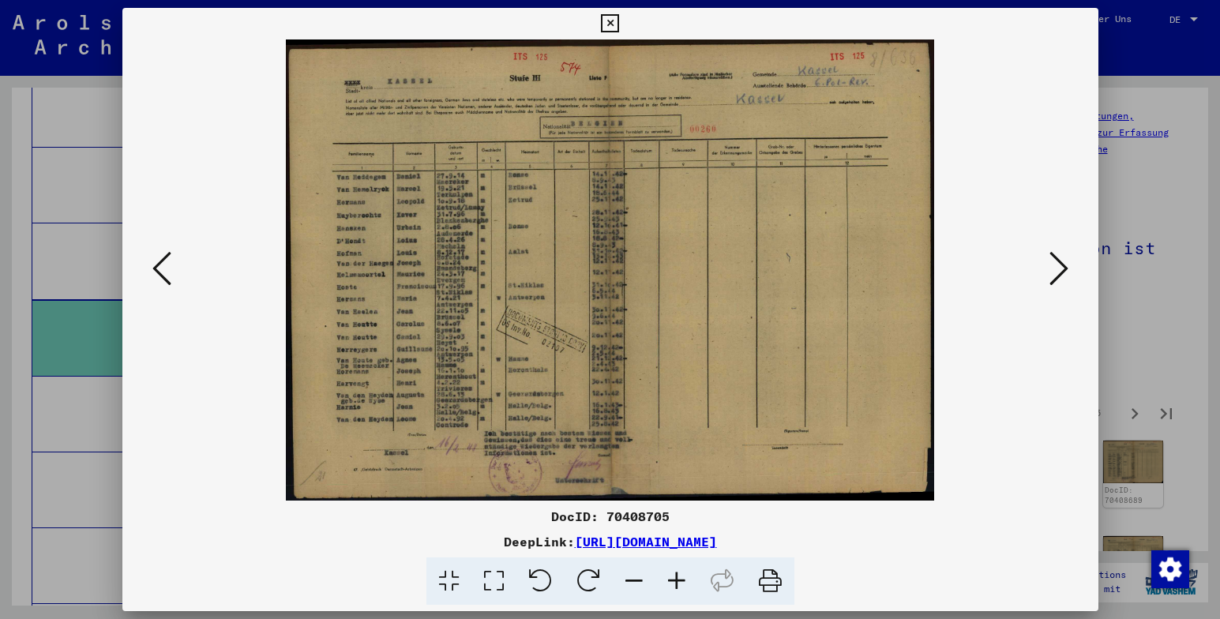
click at [1066, 266] on icon at bounding box center [1059, 269] width 19 height 38
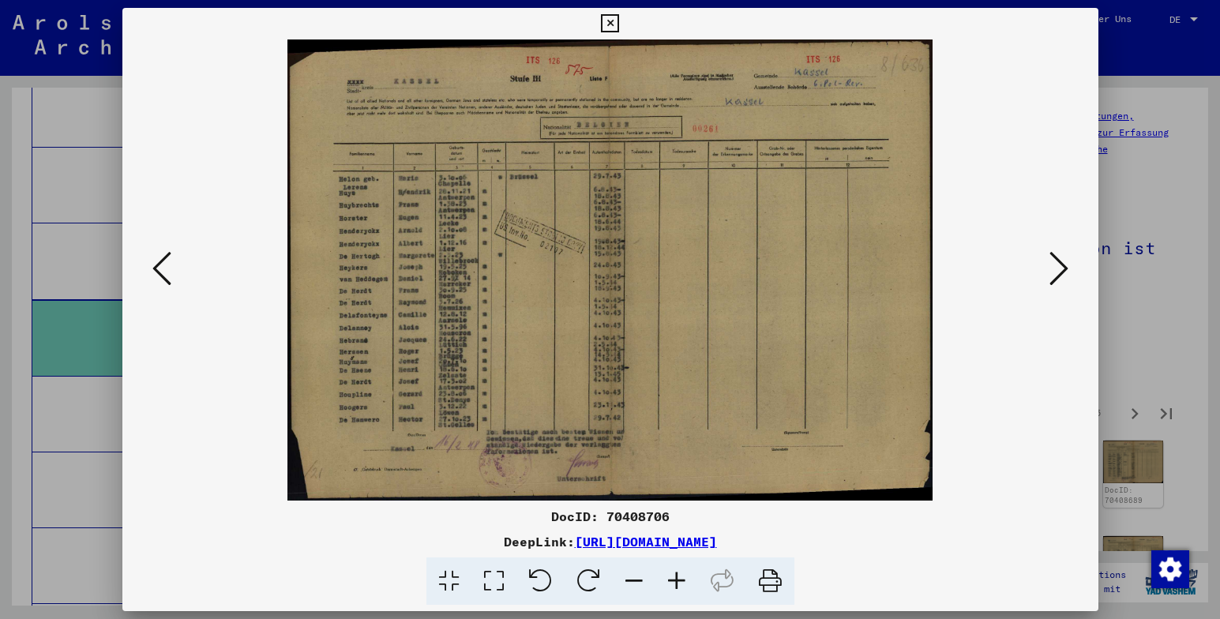
click at [1066, 266] on icon at bounding box center [1059, 269] width 19 height 38
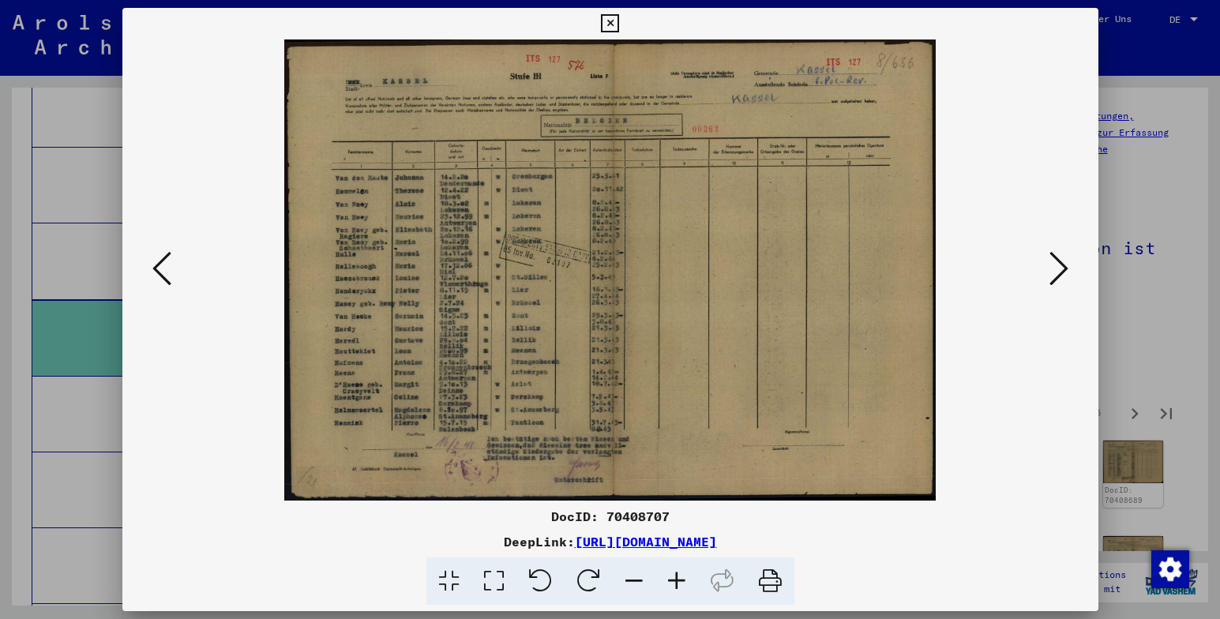
click at [1066, 266] on icon at bounding box center [1059, 269] width 19 height 38
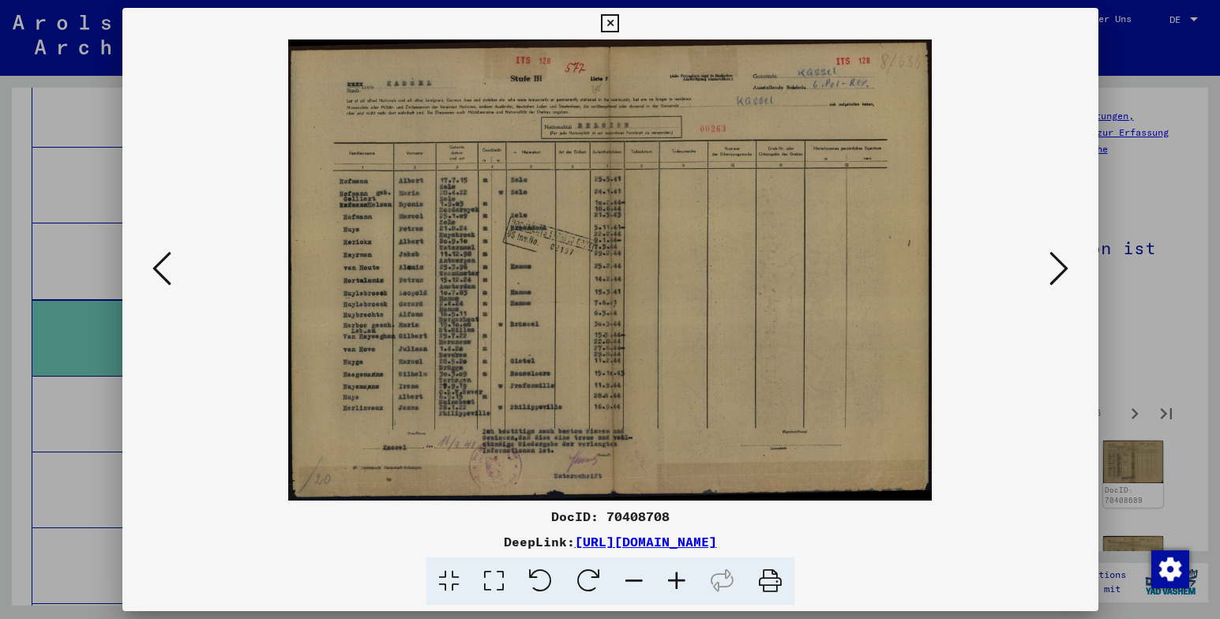
click at [1066, 266] on icon at bounding box center [1059, 269] width 19 height 38
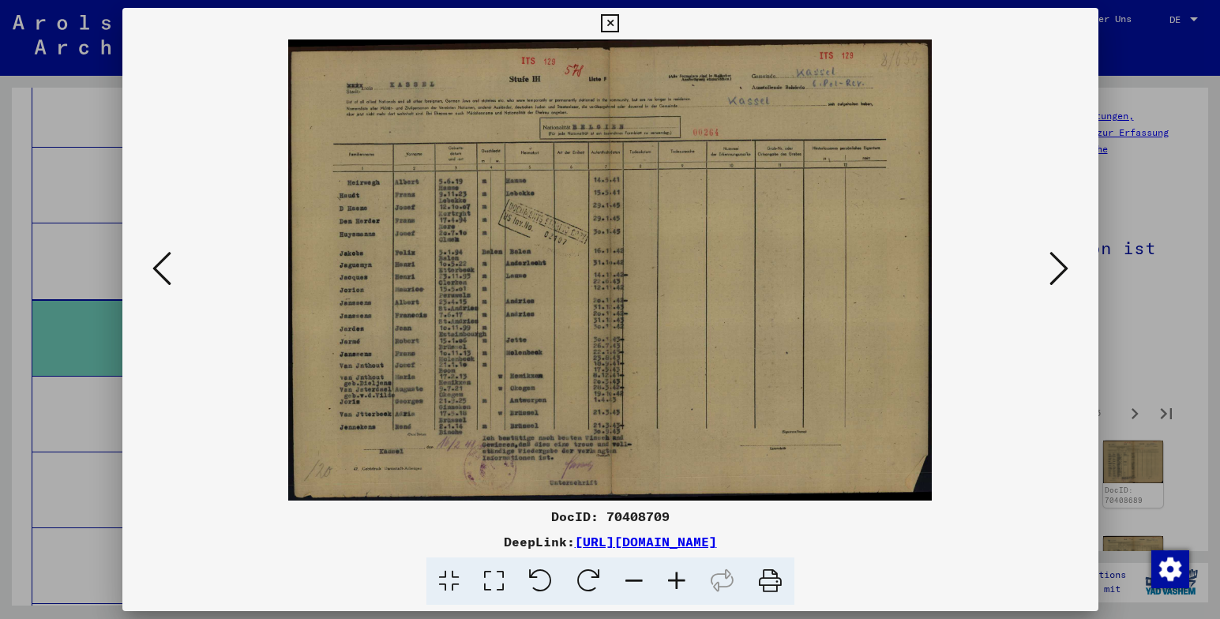
click at [1066, 266] on icon at bounding box center [1059, 269] width 19 height 38
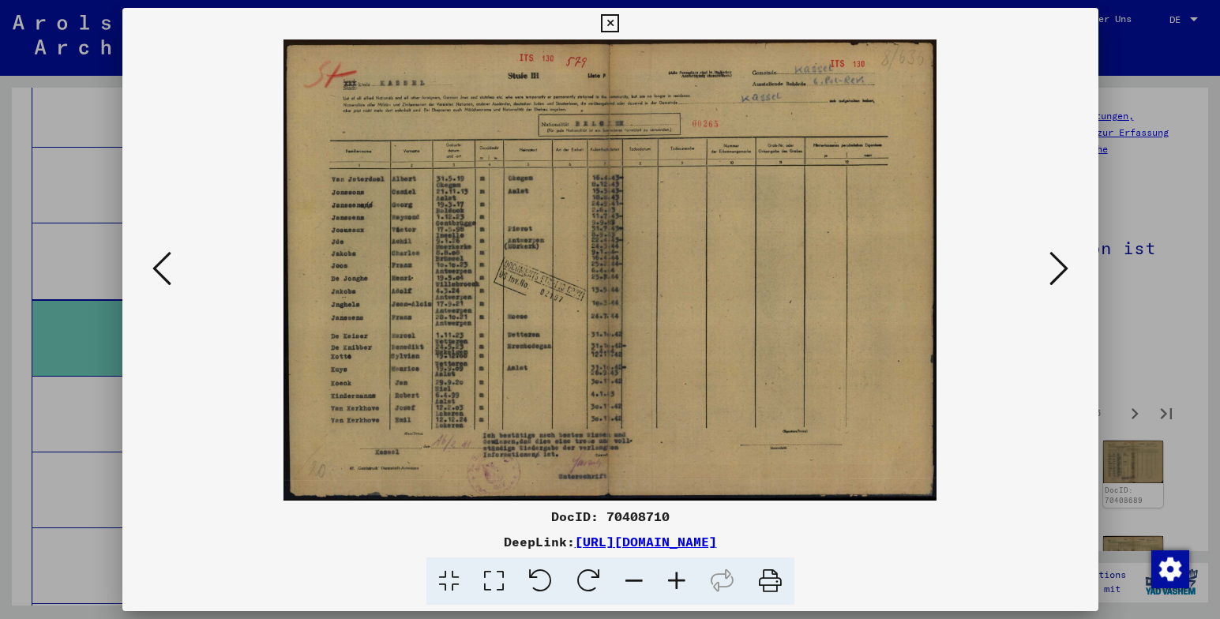
click at [1068, 266] on icon at bounding box center [1059, 269] width 19 height 38
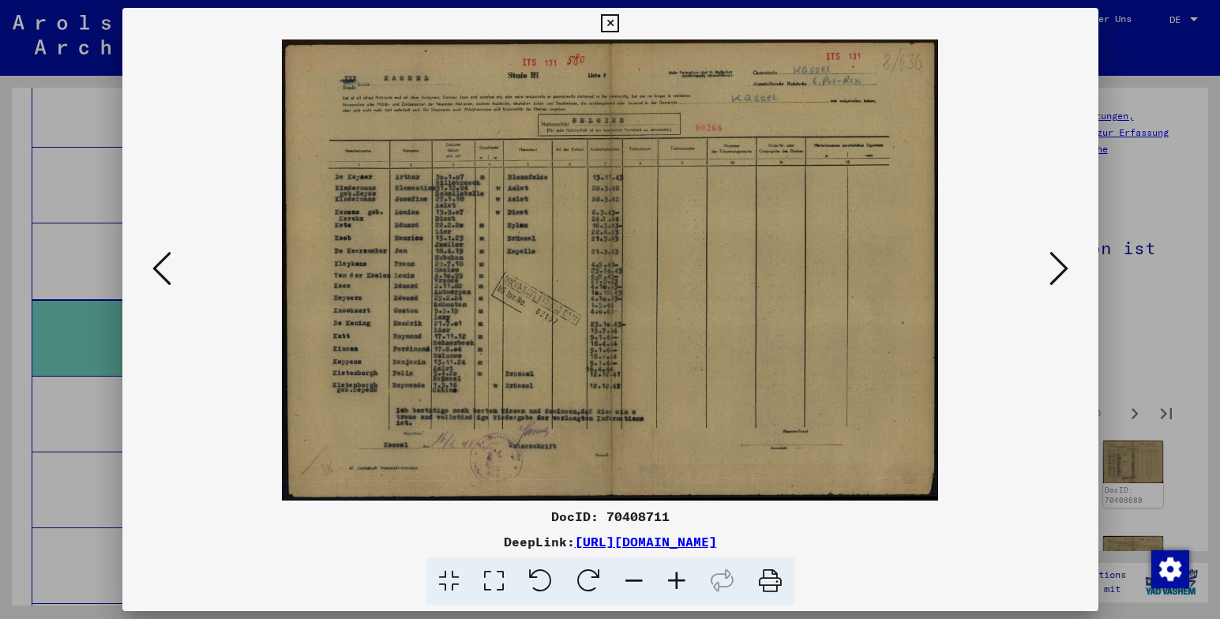
click at [1072, 265] on button at bounding box center [1059, 269] width 28 height 45
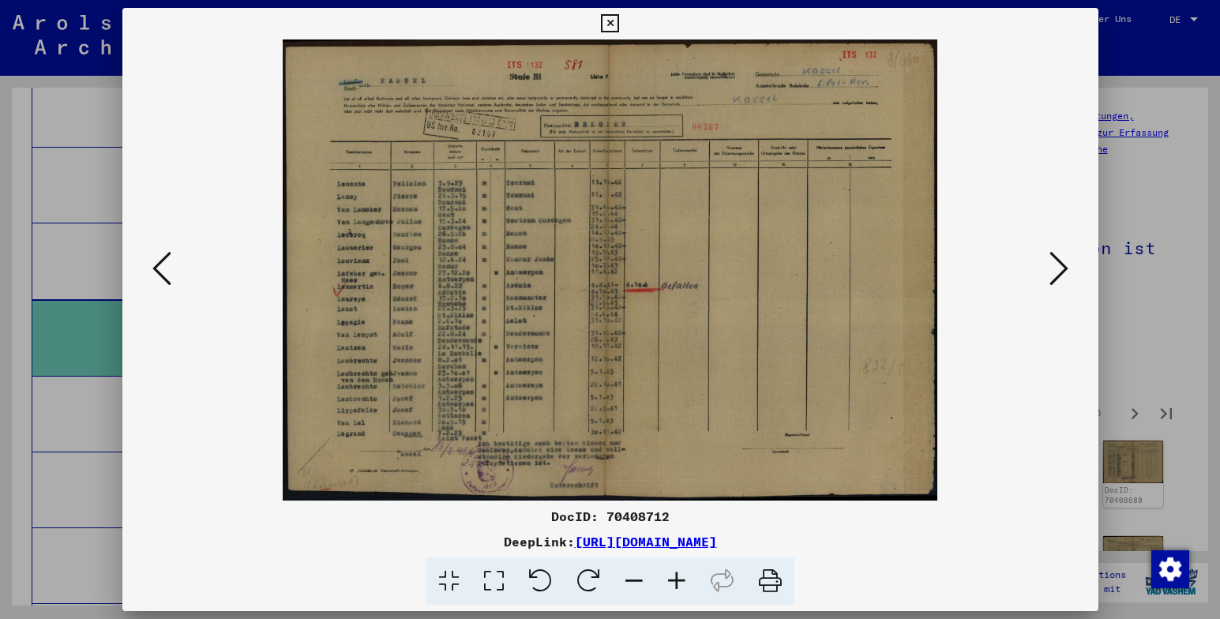
click at [1072, 264] on button at bounding box center [1059, 269] width 28 height 45
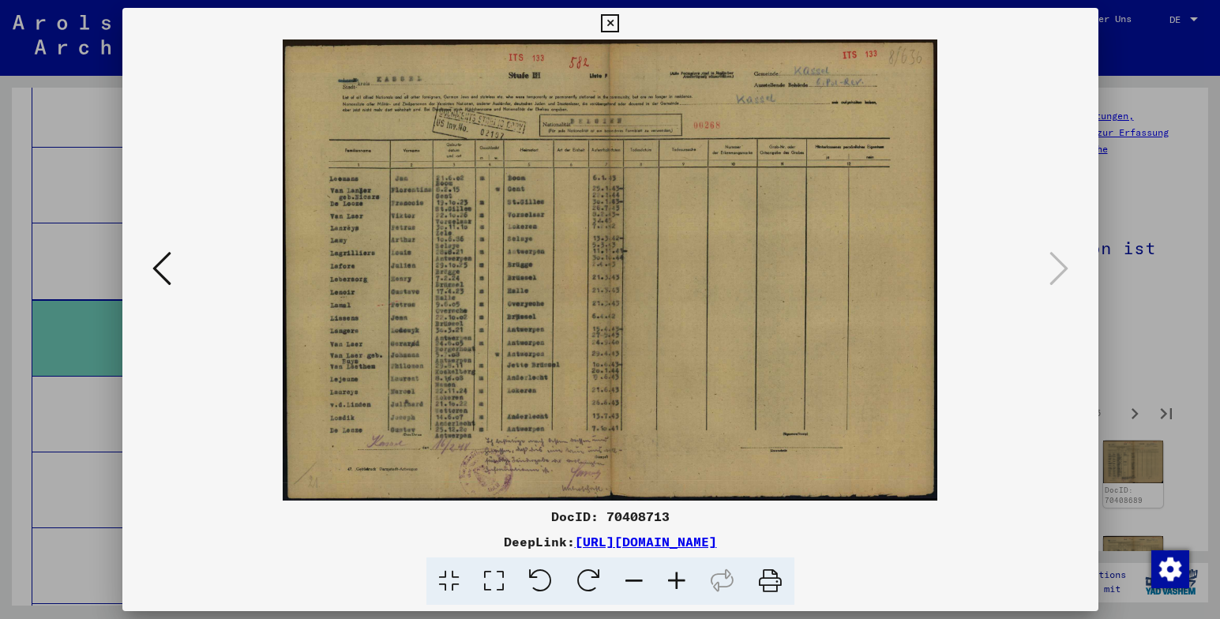
click at [155, 269] on icon at bounding box center [161, 269] width 19 height 38
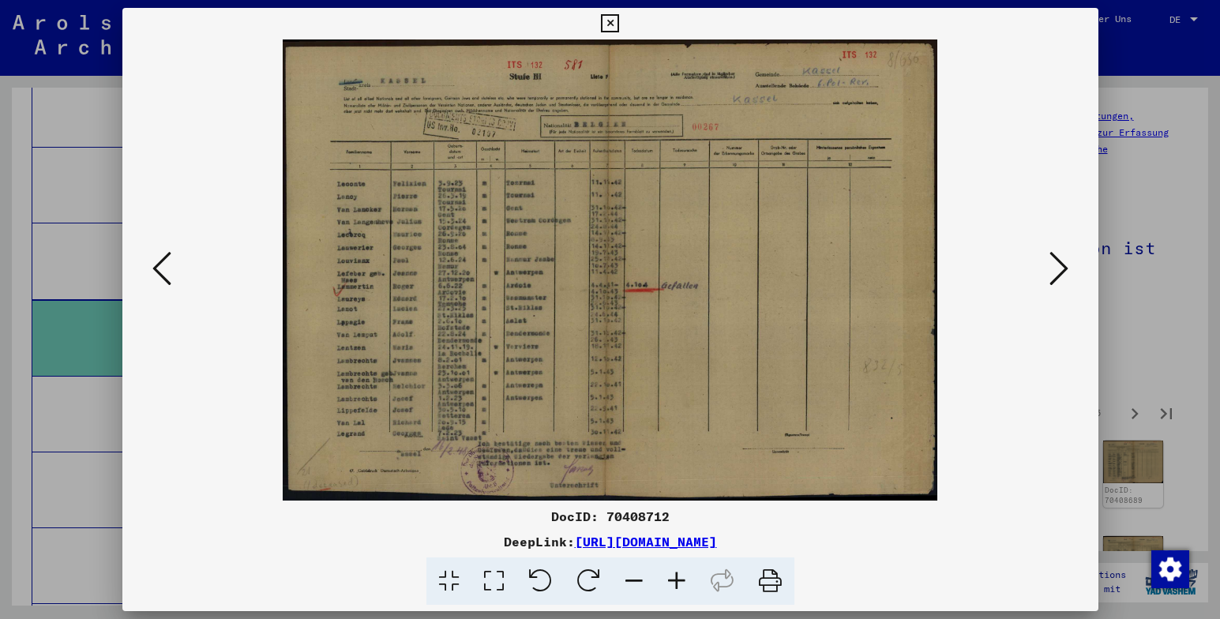
click at [1063, 267] on icon at bounding box center [1059, 269] width 19 height 38
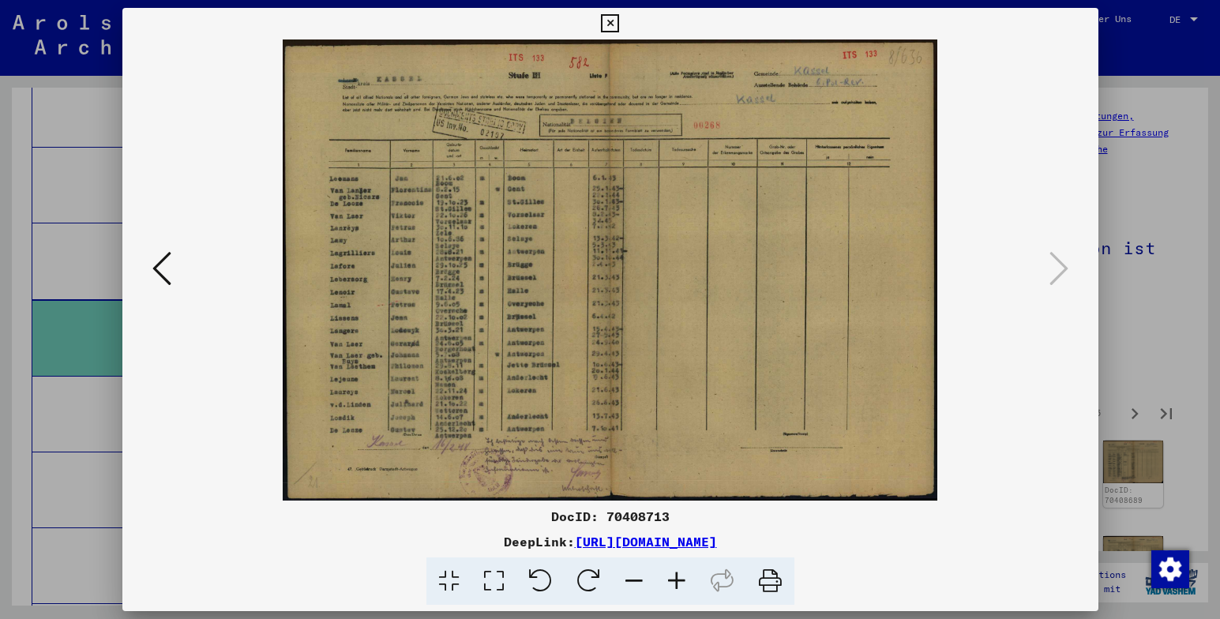
click at [610, 23] on icon at bounding box center [610, 23] width 18 height 19
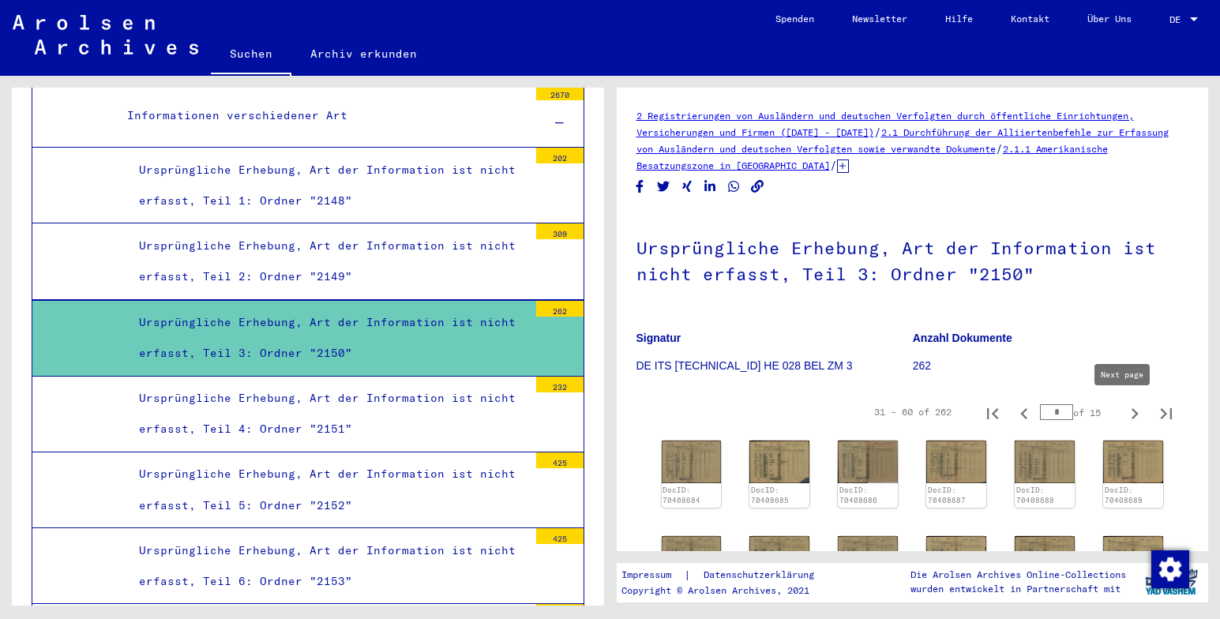
click at [1124, 408] on icon "Next page" at bounding box center [1135, 414] width 22 height 22
type input "*"
click at [698, 461] on img at bounding box center [691, 461] width 63 height 44
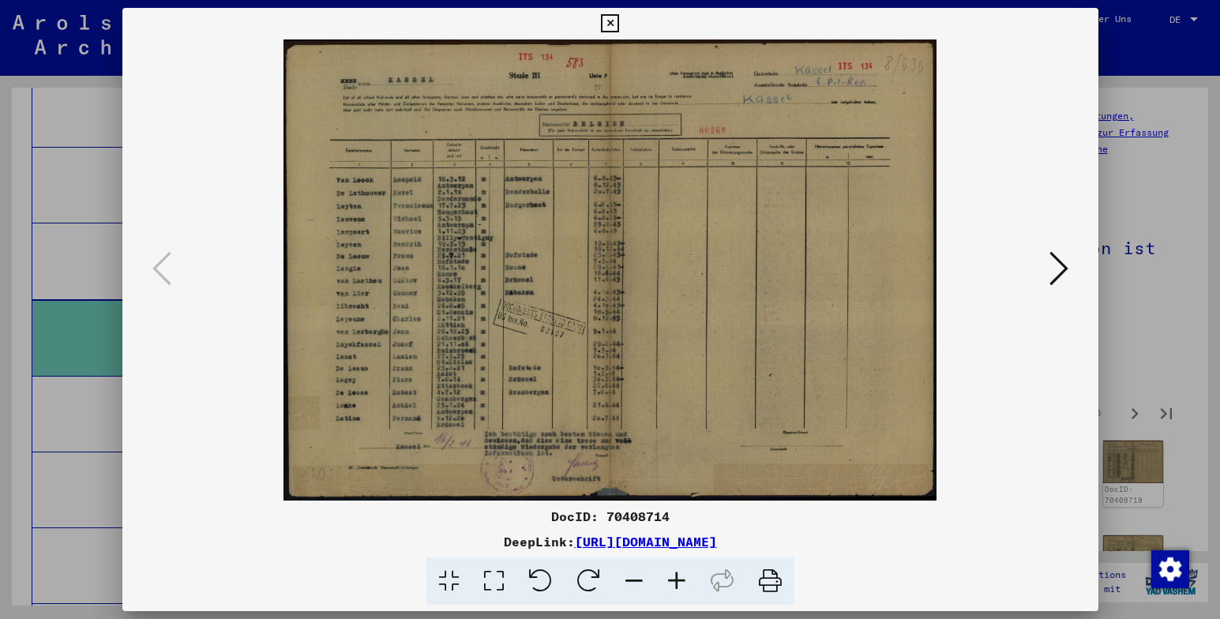
click at [1063, 269] on icon at bounding box center [1059, 269] width 19 height 38
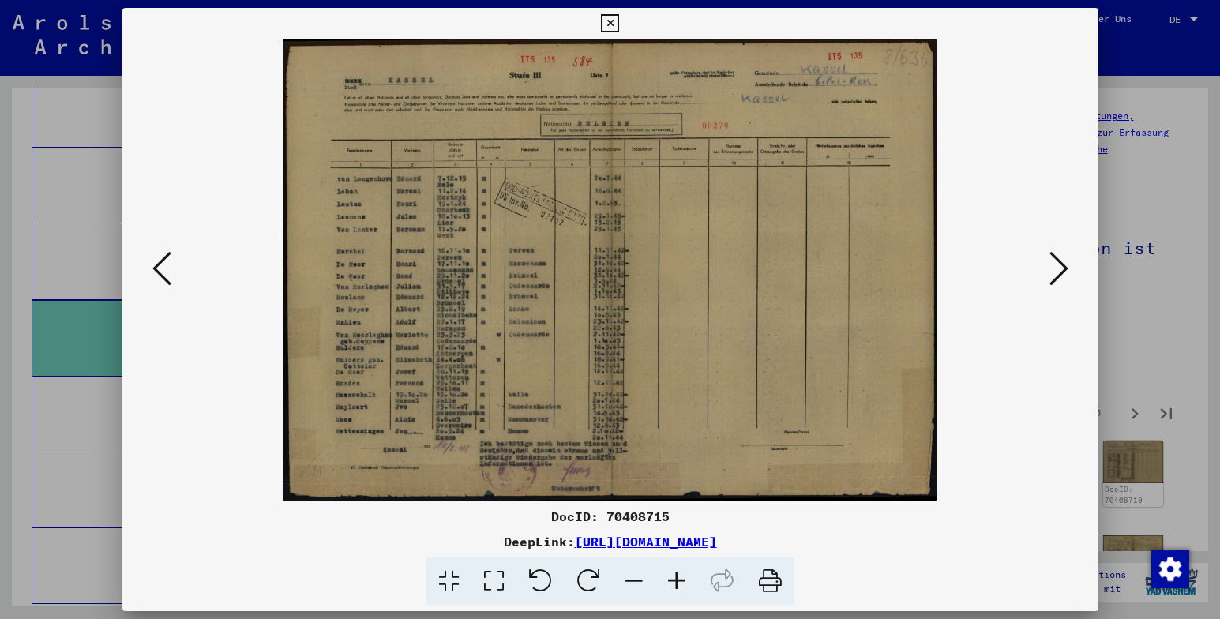
click at [1053, 269] on icon at bounding box center [1059, 269] width 19 height 38
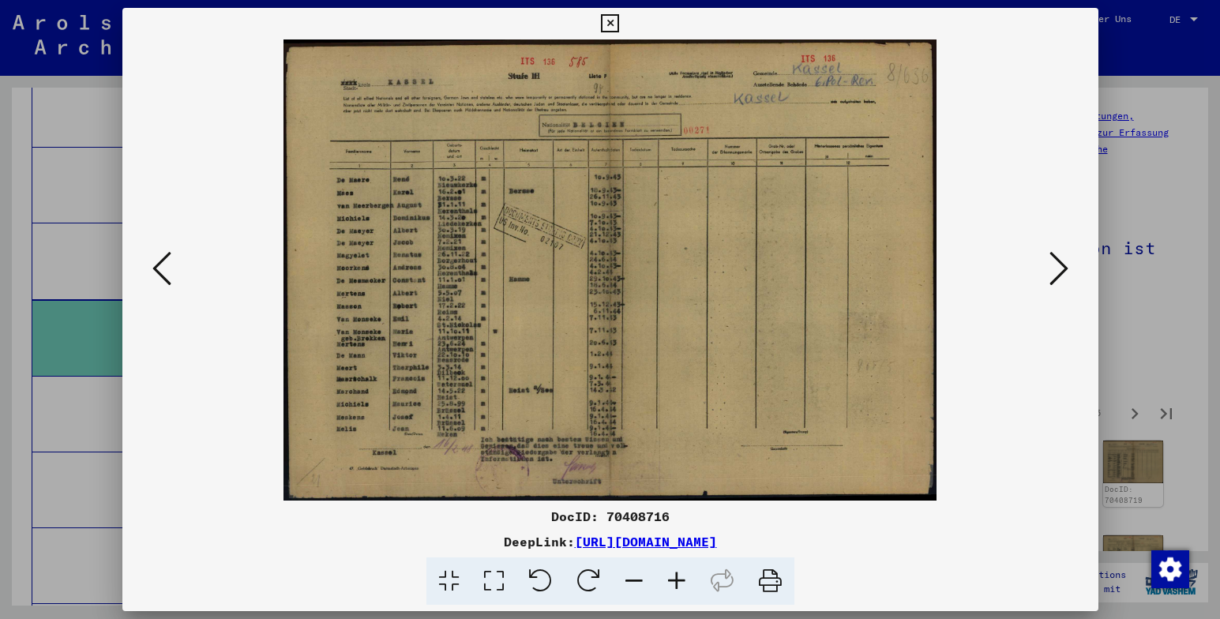
click at [1053, 269] on icon at bounding box center [1059, 269] width 19 height 38
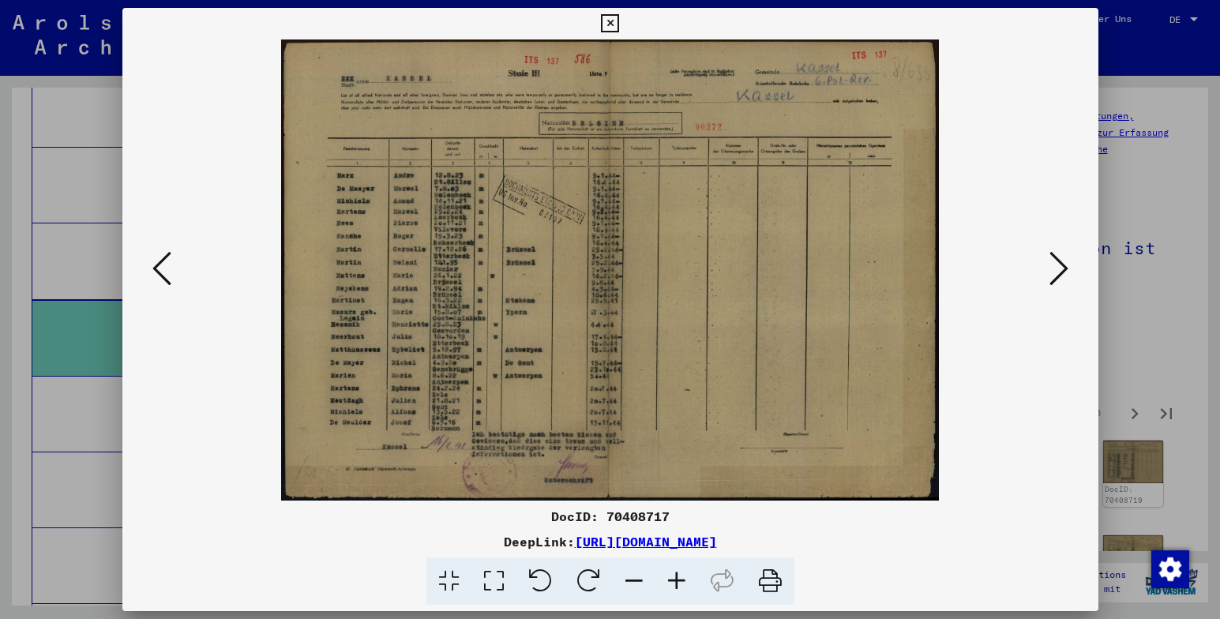
click at [1053, 269] on icon at bounding box center [1059, 269] width 19 height 38
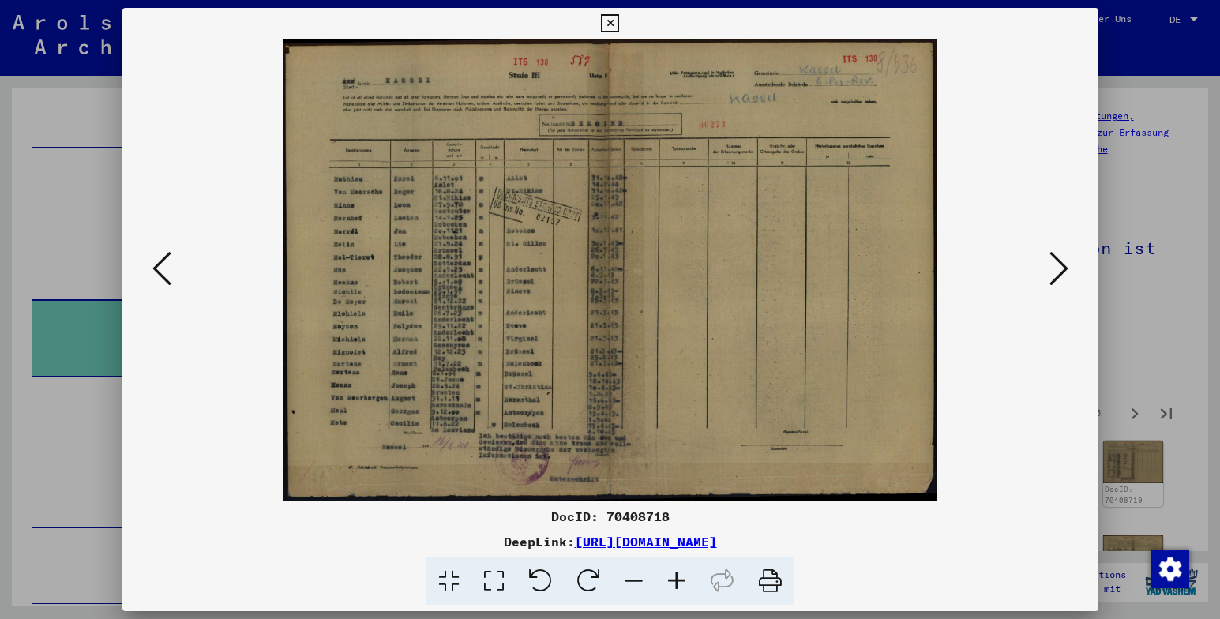
click at [1053, 269] on icon at bounding box center [1059, 269] width 19 height 38
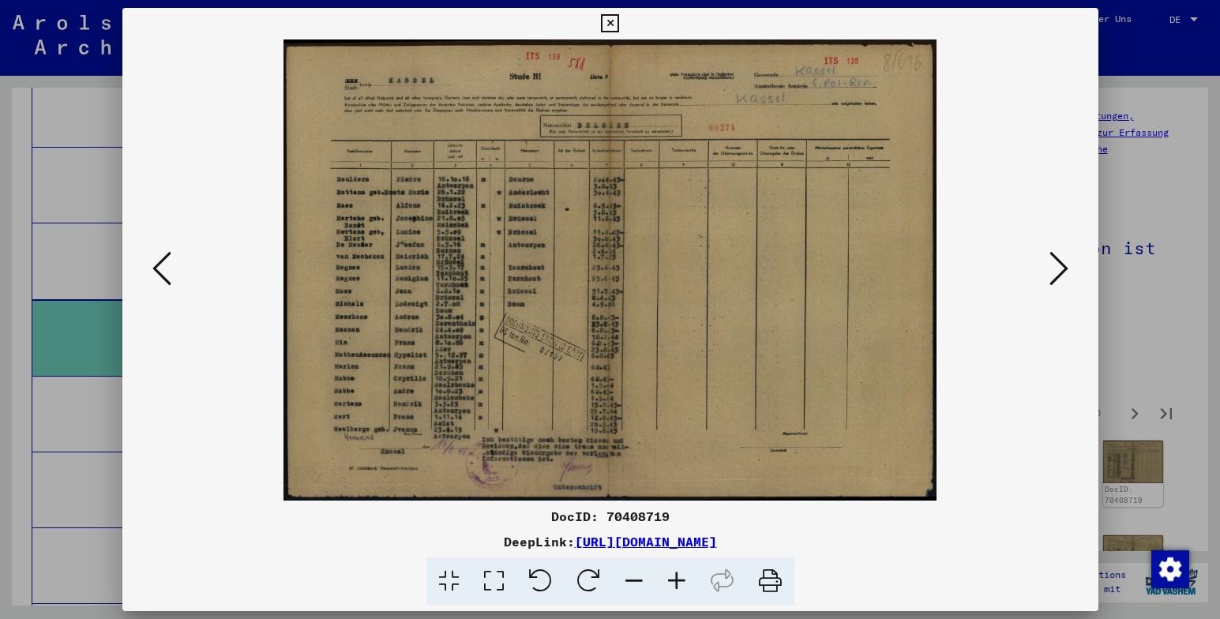
click at [1053, 269] on icon at bounding box center [1059, 269] width 19 height 38
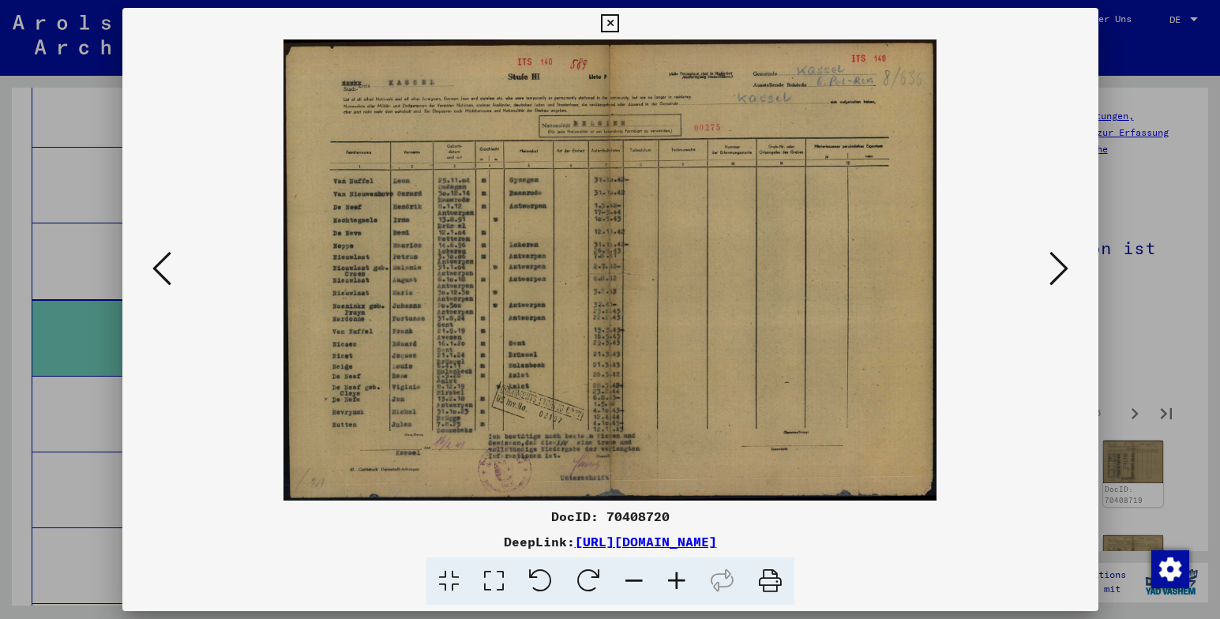
click at [1053, 269] on icon at bounding box center [1059, 269] width 19 height 38
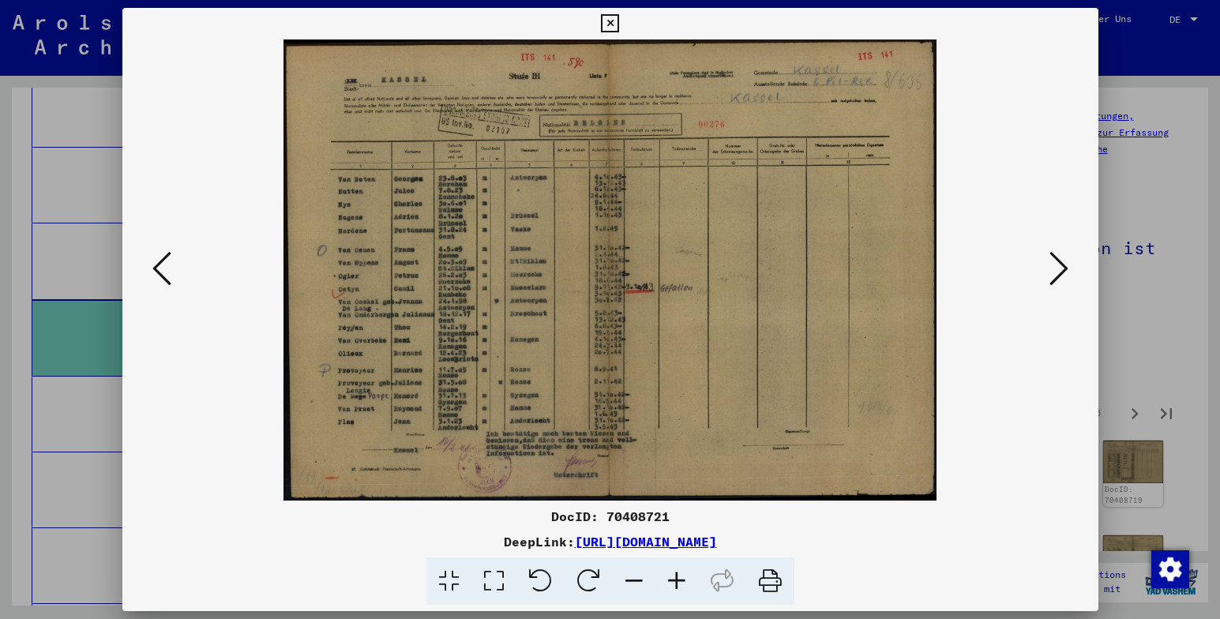
click at [1053, 269] on icon at bounding box center [1059, 269] width 19 height 38
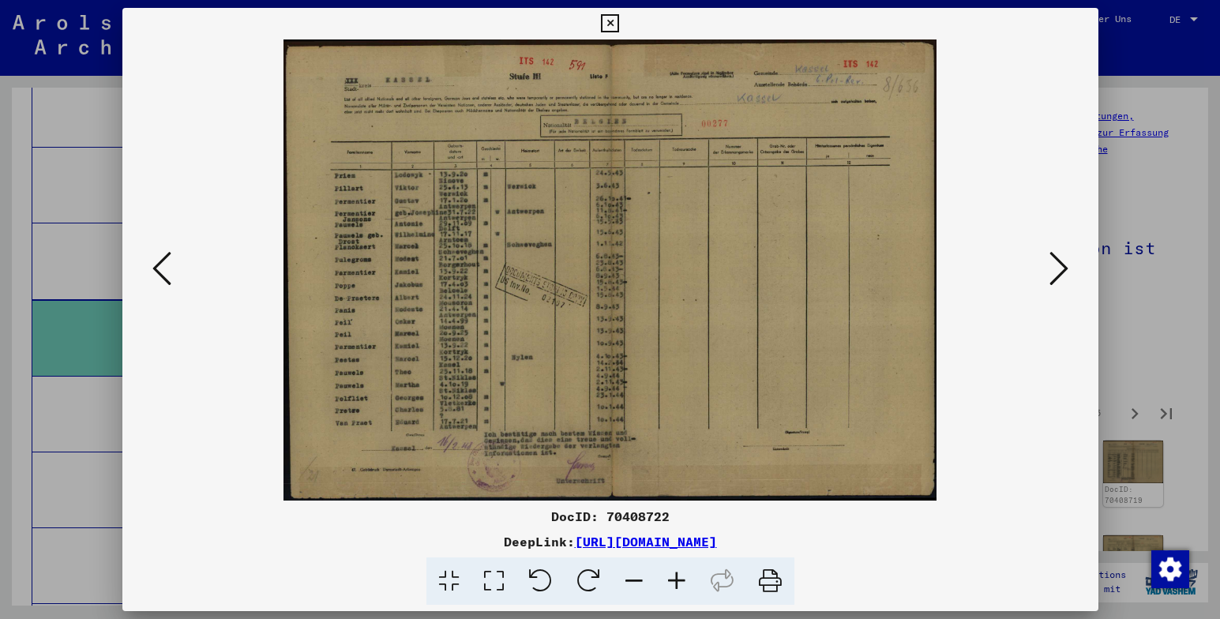
click at [156, 266] on icon at bounding box center [161, 269] width 19 height 38
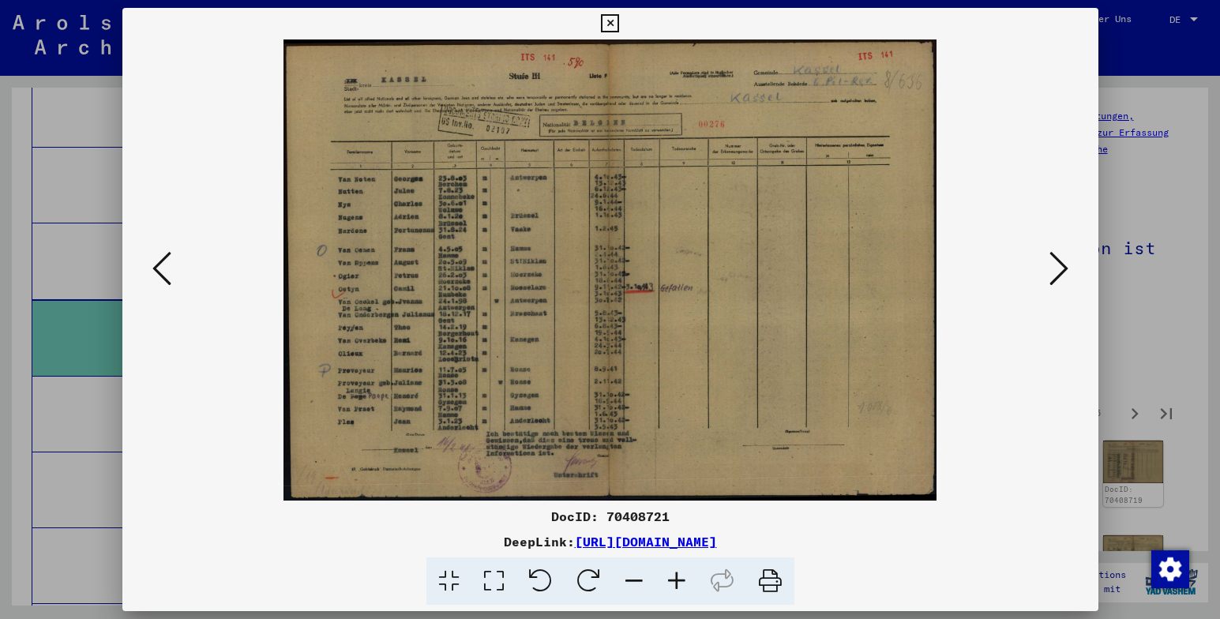
click at [1063, 265] on icon at bounding box center [1059, 269] width 19 height 38
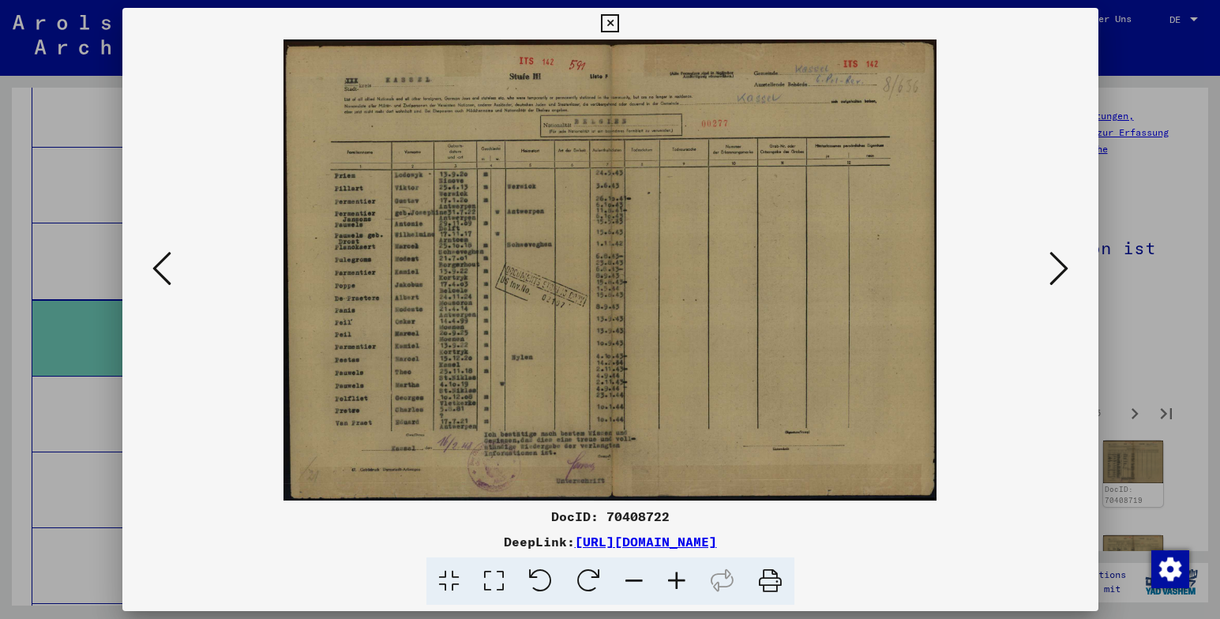
click at [1059, 267] on icon at bounding box center [1059, 269] width 19 height 38
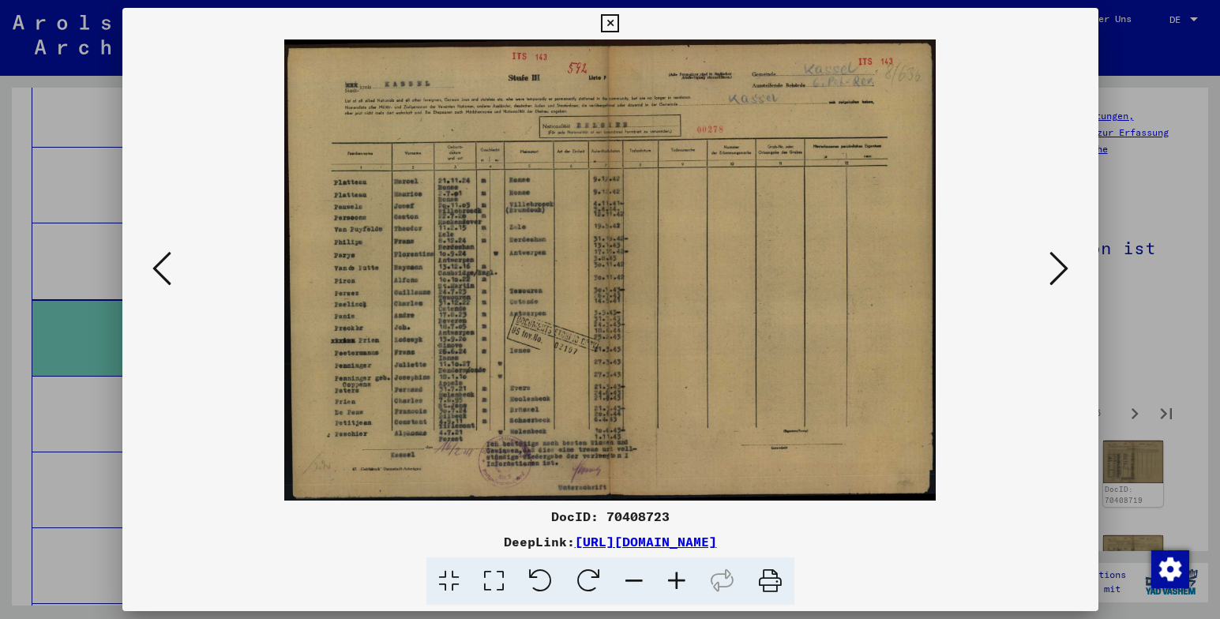
click at [1059, 267] on icon at bounding box center [1059, 269] width 19 height 38
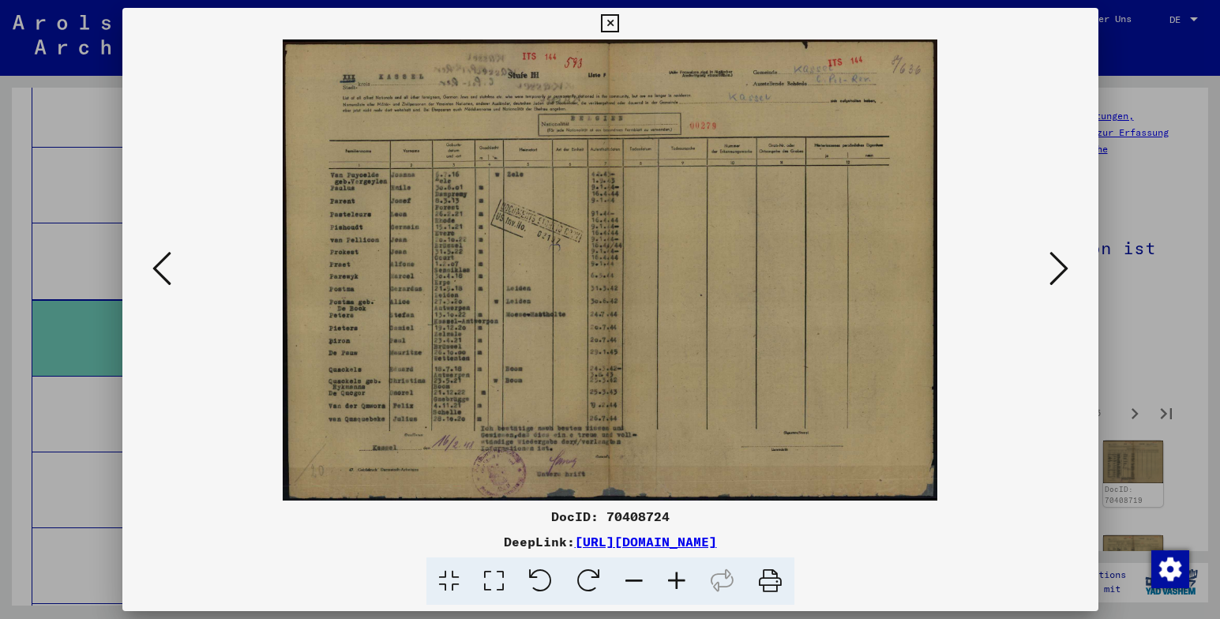
click at [1059, 267] on icon at bounding box center [1059, 269] width 19 height 38
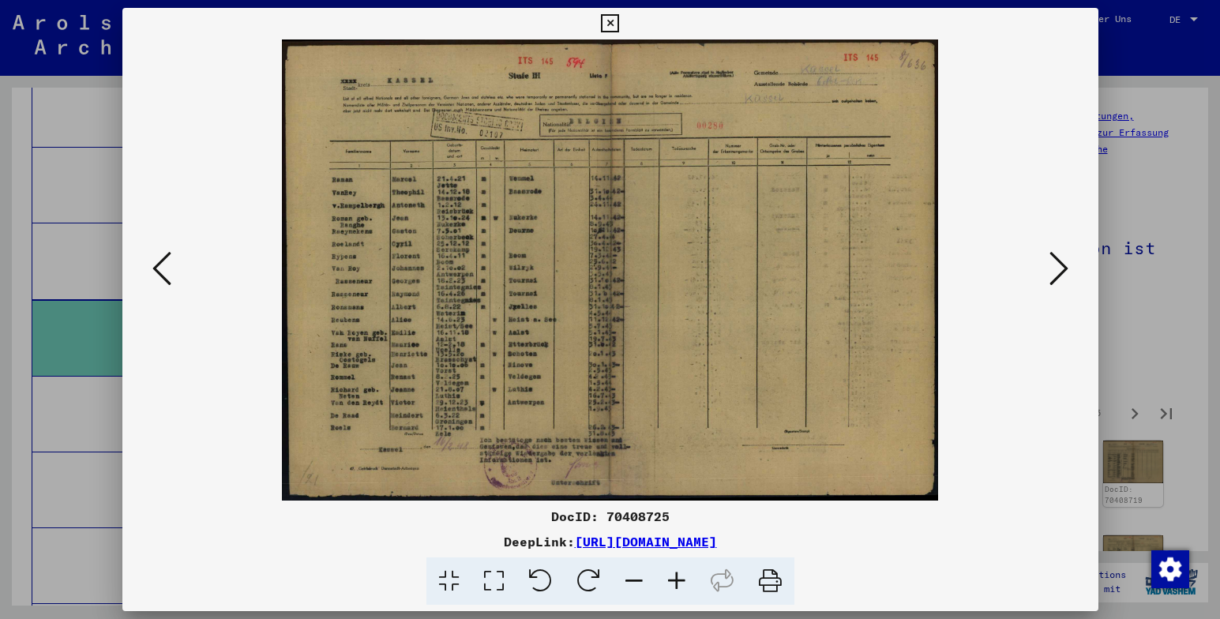
click at [1059, 267] on icon at bounding box center [1059, 269] width 19 height 38
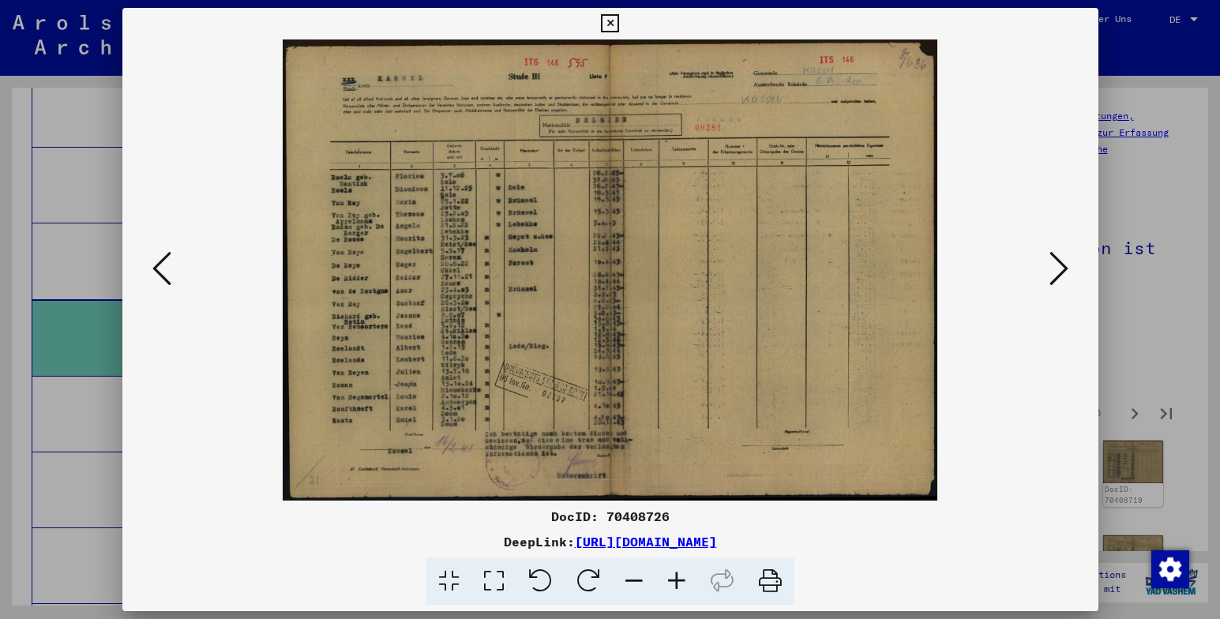
click at [1059, 267] on icon at bounding box center [1059, 269] width 19 height 38
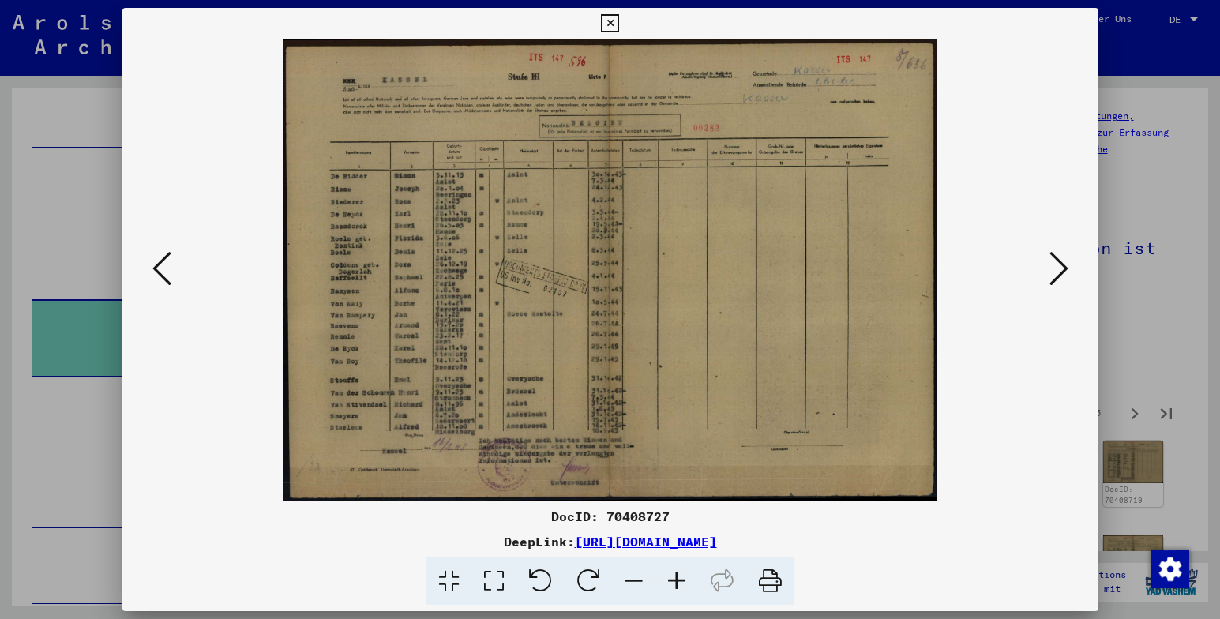
click at [1059, 267] on icon at bounding box center [1059, 269] width 19 height 38
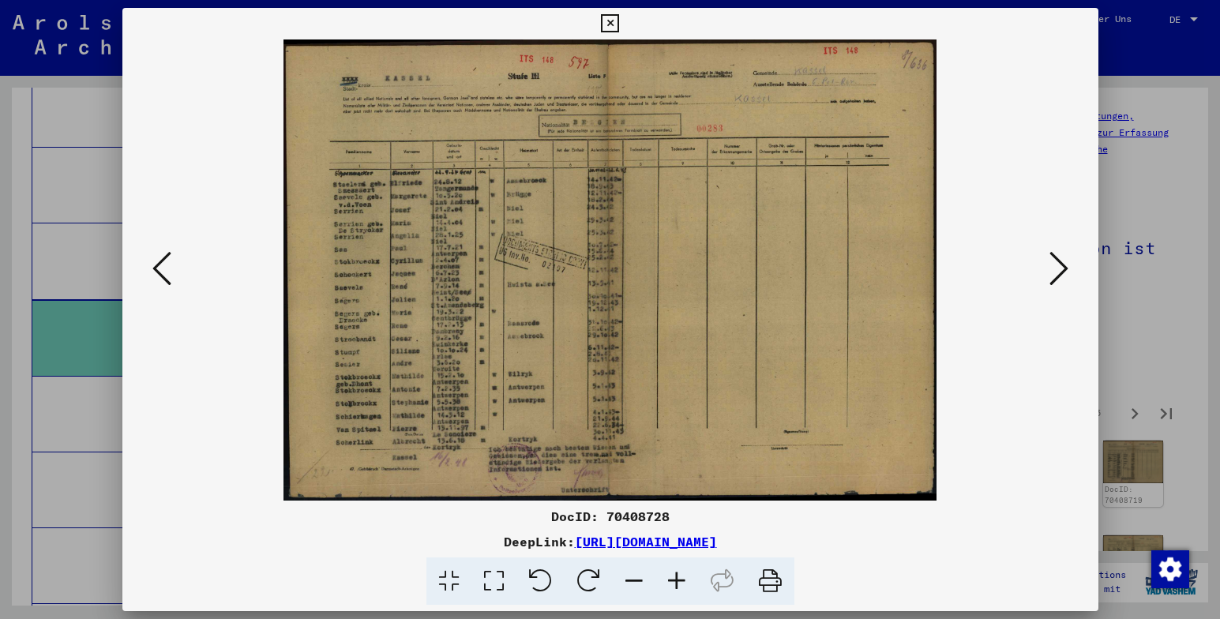
click at [1059, 267] on icon at bounding box center [1059, 269] width 19 height 38
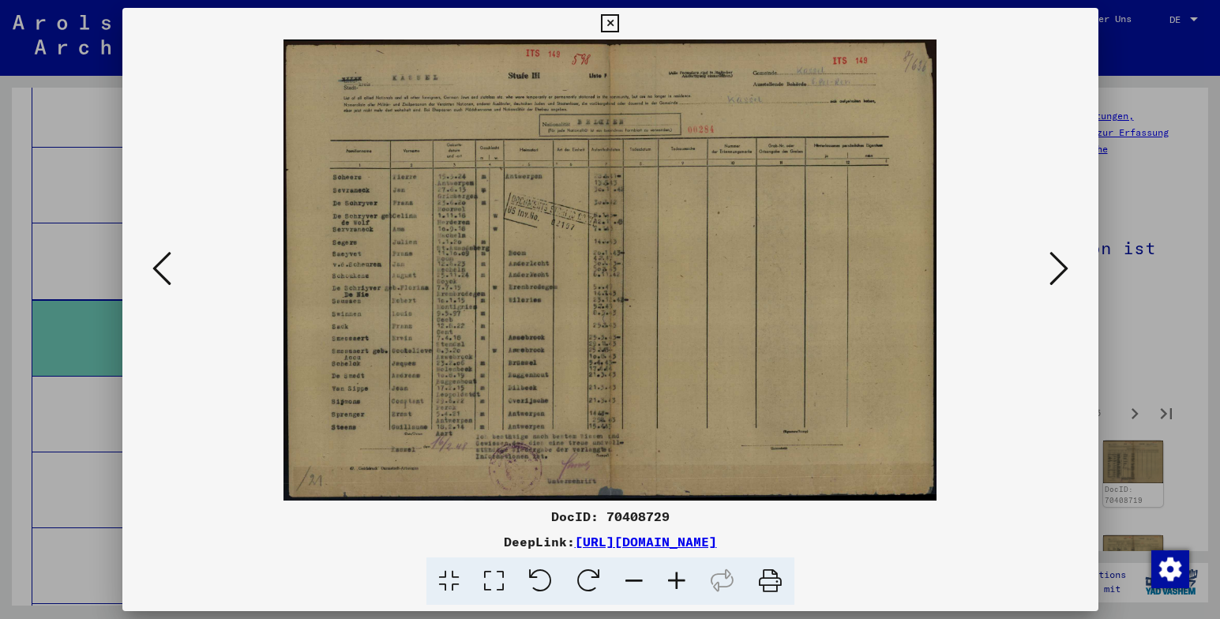
click at [1059, 267] on icon at bounding box center [1059, 269] width 19 height 38
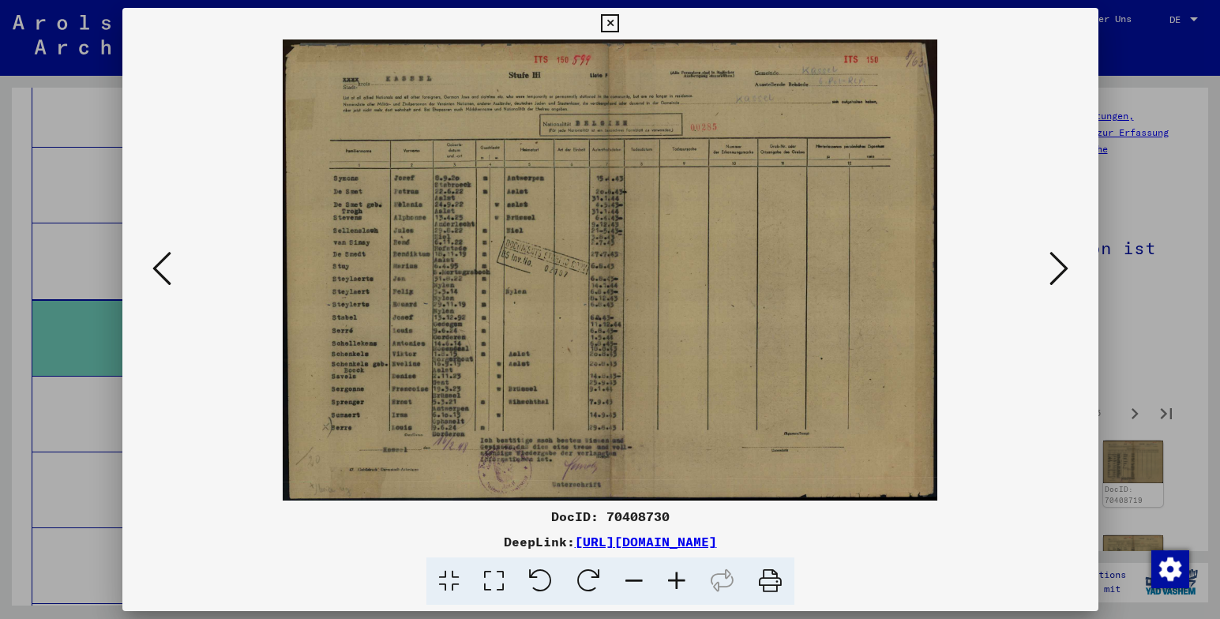
click at [1059, 267] on icon at bounding box center [1059, 269] width 19 height 38
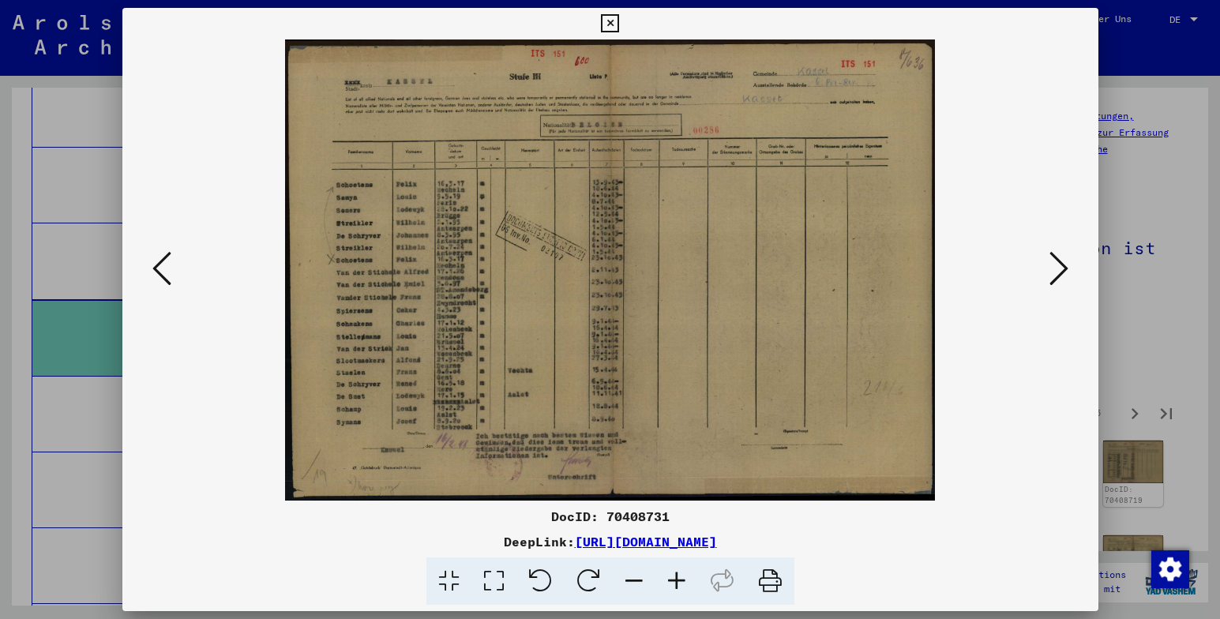
click at [1059, 267] on icon at bounding box center [1059, 269] width 19 height 38
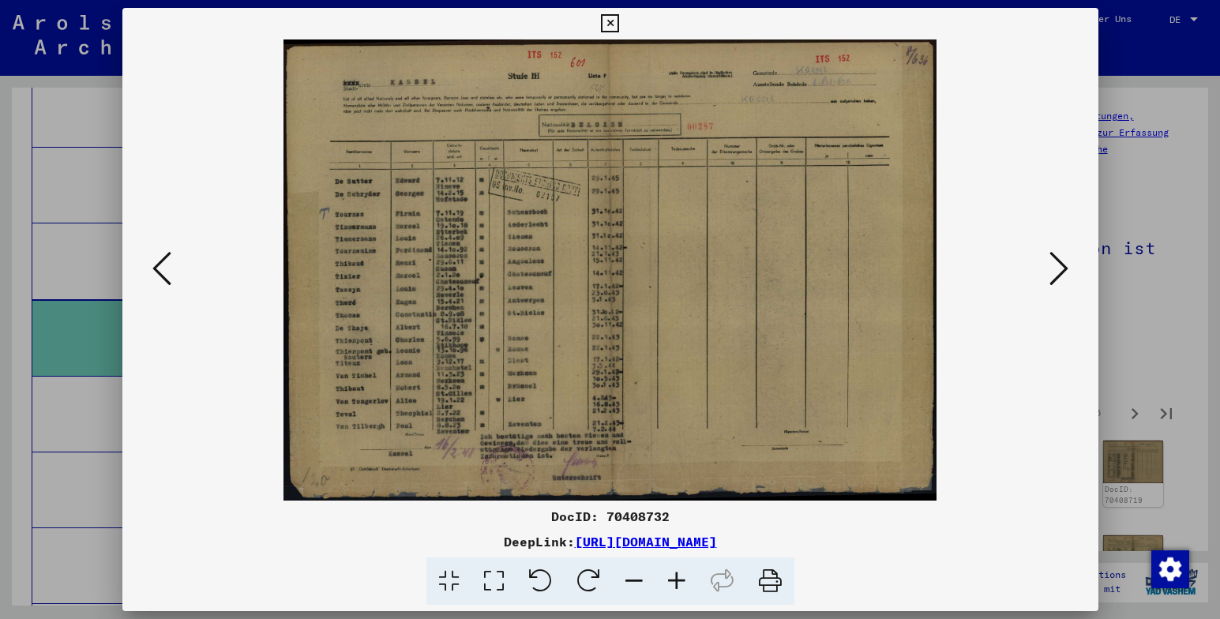
click at [1059, 267] on icon at bounding box center [1059, 269] width 19 height 38
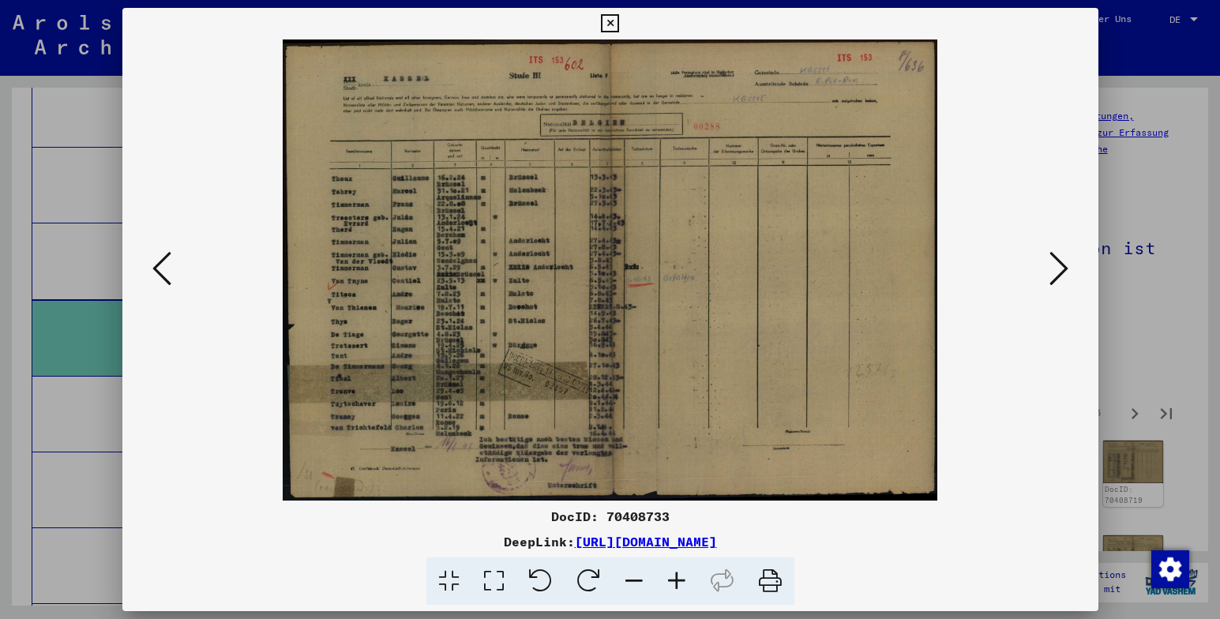
click at [1059, 265] on icon at bounding box center [1059, 269] width 19 height 38
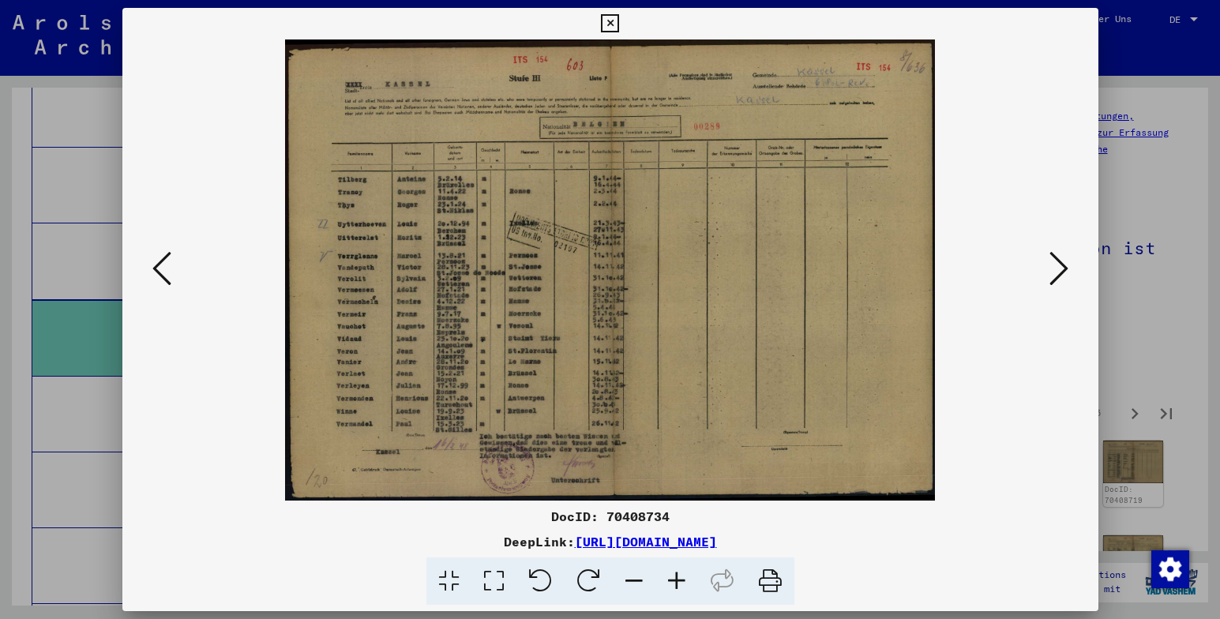
click at [161, 272] on icon at bounding box center [161, 269] width 19 height 38
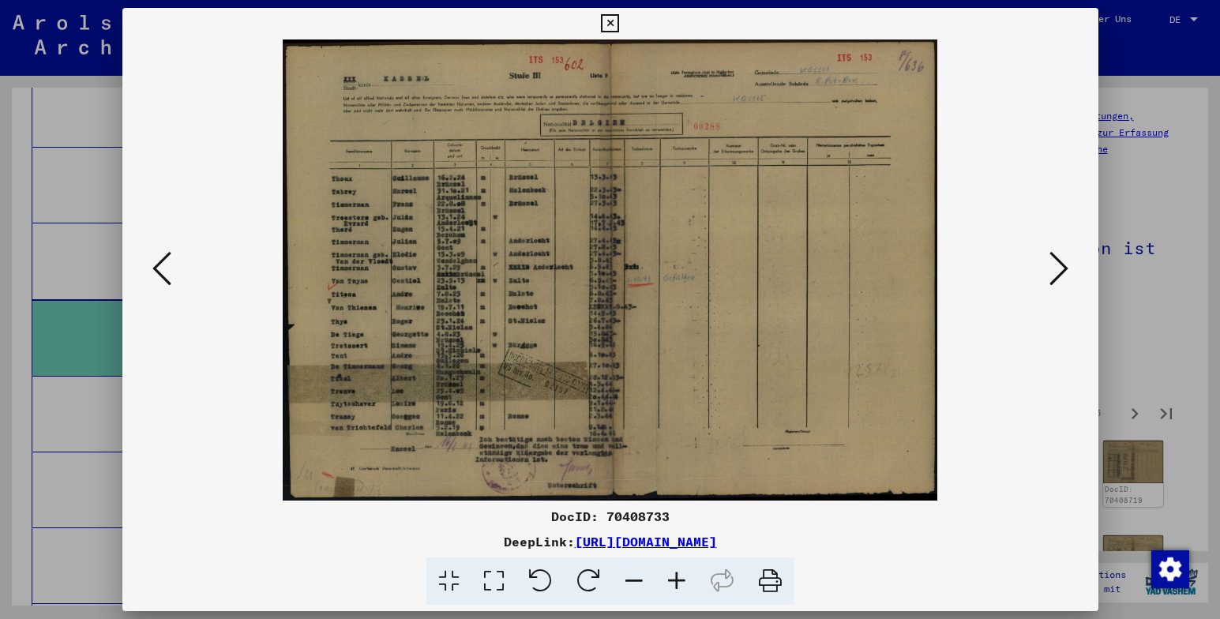
click at [607, 19] on icon at bounding box center [610, 23] width 18 height 19
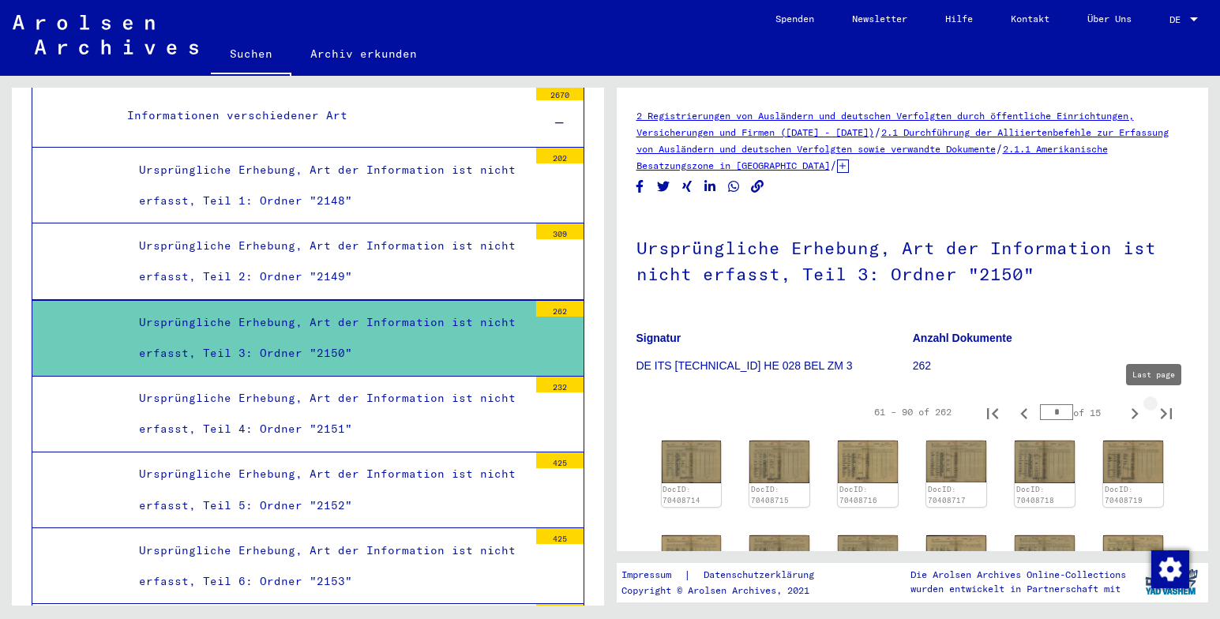
click at [1161, 413] on icon "Last page" at bounding box center [1166, 413] width 11 height 11
type input "*"
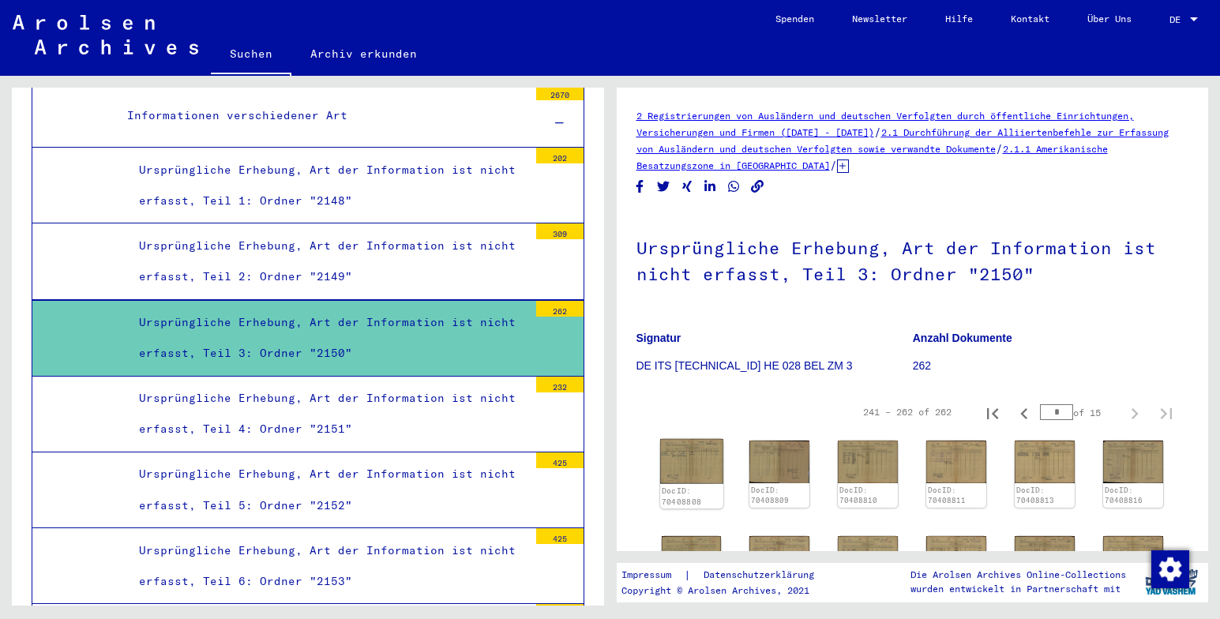
click at [693, 459] on img at bounding box center [691, 461] width 63 height 45
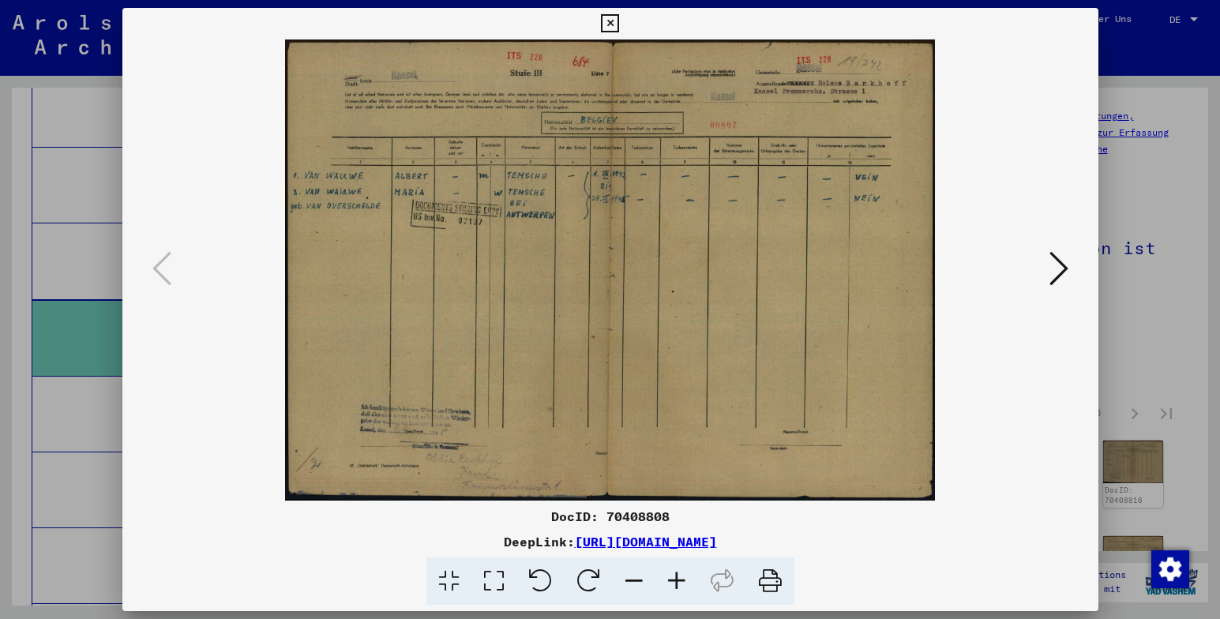
click at [1061, 268] on icon at bounding box center [1059, 269] width 19 height 38
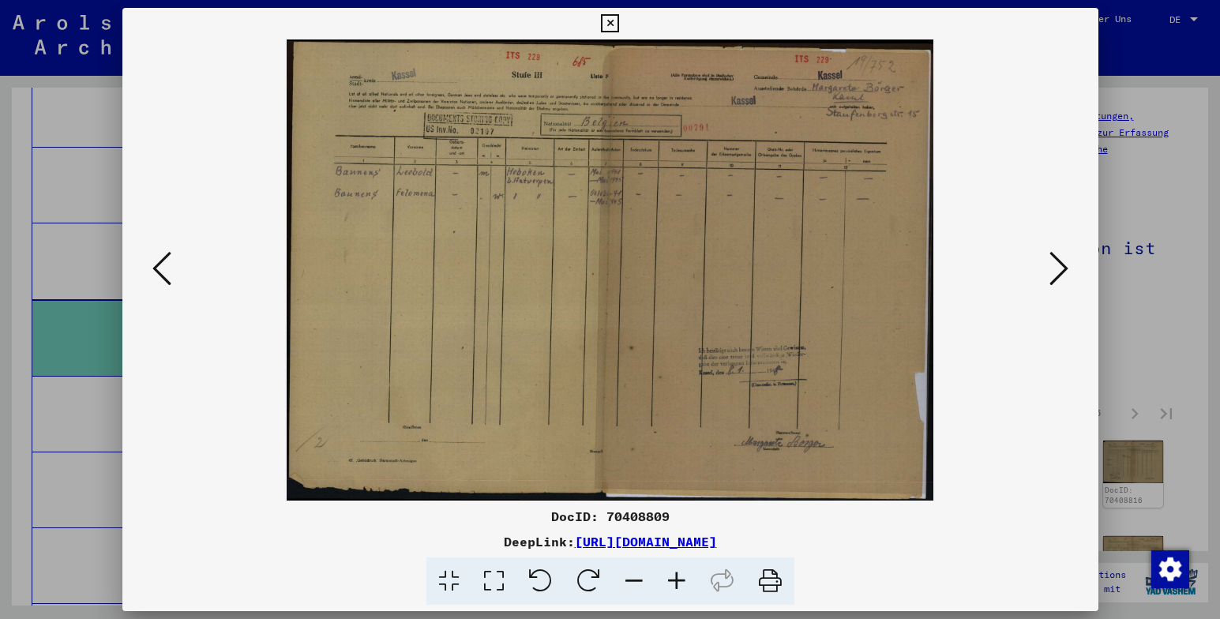
click at [1061, 268] on icon at bounding box center [1059, 269] width 19 height 38
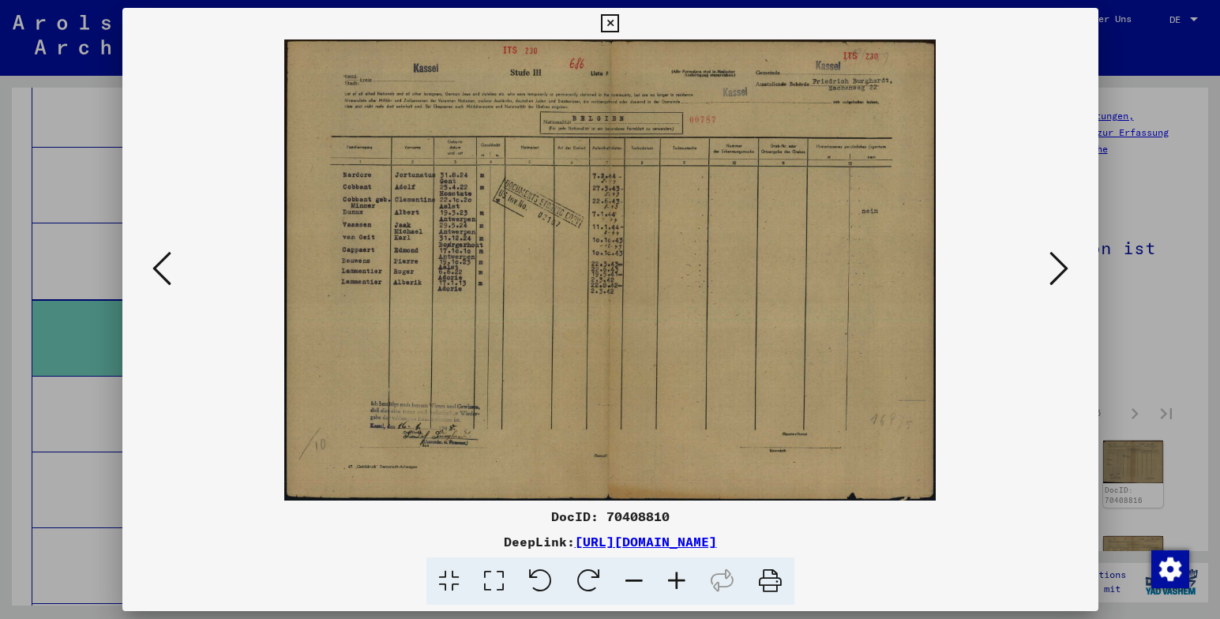
click at [1061, 269] on icon at bounding box center [1059, 269] width 19 height 38
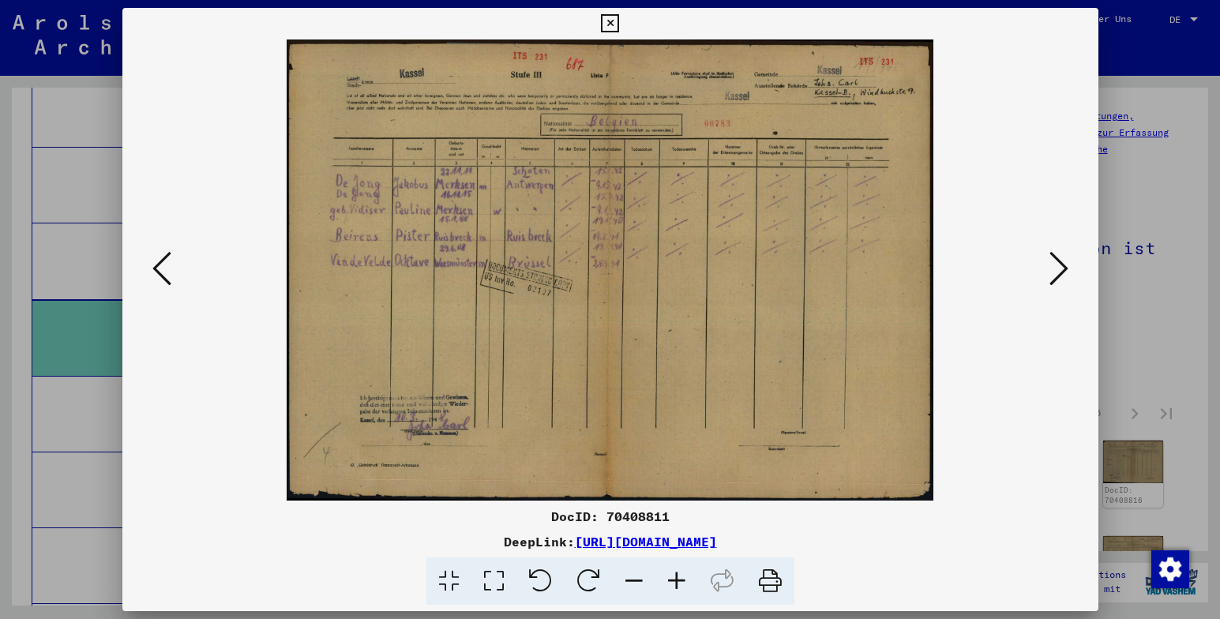
click at [1061, 269] on icon at bounding box center [1059, 269] width 19 height 38
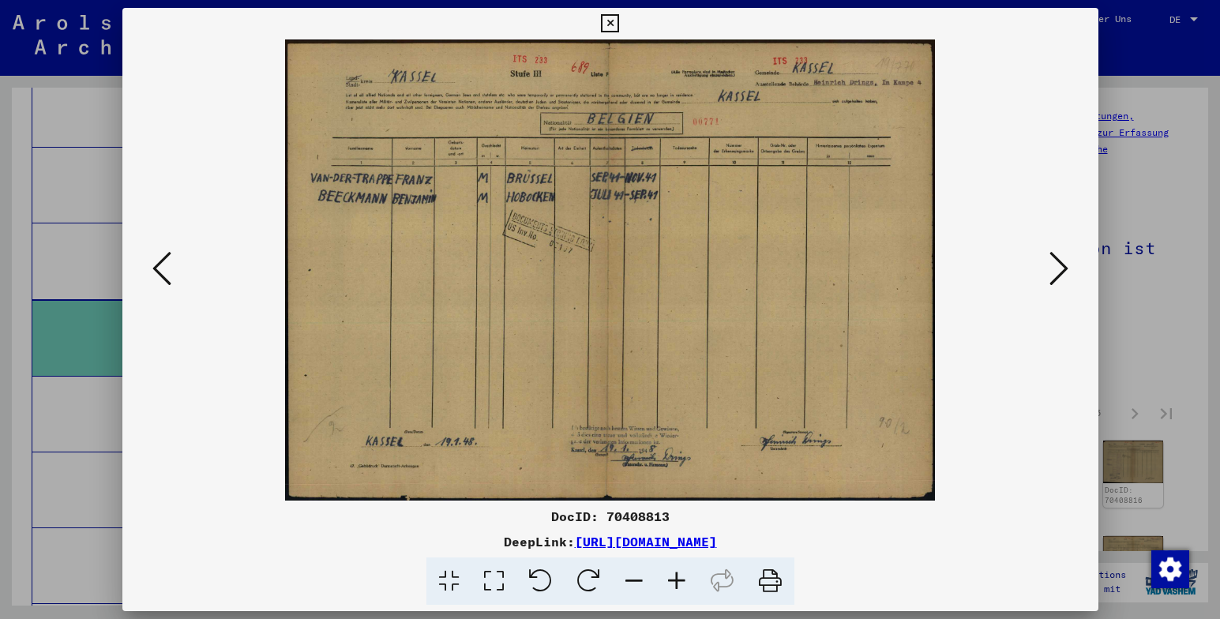
click at [1061, 269] on icon at bounding box center [1059, 269] width 19 height 38
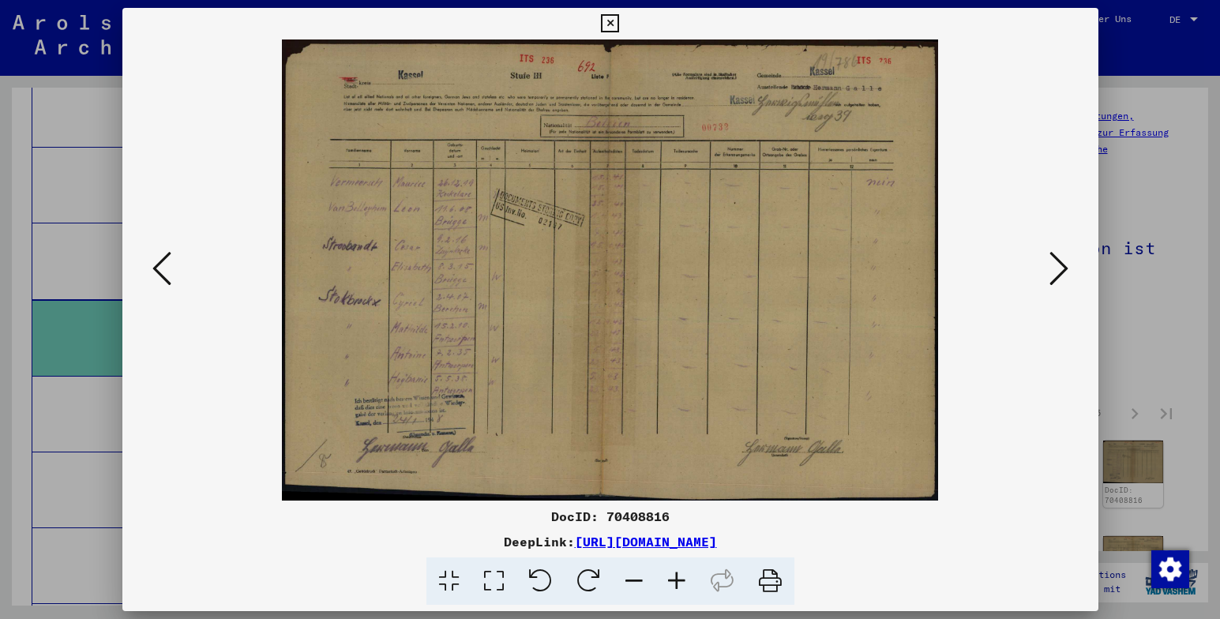
click at [1061, 269] on icon at bounding box center [1059, 269] width 19 height 38
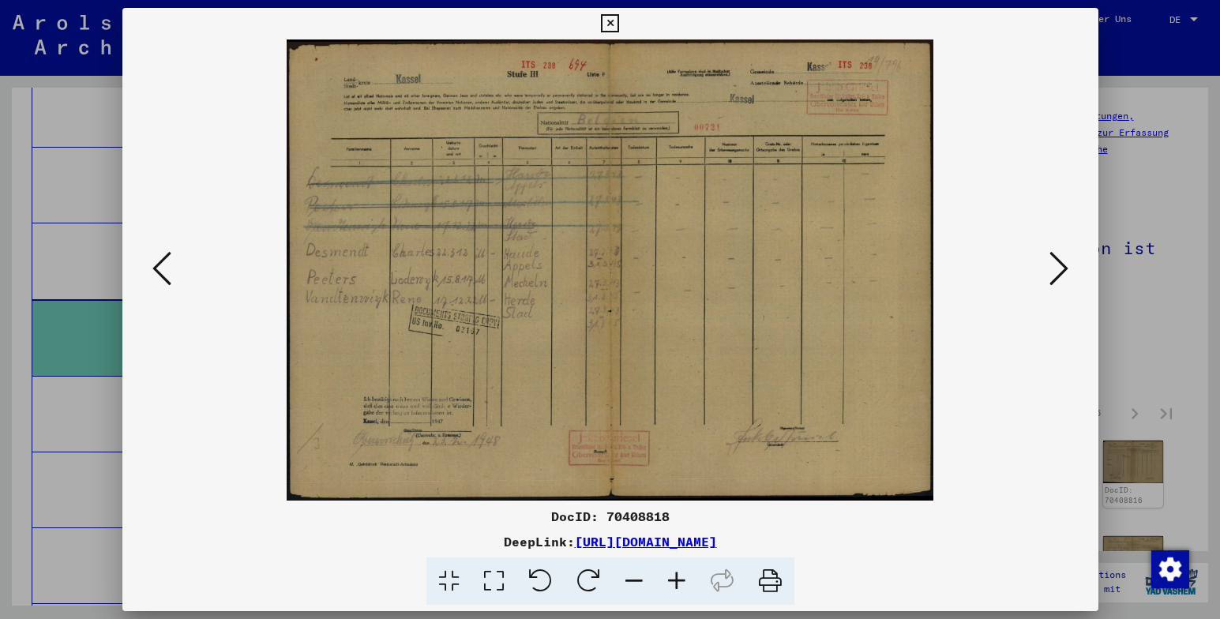
click at [1061, 269] on icon at bounding box center [1059, 269] width 19 height 38
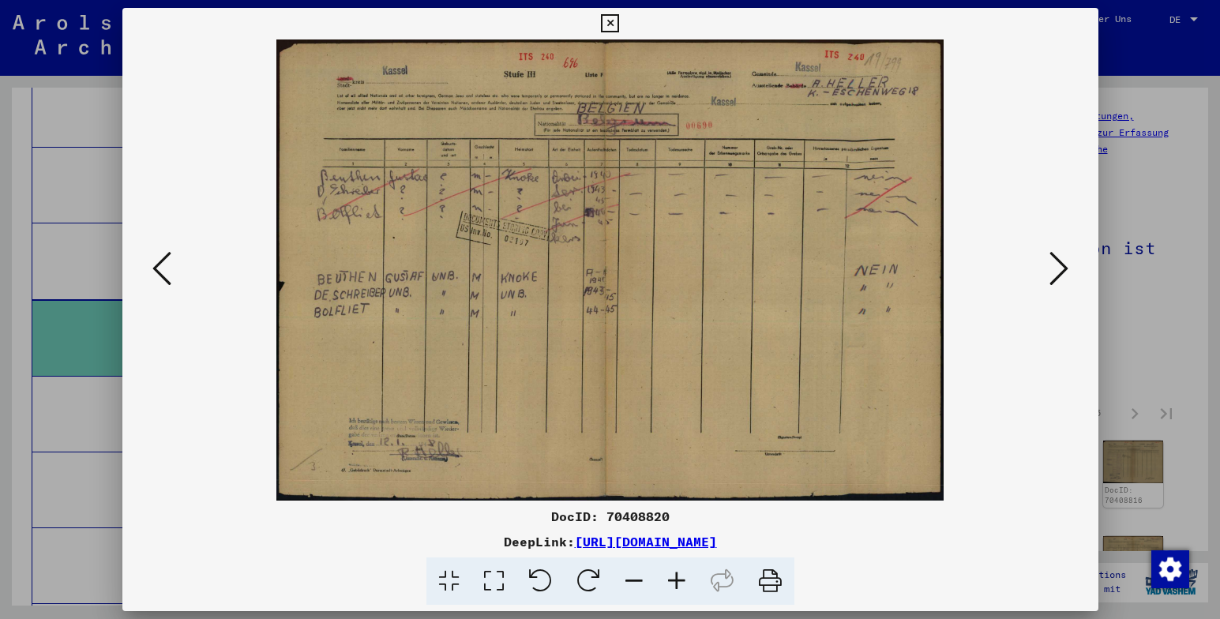
click at [1061, 269] on icon at bounding box center [1059, 269] width 19 height 38
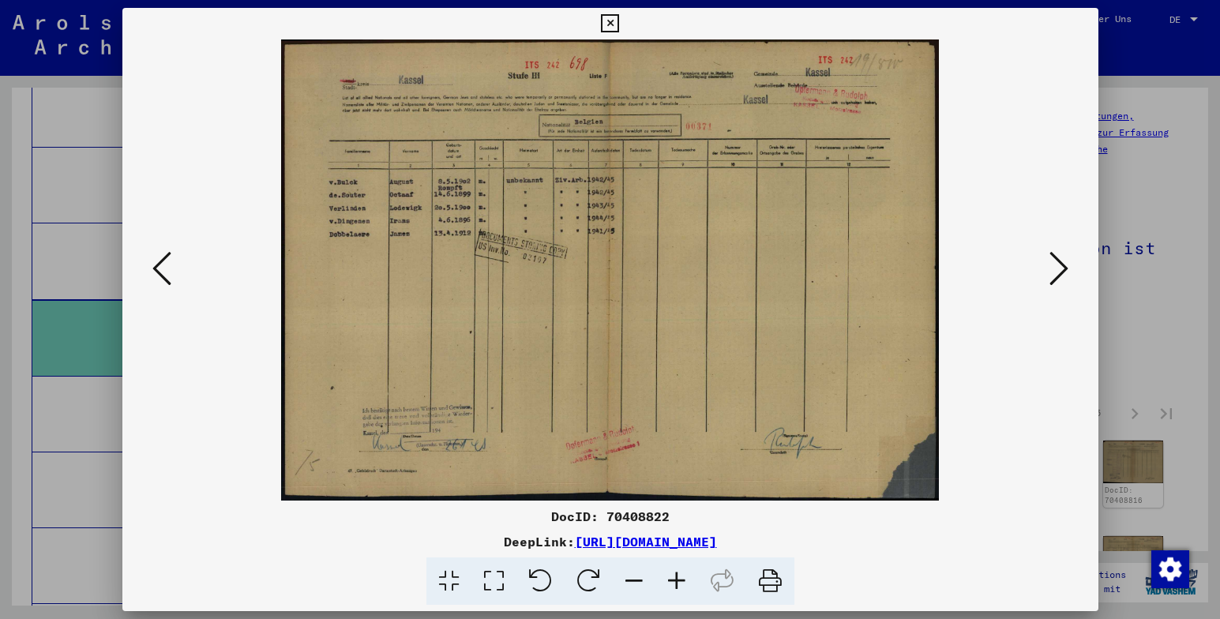
click at [1061, 269] on icon at bounding box center [1059, 269] width 19 height 38
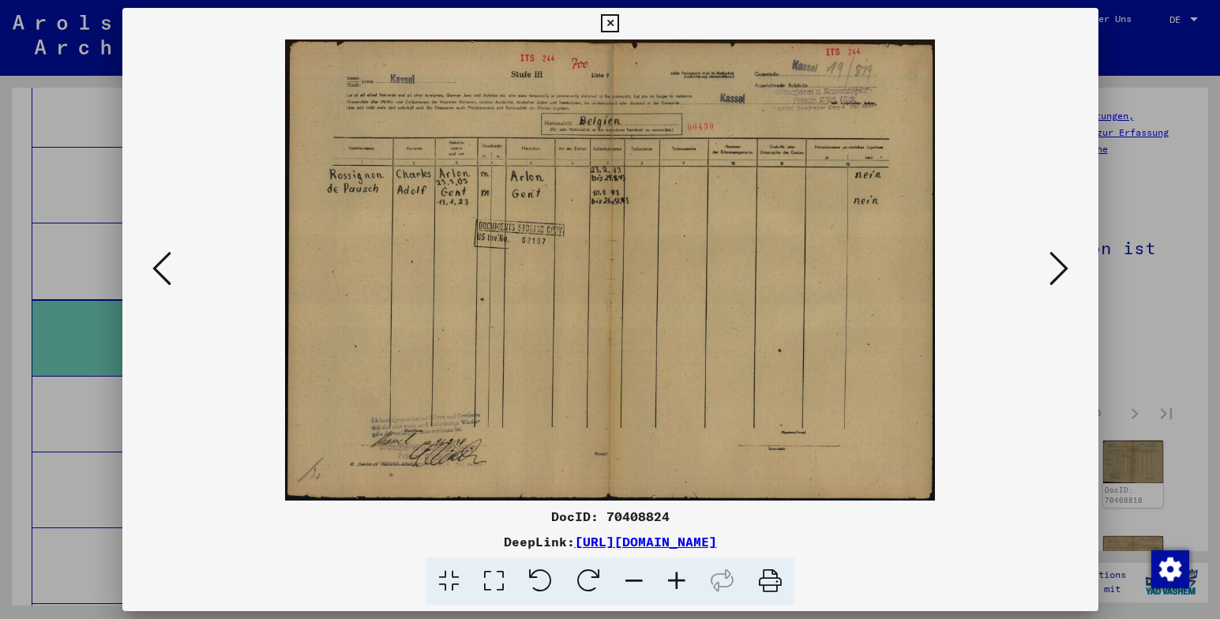
click at [1061, 269] on icon at bounding box center [1059, 269] width 19 height 38
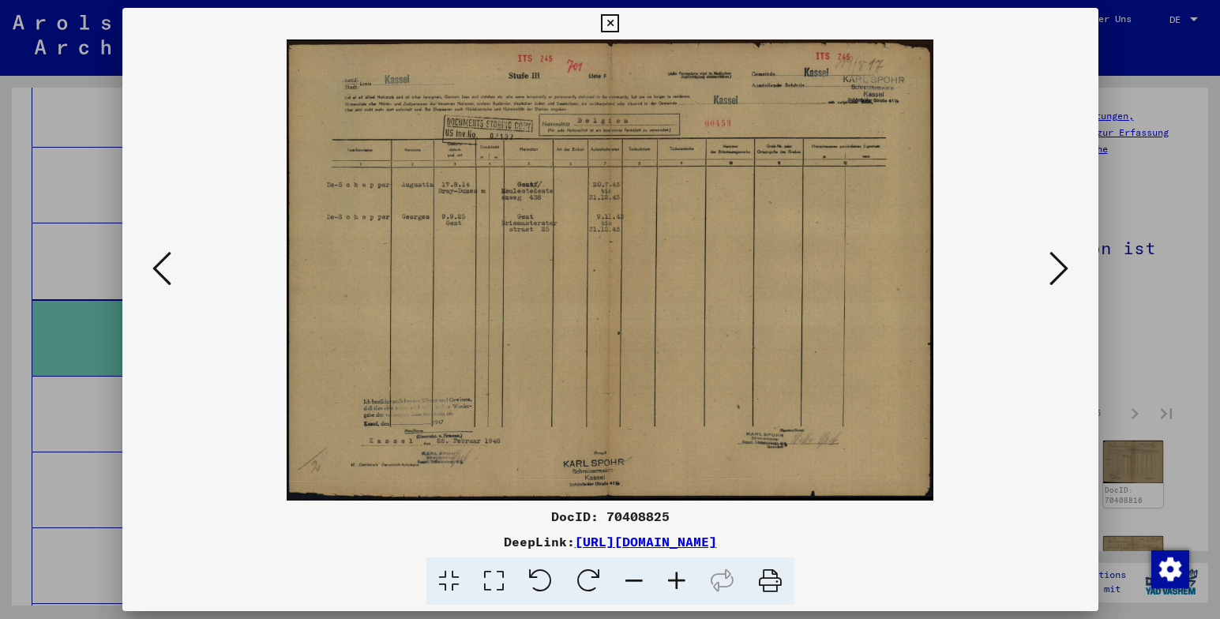
click at [1061, 269] on icon at bounding box center [1059, 269] width 19 height 38
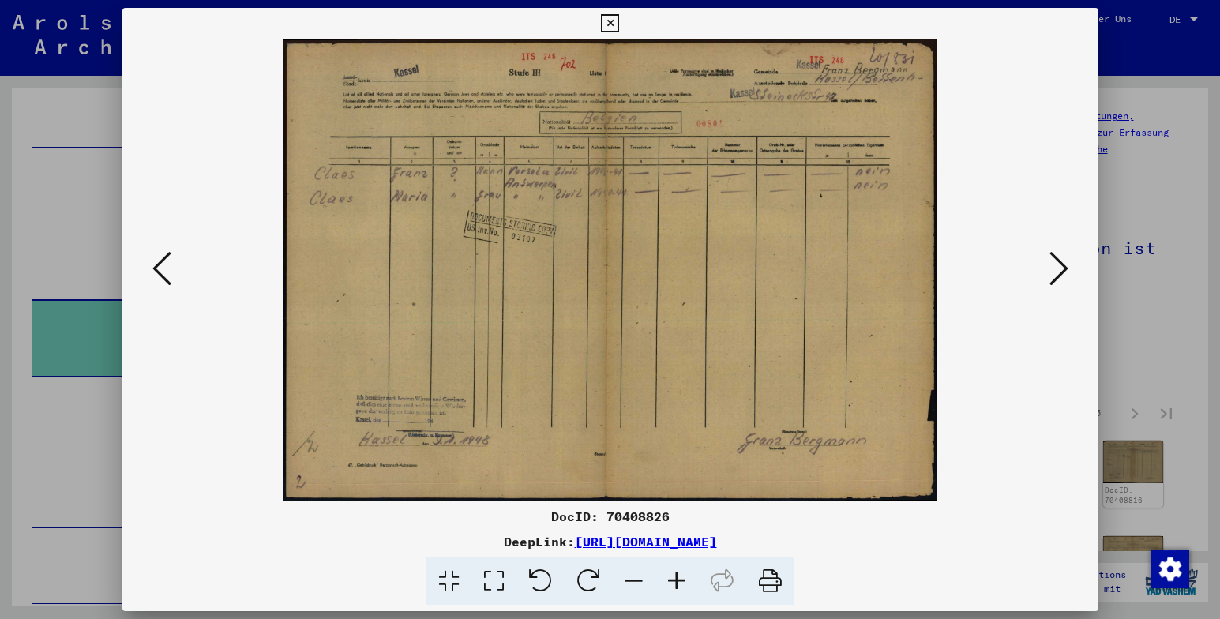
click at [1061, 269] on icon at bounding box center [1059, 269] width 19 height 38
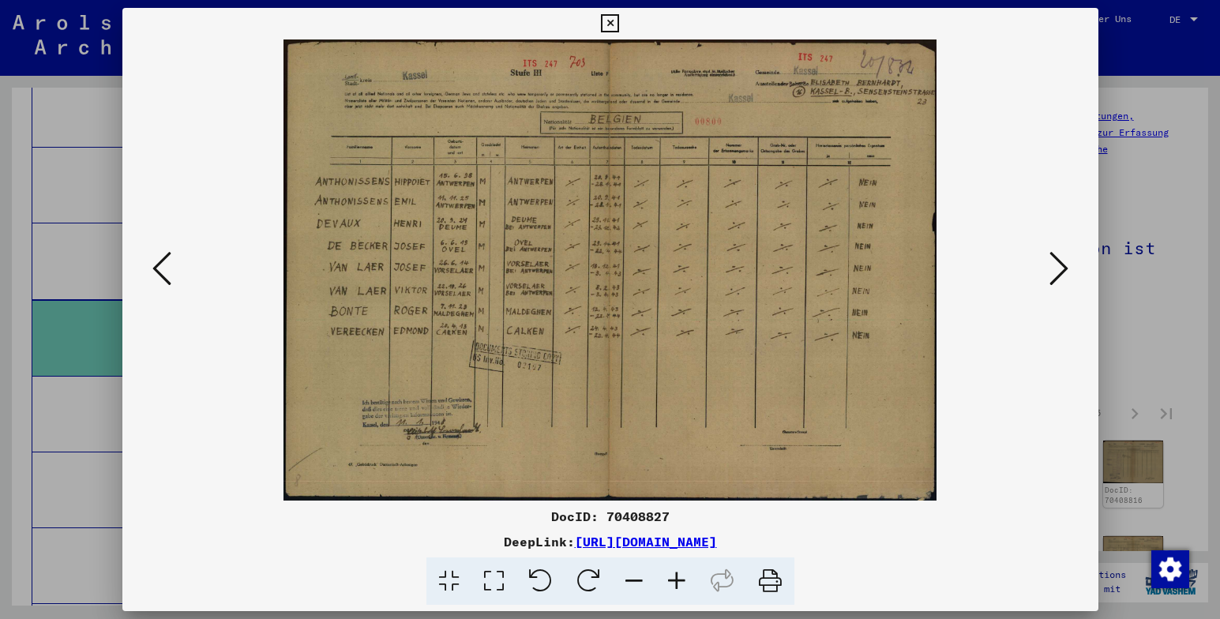
click at [1061, 269] on icon at bounding box center [1059, 269] width 19 height 38
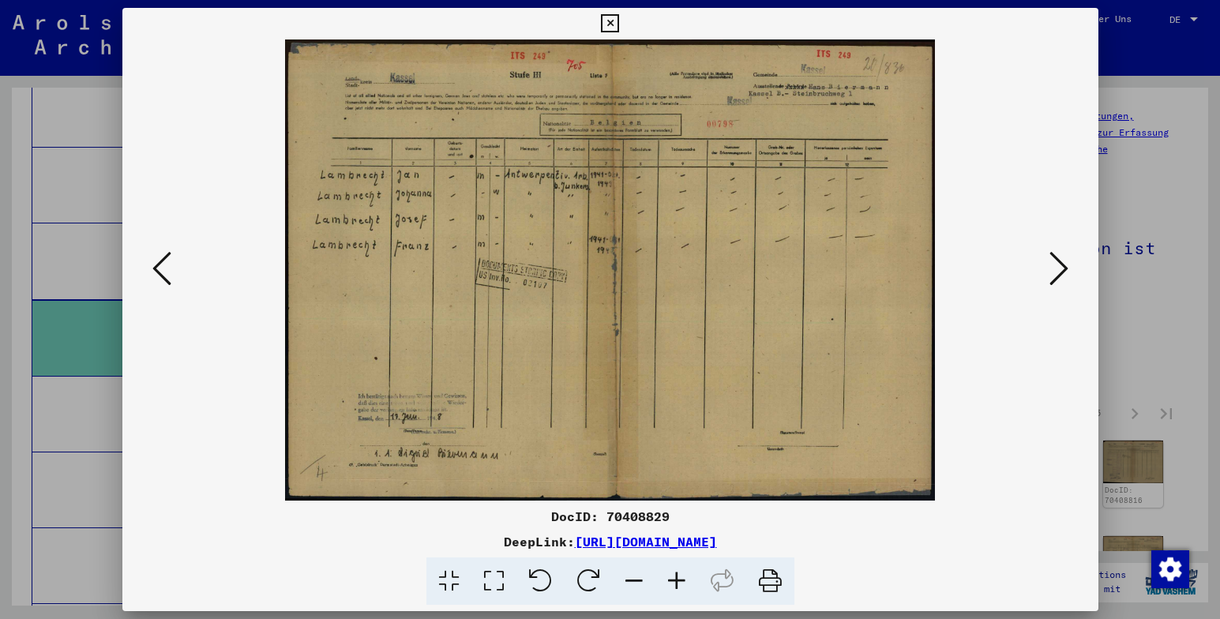
click at [1061, 269] on icon at bounding box center [1059, 269] width 19 height 38
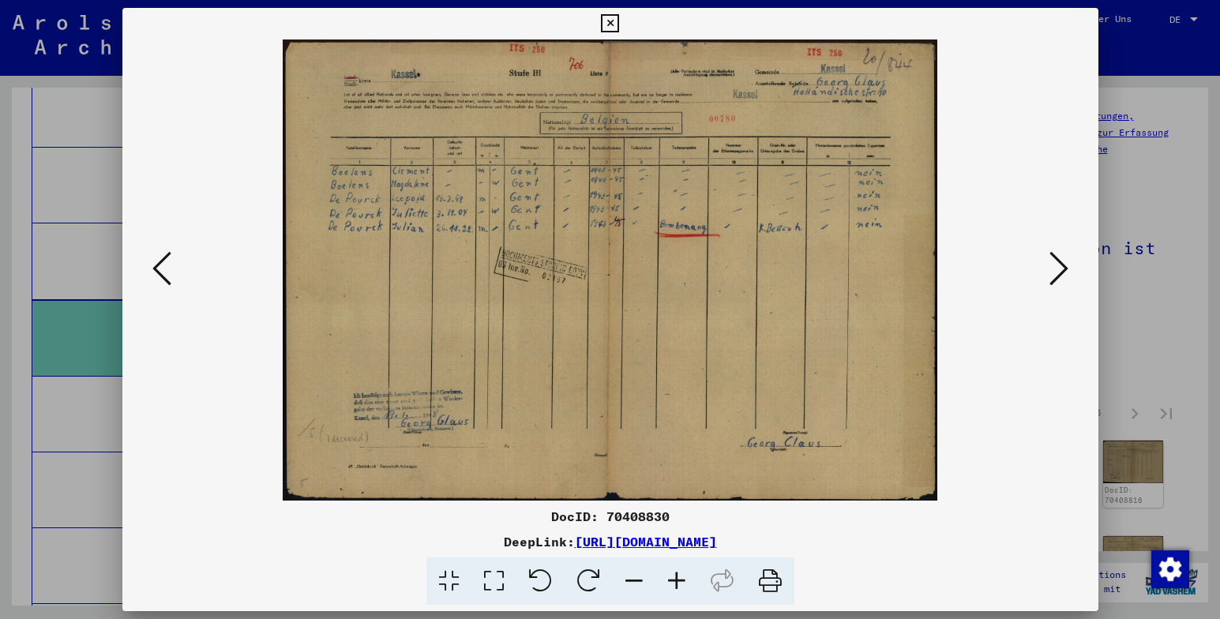
click at [1061, 269] on icon at bounding box center [1059, 269] width 19 height 38
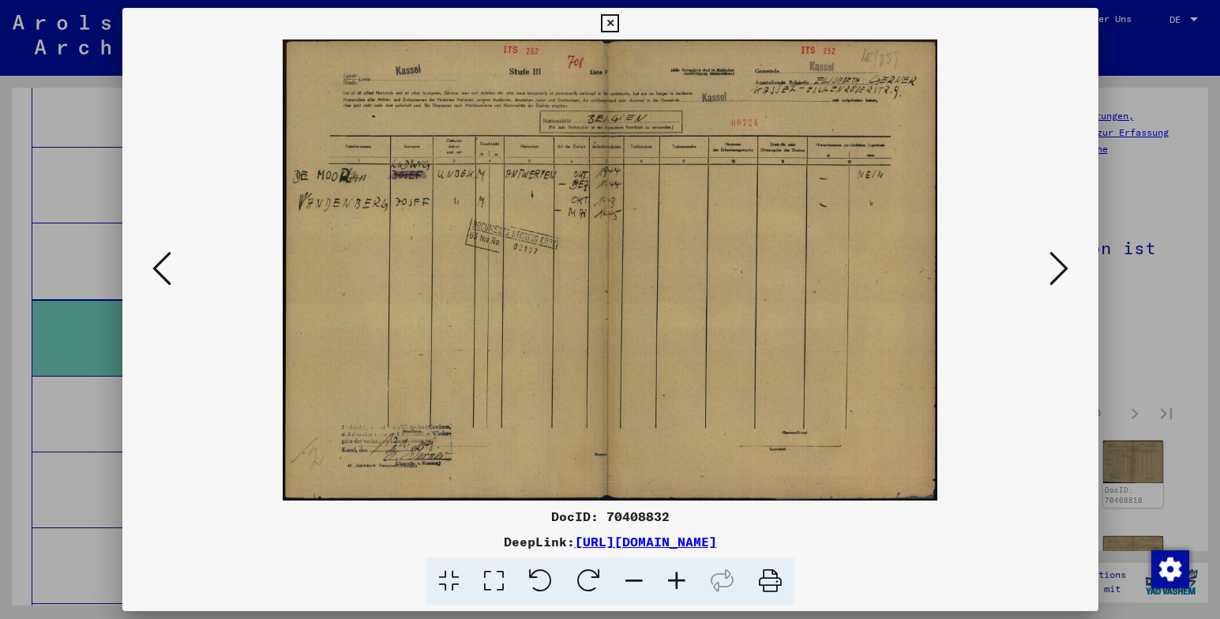
click at [155, 271] on icon at bounding box center [161, 269] width 19 height 38
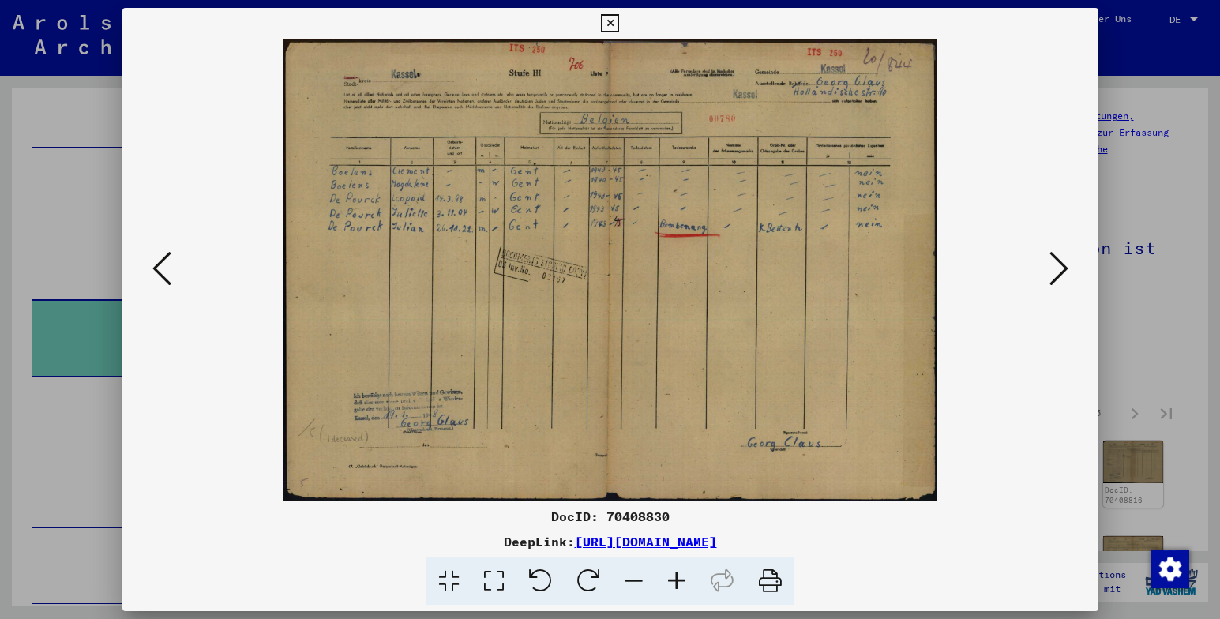
click at [1042, 261] on img at bounding box center [610, 269] width 869 height 461
click at [1061, 269] on icon at bounding box center [1059, 269] width 19 height 38
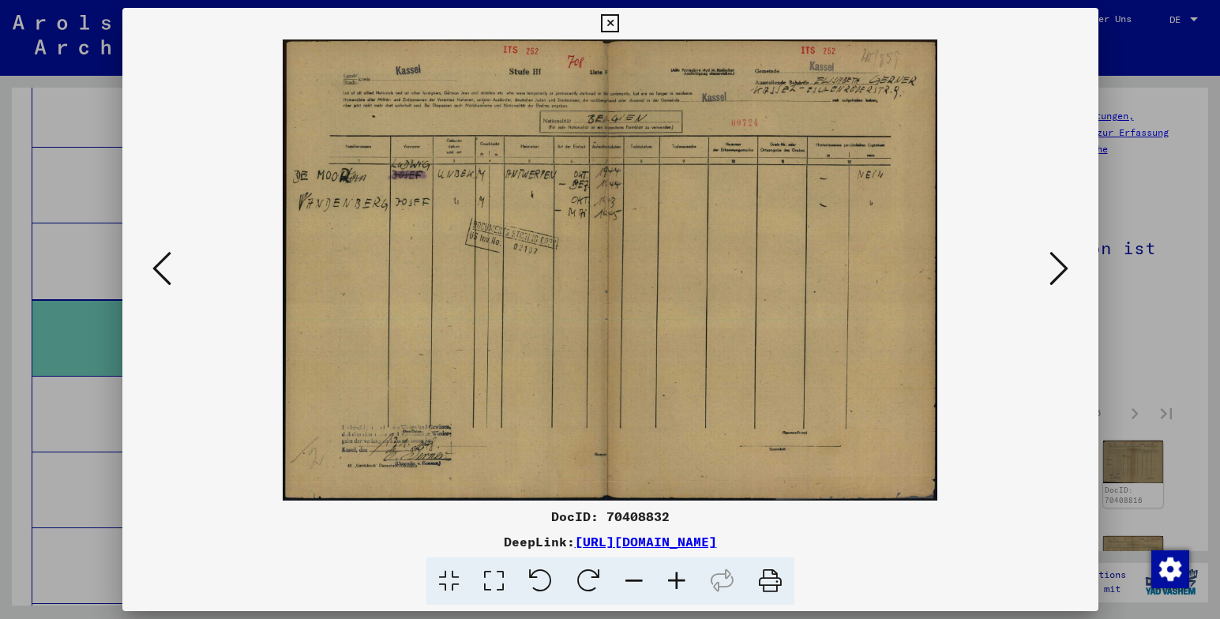
click at [1061, 269] on icon at bounding box center [1059, 269] width 19 height 38
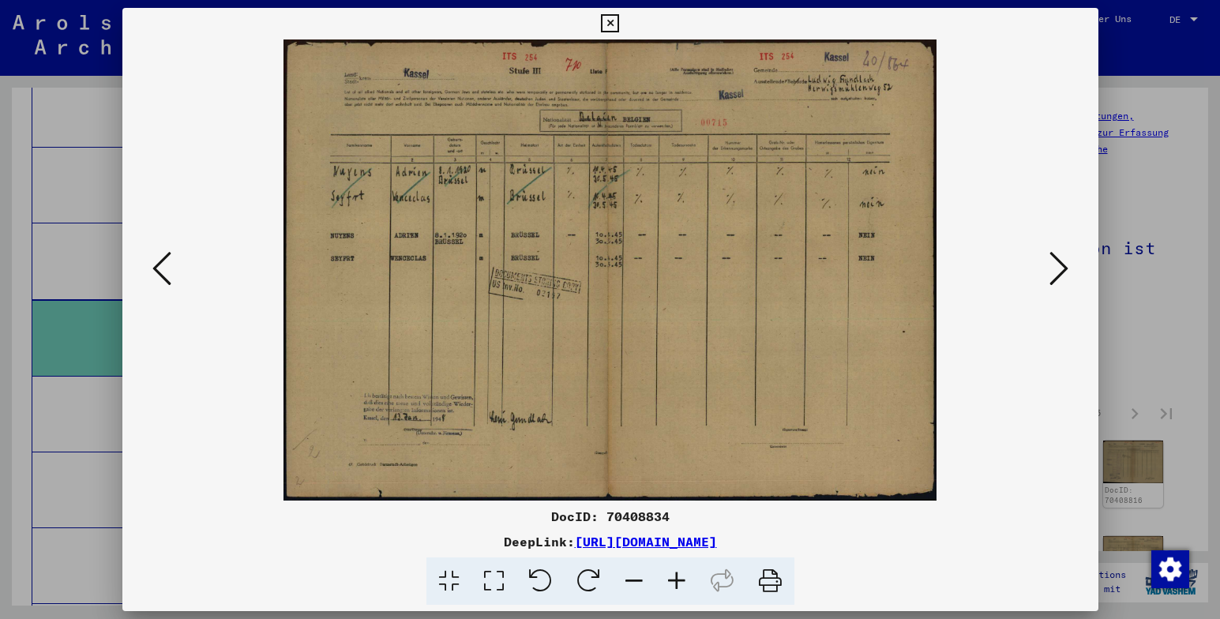
click at [1062, 269] on icon at bounding box center [1059, 269] width 19 height 38
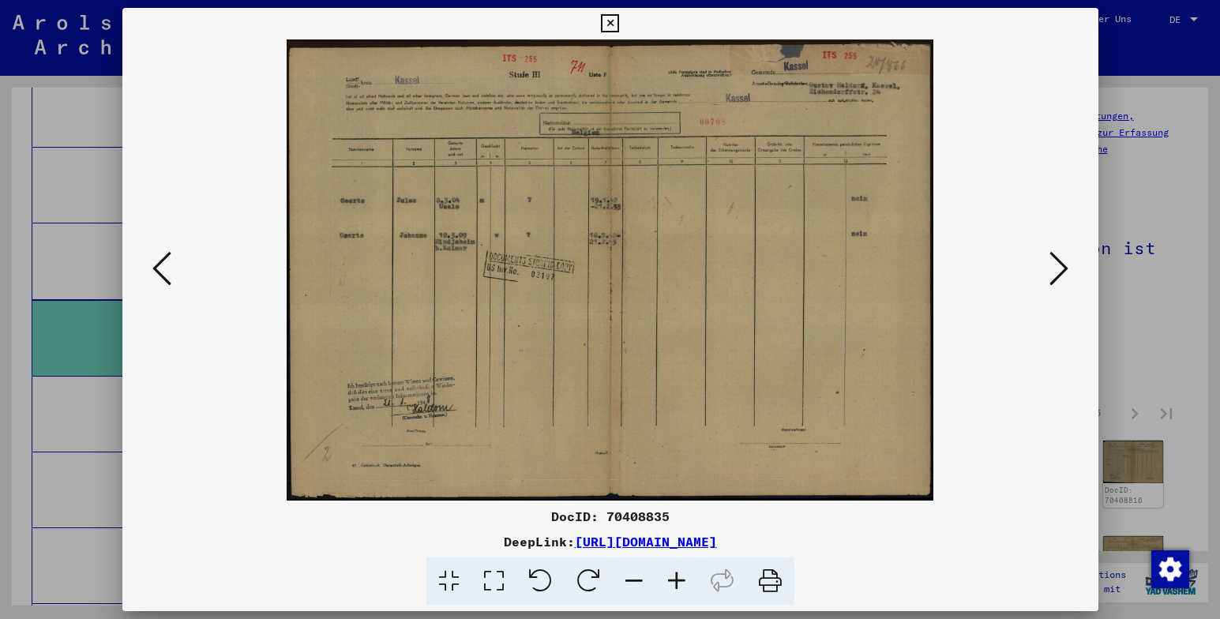
click at [1062, 269] on icon at bounding box center [1059, 269] width 19 height 38
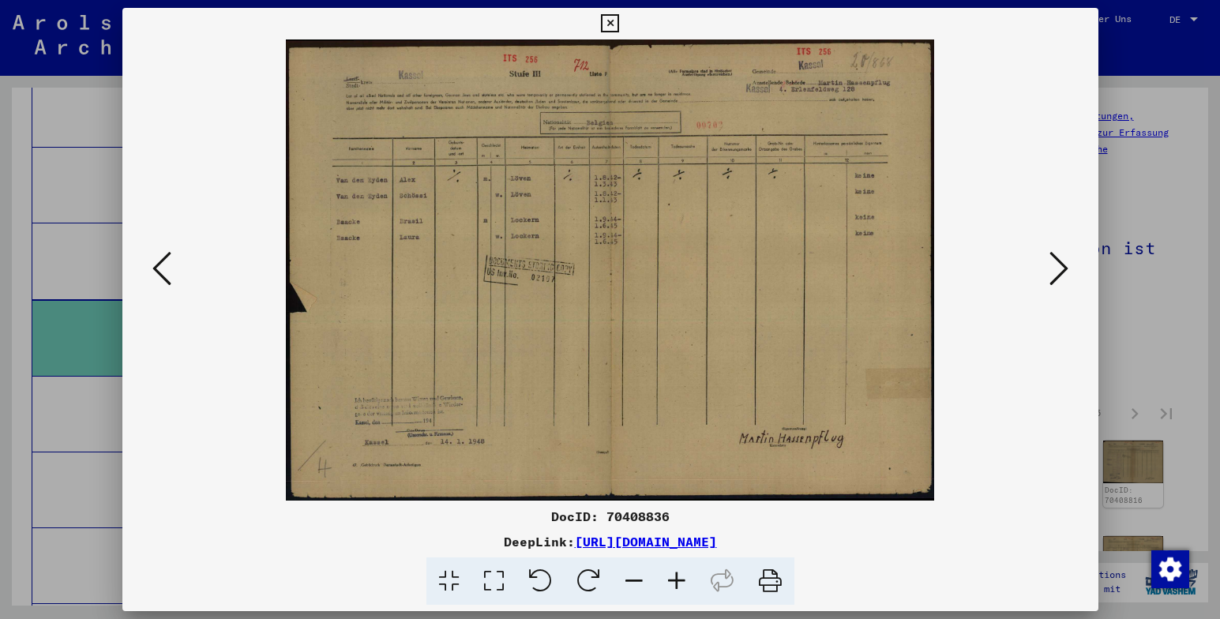
click at [1062, 269] on icon at bounding box center [1059, 269] width 19 height 38
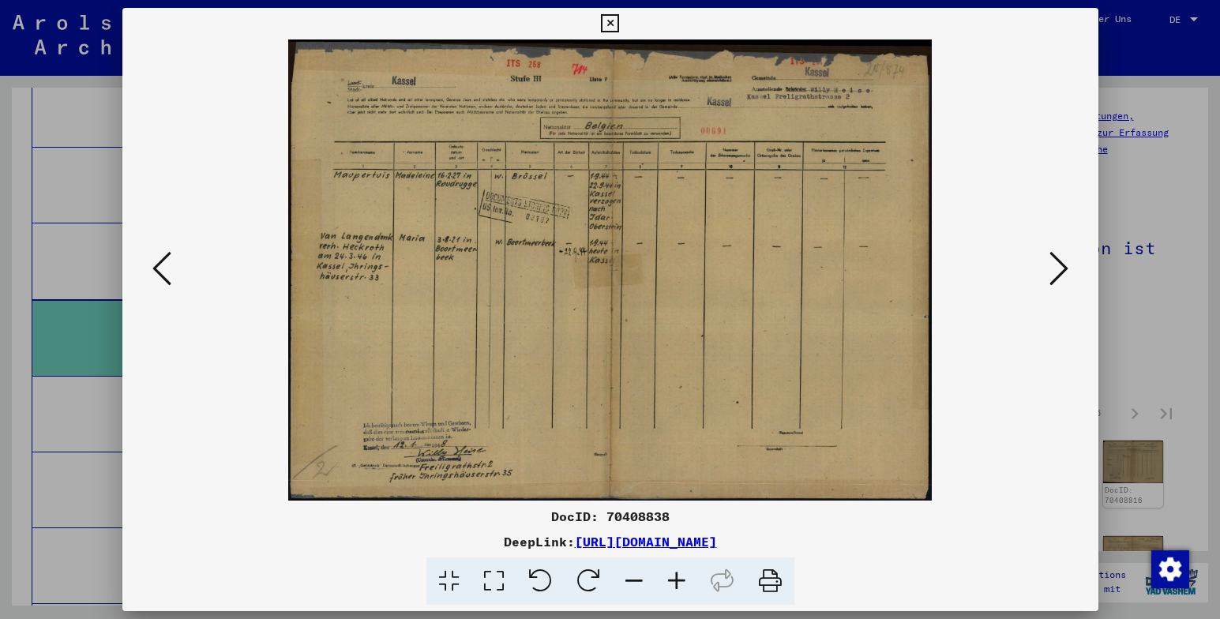
click at [1062, 269] on icon at bounding box center [1059, 269] width 19 height 38
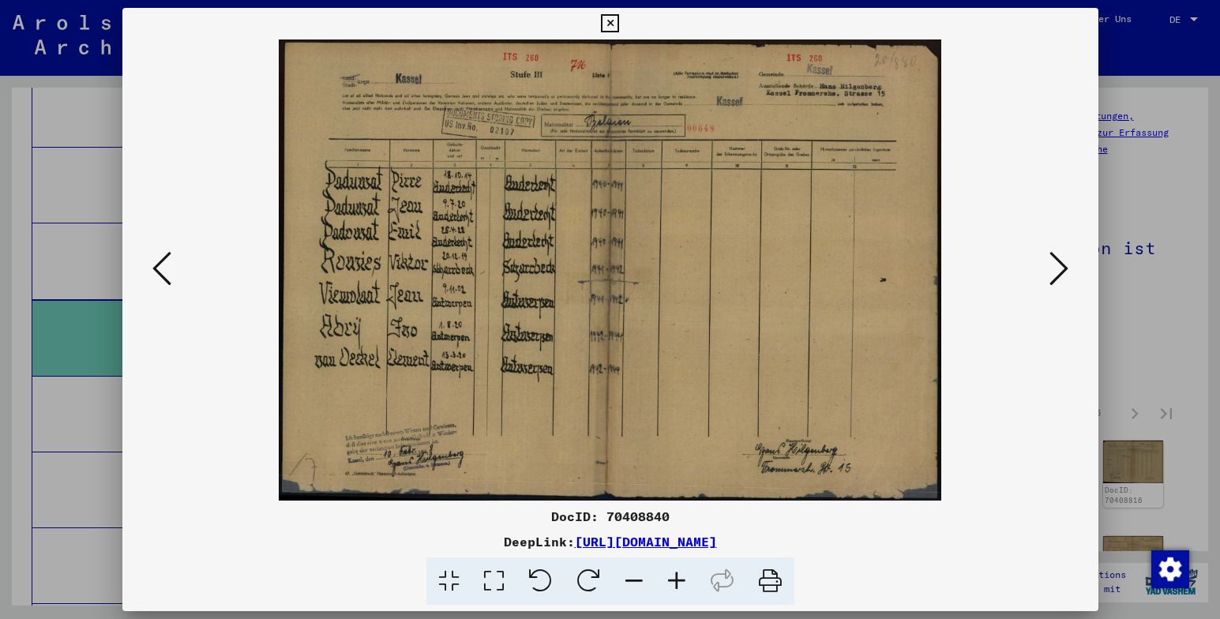
click at [1062, 269] on icon at bounding box center [1059, 269] width 19 height 38
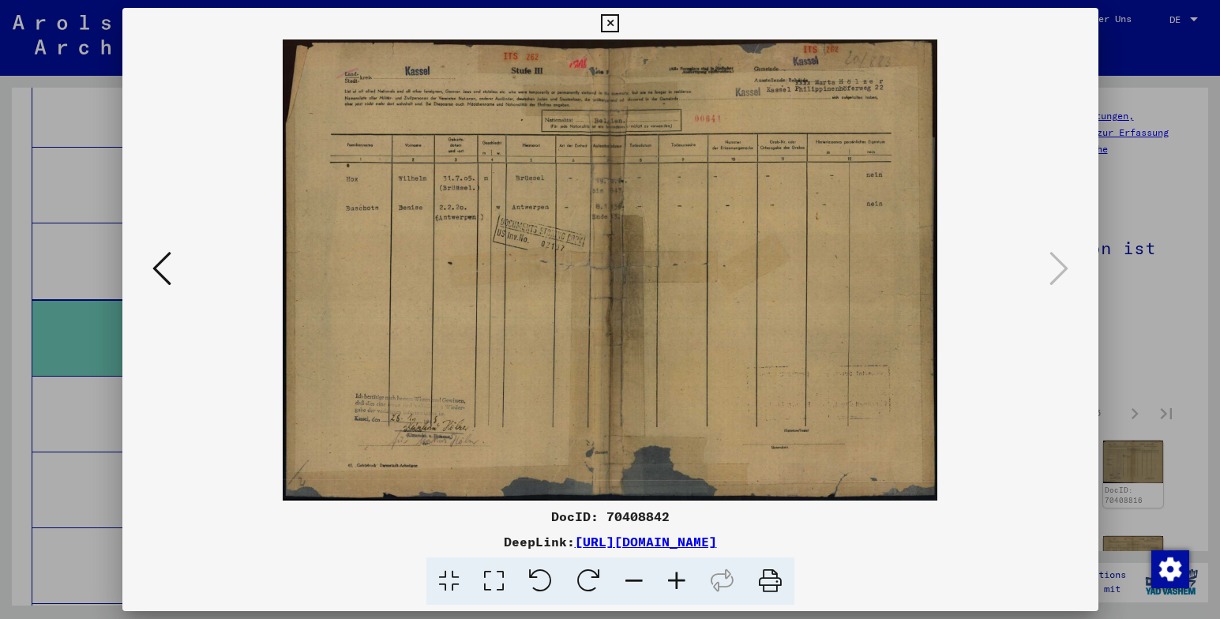
click at [610, 25] on icon at bounding box center [610, 23] width 18 height 19
